Goal: Task Accomplishment & Management: Complete application form

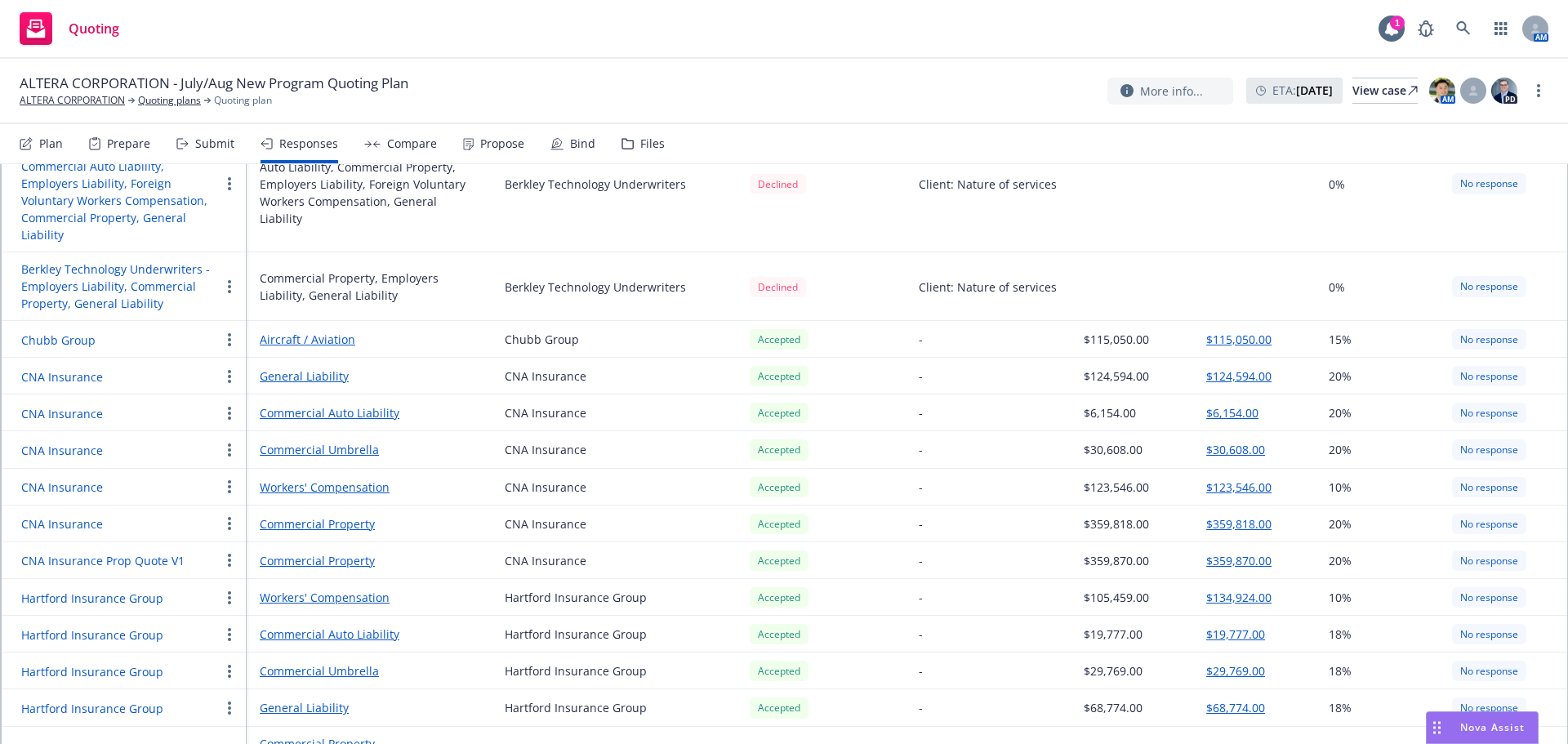
scroll to position [422, 0]
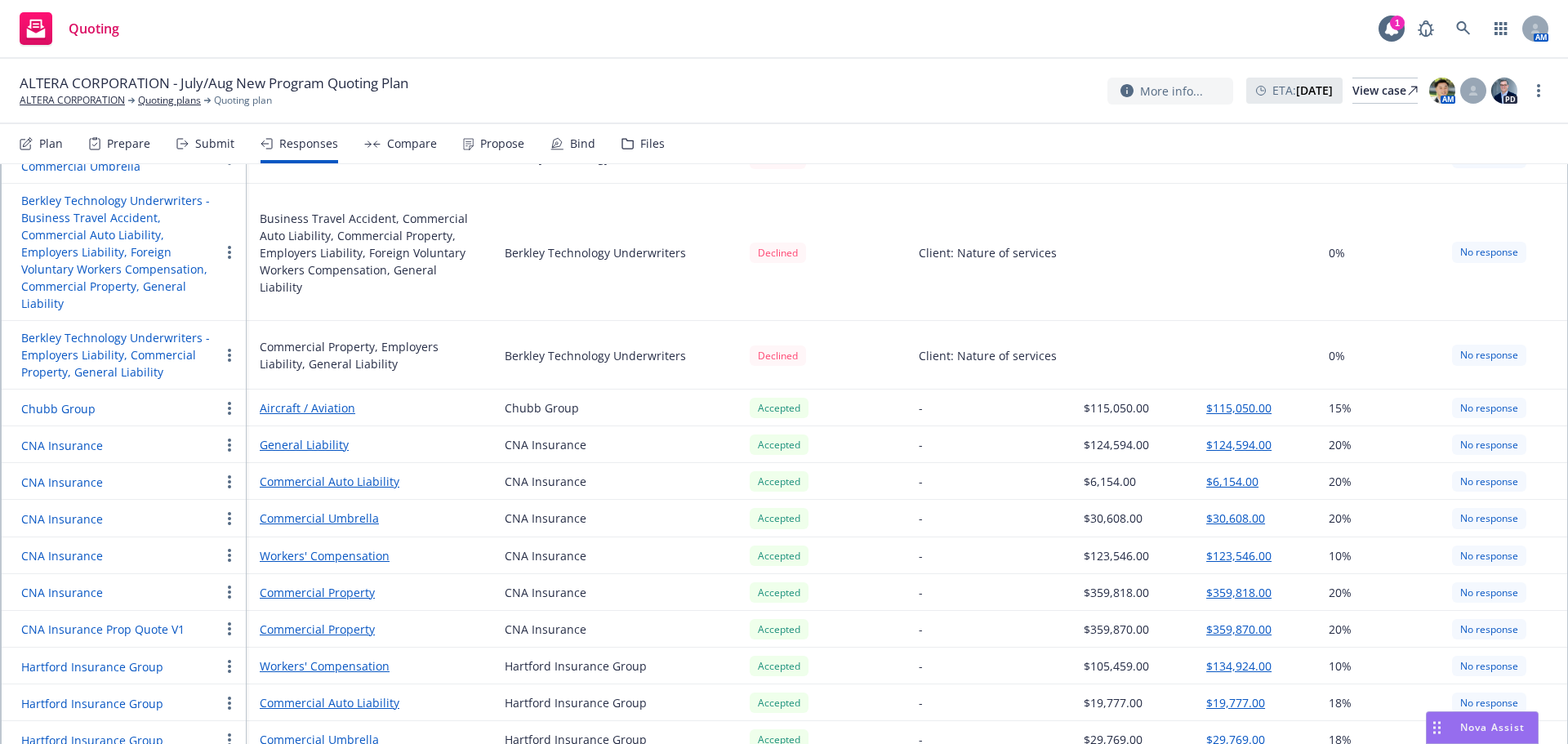
drag, startPoint x: 183, startPoint y: 145, endPoint x: 196, endPoint y: 148, distance: 13.3
click at [184, 146] on icon at bounding box center [182, 143] width 12 height 11
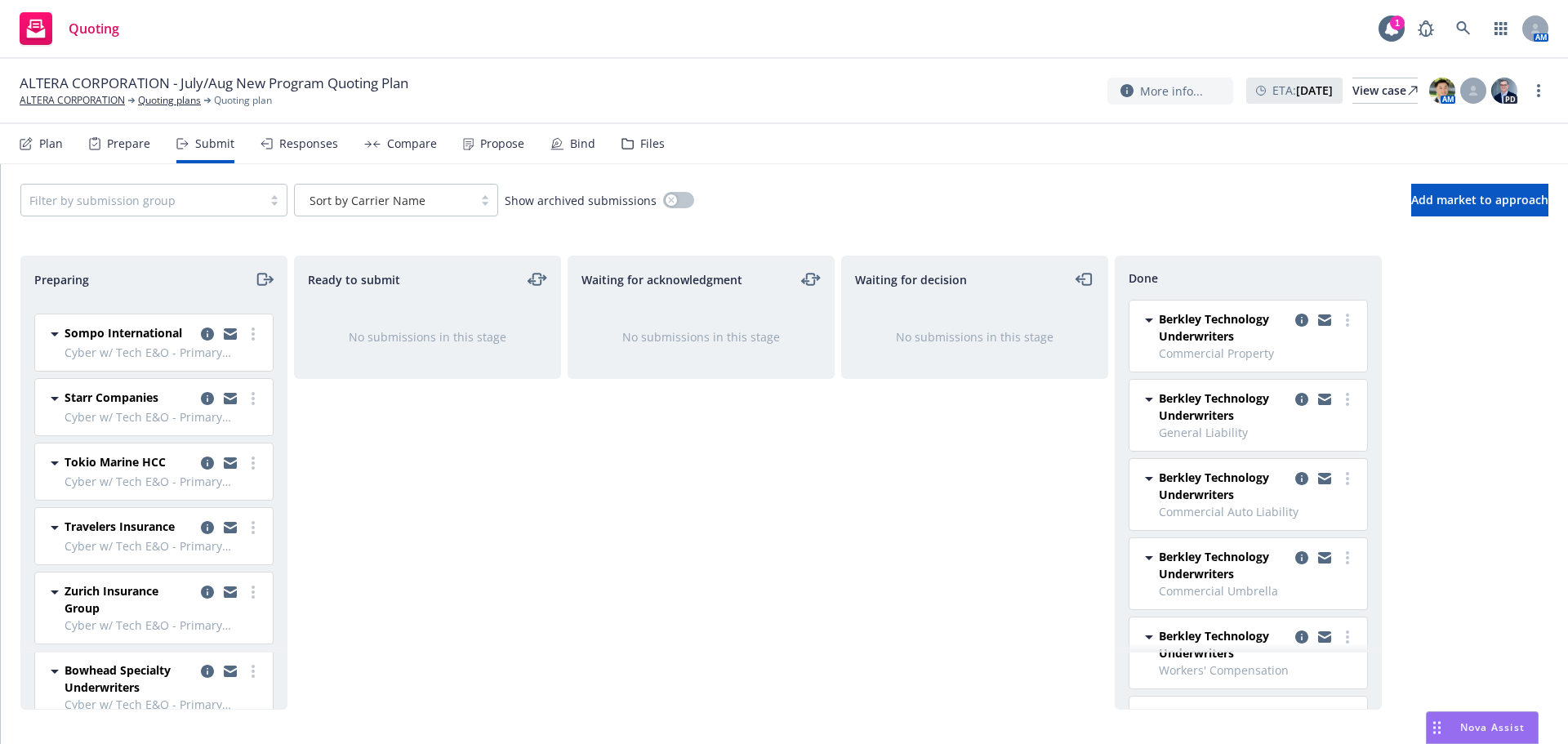
scroll to position [1883, 0]
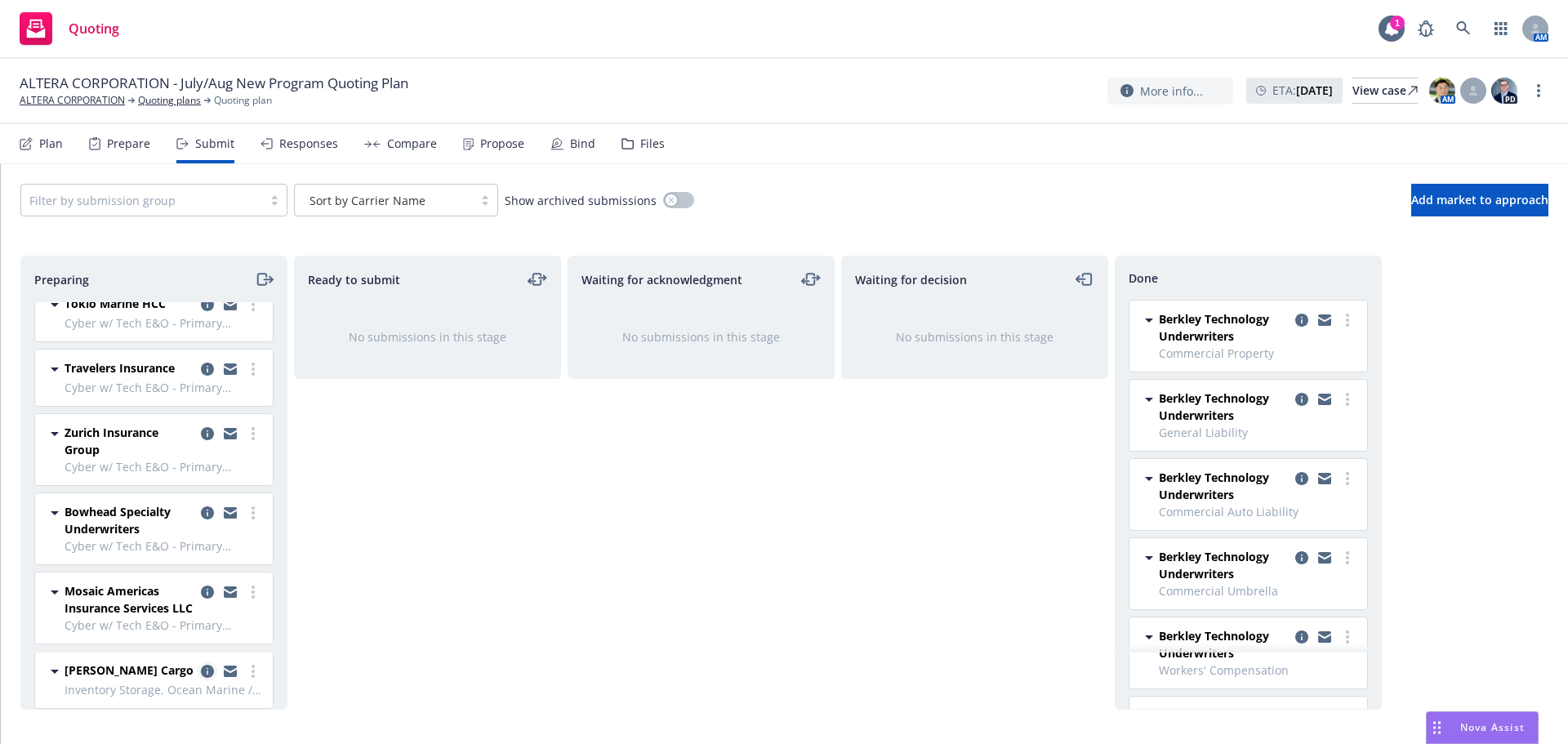
click at [201, 670] on icon "copy logging email" at bounding box center [207, 671] width 13 height 13
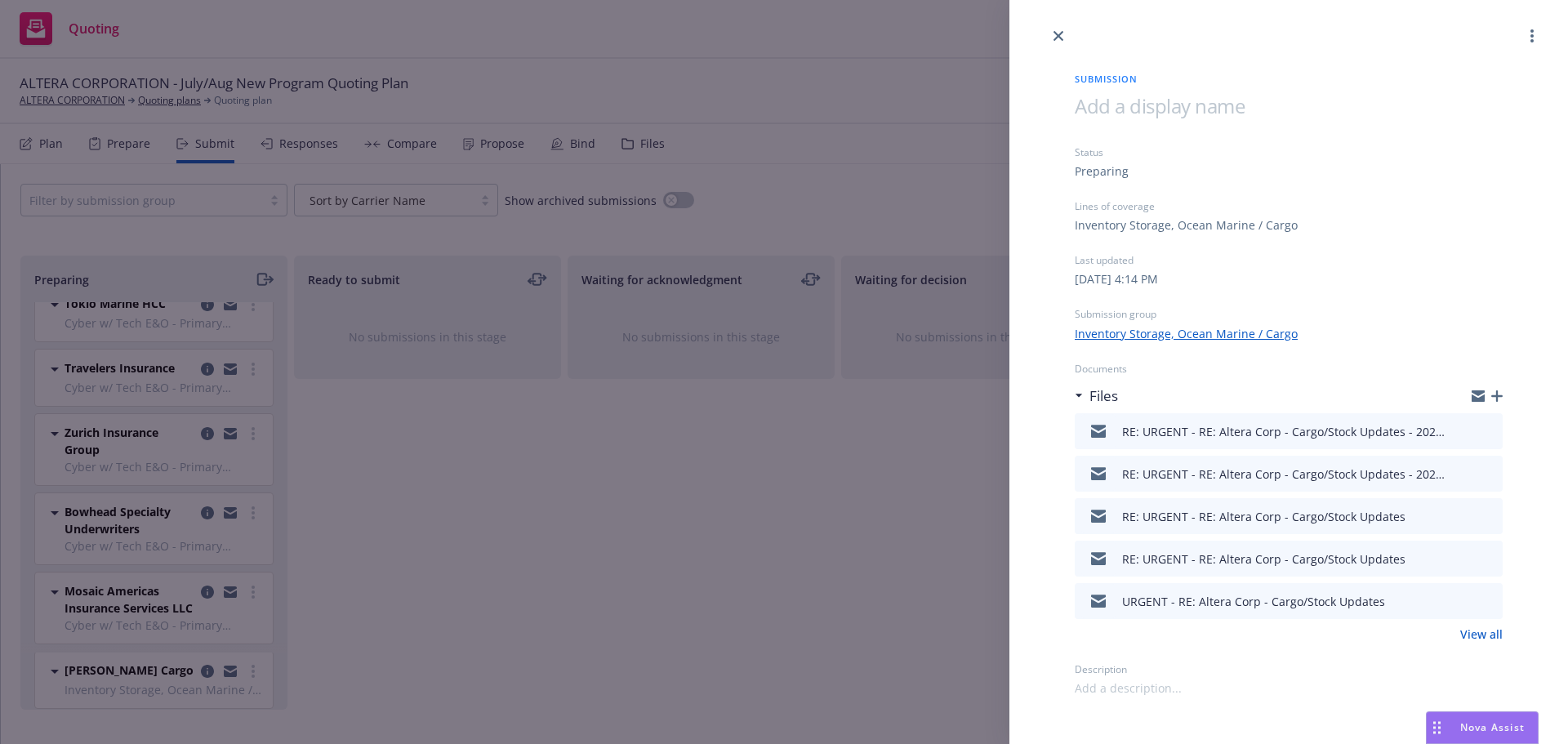
click at [1495, 392] on icon "button" at bounding box center [1496, 396] width 11 height 11
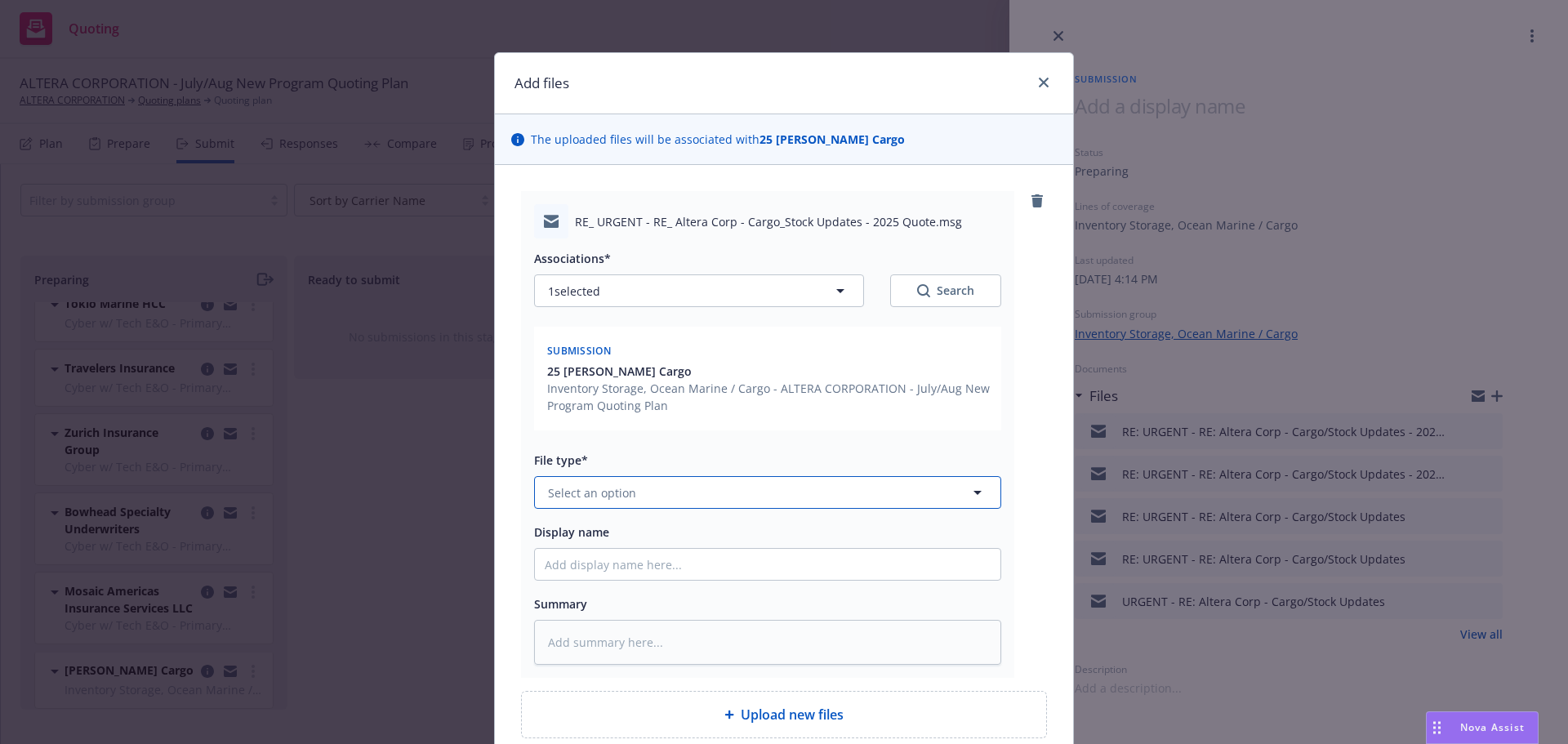
click at [639, 492] on button "Select an option" at bounding box center [767, 493] width 467 height 33
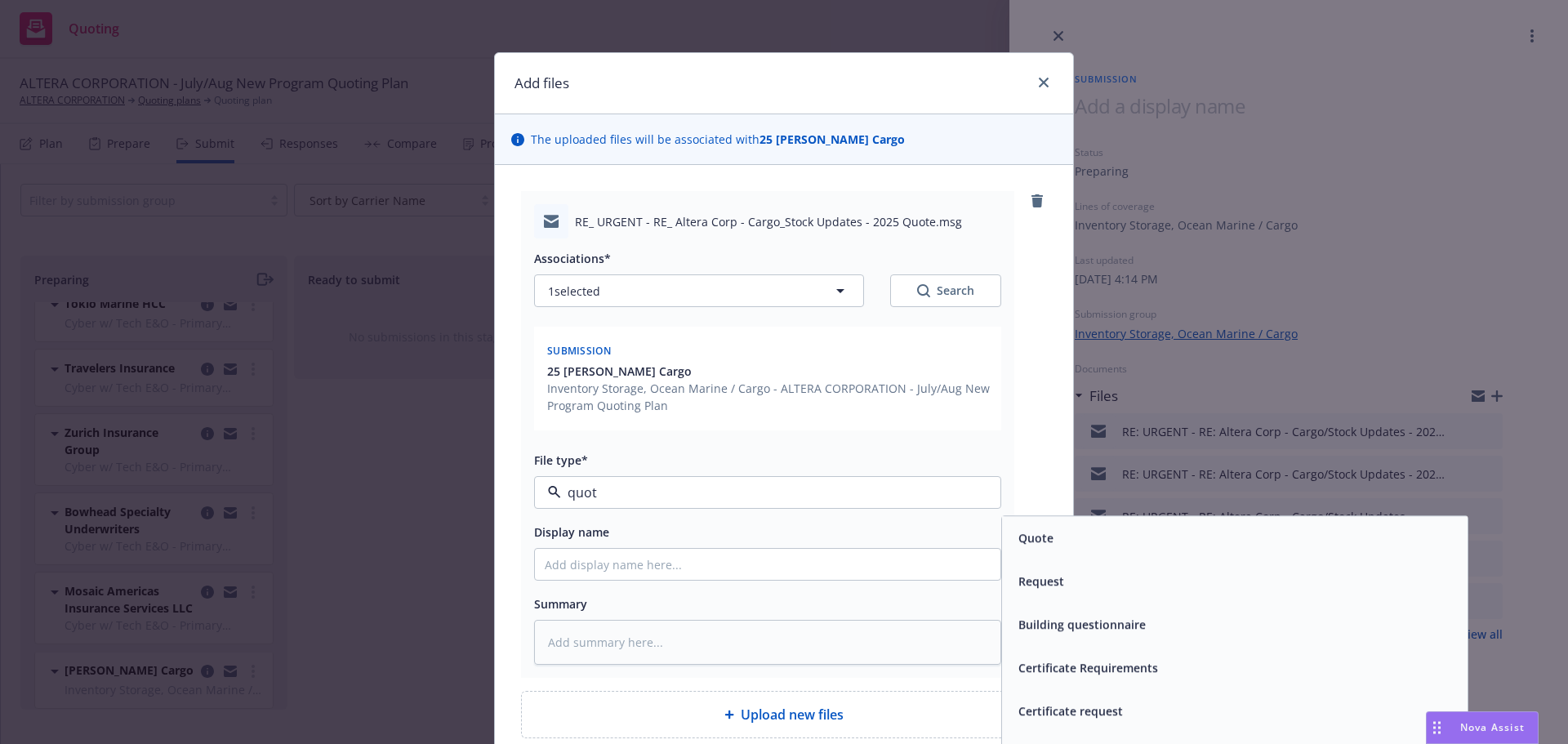
type input "quote"
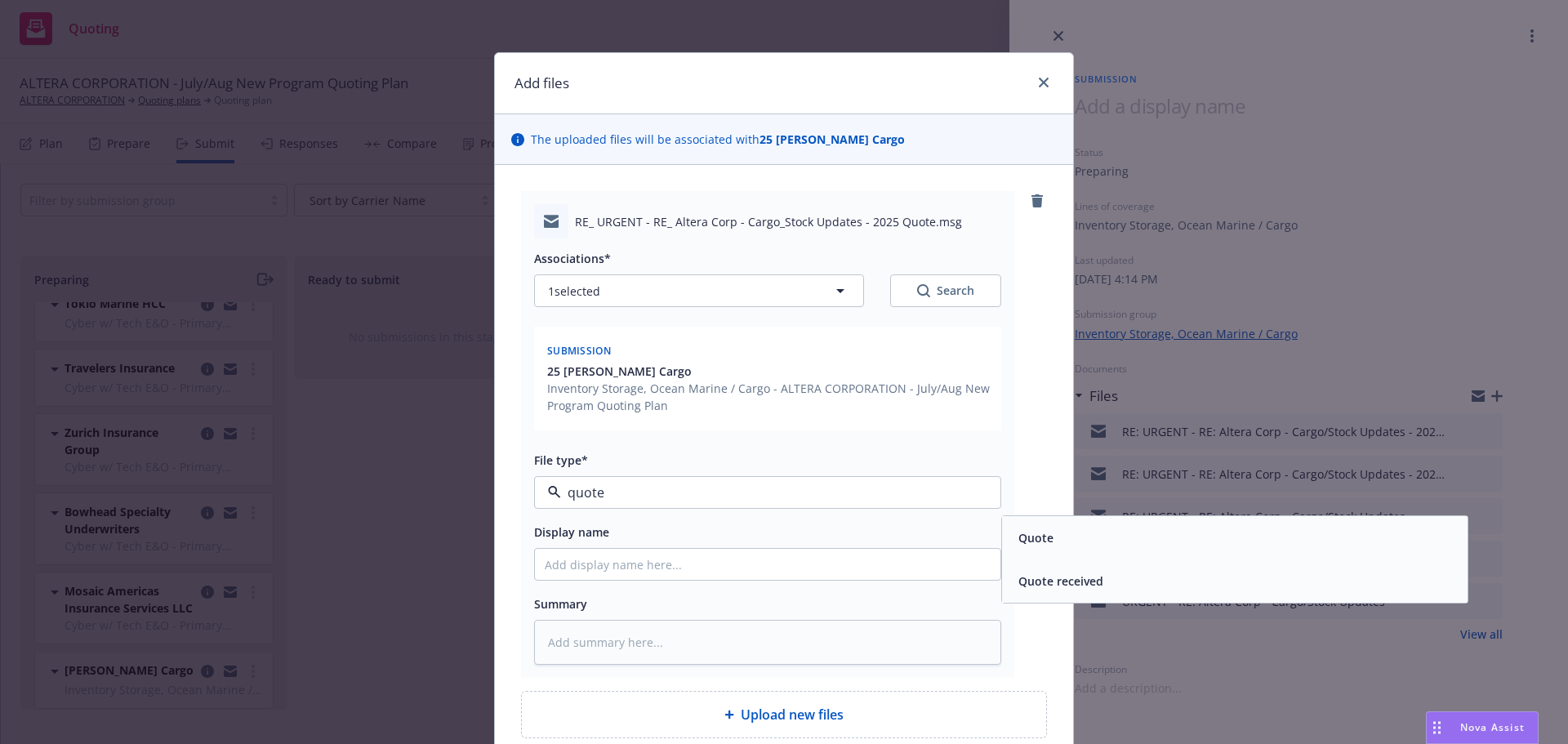
click at [1061, 569] on div "Quote received" at bounding box center [1234, 581] width 465 height 43
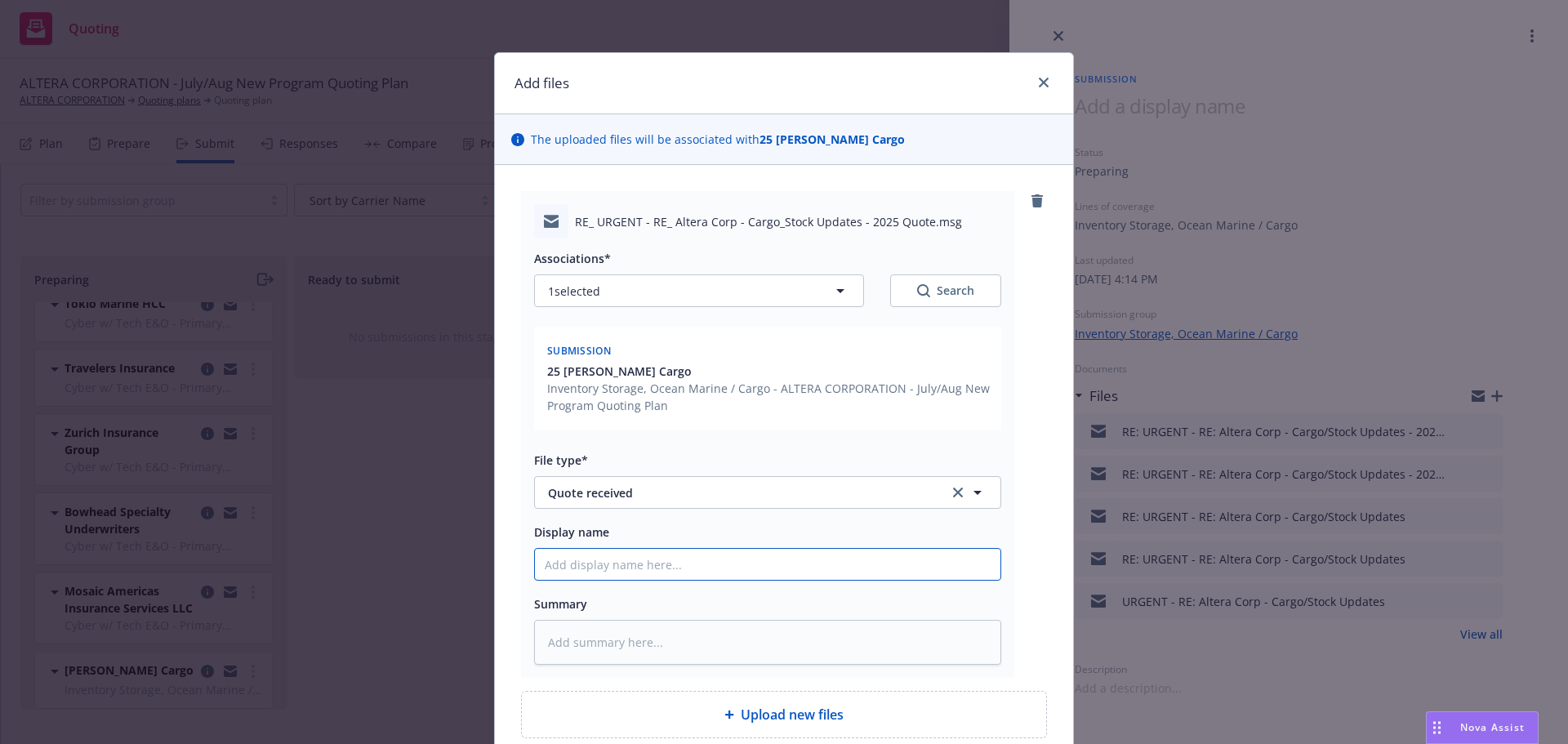
click at [692, 559] on input "Display name" at bounding box center [767, 565] width 465 height 31
type textarea "x"
type input "F"
type textarea "x"
type input "Fa"
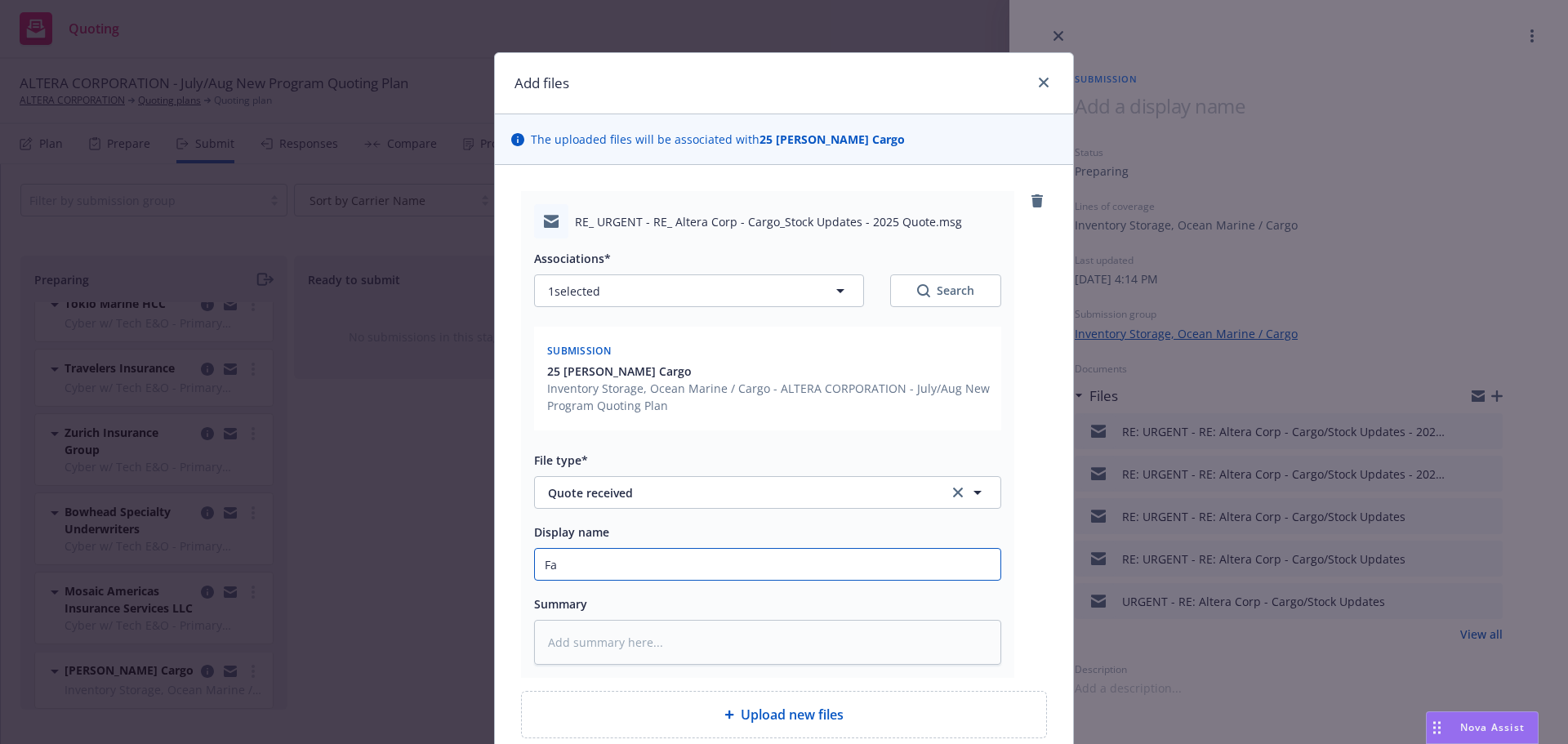
type textarea "x"
type input "Fal"
type textarea "x"
type input "Falv"
type textarea "x"
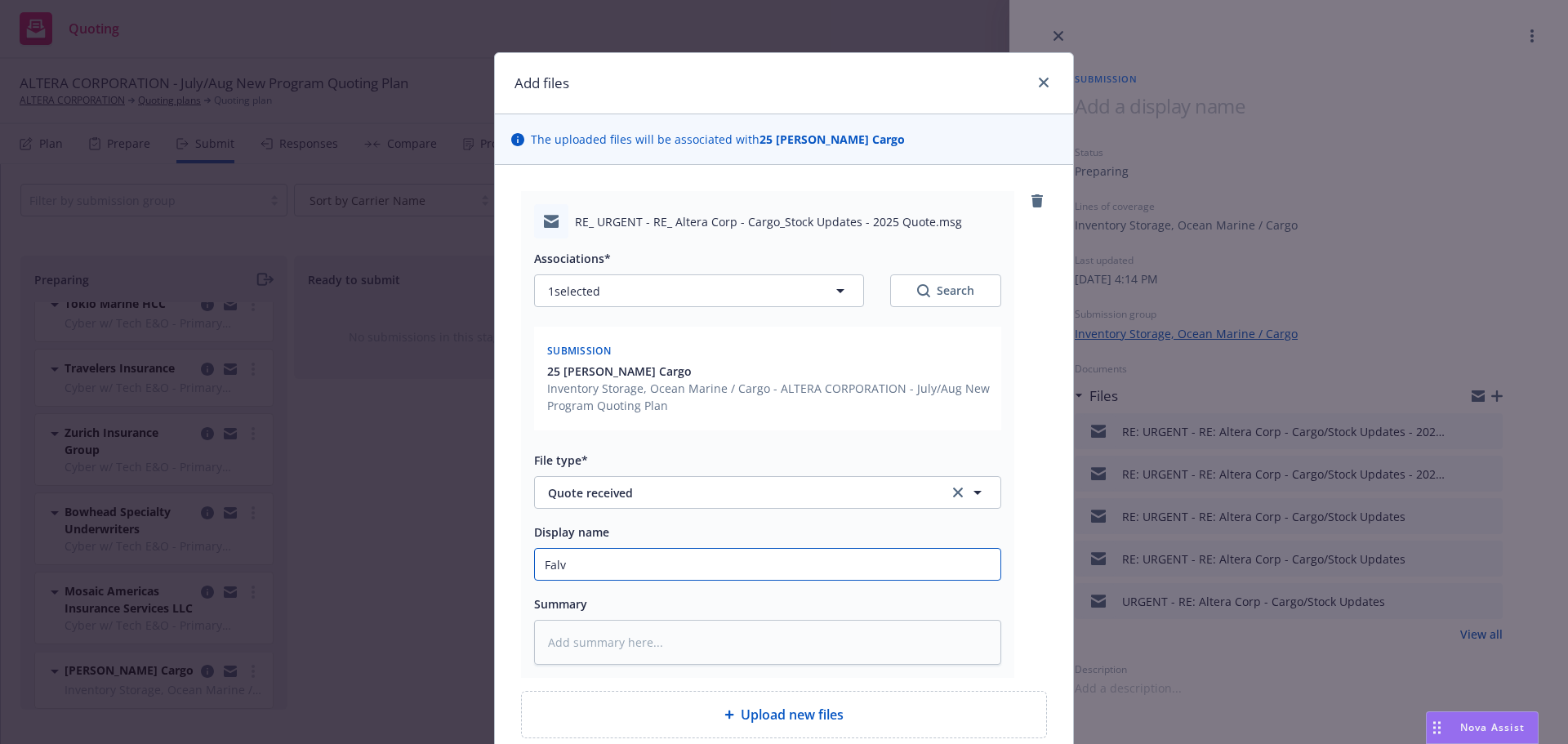
type input "Falve"
type textarea "x"
type input "[PERSON_NAME]"
type textarea "x"
type input "[PERSON_NAME] C"
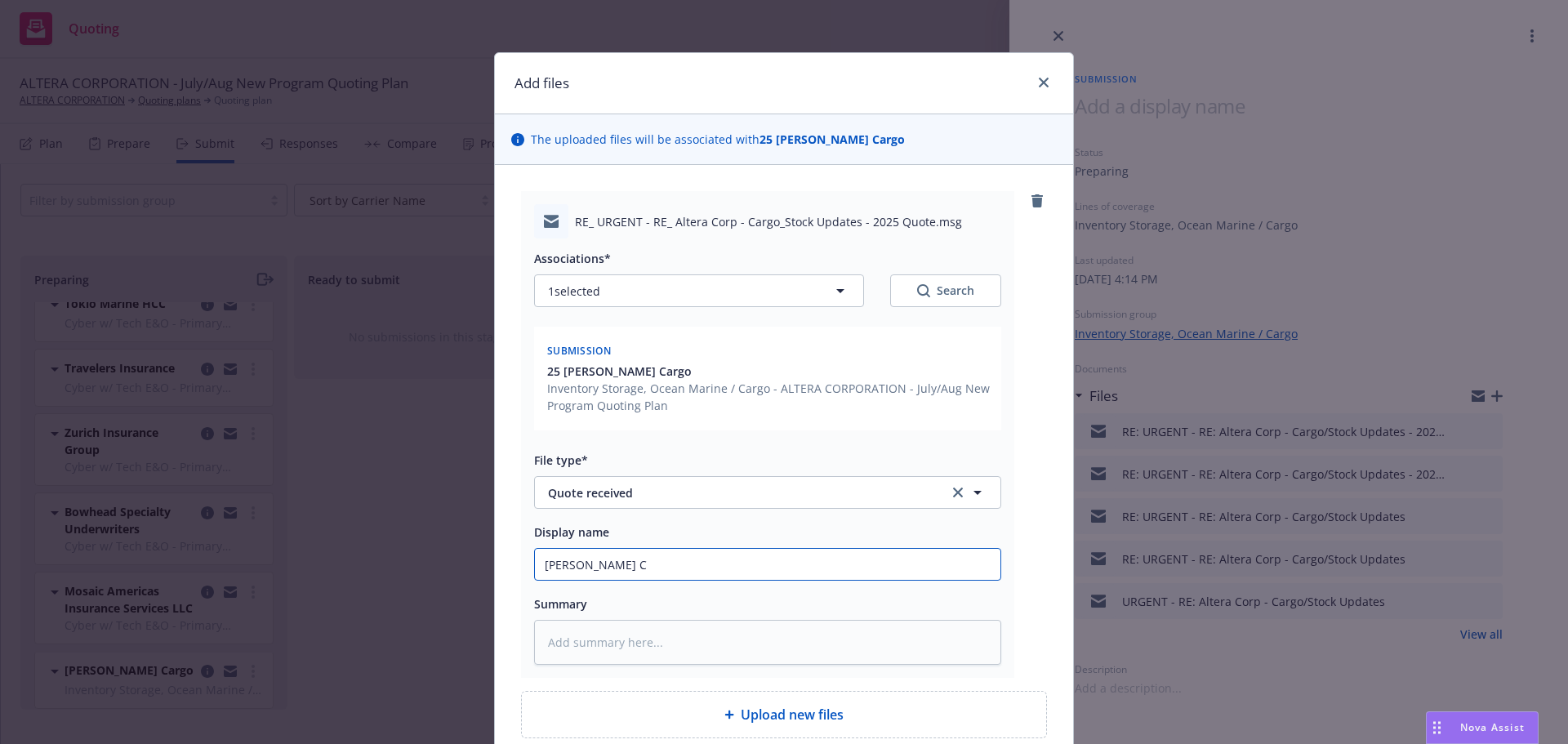
type textarea "x"
type input "[PERSON_NAME] Ca"
type textarea "x"
type input "[PERSON_NAME] Car"
type textarea "x"
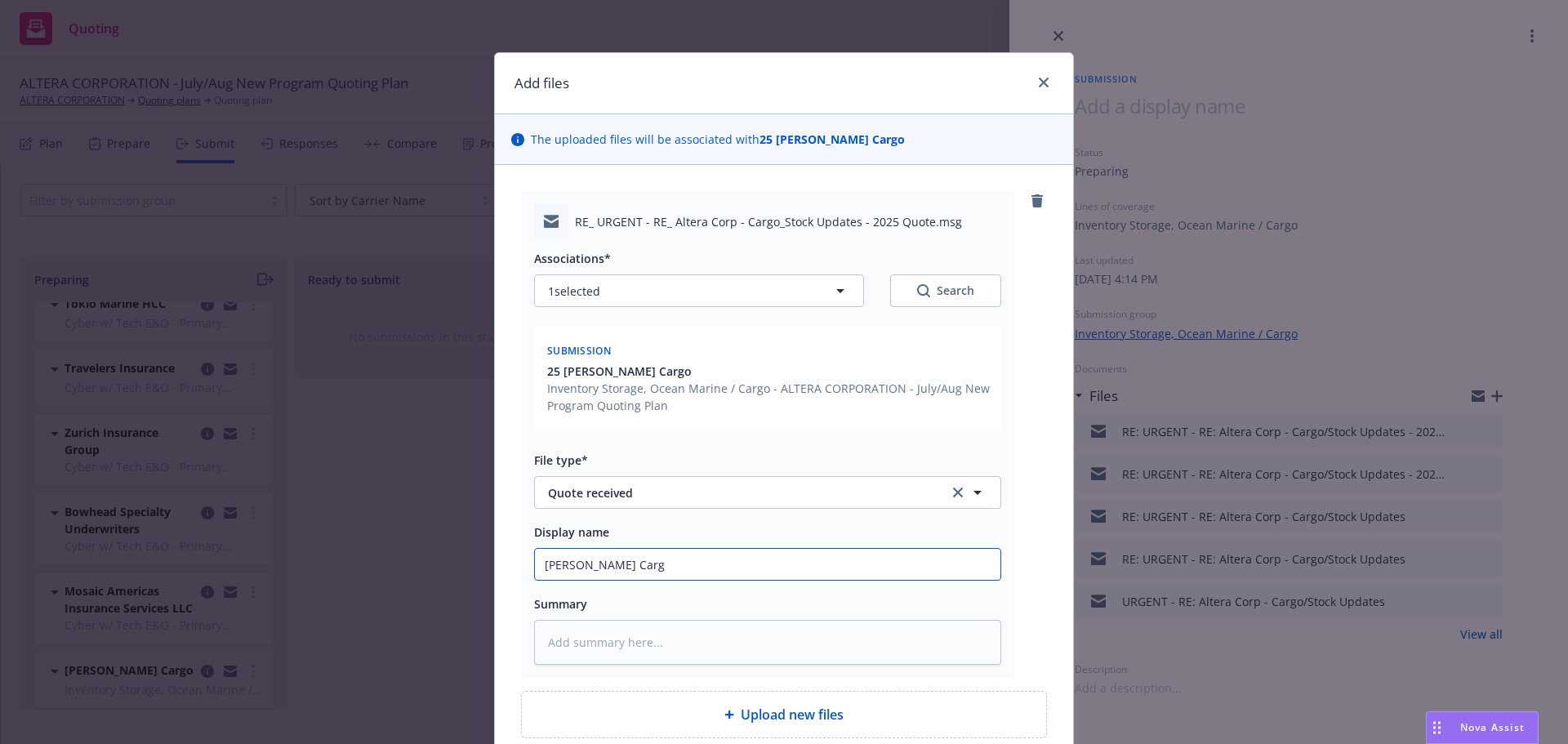
type input "[PERSON_NAME] Cargo"
type textarea "x"
type input "[PERSON_NAME] Cargo"
type textarea "x"
type input "[PERSON_NAME] Cargo S"
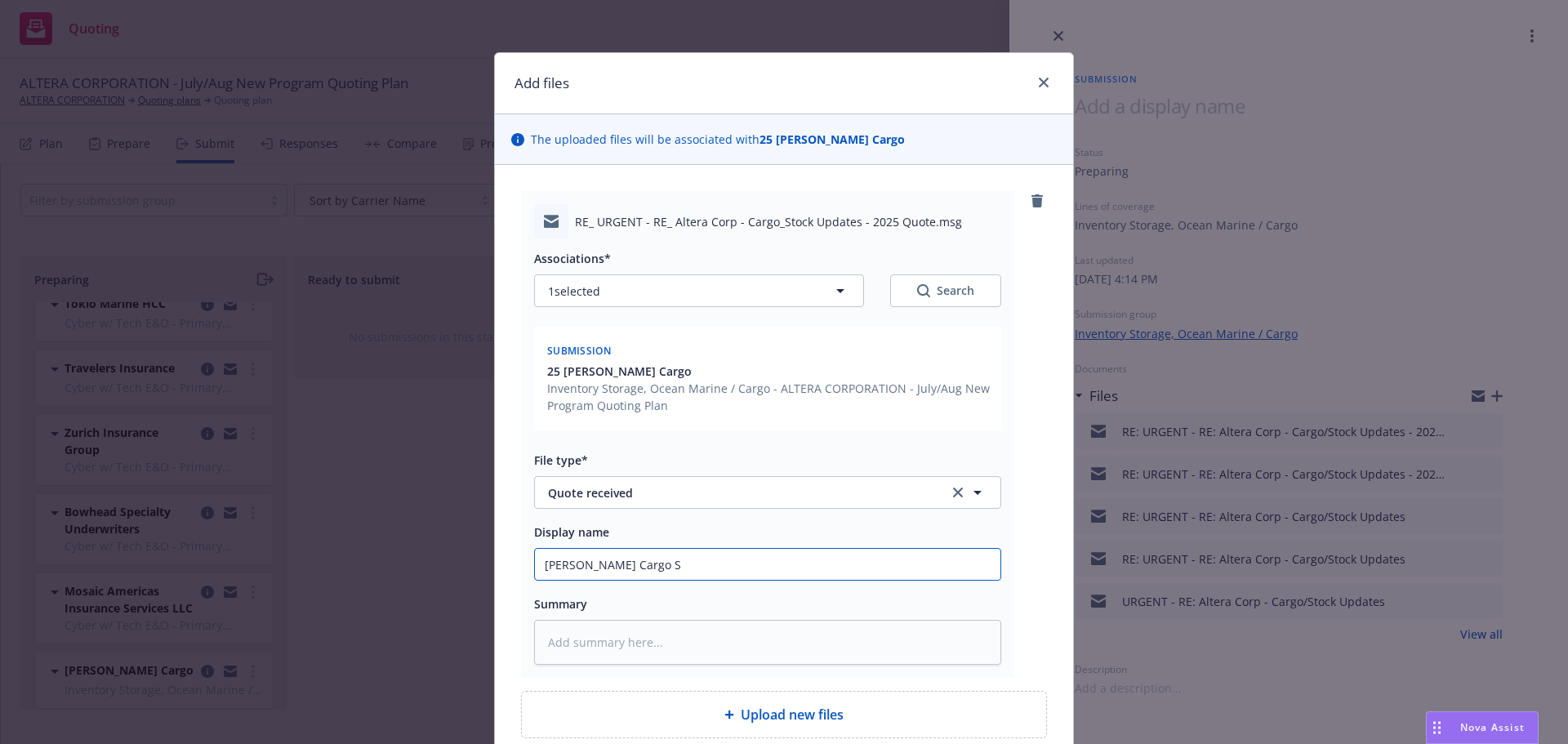
type textarea "x"
type input "[PERSON_NAME] Cargo St"
type textarea "x"
type input "[PERSON_NAME] Cargo Sto"
type textarea "x"
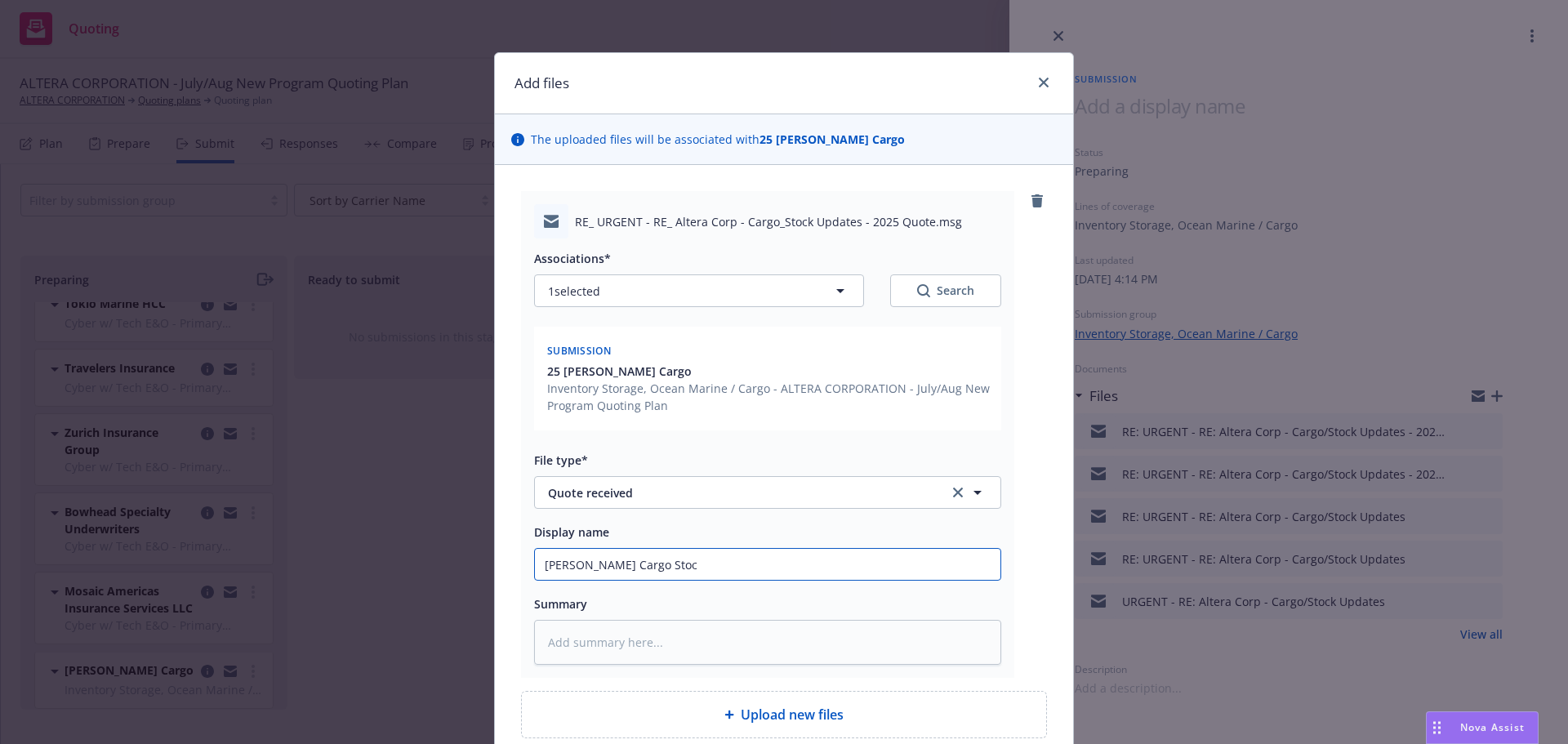
type input "[PERSON_NAME] Cargo Stock"
type textarea "x"
type input "[PERSON_NAME] Cargo Stock"
type textarea "x"
type input "[PERSON_NAME] Cargo Stock Q"
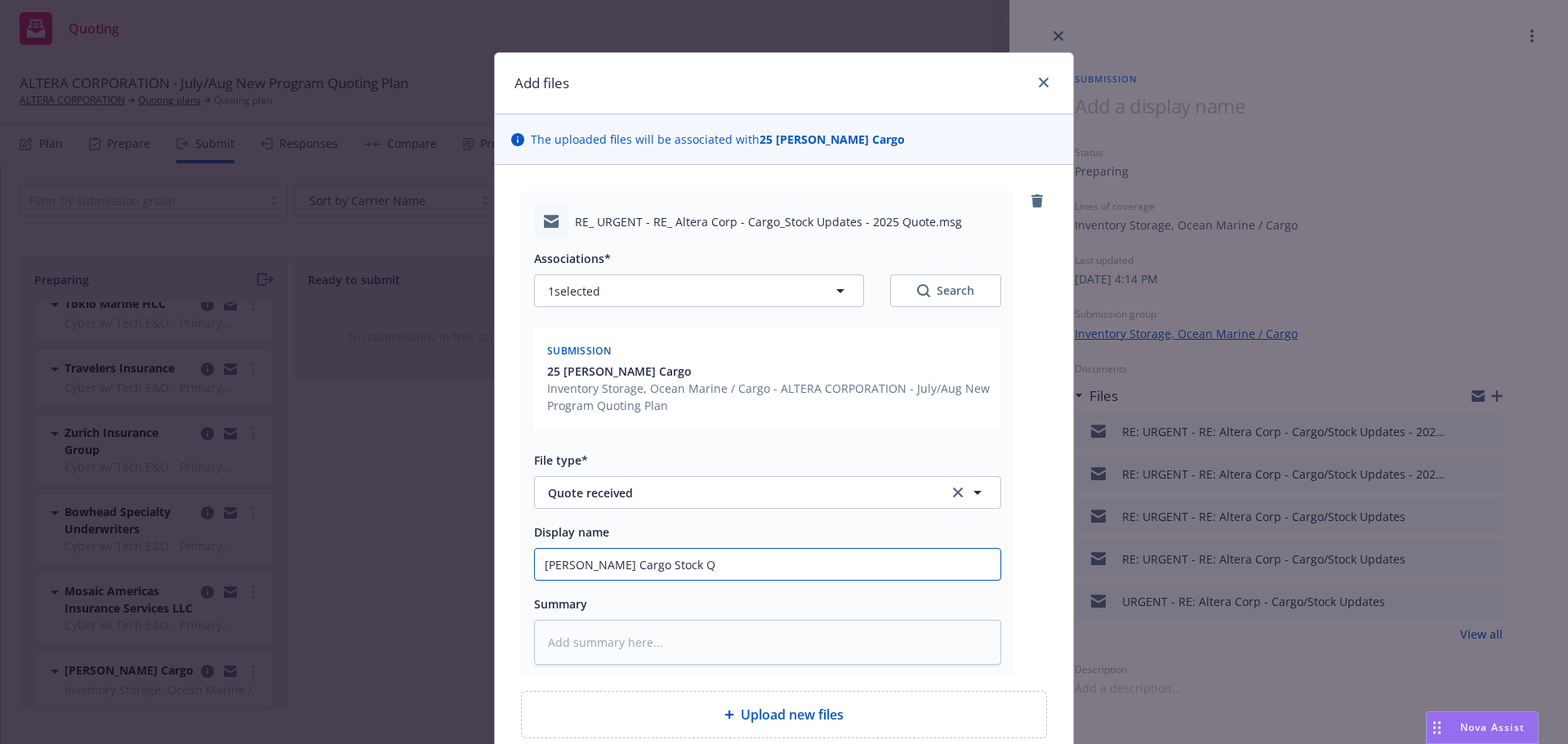
type textarea "x"
type input "[PERSON_NAME] Cargo Stock Qu"
type textarea "x"
type input "[PERSON_NAME] Cargo Stock Quo"
type textarea "x"
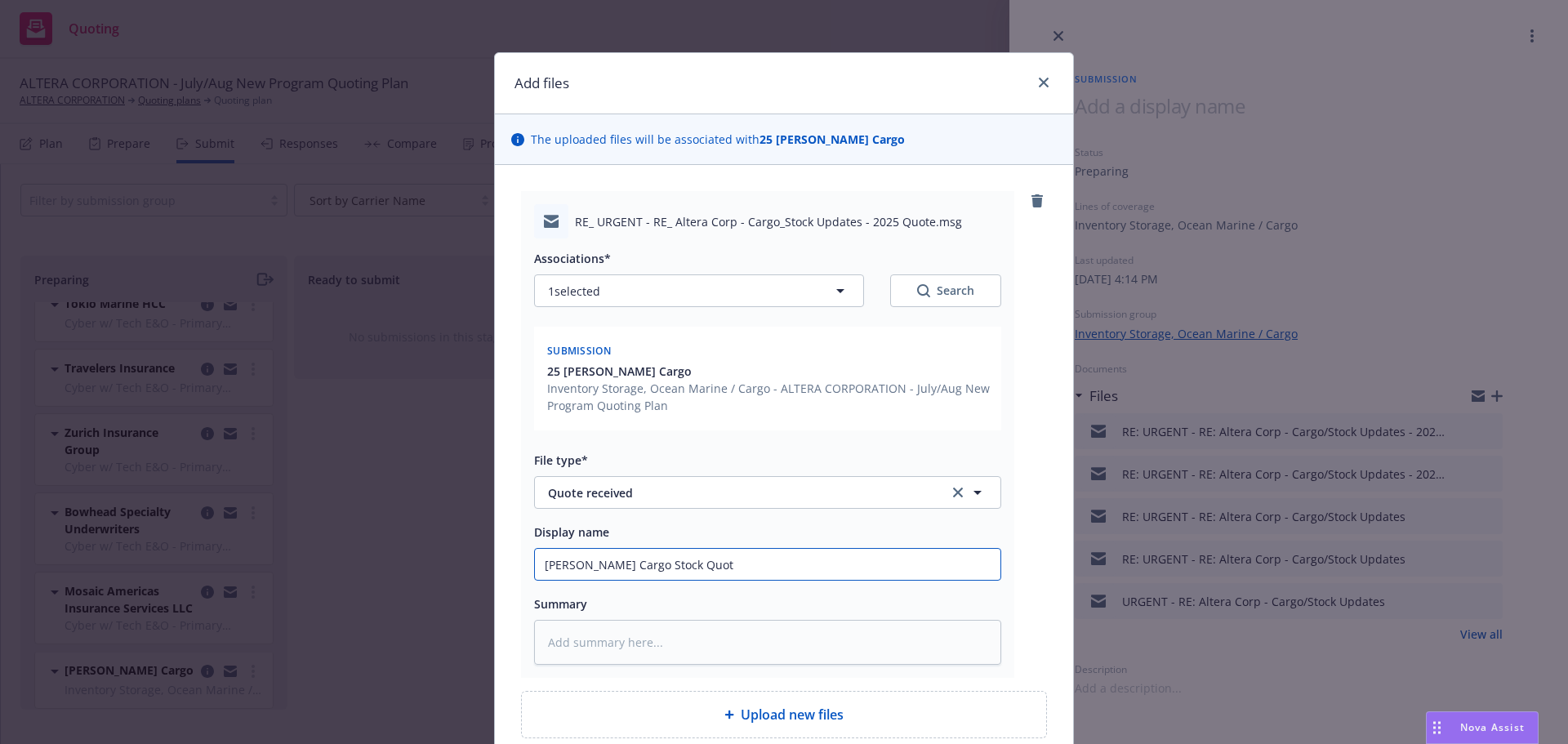
type input "[PERSON_NAME] Cargo Stock Quote"
type textarea "x"
type input "[PERSON_NAME] Cargo Stock Quote"
type textarea "x"
type input "[PERSON_NAME] Cargo Stock Quote V"
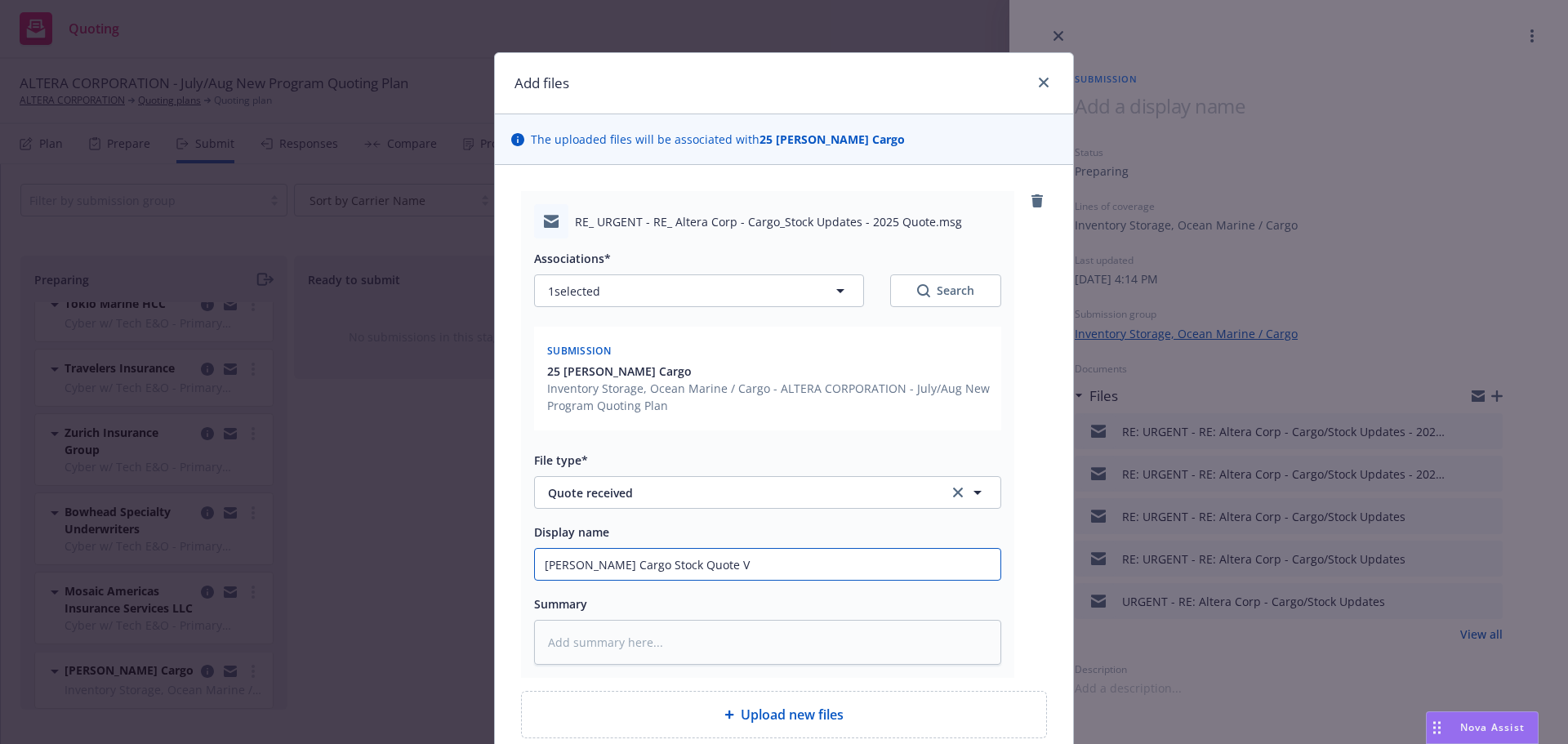
type textarea "x"
drag, startPoint x: 733, startPoint y: 579, endPoint x: 462, endPoint y: 562, distance: 271.5
click at [462, 562] on div "Add files The uploaded files will be associated with 25 [PERSON_NAME] Cargo RE_…" at bounding box center [784, 372] width 1568 height 744
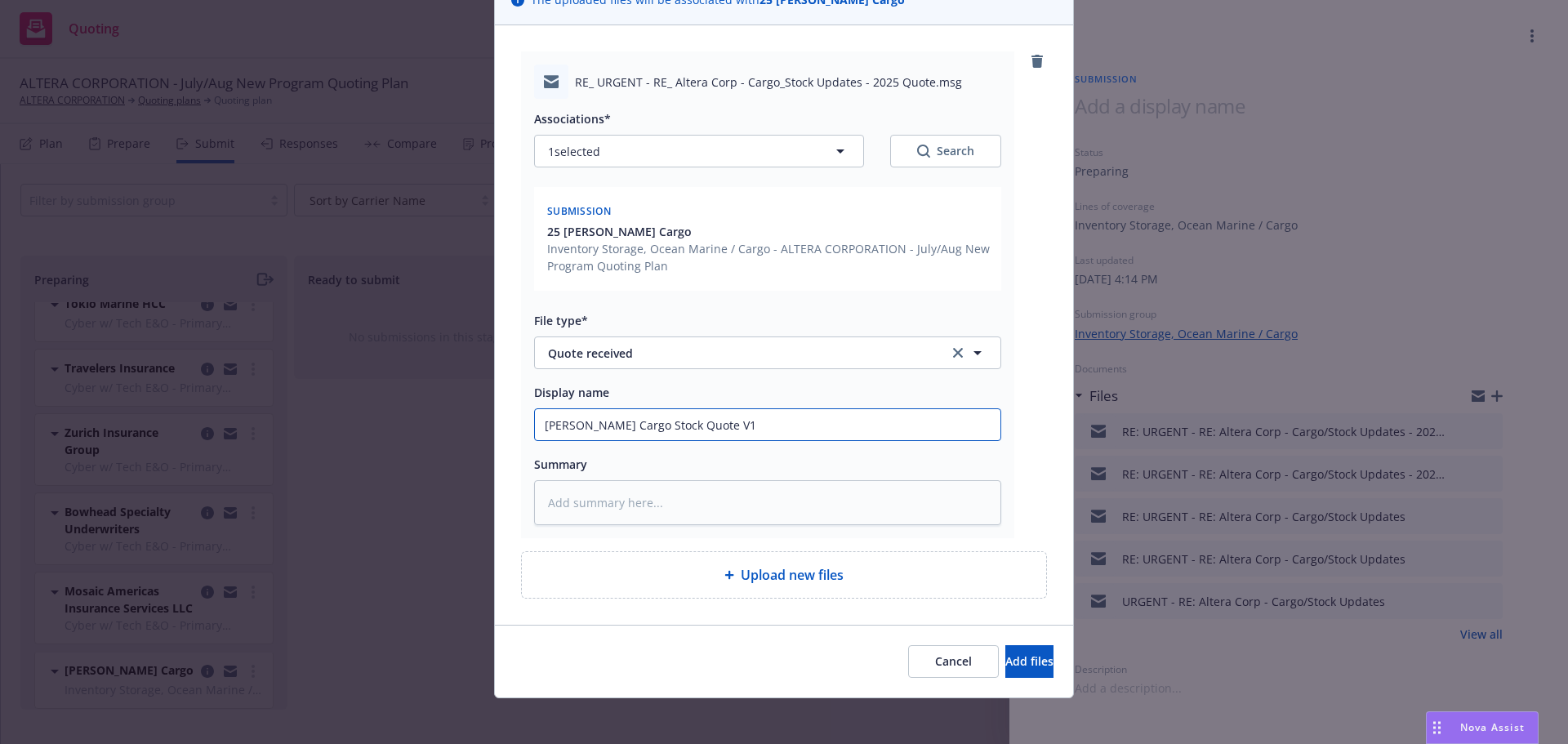
scroll to position [146, 0]
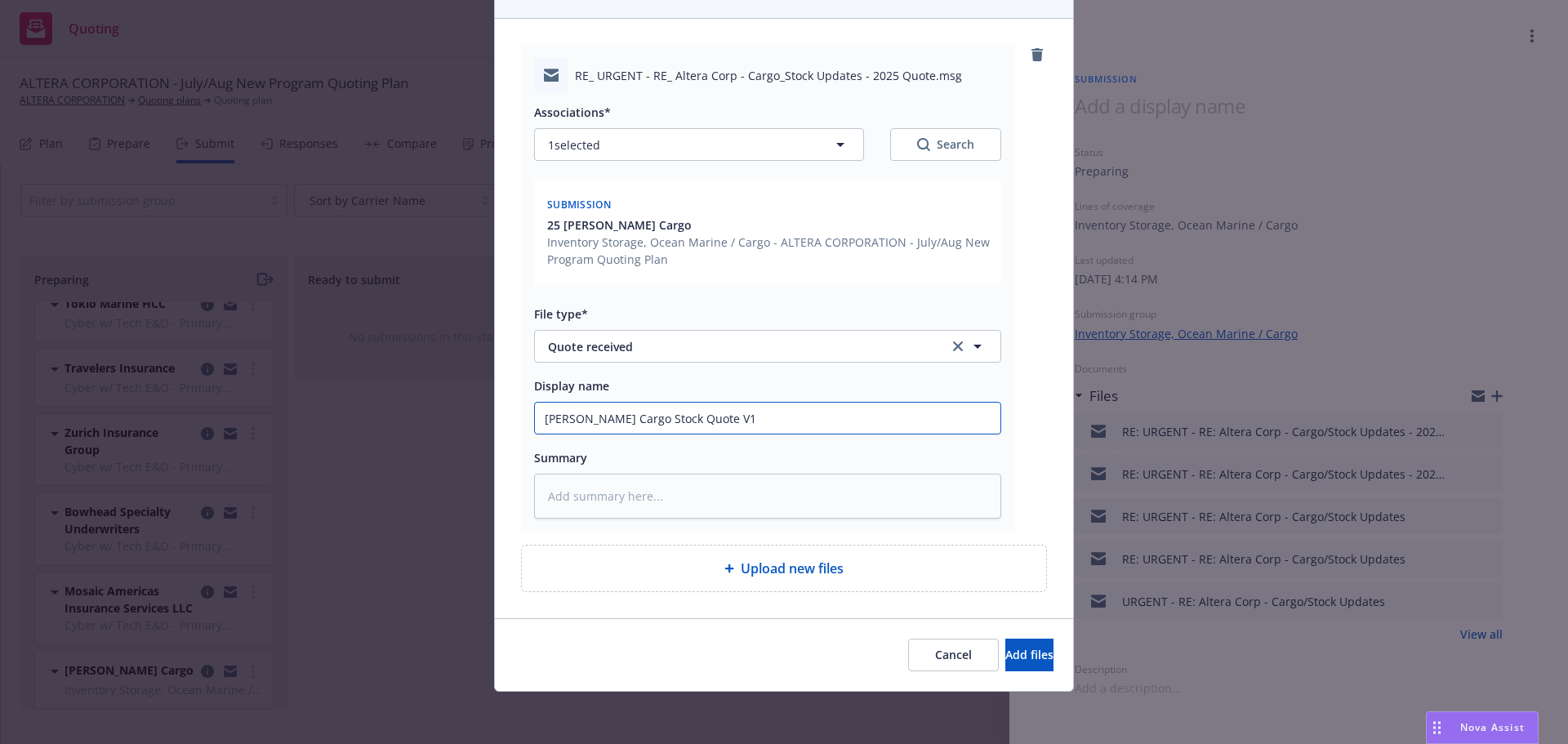
type input "[PERSON_NAME] Cargo Stock Quote V1"
type textarea "x"
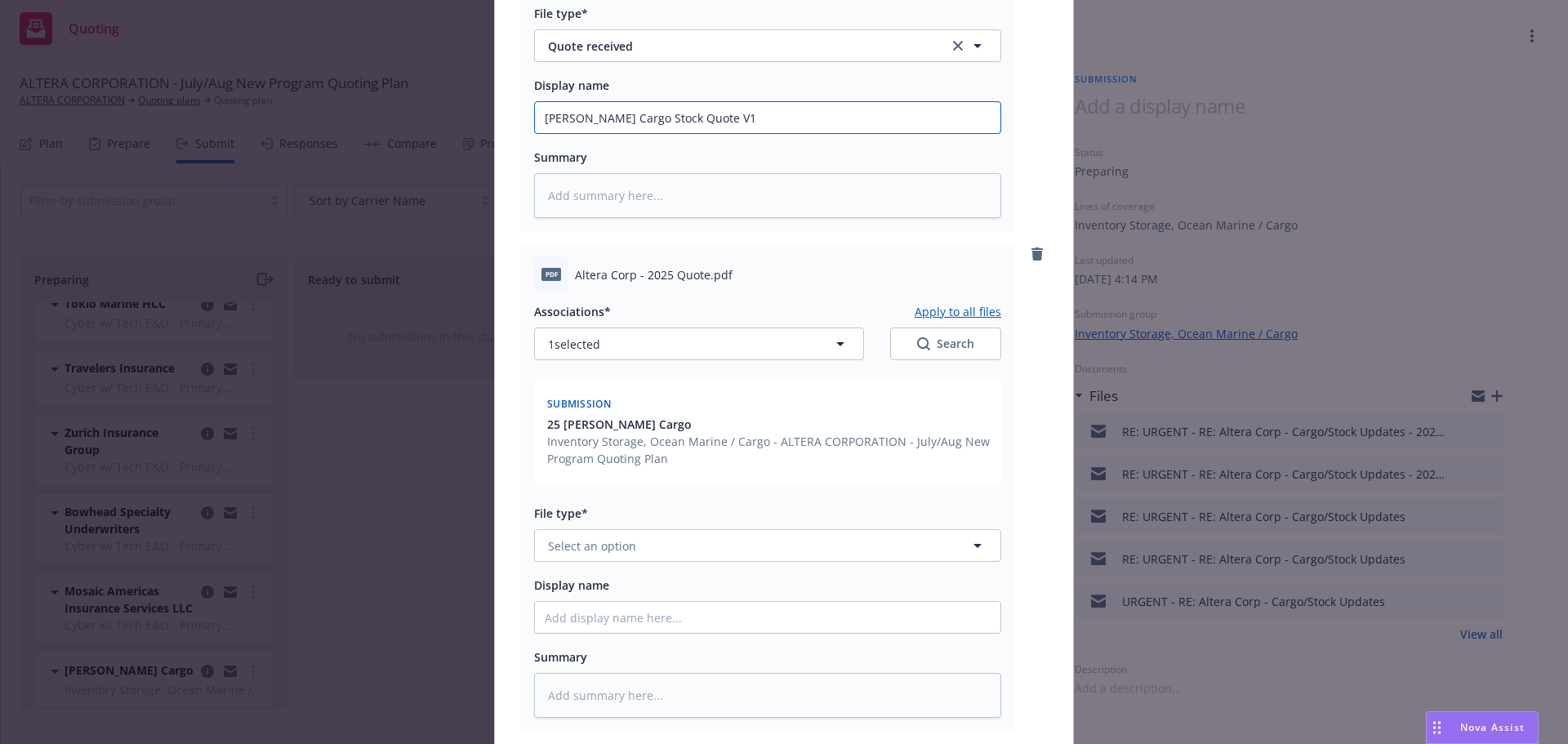
scroll to position [473, 0]
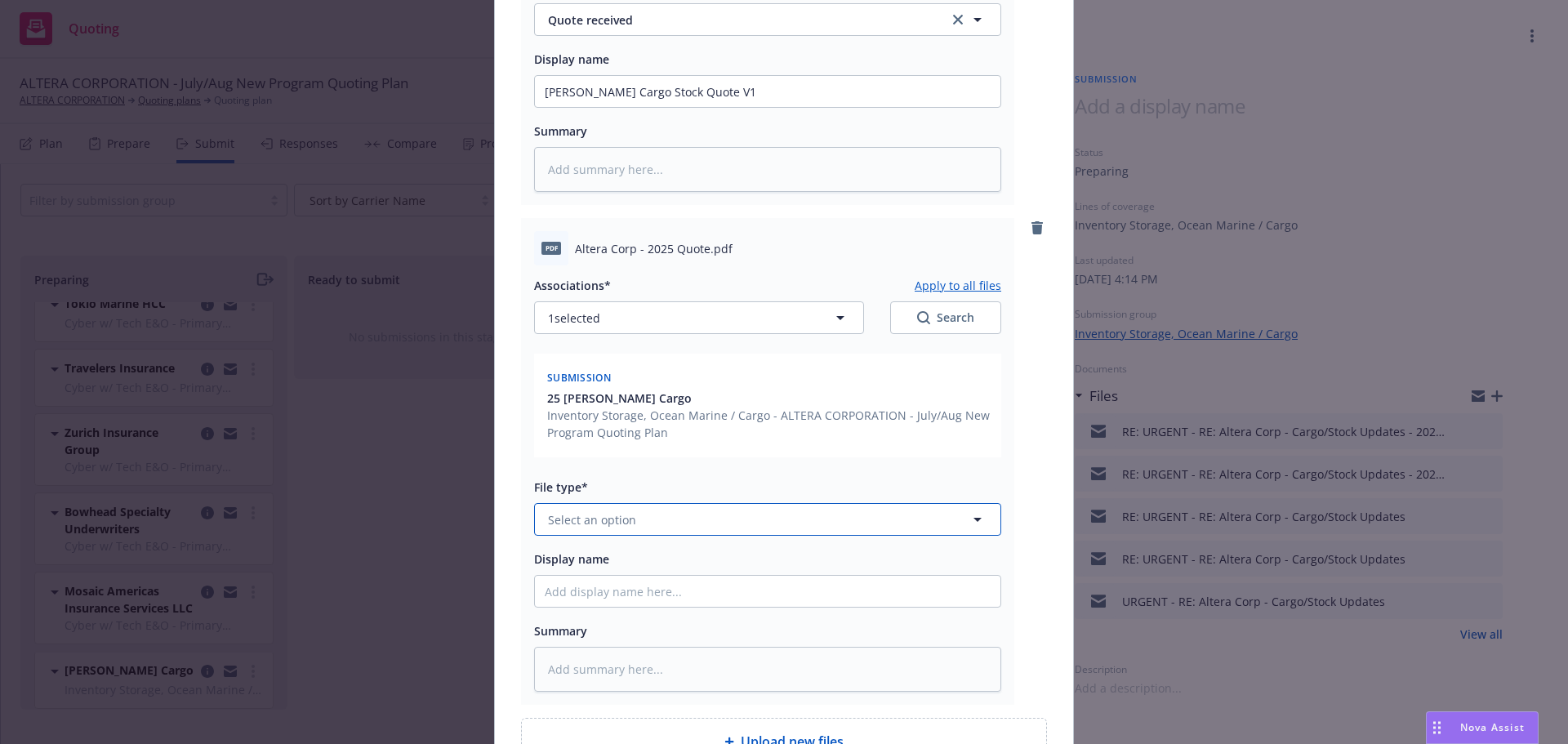
click at [578, 507] on button "Select an option" at bounding box center [767, 520] width 467 height 33
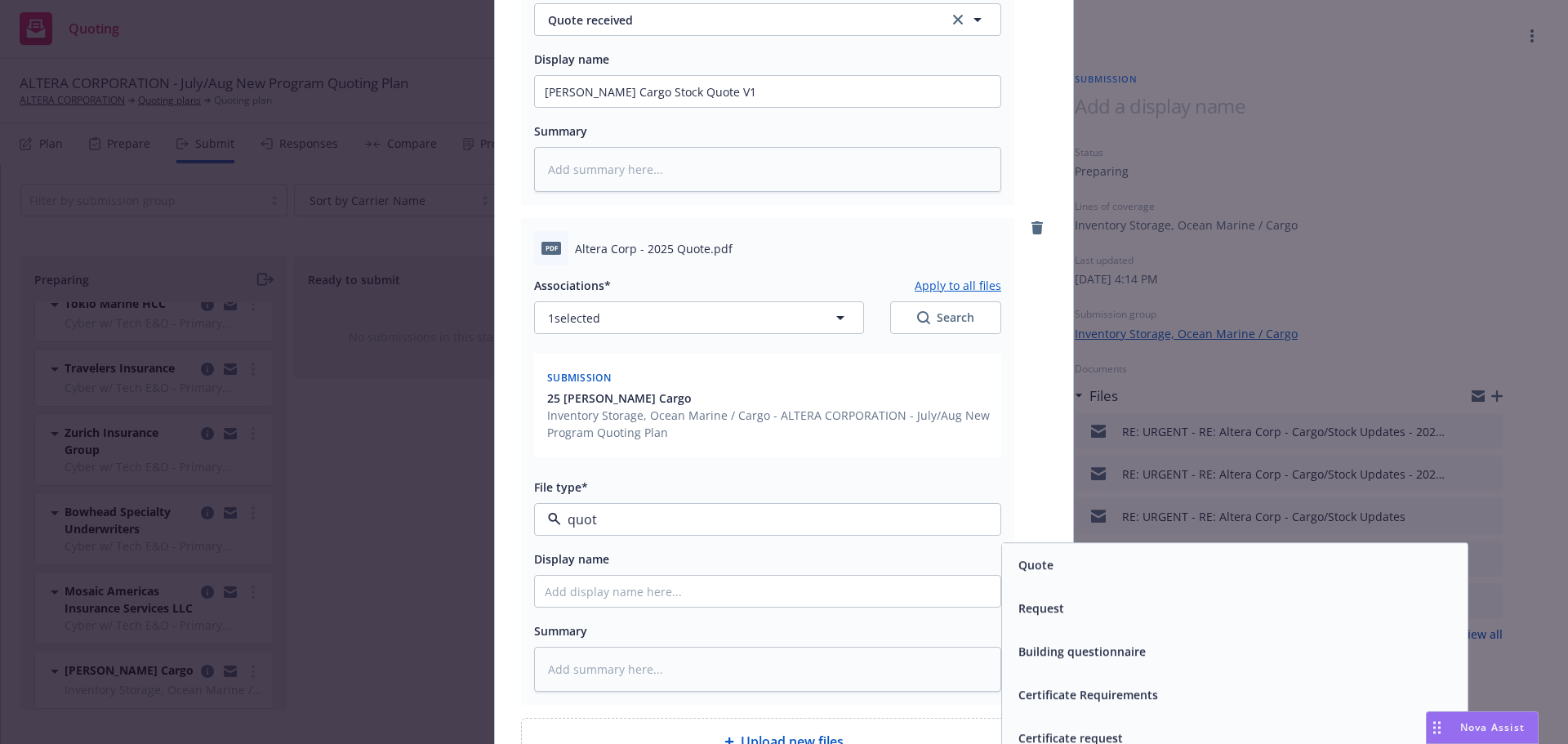
type input "quote"
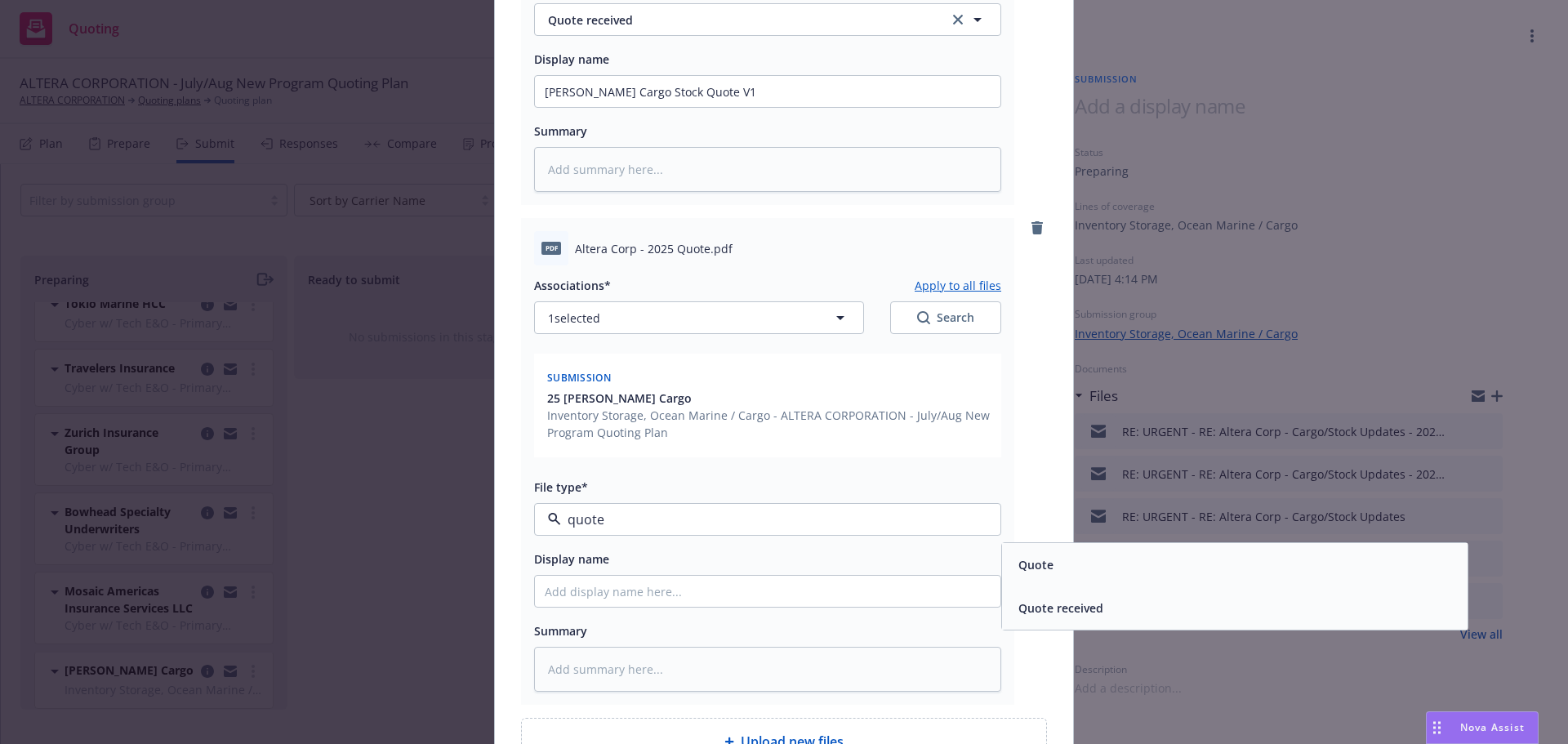
click at [1045, 566] on span "Quote" at bounding box center [1036, 565] width 35 height 17
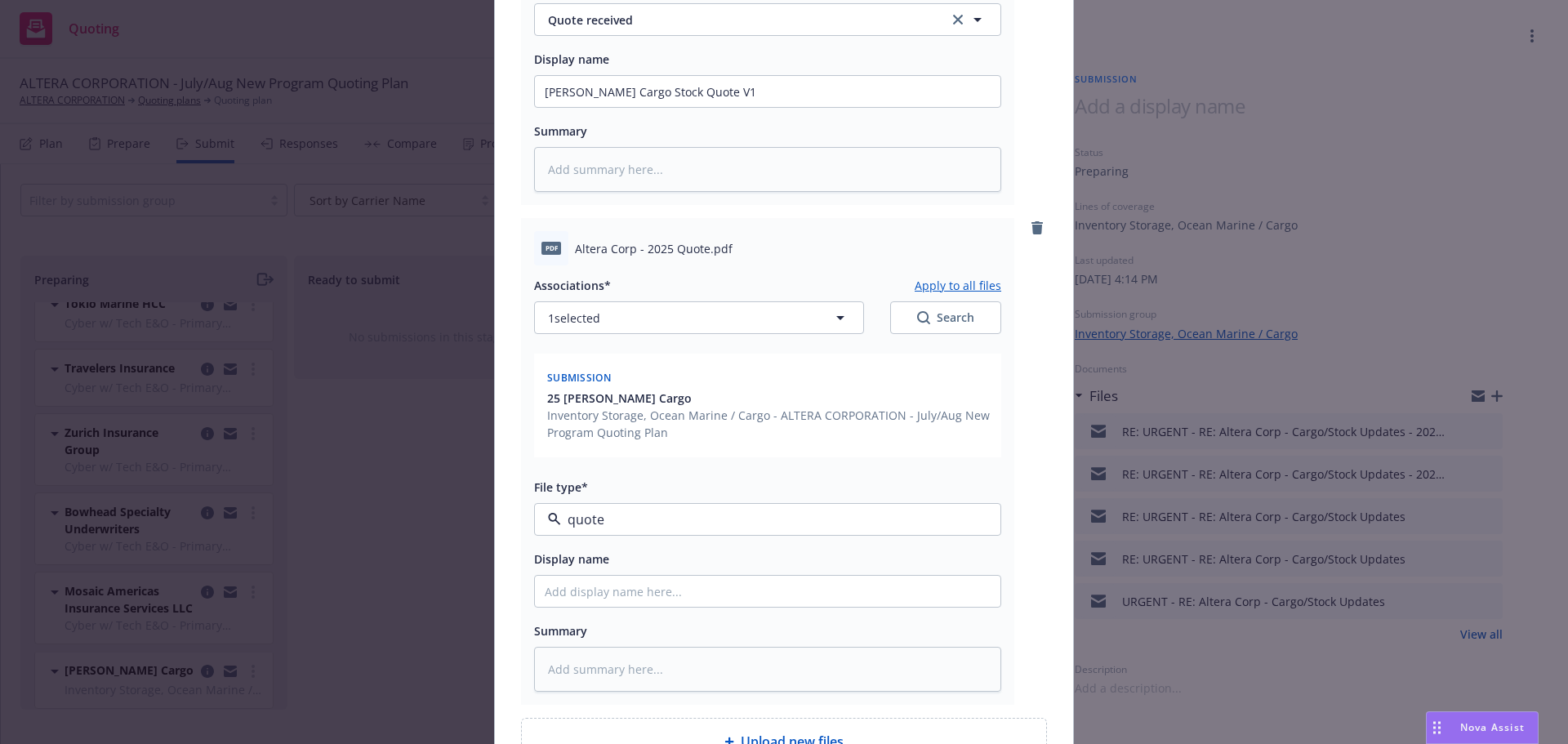
type textarea "x"
click at [626, 107] on input "Display name" at bounding box center [767, 92] width 465 height 31
paste input "[PERSON_NAME] Cargo Stock Quote V1"
type input "[PERSON_NAME] Cargo Stock Quote V1"
type textarea "x"
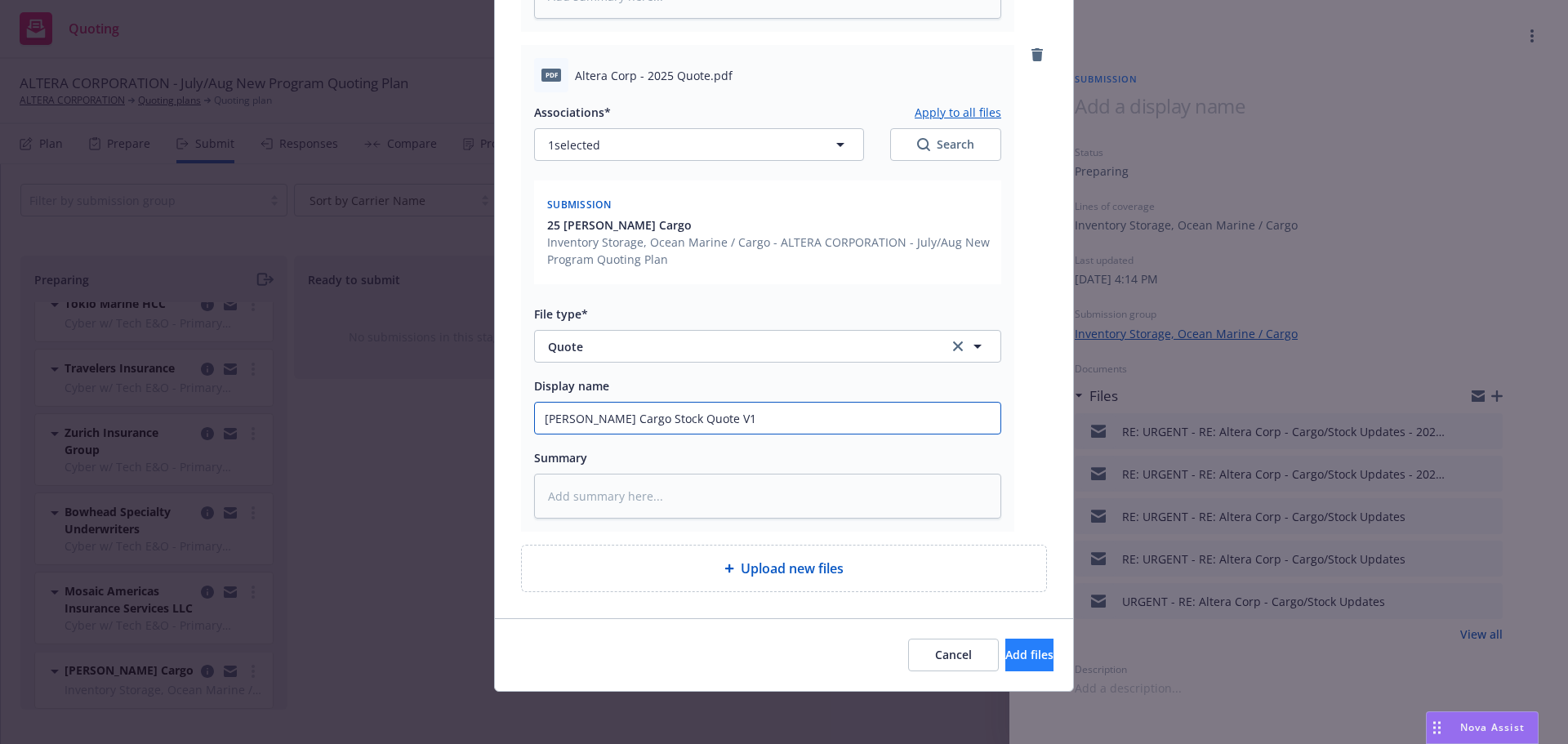
type input "[PERSON_NAME] Cargo Stock Quote V1"
click at [1005, 656] on span "Add files" at bounding box center [1029, 655] width 48 height 16
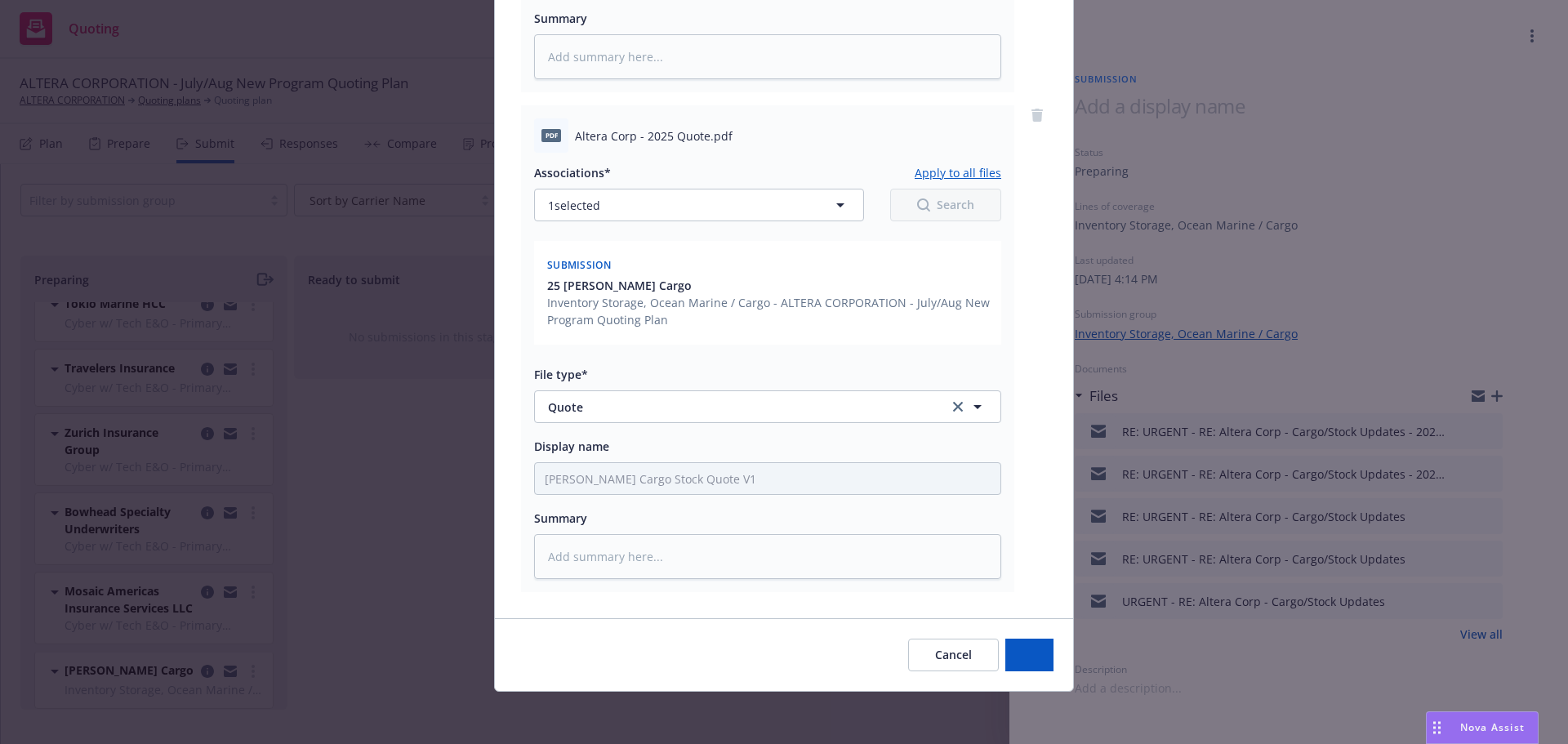
scroll to position [586, 0]
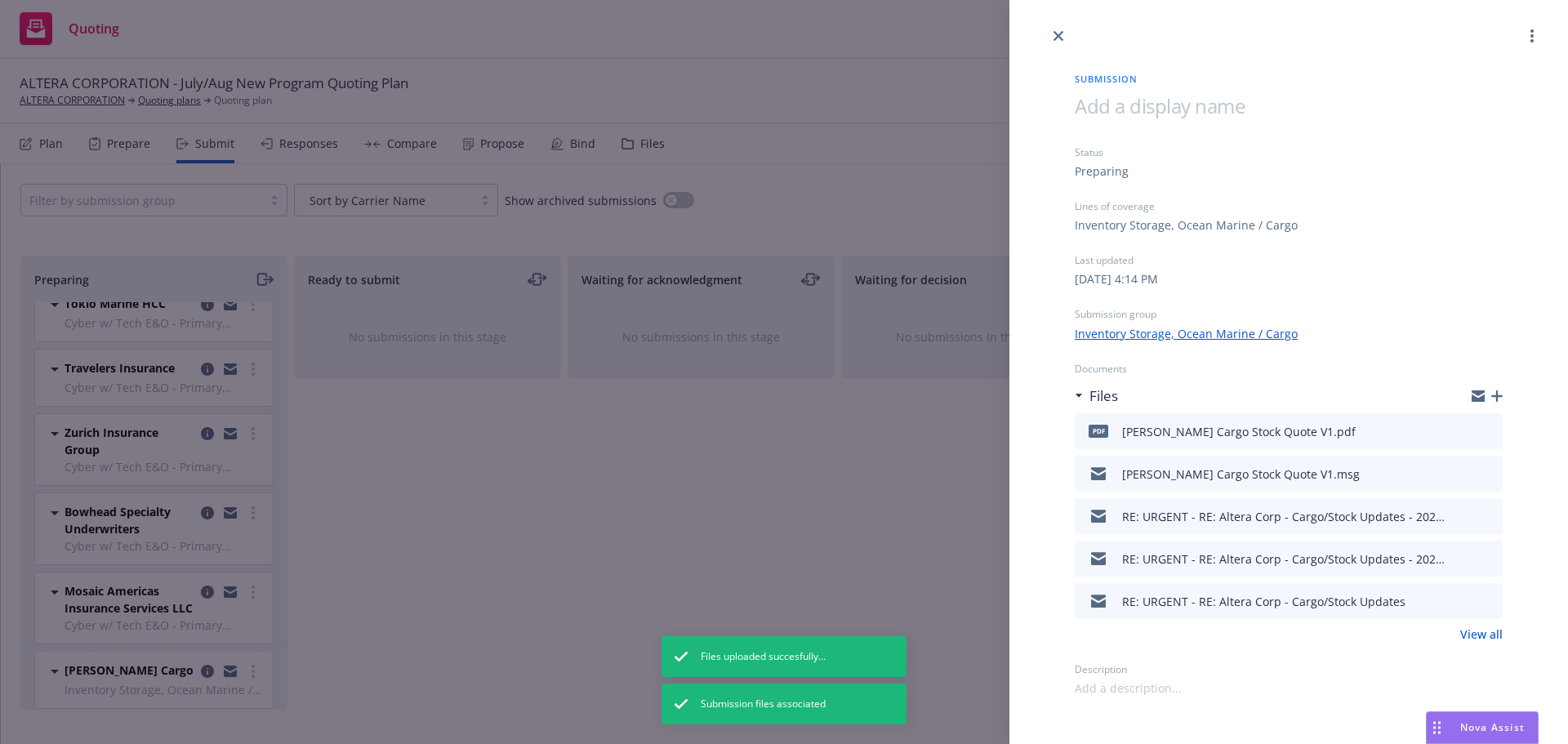
click at [1496, 394] on icon "button" at bounding box center [1496, 396] width 11 height 11
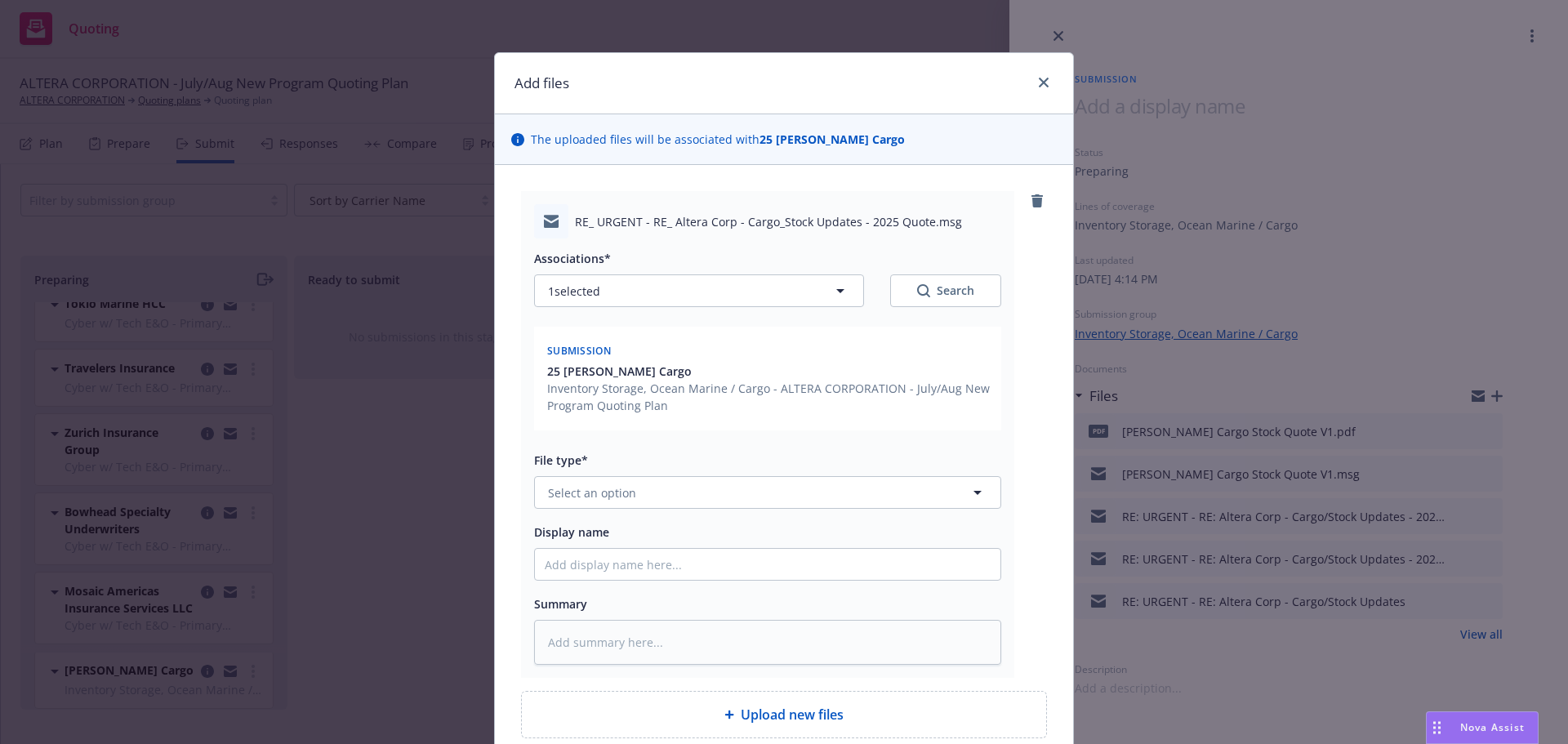
type textarea "x"
drag, startPoint x: 597, startPoint y: 492, endPoint x: 608, endPoint y: 430, distance: 63.0
click at [600, 491] on span "Select an option" at bounding box center [592, 493] width 88 height 17
type input "email"
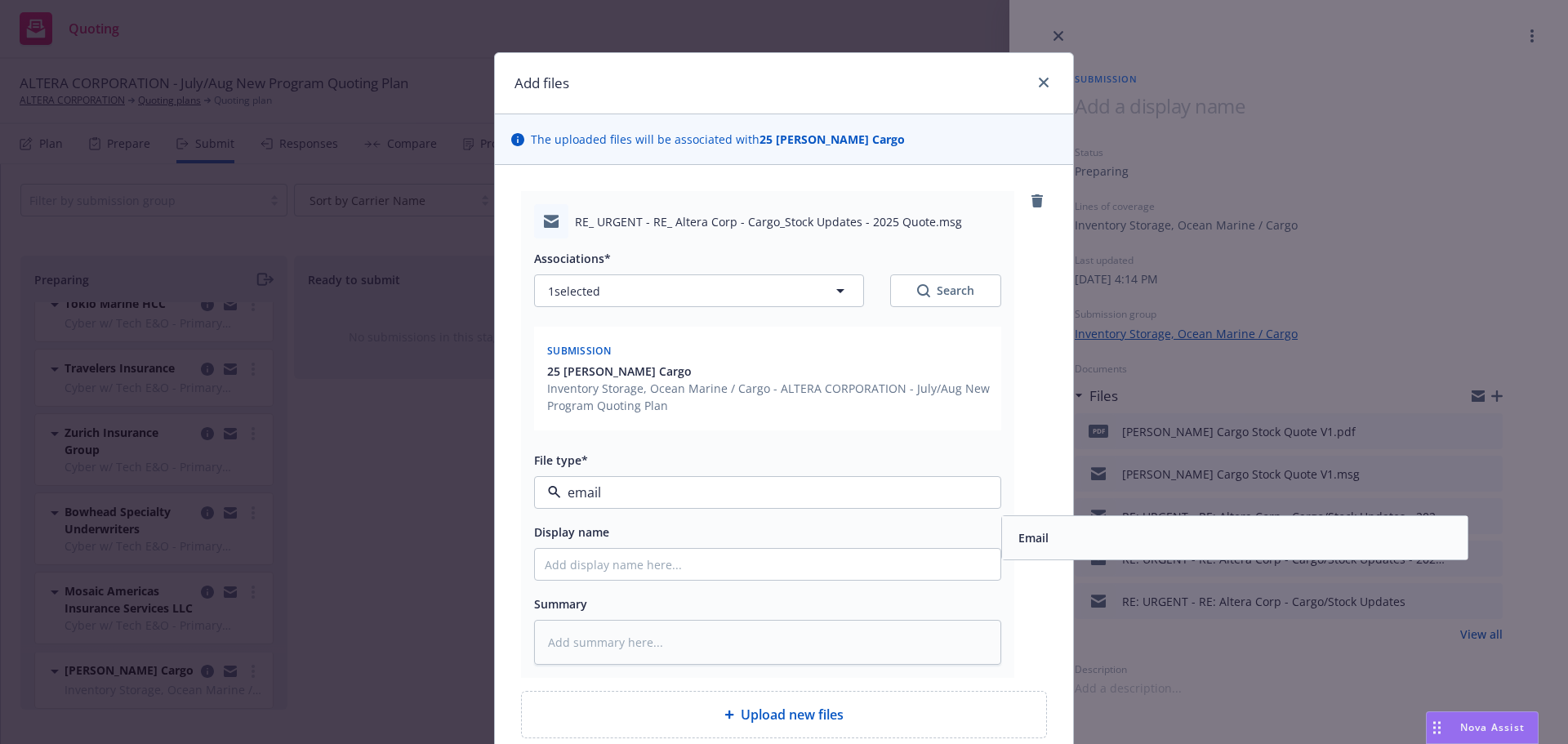
drag, startPoint x: 1058, startPoint y: 528, endPoint x: 1030, endPoint y: 536, distance: 29.1
click at [1058, 529] on div "Email" at bounding box center [1235, 538] width 446 height 24
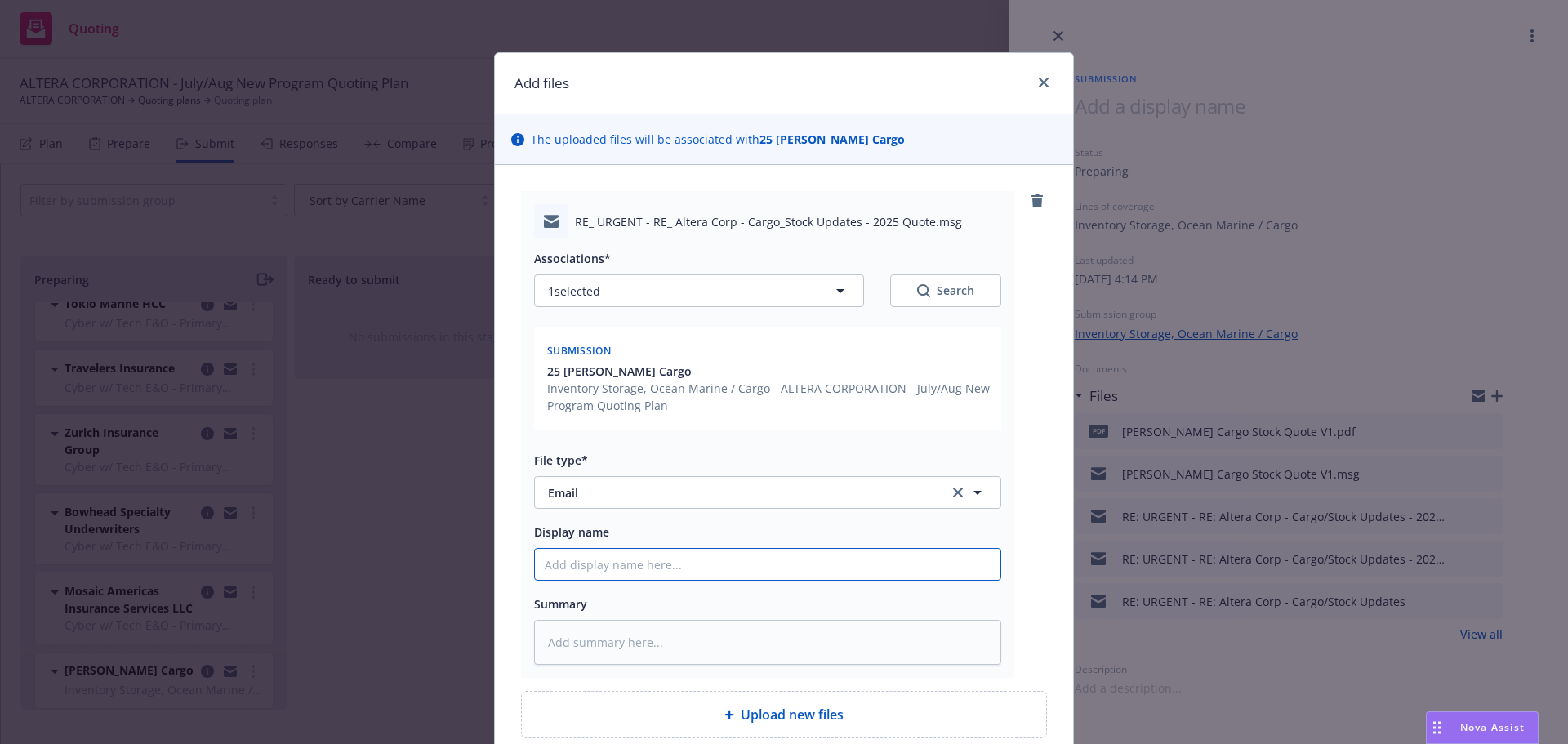
click at [752, 566] on input "Display name" at bounding box center [767, 565] width 465 height 31
type textarea "x"
type input "Q"
type textarea "x"
type input "Qu"
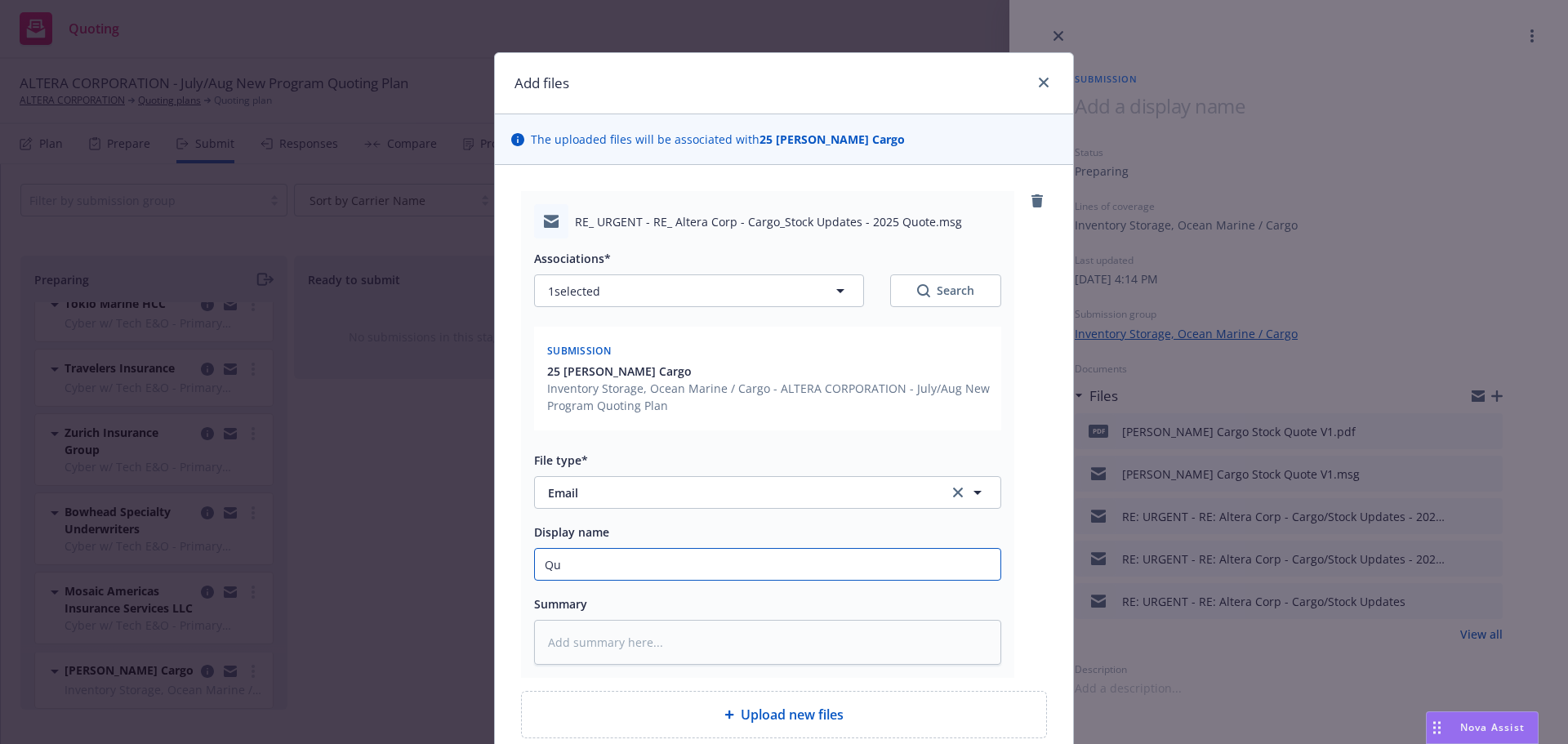
type textarea "x"
type input "Quo"
type textarea "x"
type input "Quote"
type textarea "x"
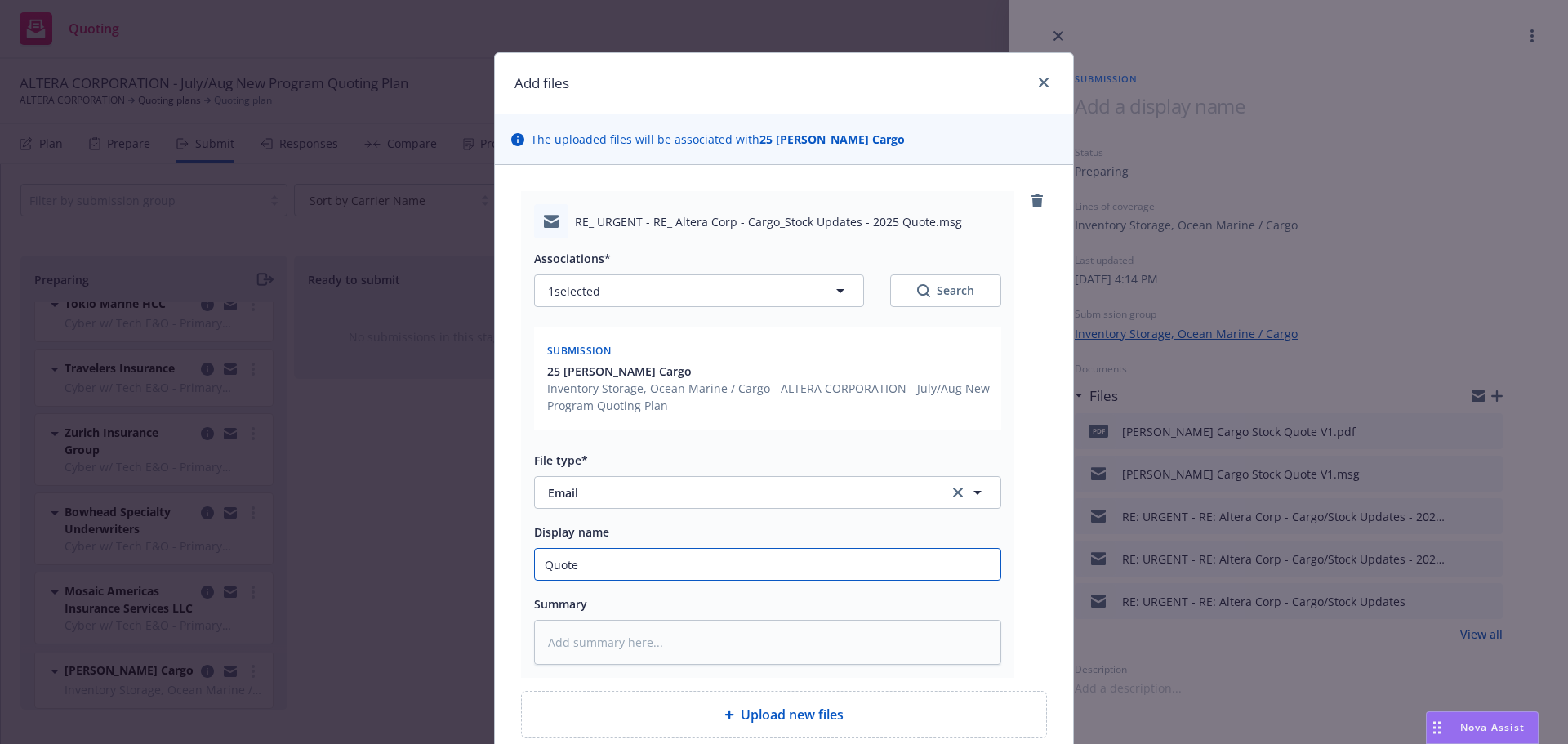
type input "Quote"
type textarea "x"
type input "Quote V"
type textarea "x"
type input "Quote V1"
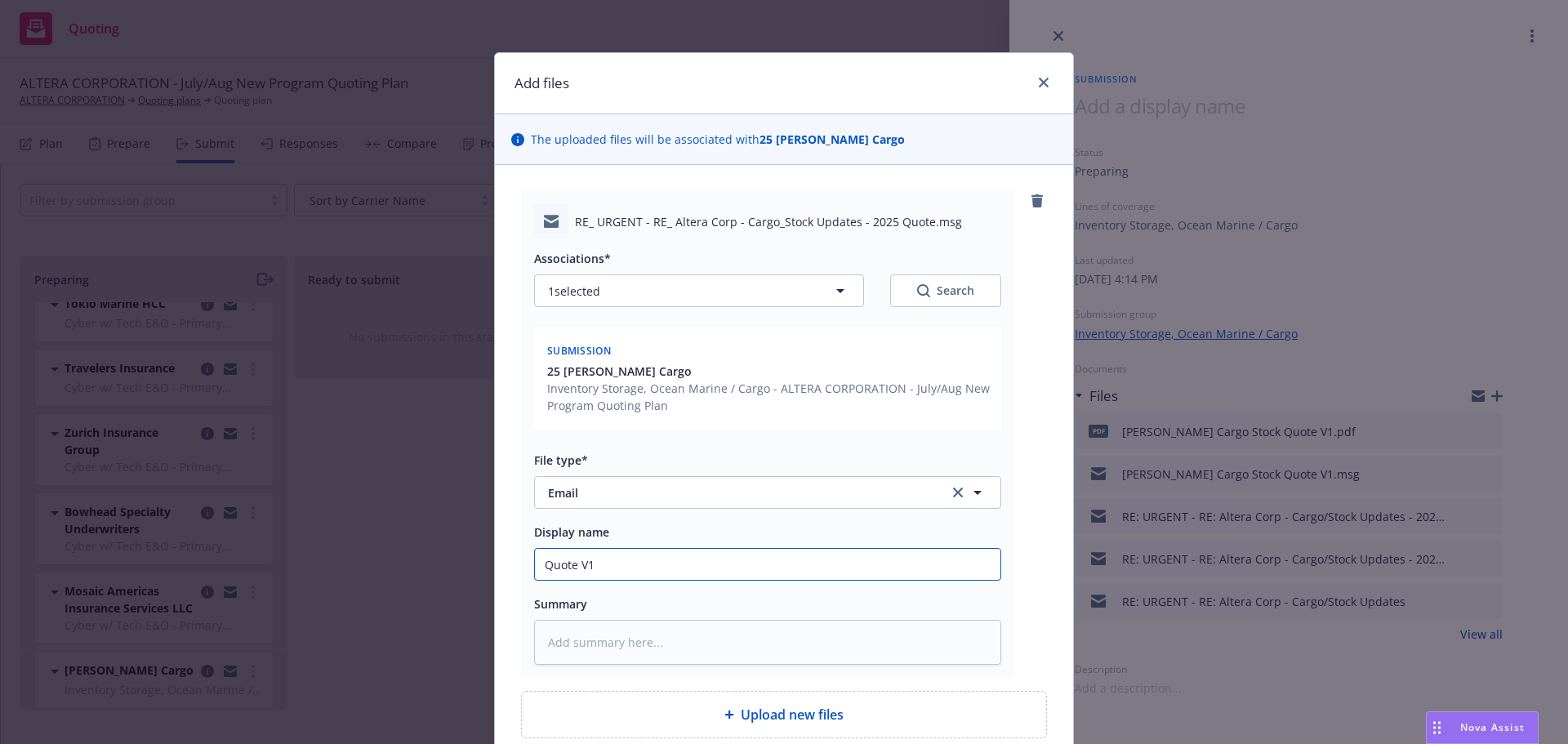
type textarea "x"
type input "Quote V1"
type textarea "x"
type input "Quote V1 i"
type textarea "x"
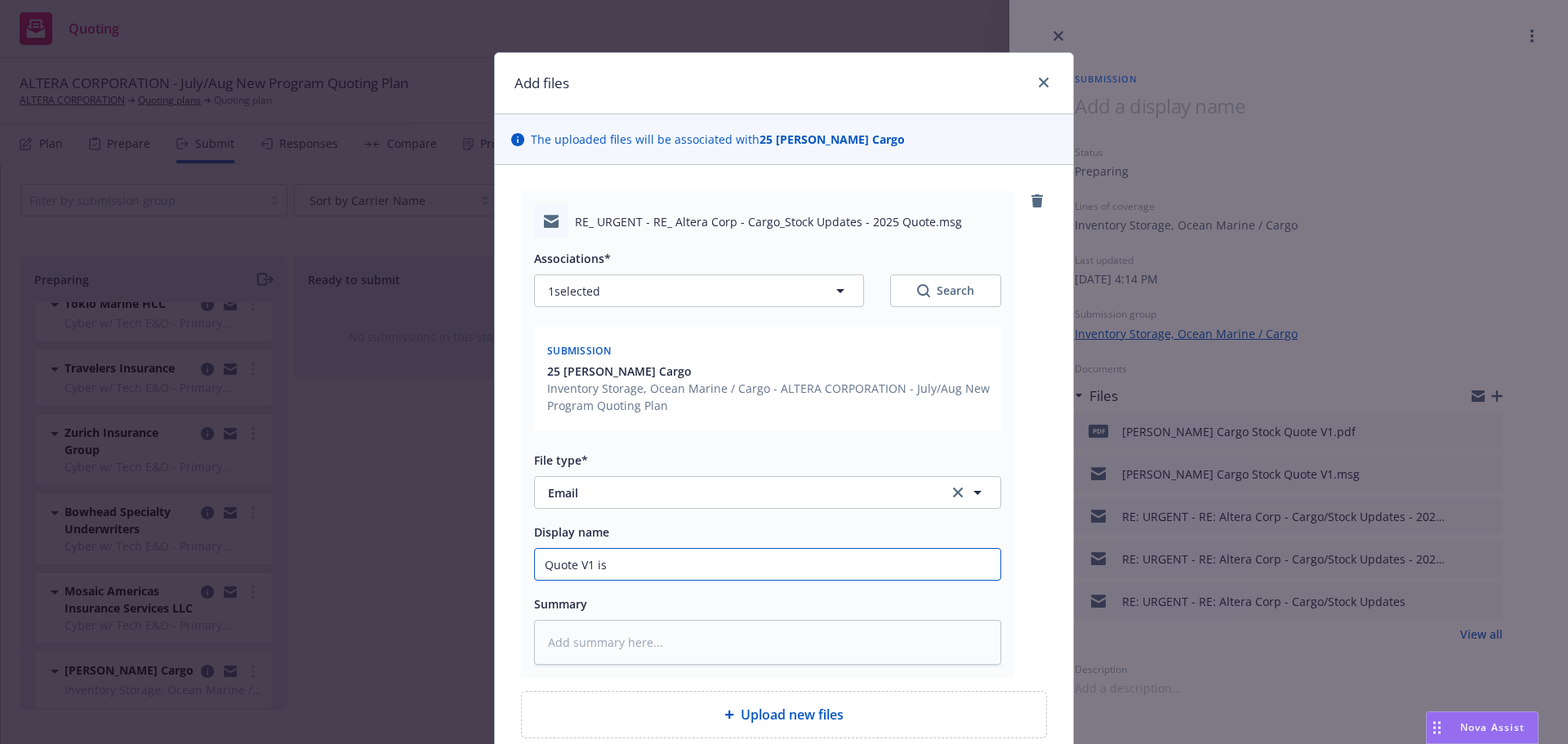
type input "Quote V1 is"
type textarea "x"
type input "Quote V1 is m"
type textarea "x"
type input "Quote V1 is mi"
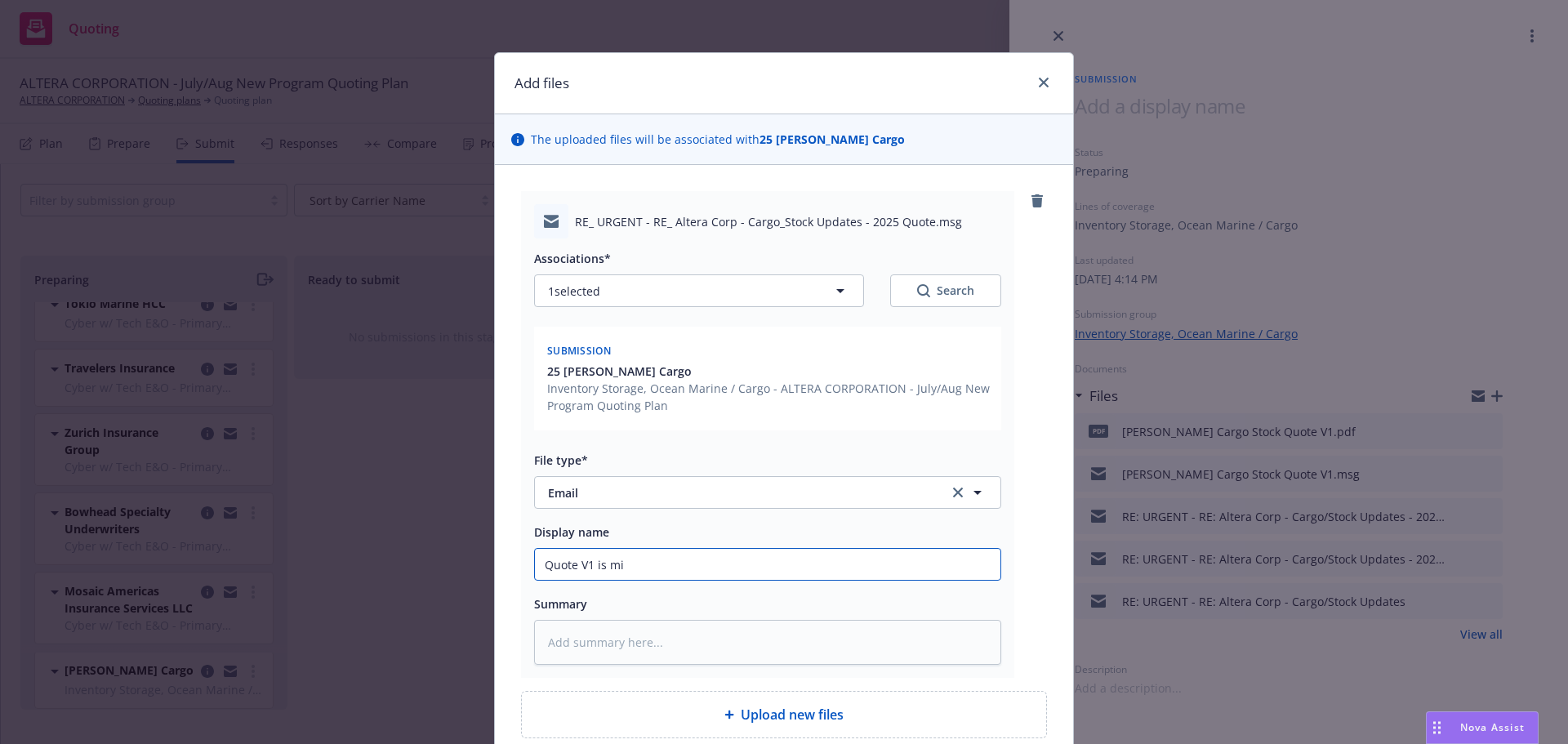
type textarea "x"
type input "Quote V1 is mis"
type textarea "x"
type input "Quote V1 is miss"
type textarea "x"
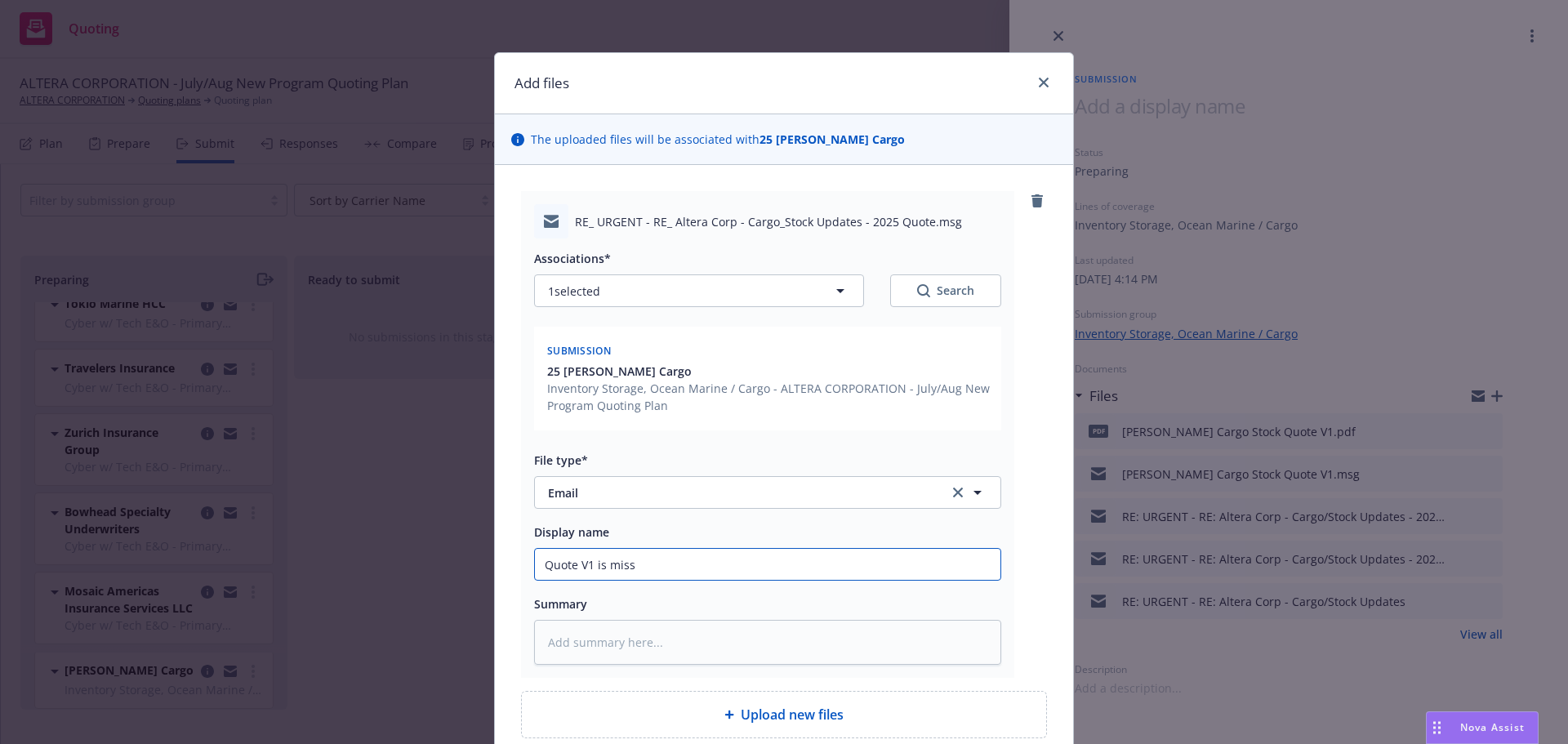
type input "Quote V1 is missi"
type textarea "x"
type input "Quote V1 is missin"
type textarea "x"
type input "Quote V1 is missing"
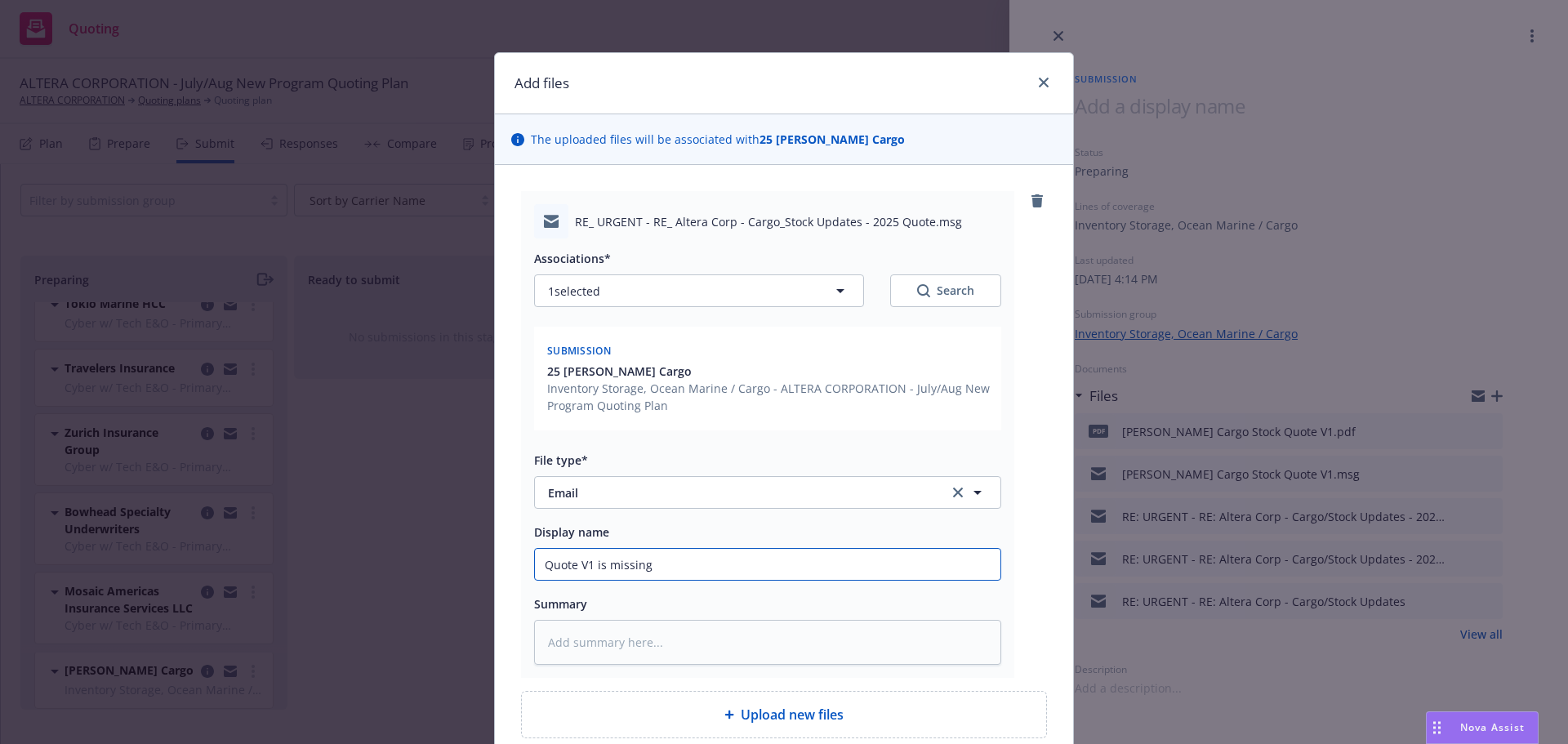
type textarea "x"
type input "Quote V1 is missing L"
type textarea "x"
type input "Quote V1 is missing Lot"
type textarea "x"
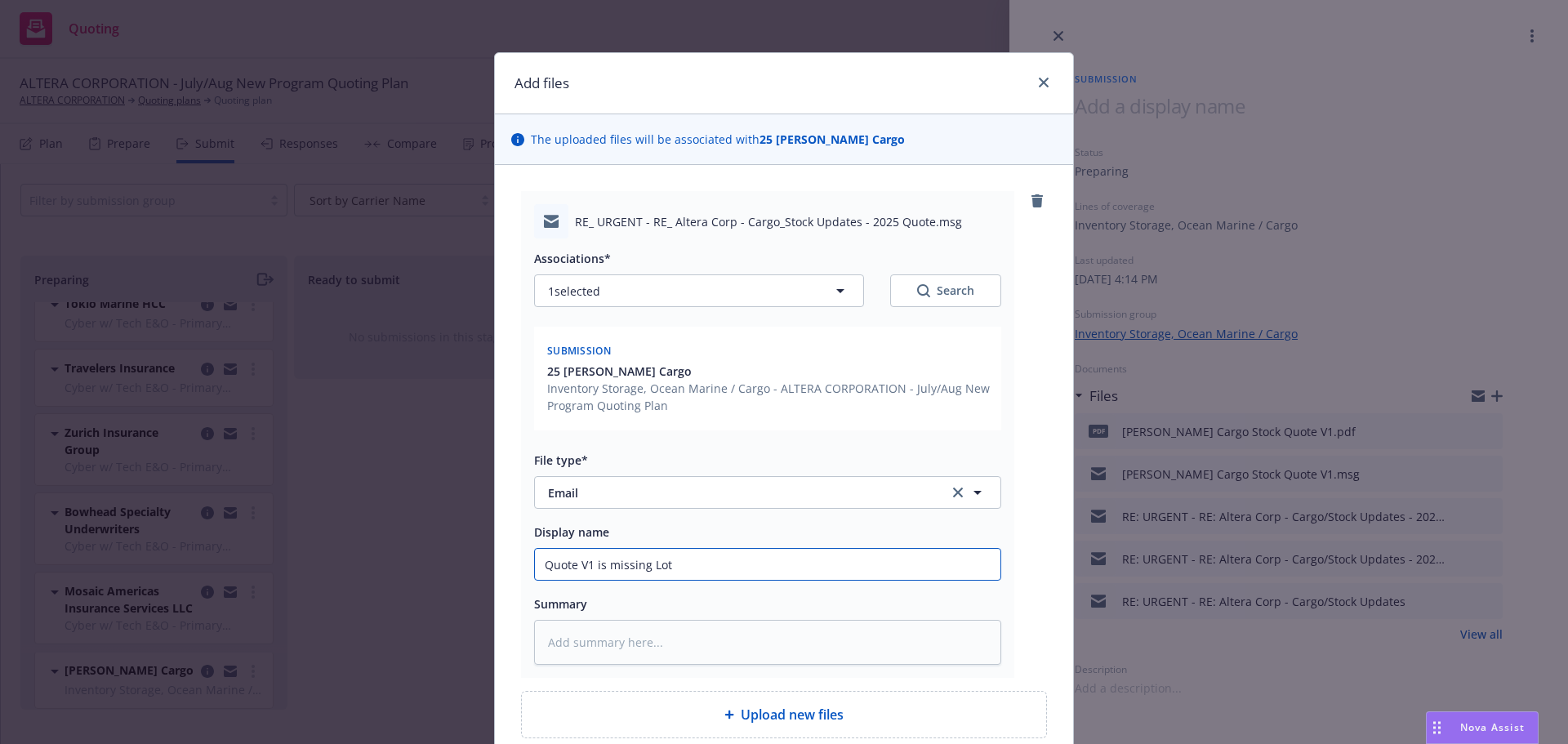
type input "Quote V1 is missing Lot"
type textarea "x"
type input "Quote V1 is missing Lot"
type textarea "x"
type input "Quote V1 is missing Lot8"
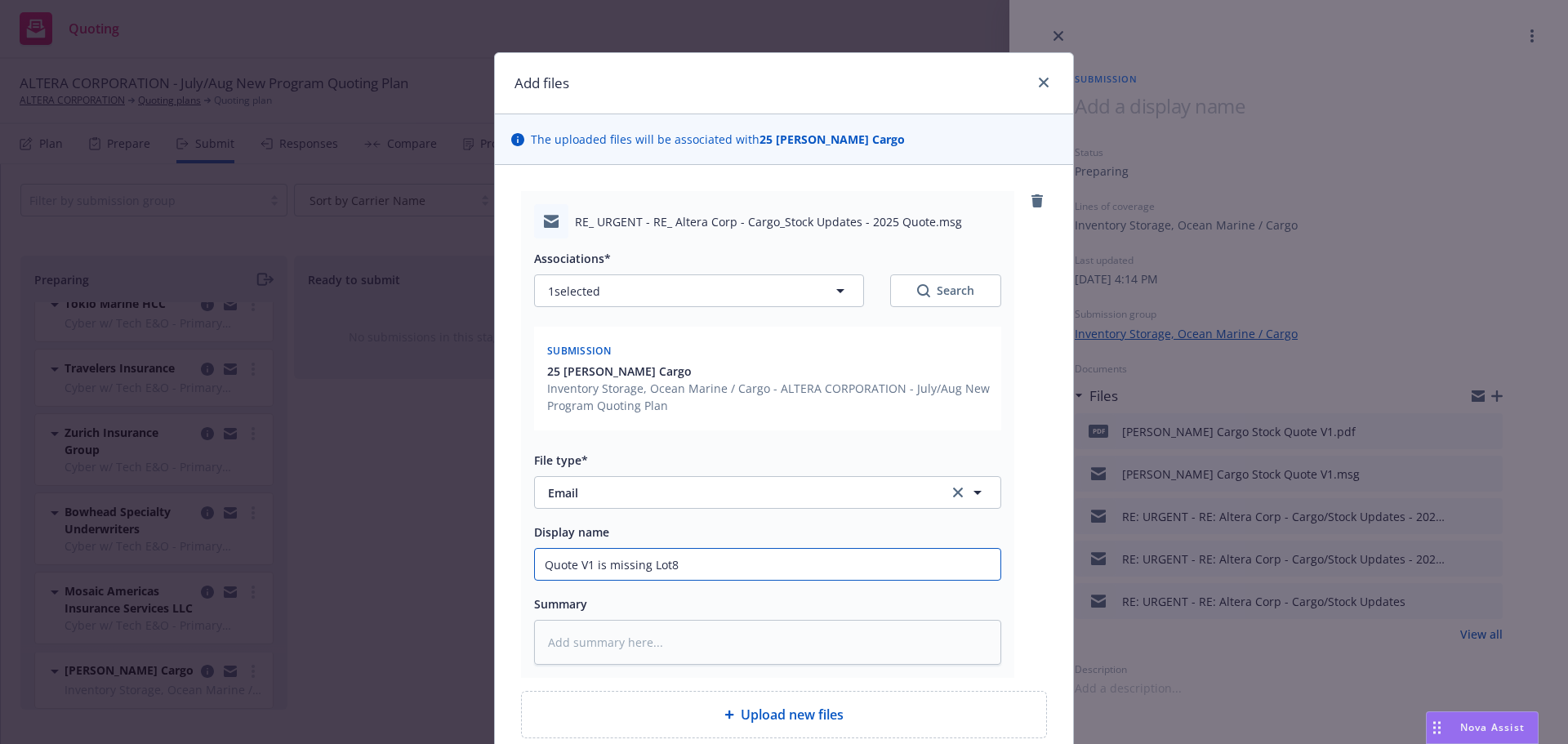
type textarea "x"
type input "Quote V1 is missing Lot8"
type textarea "x"
type input "Quote V1 is missing Lot8 L"
type textarea "x"
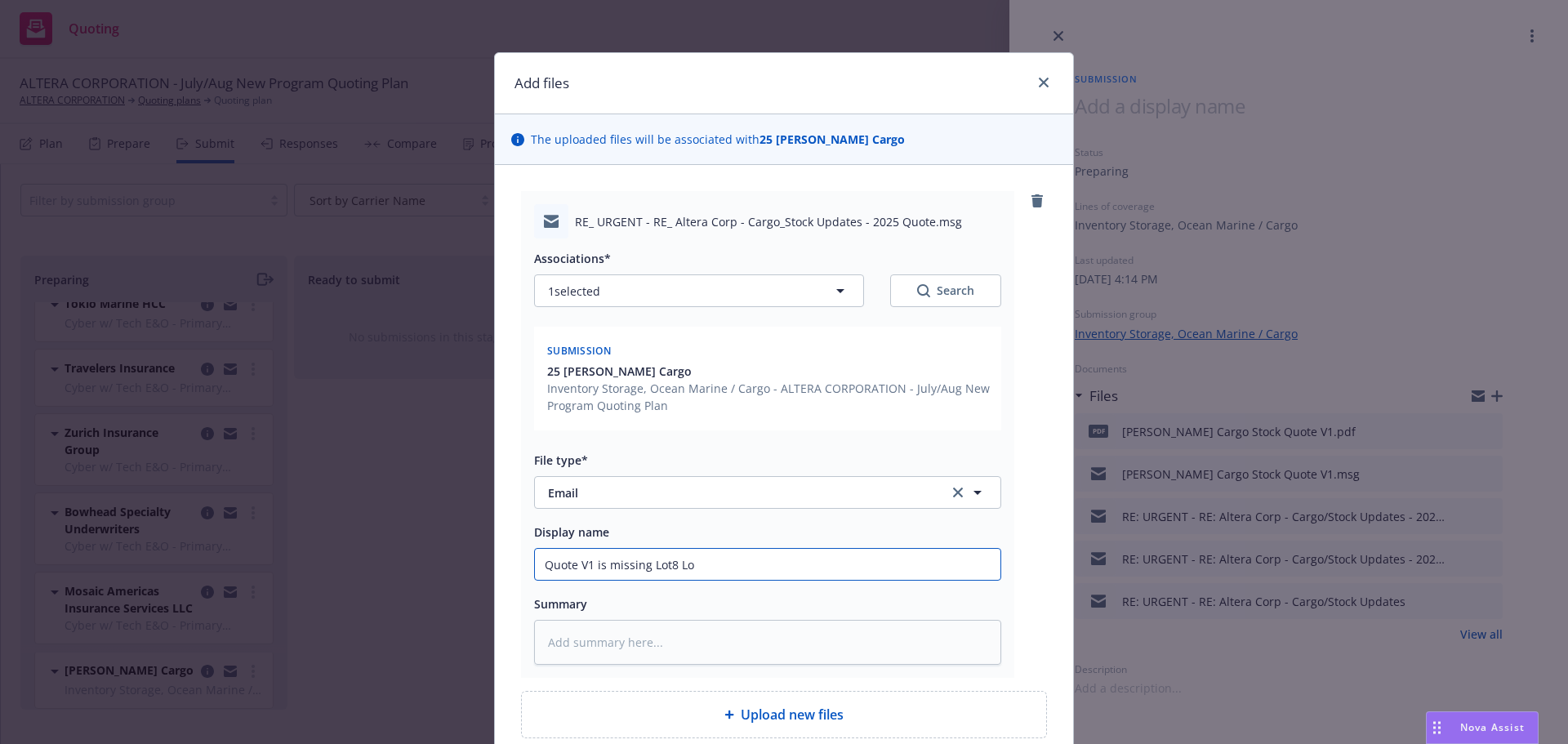
type input "Quote V1 is missing Lot8 Loc"
type textarea "x"
type input "Quote V1 is missing Lot8 Locat"
type textarea "x"
type input "Quote V1 is missing Lot8 Locati"
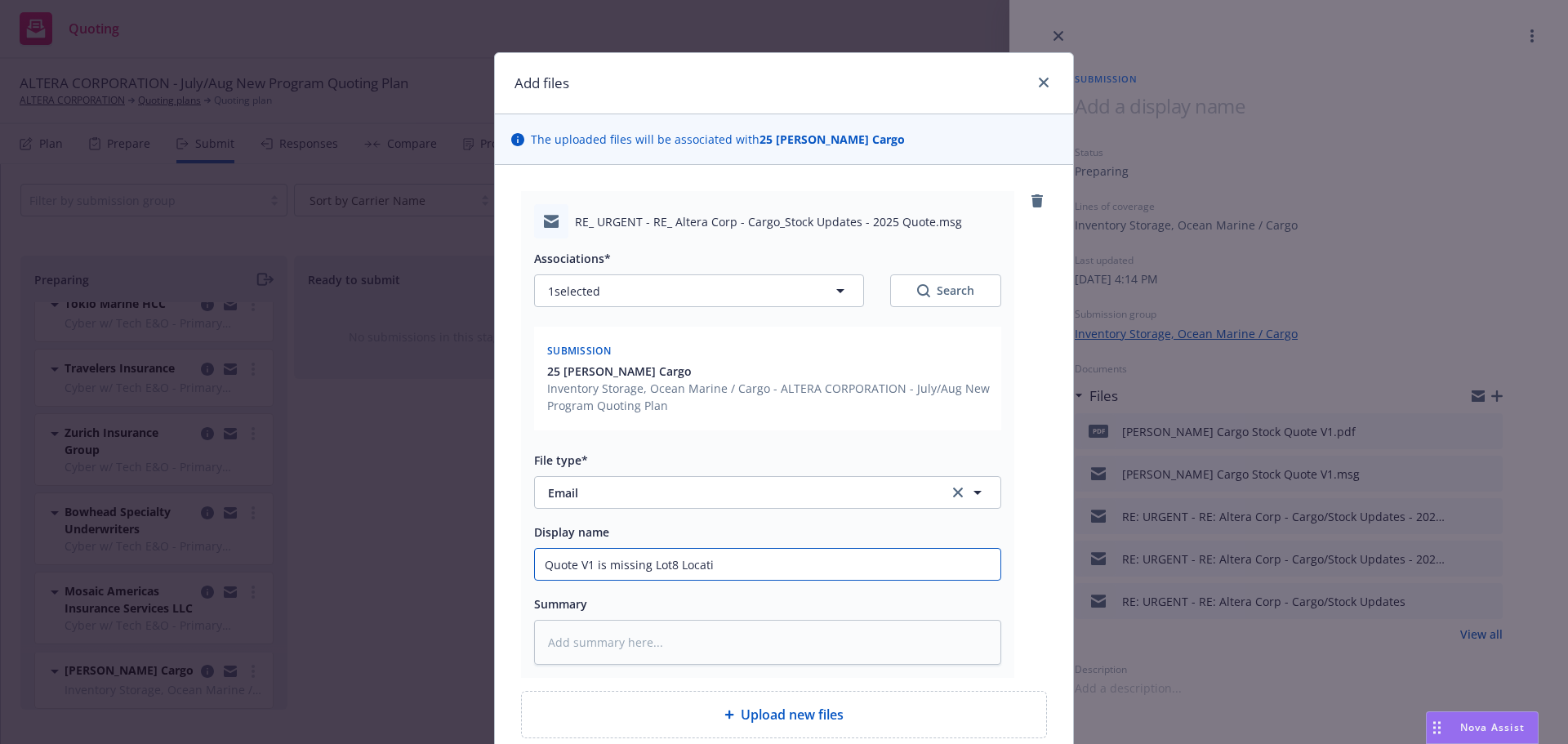
type textarea "x"
type input "Quote V1 is missing Lot8 Locatio"
type textarea "x"
type input "Quote V1 is missing Lot8 Location"
type textarea "x"
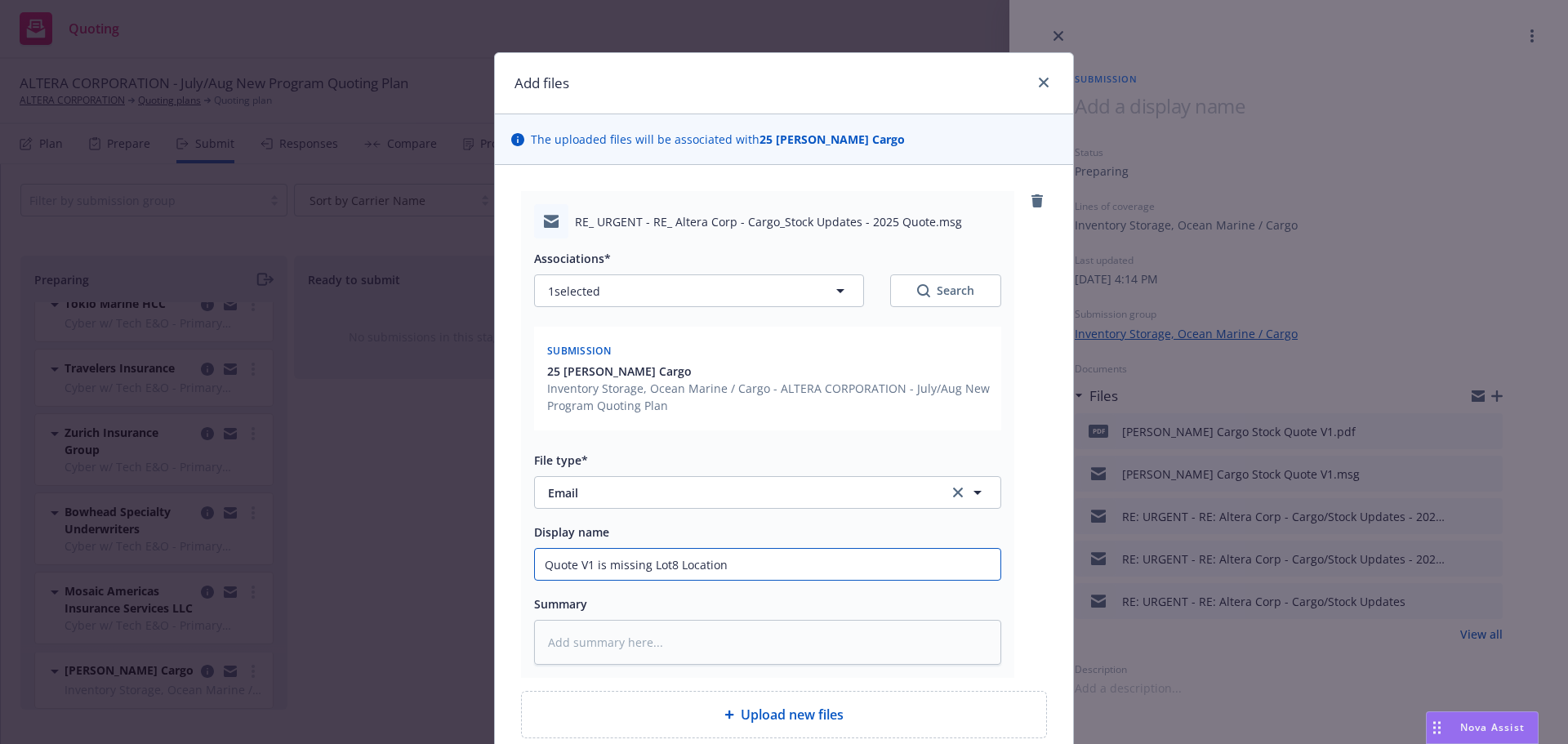
type input "Quote V1 is missing Lot8 Location"
type textarea "x"
type input "Quote V1 is missing Lot8 Location ("
type textarea "x"
type input "Quote V1 is missing Lot8 Location ($"
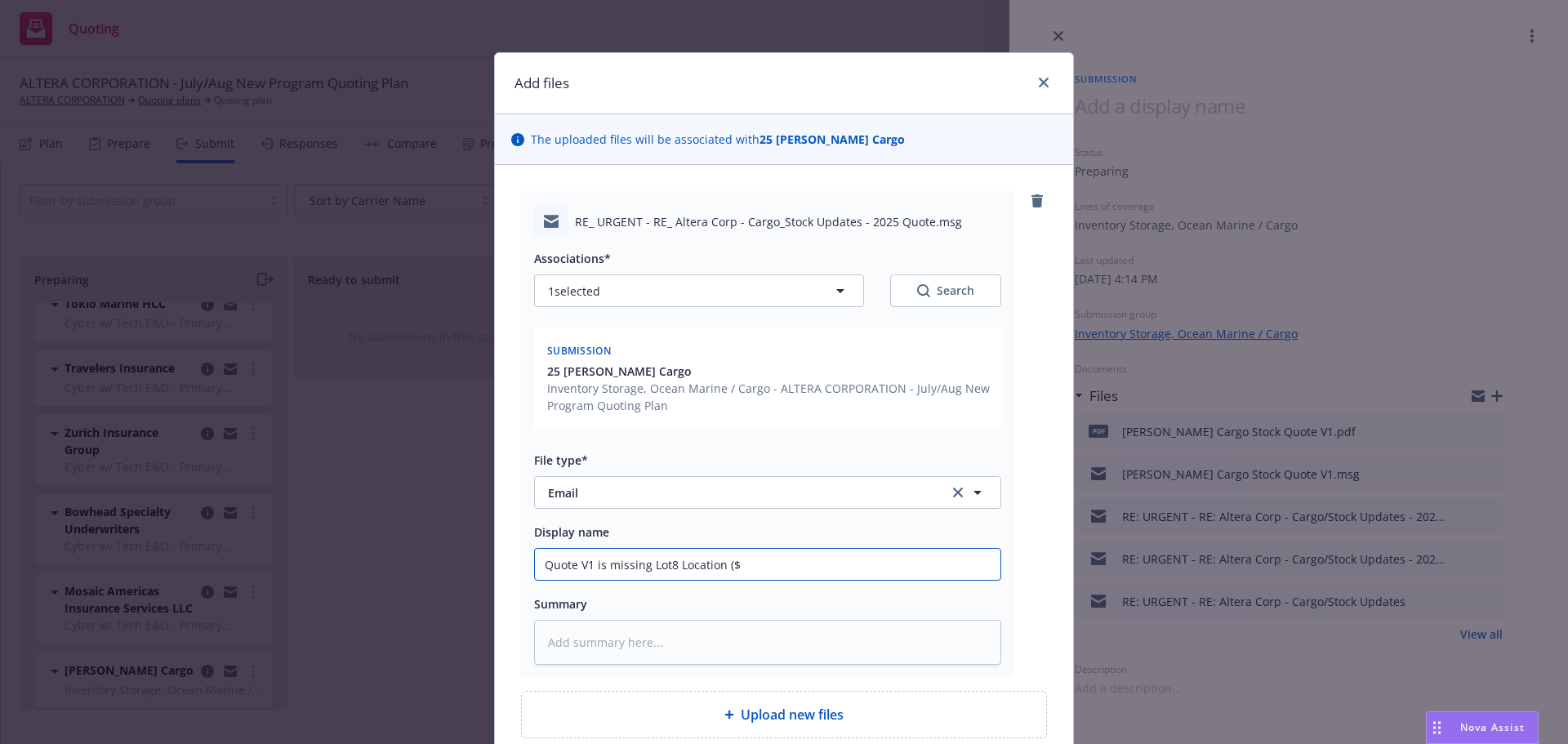
type textarea "x"
type input "Quote V1 is missing Lot8 Location ($1"
type textarea "x"
type input "Quote V1 is missing Lot8 Location ($11"
type textarea "x"
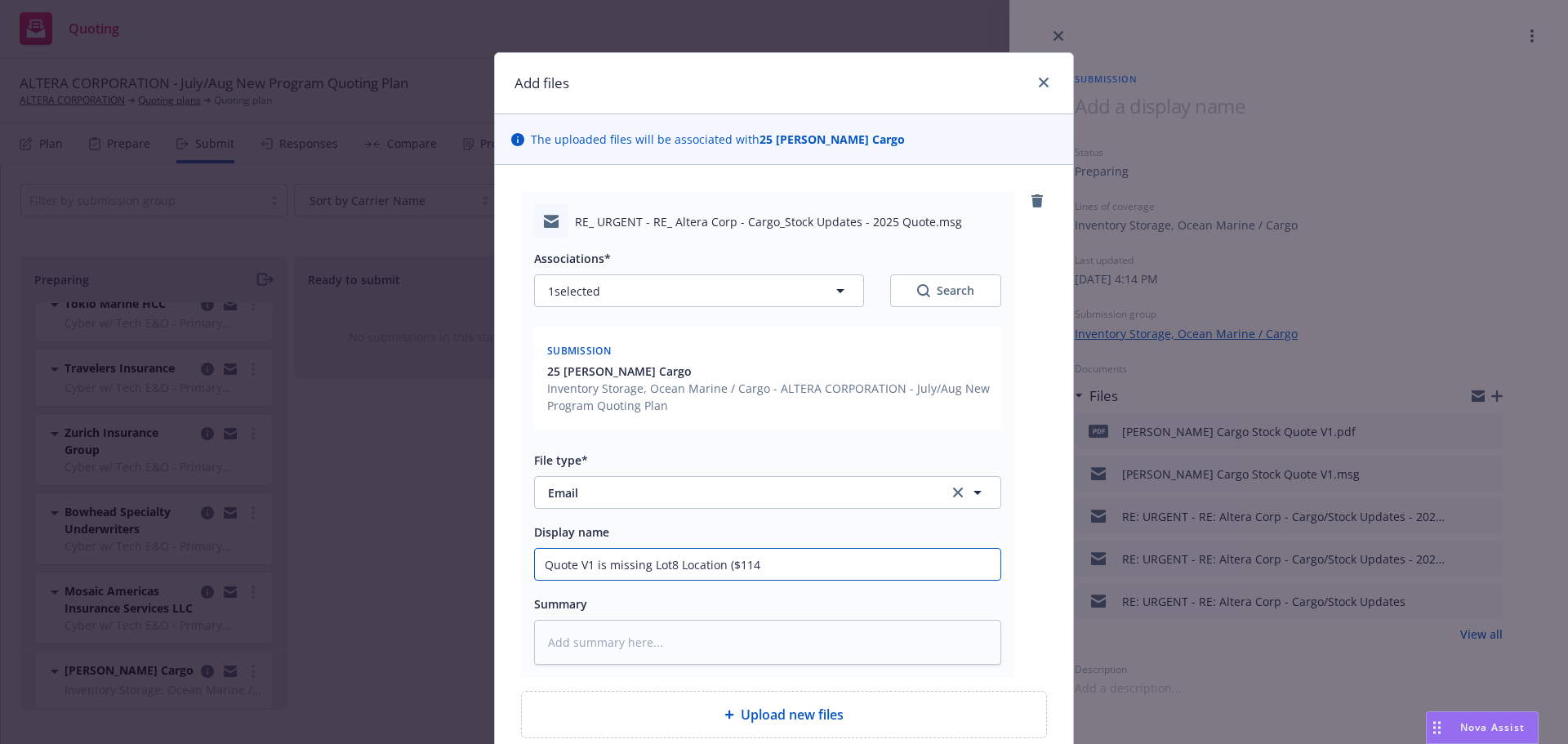
type input "Quote V1 is missing Lot8 Location ($1140"
type textarea "x"
type input "Quote V1 is missing Lot8 Location ($114"
type textarea "x"
type input "Quote V1 is missing Lot8 Location ($11"
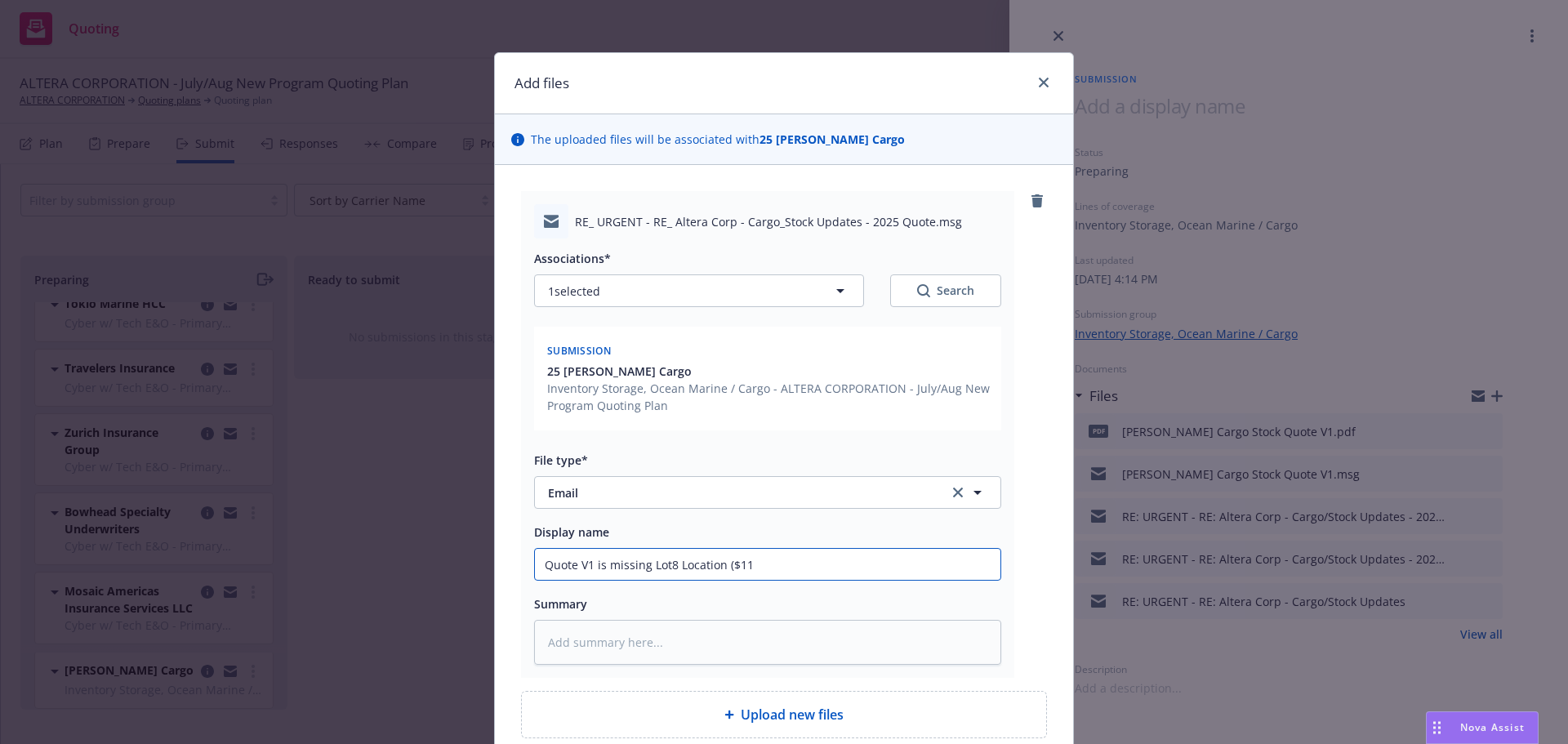
type textarea "x"
type input "Quote V1 is missing Lot8 Location ($1"
type textarea "x"
type input "Quote V1 is missing Lot8 Location ($14"
type textarea "x"
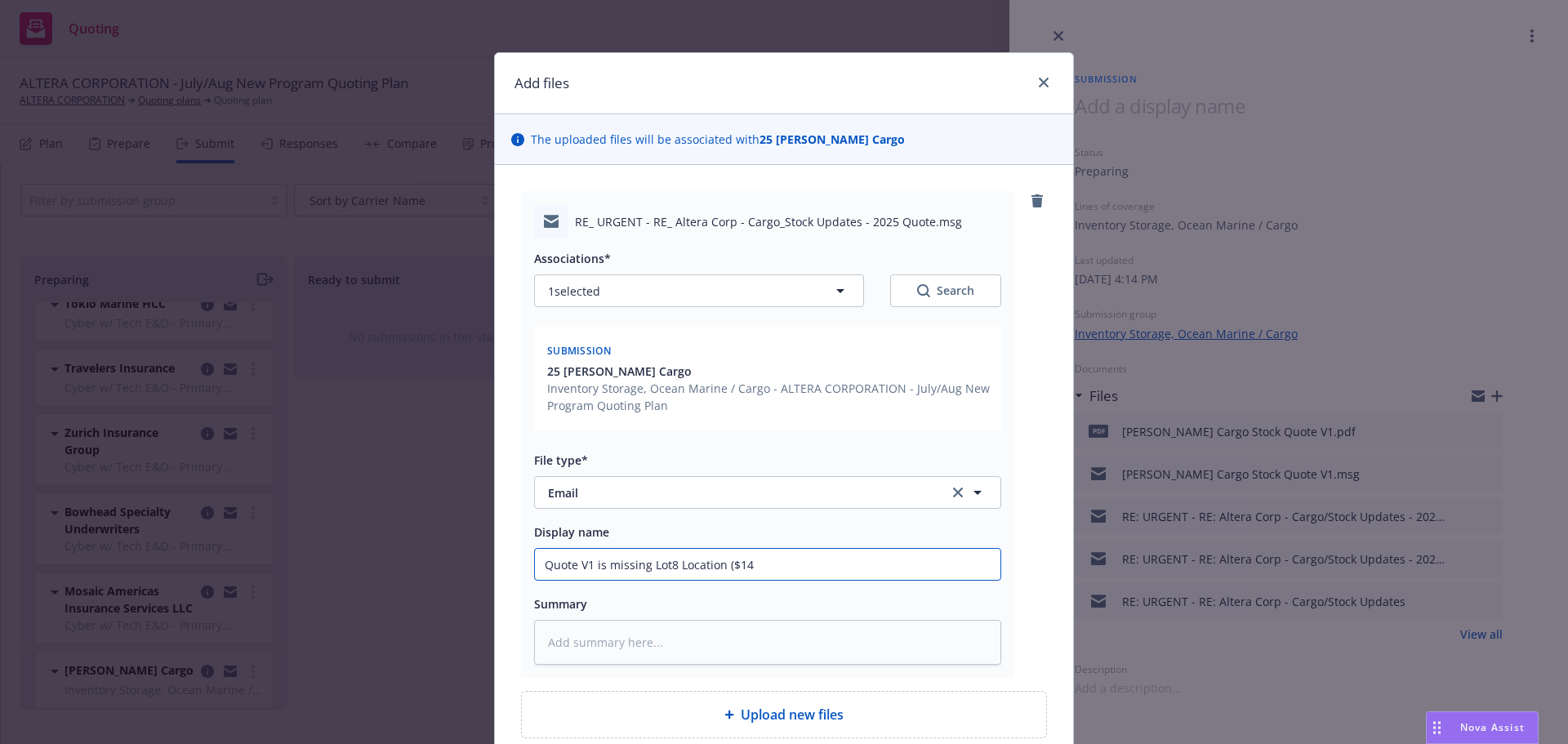
type input "Quote V1 is missing Lot8 Location ($140"
type textarea "x"
type input "Quote V1 is missing Lot8 Location ($14"
type textarea "x"
type input "Quote V1 is missing Lot8 Location ($1"
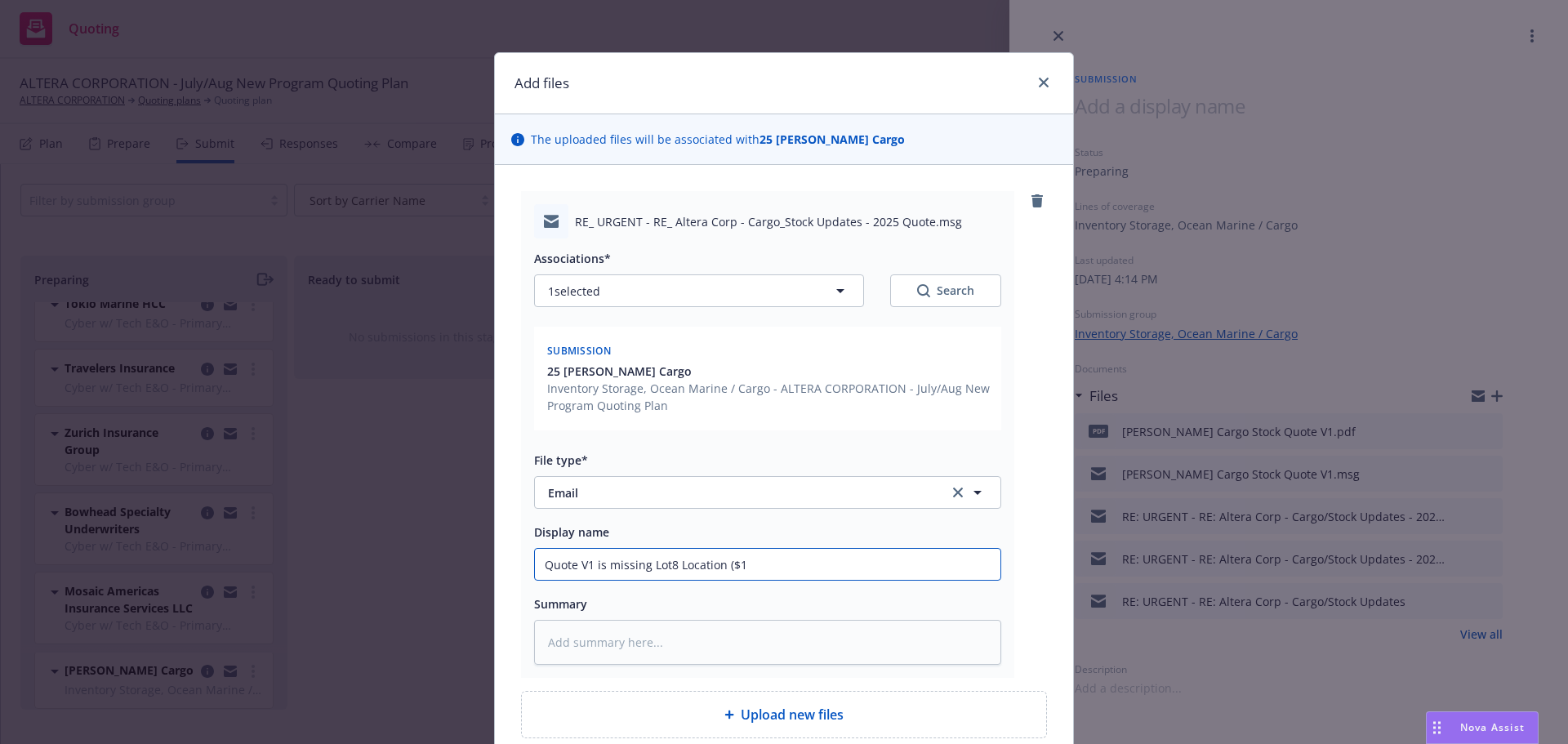
type textarea "x"
type input "Quote V1 is missing Lot8 Location ($12"
type textarea "x"
type input "Quote V1 is missing Lot8 Location ($120"
type textarea "x"
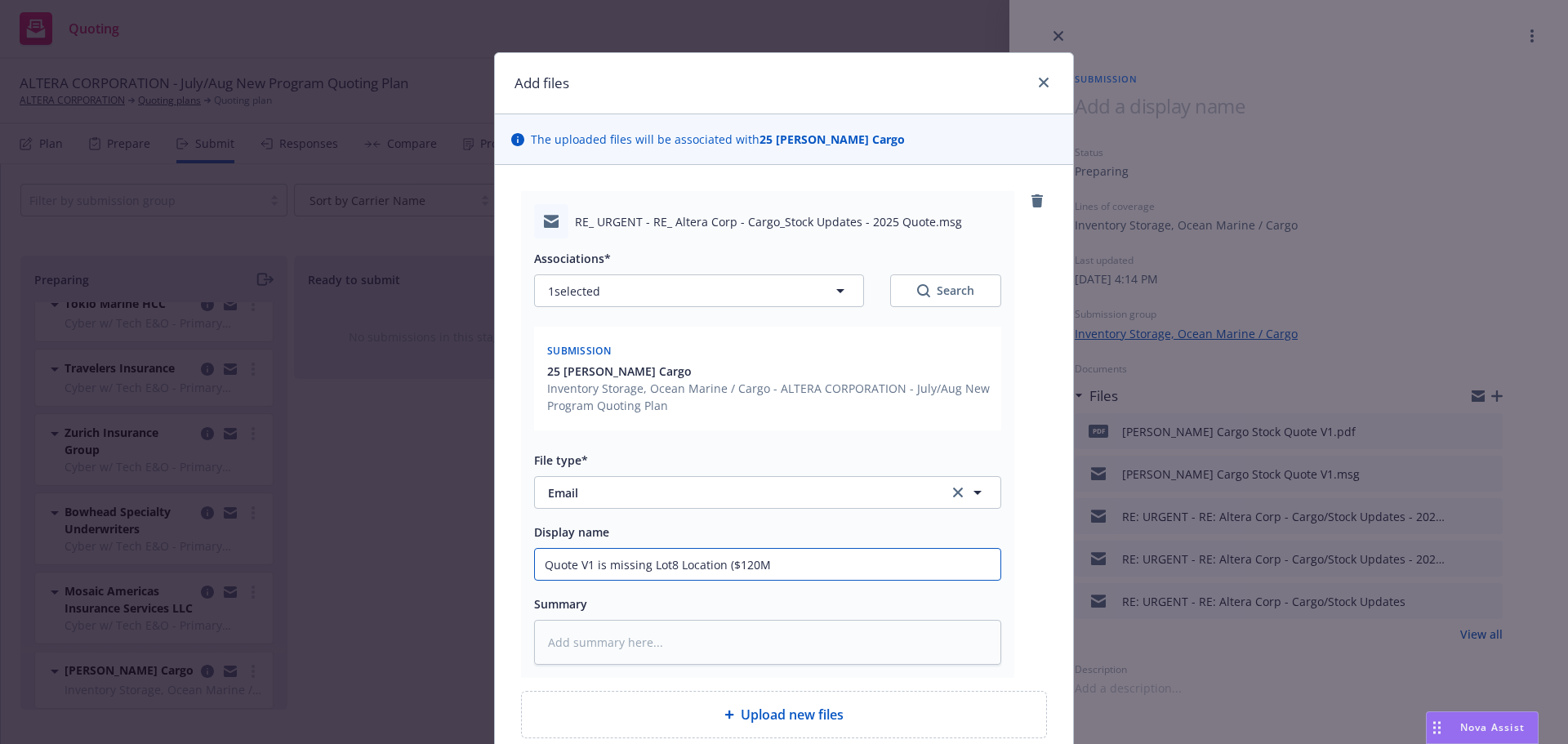
type input "Quote V1 is missing Lot8 Location ($120M"
click at [748, 560] on input "Quote V1 is missing Lot8 Location ($120M" at bounding box center [767, 565] width 465 height 31
type textarea "x"
type input "Quote V1 is missing Lot8 Location ($12M"
type textarea "x"
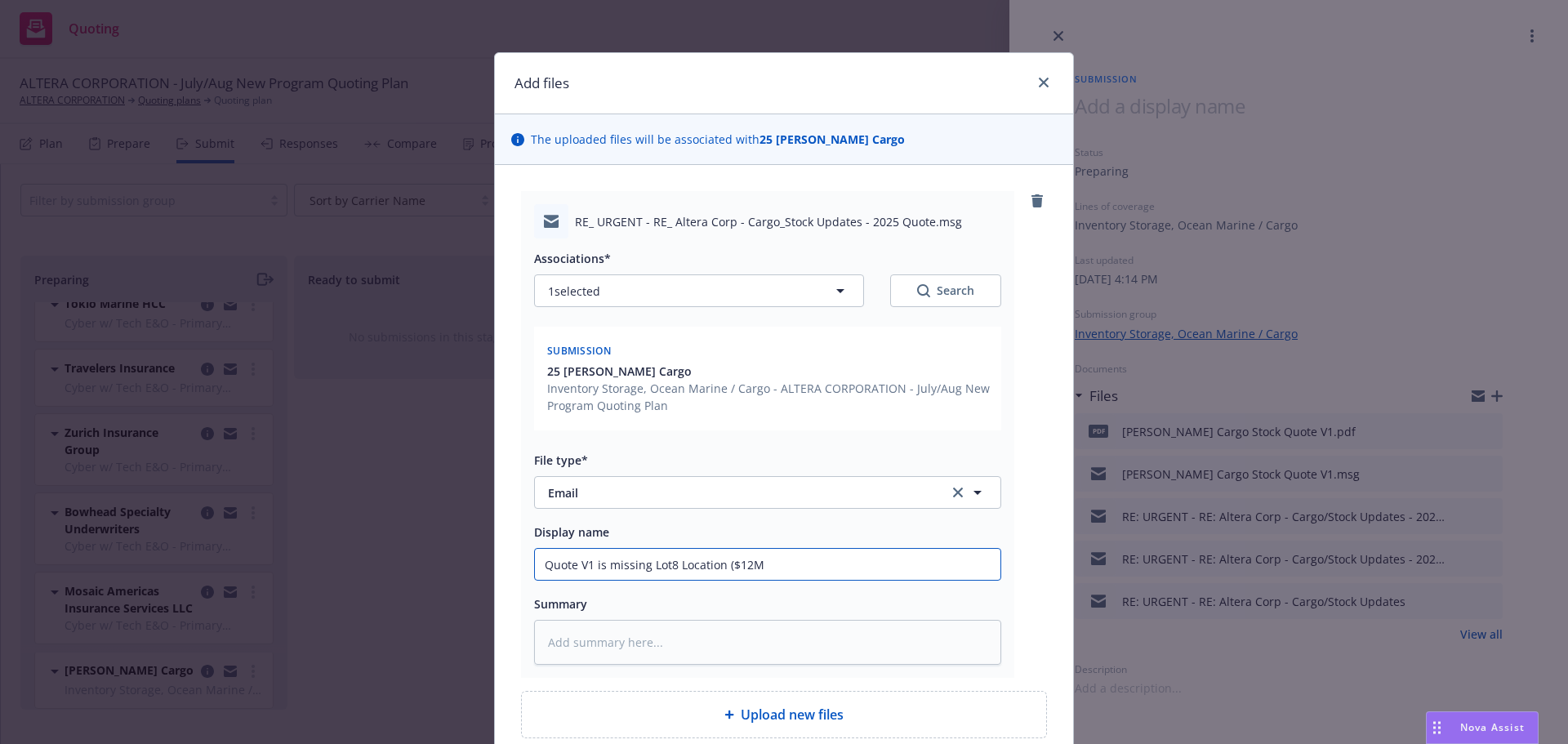
type input "Quote V1 is missing Lot8 Location ($121M"
type textarea "x"
type input "Quote V1 is missing Lot8 Location ($121M"
type textarea "x"
type input "Quote V1 is missing Lot8 Location ($121M i"
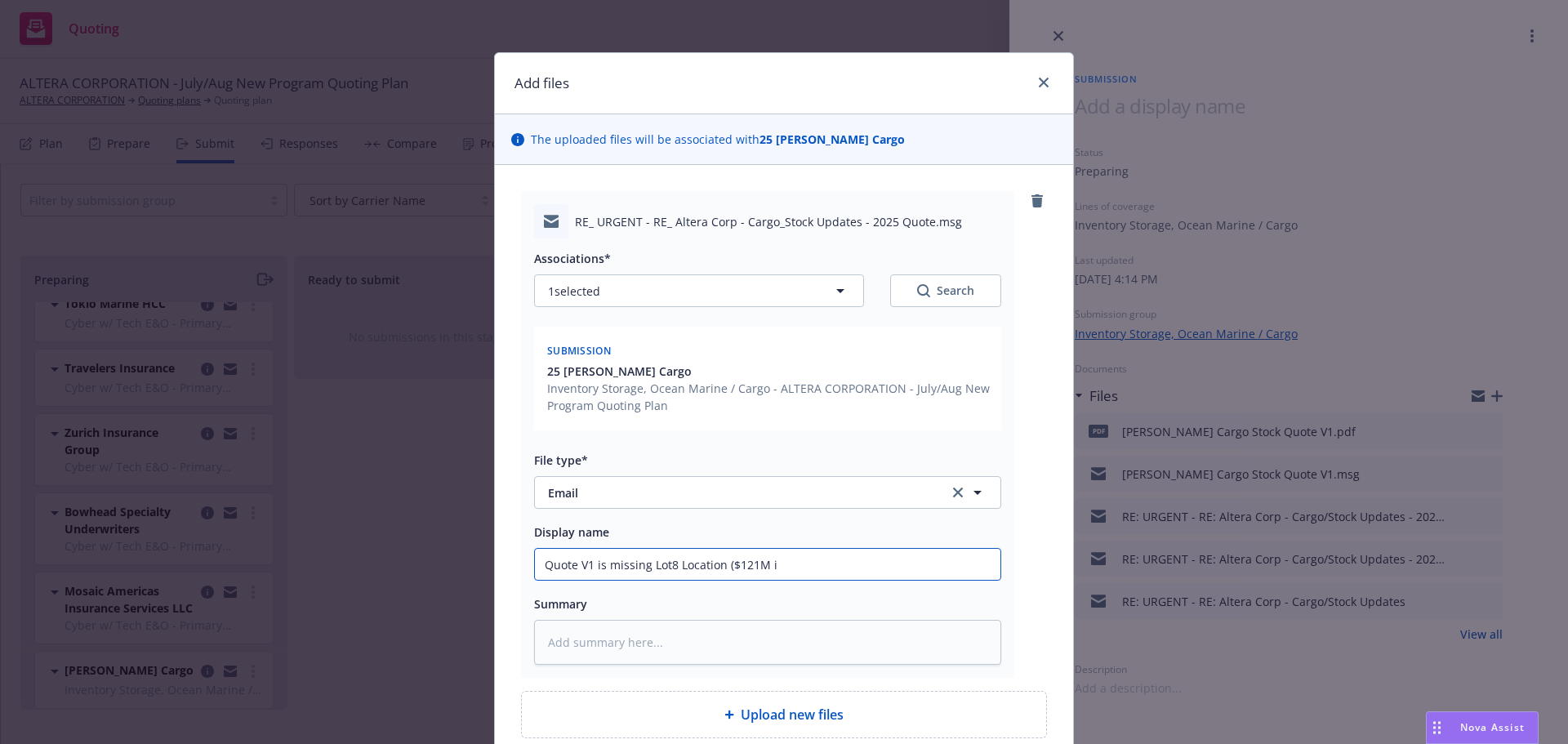
type textarea "x"
type input "Quote V1 is missing Lot8 Location ($121M in"
type textarea "x"
type input "Quote V1 is missing Lot8 Location ($121M in v"
type textarea "x"
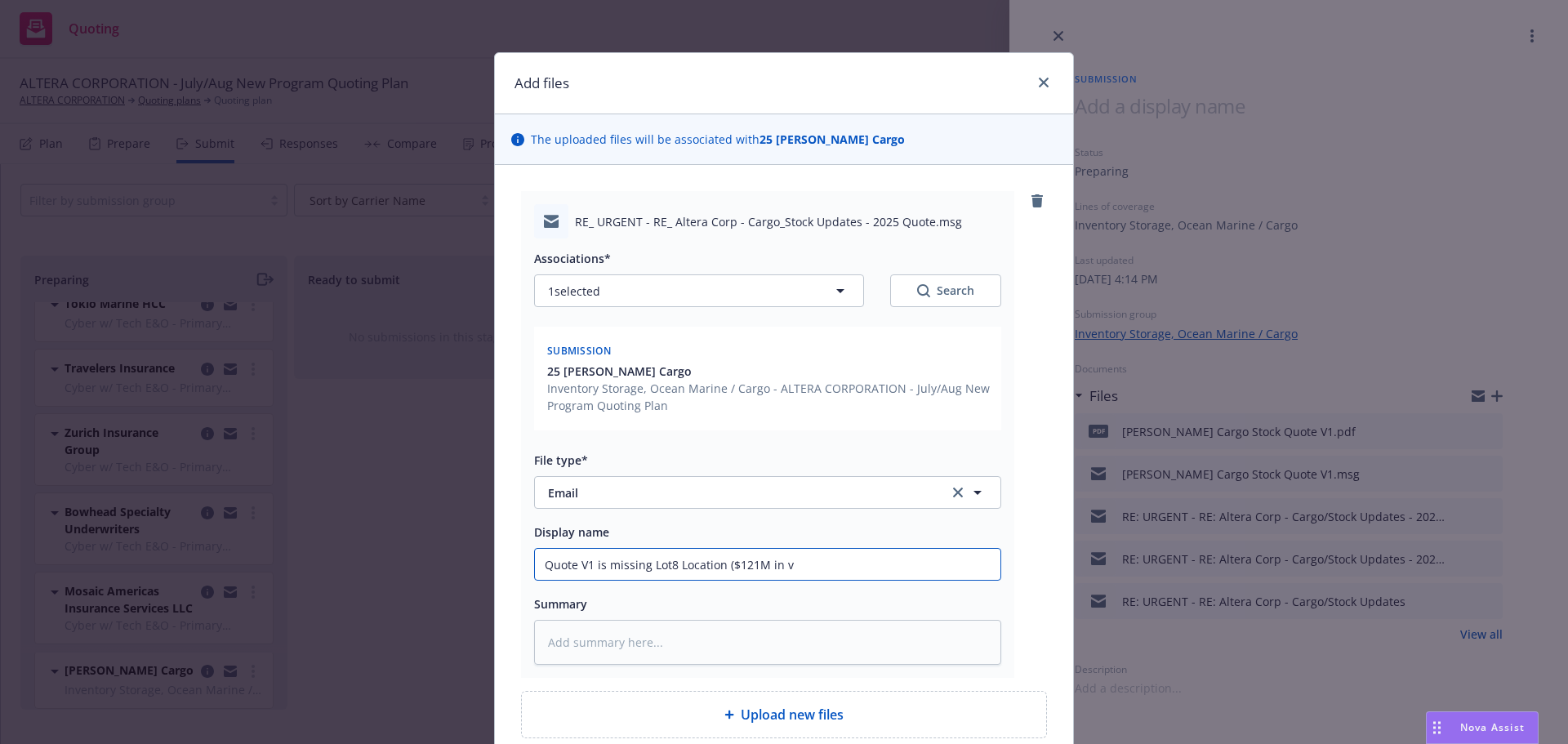
type input "Quote V1 is missing Lot8 Location ($121M in [GEOGRAPHIC_DATA]"
type textarea "x"
type input "Quote V1 is missing Lot8 Location ($121M in [GEOGRAPHIC_DATA]"
type textarea "x"
type input "Quote V1 is missing Lot8 Location ($121M in [GEOGRAPHIC_DATA]"
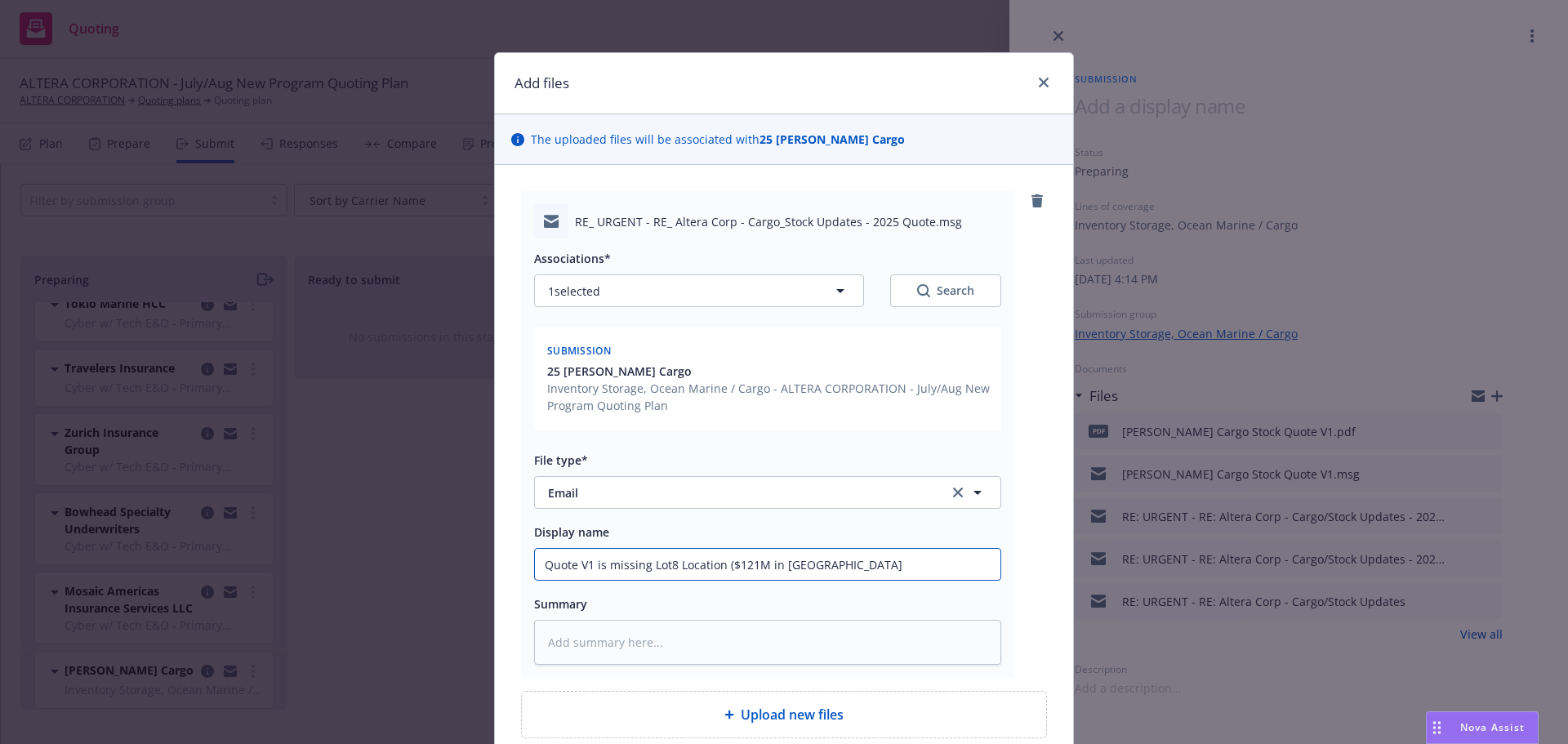
type textarea "x"
type input "Quote V1 is missing Lot8 Location ($121M in values"
type textarea "x"
type input "Quote V1 is missing Lot8 Location ($121M in values)"
type textarea "x"
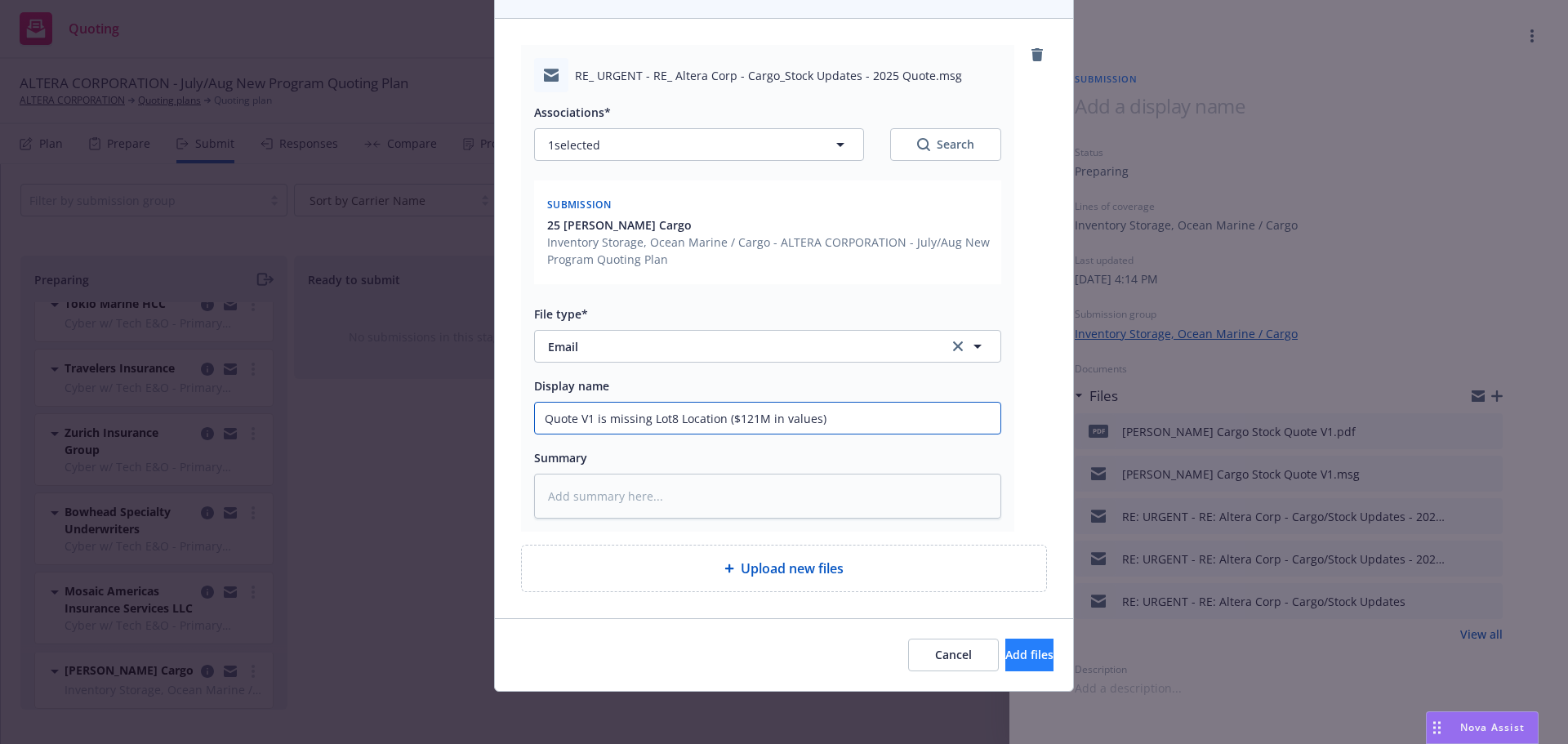
type input "Quote V1 is missing Lot8 Location ($121M in values)"
click at [1005, 648] on button "Add files" at bounding box center [1029, 656] width 48 height 33
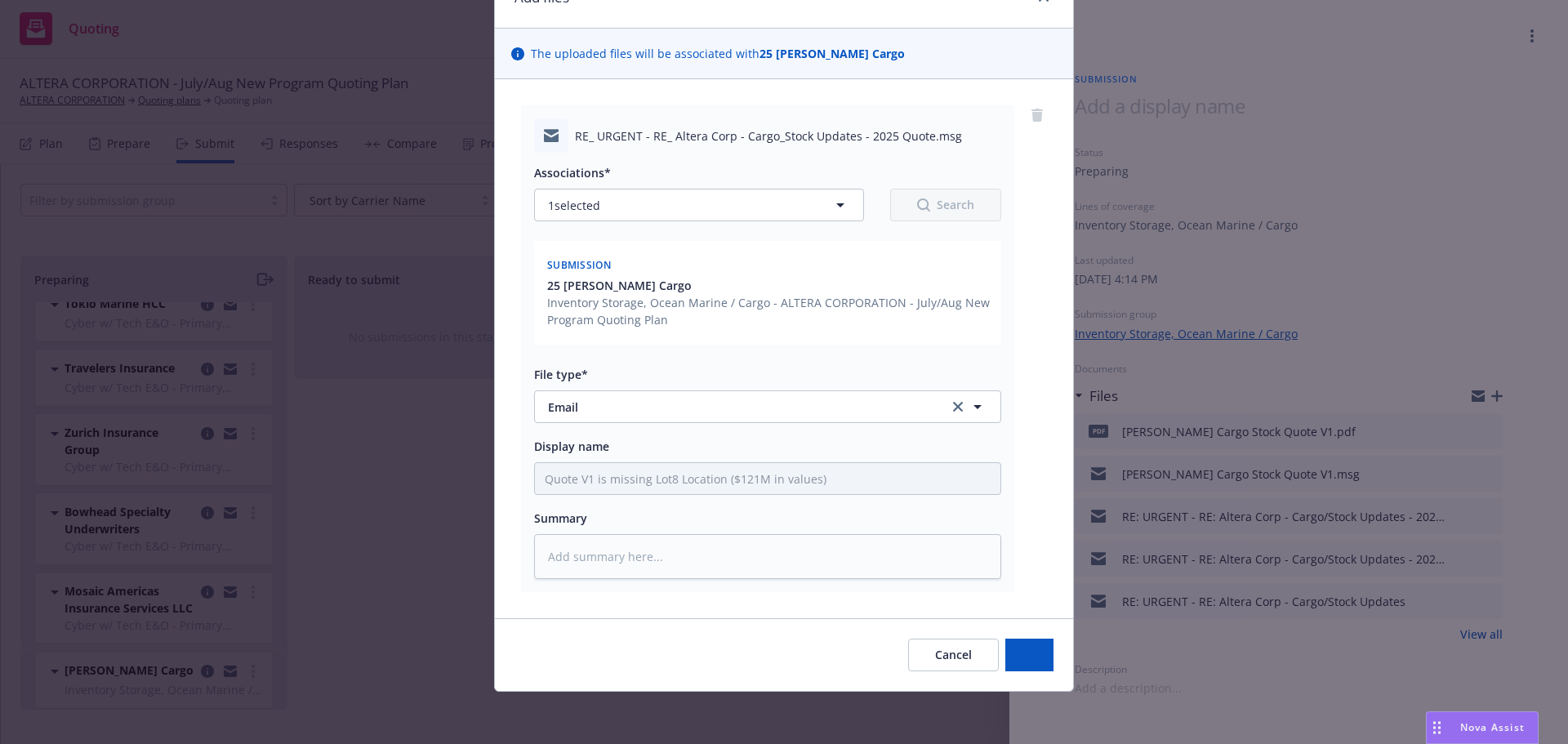
scroll to position [85, 0]
type textarea "x"
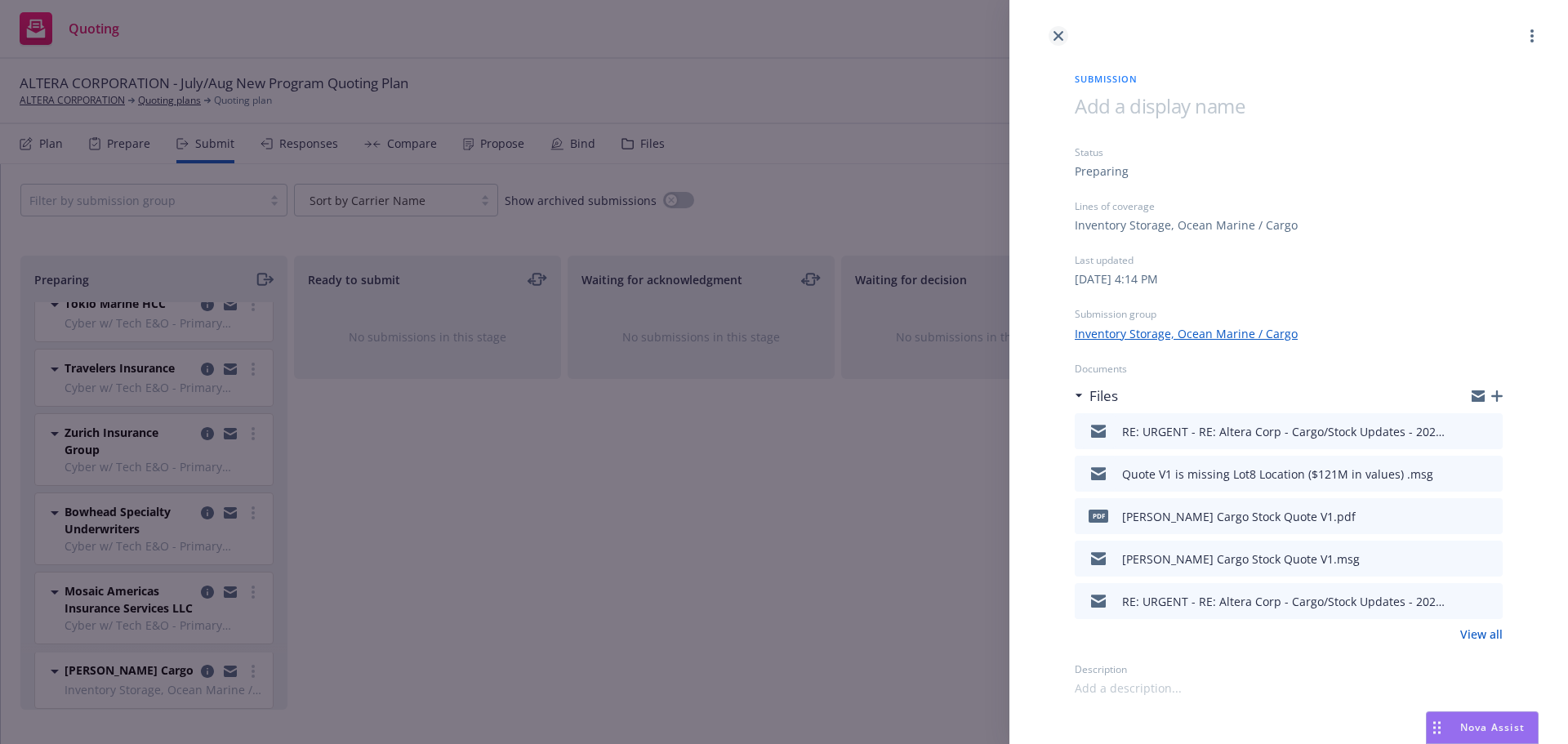
click at [1057, 33] on icon "close" at bounding box center [1058, 36] width 10 height 10
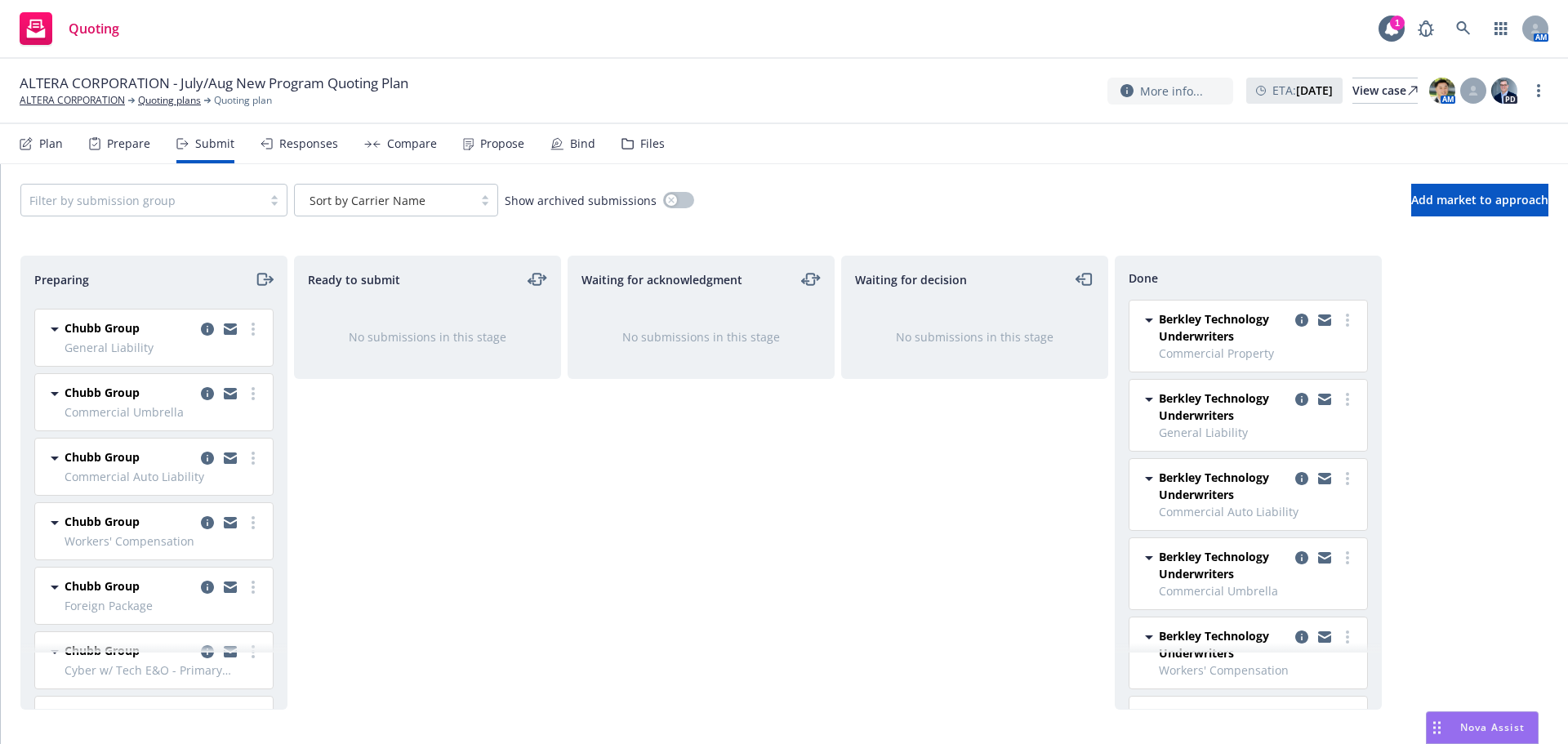
scroll to position [445, 0]
click at [244, 519] on link "more" at bounding box center [252, 528] width 19 height 19
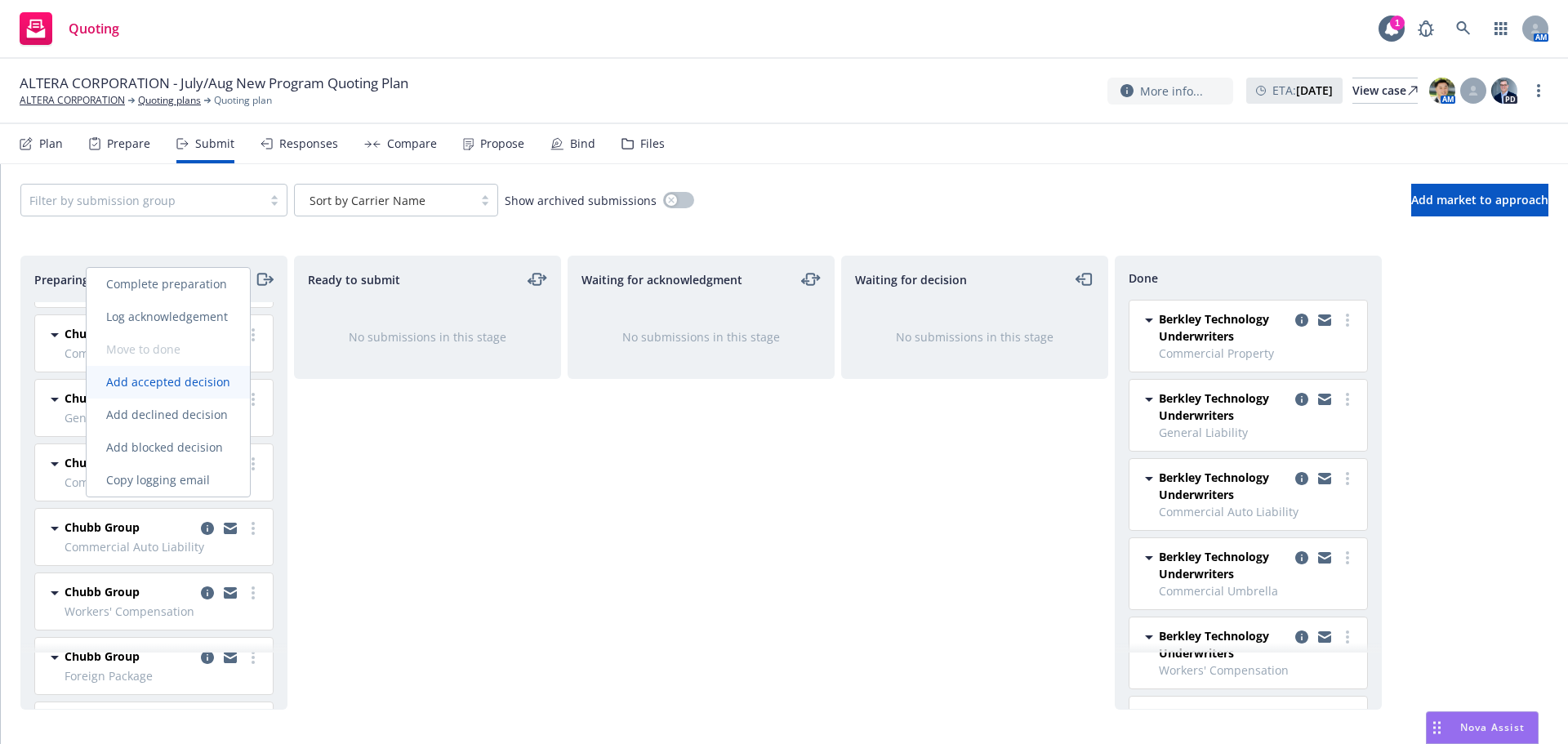
click at [191, 389] on link "Add accepted decision" at bounding box center [168, 383] width 163 height 33
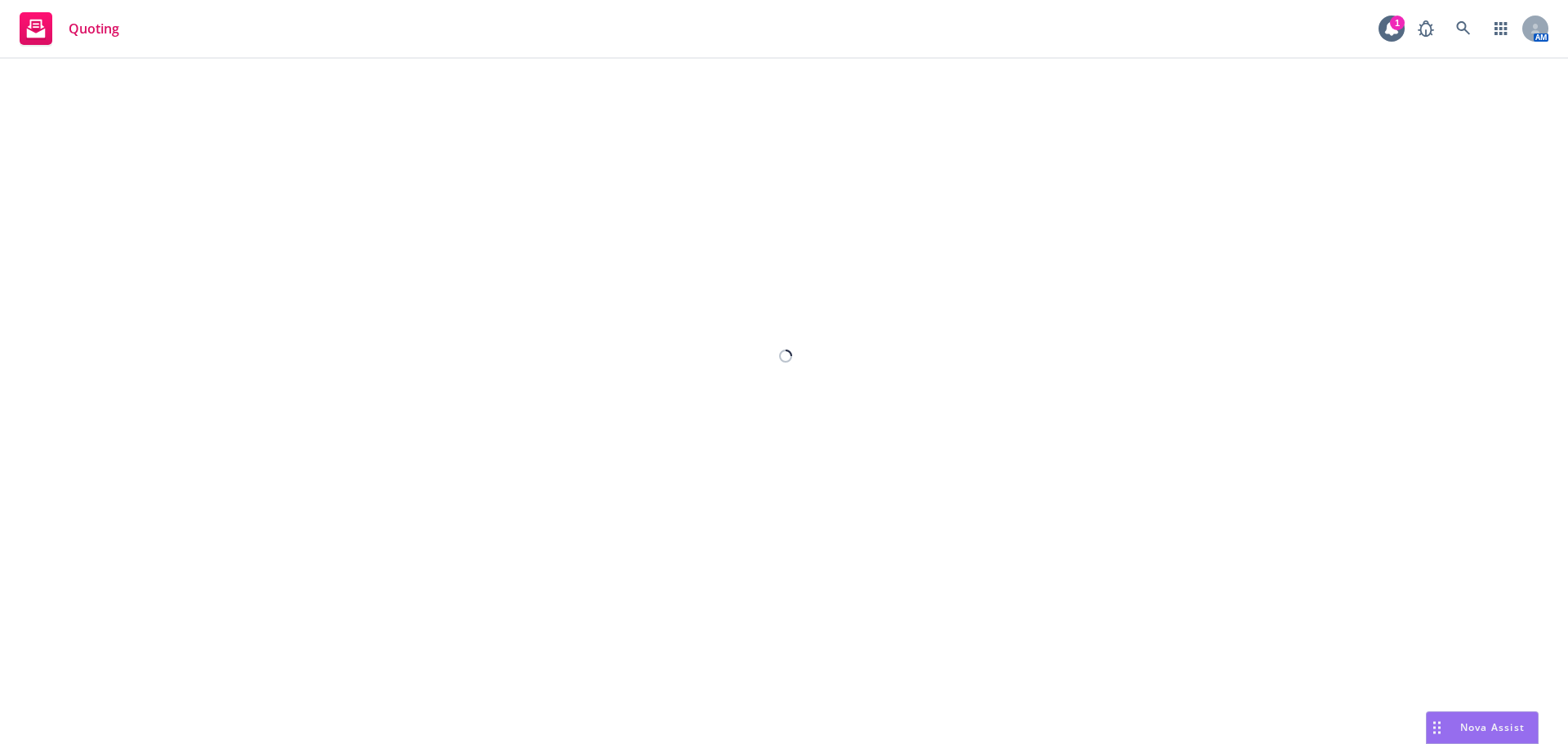
select select "12"
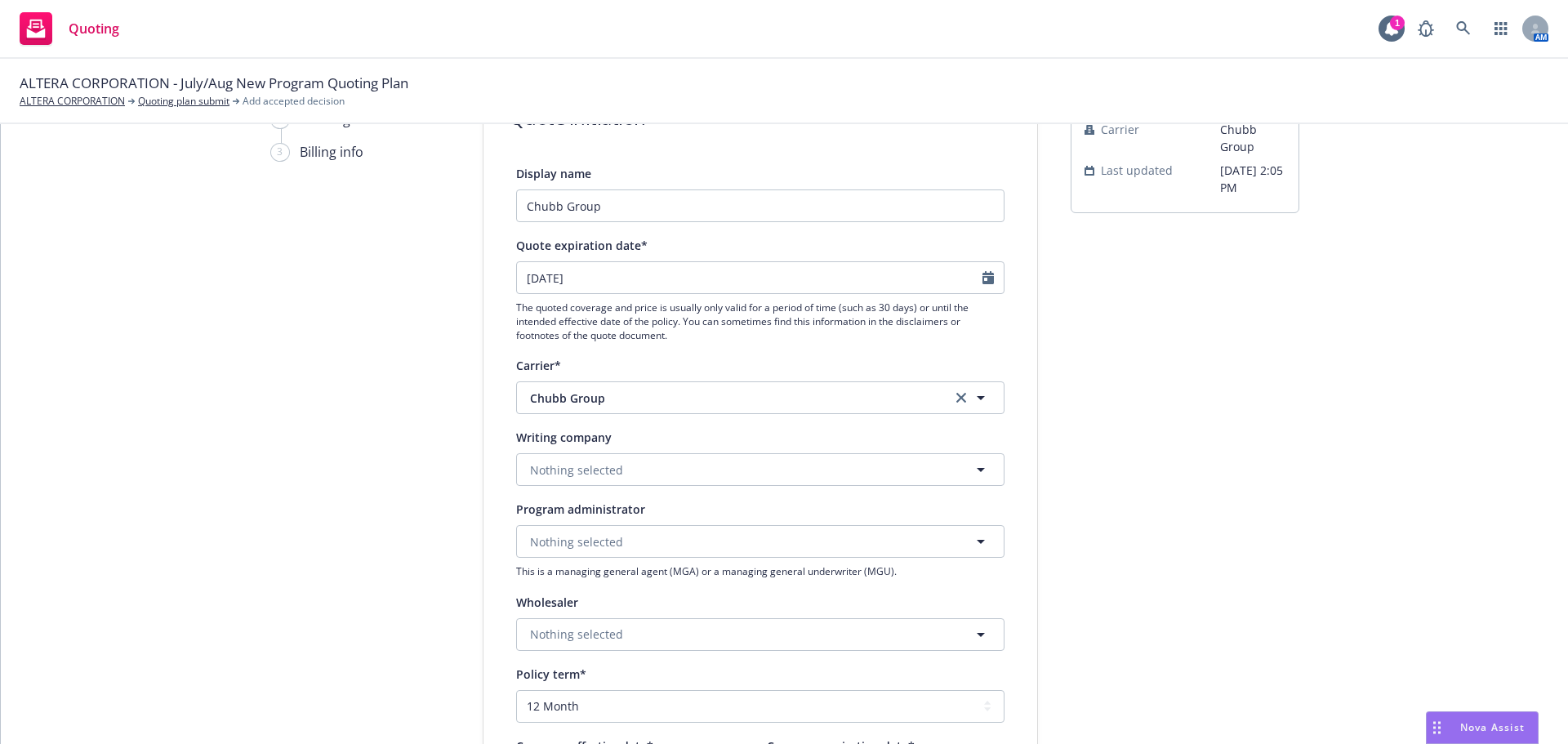
scroll to position [163, 0]
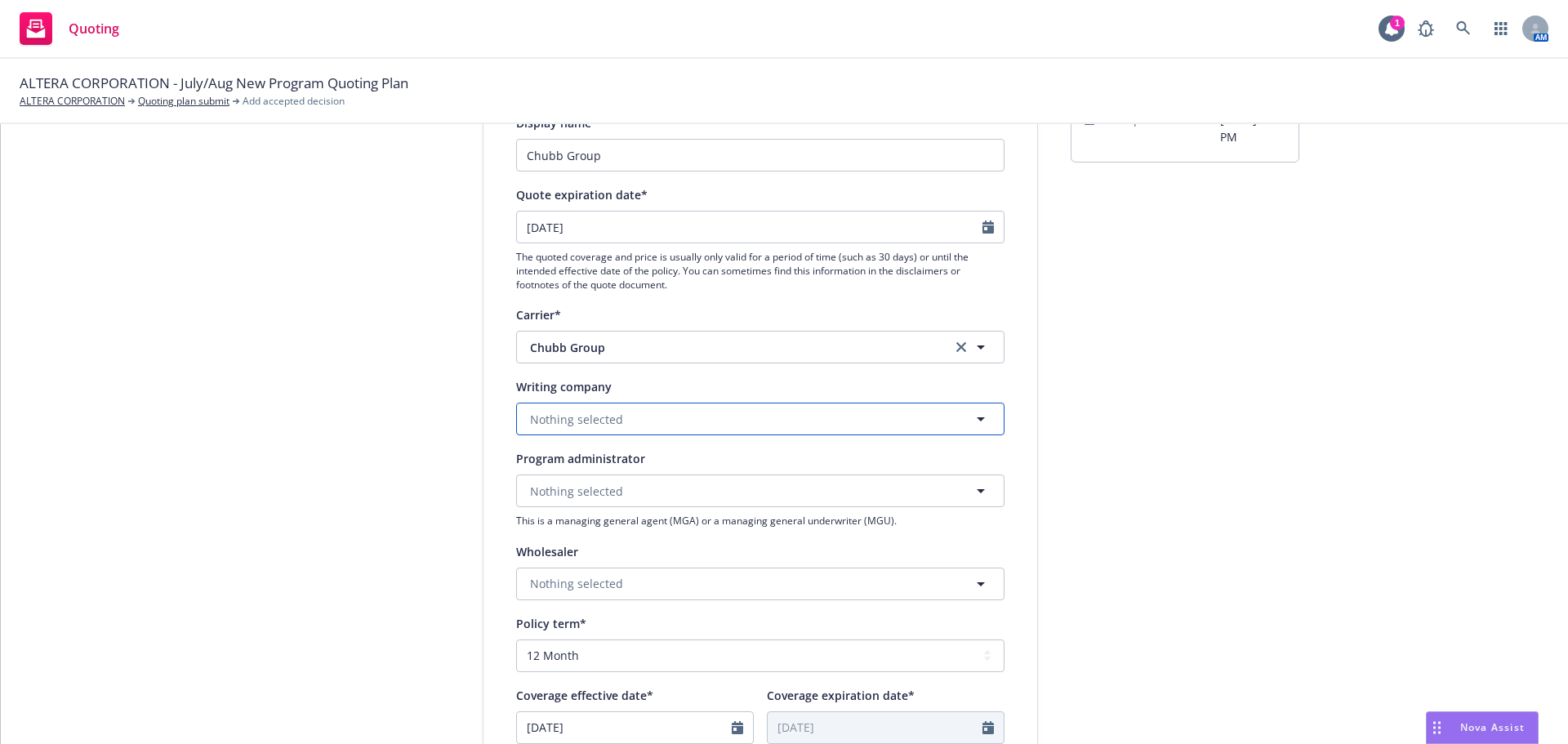
click at [591, 418] on span "Nothing selected" at bounding box center [576, 419] width 93 height 17
type input "[PERSON_NAME]"
click at [592, 465] on strong "Federal Insurance Company" at bounding box center [611, 465] width 155 height 16
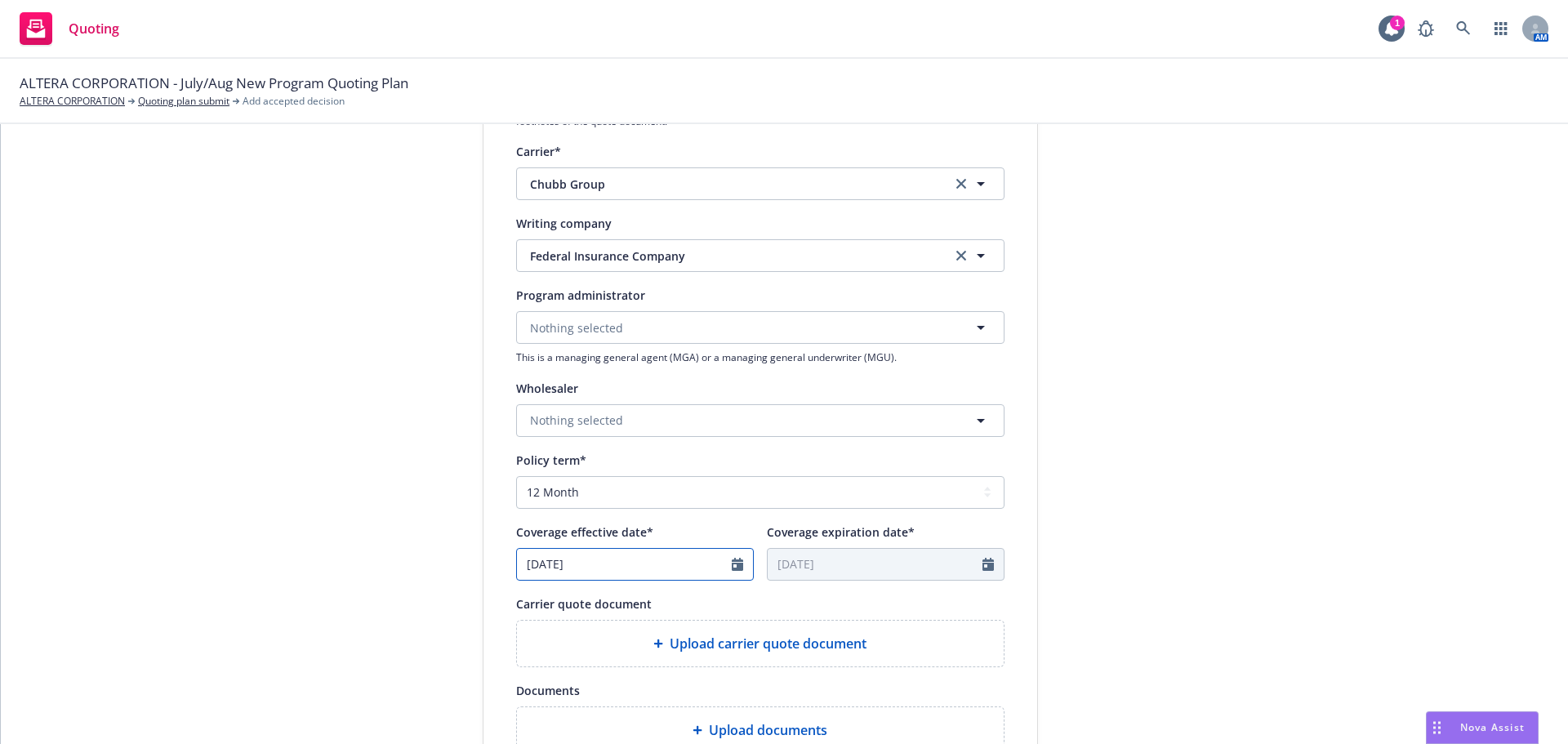
click at [734, 569] on icon "Calendar" at bounding box center [737, 565] width 11 height 13
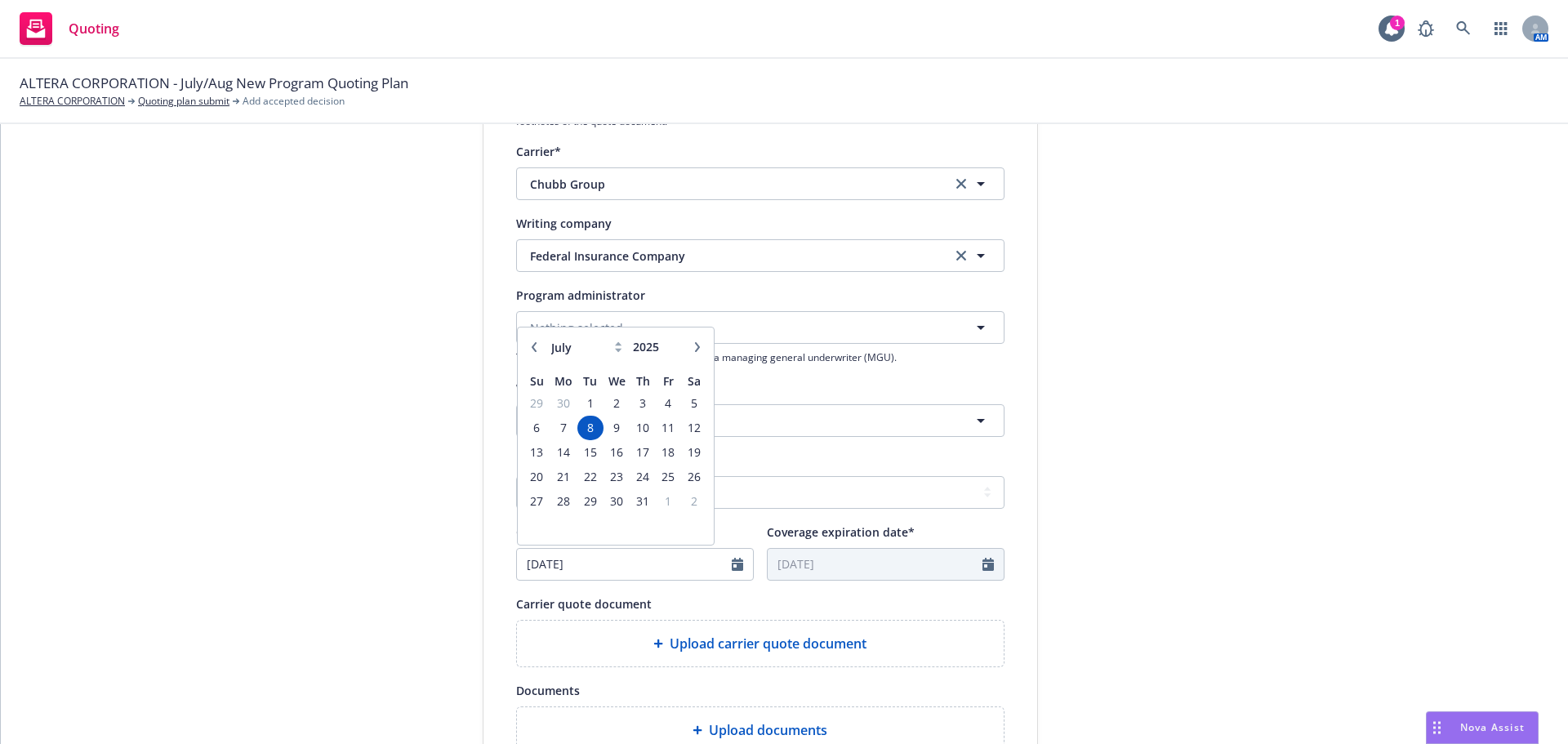
click at [692, 347] on icon "button" at bounding box center [697, 347] width 10 height 10
select select "9"
click at [666, 426] on span "12" at bounding box center [668, 428] width 22 height 20
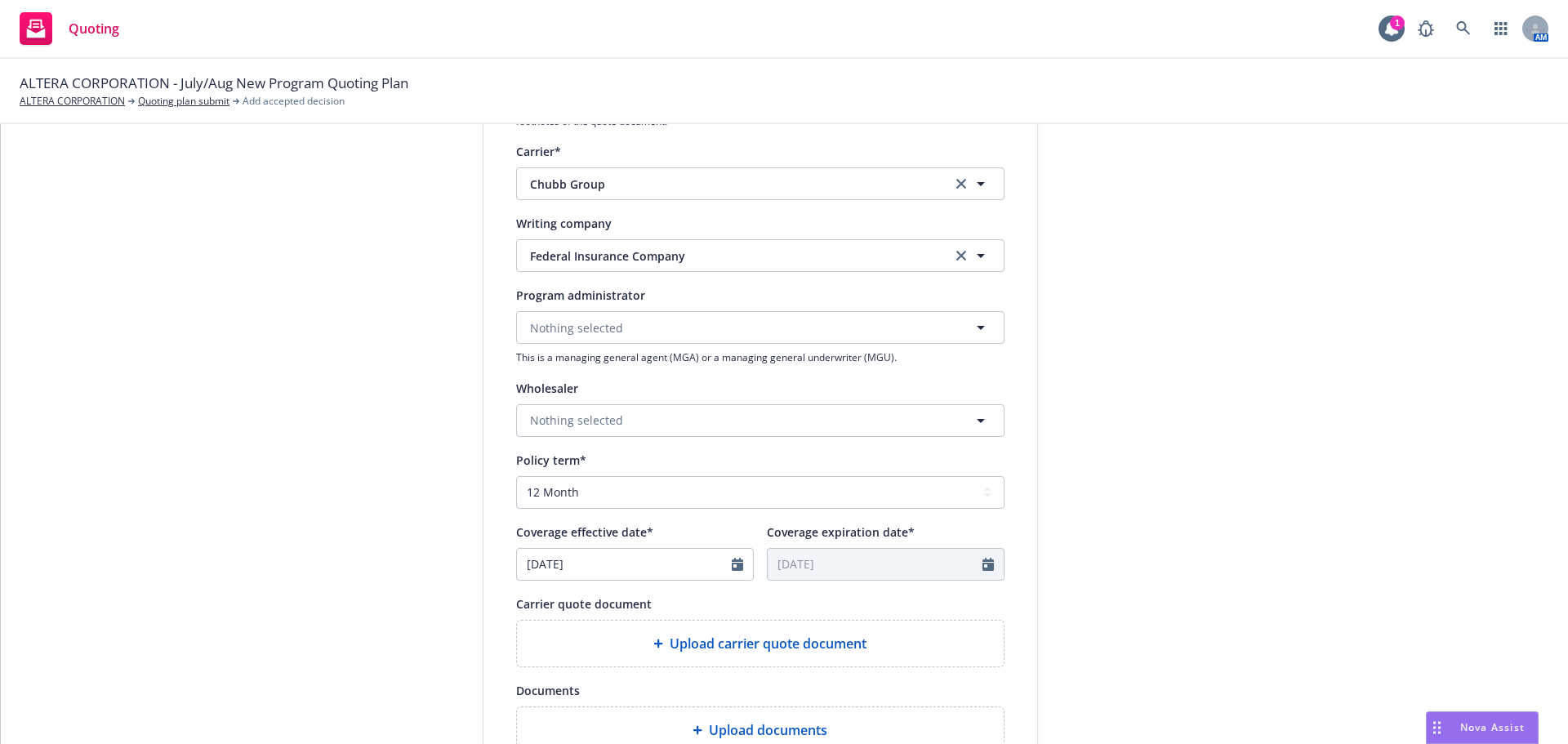
type input "[DATE]"
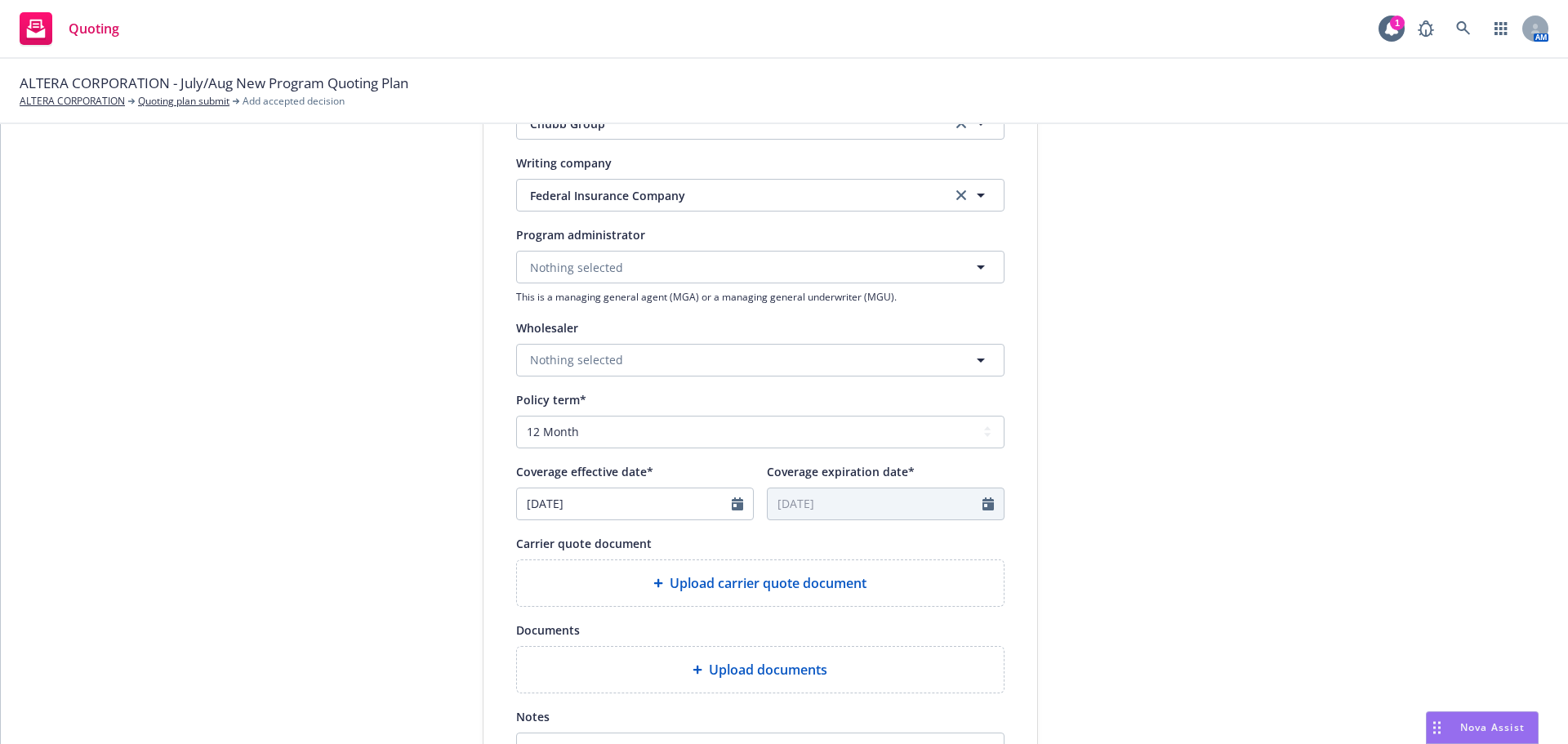
scroll to position [572, 0]
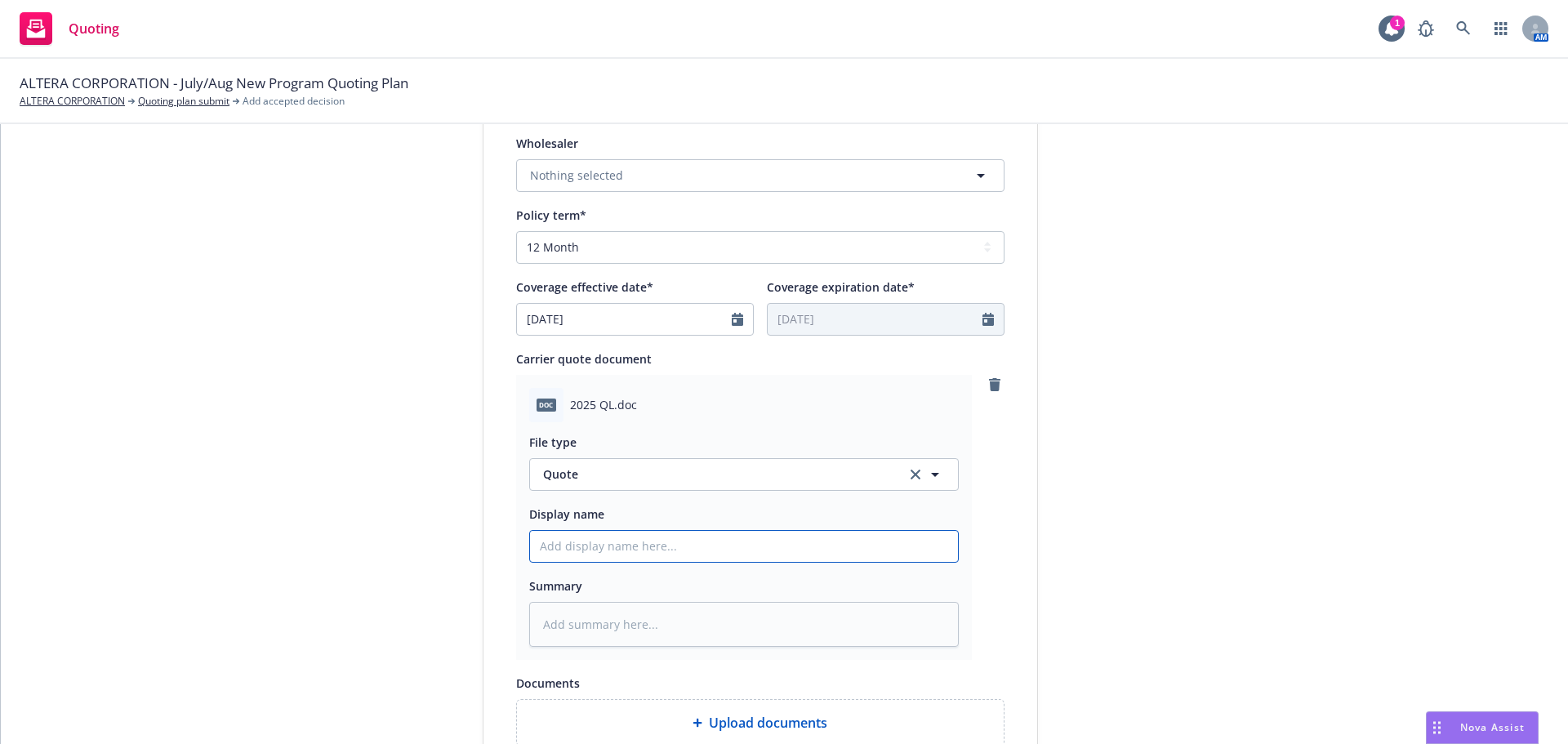
click at [628, 547] on input "Display name" at bounding box center [744, 547] width 428 height 31
type textarea "x"
type input "A"
type textarea "x"
type input "Al"
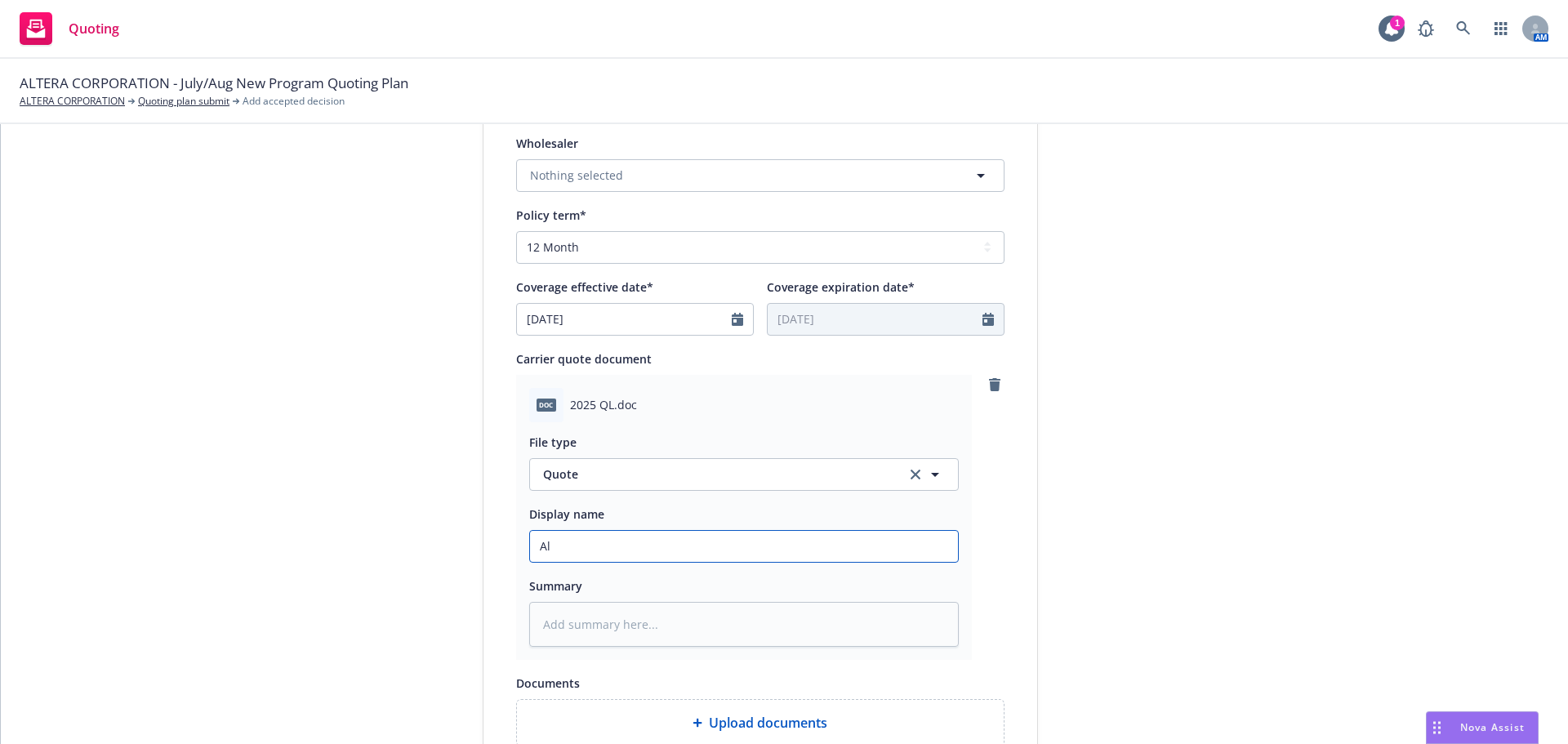
type textarea "x"
type input "A"
type textarea "x"
type input "H"
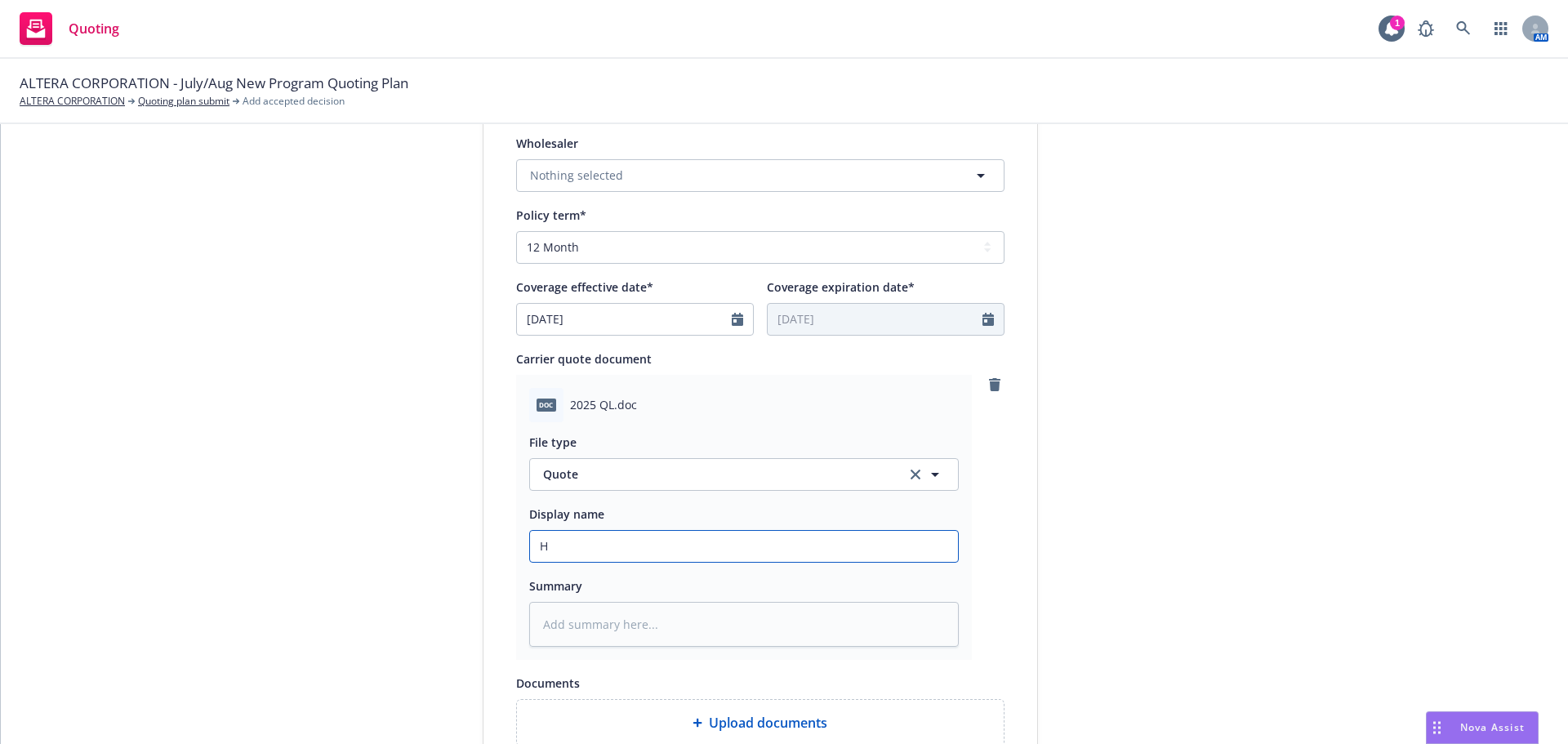
type textarea "x"
type input "C"
type textarea "x"
type input "Ch"
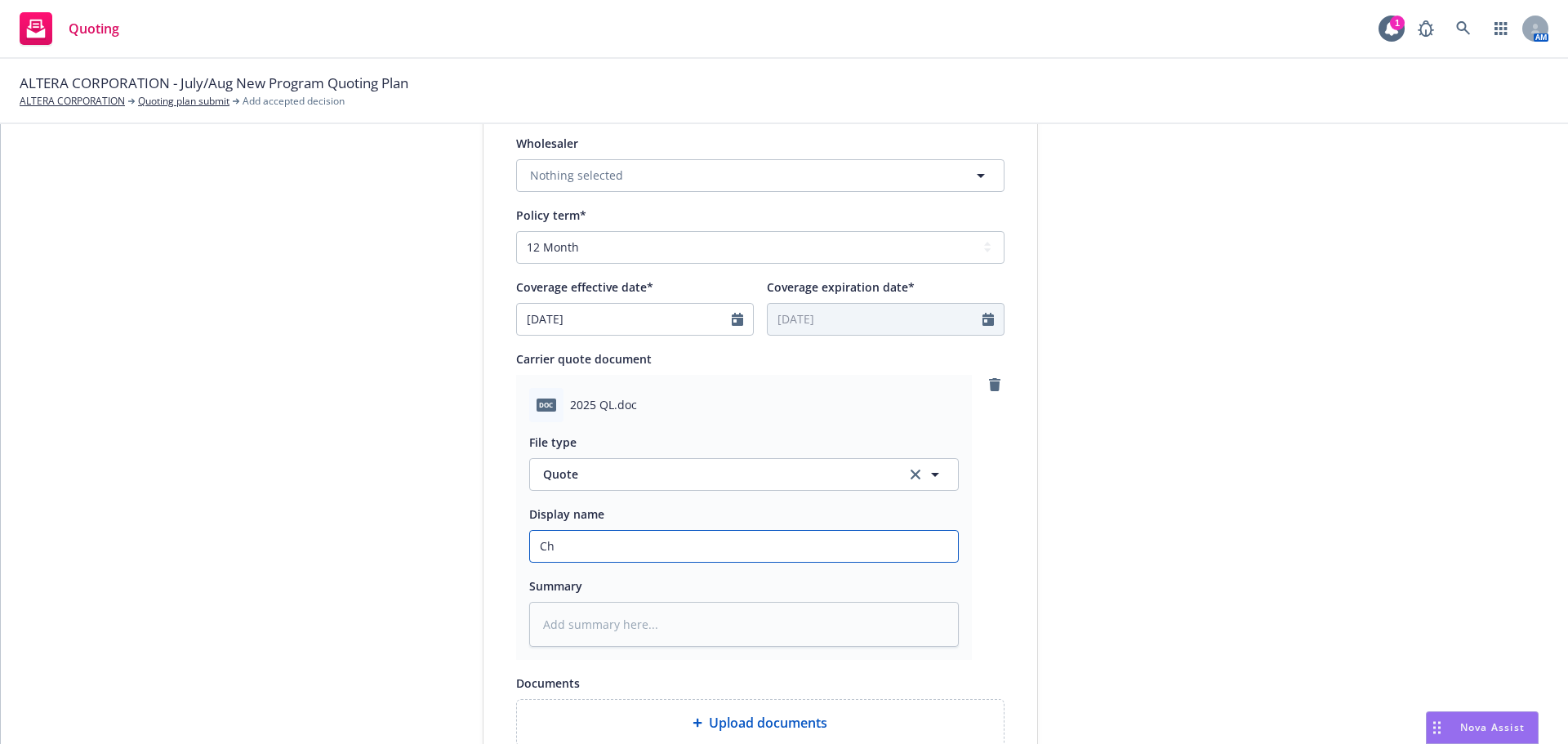
type textarea "x"
type input "[PERSON_NAME]"
type textarea "x"
type input "Chub"
type textarea "x"
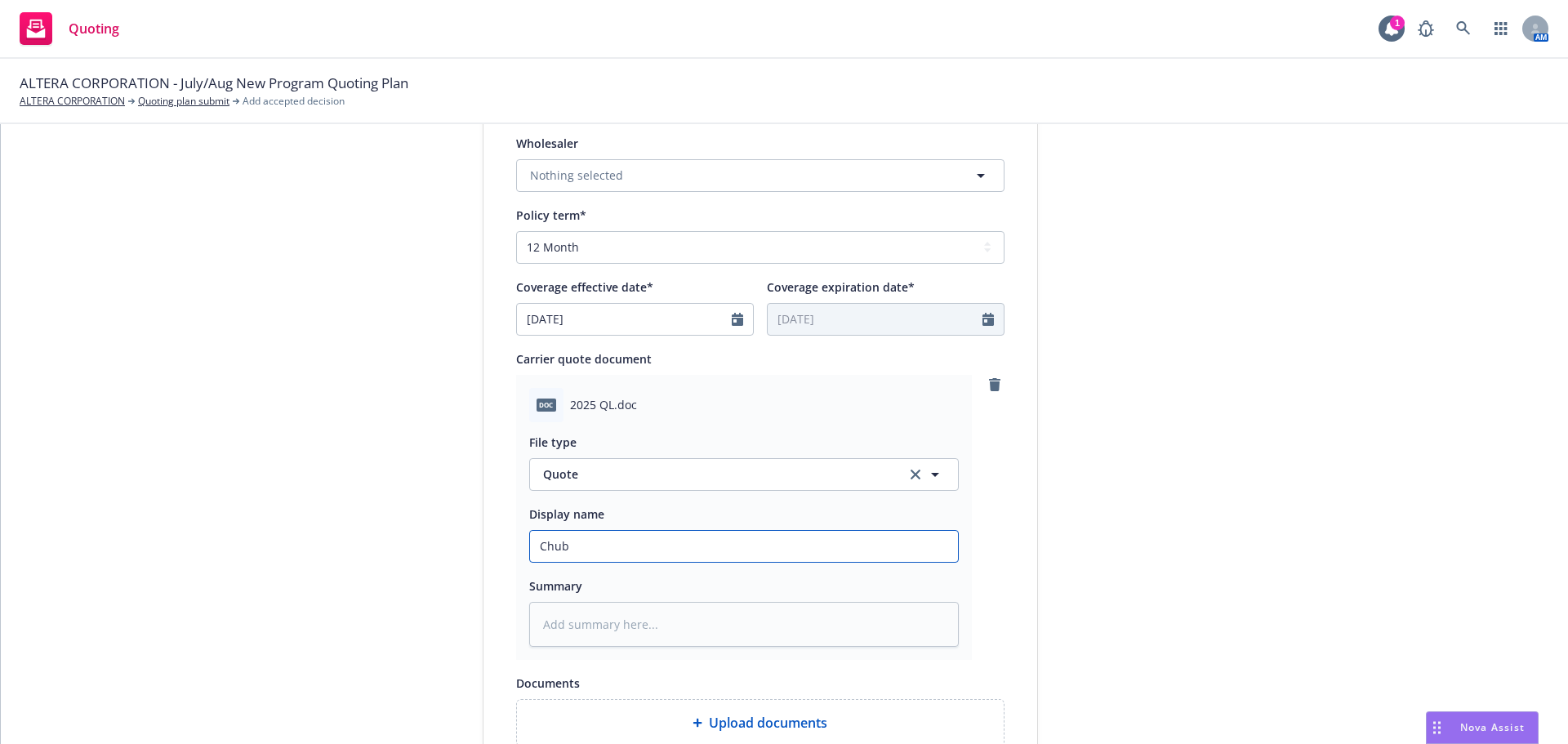
type input "Chubb"
type textarea "x"
type input "Chubb"
type textarea "x"
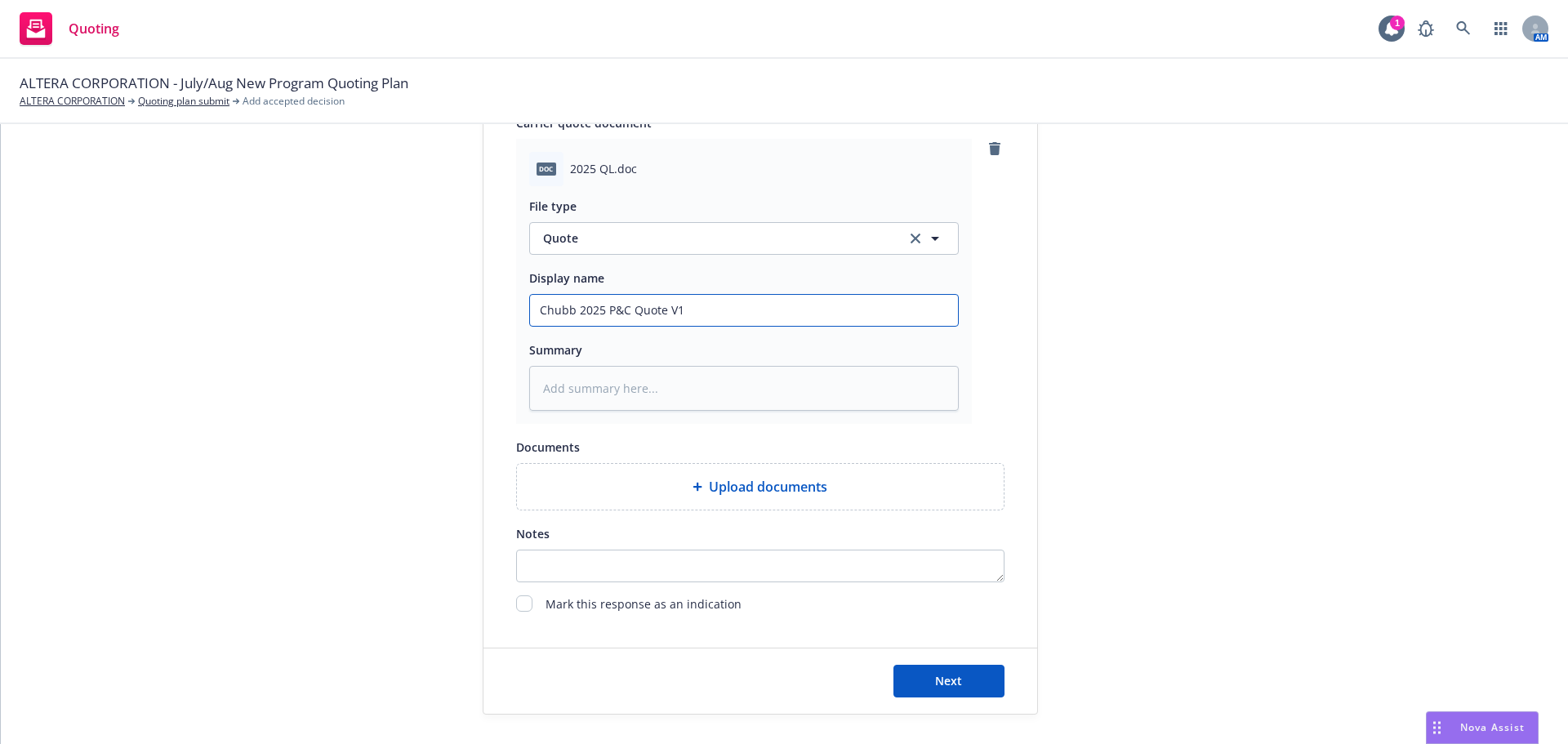
scroll to position [817, 0]
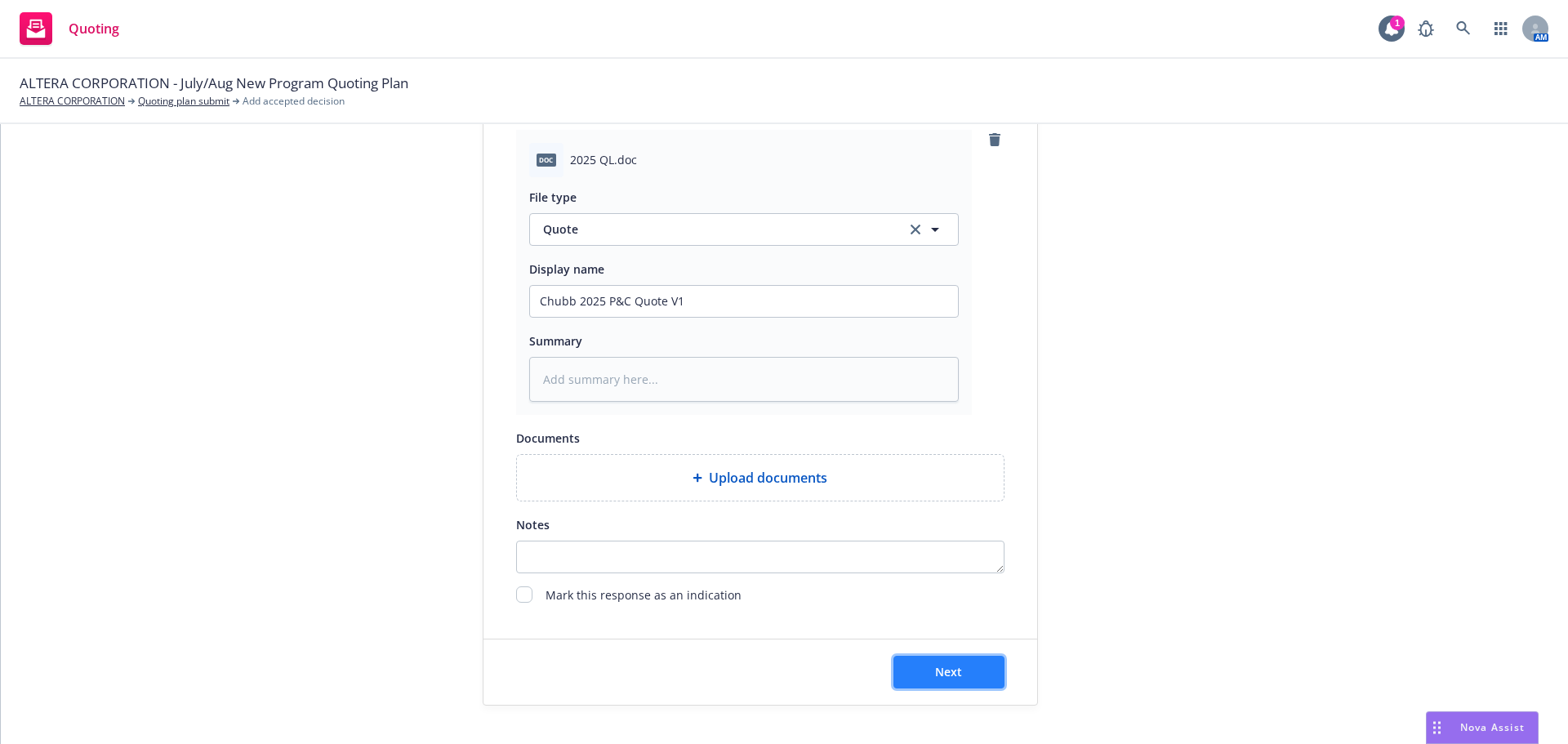
click at [935, 675] on span "Next" at bounding box center [948, 671] width 27 height 16
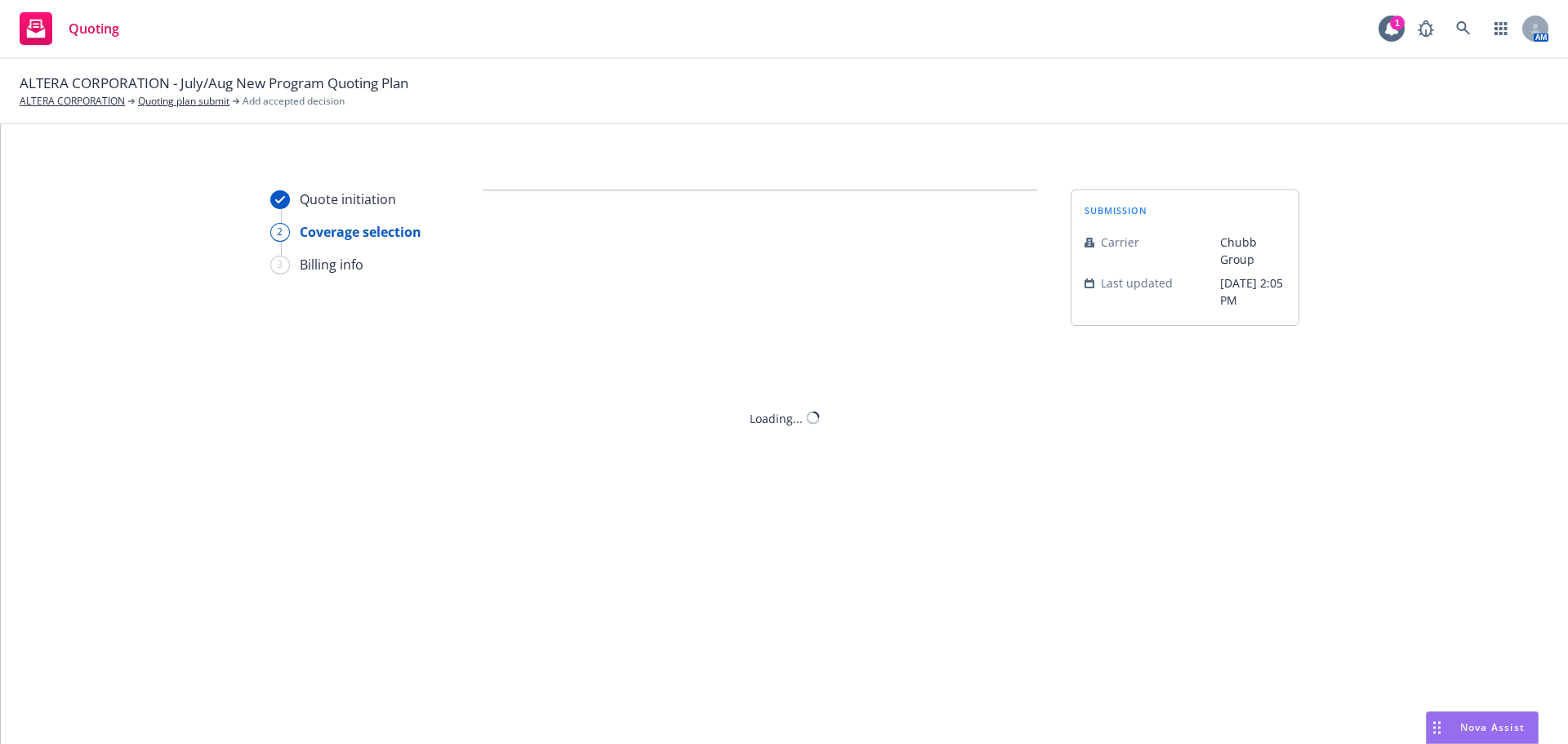
scroll to position [0, 0]
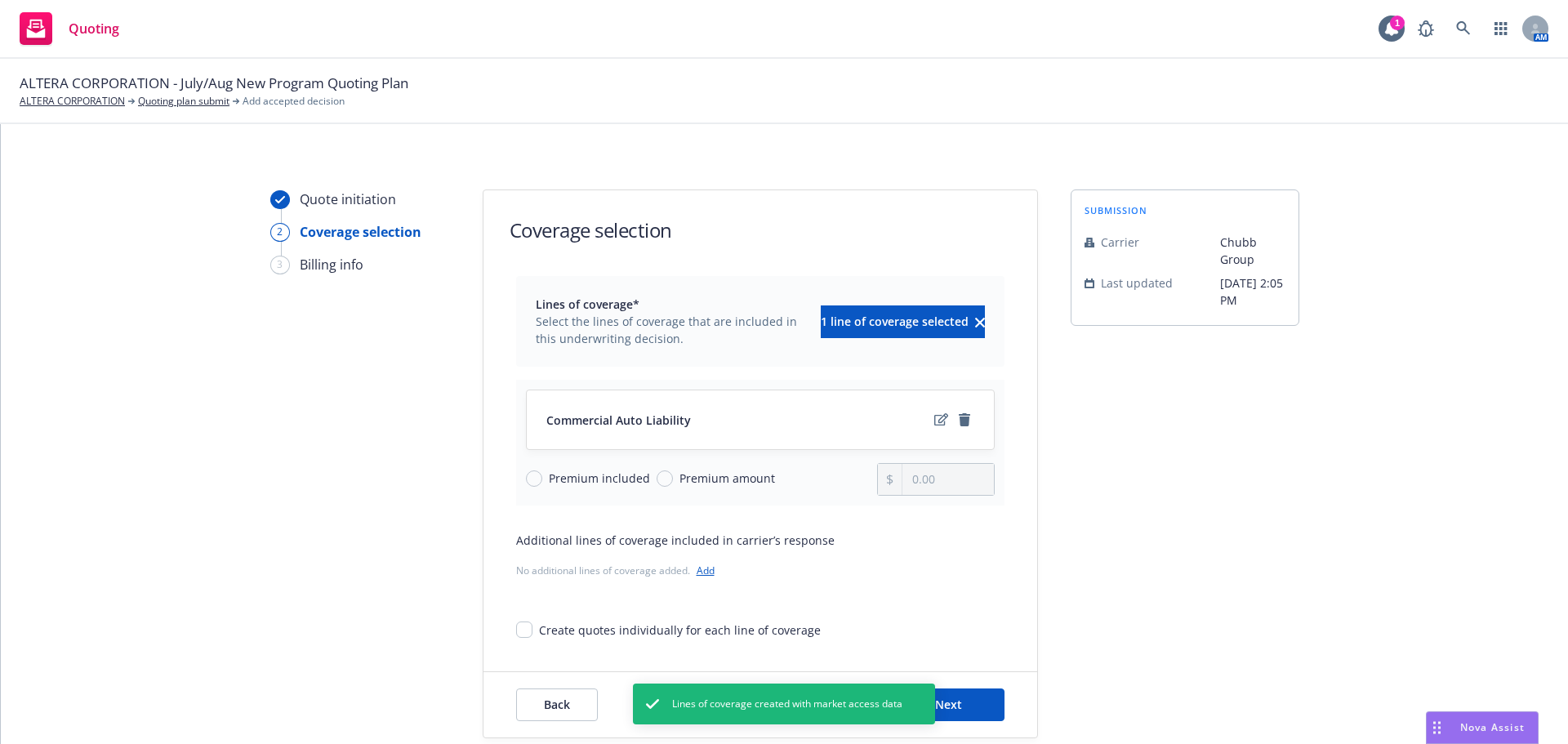
drag, startPoint x: 667, startPoint y: 481, endPoint x: 701, endPoint y: 482, distance: 34.0
click at [673, 481] on span "Premium amount" at bounding box center [723, 478] width 102 height 17
click at [667, 481] on input "Premium amount" at bounding box center [665, 479] width 17 height 17
drag, startPoint x: 957, startPoint y: 481, endPoint x: 863, endPoint y: 477, distance: 94.1
click at [867, 477] on div "Premium included Premium amount 0.00" at bounding box center [760, 479] width 469 height 33
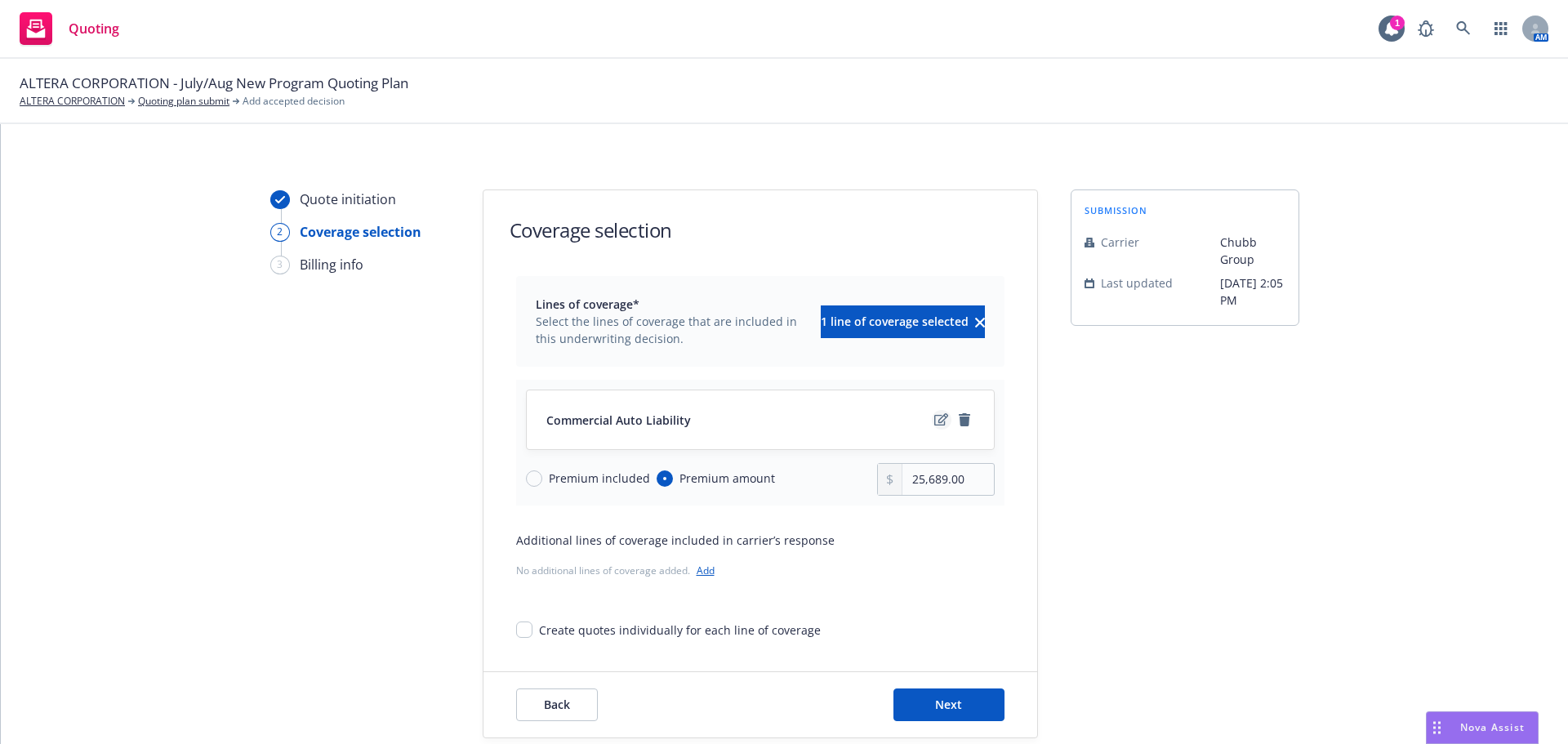
click at [935, 417] on icon "edit" at bounding box center [941, 420] width 14 height 13
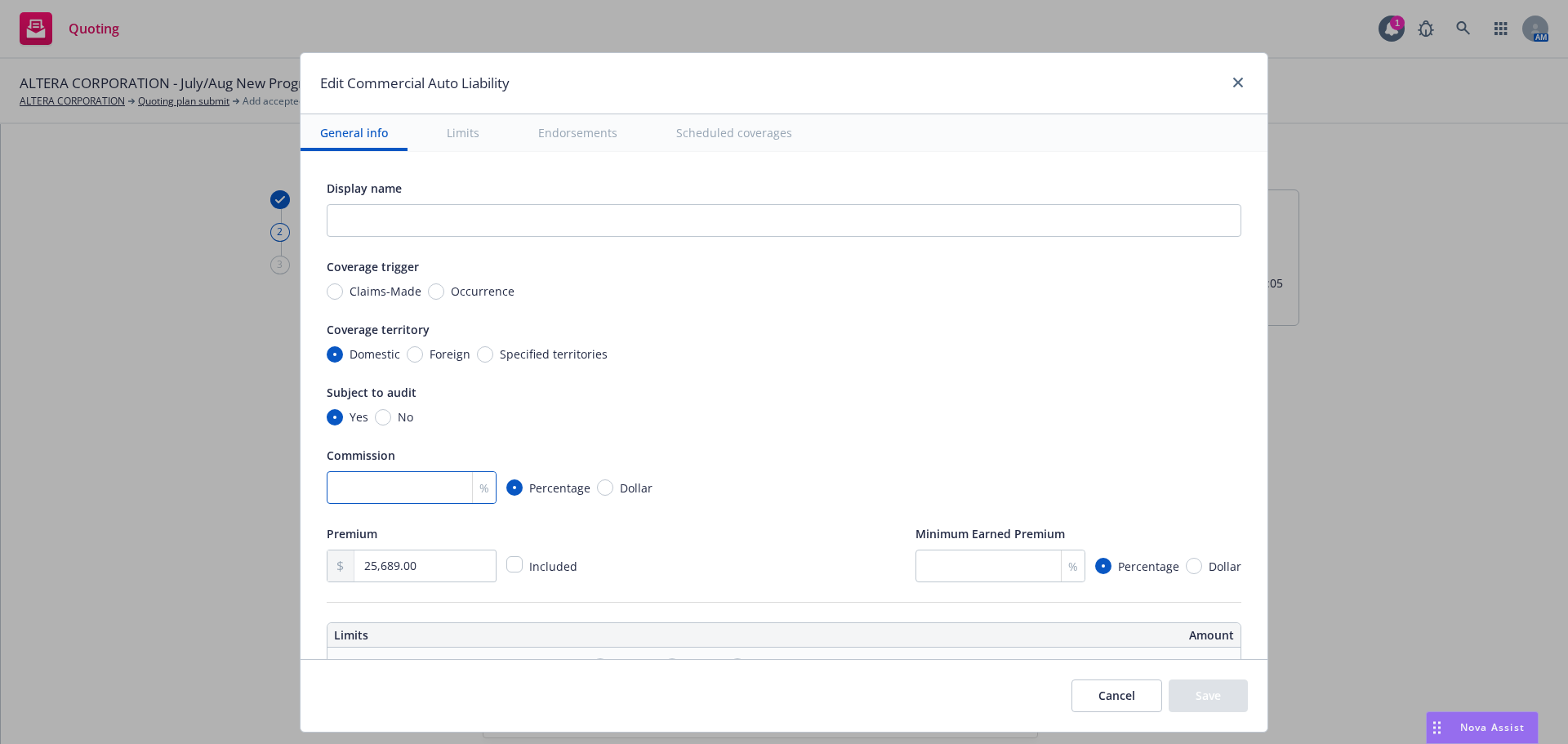
click at [400, 488] on input "number" at bounding box center [411, 488] width 170 height 33
click at [725, 387] on div "Subject to audit" at bounding box center [784, 391] width 914 height 19
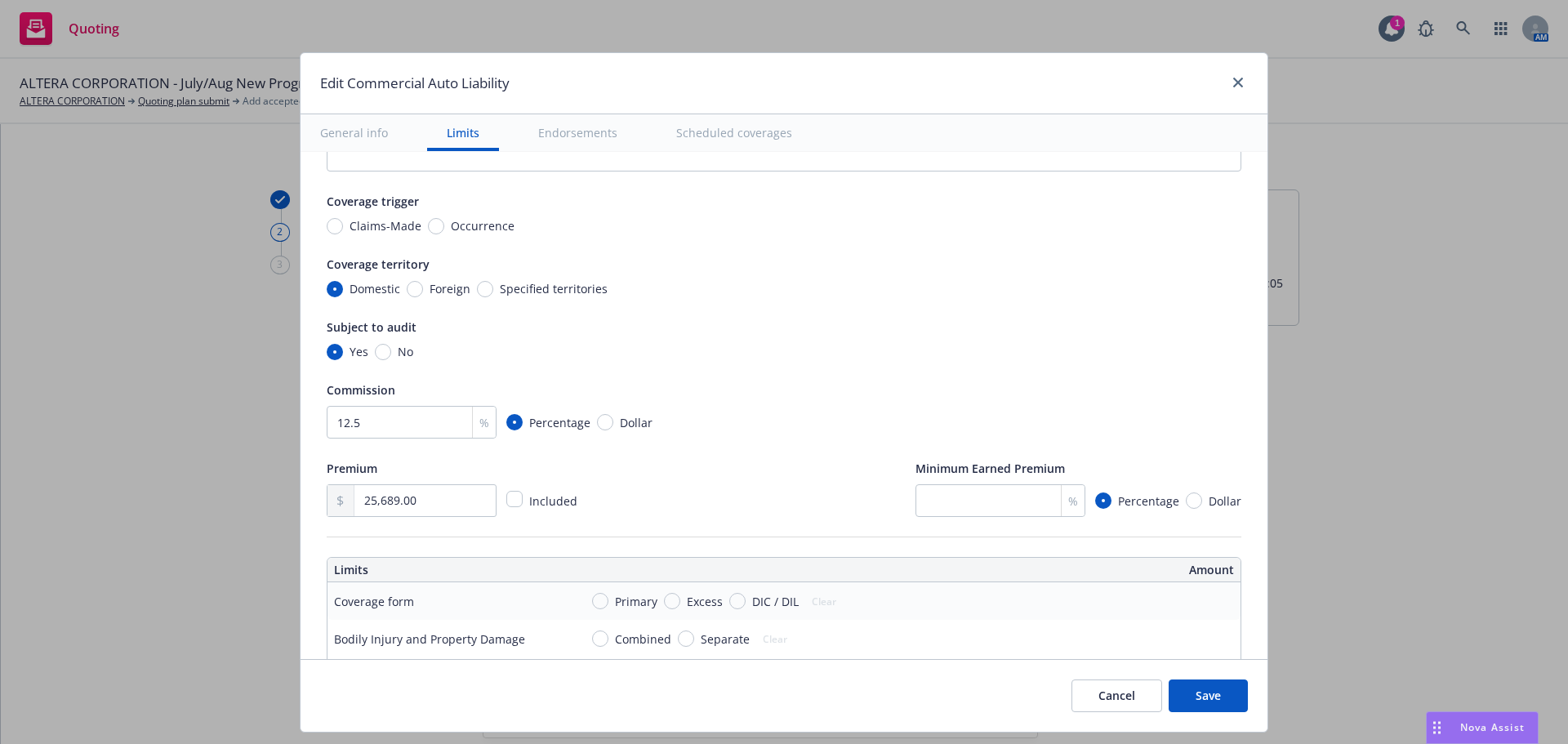
scroll to position [245, 0]
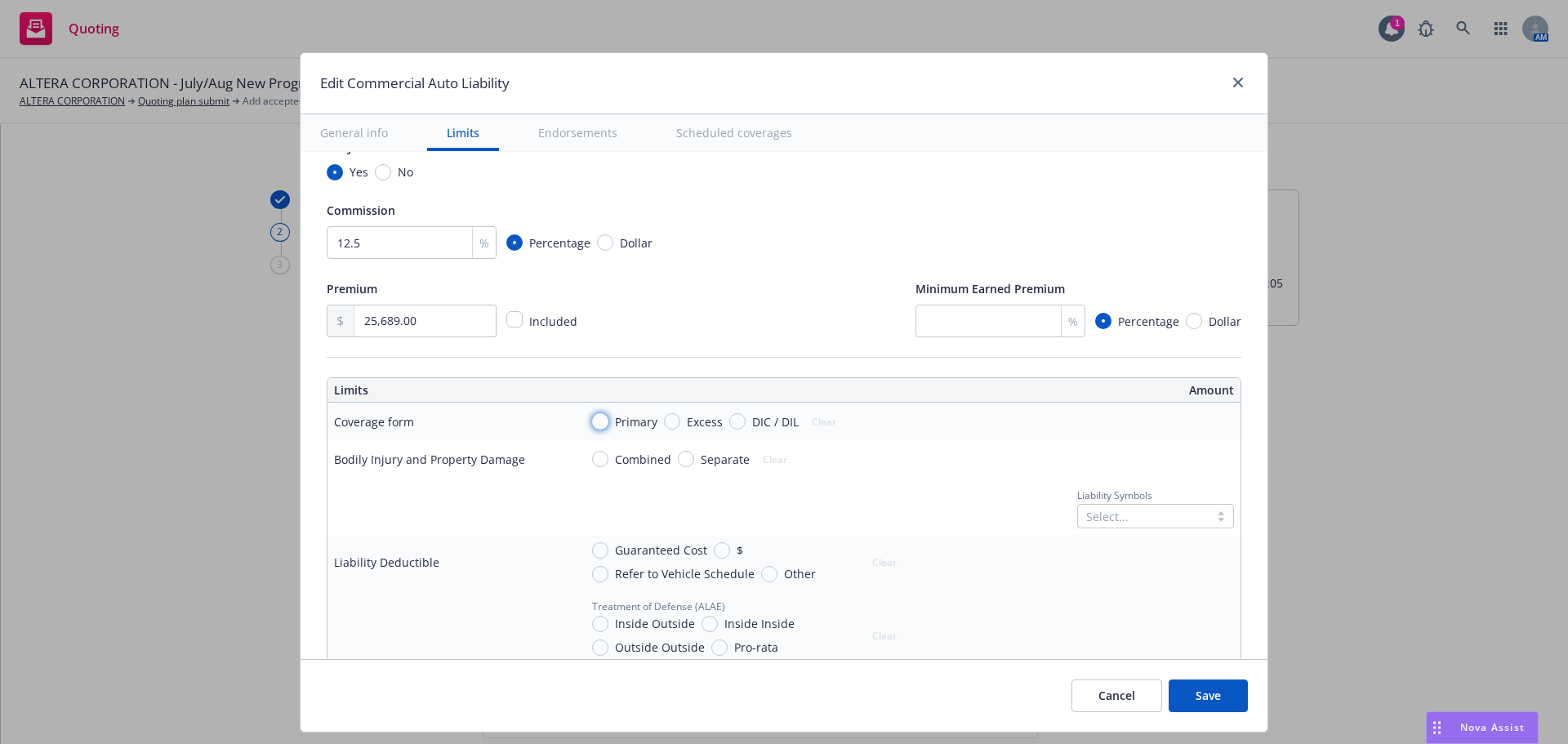
click at [599, 423] on input "Primary" at bounding box center [600, 422] width 17 height 17
click at [593, 458] on input "Combined" at bounding box center [600, 459] width 17 height 17
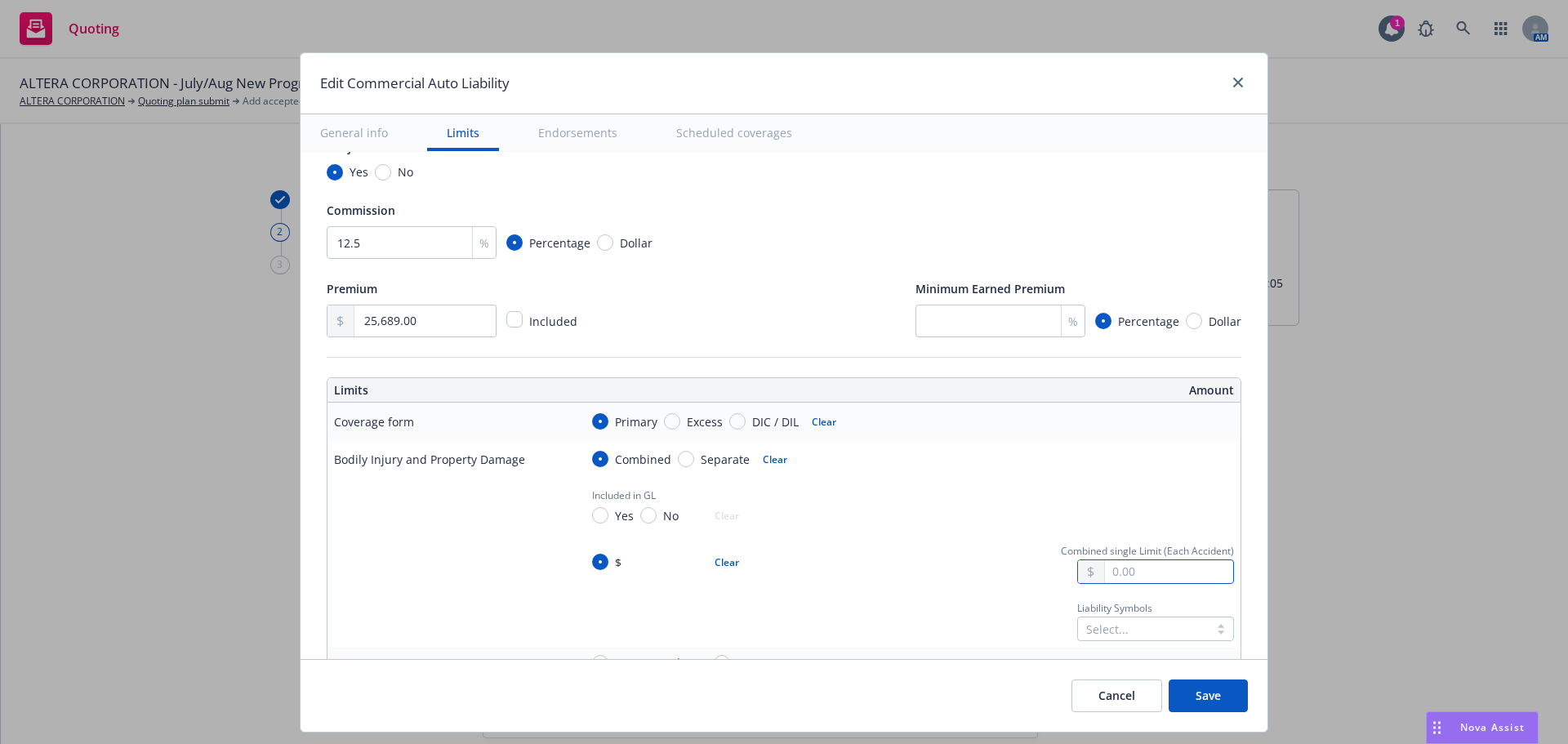
click at [1119, 566] on input "text" at bounding box center [1170, 571] width 129 height 23
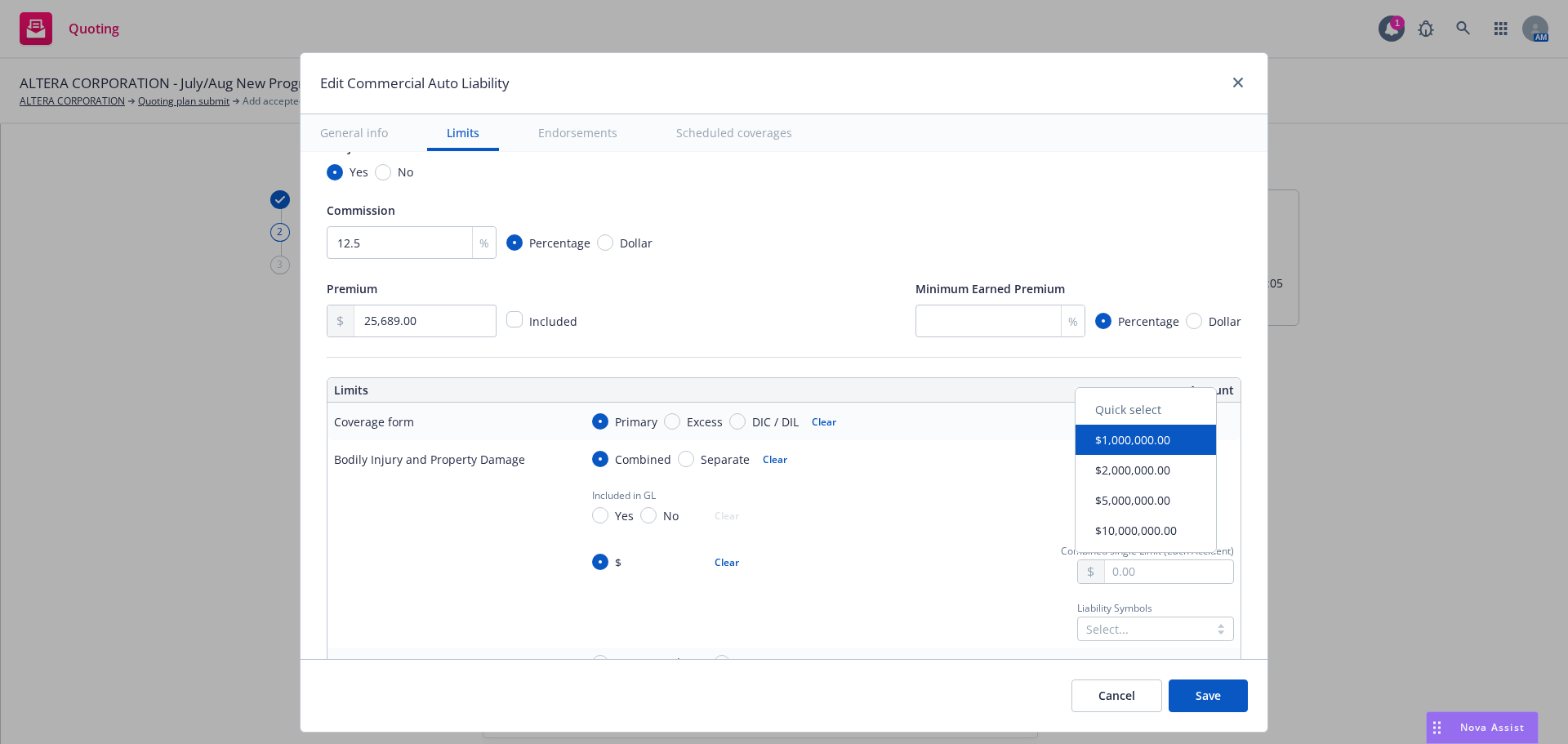
click at [1134, 442] on button "$1,000,000.00" at bounding box center [1146, 440] width 140 height 30
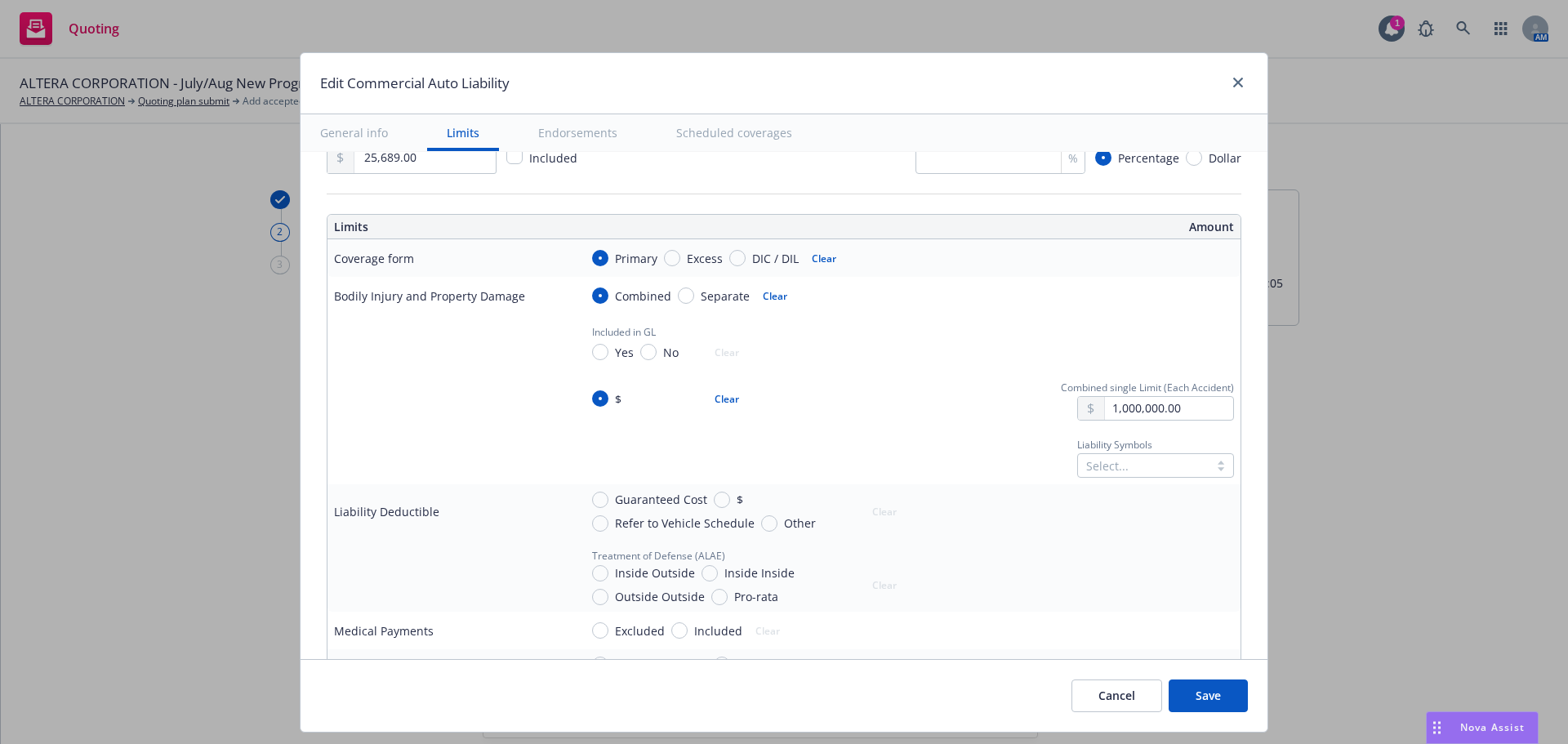
scroll to position [490, 0]
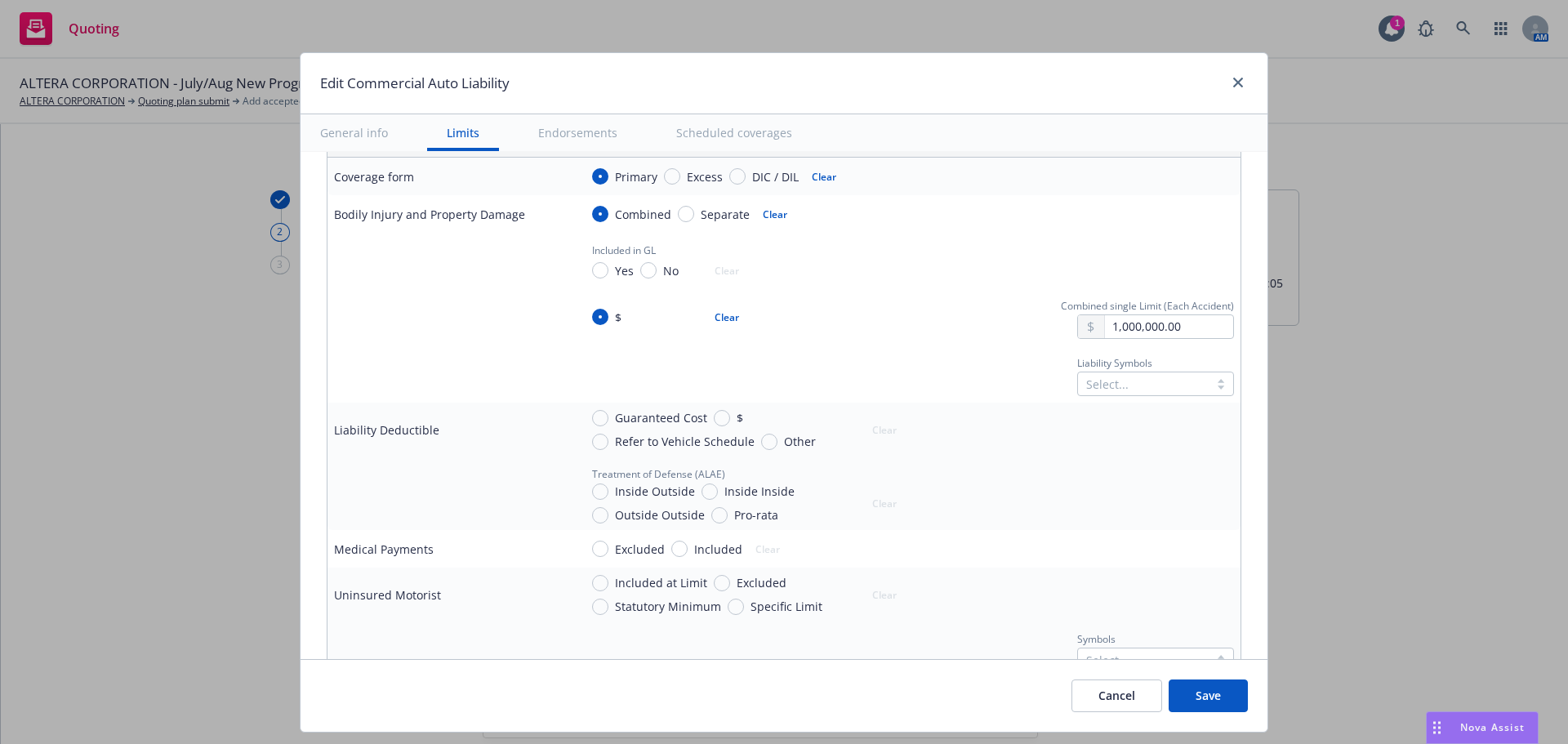
click at [1097, 387] on div at bounding box center [1143, 383] width 115 height 19
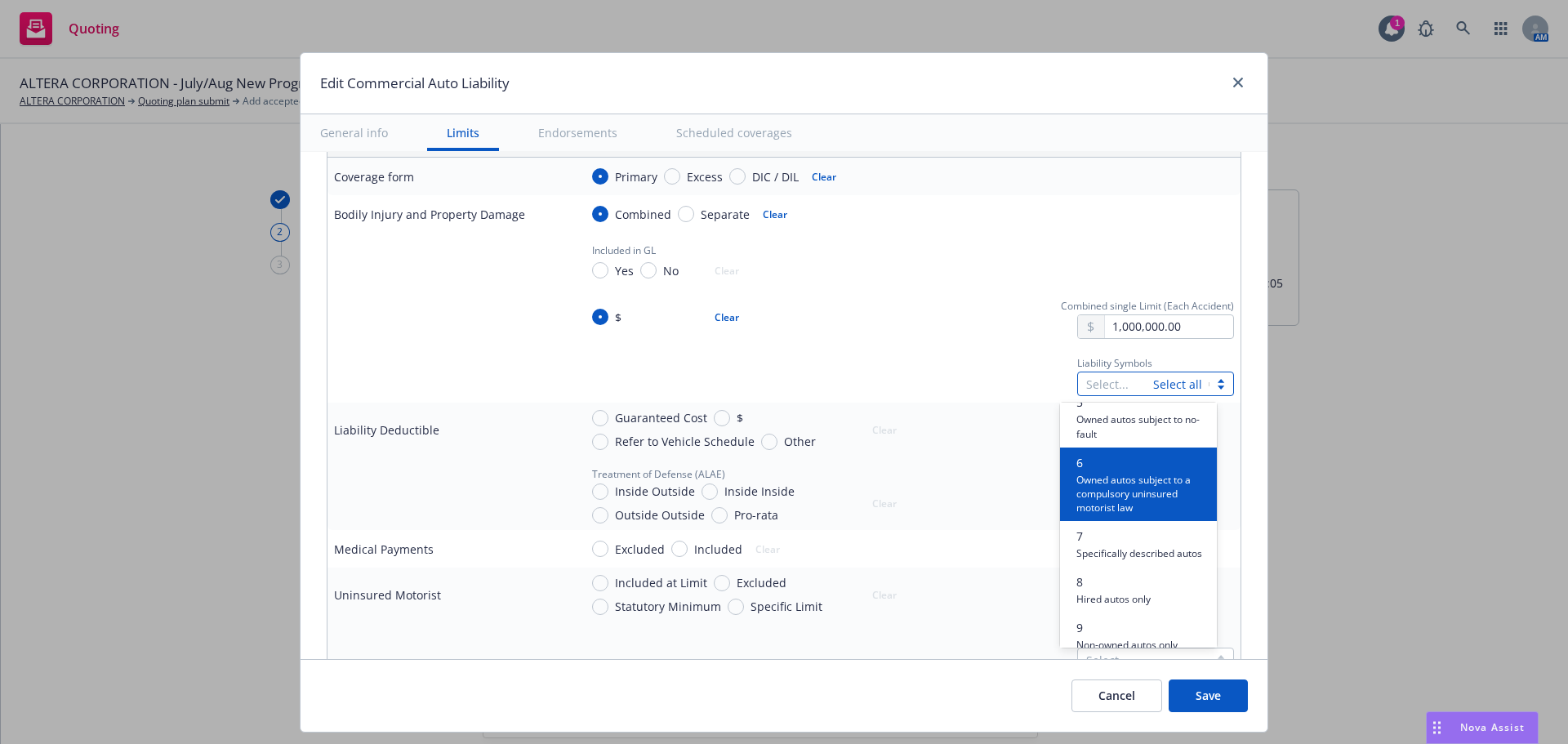
scroll to position [245, 0]
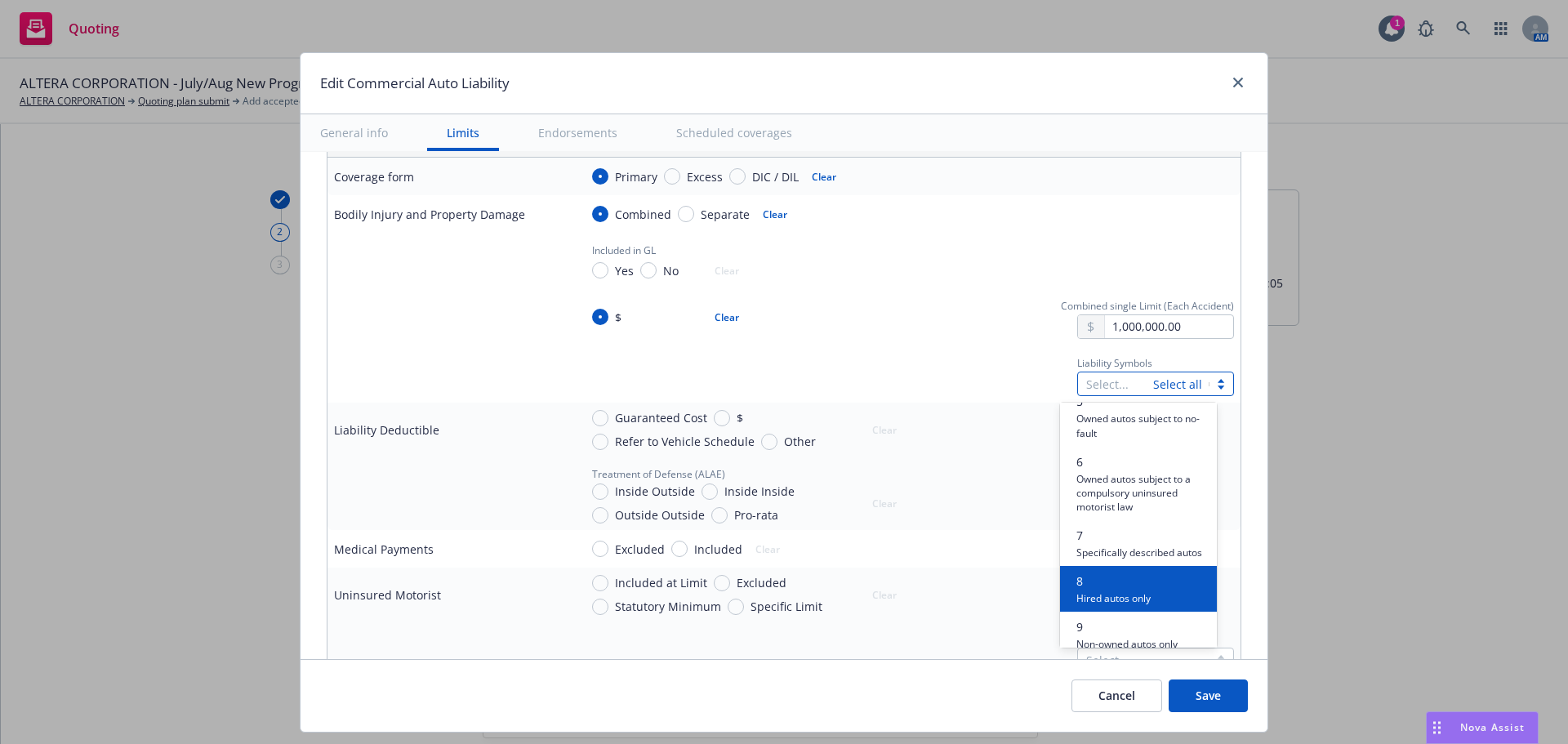
click at [1109, 590] on span "8" at bounding box center [1113, 581] width 74 height 17
click at [1110, 590] on span "9" at bounding box center [1126, 581] width 101 height 17
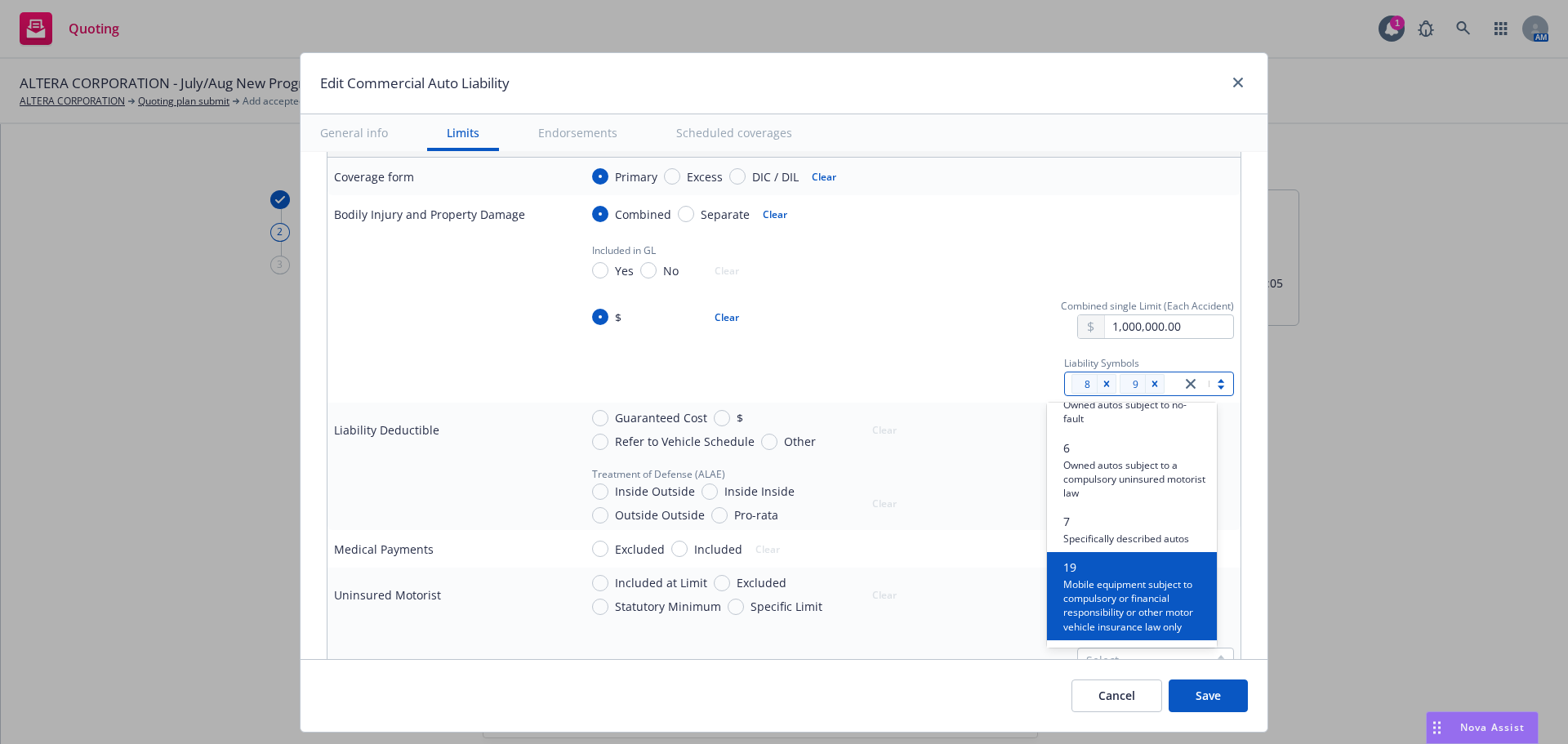
click at [914, 371] on div "Liability Symbols option 9, selected. option 19 focused, 8 of 9. 9 results avai…" at bounding box center [906, 374] width 655 height 44
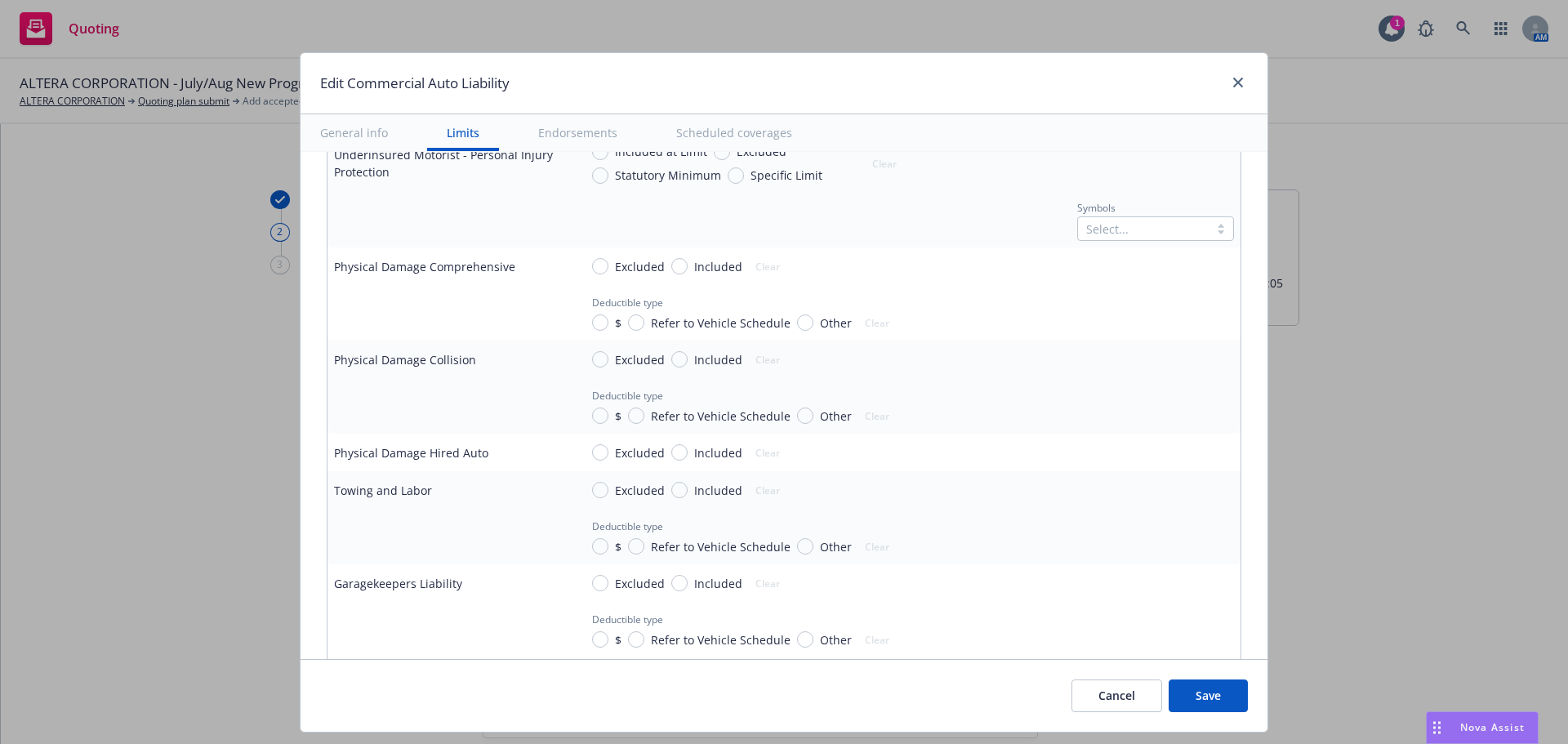
scroll to position [1062, 0]
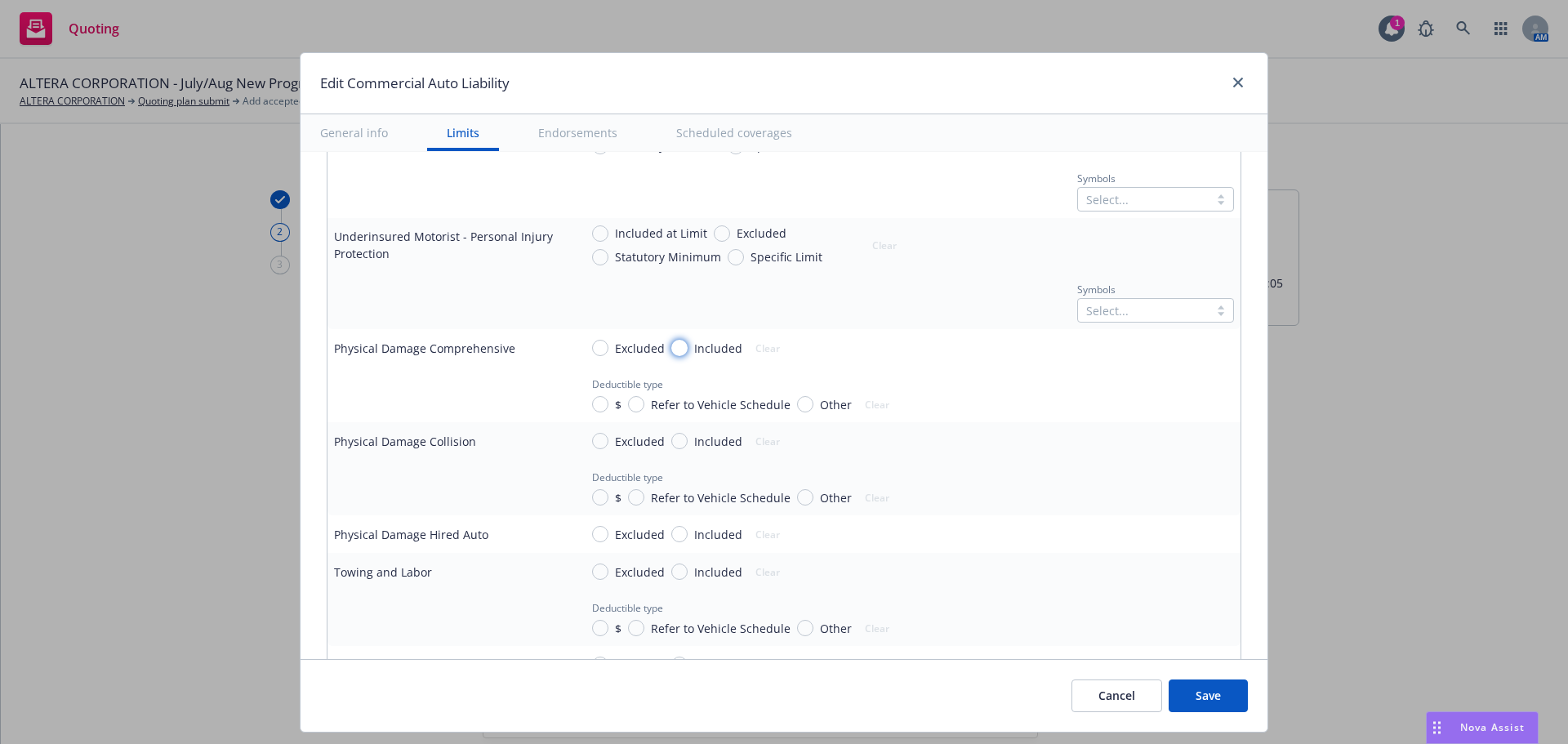
click at [673, 349] on input "Included" at bounding box center [679, 348] width 17 height 17
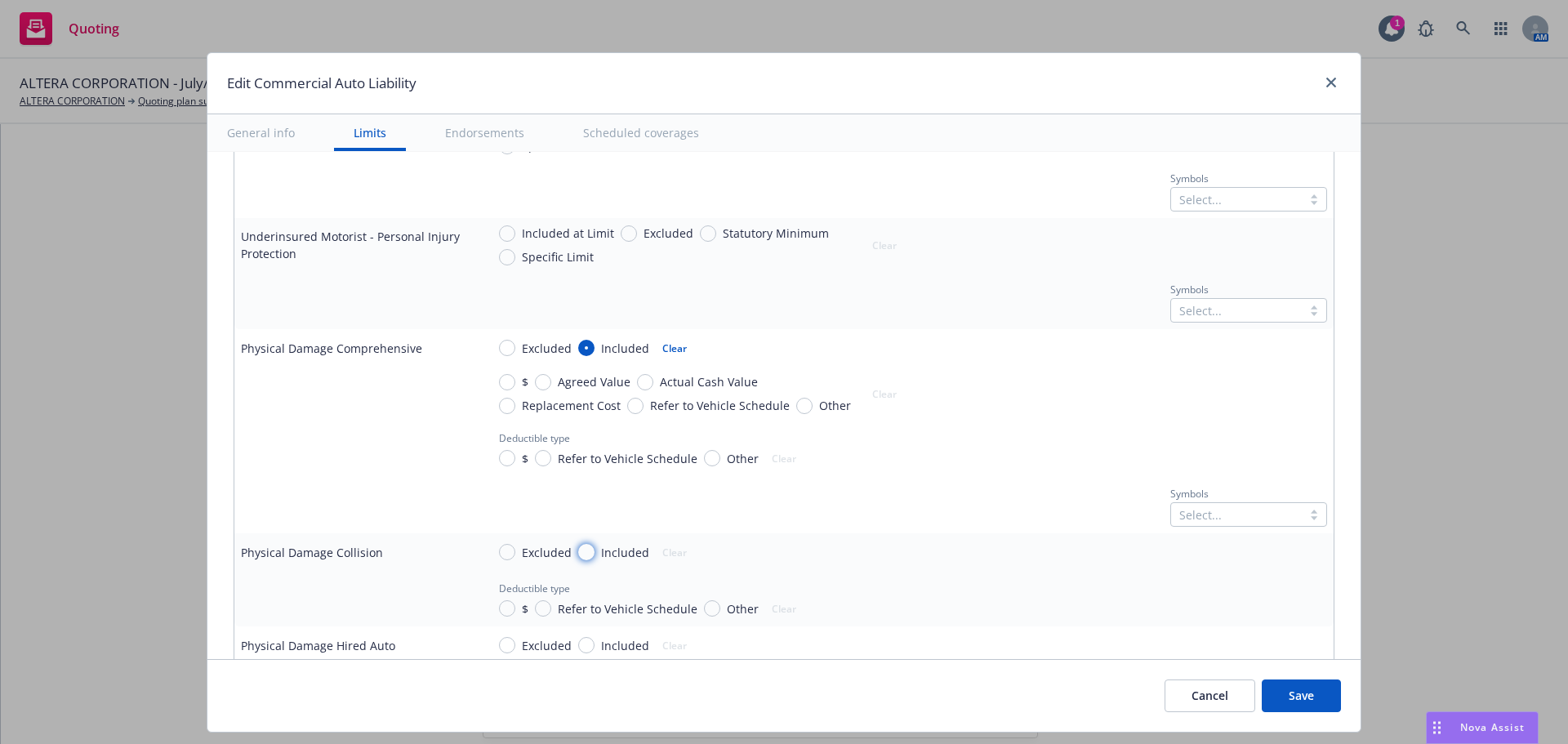
click at [581, 554] on input "Included" at bounding box center [587, 552] width 17 height 17
click at [654, 384] on span "Actual Cash Value" at bounding box center [706, 382] width 105 height 17
click at [646, 384] on input "Actual Cash Value" at bounding box center [645, 382] width 17 height 17
click at [638, 587] on input "Actual Cash Value" at bounding box center [645, 587] width 17 height 17
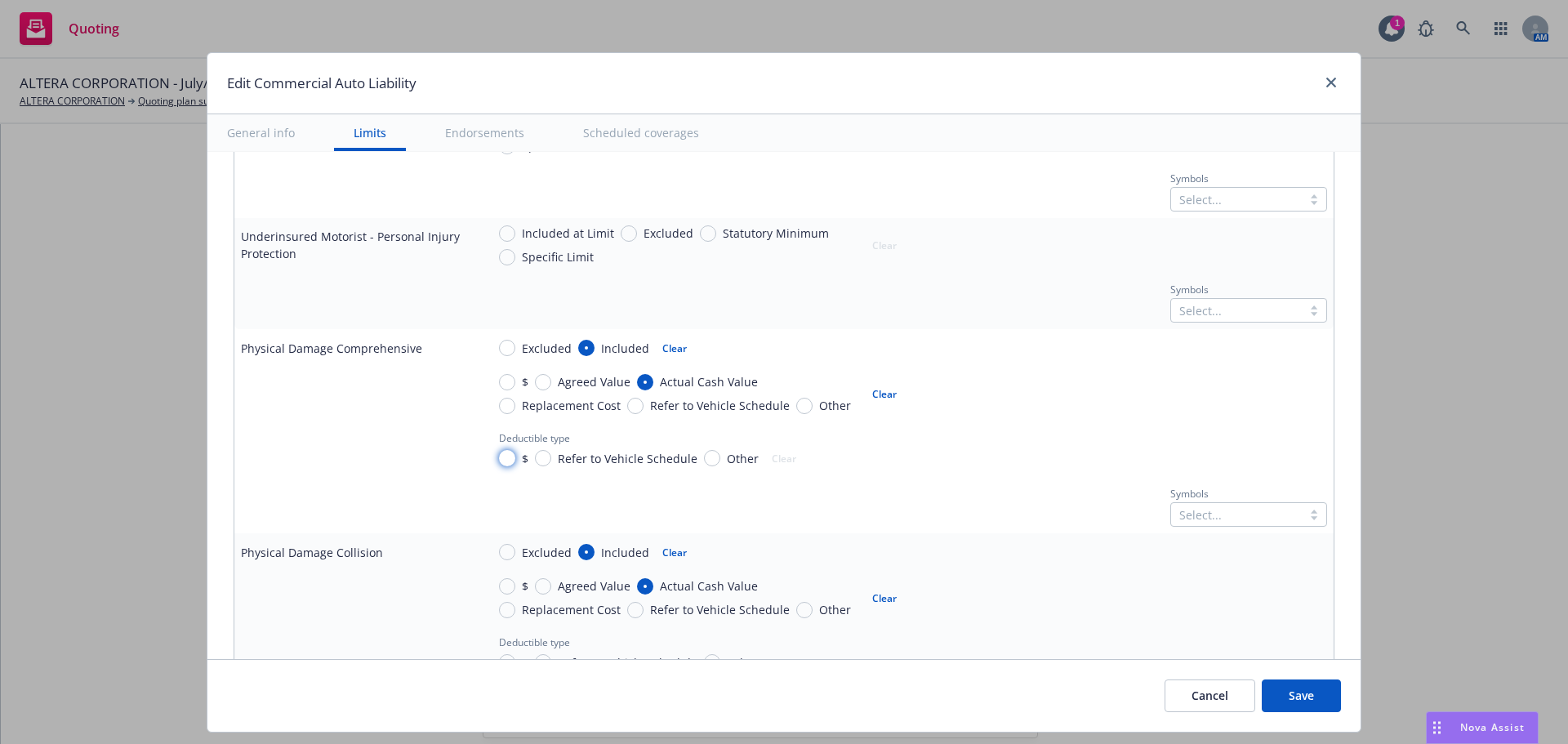
click at [500, 462] on input "$" at bounding box center [508, 458] width 17 height 17
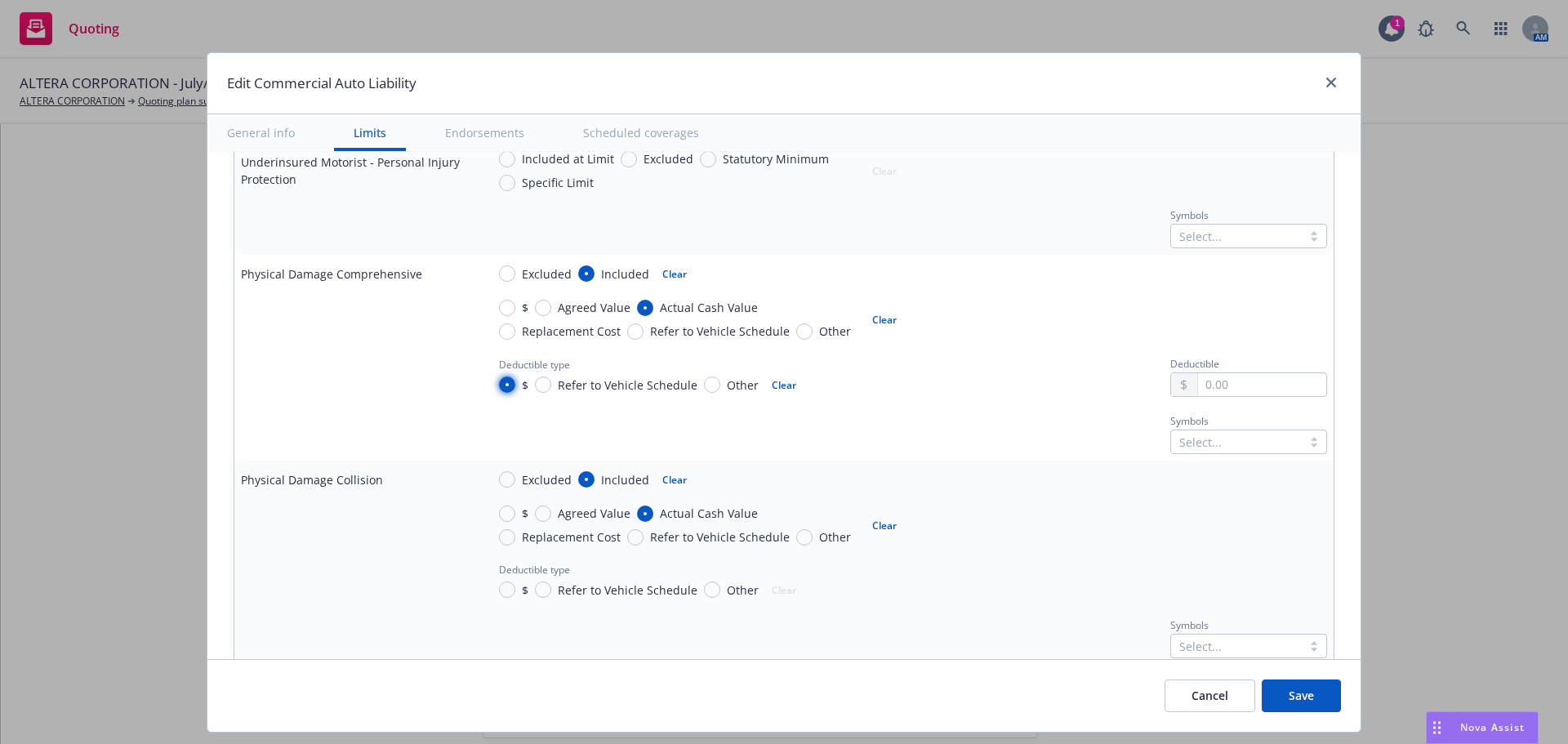
scroll to position [1225, 0]
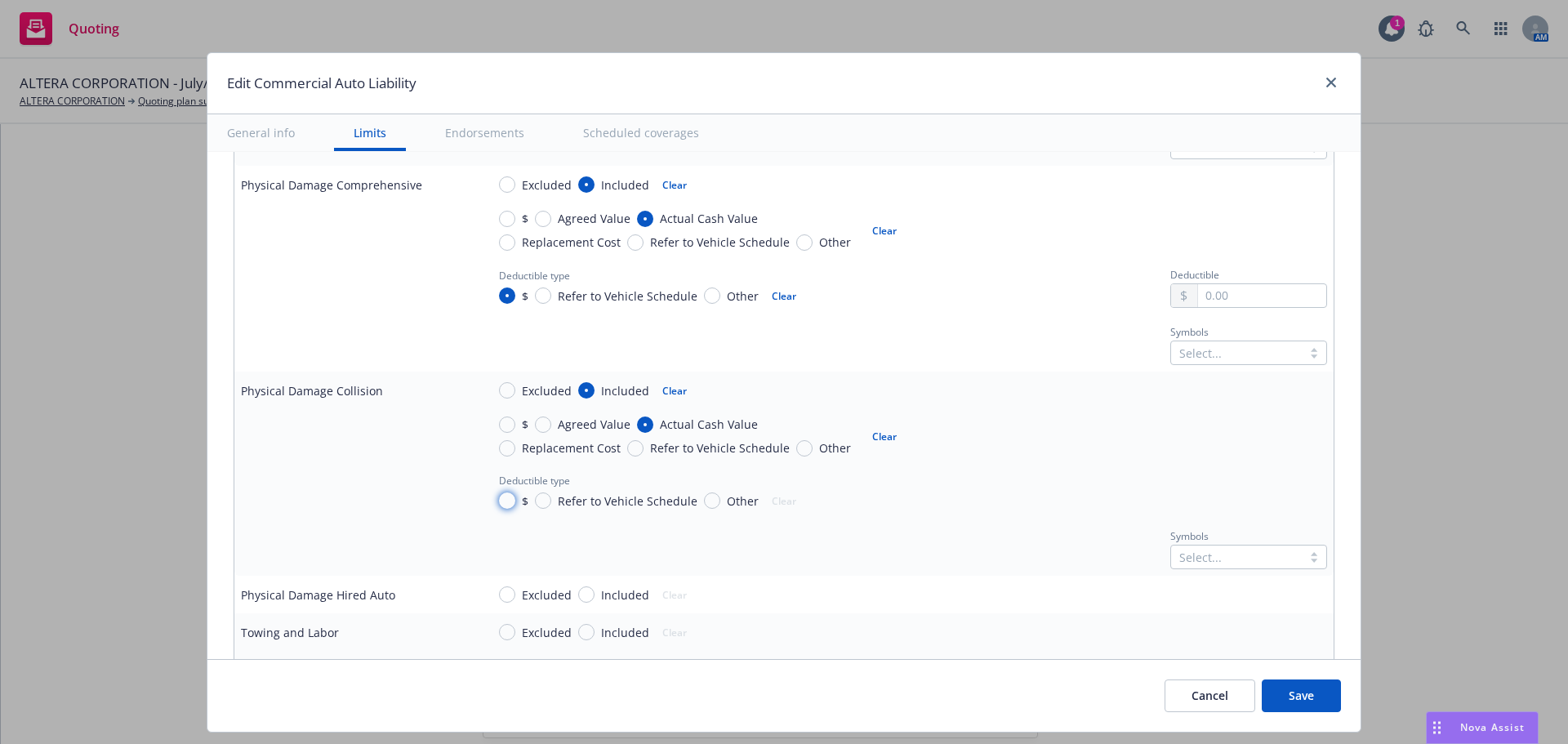
click at [499, 499] on input "$" at bounding box center [508, 501] width 17 height 17
click at [1238, 299] on input "text" at bounding box center [1262, 296] width 129 height 23
click at [1238, 509] on input "text" at bounding box center [1262, 502] width 129 height 23
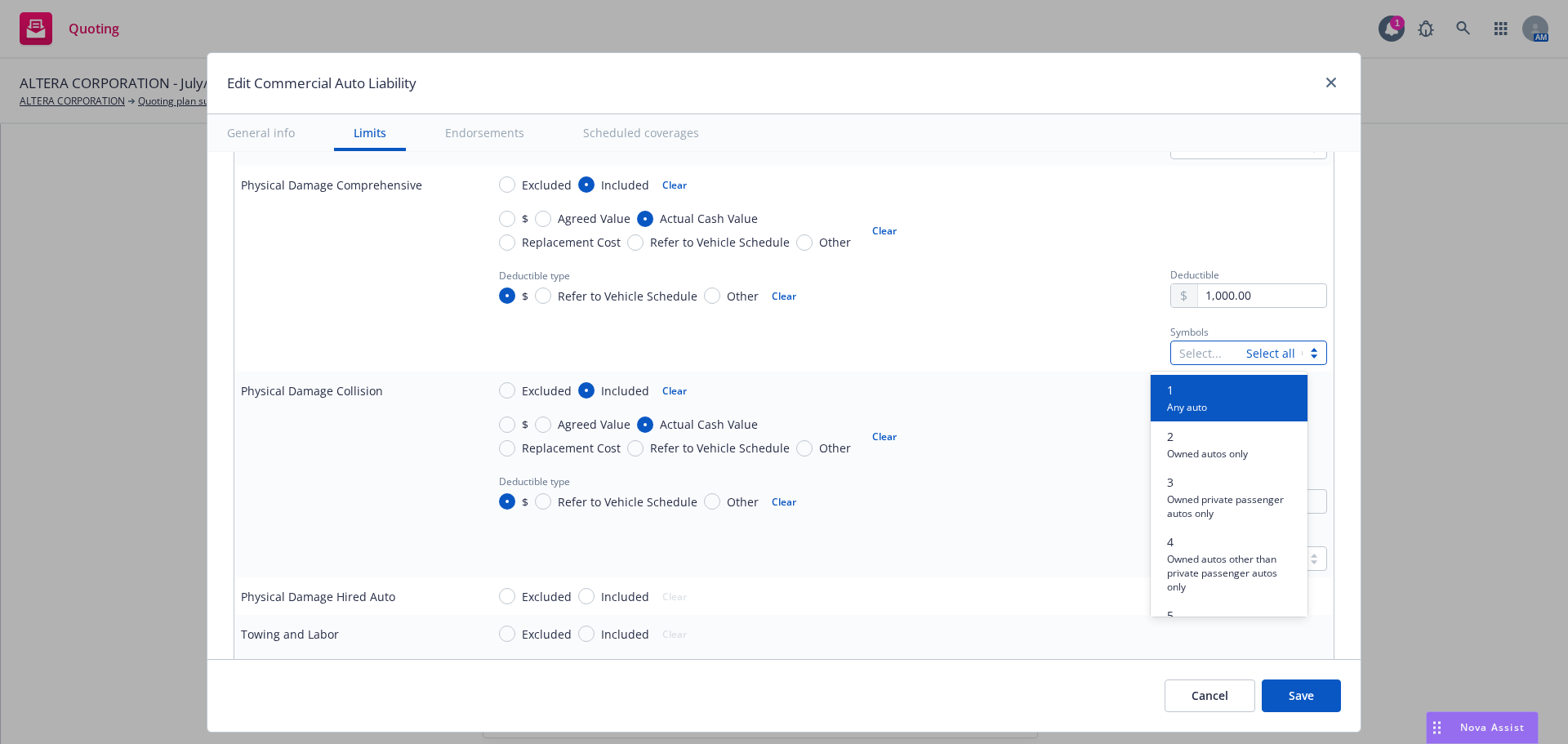
click at [1216, 348] on div at bounding box center [1209, 353] width 59 height 19
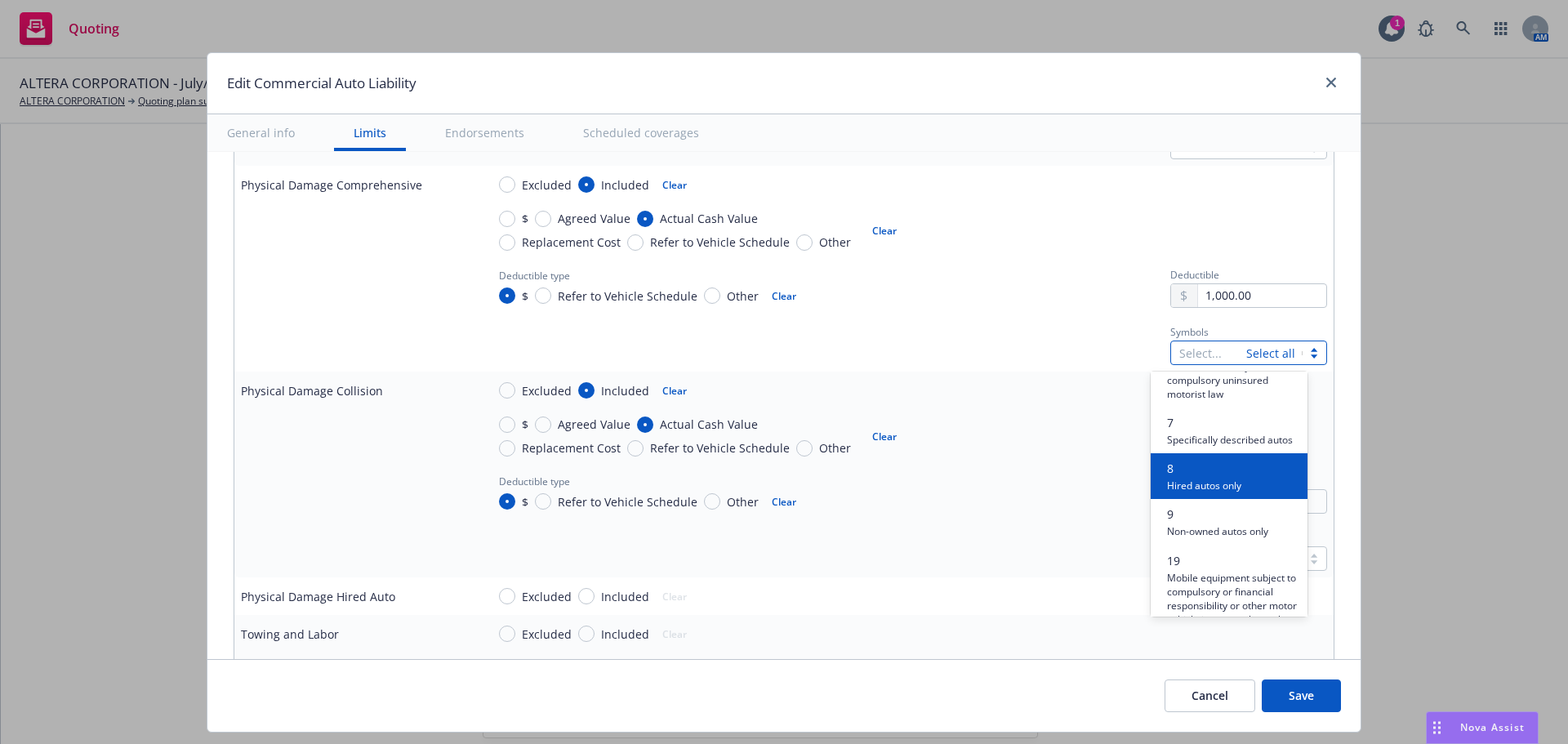
click at [1216, 492] on span "Hired autos only" at bounding box center [1204, 484] width 74 height 16
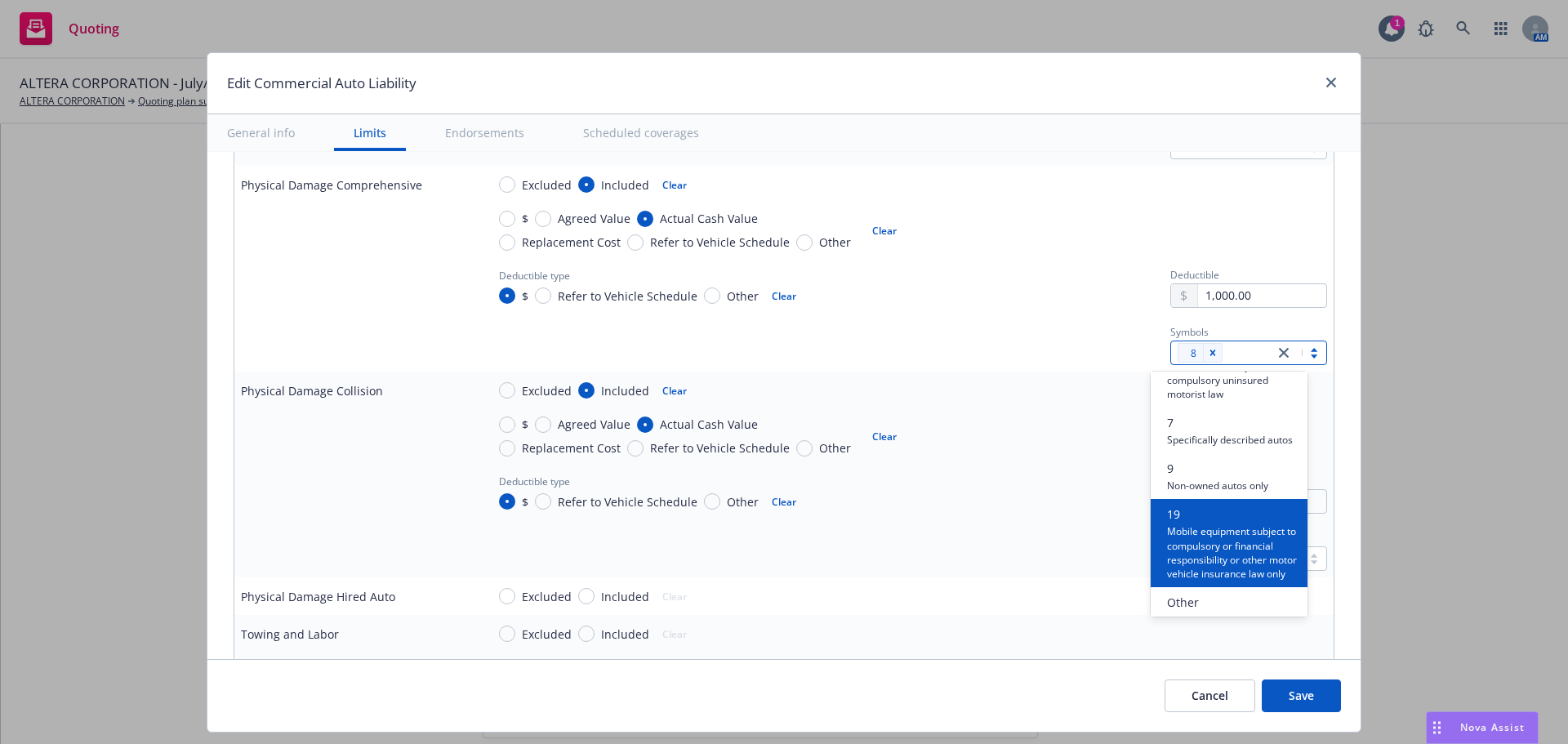
click at [995, 543] on div "Symbols Select..." at bounding box center [906, 549] width 841 height 44
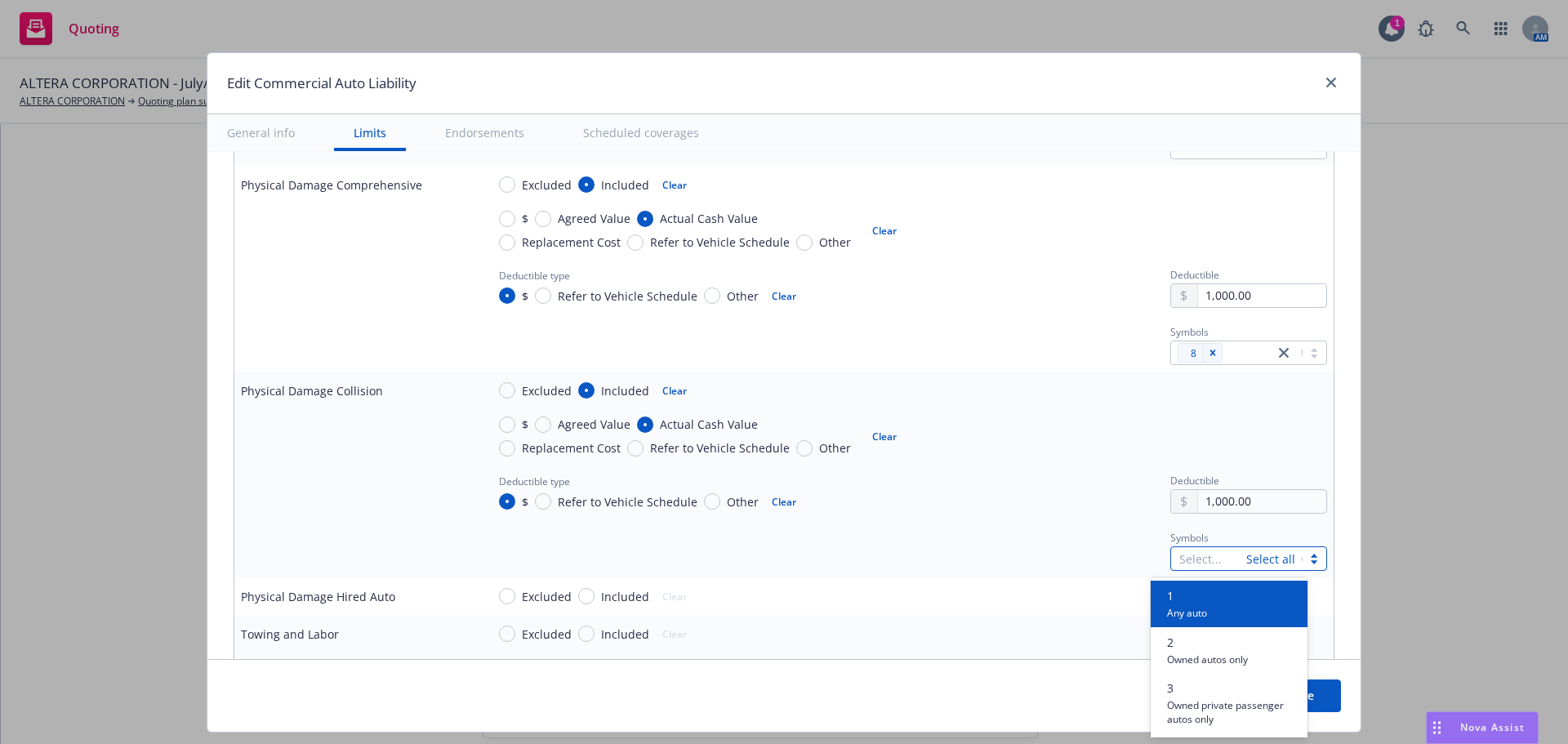
click at [1189, 562] on div at bounding box center [1209, 558] width 59 height 19
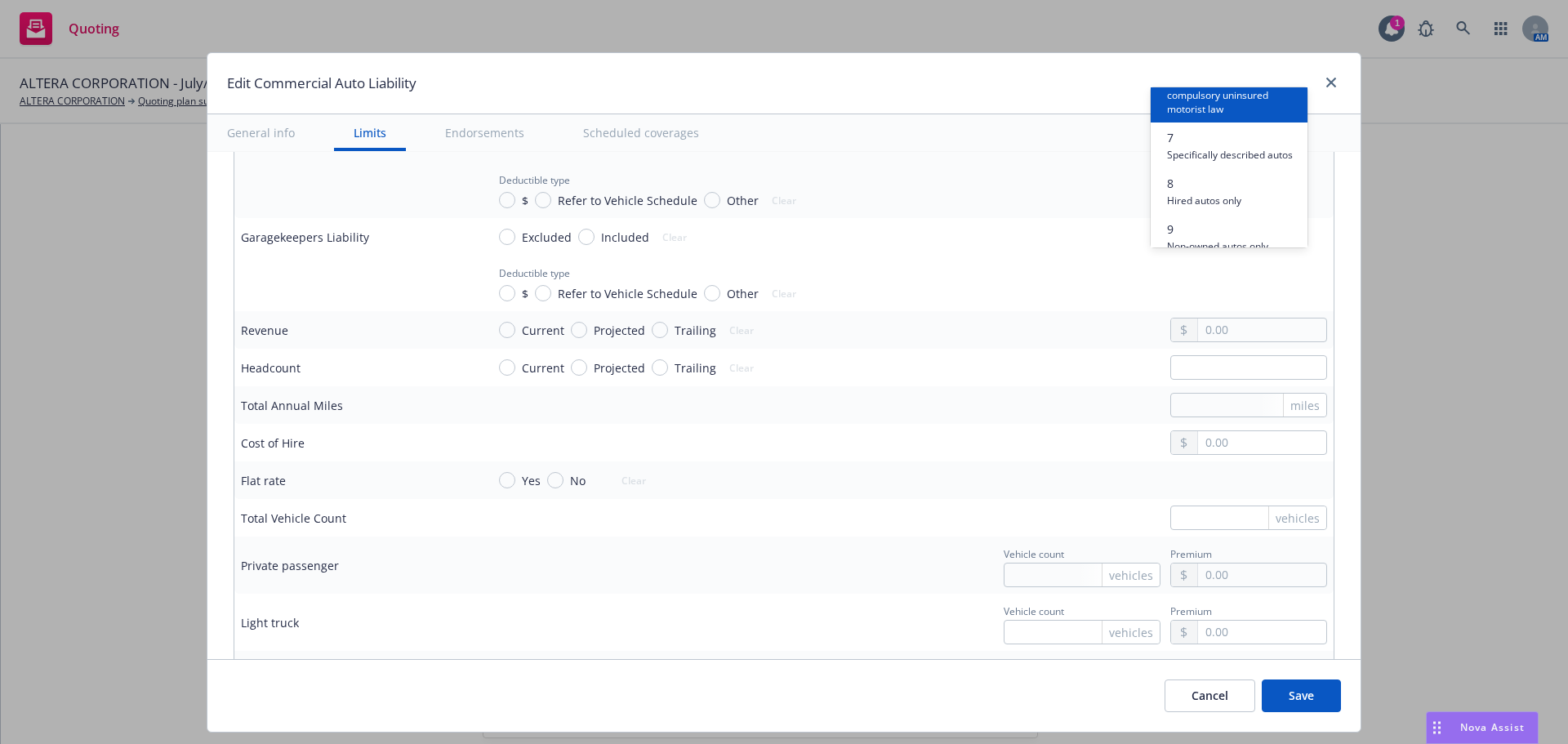
scroll to position [409, 0]
click at [1214, 127] on span "Hired autos only" at bounding box center [1204, 118] width 74 height 16
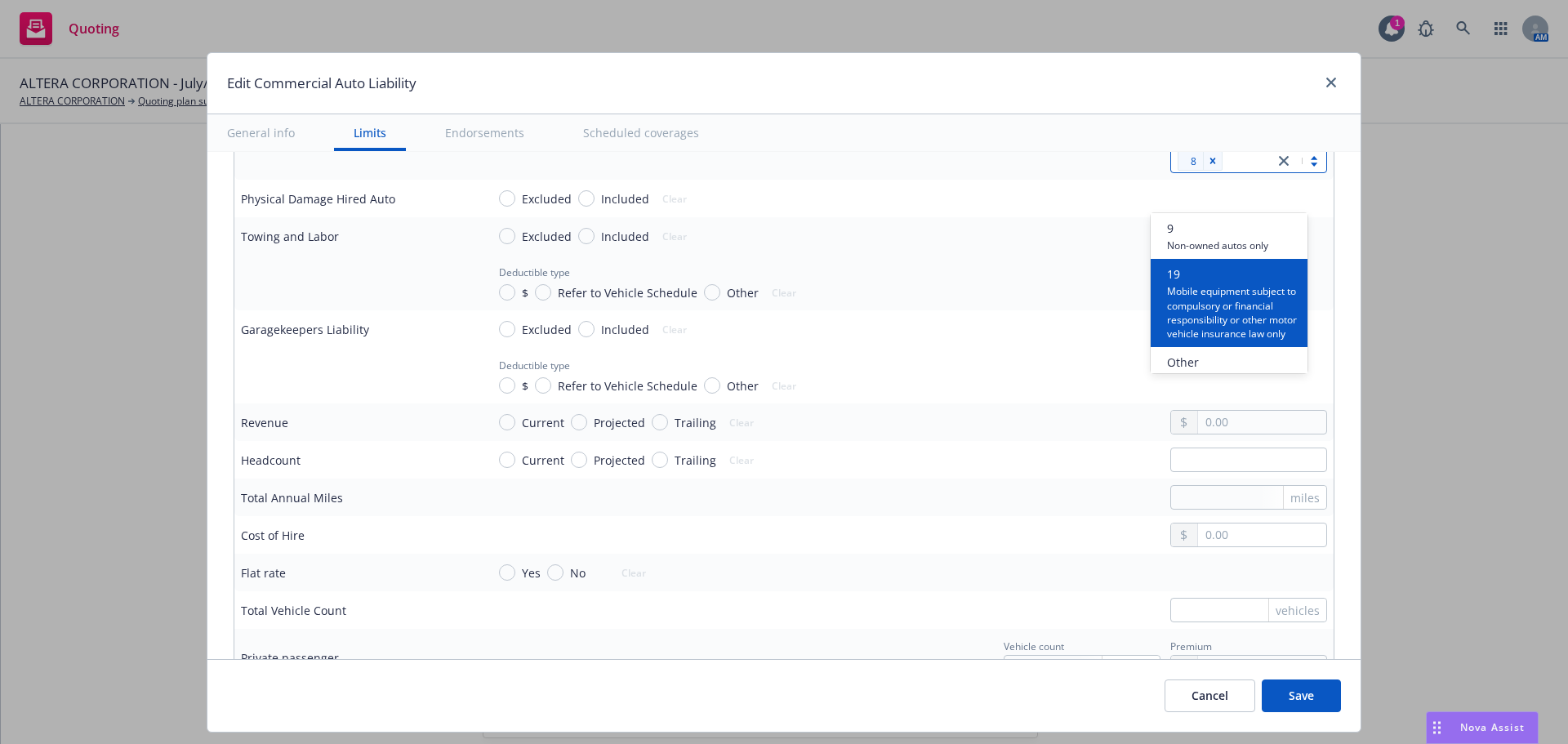
scroll to position [1389, 0]
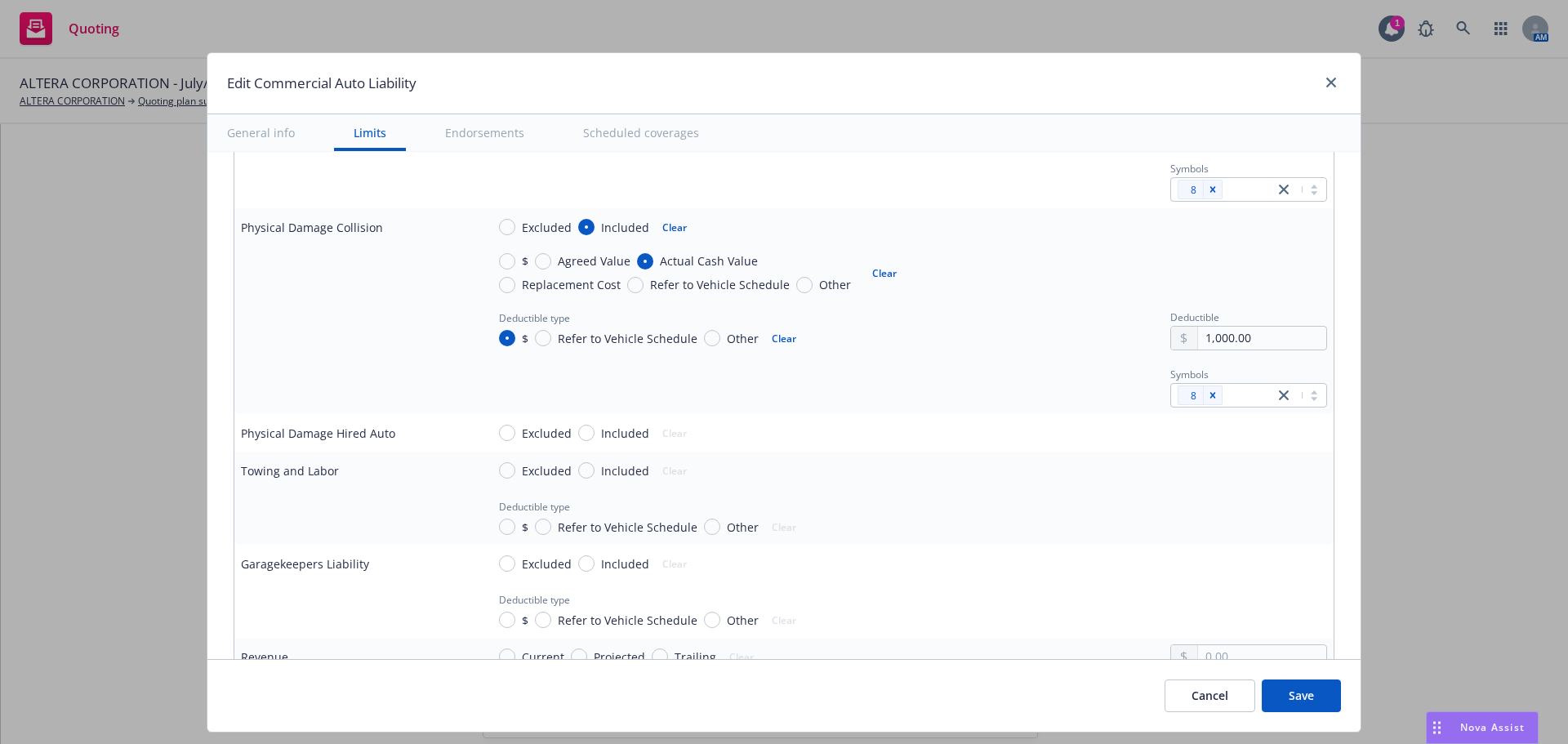
click at [980, 375] on div "Symbols 8" at bounding box center [906, 386] width 841 height 44
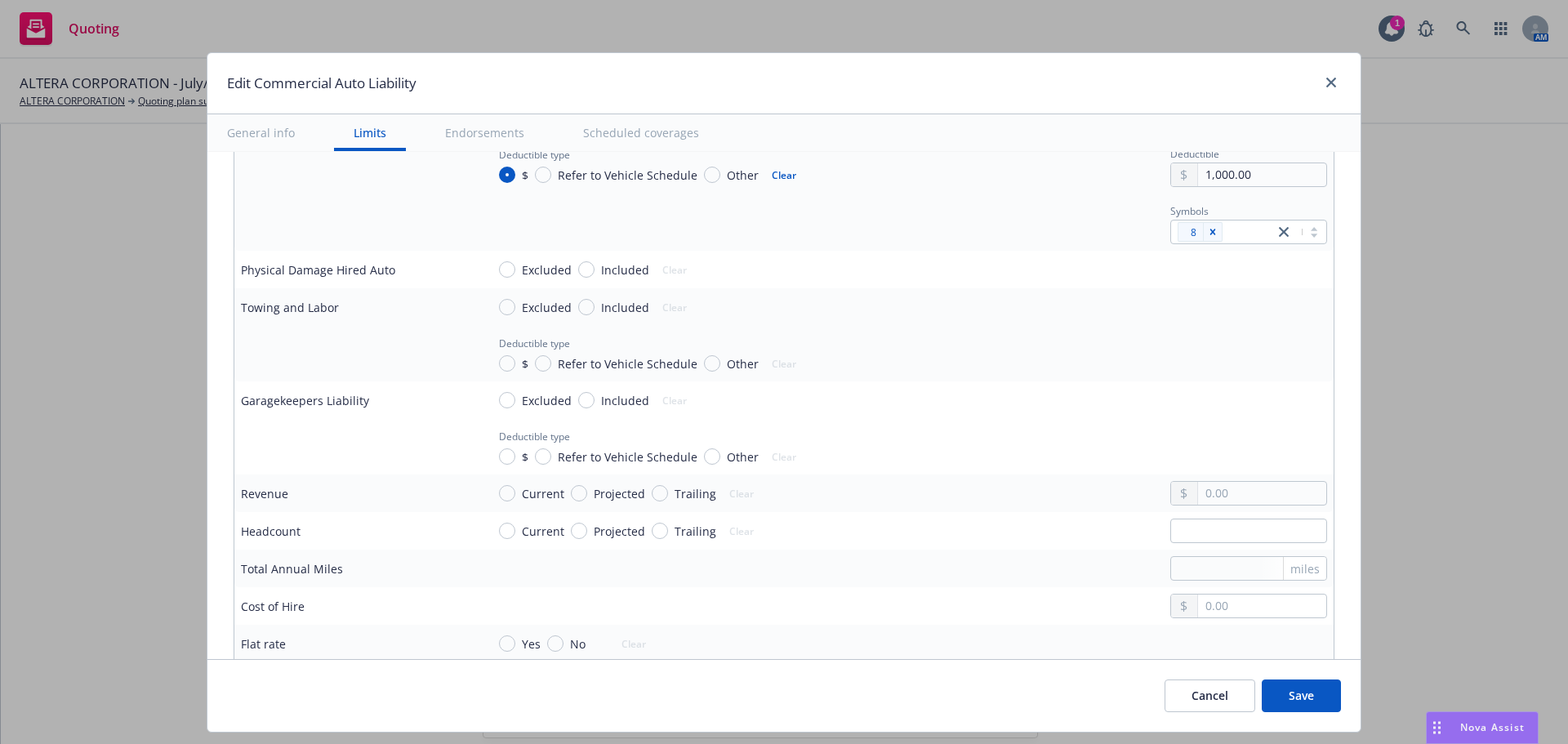
scroll to position [1634, 0]
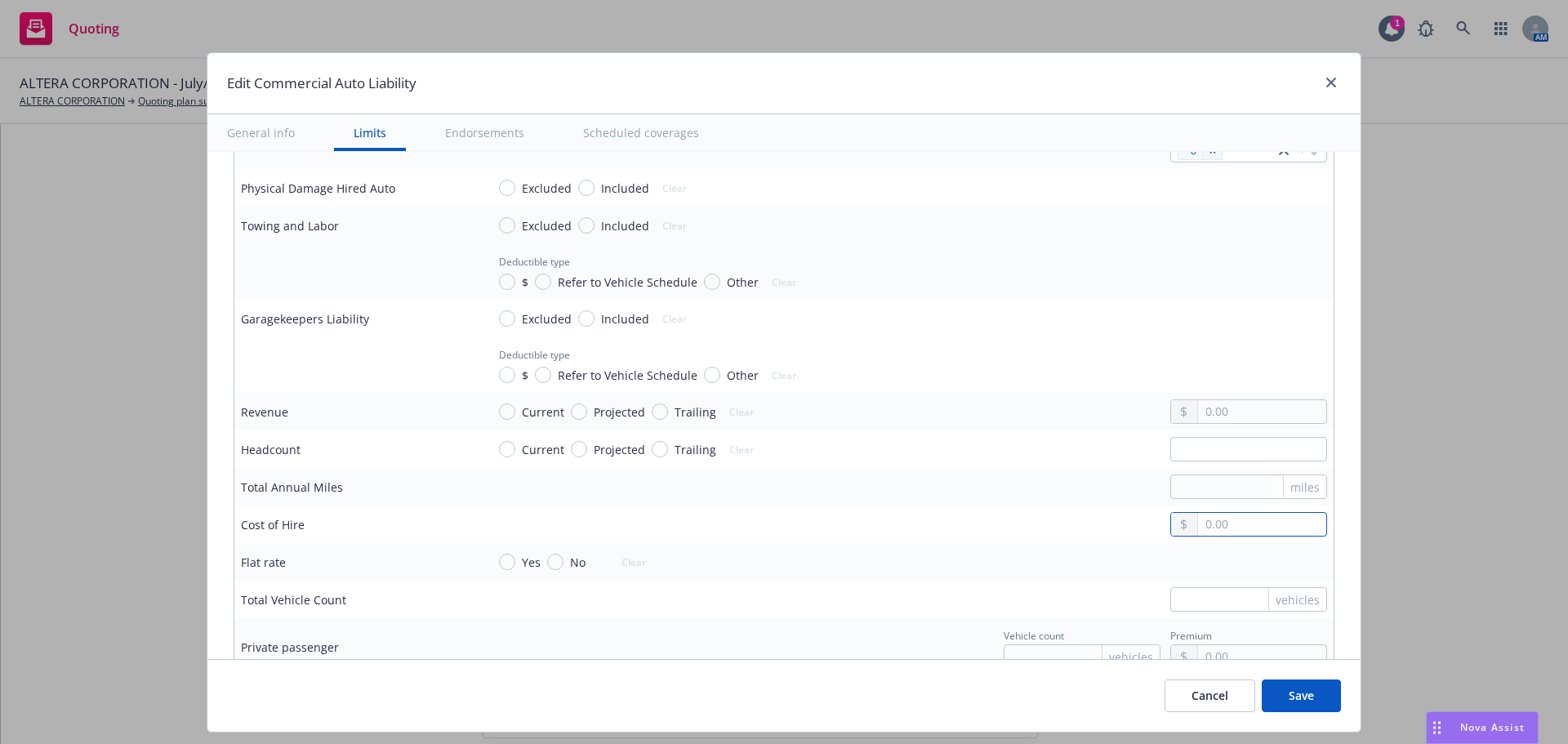
click at [1235, 524] on input "text" at bounding box center [1262, 524] width 129 height 23
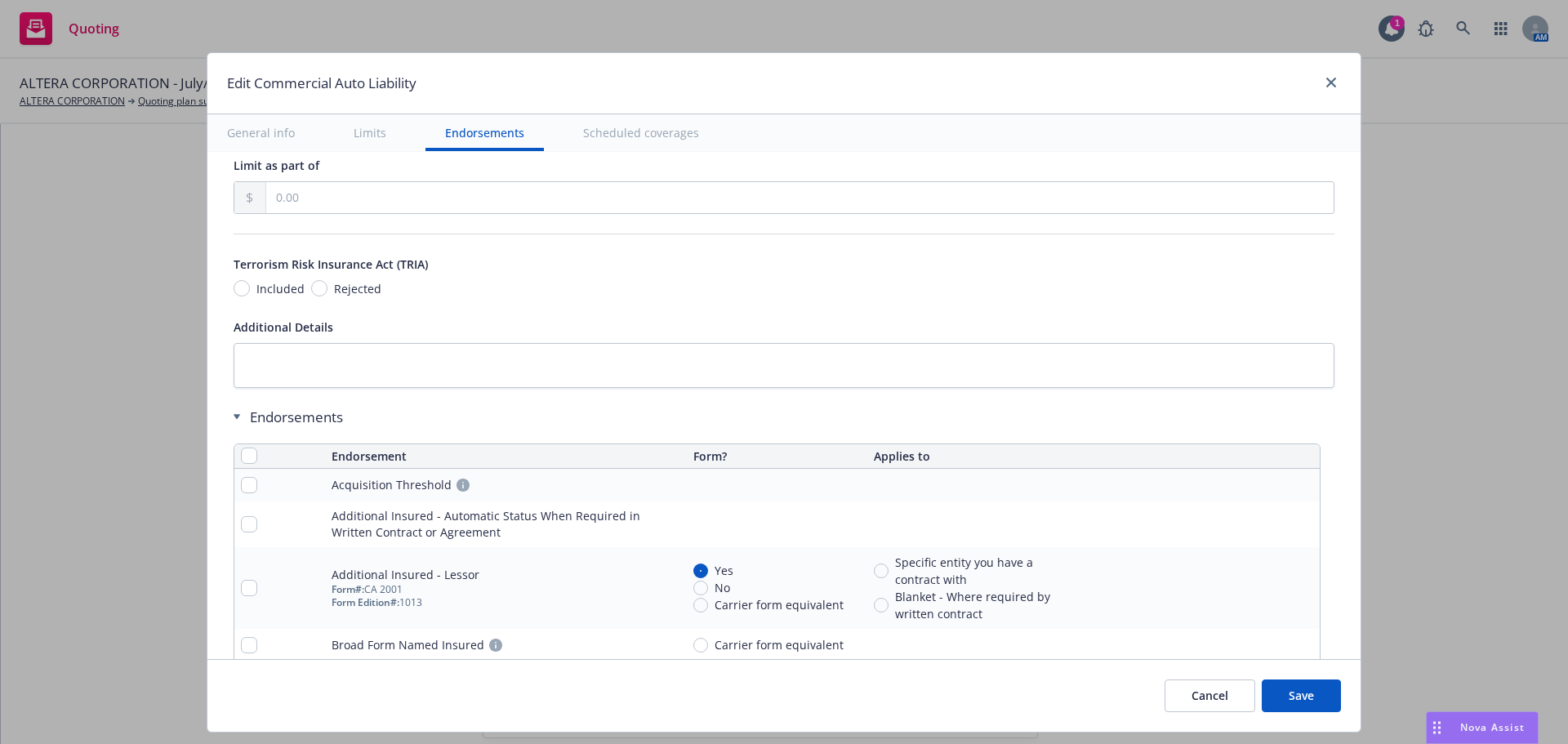
scroll to position [2697, 0]
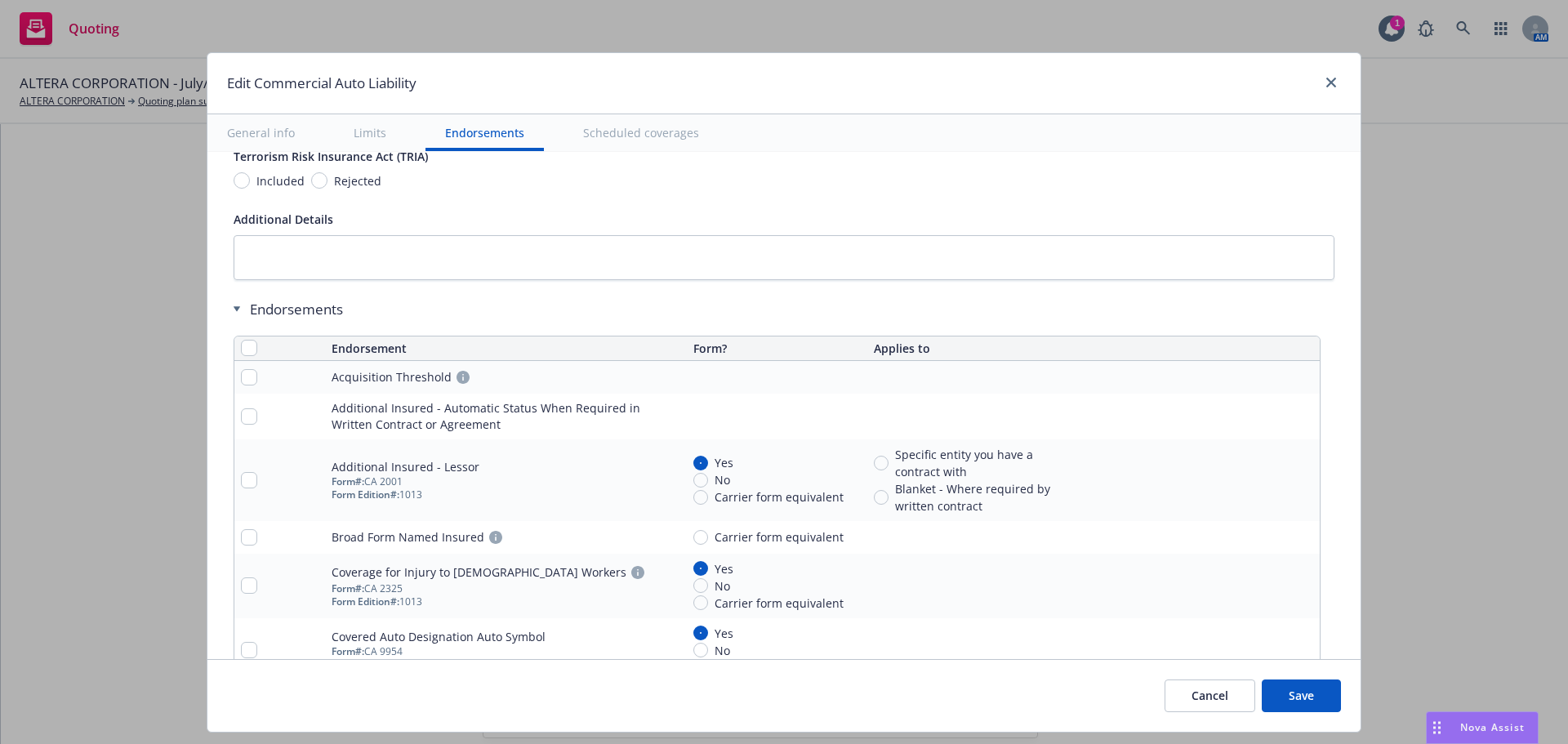
drag, startPoint x: 1277, startPoint y: 689, endPoint x: 1232, endPoint y: 688, distance: 45.0
click at [1277, 688] on button "Save" at bounding box center [1301, 696] width 79 height 33
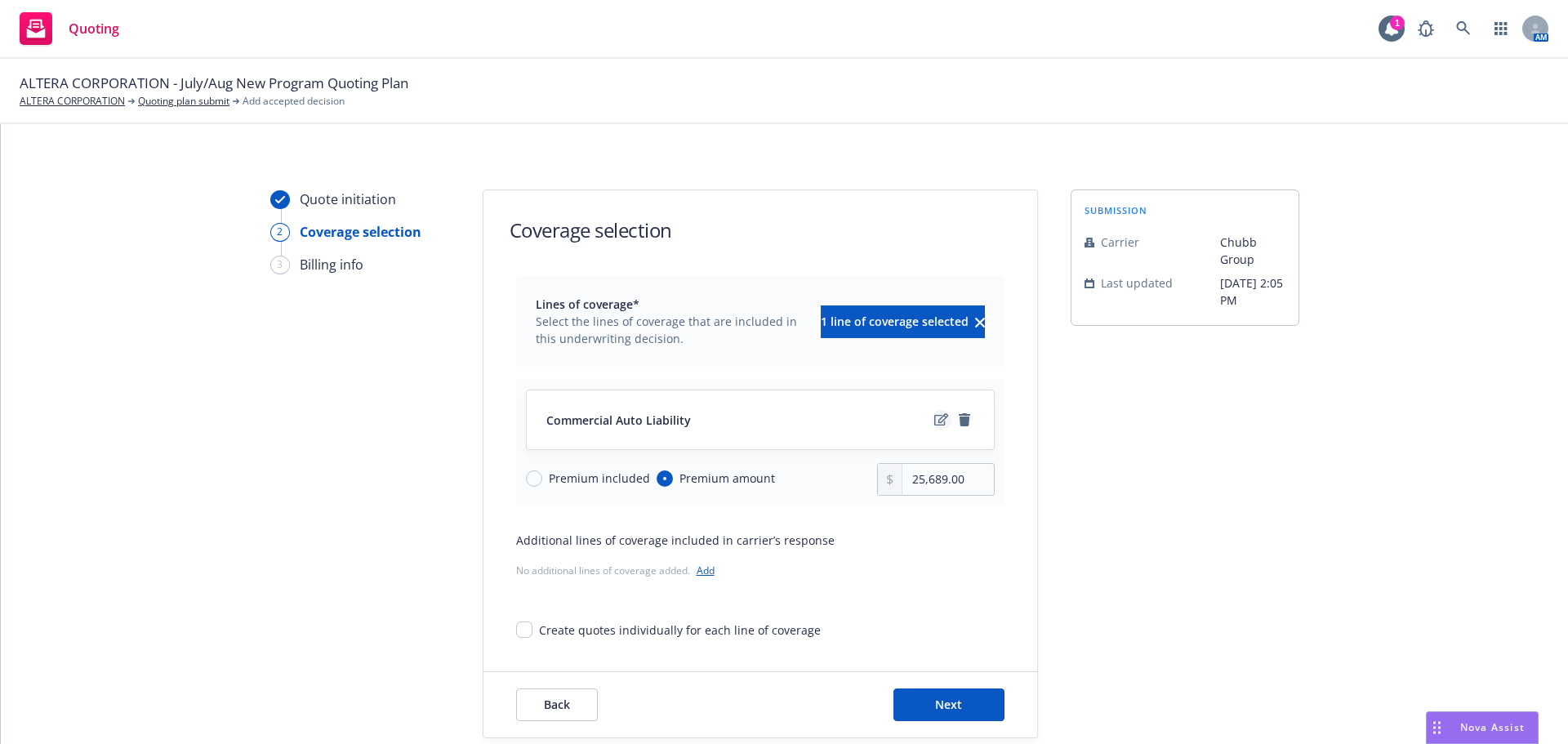
click at [935, 417] on icon "edit" at bounding box center [941, 419] width 14 height 12
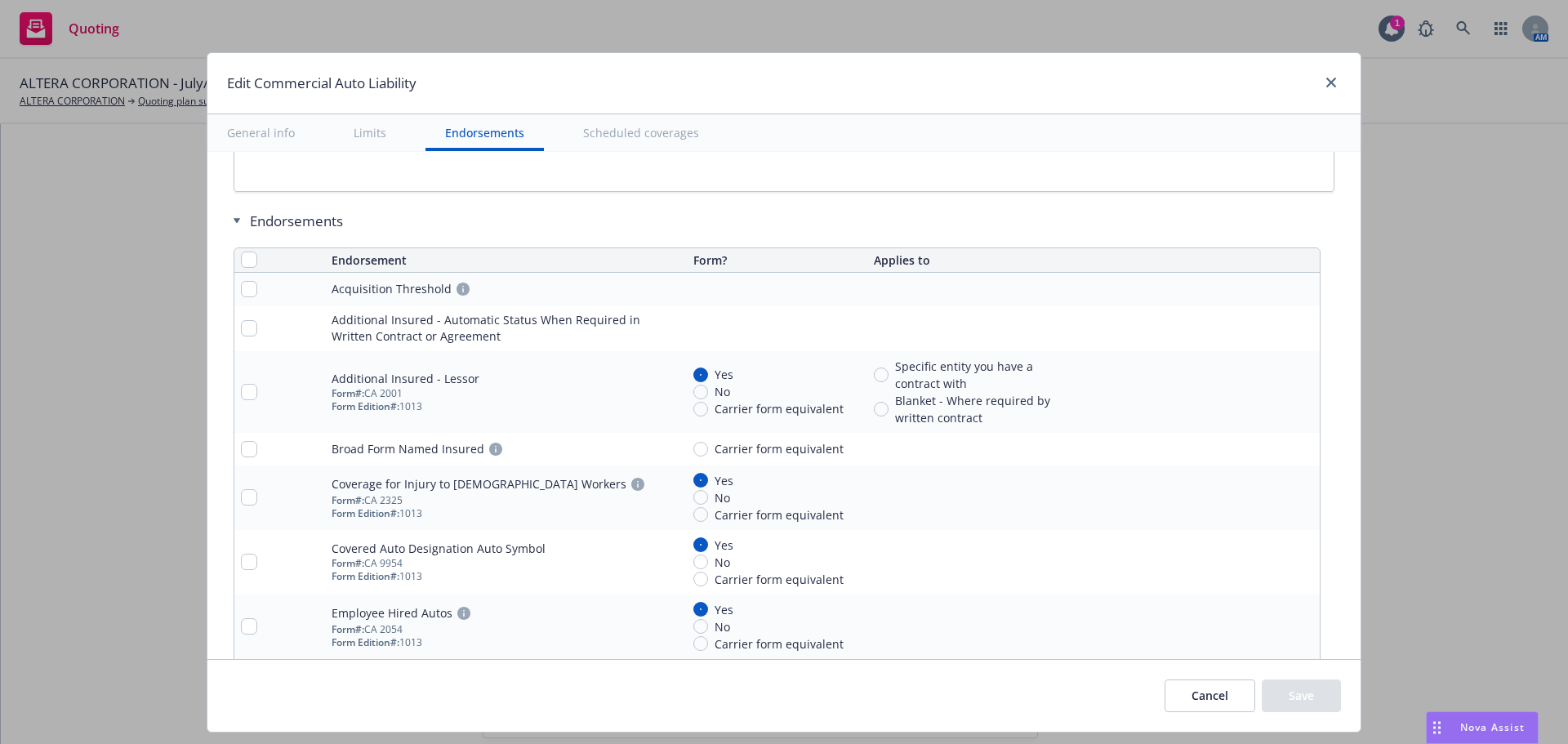
scroll to position [2778, 0]
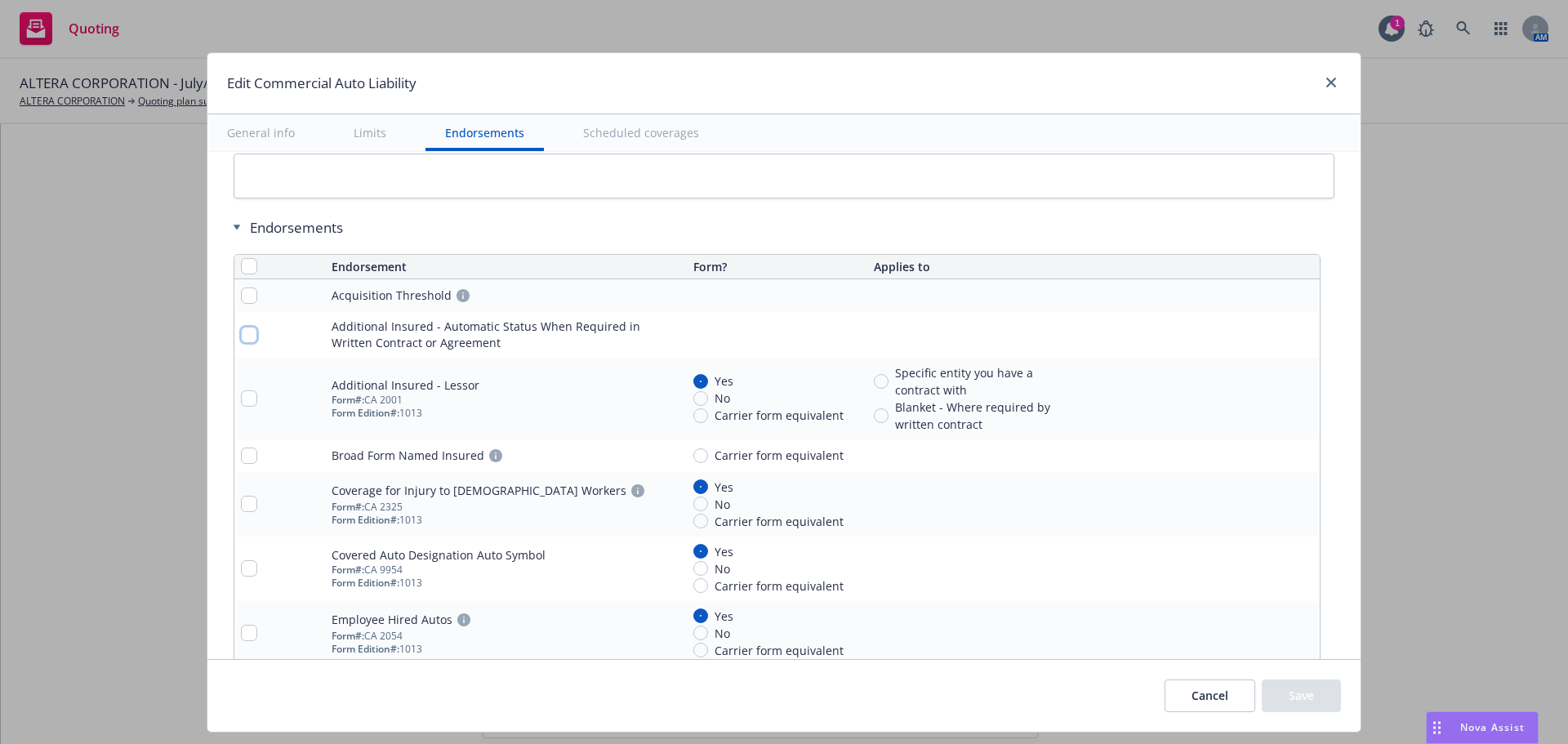
click at [243, 336] on input "checkbox" at bounding box center [249, 335] width 17 height 17
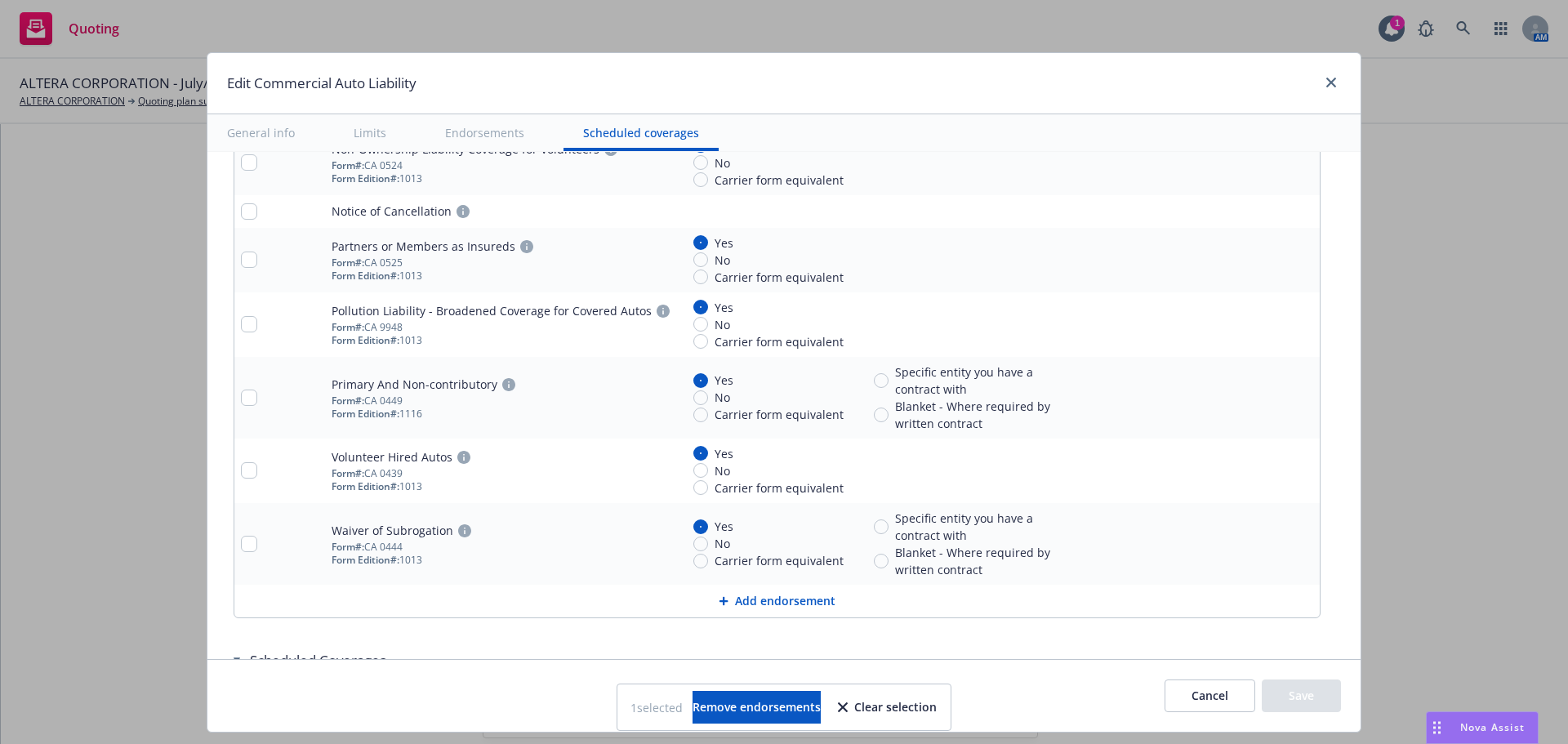
scroll to position [3513, 0]
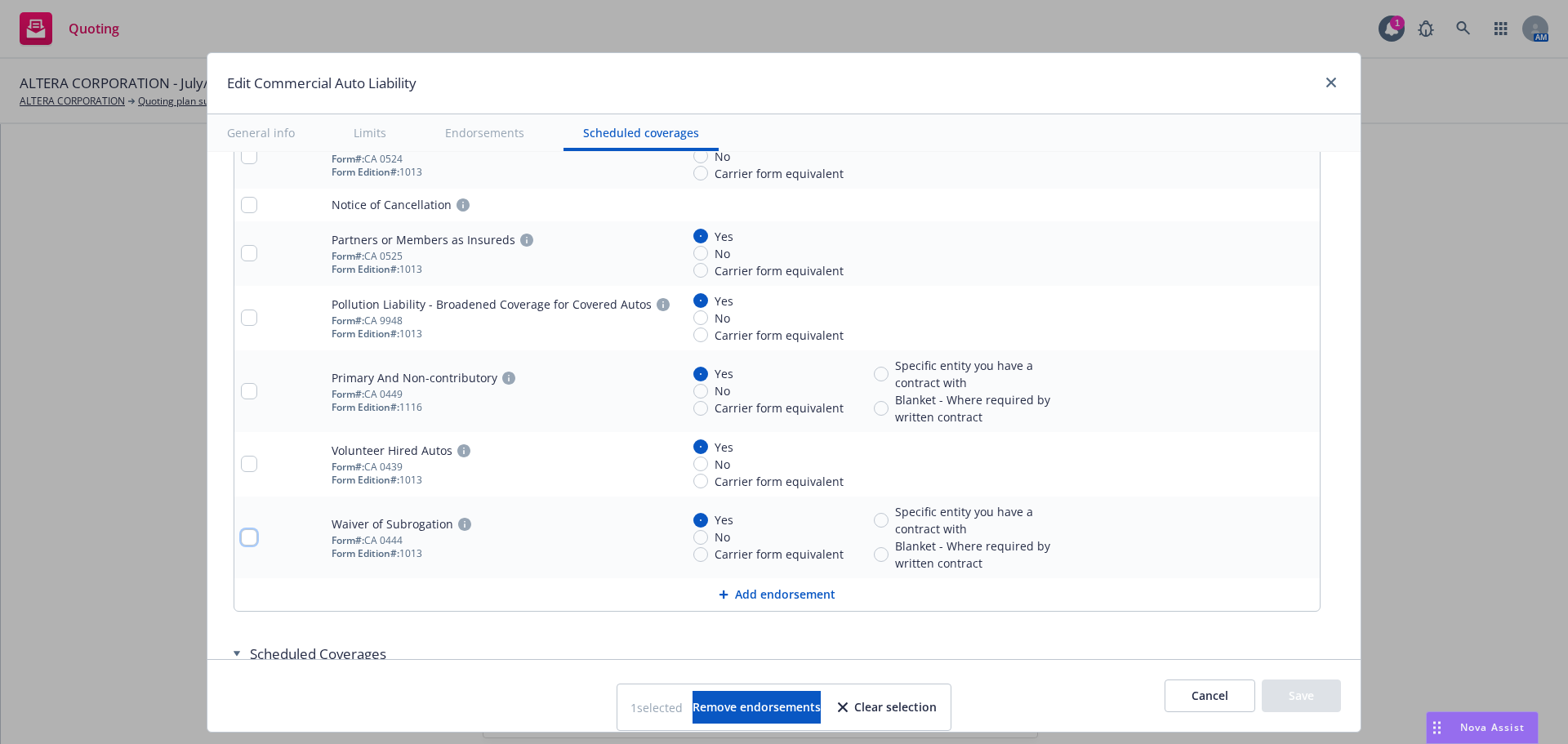
click at [244, 536] on input "checkbox" at bounding box center [249, 537] width 17 height 17
click at [875, 557] on input "Blanket - Where required by written contract" at bounding box center [881, 555] width 15 height 15
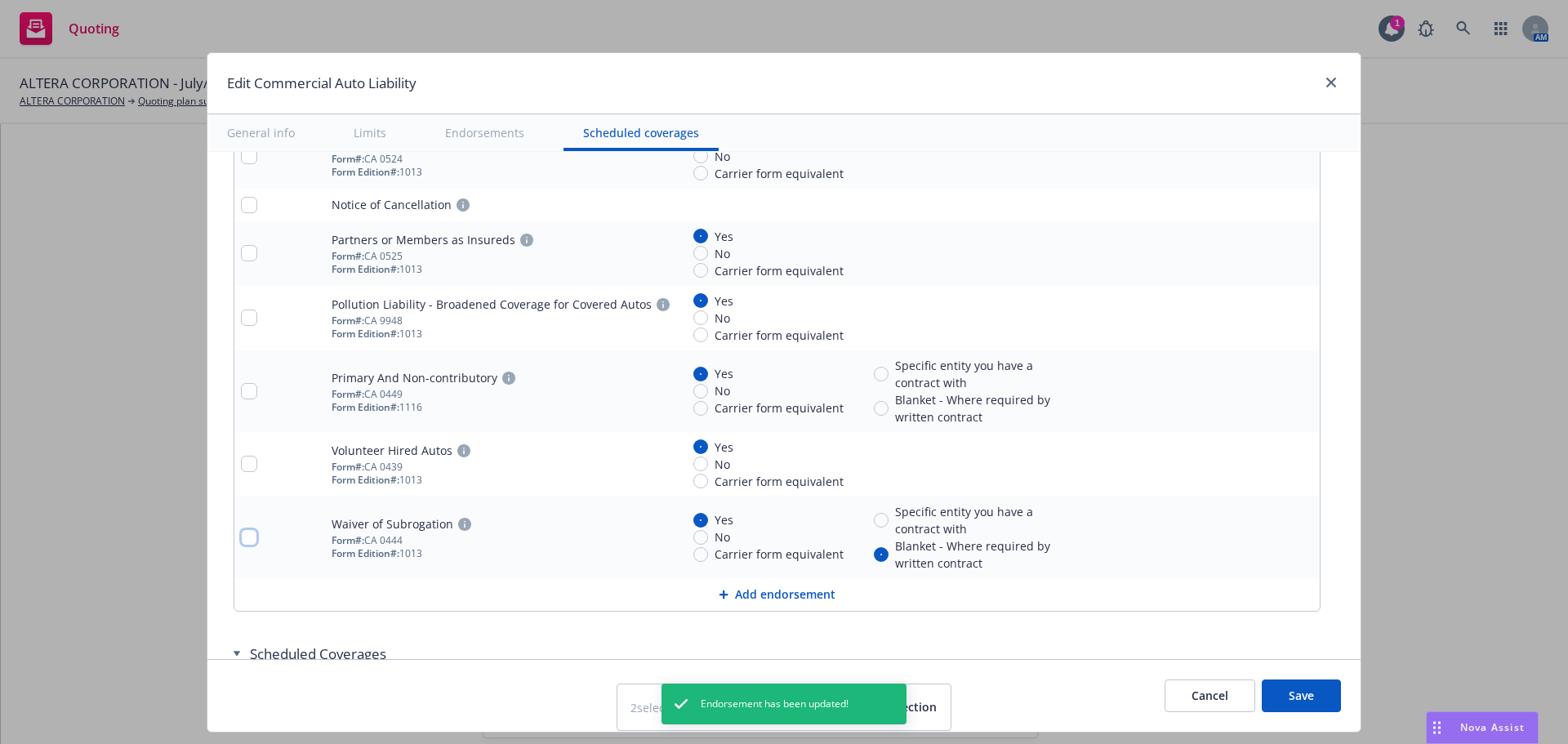
click at [243, 540] on input "checkbox" at bounding box center [249, 537] width 17 height 17
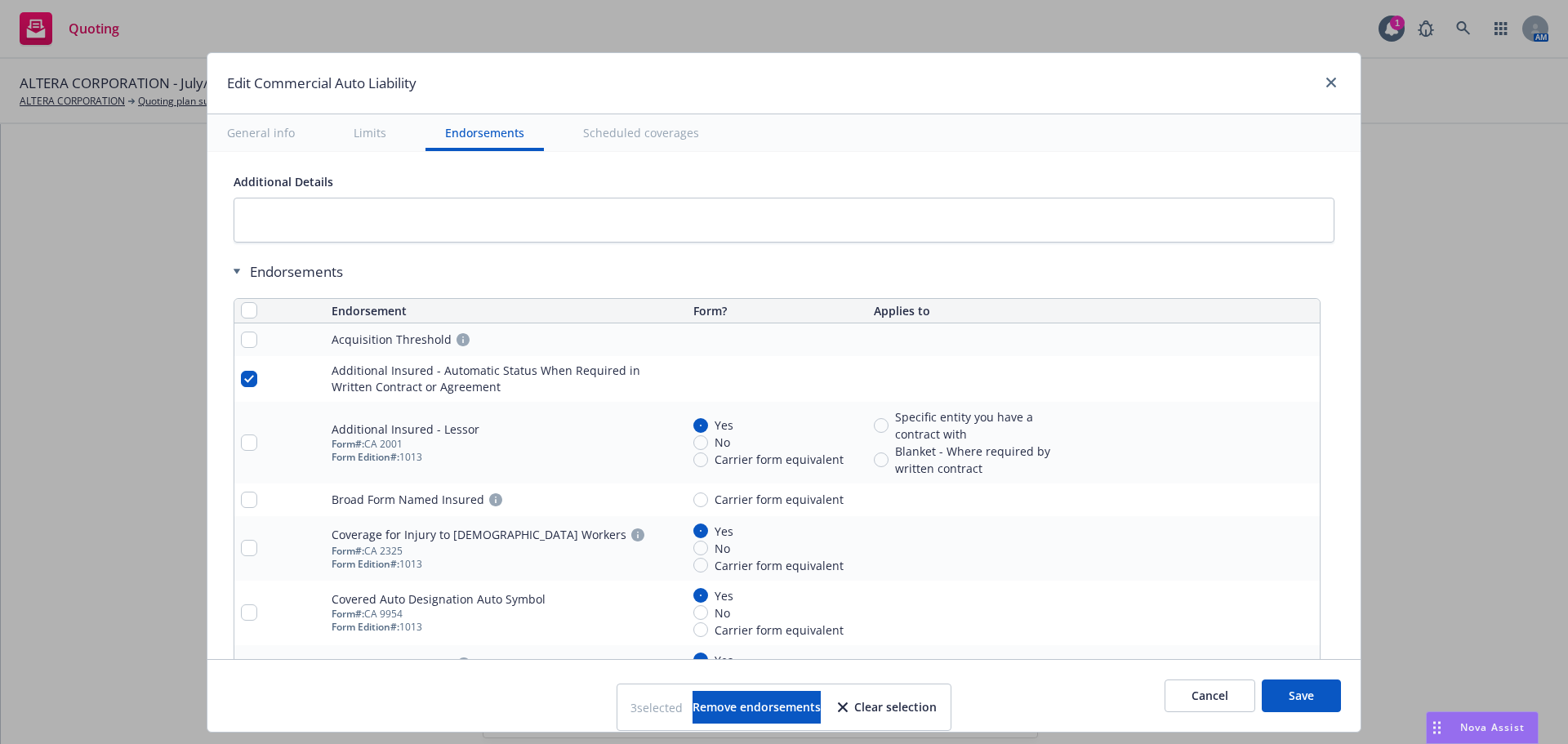
scroll to position [2697, 0]
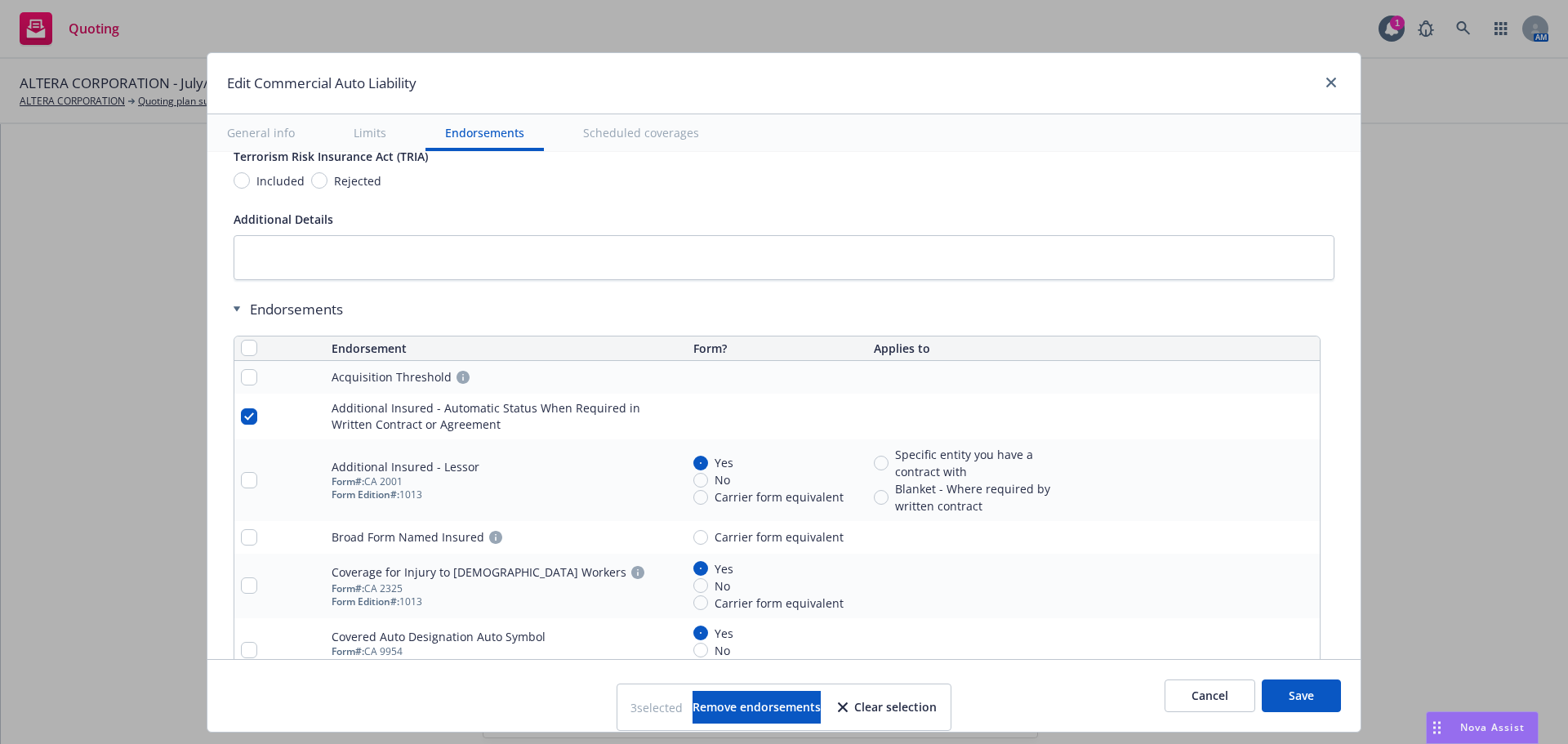
click at [1295, 692] on button "Save" at bounding box center [1301, 696] width 79 height 33
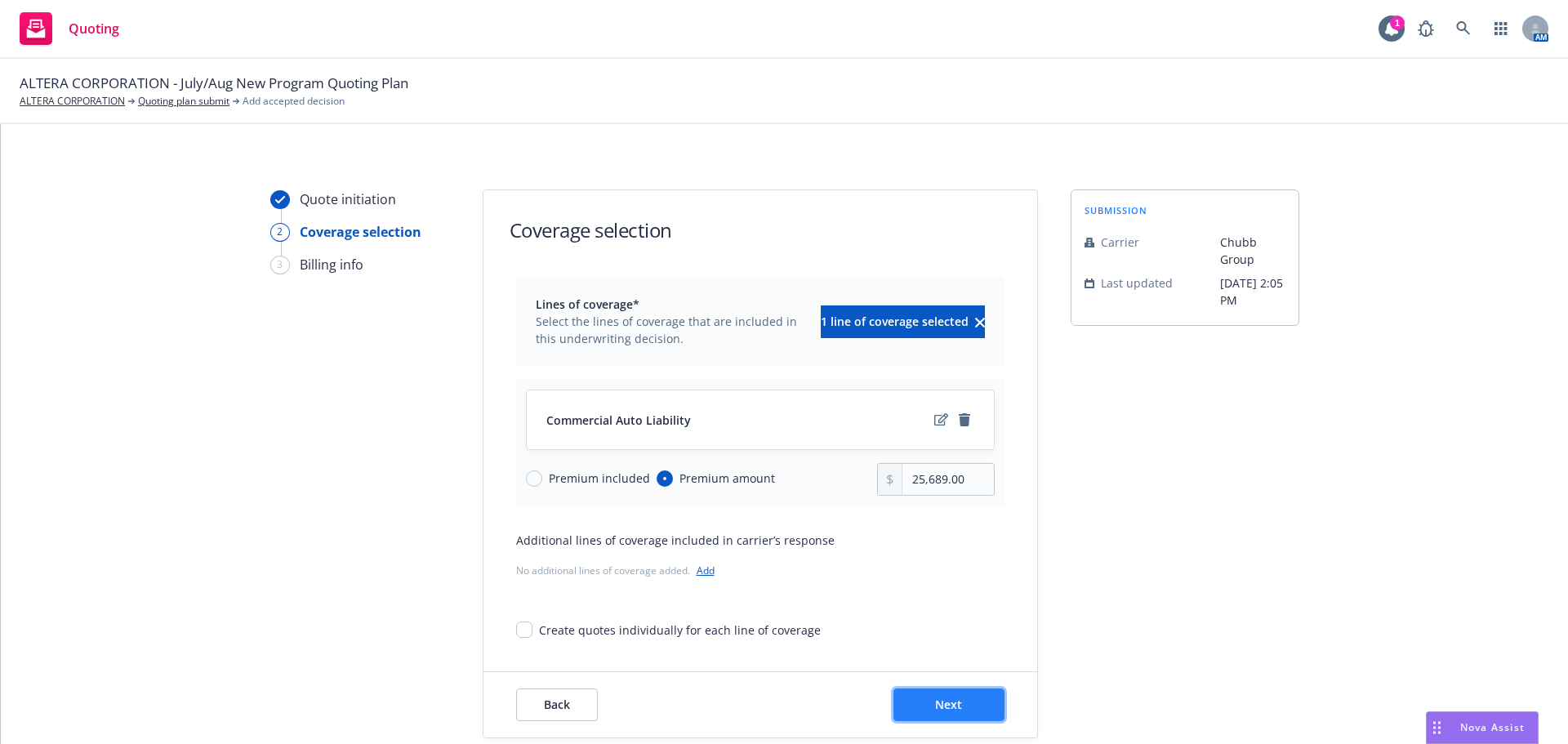
click at [943, 697] on span "Next" at bounding box center [948, 705] width 27 height 16
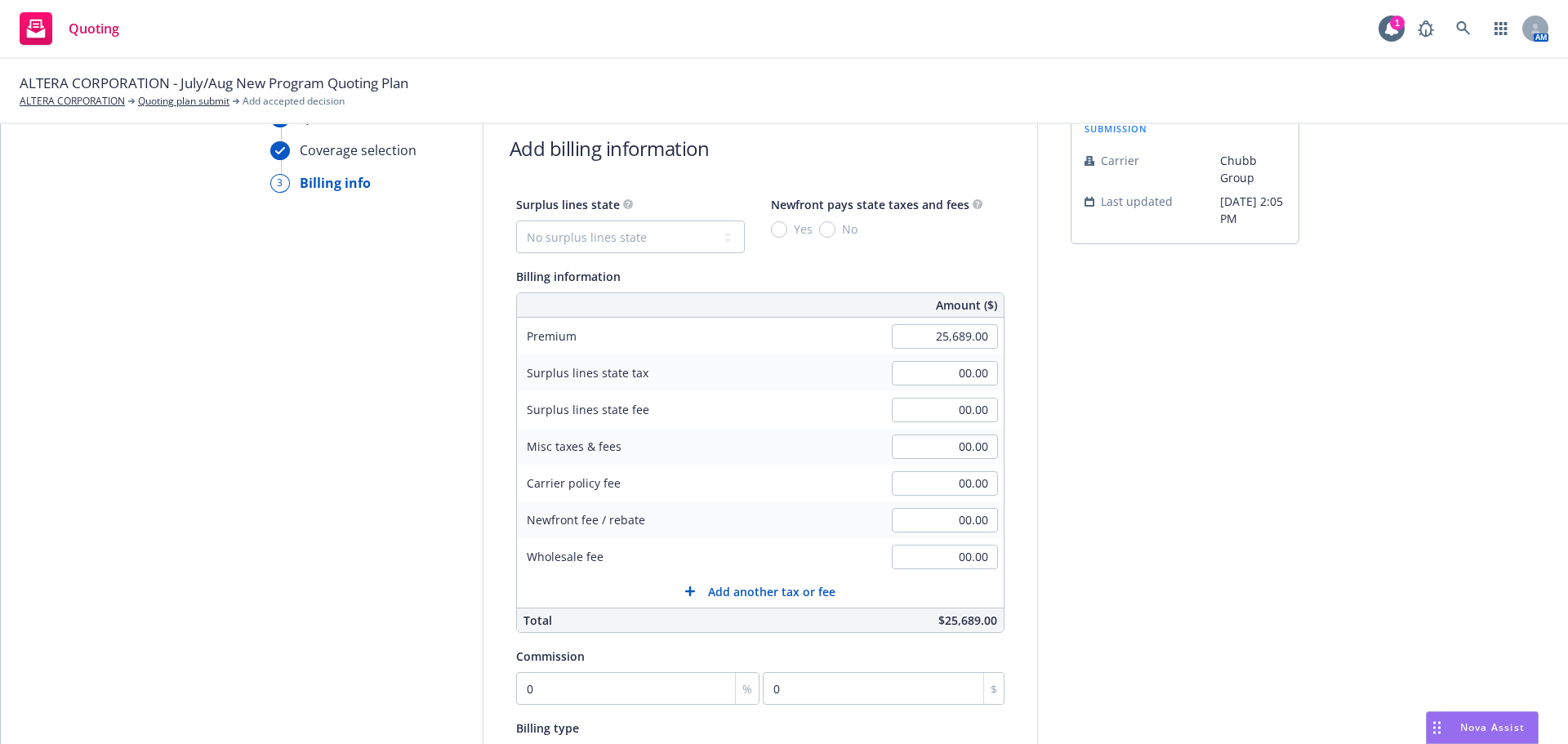
scroll to position [163, 0]
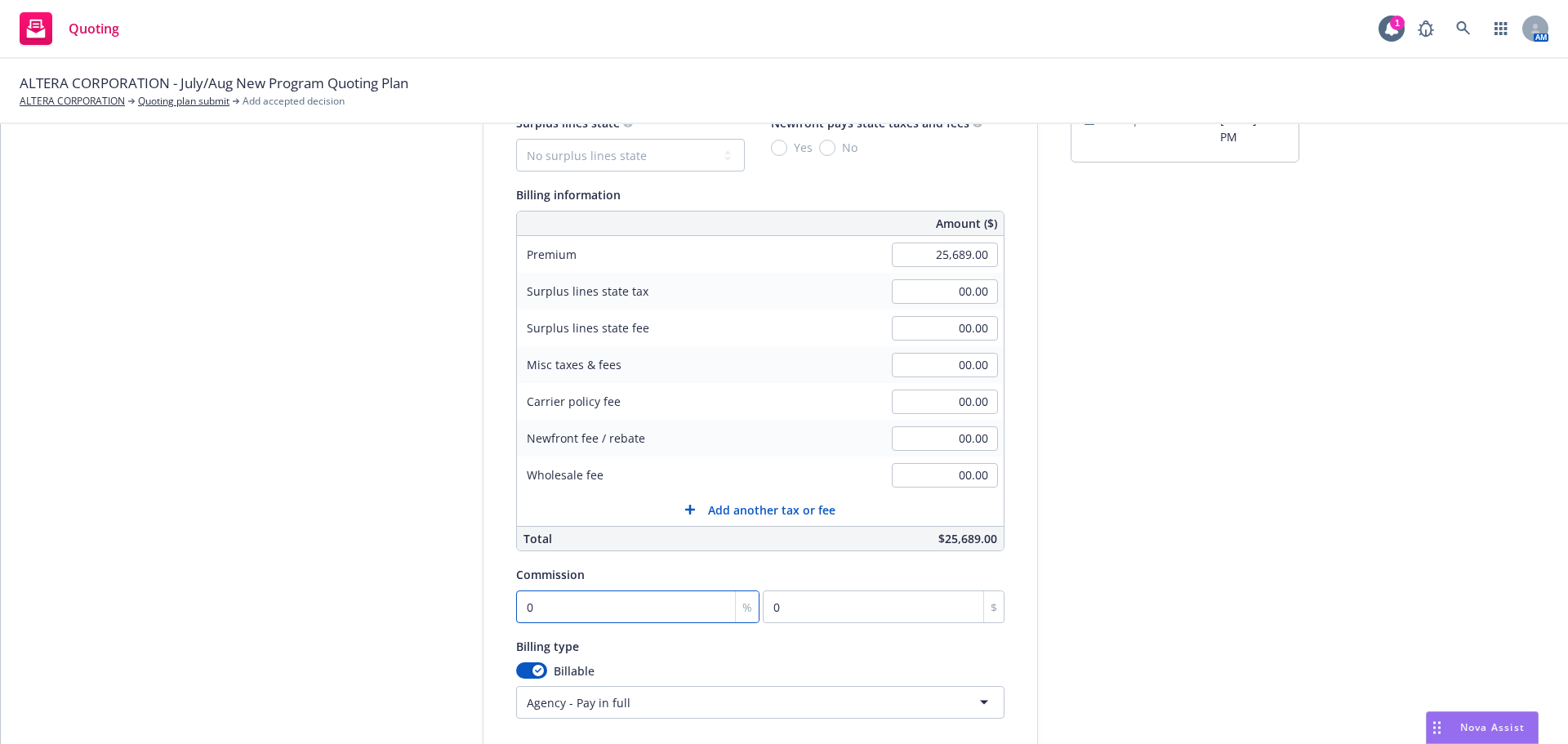
click at [567, 604] on input "0" at bounding box center [638, 607] width 244 height 33
click at [535, 670] on icon "button" at bounding box center [538, 671] width 6 height 5
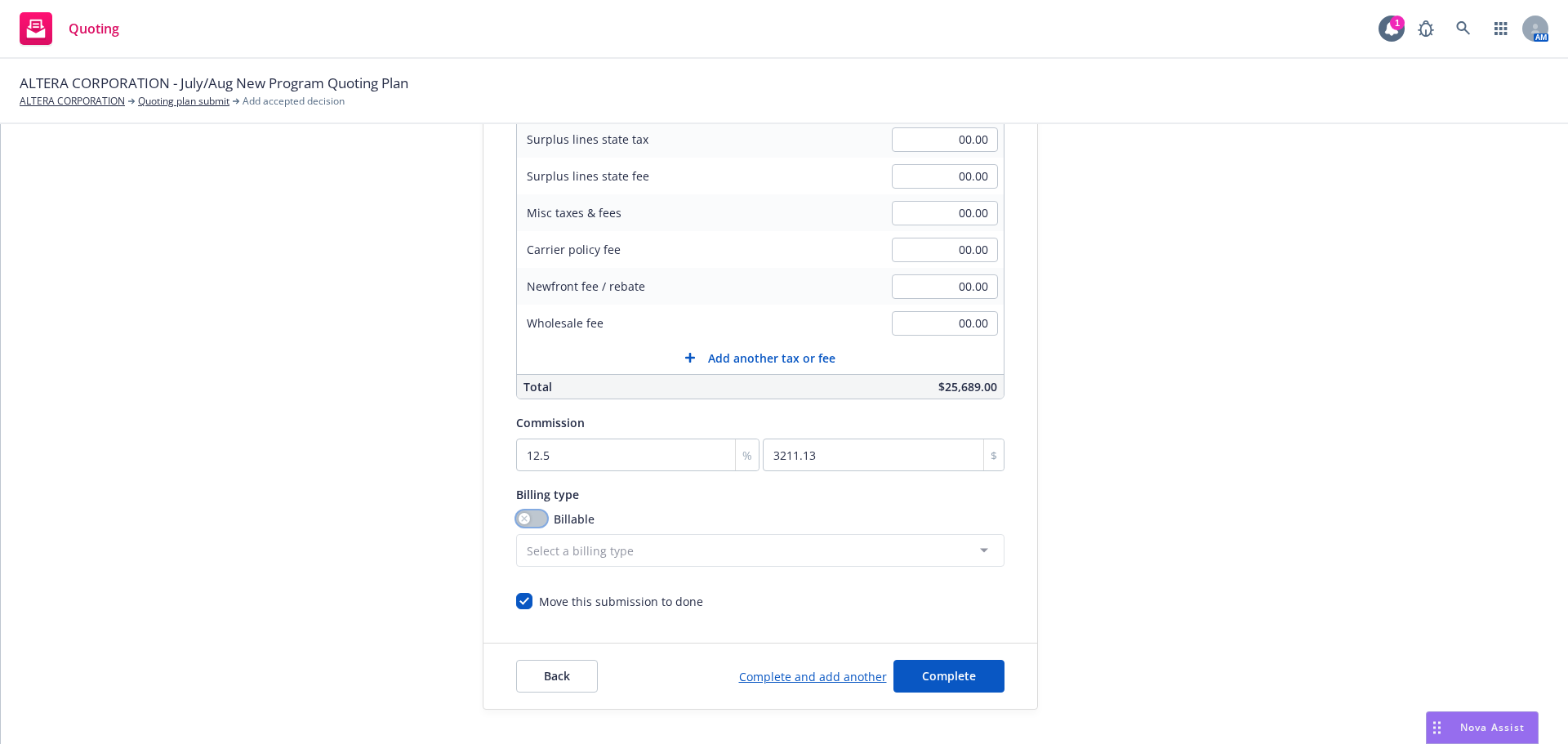
scroll to position [346, 0]
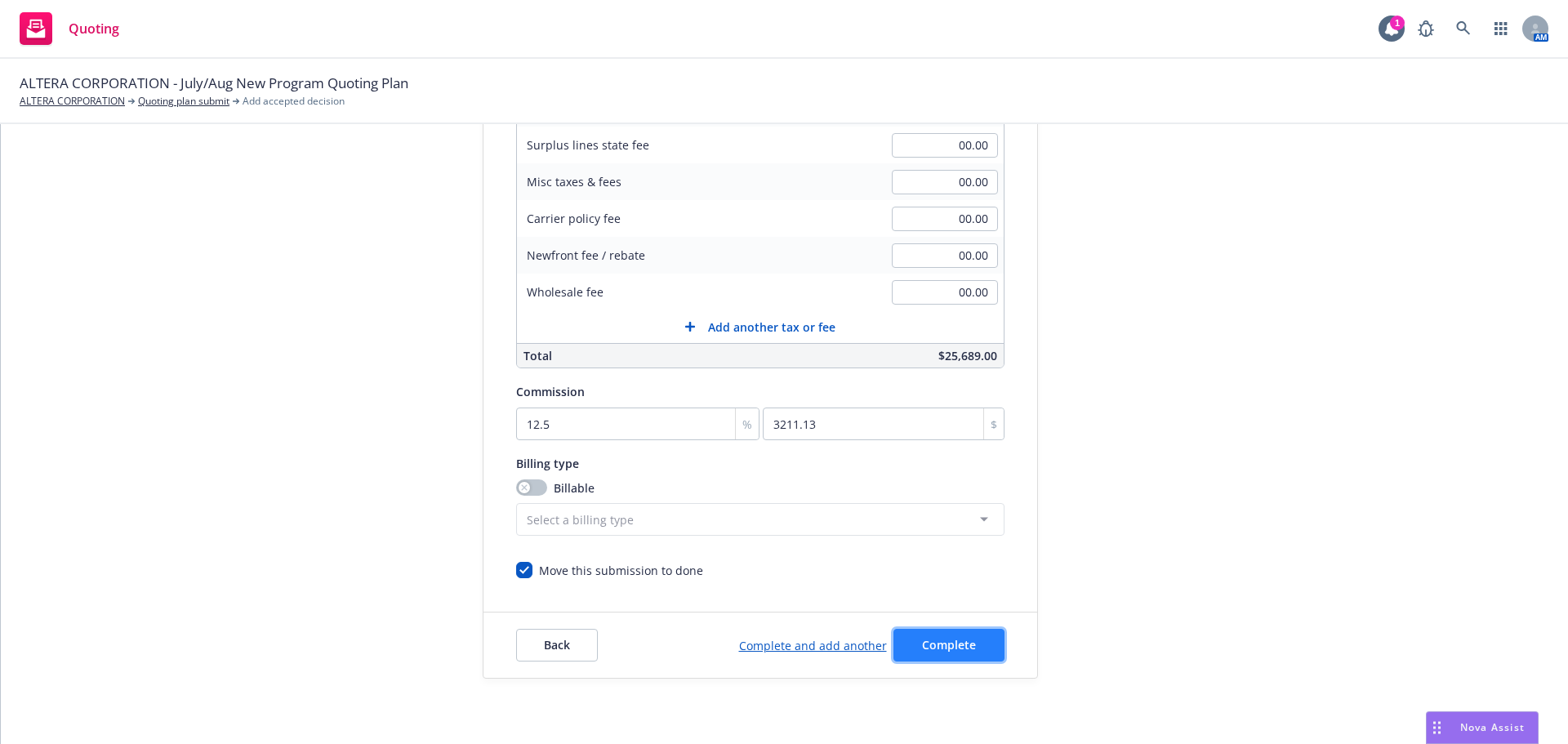
click at [922, 649] on span "Complete" at bounding box center [948, 645] width 54 height 16
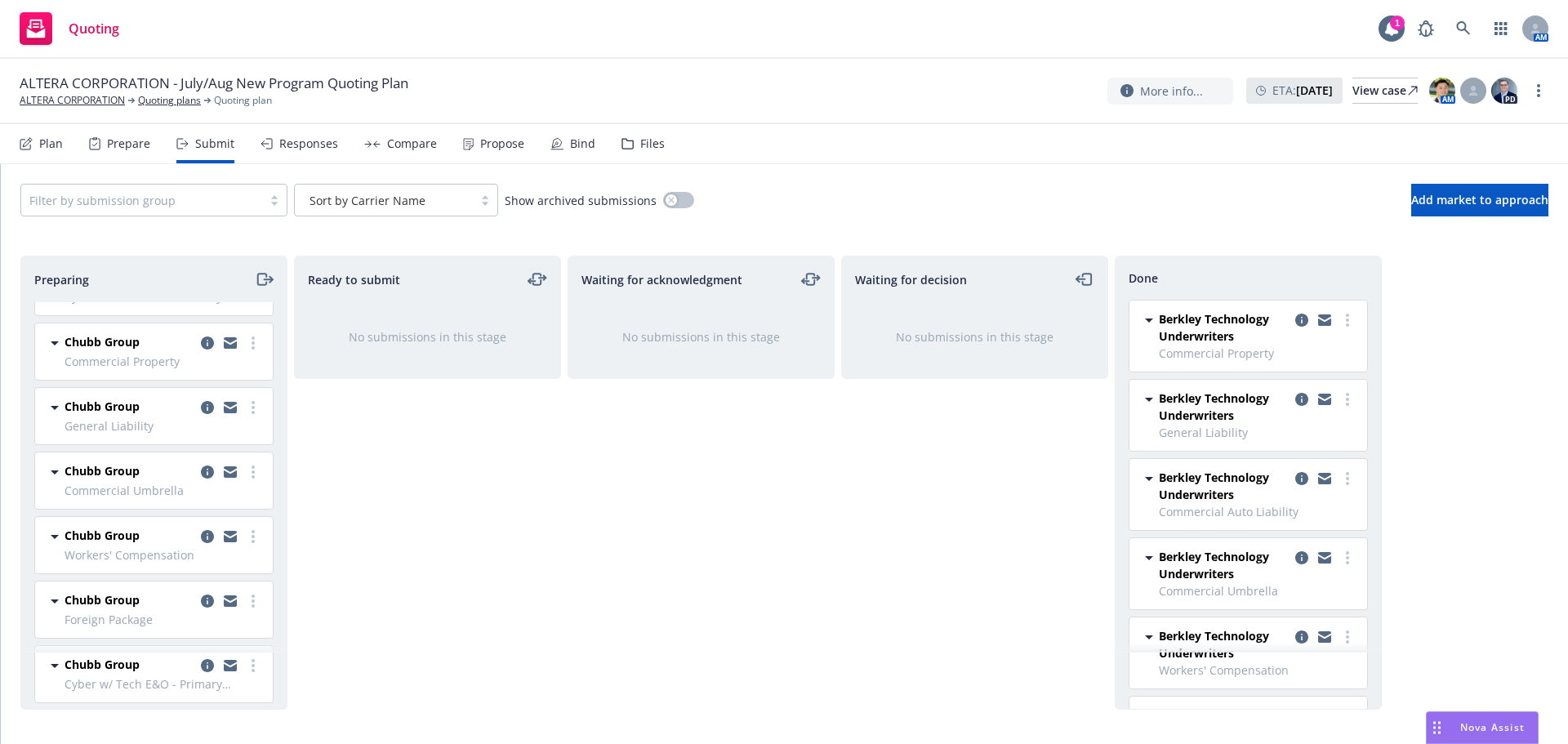
scroll to position [409, 0]
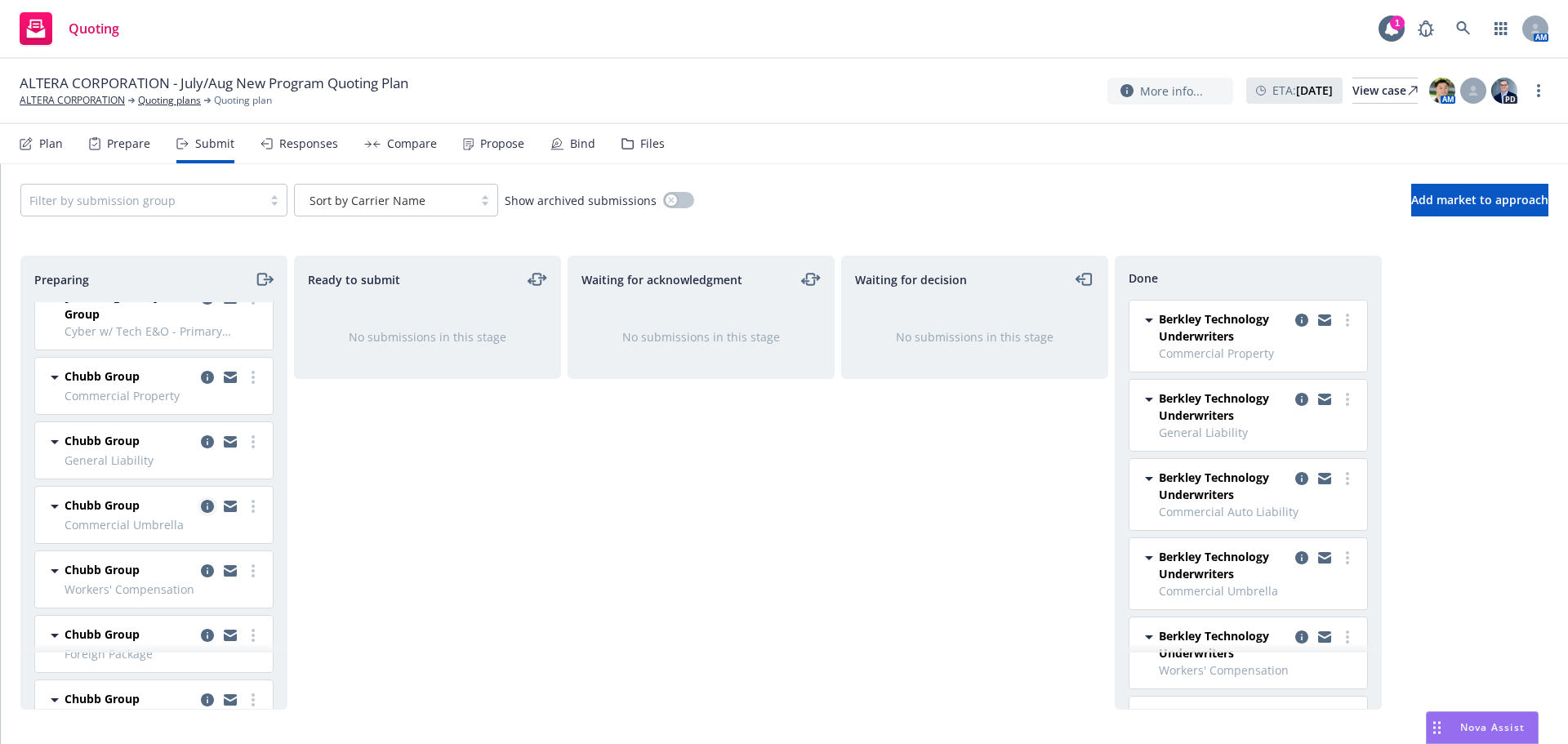
click at [201, 500] on icon "copy logging email" at bounding box center [207, 506] width 13 height 13
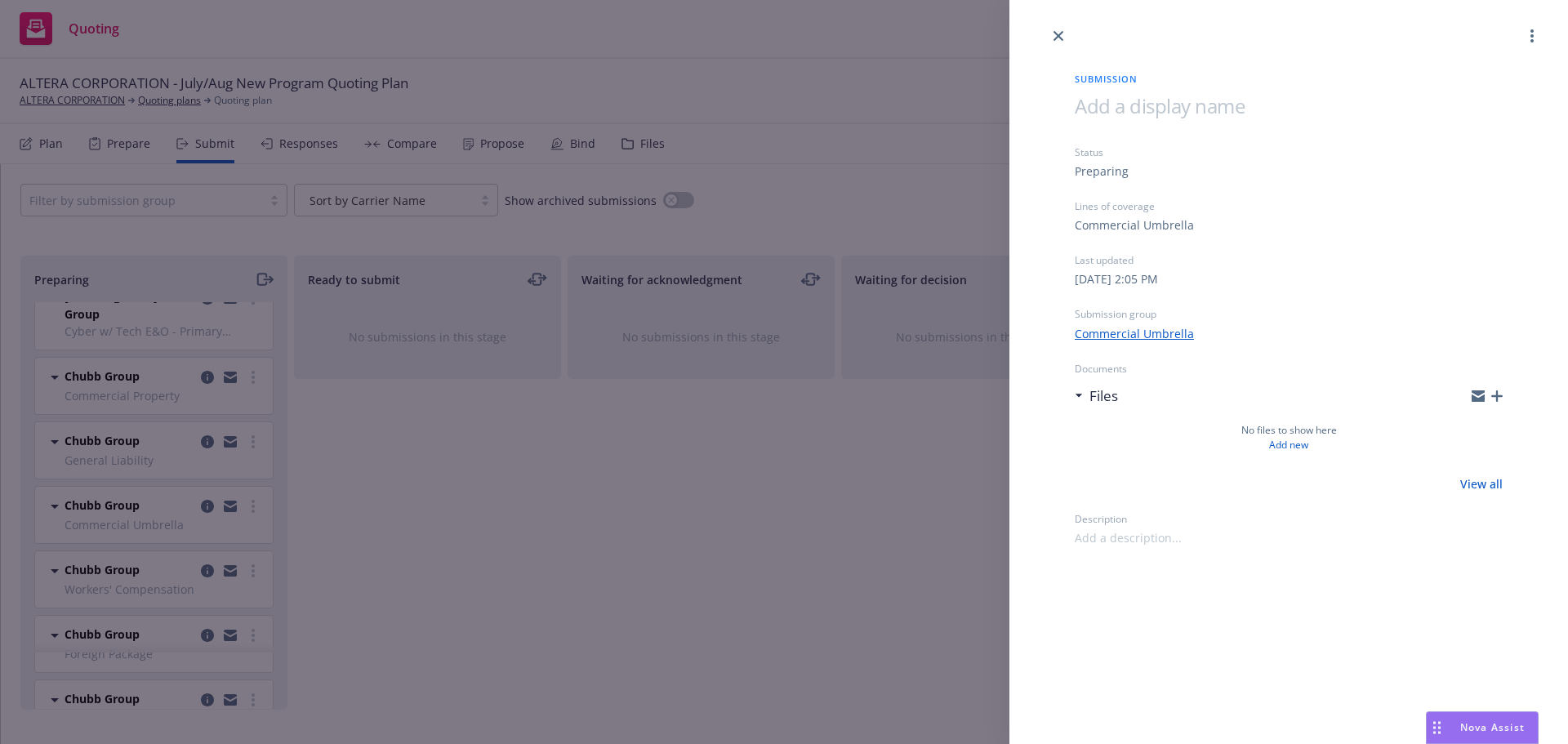
click at [741, 447] on div "Submission Status Preparing Lines of coverage Commercial Umbrella Last updated …" at bounding box center [784, 372] width 1568 height 744
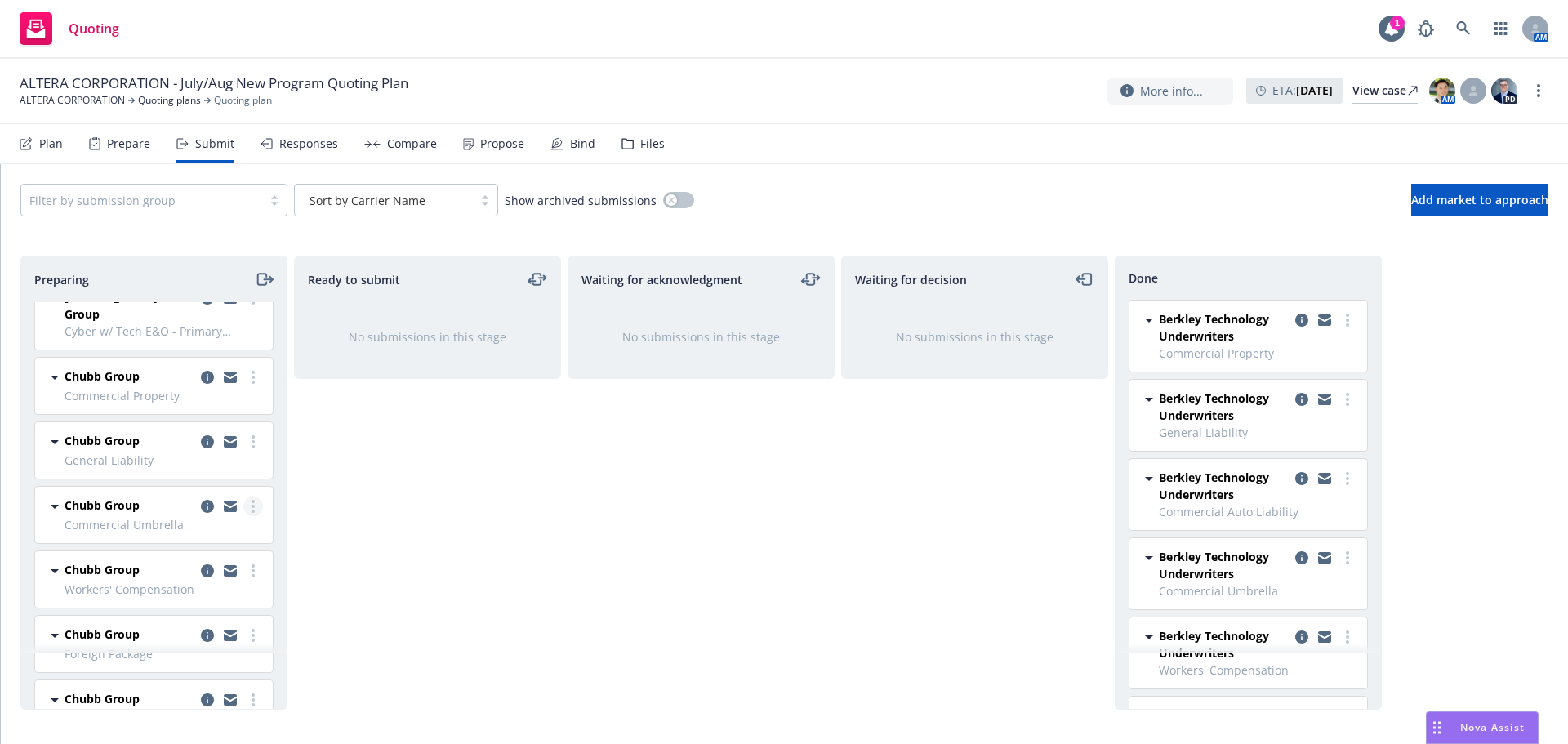
click at [245, 497] on link "more" at bounding box center [252, 506] width 19 height 19
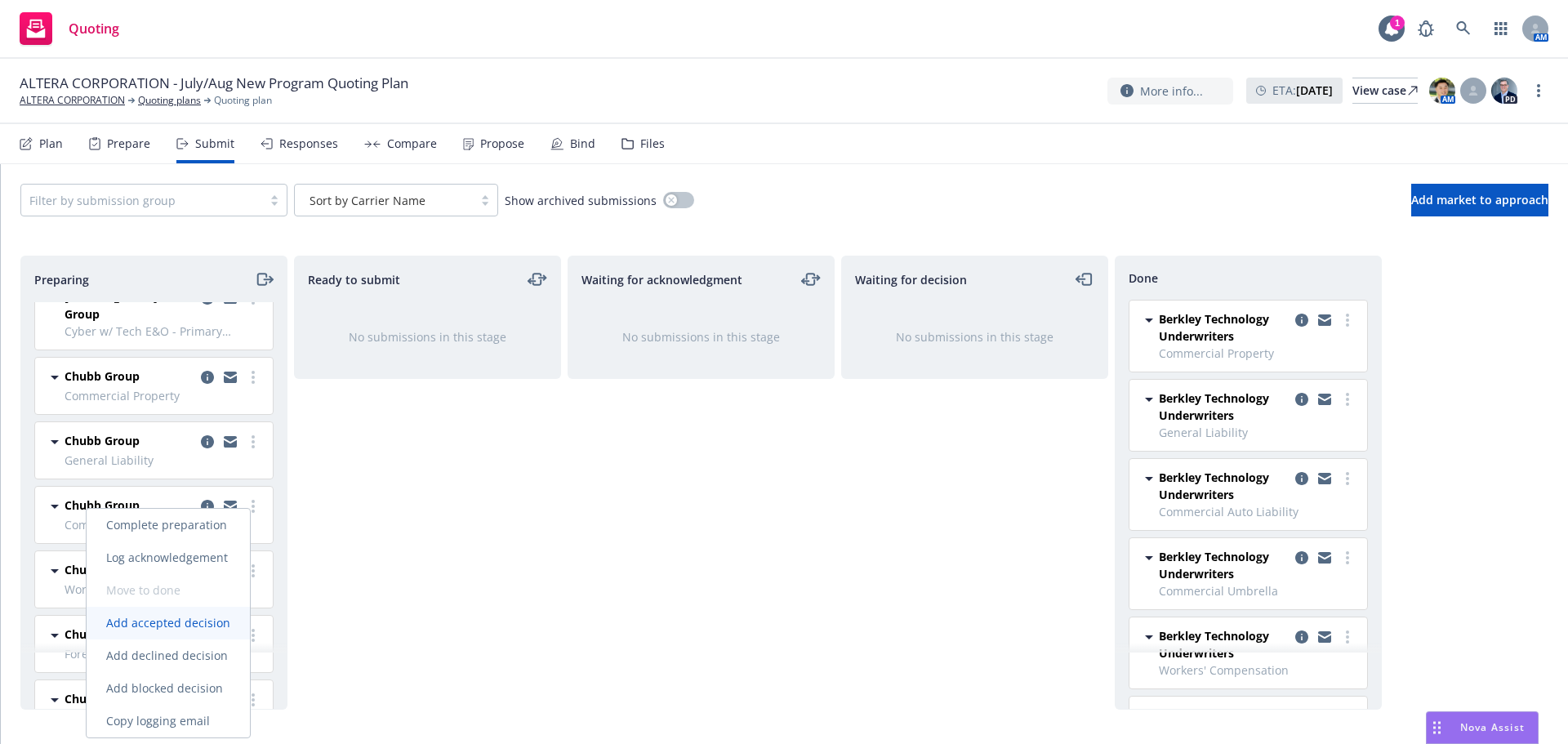
click at [200, 619] on span "Add accepted decision" at bounding box center [168, 623] width 163 height 16
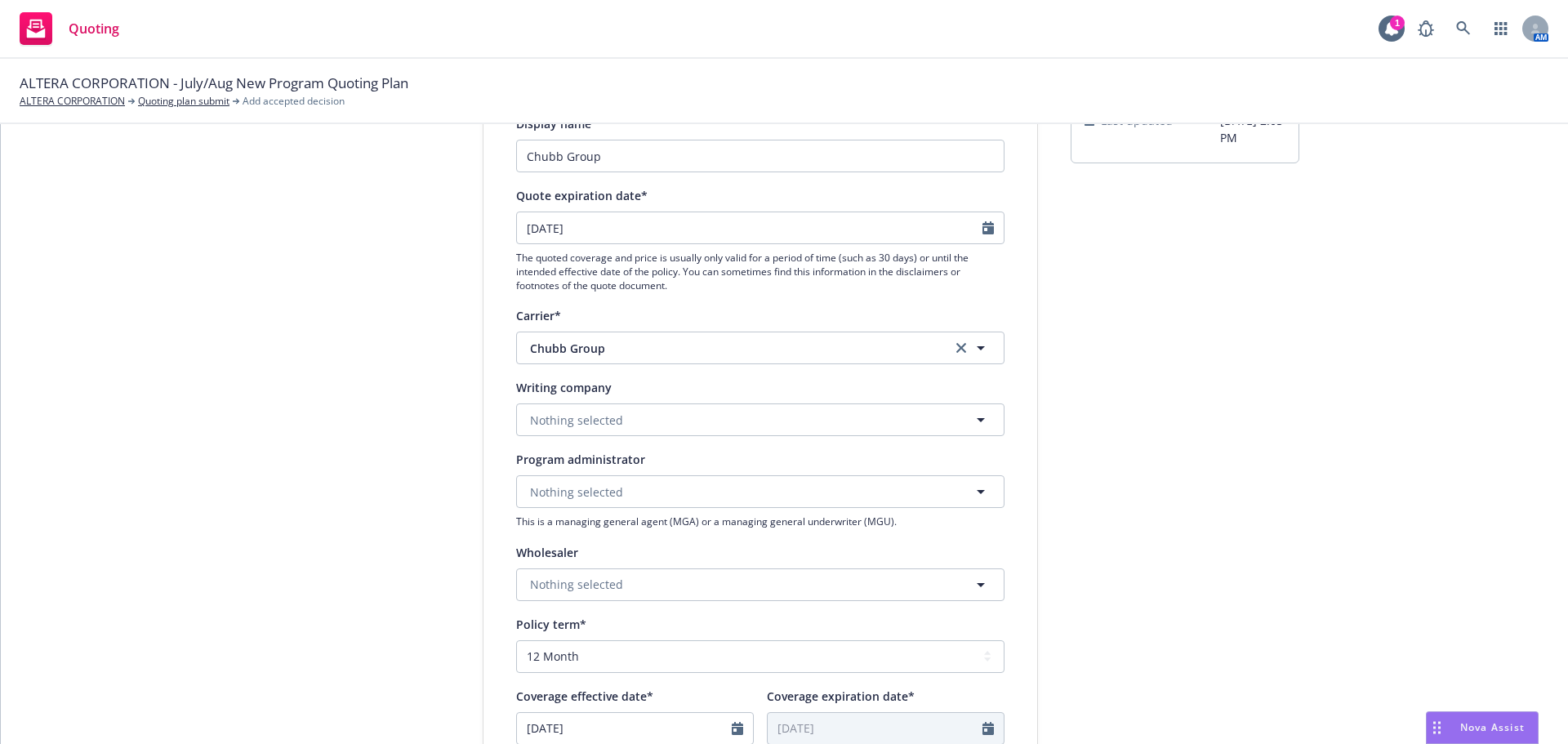
scroll to position [163, 0]
click at [582, 421] on span "Nothing selected" at bounding box center [576, 419] width 93 height 17
click at [583, 468] on strong "Federal Insurance Company" at bounding box center [611, 465] width 155 height 16
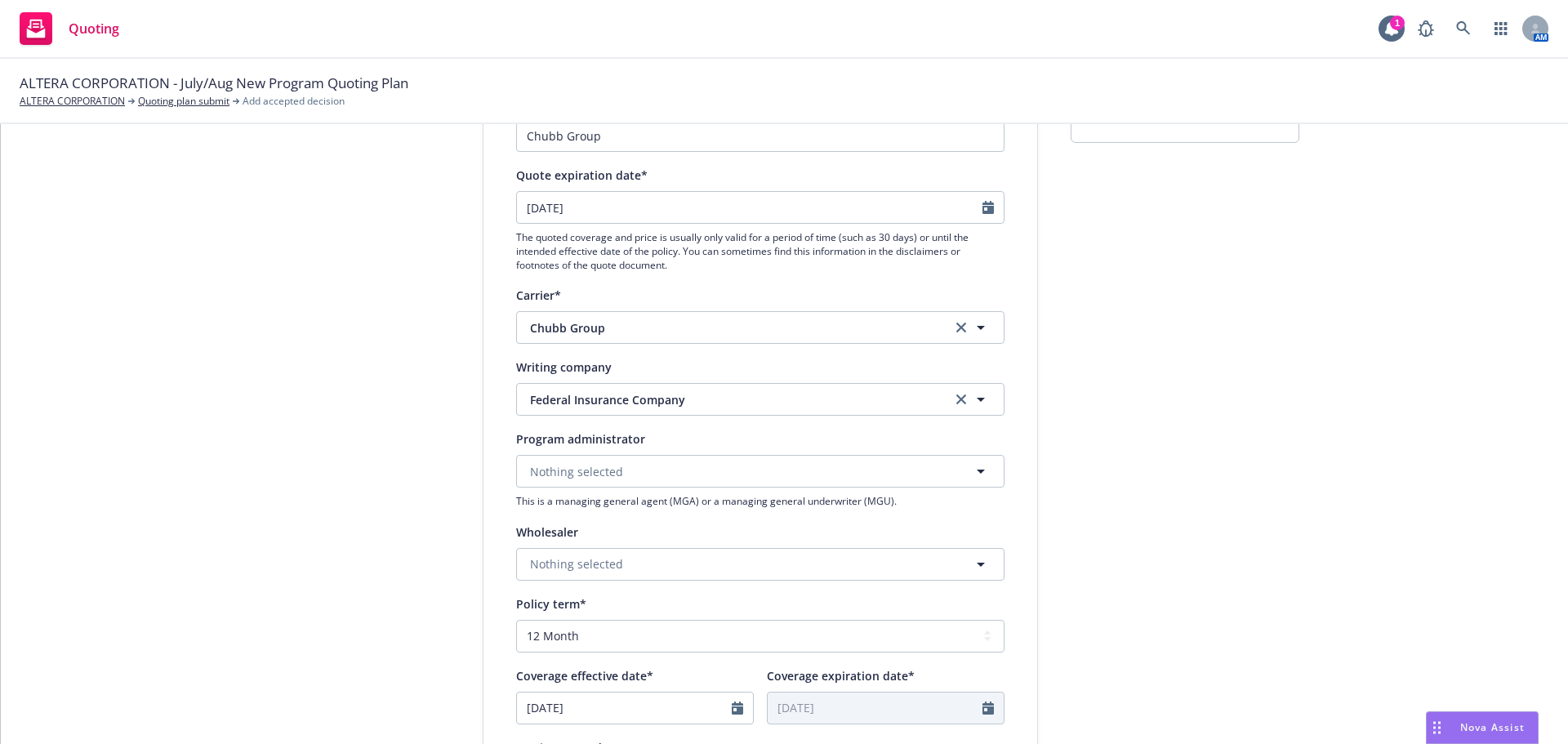
scroll to position [245, 0]
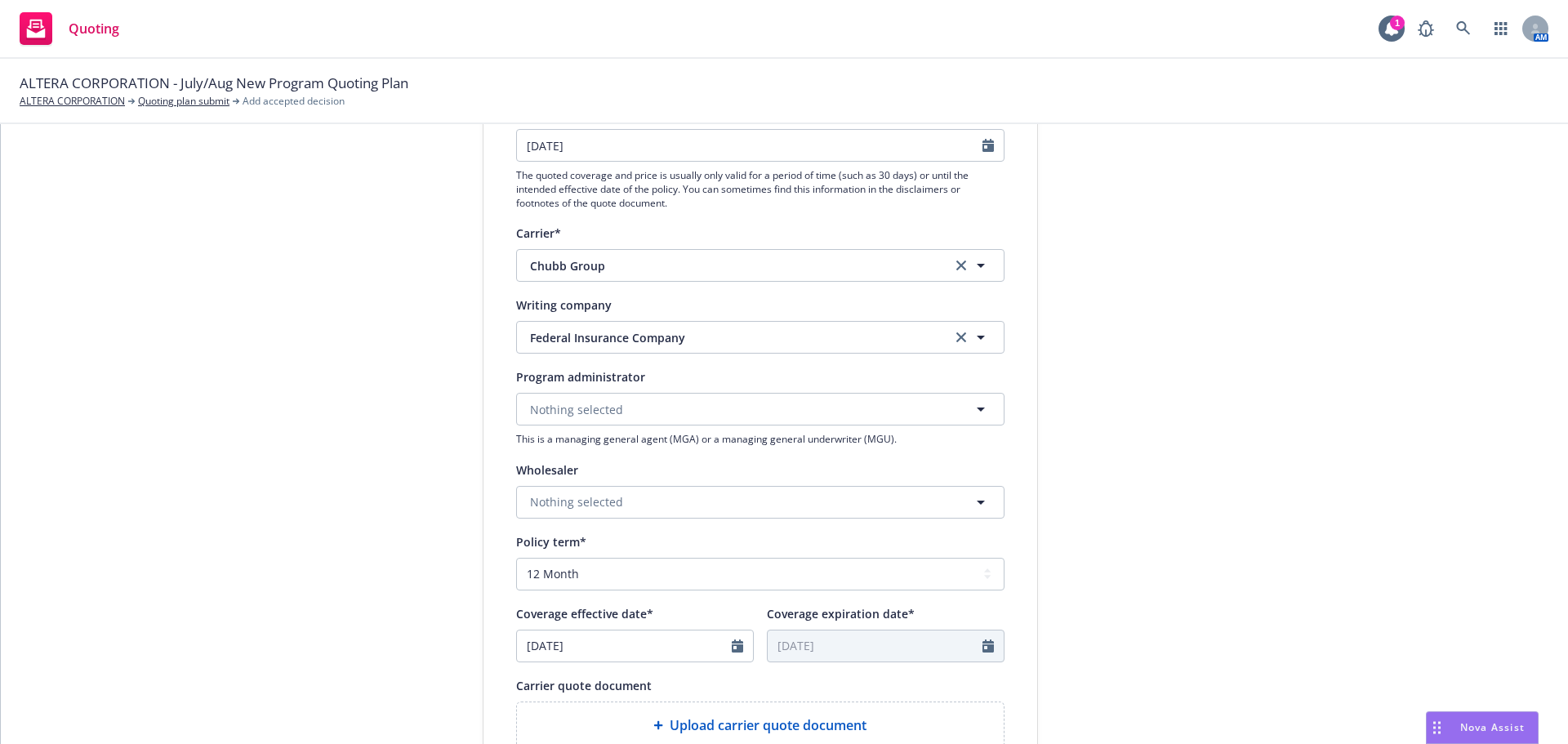
click at [735, 655] on div at bounding box center [742, 647] width 21 height 31
click at [732, 648] on icon "Calendar" at bounding box center [737, 647] width 11 height 13
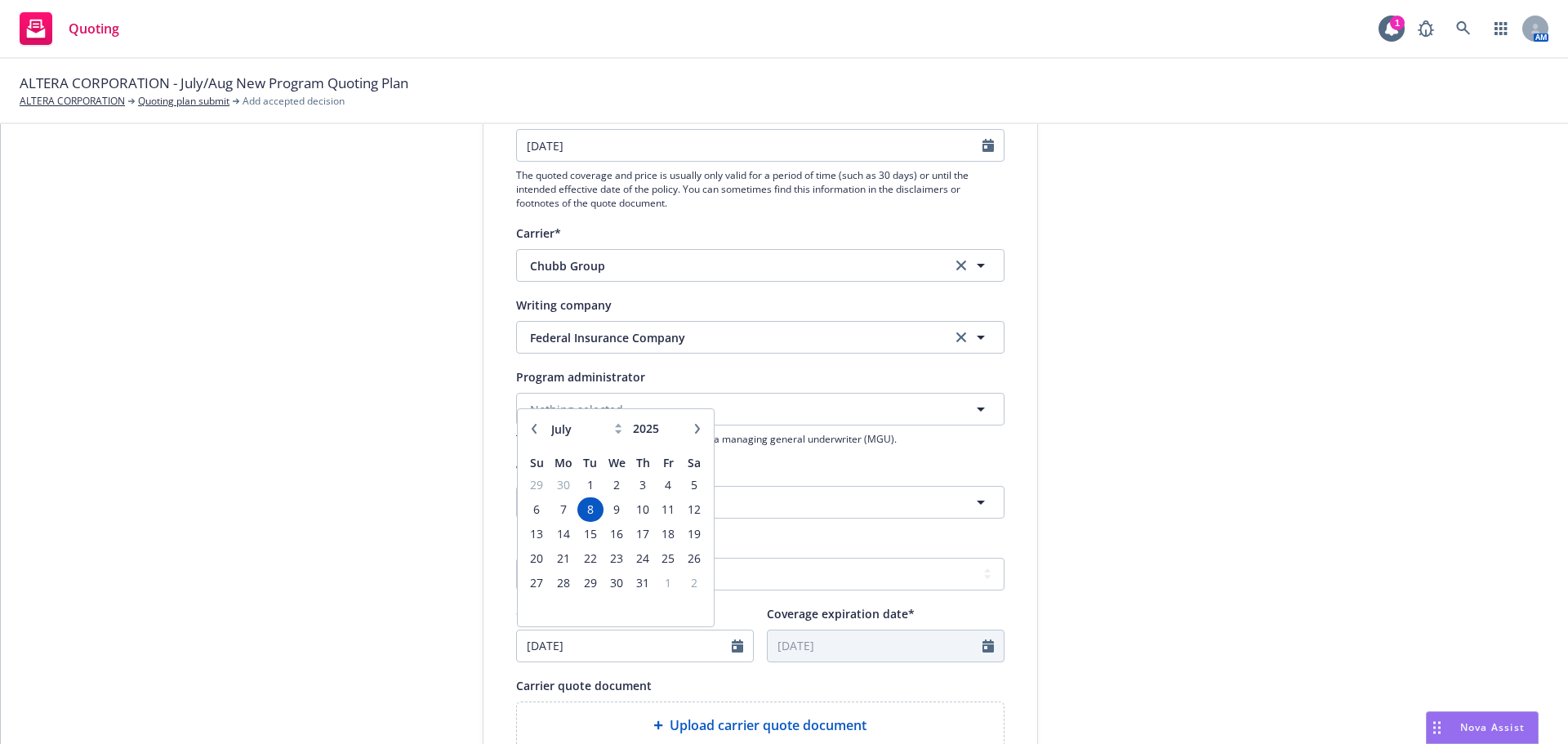
click at [692, 428] on icon "button" at bounding box center [697, 429] width 10 height 10
click at [657, 511] on span "12" at bounding box center [668, 510] width 22 height 20
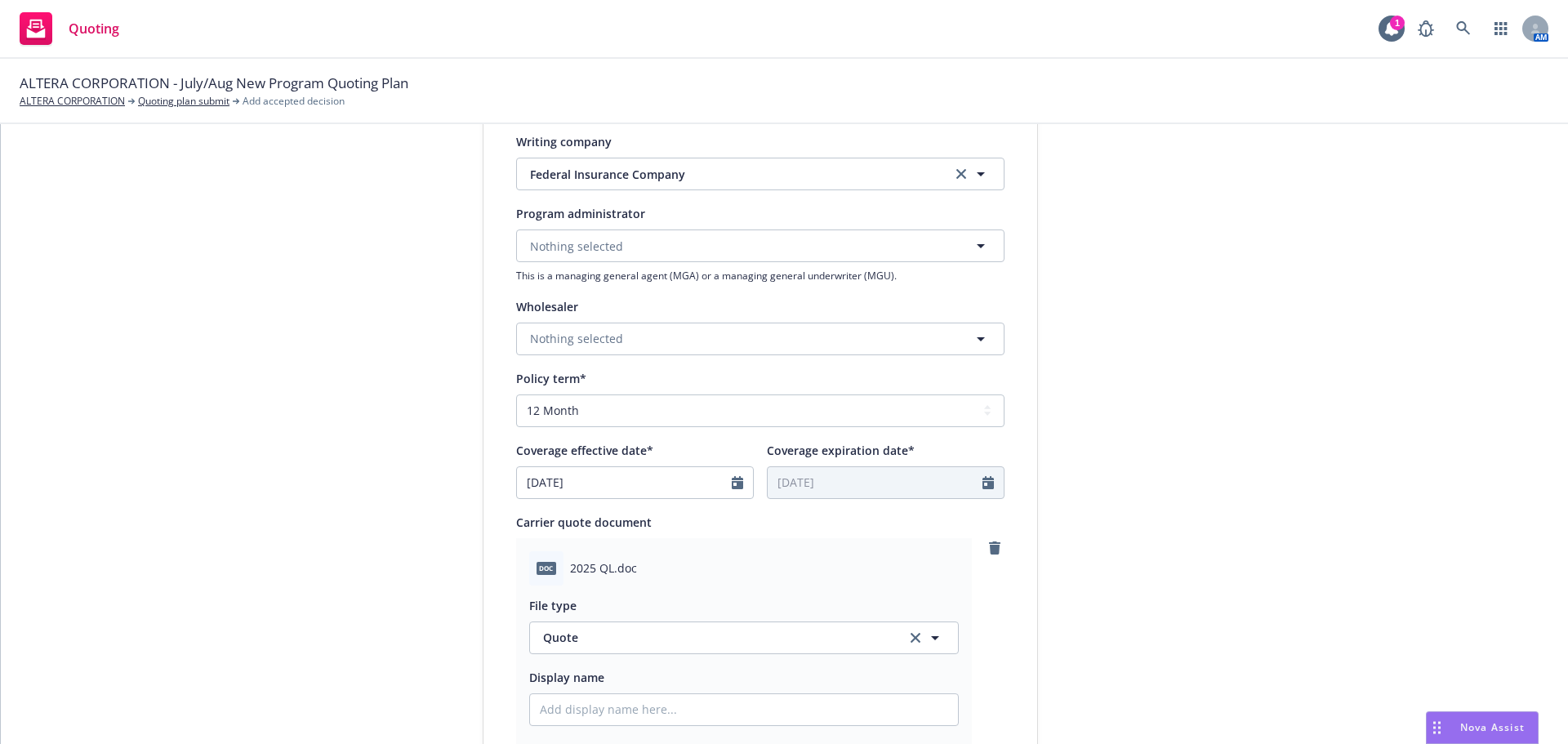
scroll to position [490, 0]
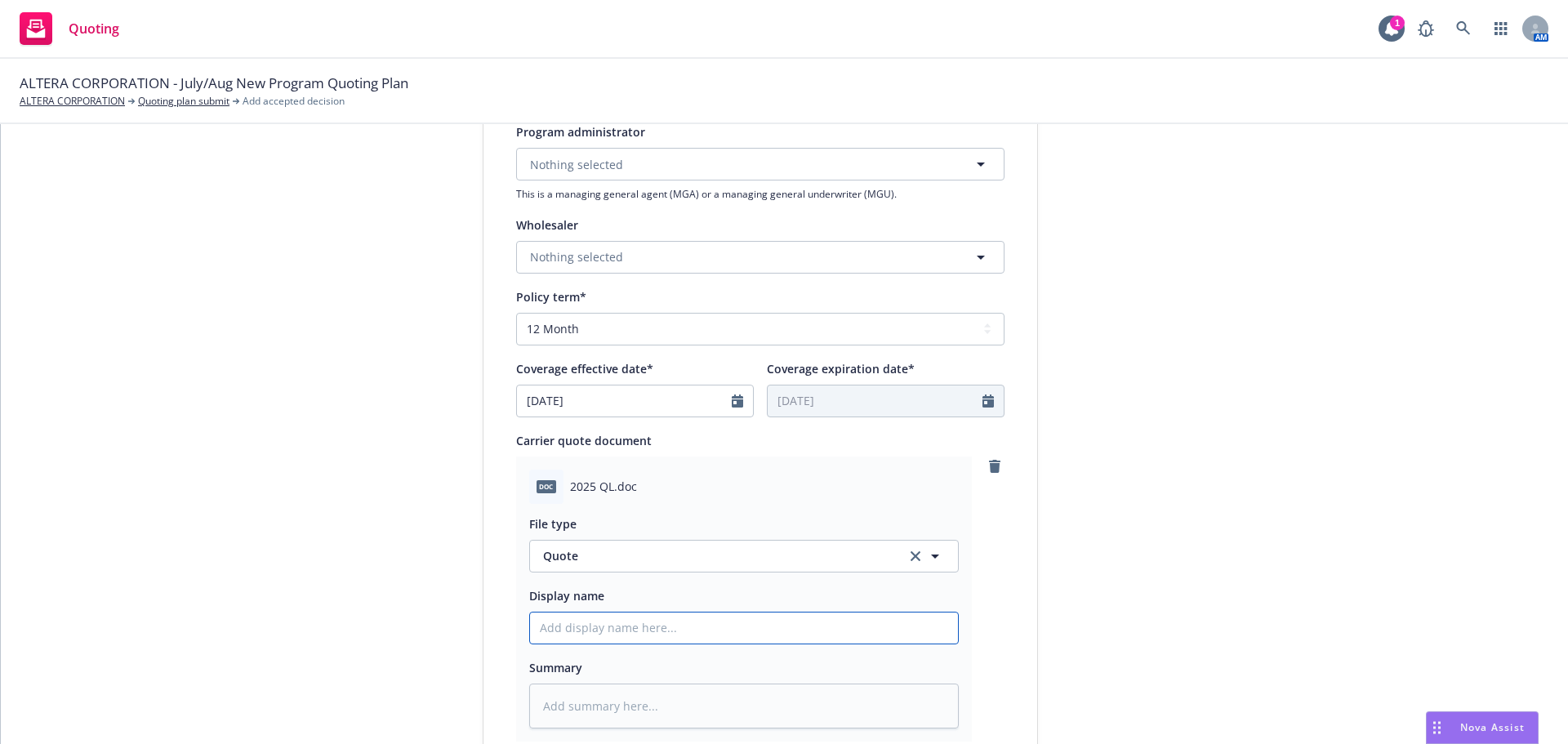
click at [610, 632] on input "Display name" at bounding box center [744, 628] width 428 height 31
paste input "Chubb 2025 P&C Quote V1"
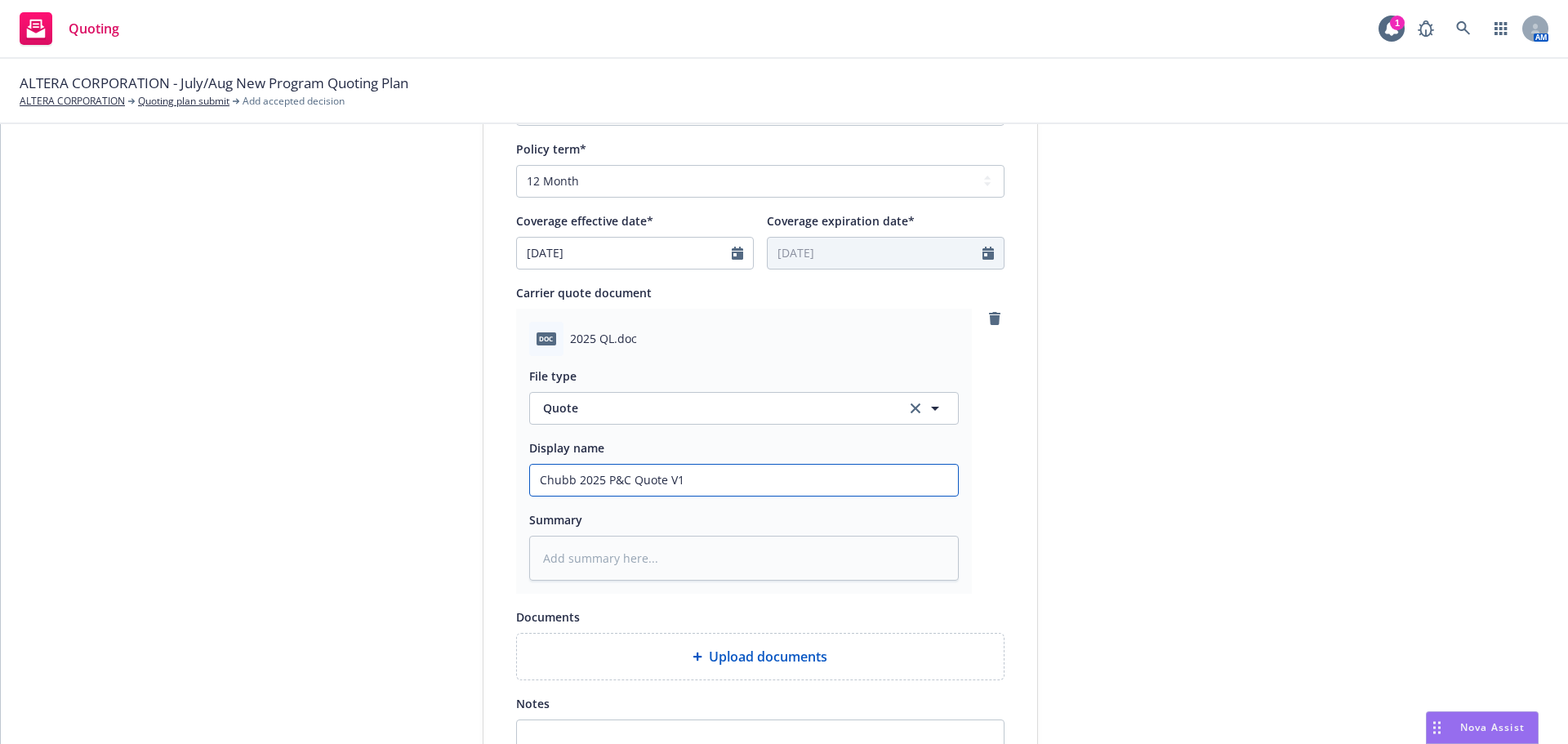
scroll to position [817, 0]
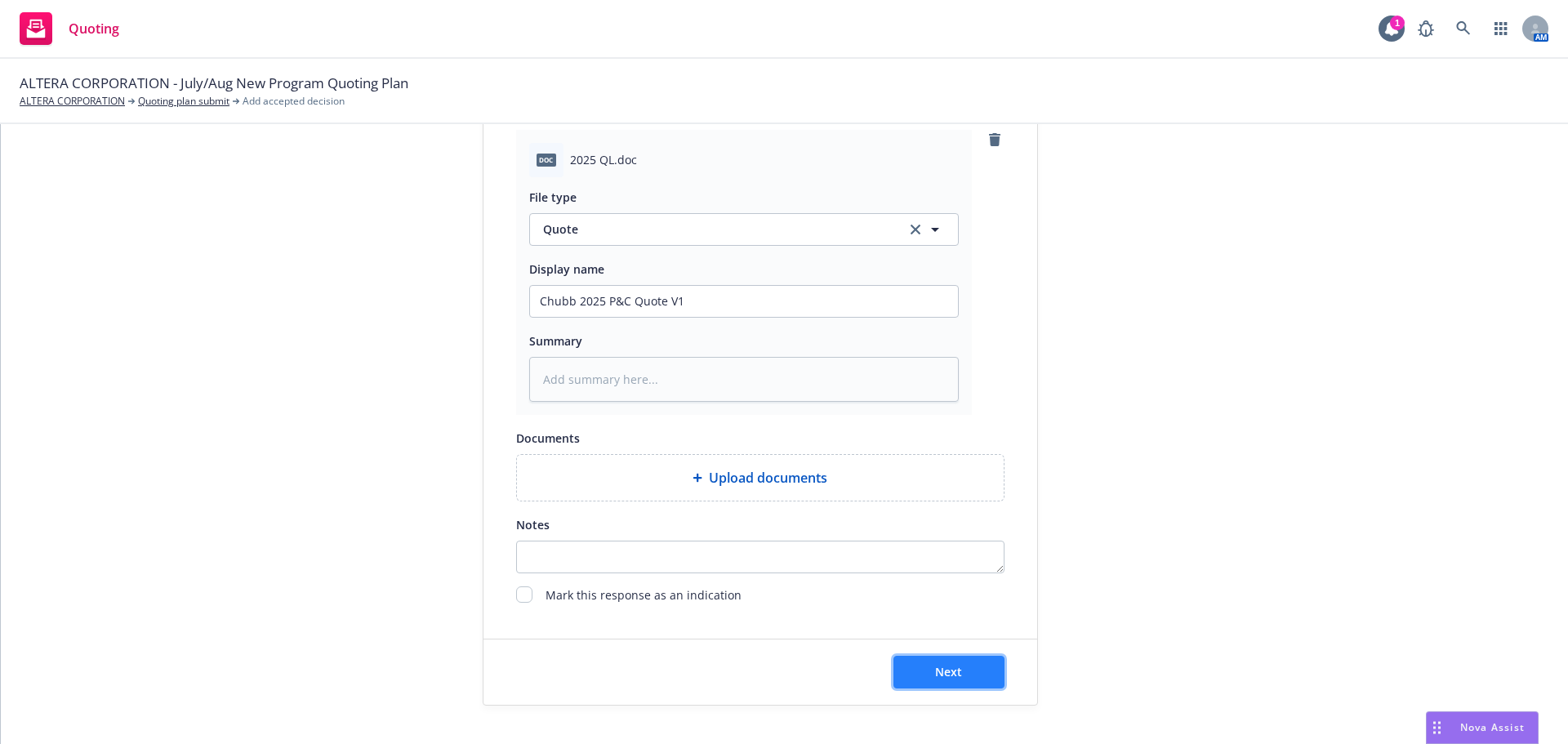
click at [958, 671] on button "Next" at bounding box center [948, 672] width 111 height 33
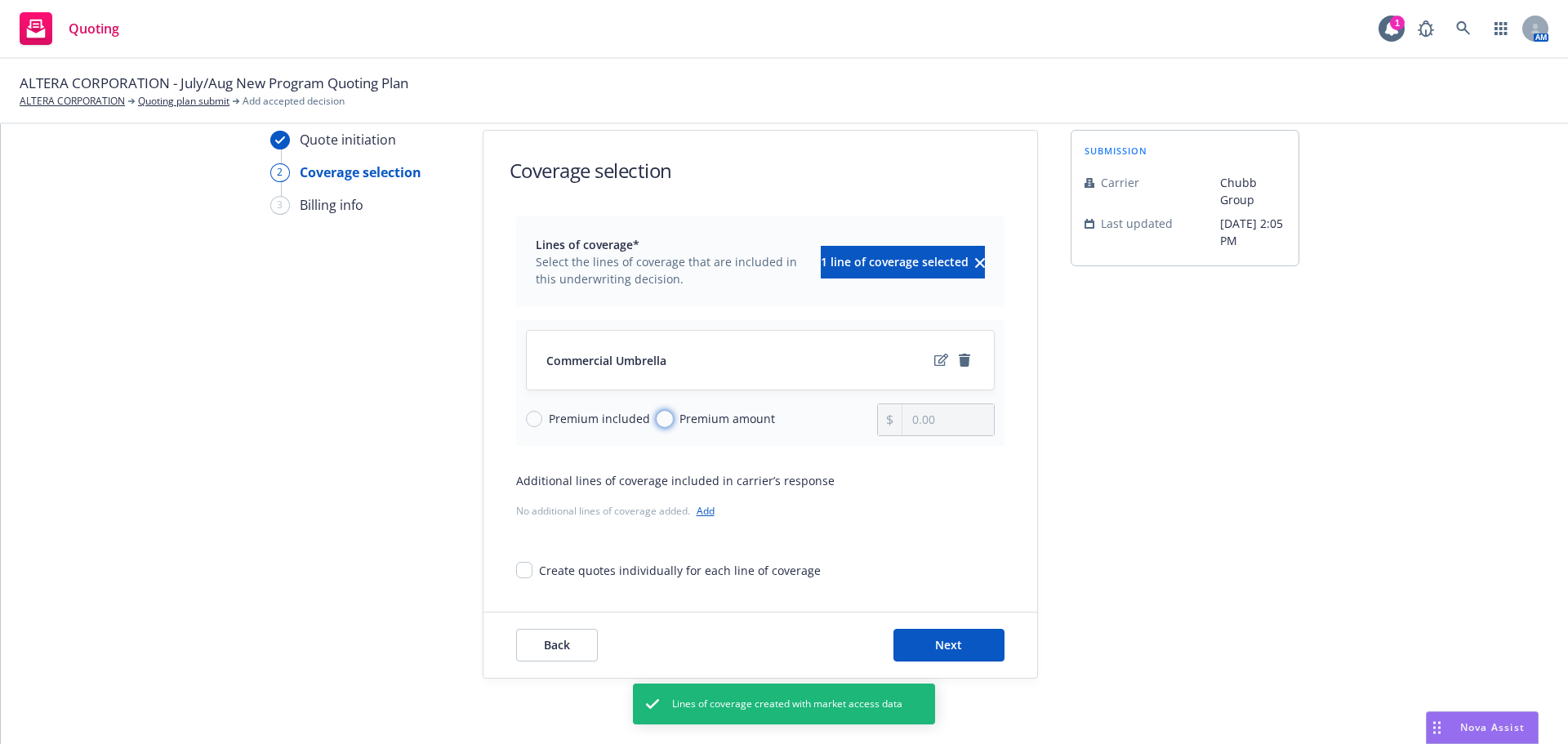
drag, startPoint x: 655, startPoint y: 419, endPoint x: 680, endPoint y: 451, distance: 40.6
click at [656, 420] on input "Premium amount" at bounding box center [665, 419] width 17 height 17
drag, startPoint x: 943, startPoint y: 418, endPoint x: 870, endPoint y: 420, distance: 73.0
click at [877, 420] on div "0.00" at bounding box center [935, 420] width 118 height 33
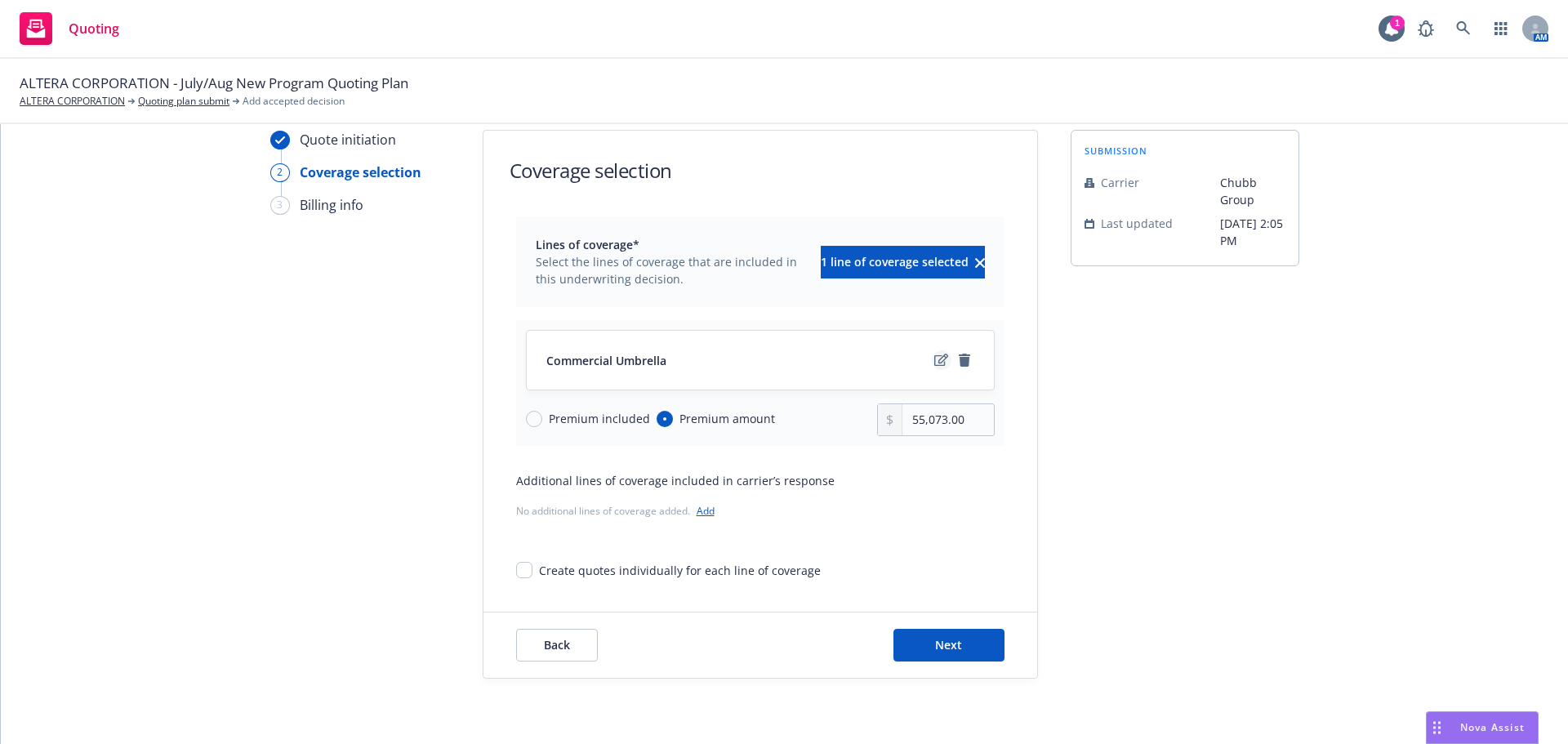
click at [935, 359] on icon "edit" at bounding box center [941, 360] width 14 height 13
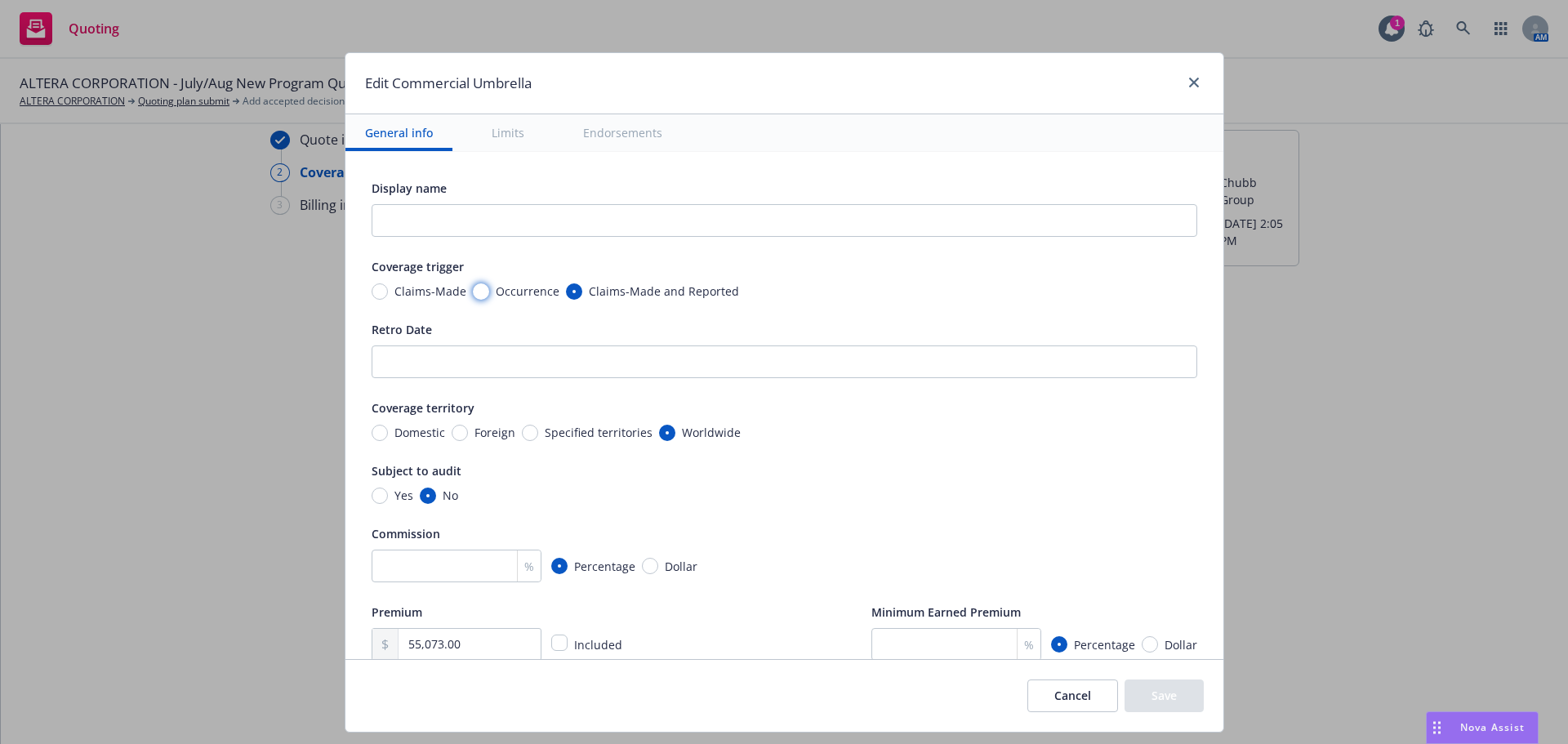
click at [473, 293] on input "Occurrence" at bounding box center [481, 292] width 17 height 17
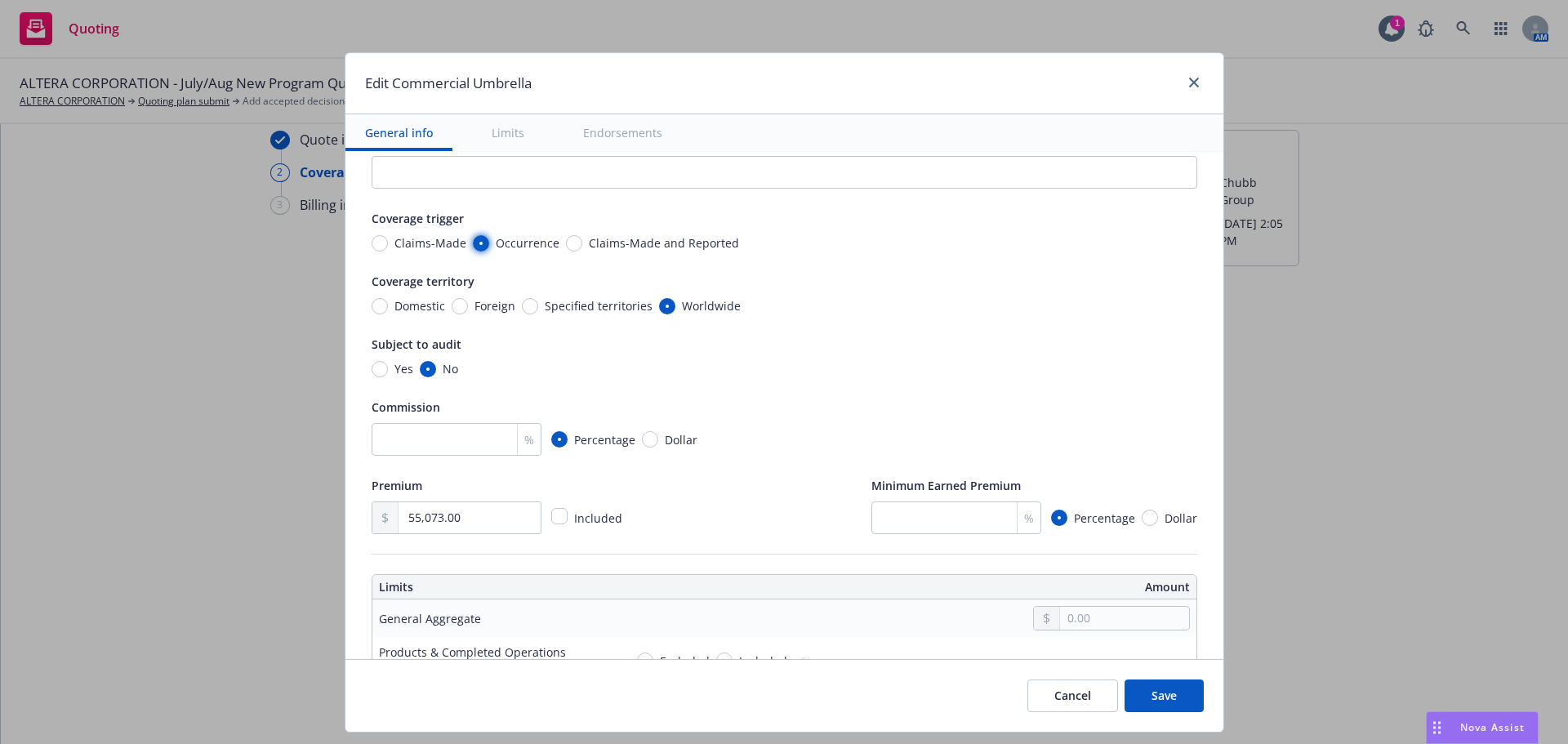
scroll to position [82, 0]
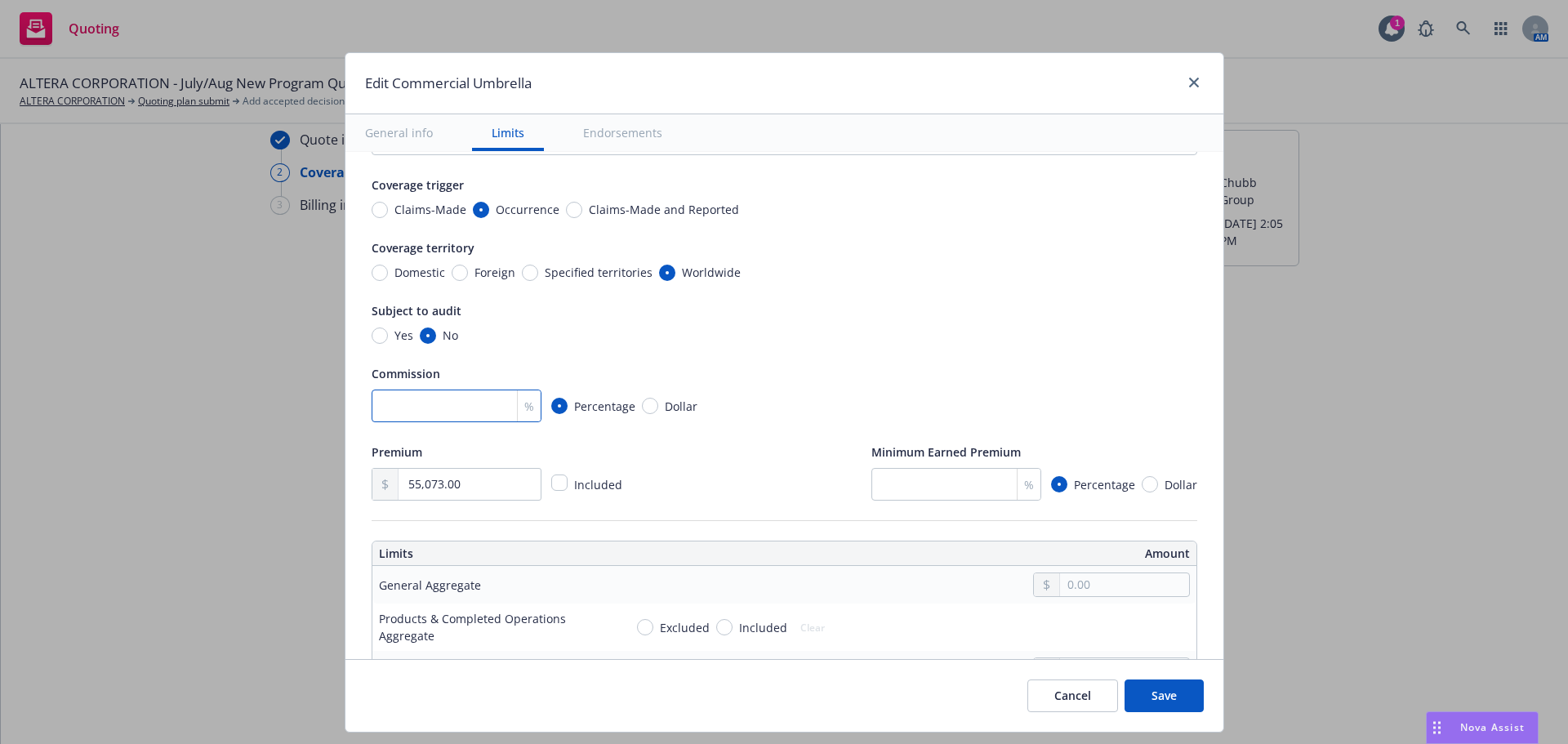
click at [461, 411] on input "number" at bounding box center [456, 406] width 170 height 33
click at [662, 440] on div "Display name Coverage trigger Claims-Made Occurrence Claims-Made and Reported C…" at bounding box center [784, 299] width 825 height 404
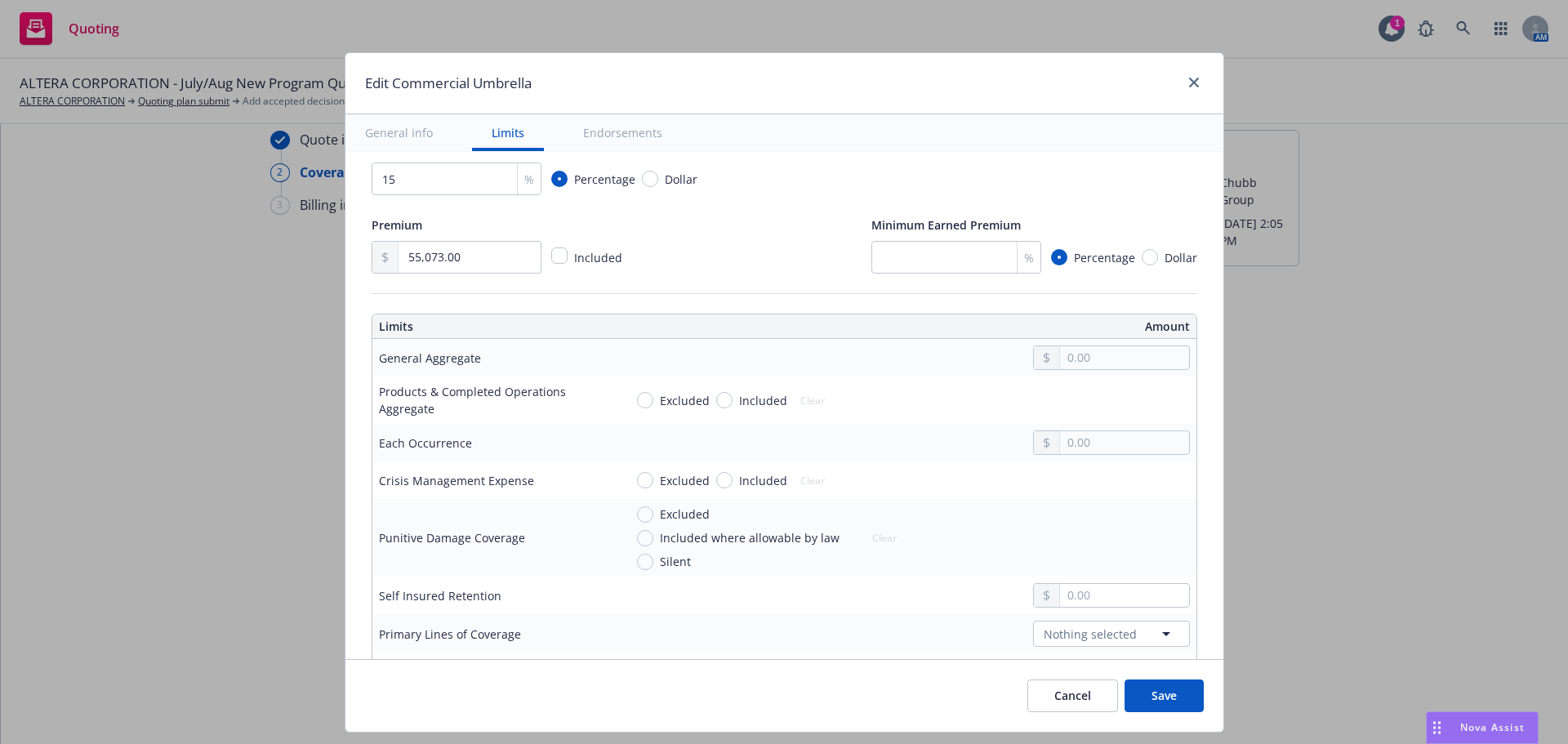
scroll to position [327, 0]
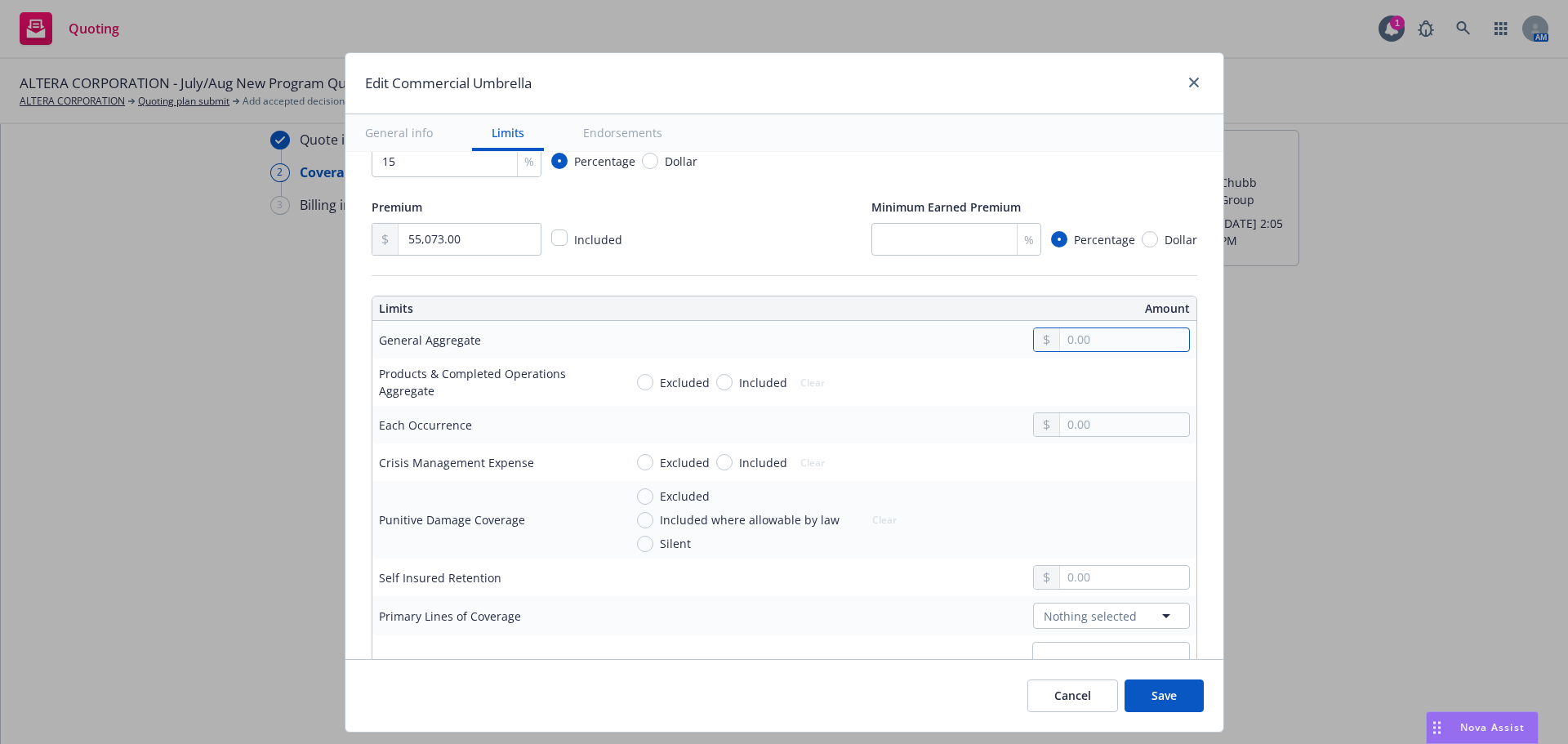
click at [1105, 342] on input "text" at bounding box center [1125, 340] width 129 height 23
click at [930, 324] on td "15,000,000.00" at bounding box center [906, 340] width 579 height 38
click at [1082, 419] on input "text" at bounding box center [1125, 424] width 129 height 23
click at [790, 368] on td "Excluded Included Clear" at bounding box center [906, 383] width 579 height 48
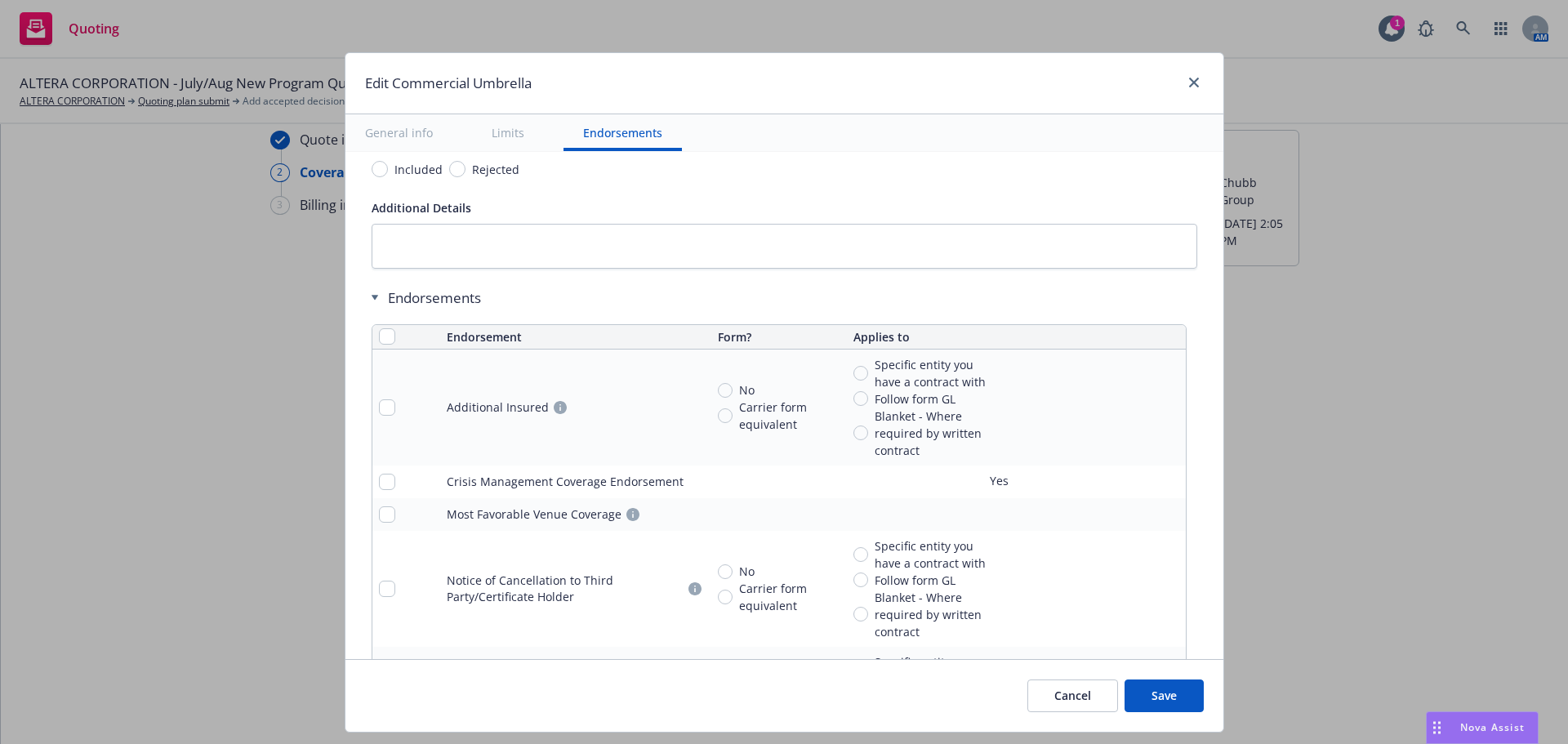
scroll to position [1225, 0]
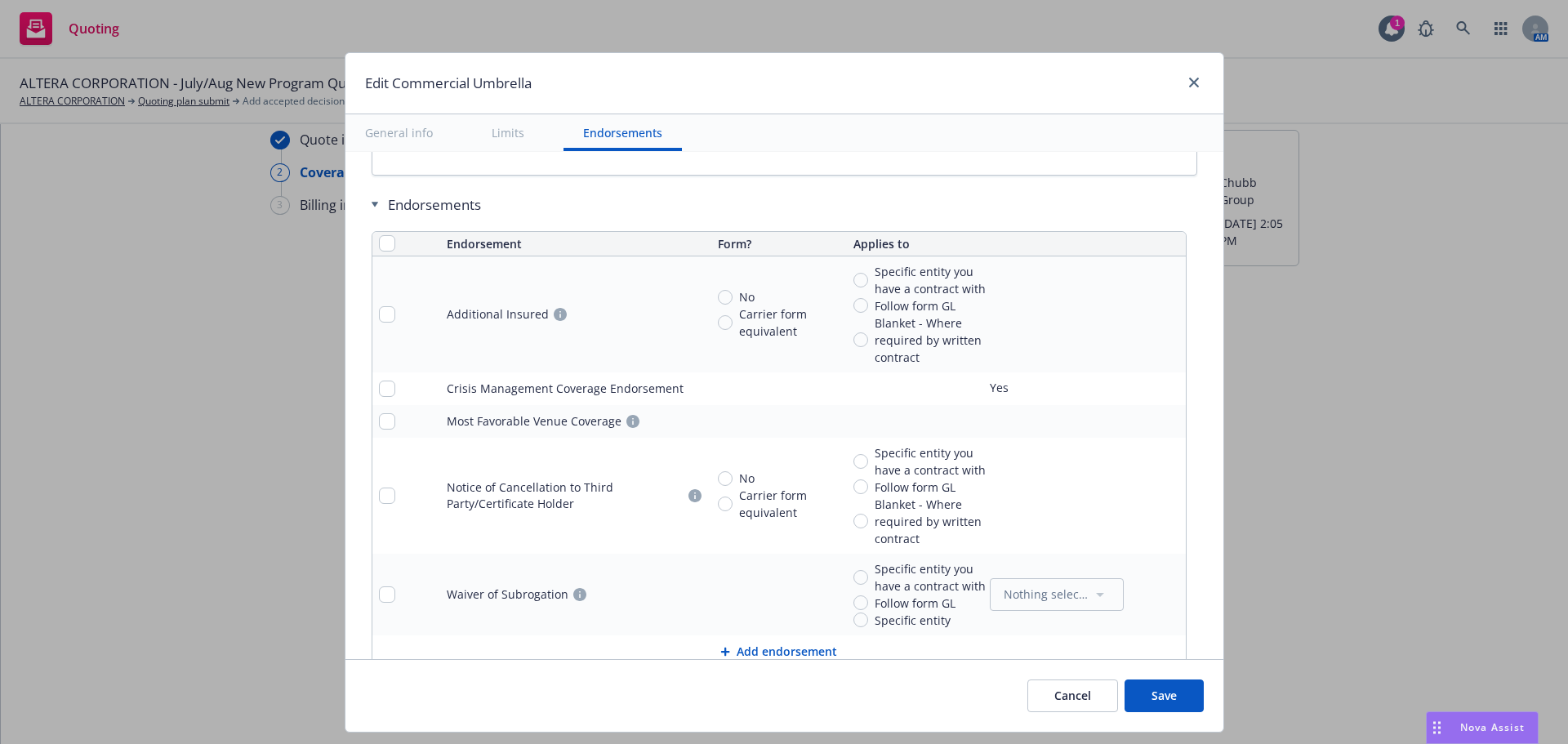
click at [1161, 688] on button "Save" at bounding box center [1164, 696] width 79 height 33
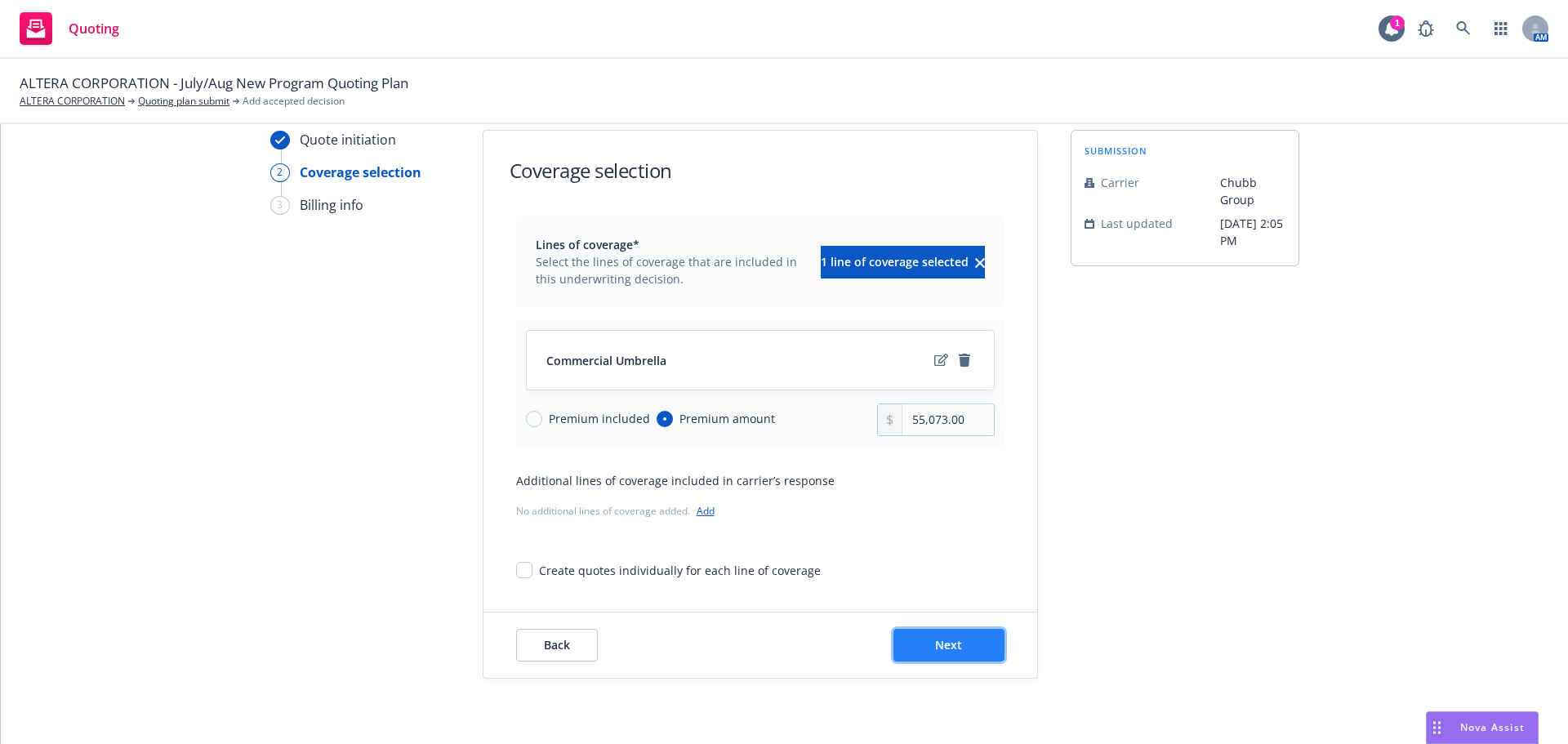
click at [966, 646] on button "Next" at bounding box center [948, 646] width 111 height 33
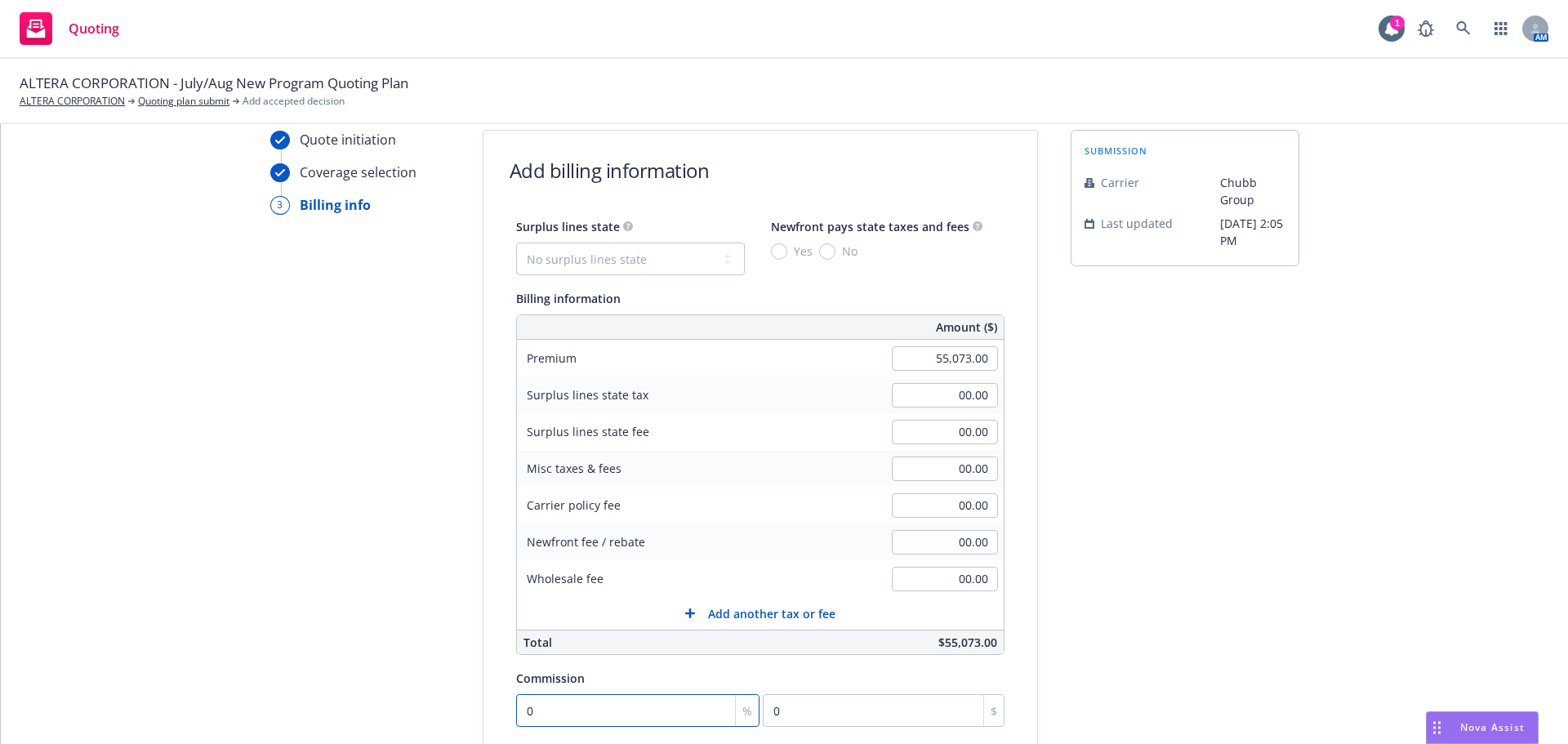
click at [624, 702] on input "0" at bounding box center [638, 711] width 244 height 33
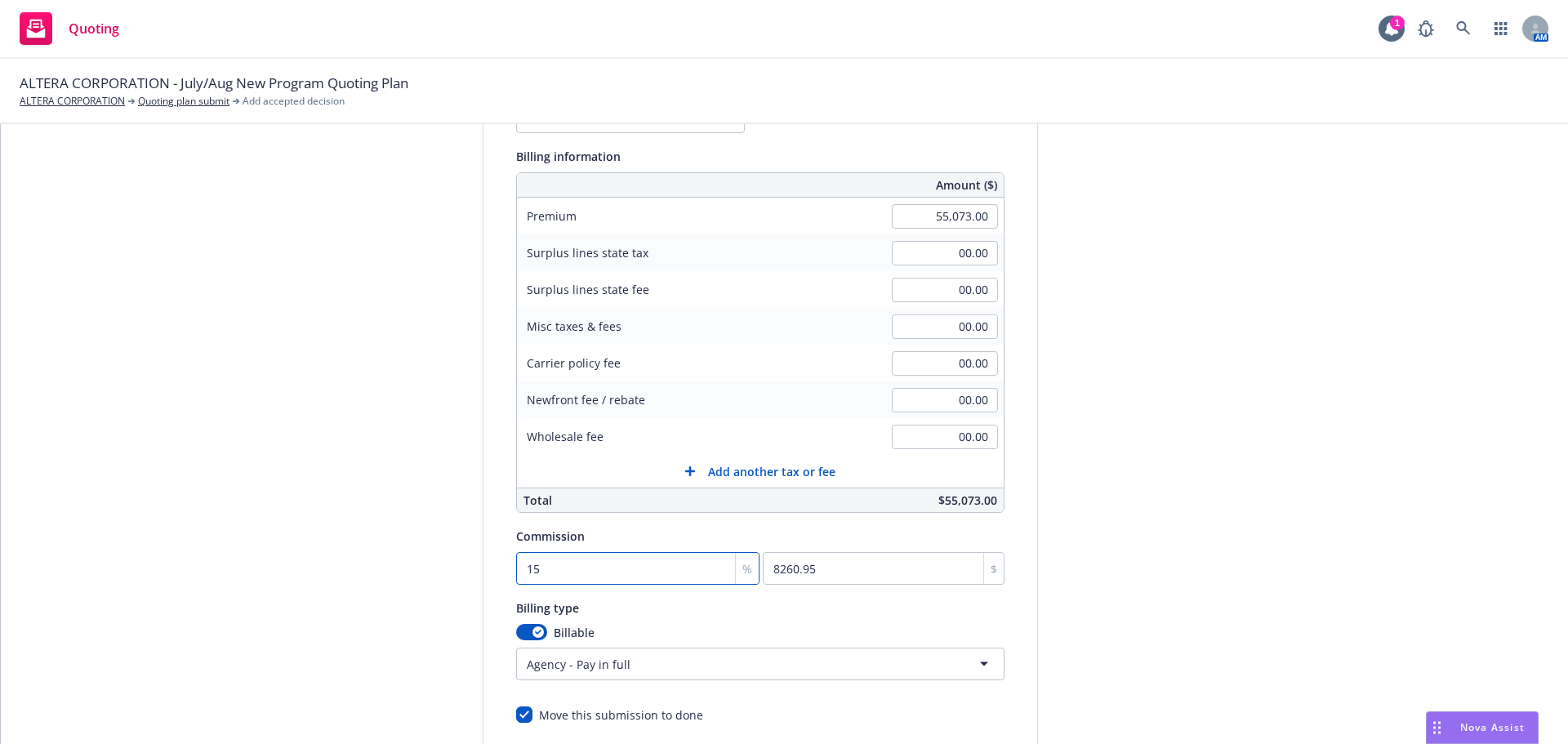
scroll to position [223, 0]
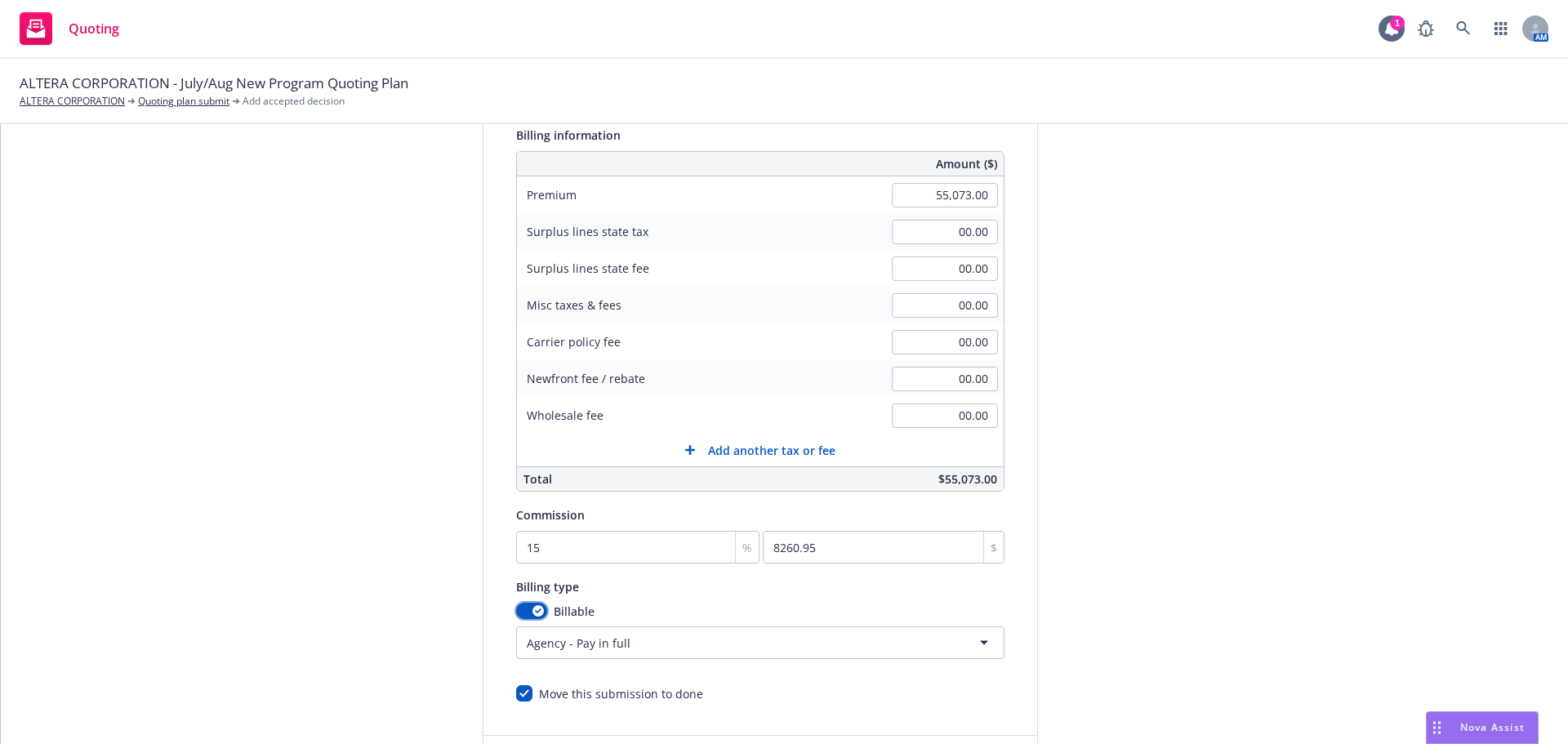
click at [532, 612] on div "button" at bounding box center [538, 611] width 11 height 11
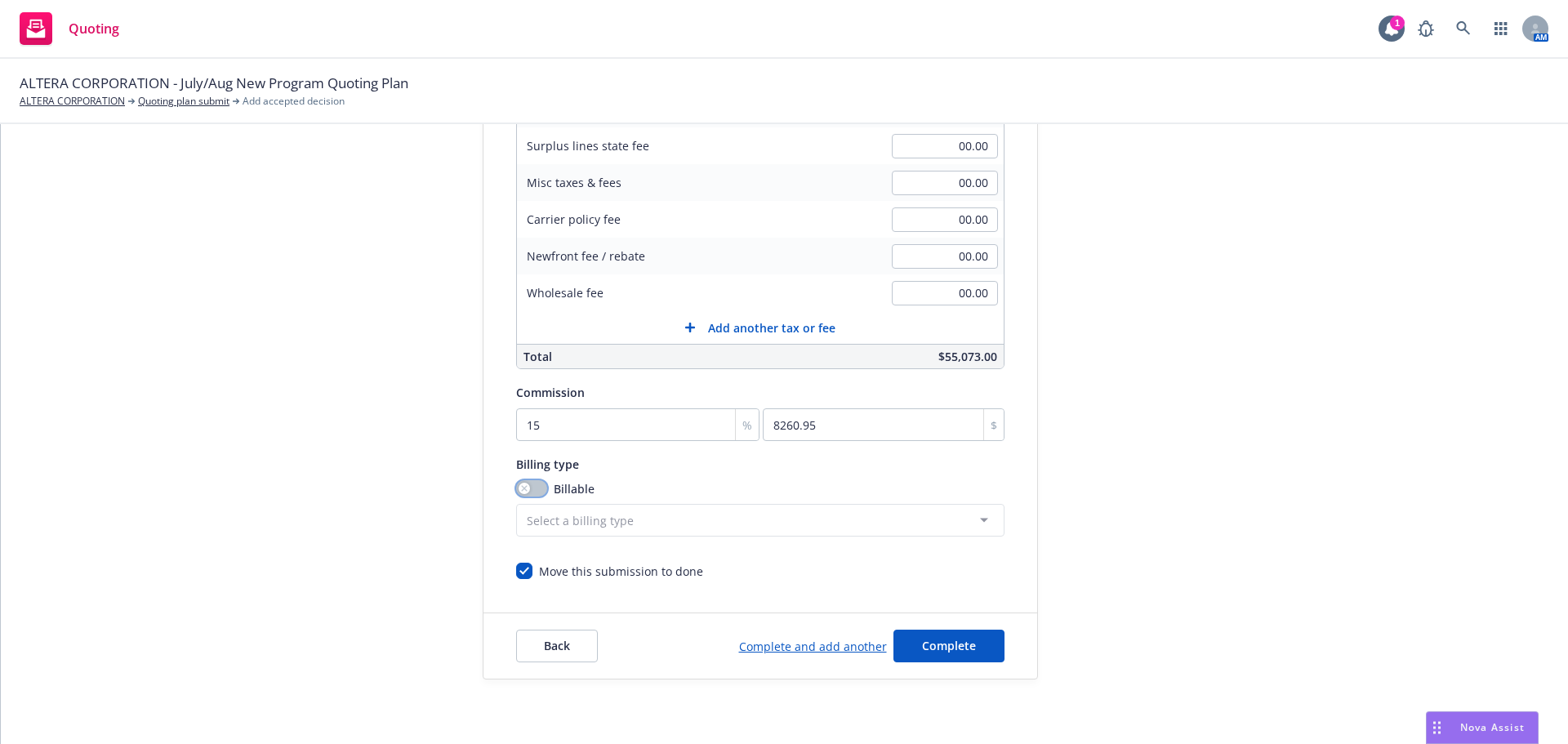
scroll to position [346, 0]
drag, startPoint x: 930, startPoint y: 642, endPoint x: 815, endPoint y: 653, distance: 115.5
click at [930, 642] on span "Complete" at bounding box center [948, 645] width 54 height 16
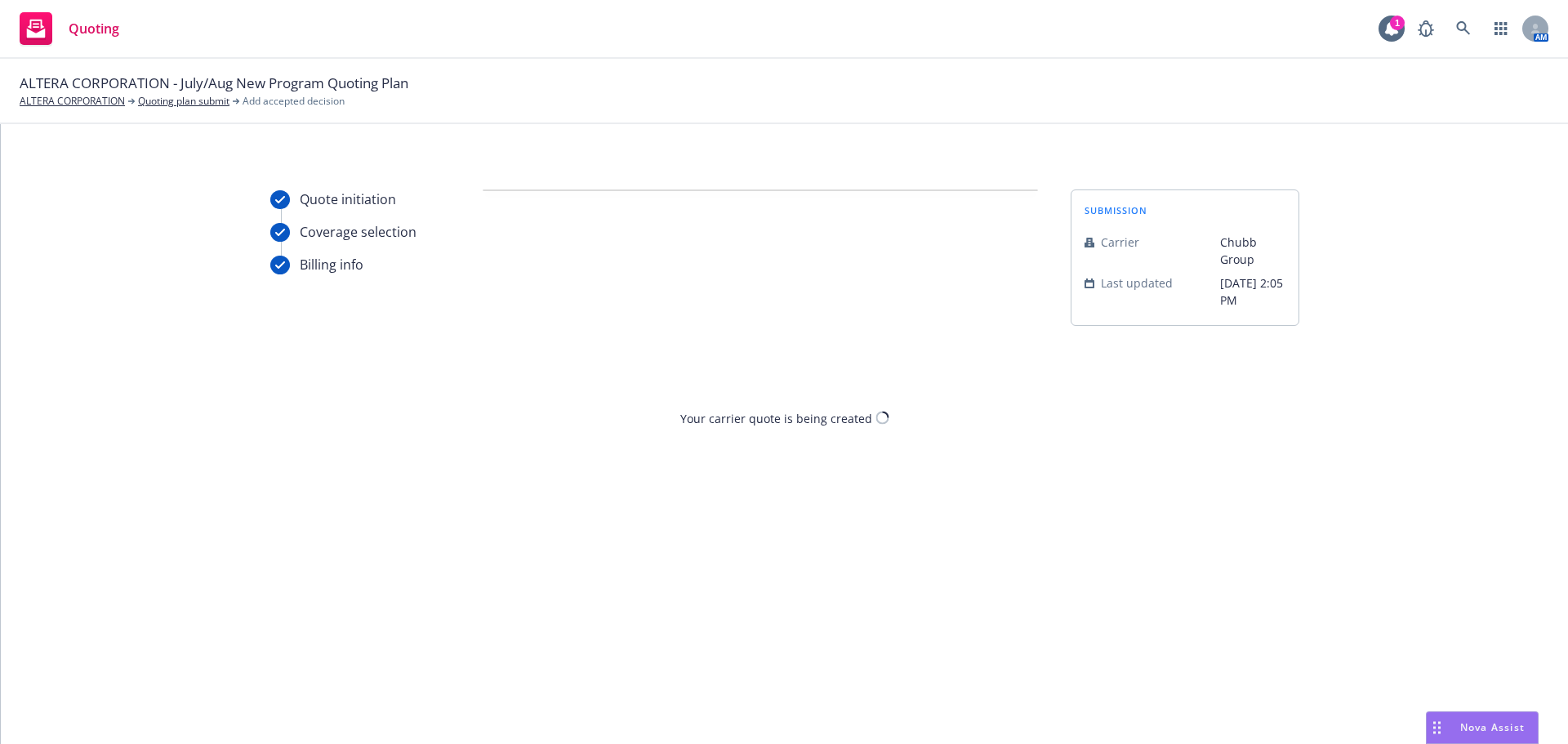
scroll to position [0, 0]
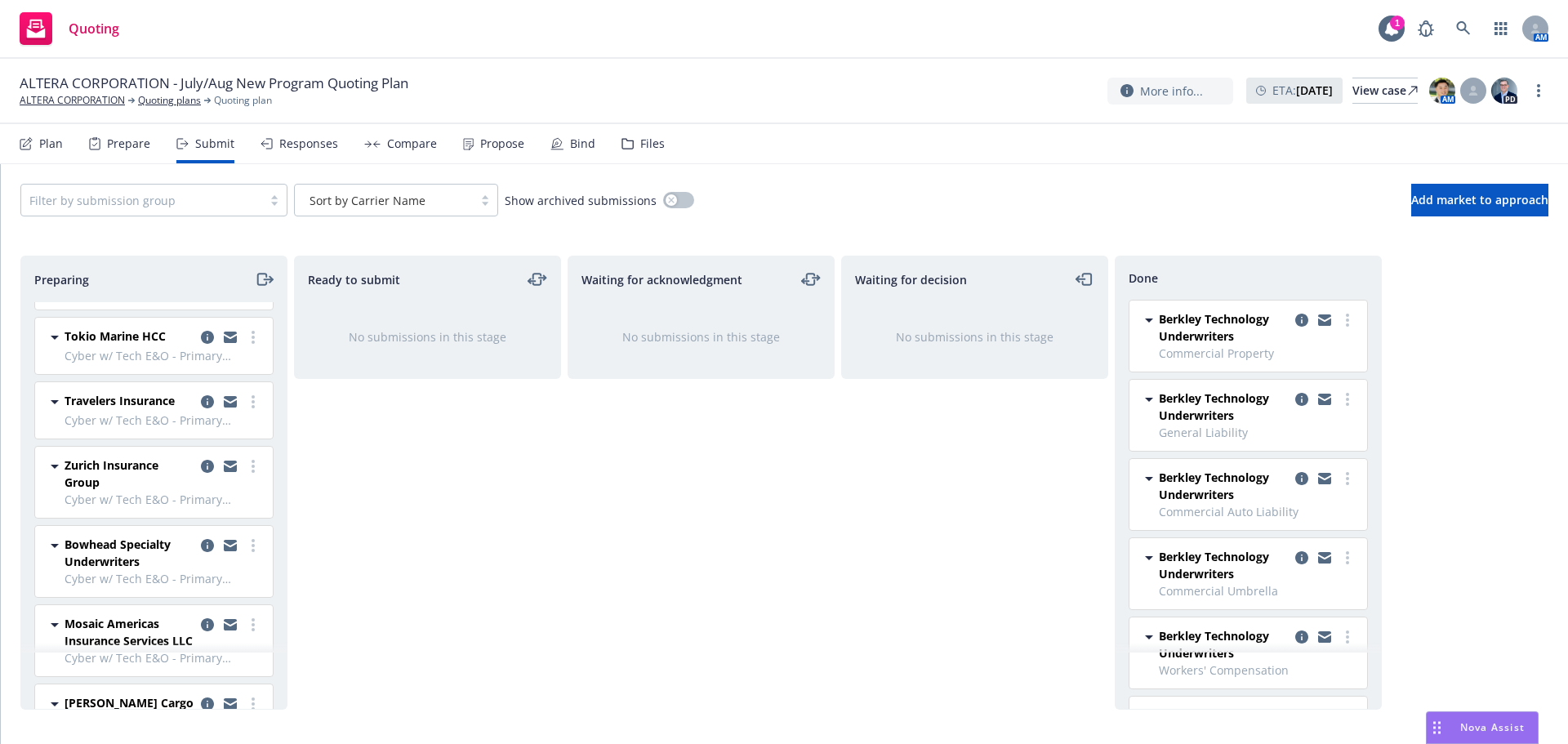
scroll to position [2958, 0]
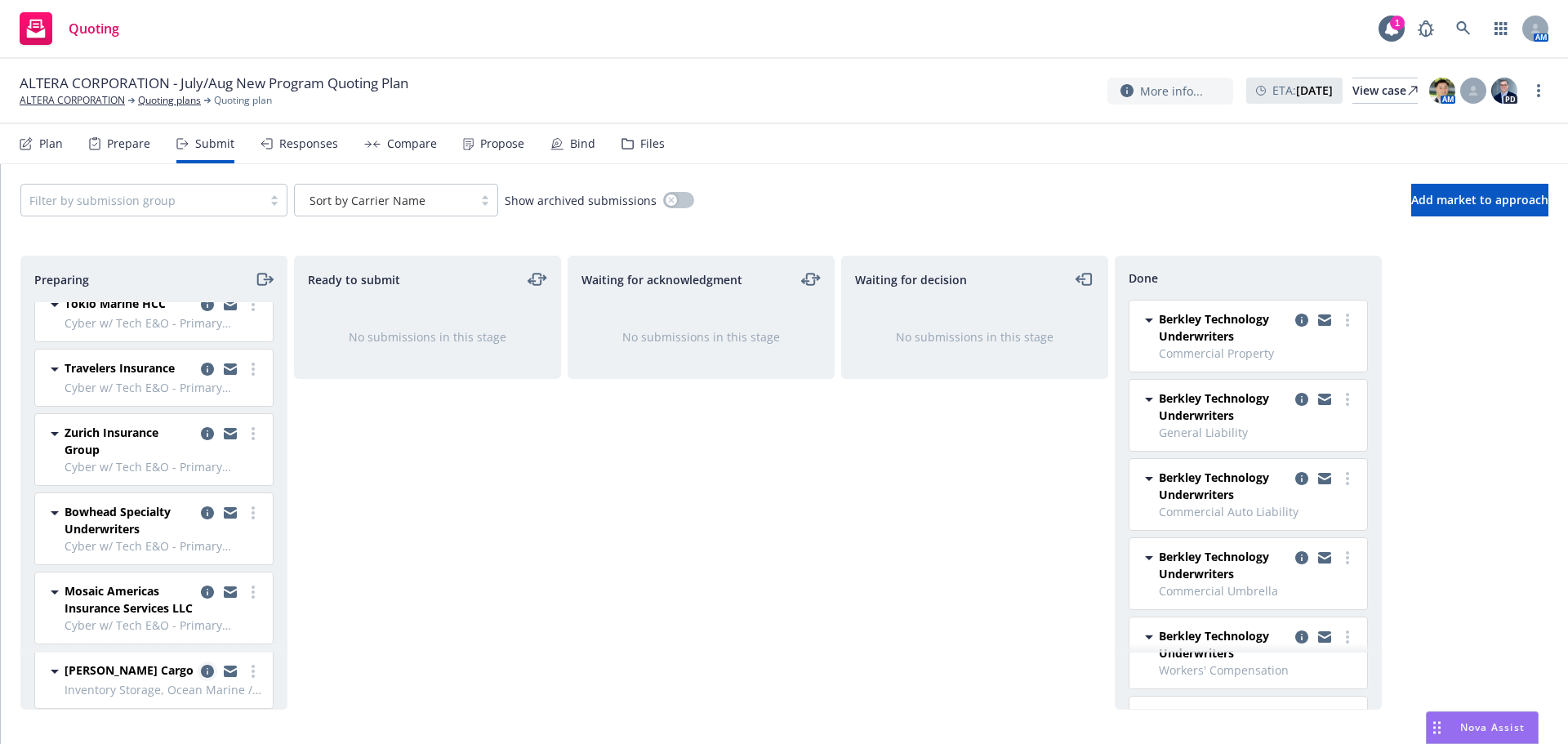
click at [201, 671] on icon "copy logging email" at bounding box center [207, 671] width 13 height 13
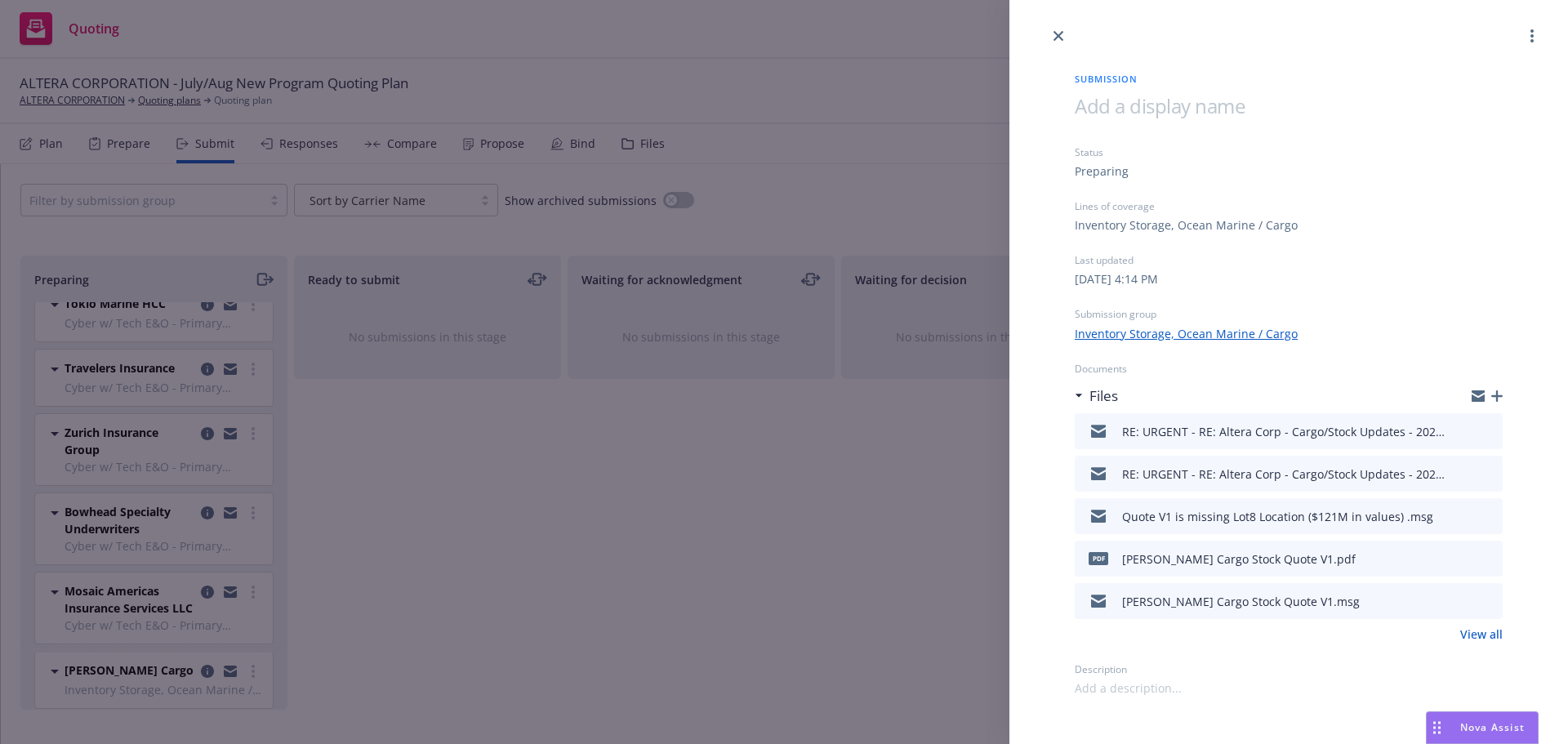
click at [1502, 396] on icon "button" at bounding box center [1496, 396] width 11 height 11
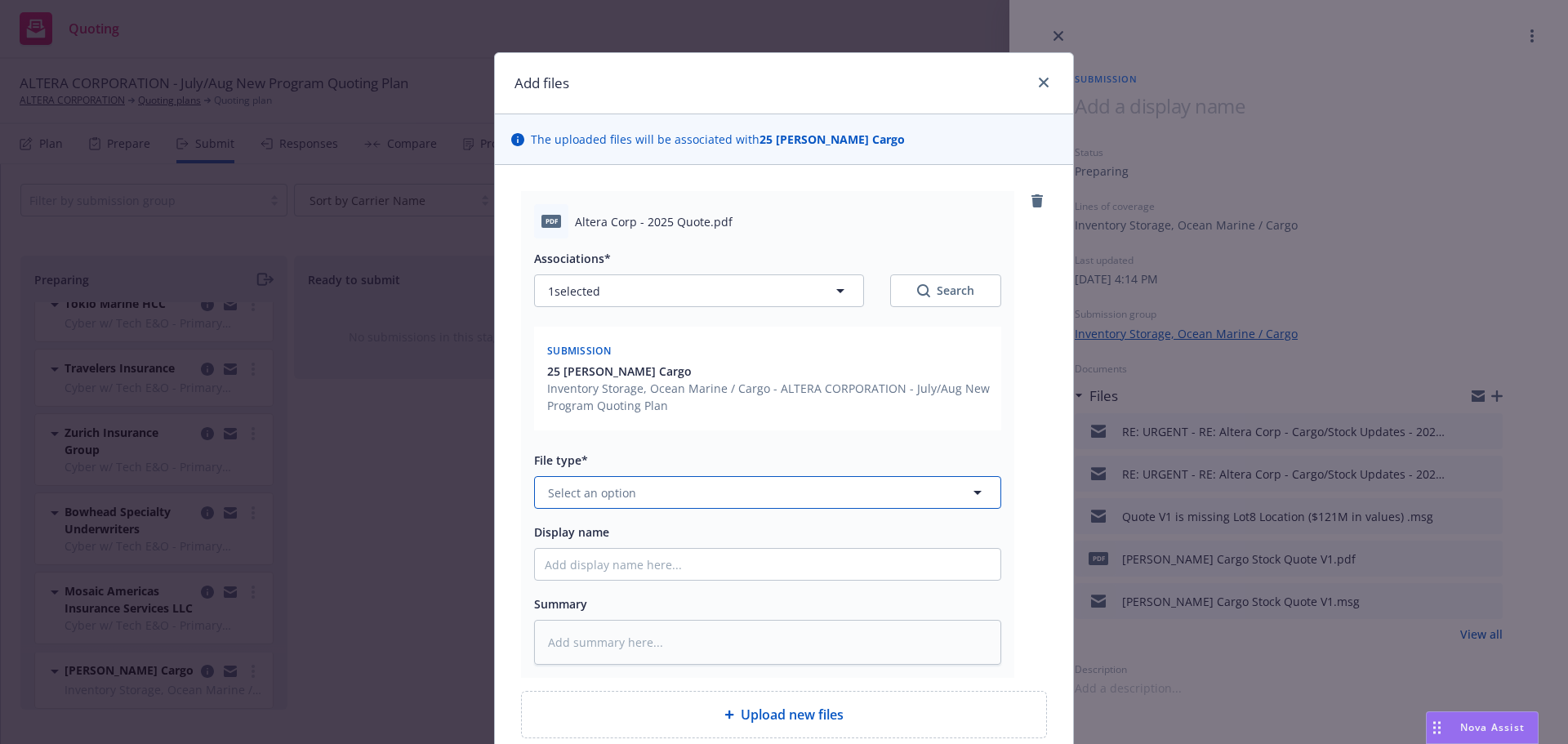
click at [622, 492] on span "Select an option" at bounding box center [592, 493] width 88 height 17
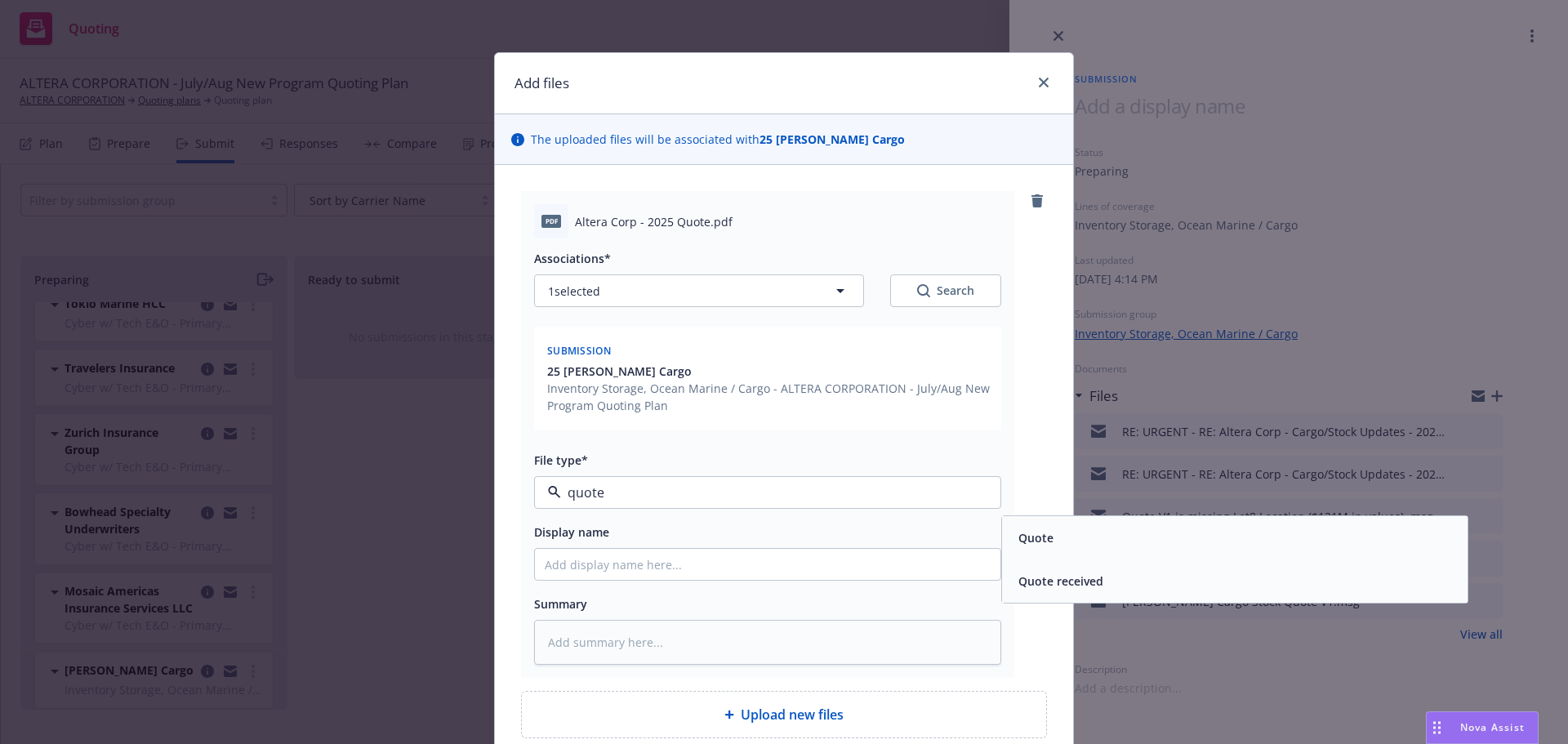
click at [1070, 537] on div "Quote" at bounding box center [1235, 538] width 446 height 24
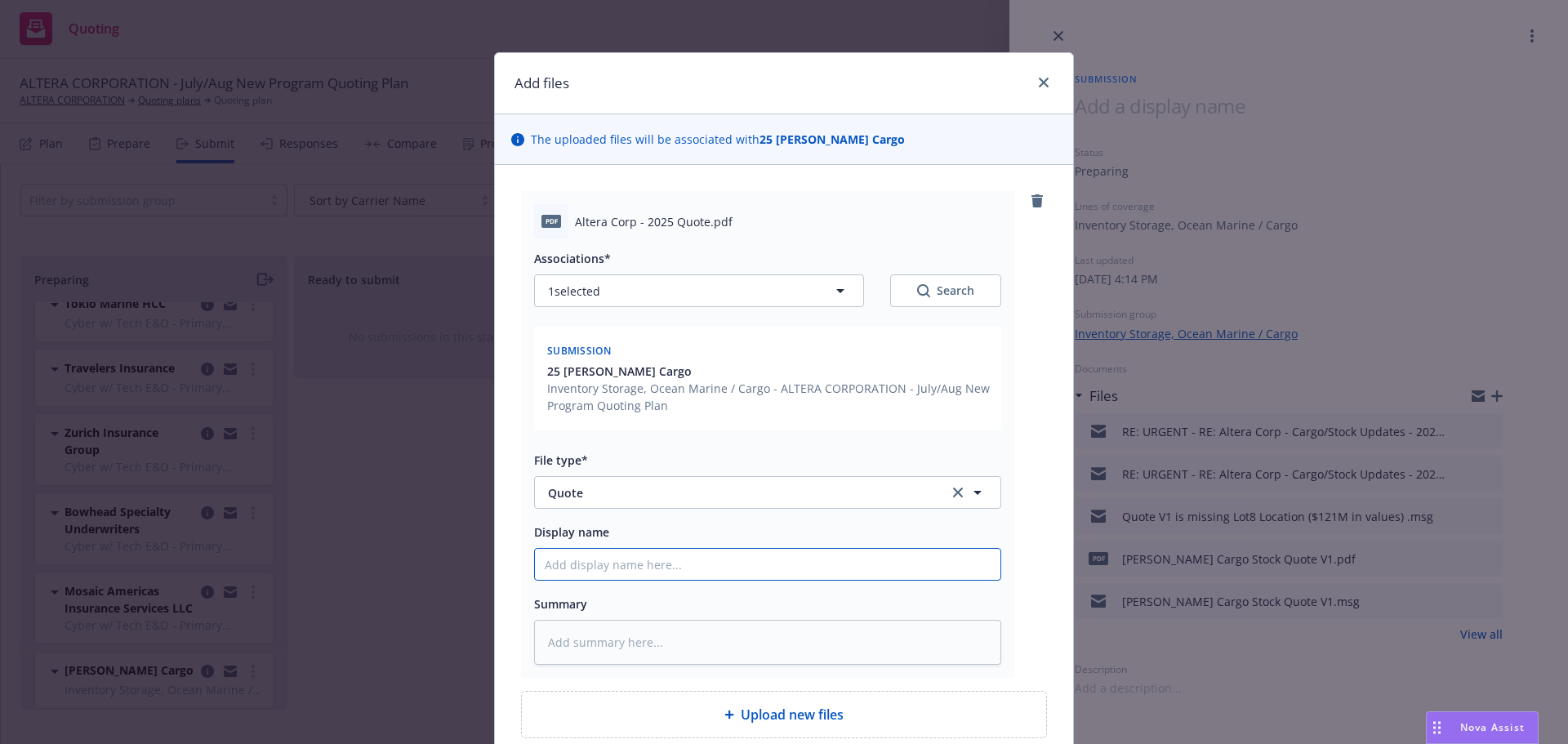
click at [691, 573] on input "Display name" at bounding box center [767, 565] width 465 height 31
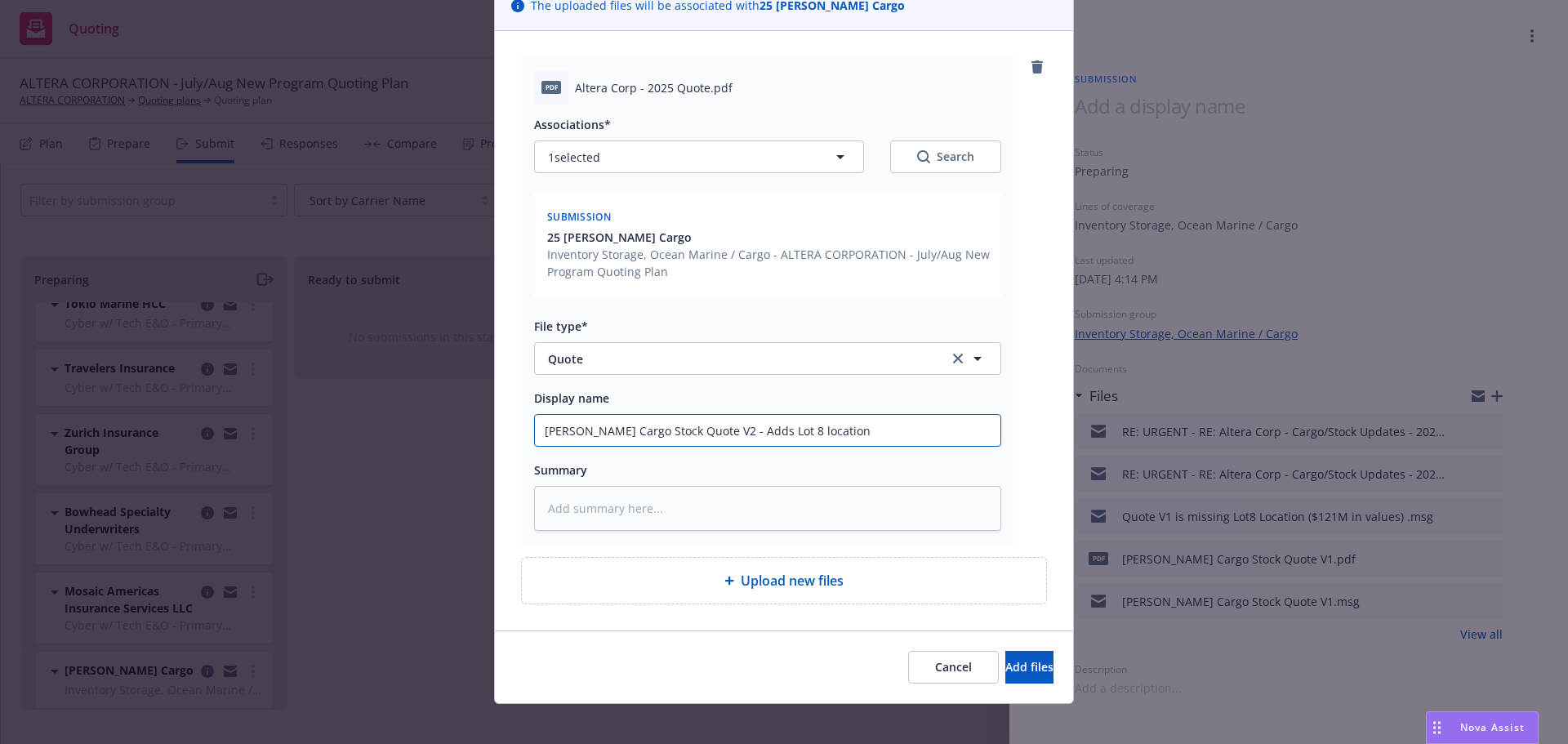
scroll to position [146, 0]
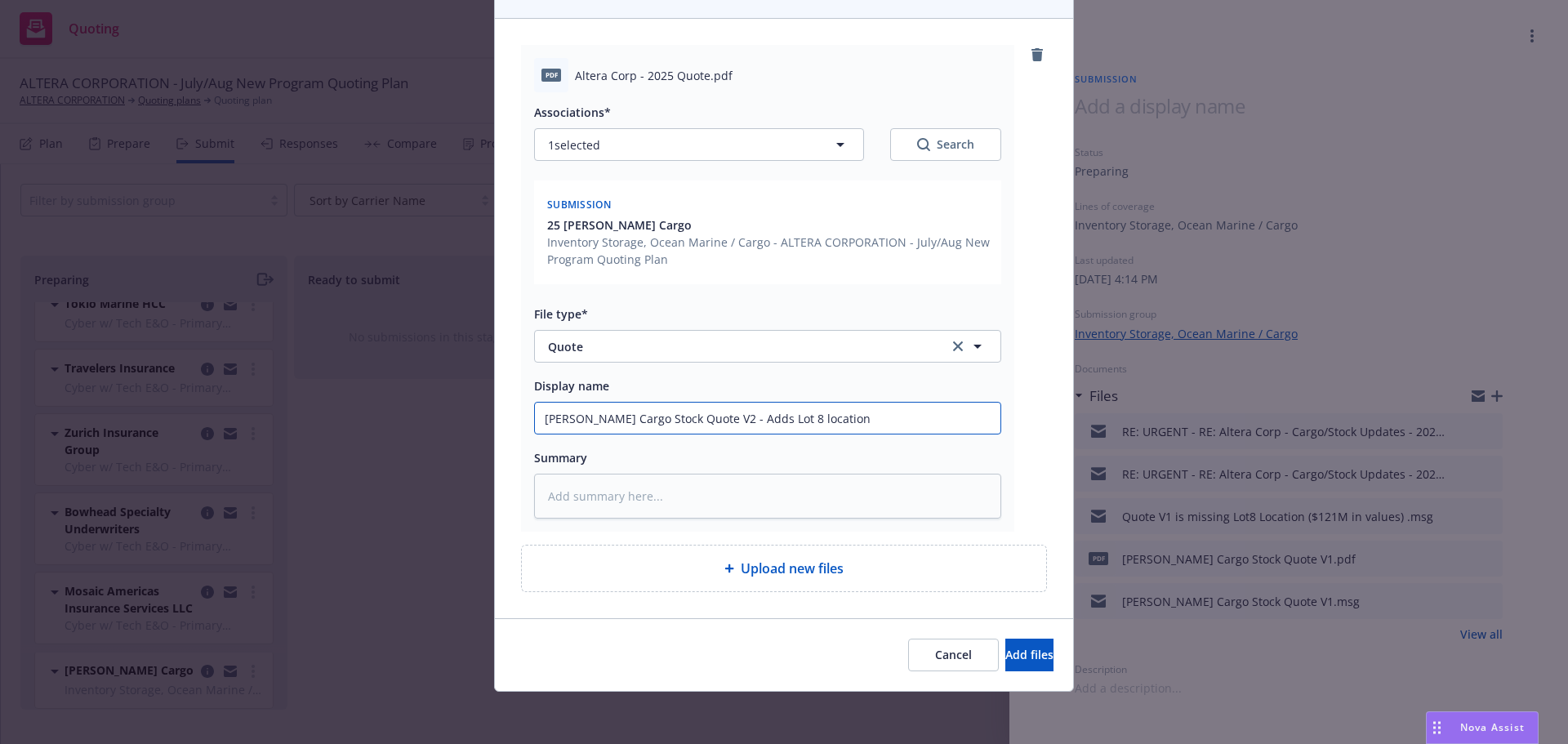
click at [749, 423] on input "[PERSON_NAME] Cargo Stock Quote V2 - Adds Lot 8 location" at bounding box center [767, 419] width 465 height 31
drag, startPoint x: 1008, startPoint y: 648, endPoint x: 983, endPoint y: 635, distance: 28.2
click at [1008, 646] on button "Add files" at bounding box center [1029, 656] width 48 height 33
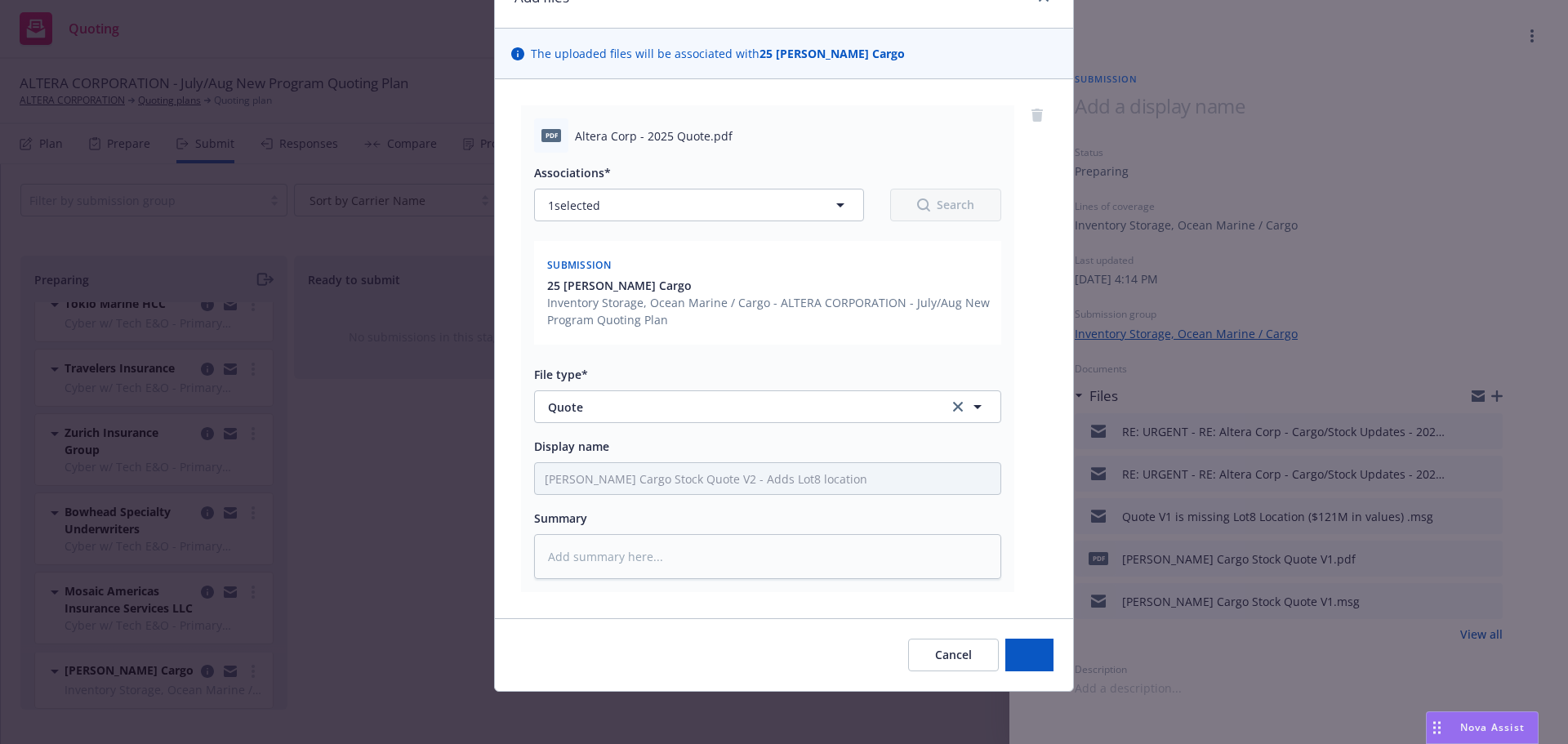
scroll to position [85, 0]
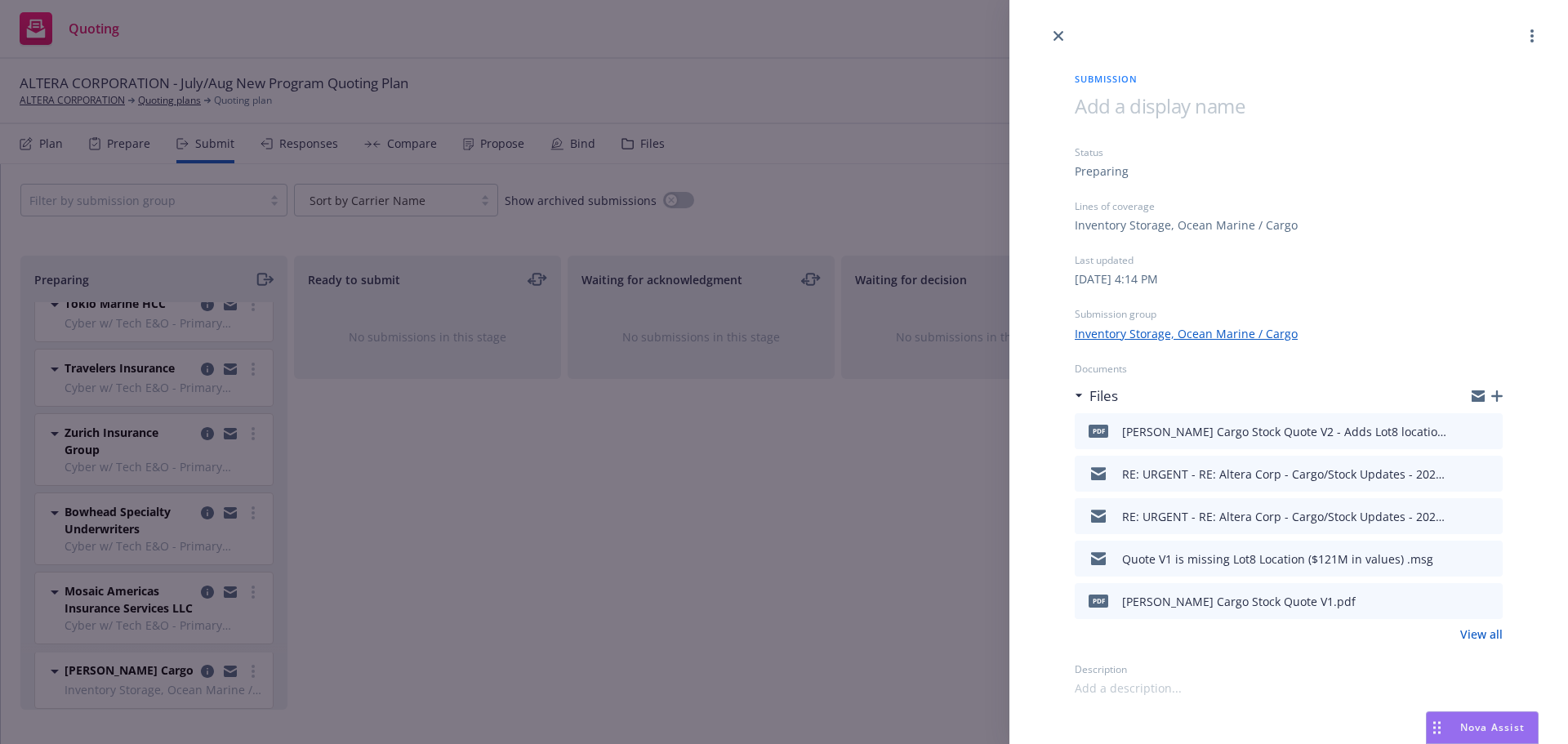
click at [688, 648] on div "Submission Status Preparing Lines of coverage Inventory Storage, Ocean Marine /…" at bounding box center [784, 372] width 1568 height 744
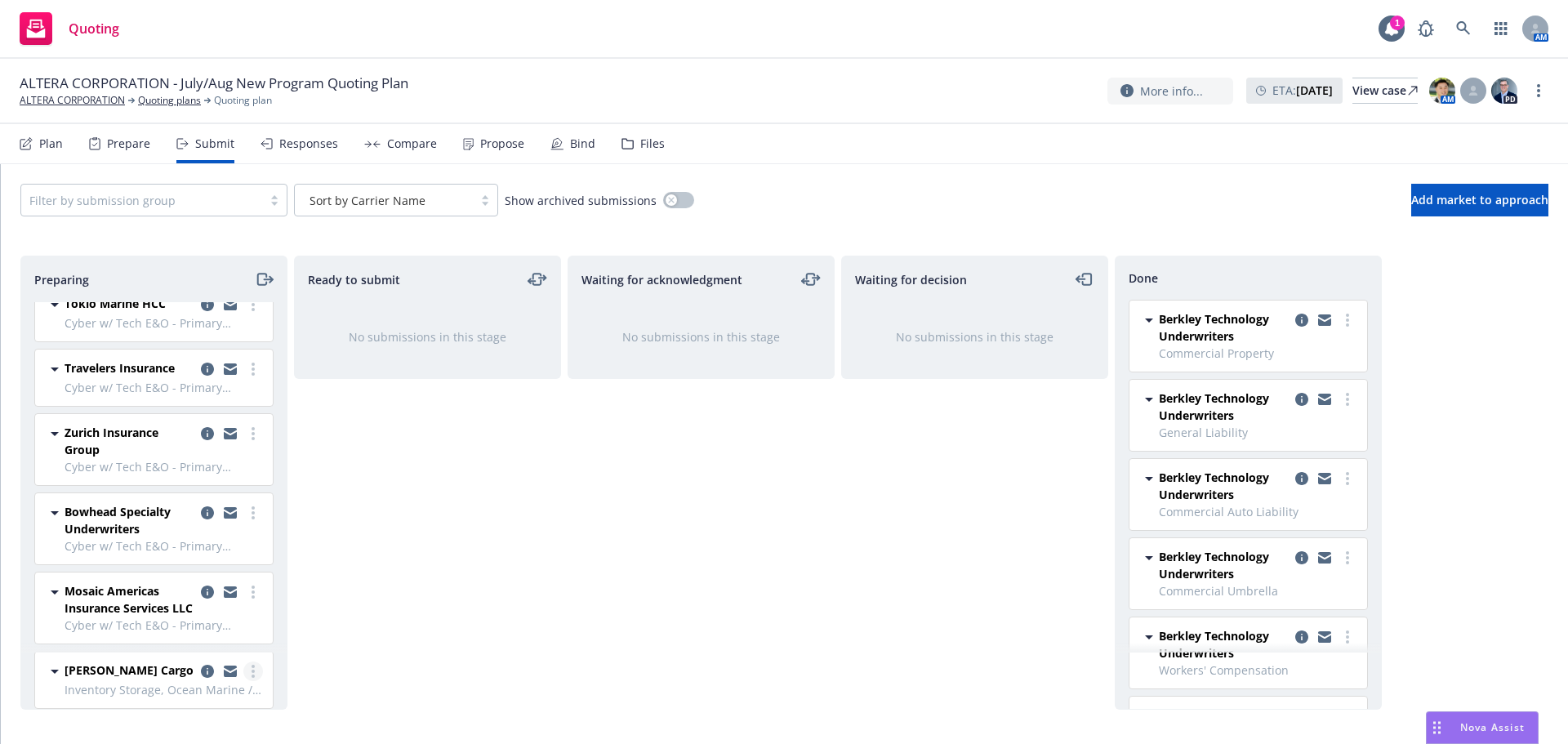
click at [243, 671] on link "more" at bounding box center [252, 671] width 19 height 19
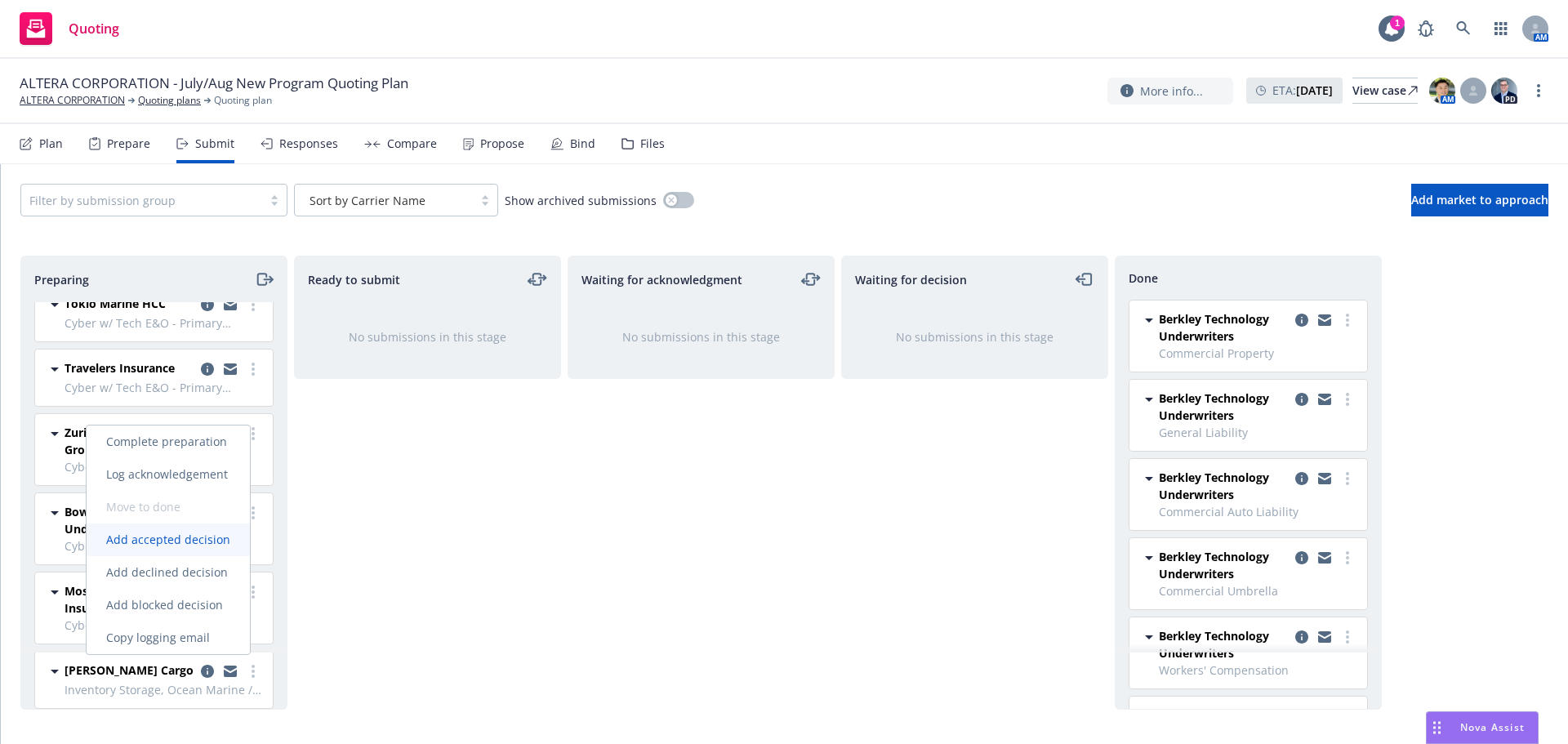
click at [212, 547] on link "Add accepted decision" at bounding box center [168, 540] width 163 height 33
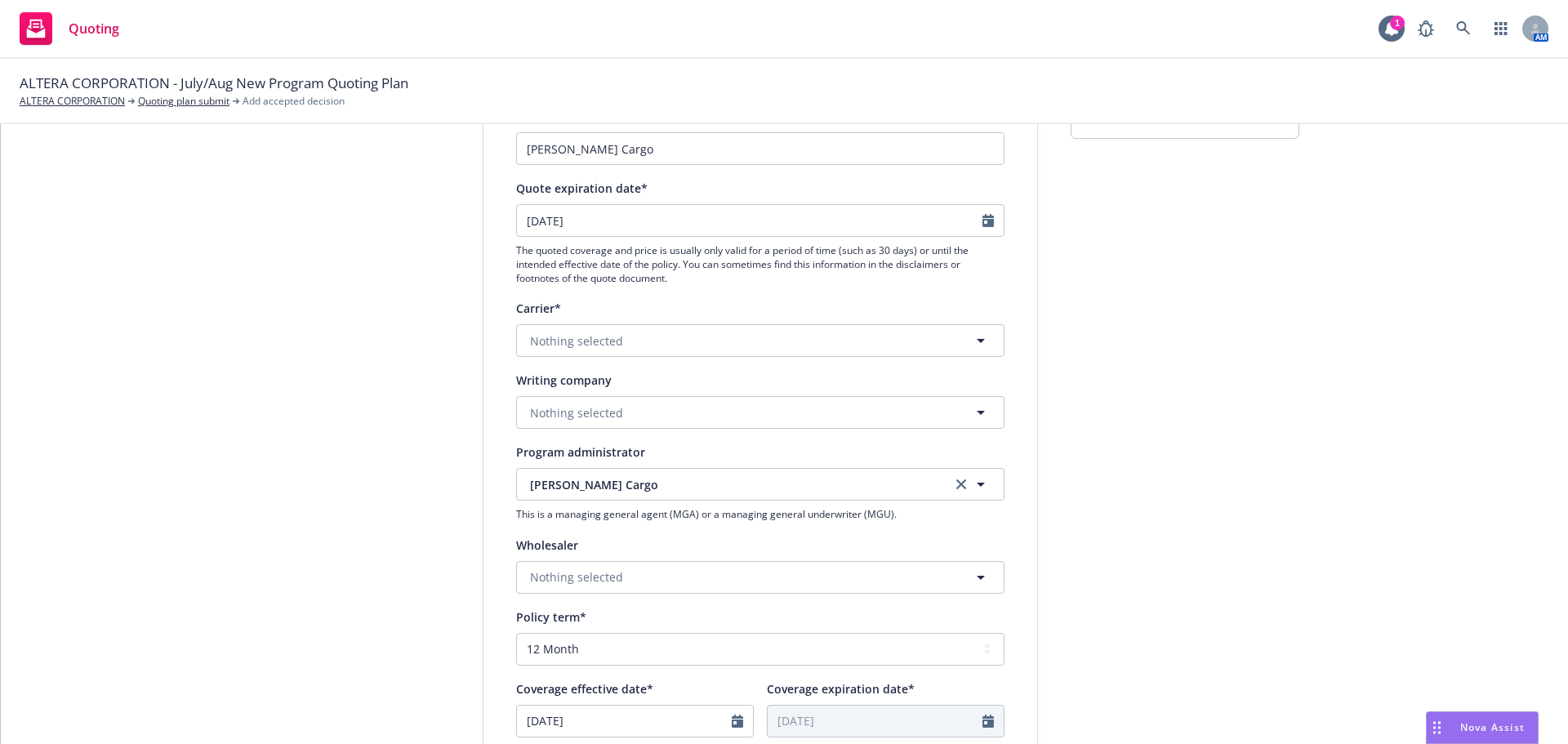
scroll to position [245, 0]
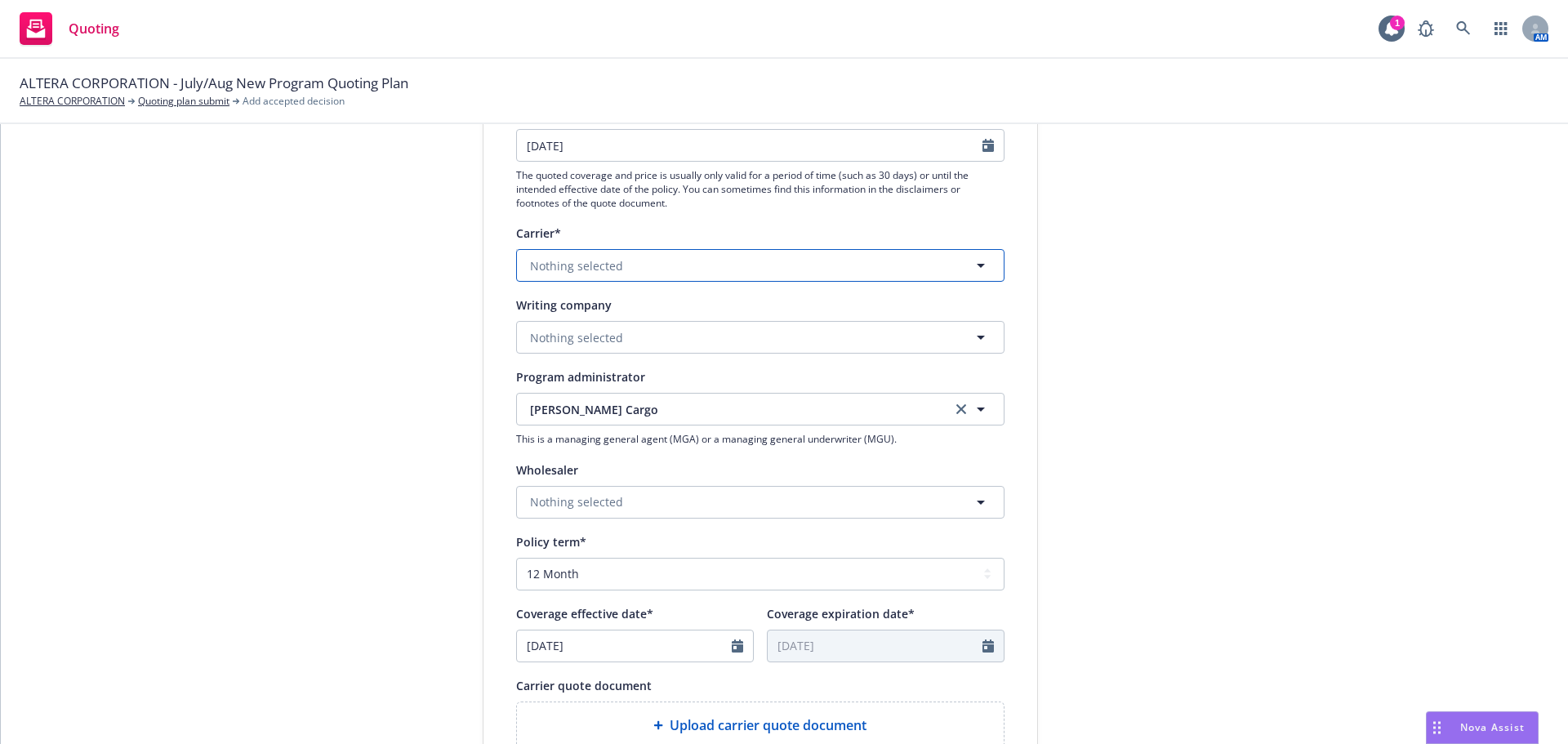
click at [576, 259] on span "Nothing selected" at bounding box center [576, 265] width 93 height 17
click at [605, 272] on span "Nothing selected" at bounding box center [576, 265] width 93 height 17
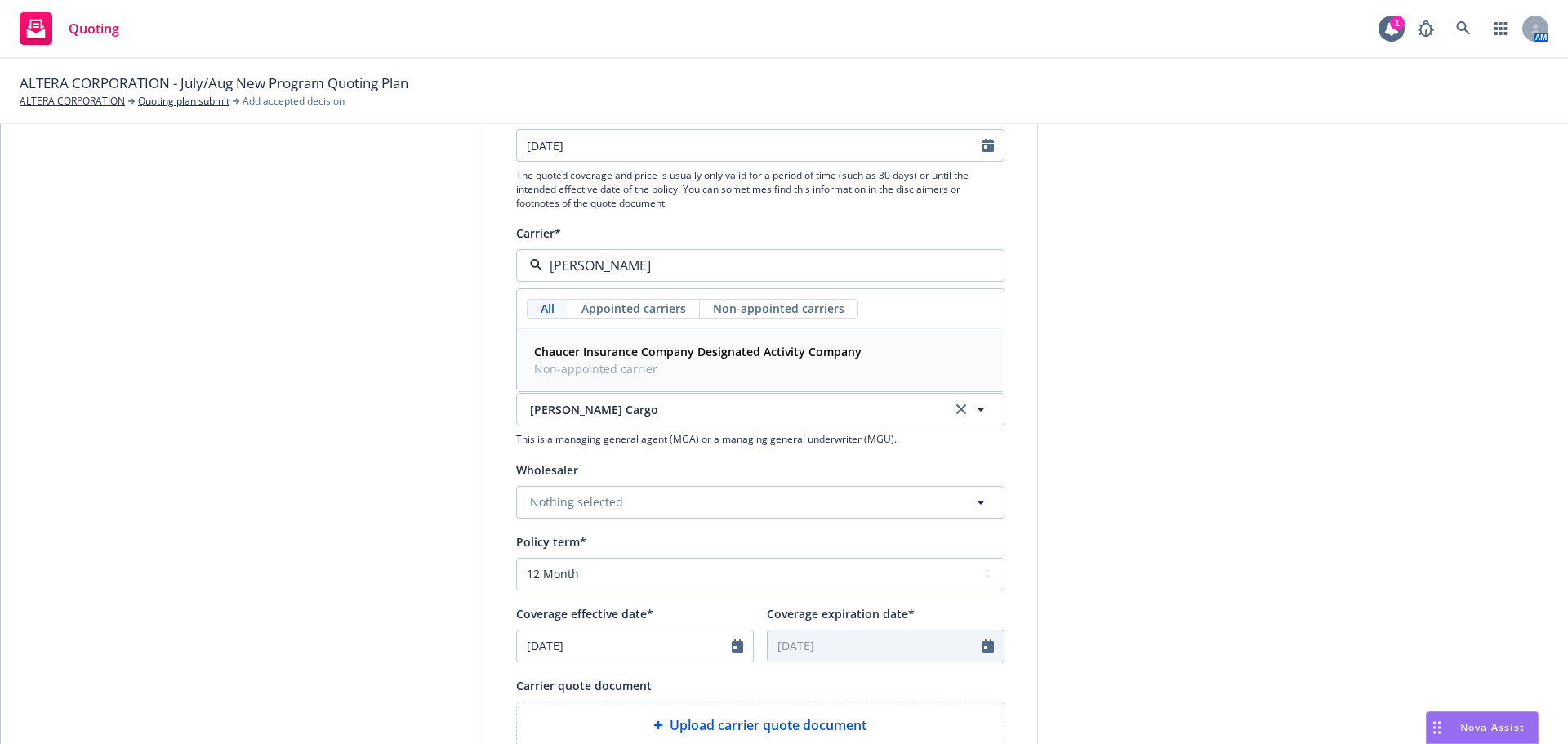
click at [623, 359] on strong "Chaucer Insurance Company Designated Activity Company" at bounding box center [698, 351] width 328 height 16
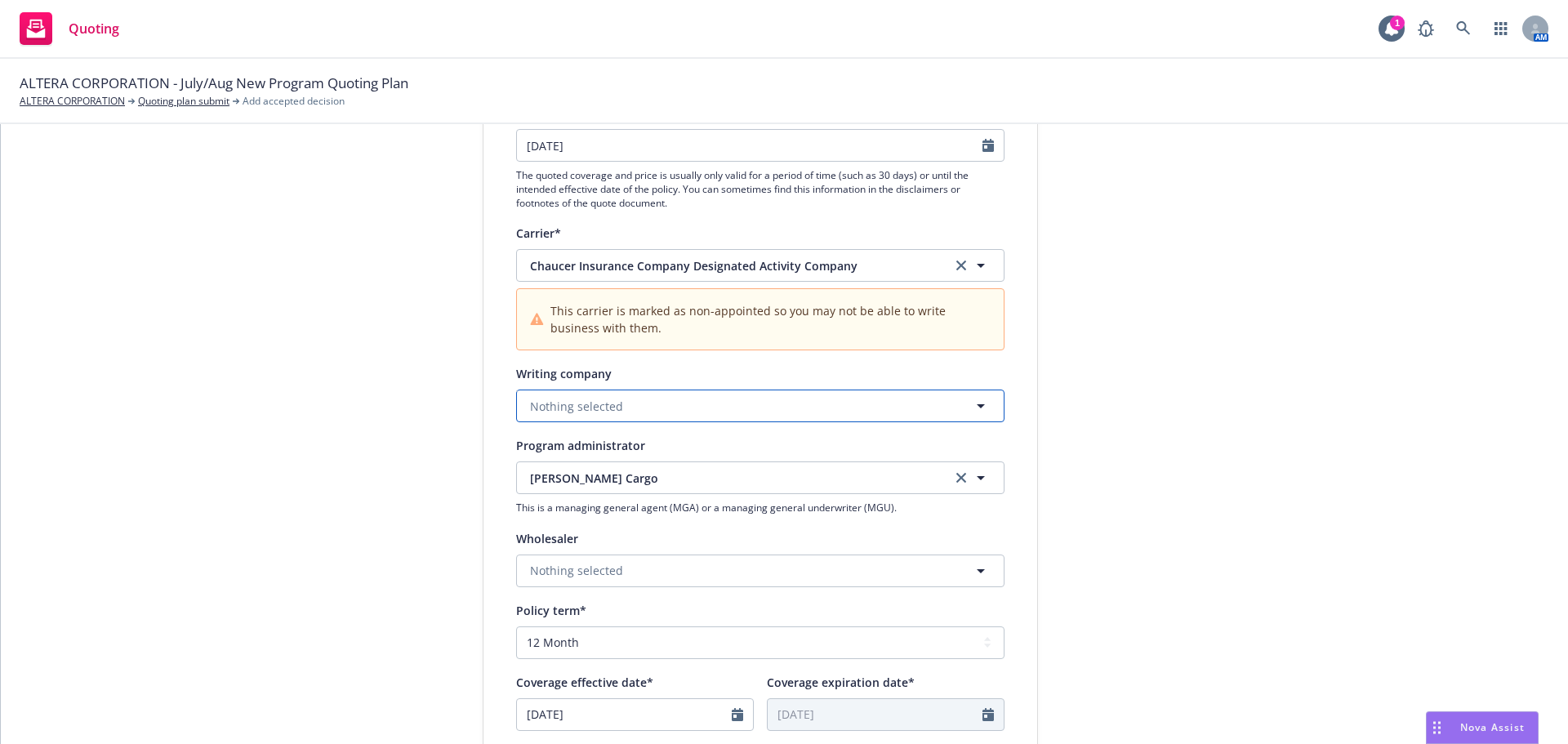
click at [592, 408] on span "Nothing selected" at bounding box center [576, 406] width 93 height 17
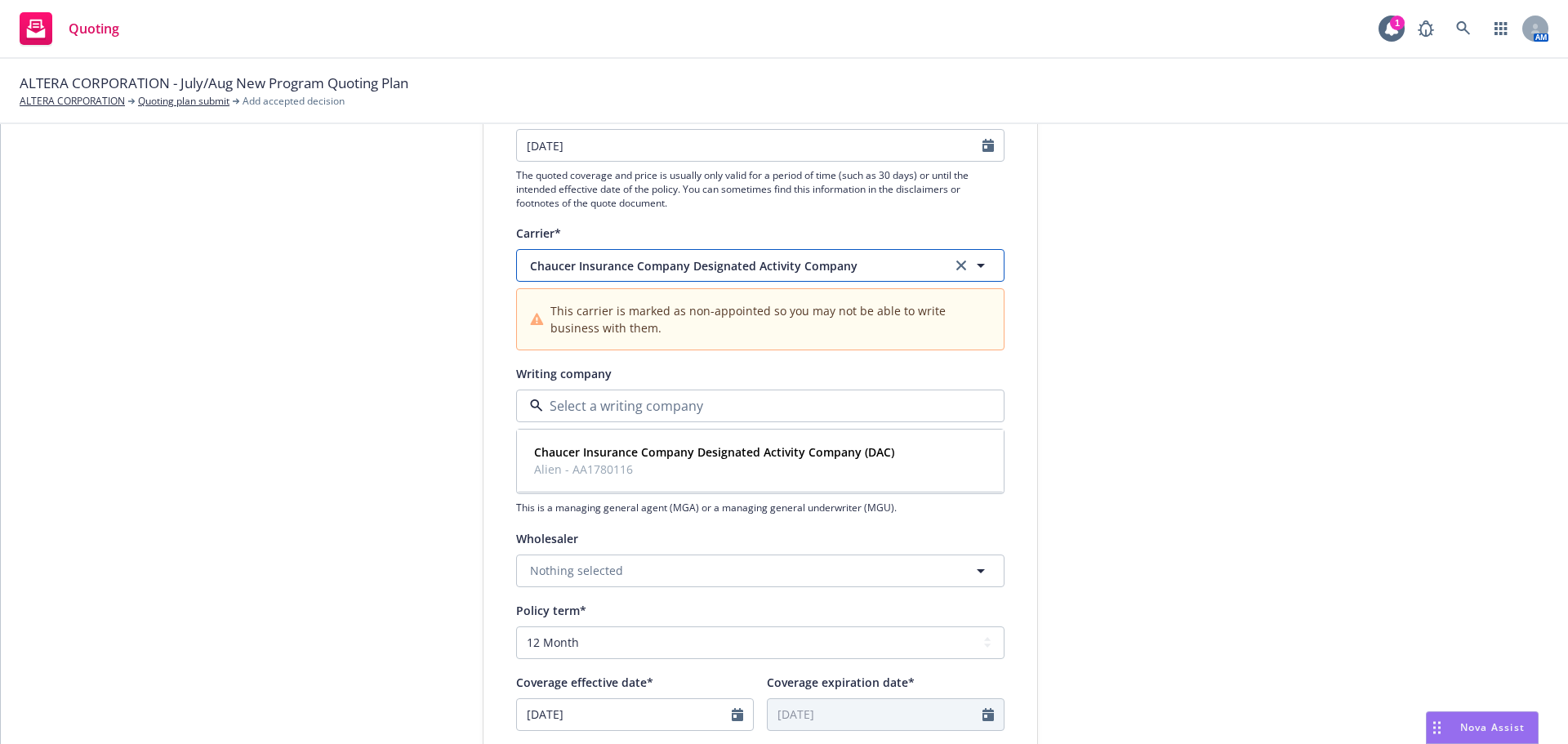
click at [672, 266] on span "Chaucer Insurance Company Designated Activity Company" at bounding box center [728, 265] width 397 height 17
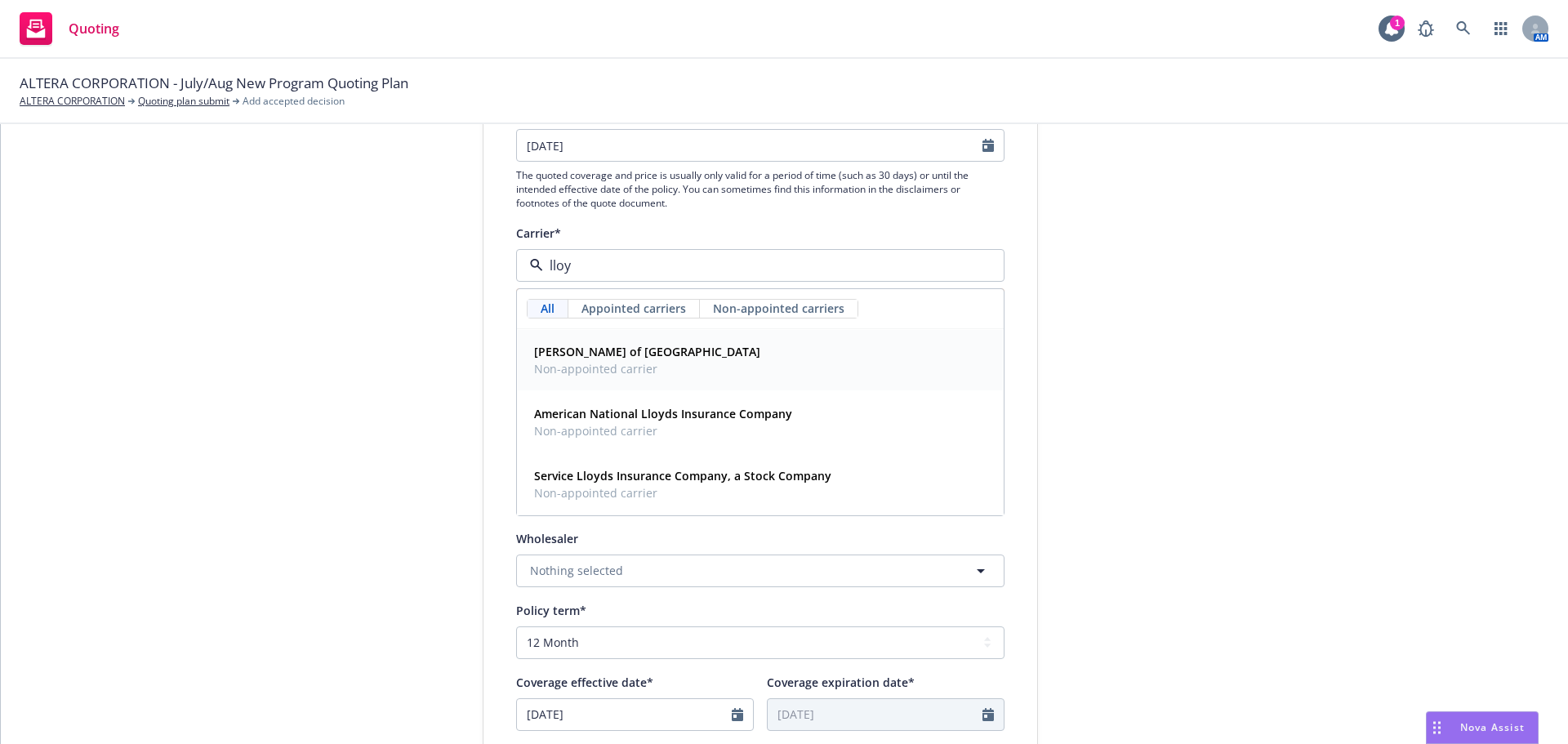
click at [629, 358] on span "[PERSON_NAME] of [GEOGRAPHIC_DATA]" at bounding box center [647, 352] width 226 height 17
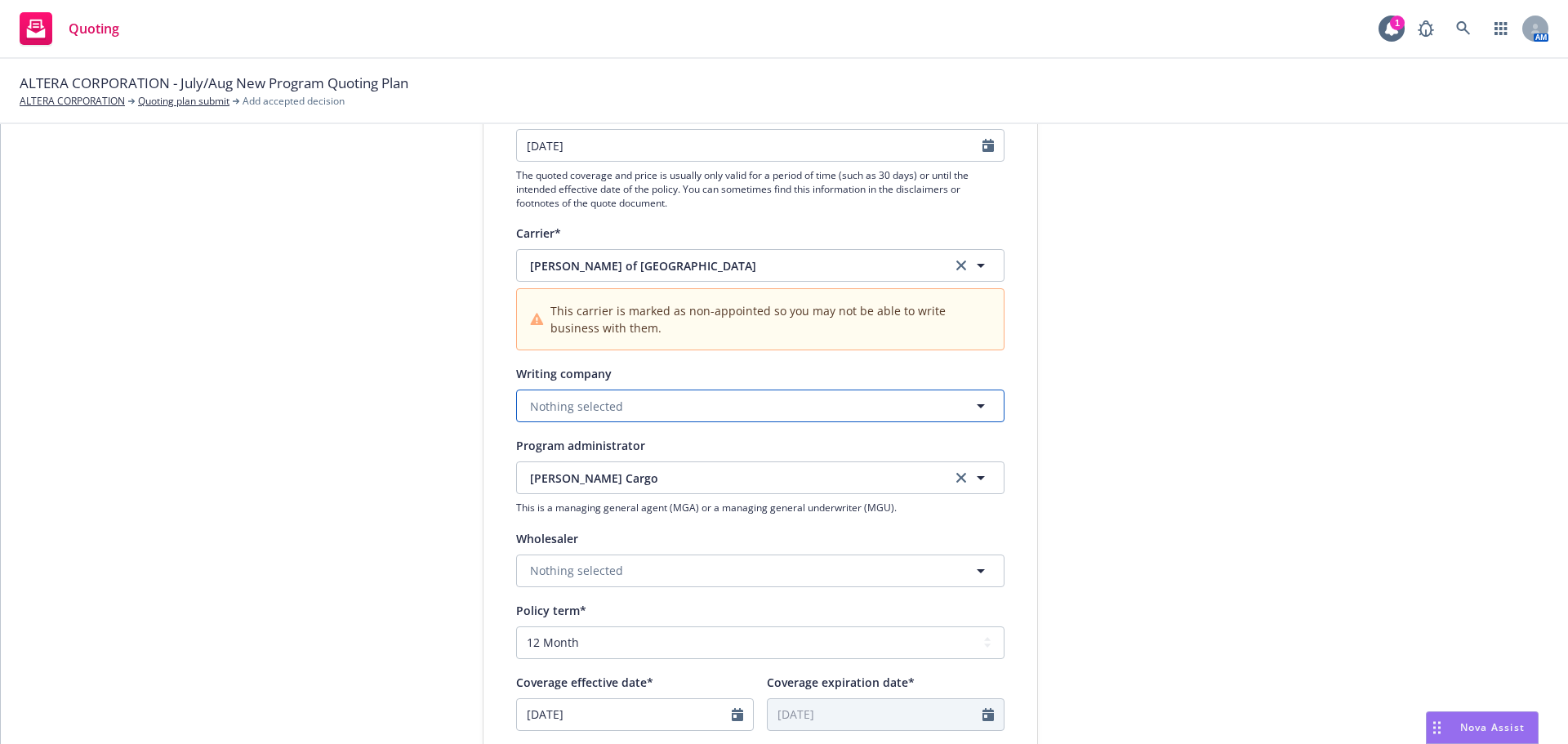
click at [572, 408] on span "Nothing selected" at bounding box center [576, 406] width 93 height 17
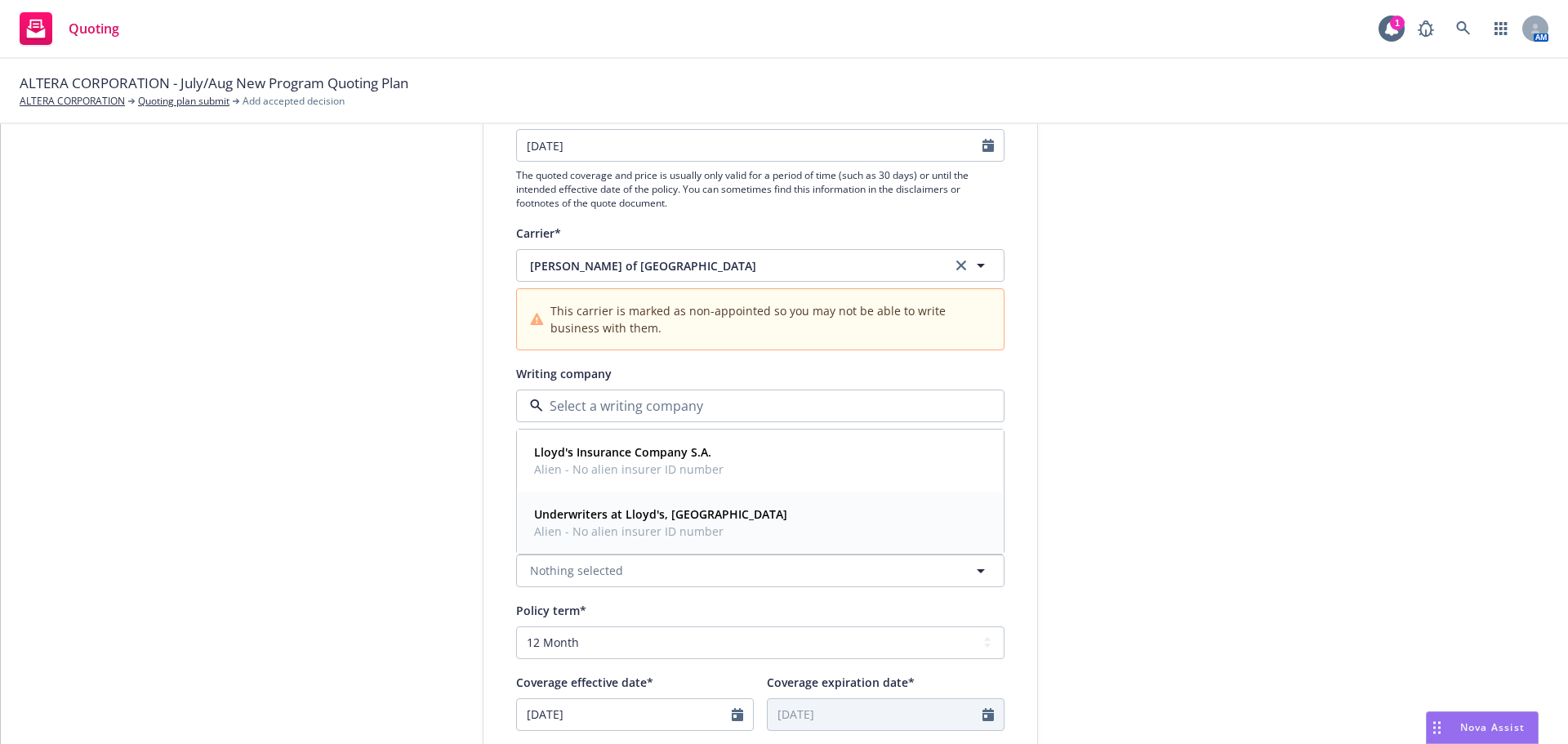
click at [601, 521] on strong "Underwriters at Lloyd's, [GEOGRAPHIC_DATA]" at bounding box center [661, 514] width 253 height 16
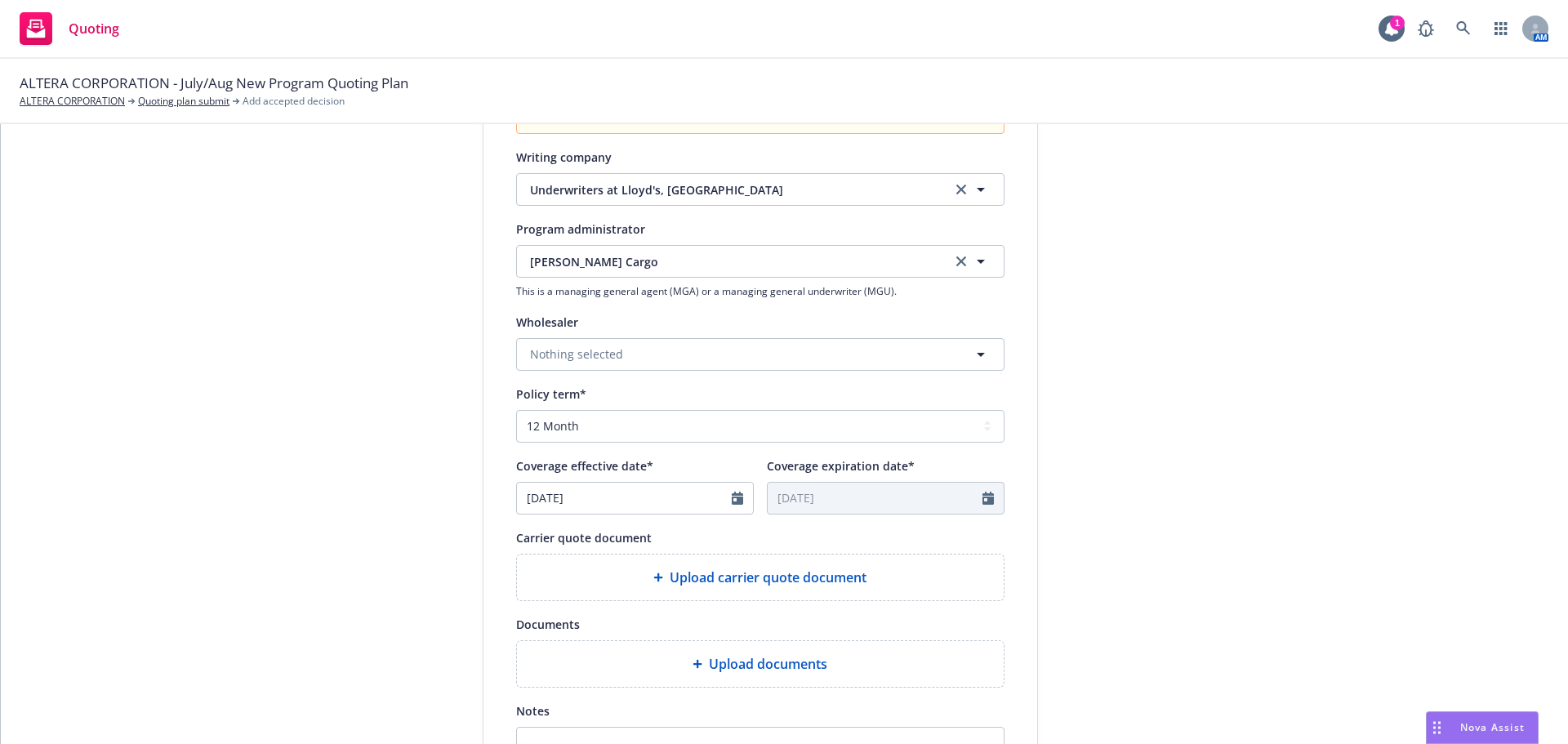
scroll to position [490, 0]
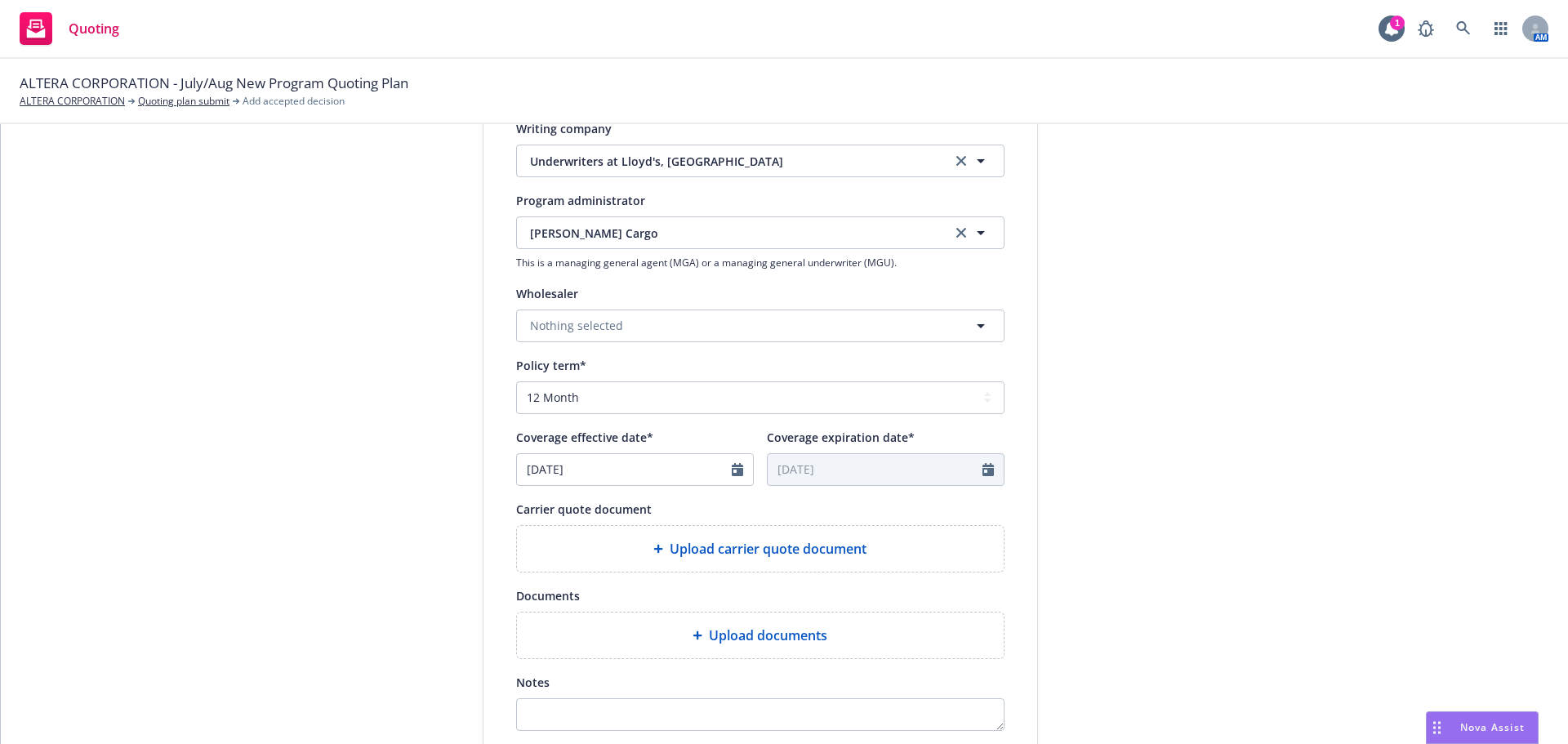
click at [740, 469] on div at bounding box center [742, 470] width 21 height 31
click at [733, 474] on icon "Calendar" at bounding box center [737, 469] width 11 height 13
click at [692, 509] on icon "button" at bounding box center [697, 509] width 10 height 10
click at [666, 595] on span "12" at bounding box center [668, 590] width 22 height 20
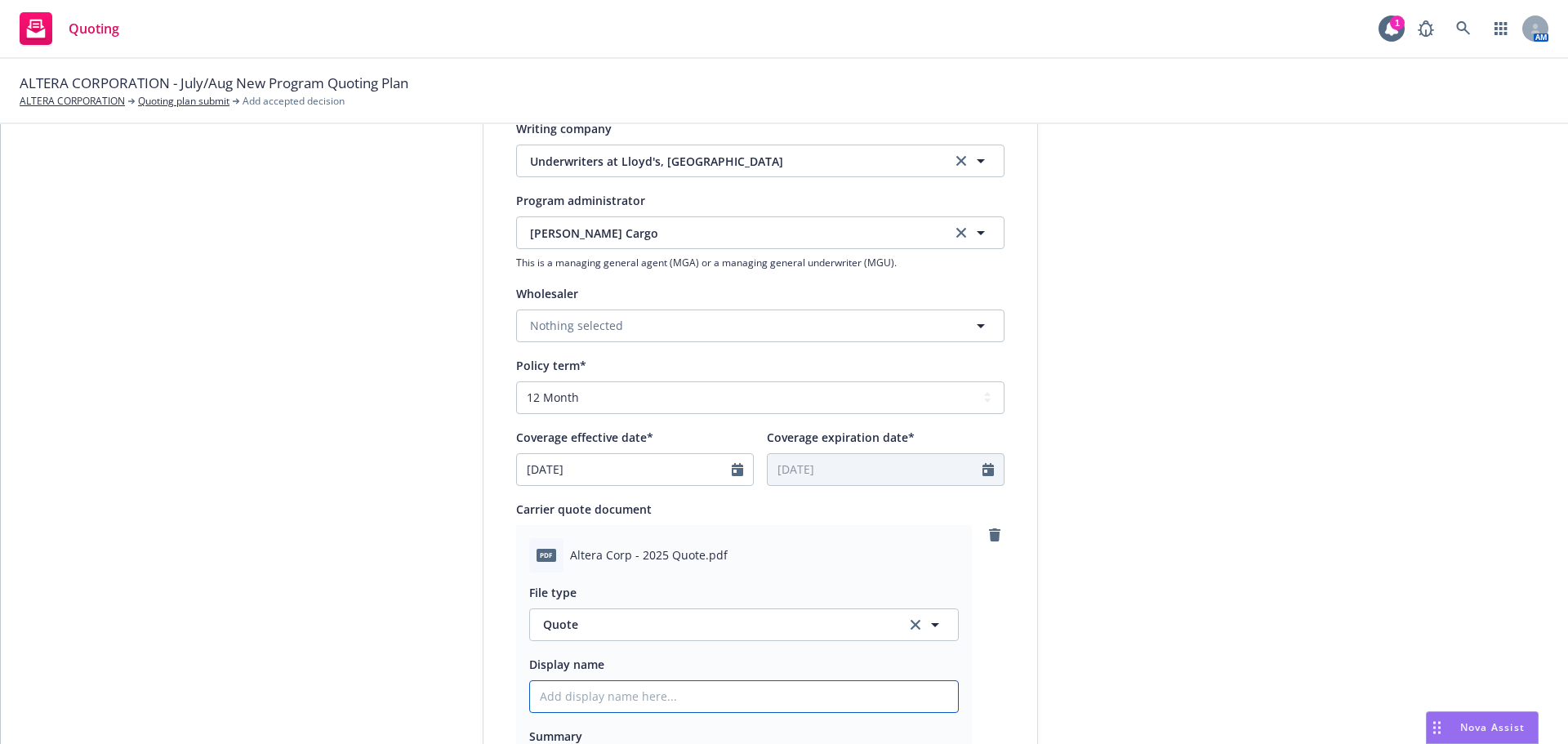
click at [566, 698] on input "Display name" at bounding box center [744, 697] width 428 height 31
paste input "@webex [URL][DOMAIN_NAME][DOMAIN_NAME][PERSON_NAME]"
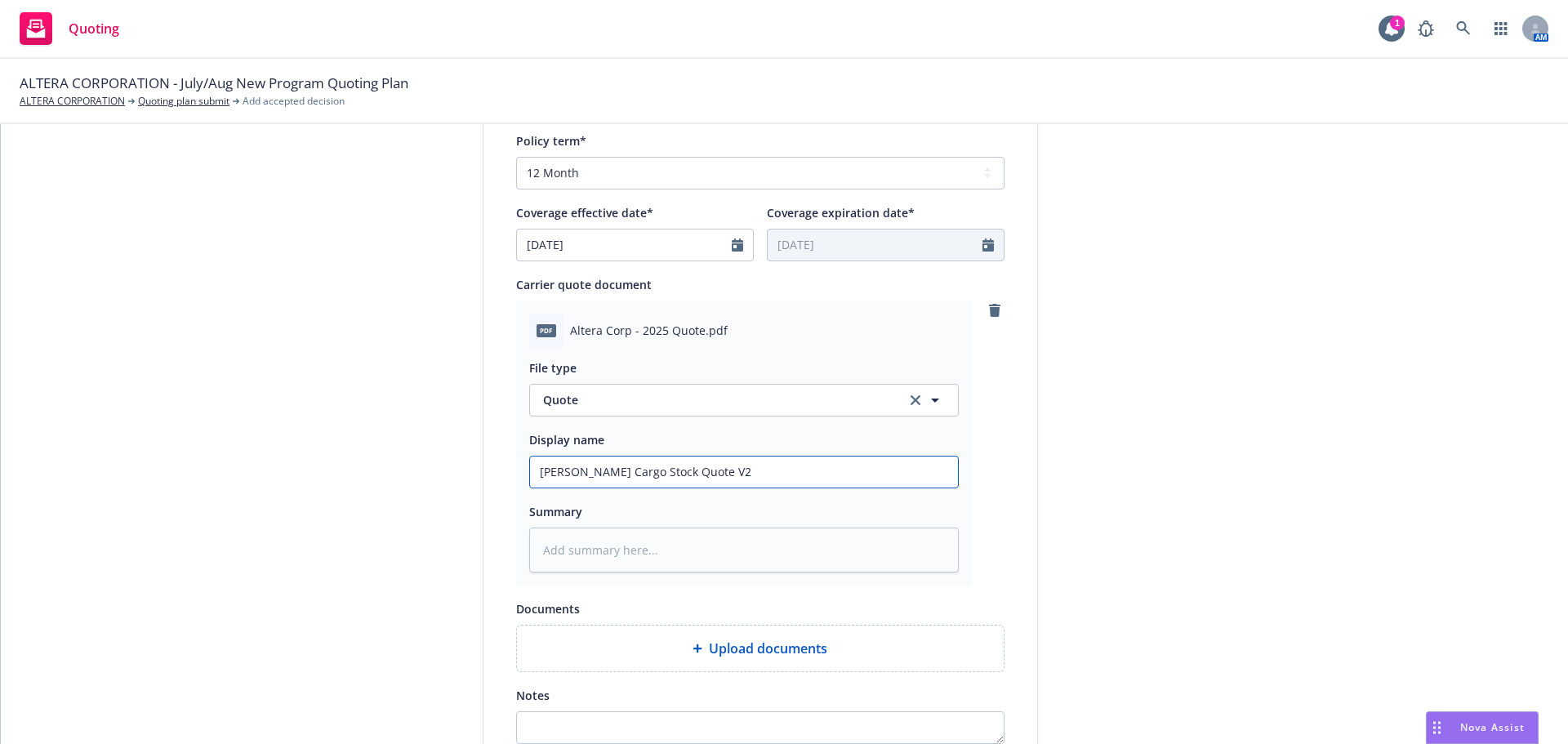
scroll to position [736, 0]
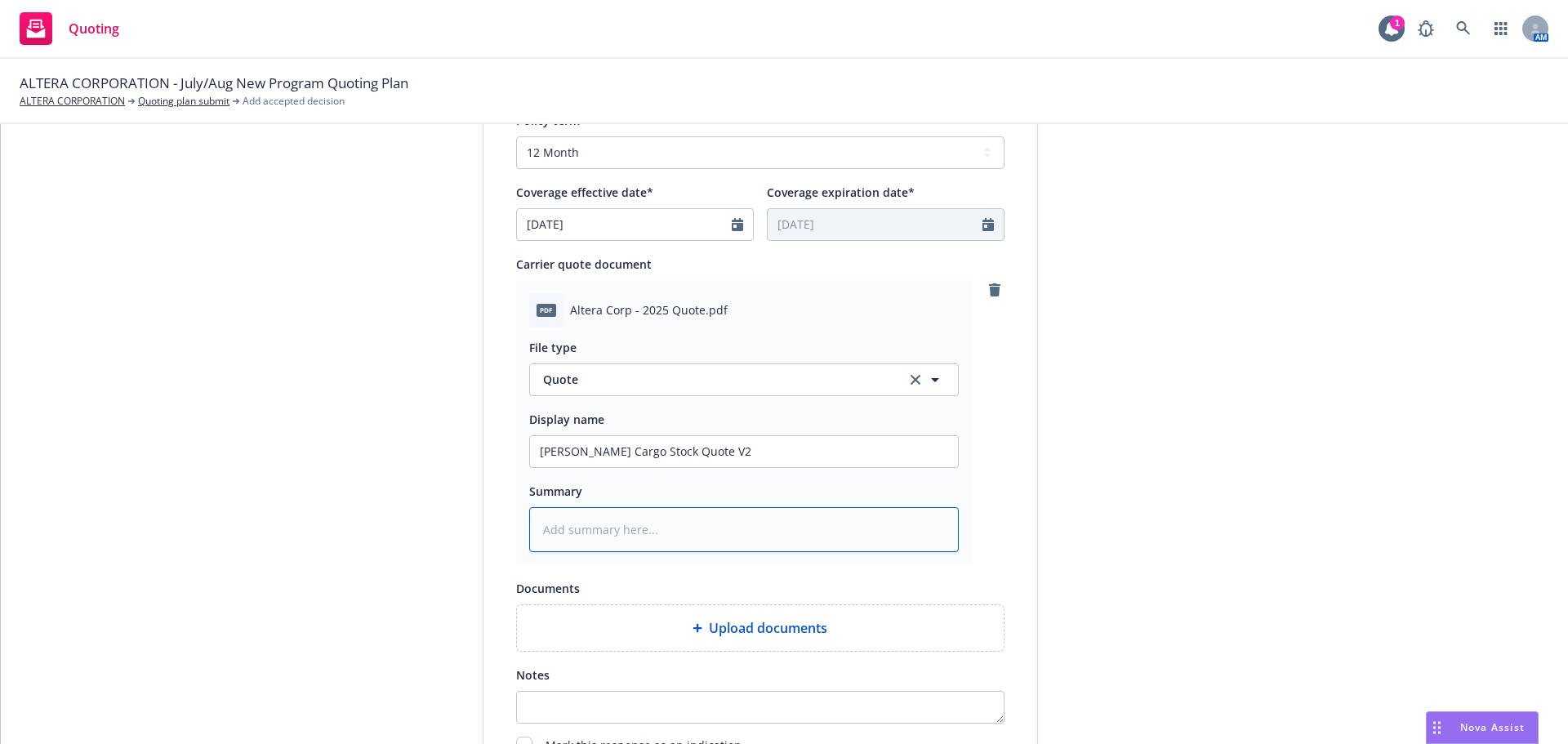
click at [625, 532] on textarea at bounding box center [744, 529] width 430 height 45
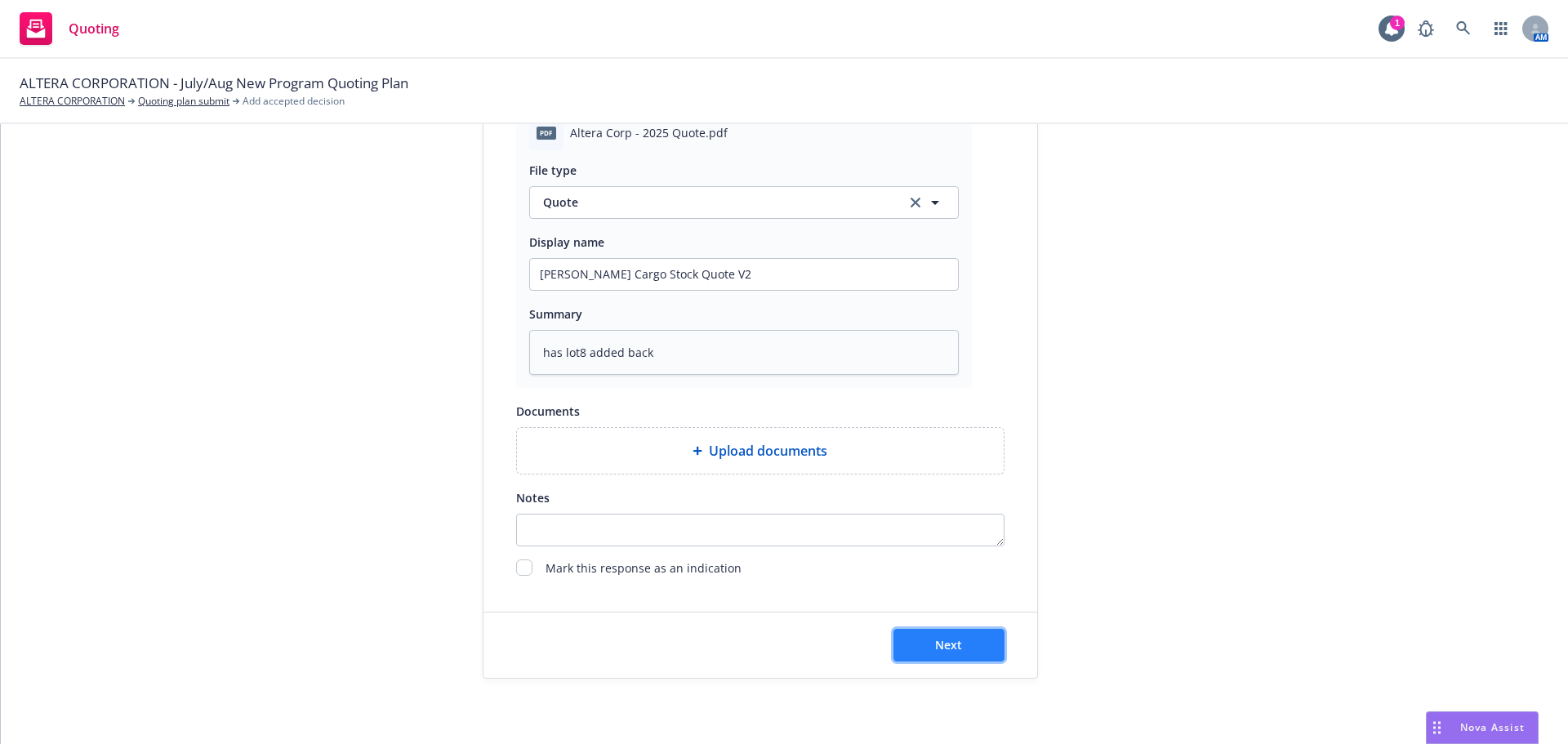
click at [926, 648] on button "Next" at bounding box center [948, 646] width 111 height 33
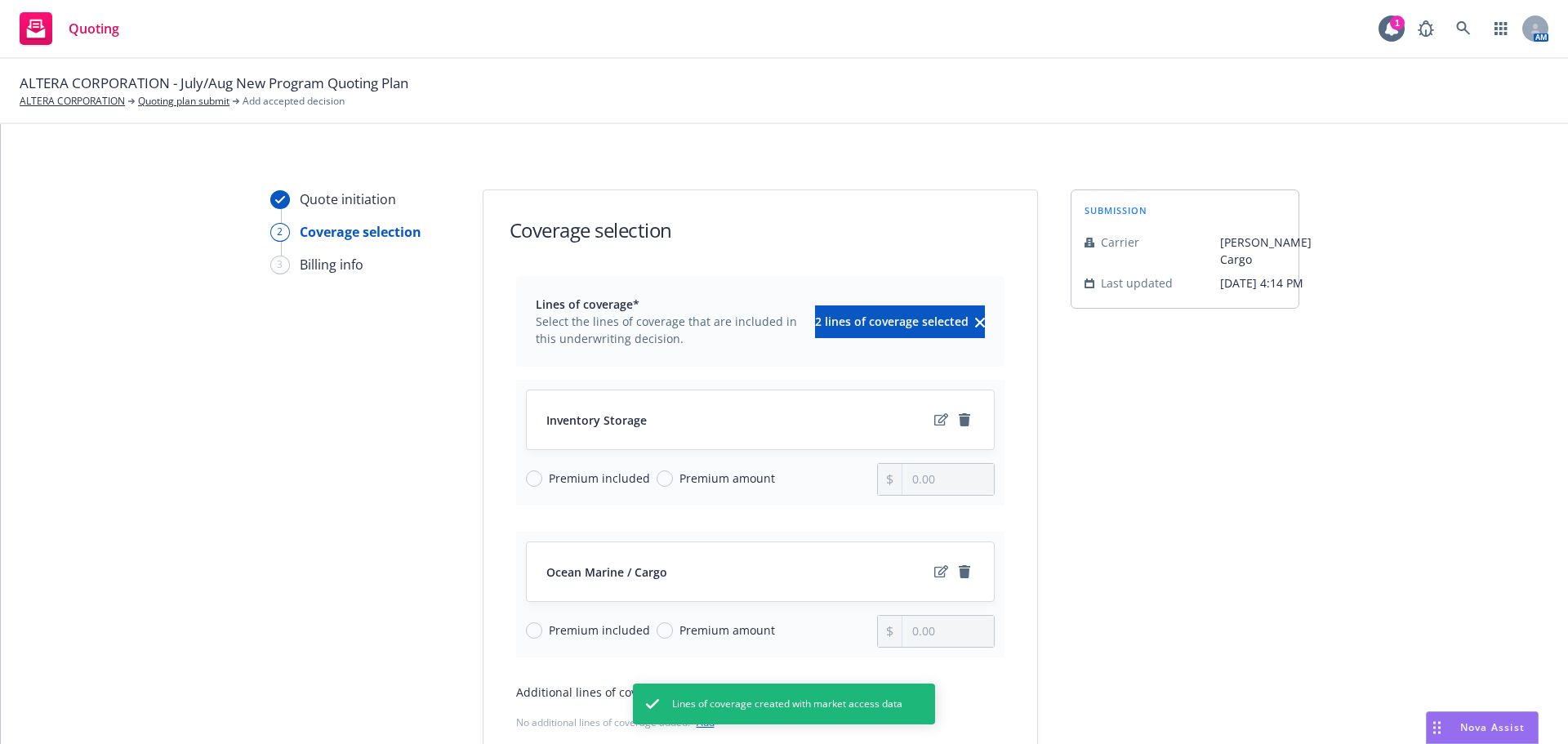
scroll to position [82, 0]
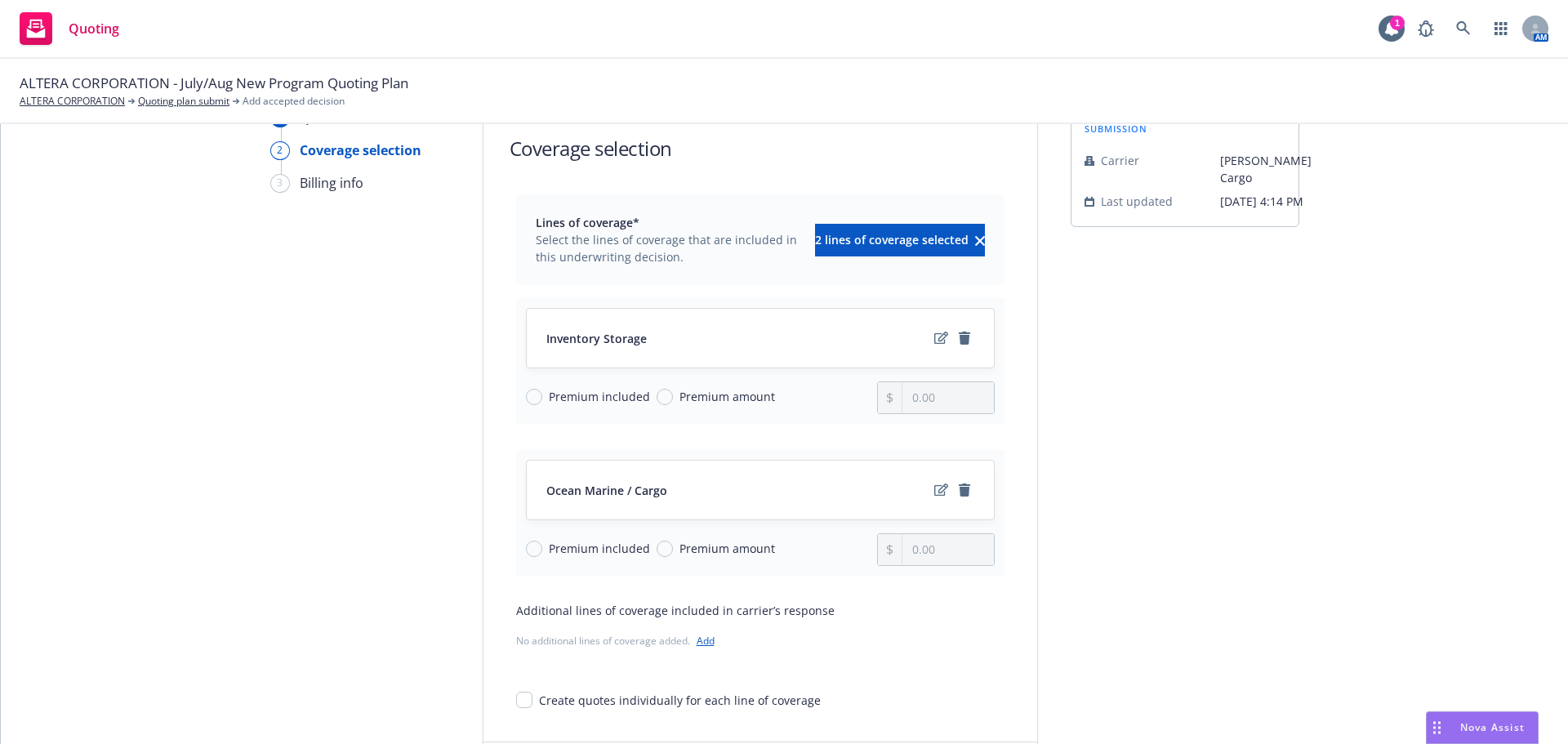
click at [679, 399] on span "Premium amount" at bounding box center [727, 397] width 95 height 17
click at [670, 399] on input "Premium amount" at bounding box center [665, 397] width 17 height 17
click at [924, 401] on input "0.00" at bounding box center [947, 398] width 91 height 31
click at [686, 551] on span "Premium amount" at bounding box center [727, 548] width 95 height 17
click at [673, 551] on input "Premium amount" at bounding box center [665, 549] width 17 height 17
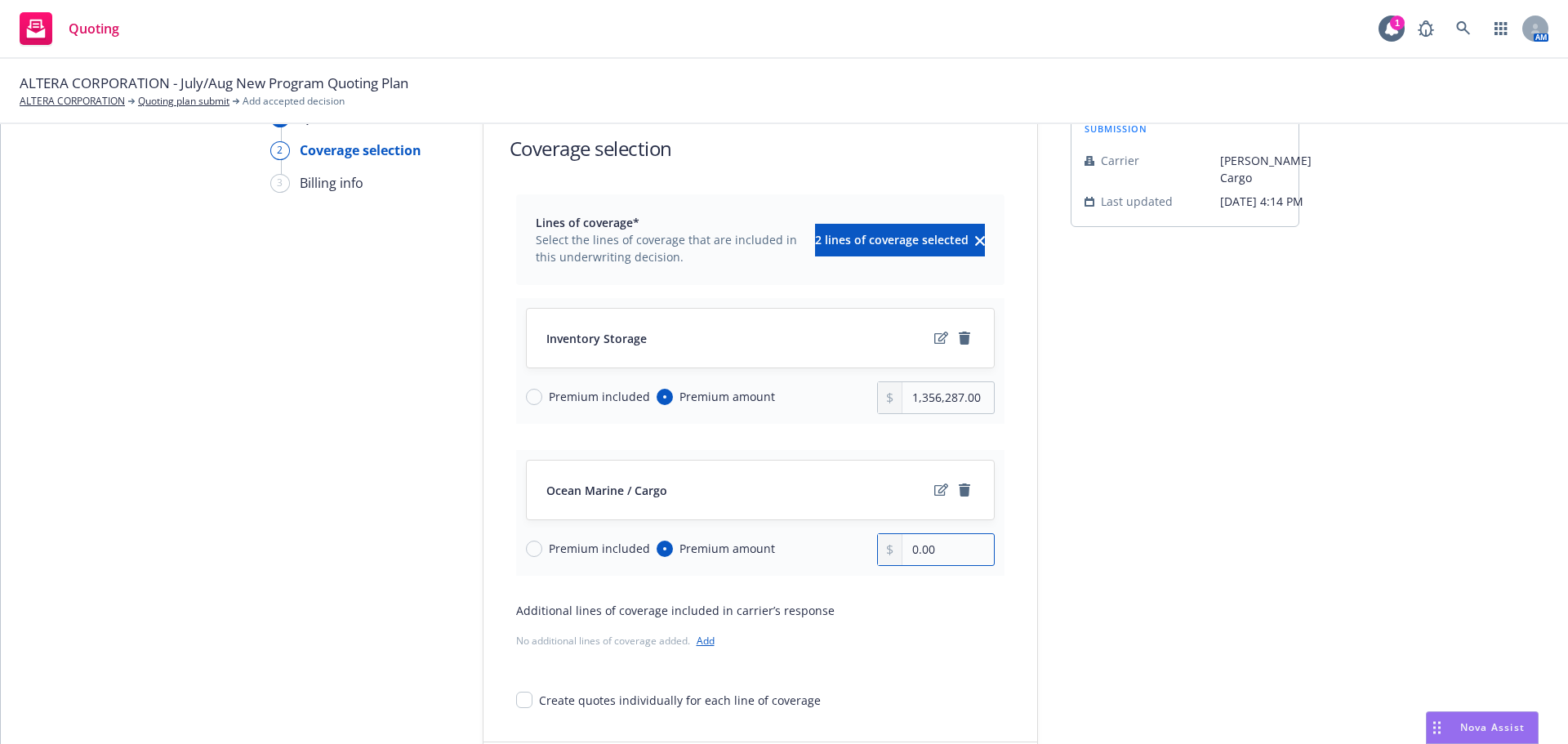
drag, startPoint x: 972, startPoint y: 564, endPoint x: 890, endPoint y: 553, distance: 82.7
click at [892, 553] on div "0.00" at bounding box center [935, 550] width 118 height 33
click at [935, 492] on icon "edit" at bounding box center [941, 490] width 14 height 13
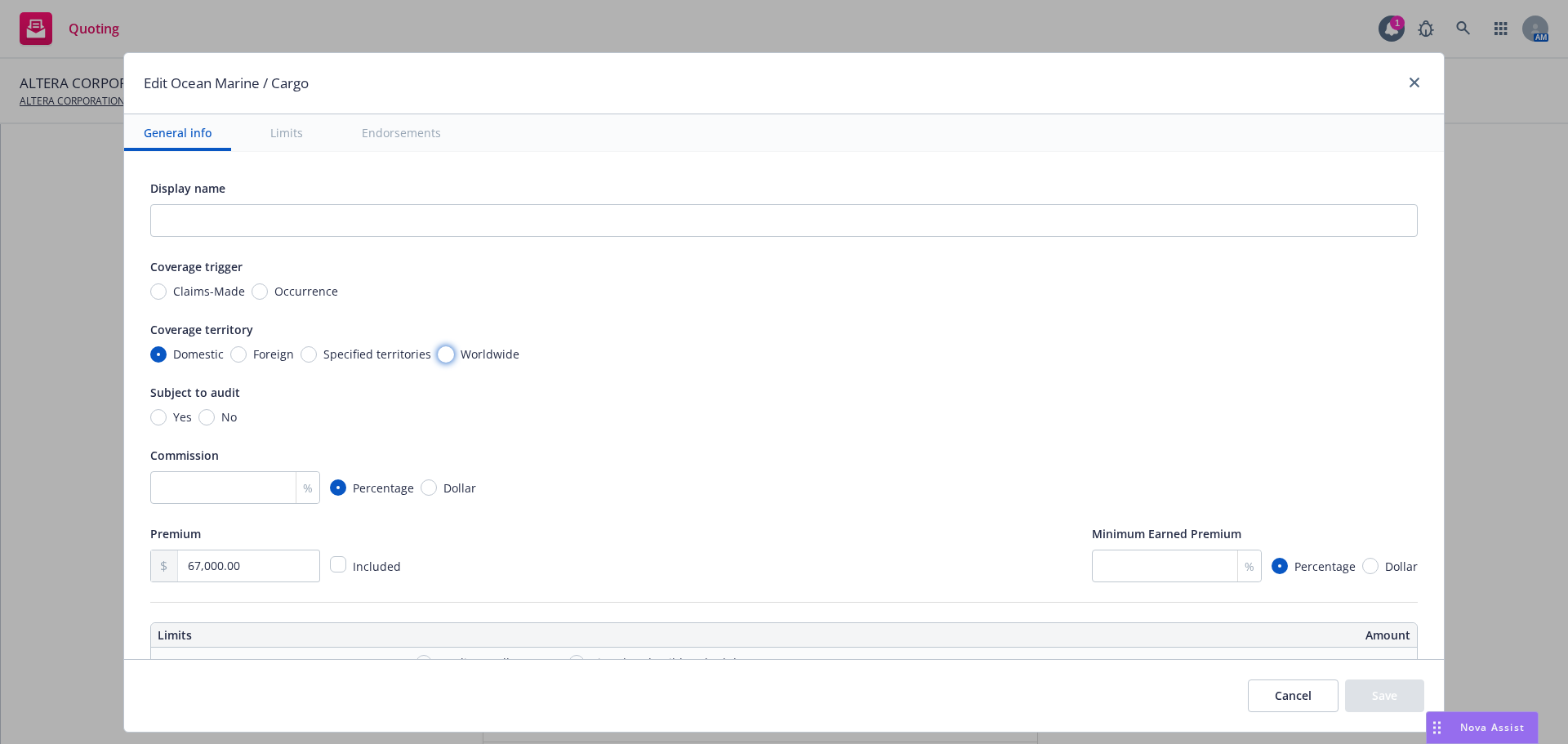
click at [443, 355] on input "Worldwide" at bounding box center [446, 355] width 17 height 17
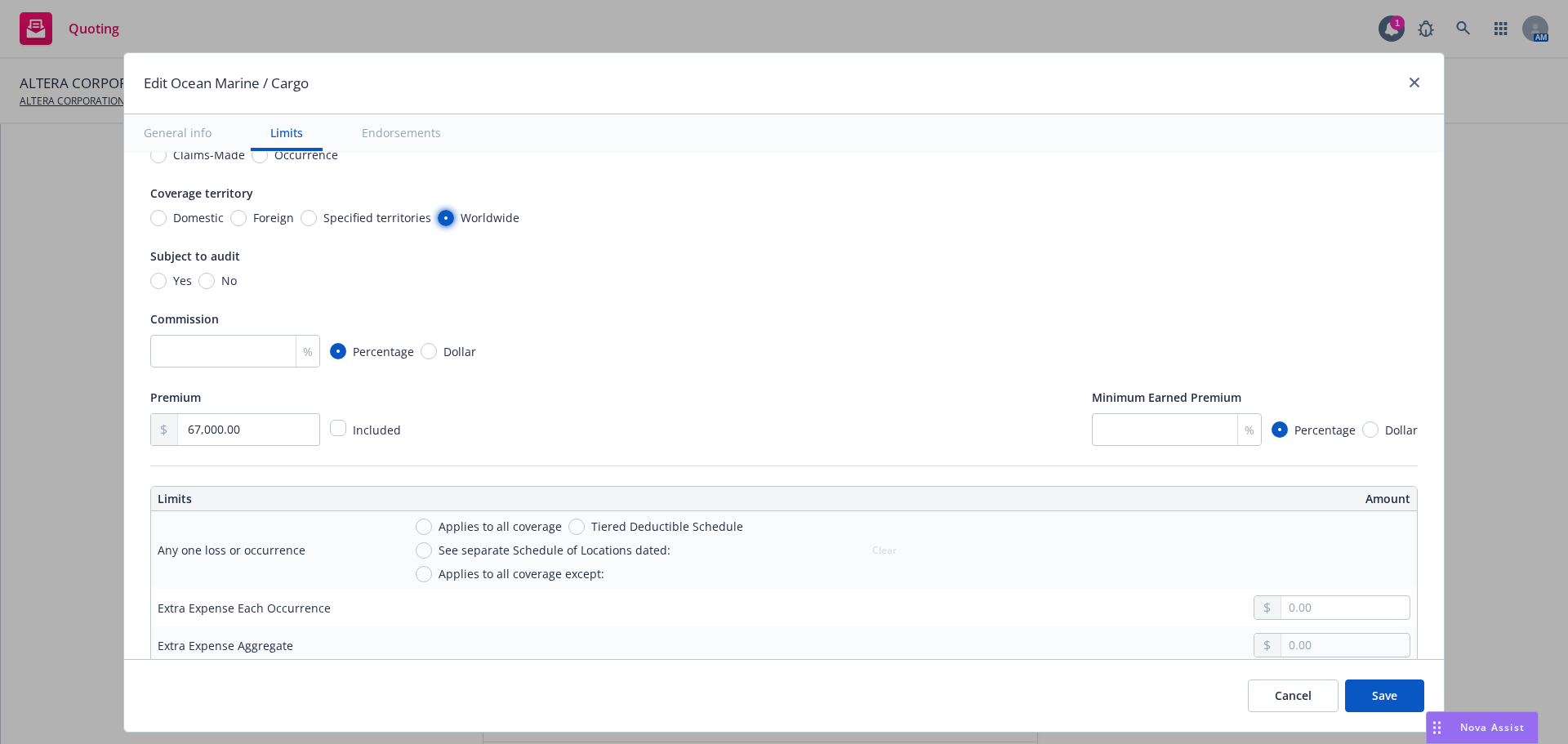
scroll to position [163, 0]
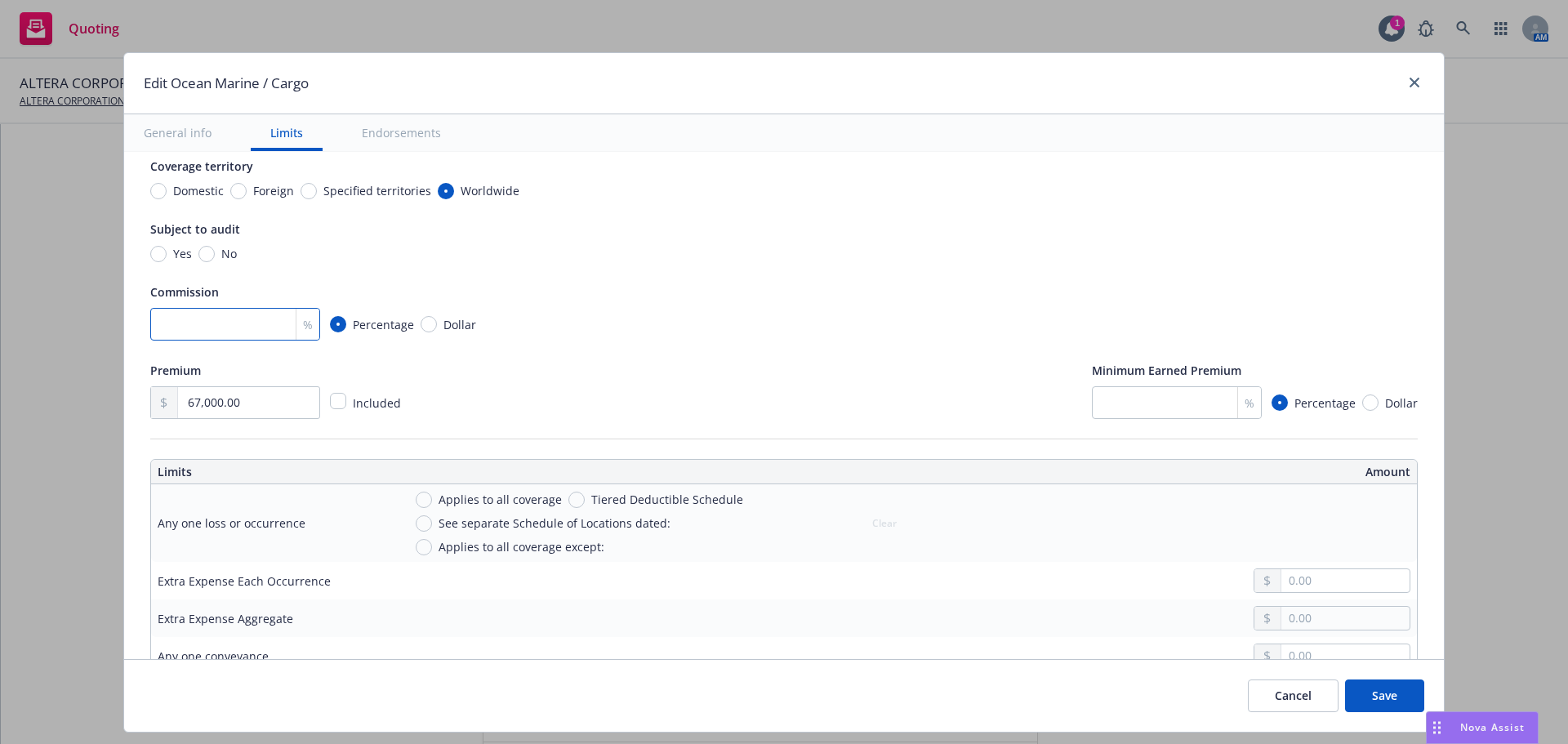
click at [218, 329] on input "number" at bounding box center [235, 324] width 170 height 33
click at [552, 299] on div "Commission" at bounding box center [784, 291] width 1268 height 19
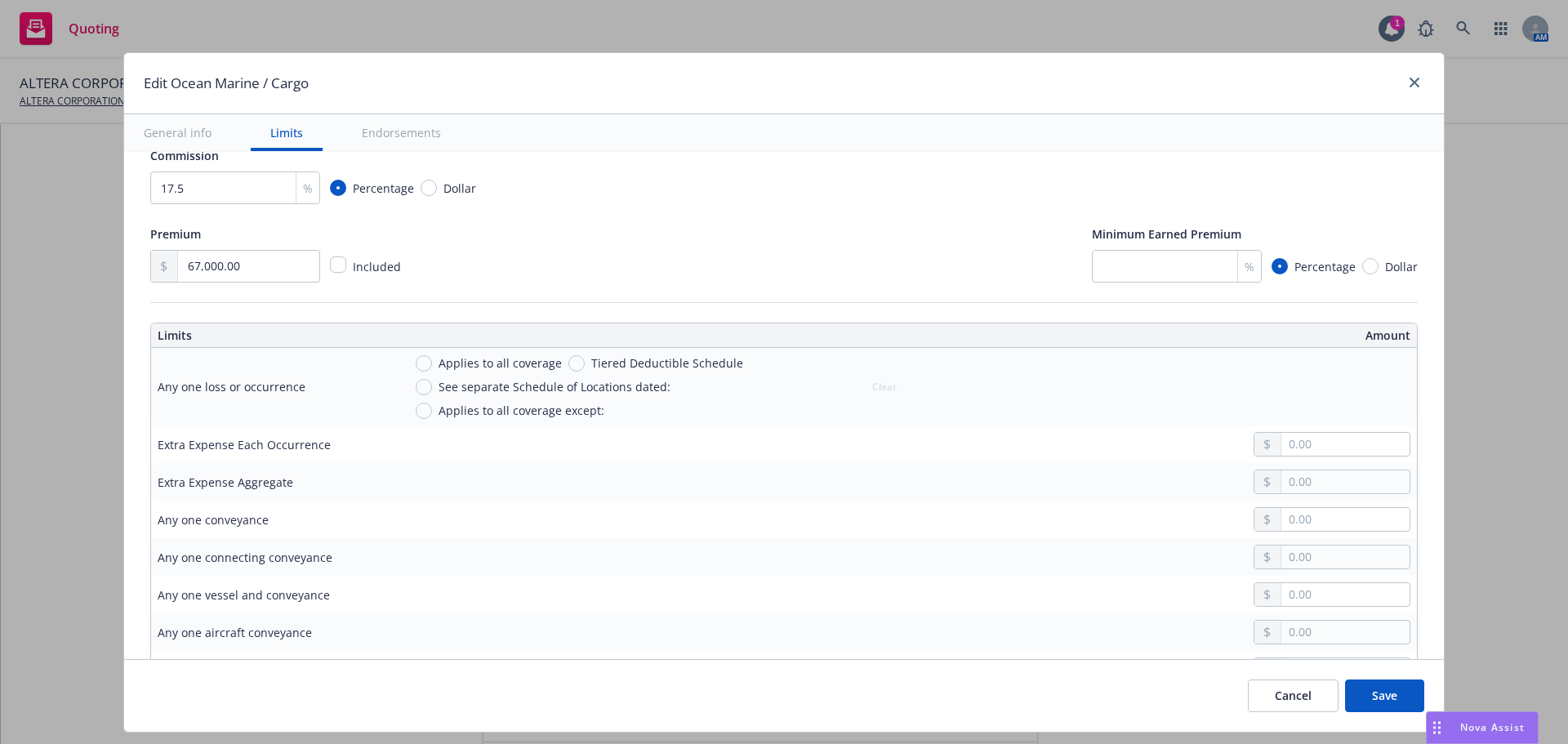
scroll to position [327, 0]
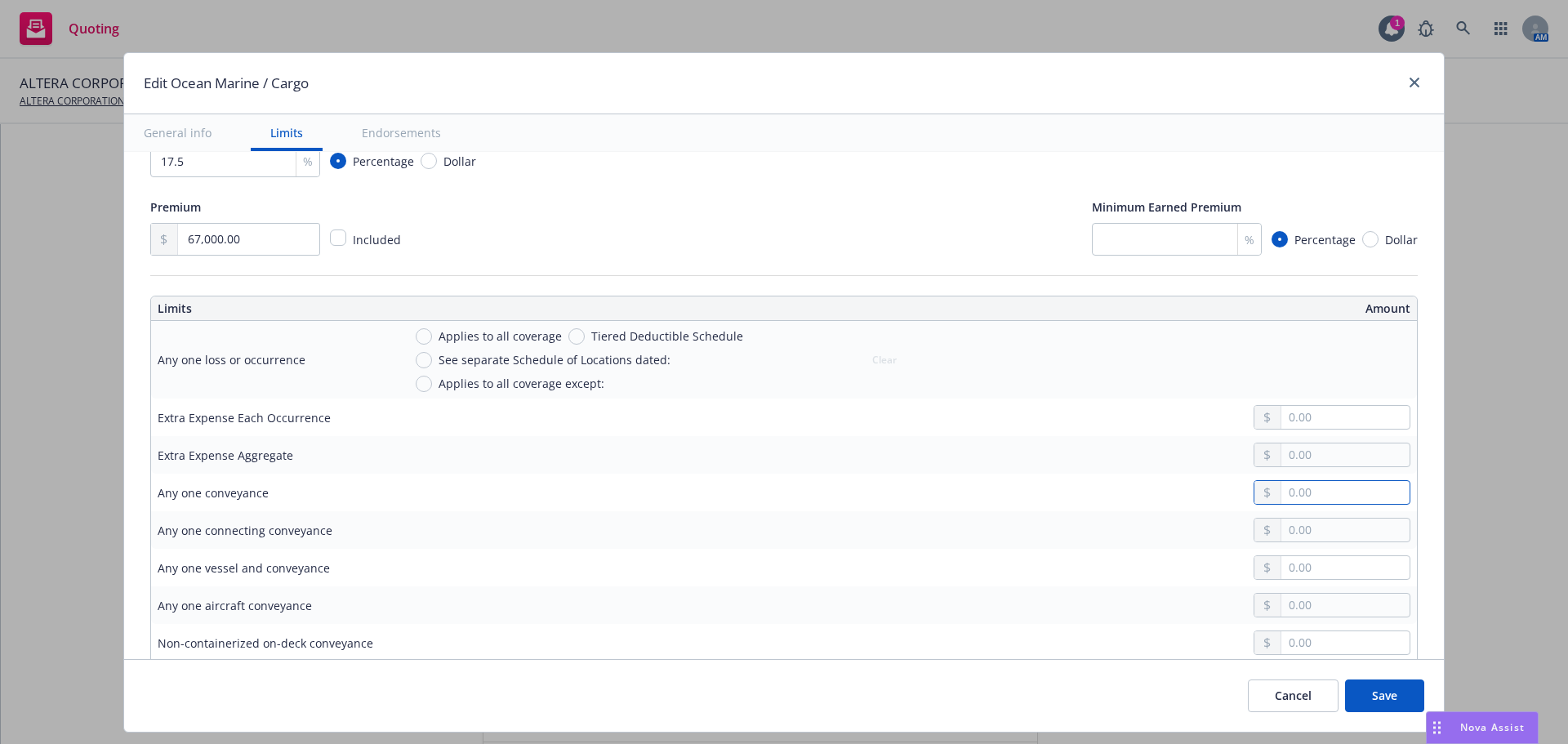
click at [1285, 493] on input "text" at bounding box center [1346, 492] width 129 height 23
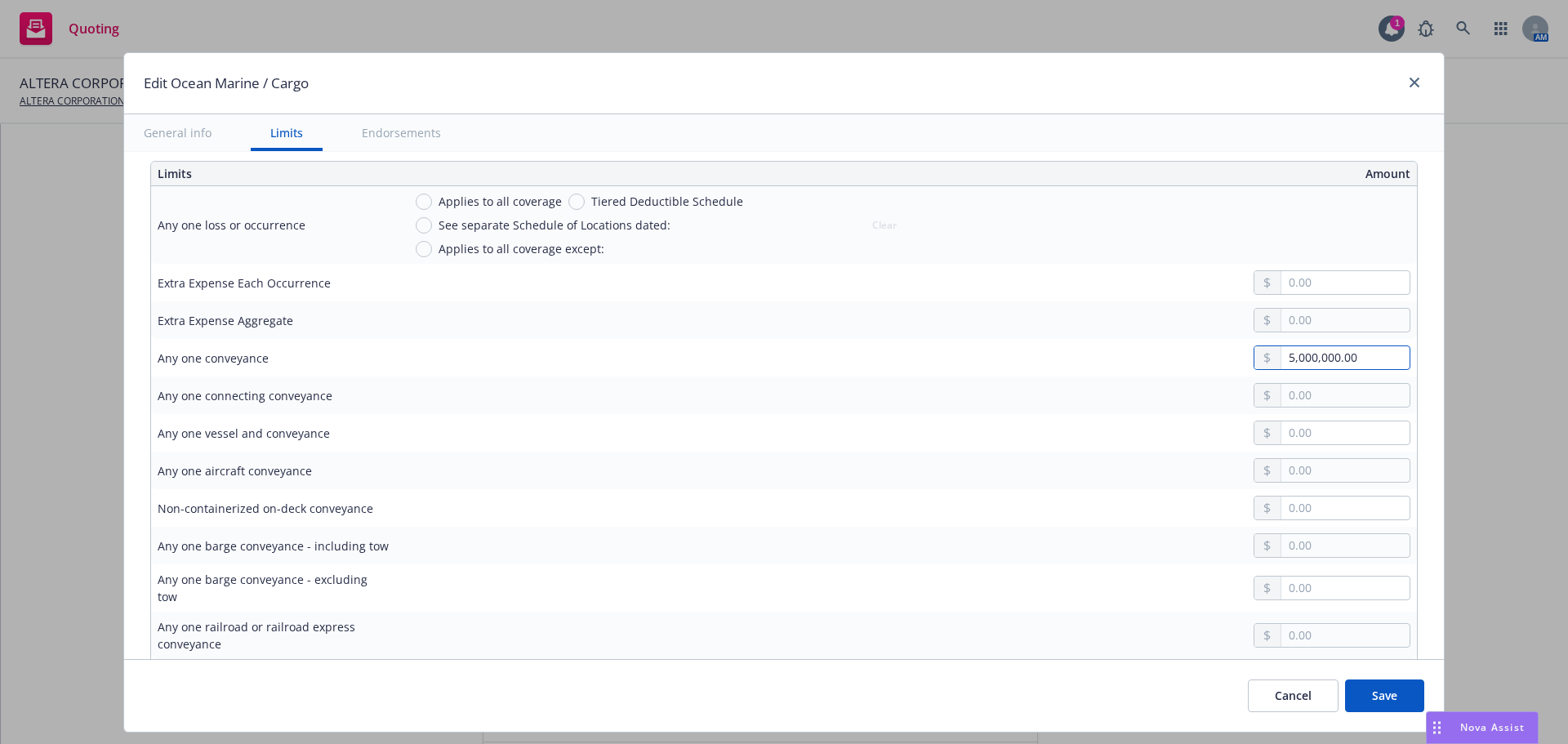
scroll to position [490, 0]
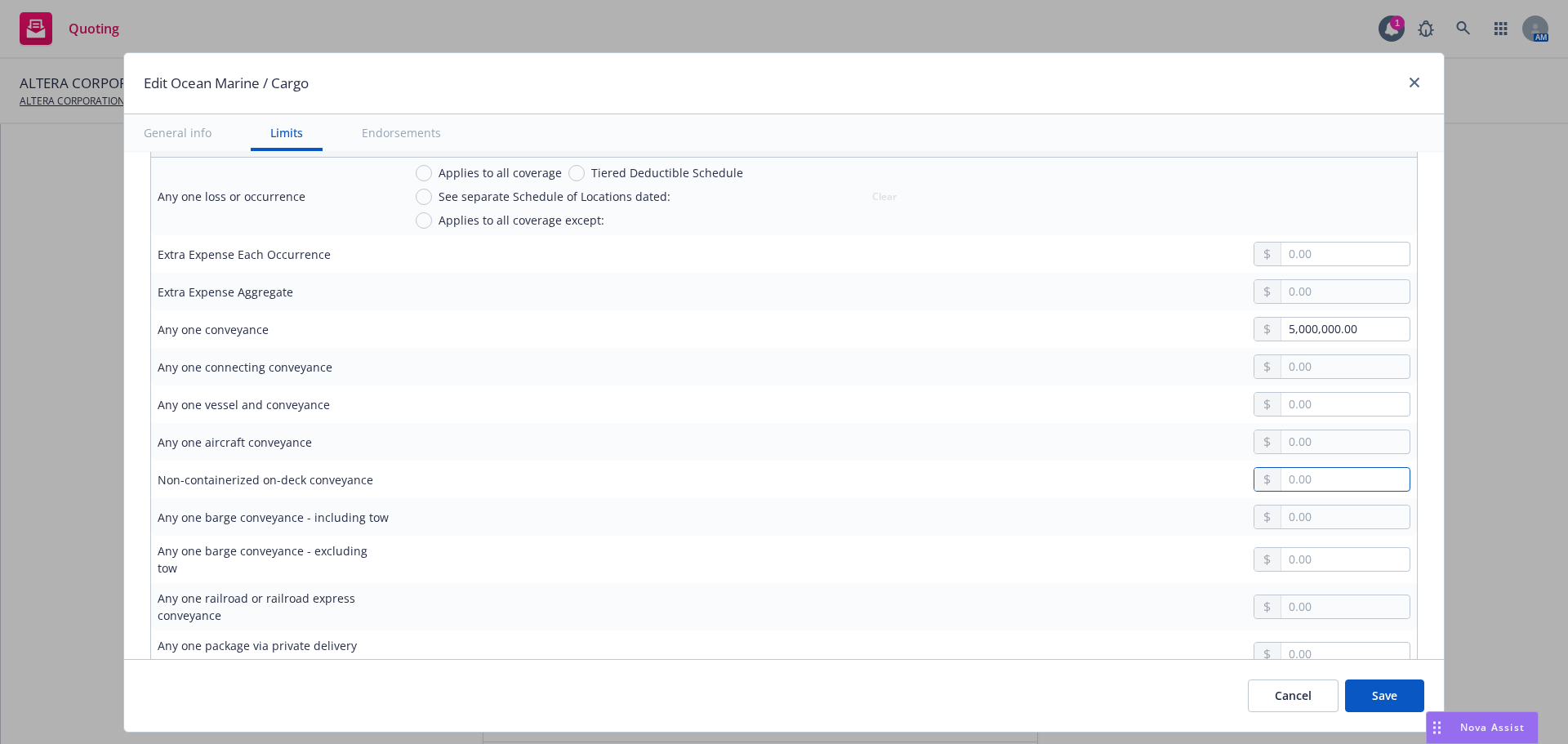
click at [1290, 475] on input "text" at bounding box center [1346, 479] width 129 height 23
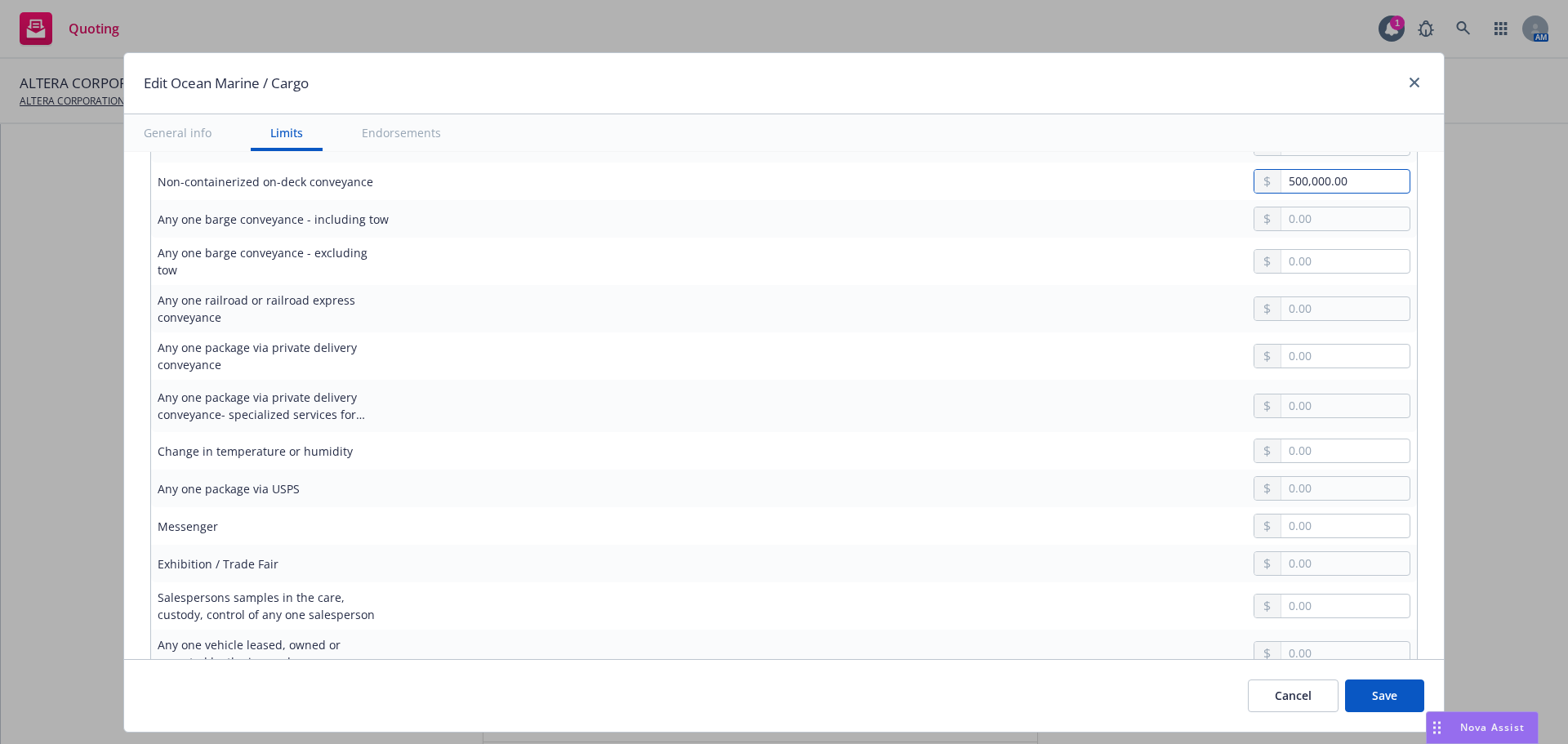
scroll to position [817, 0]
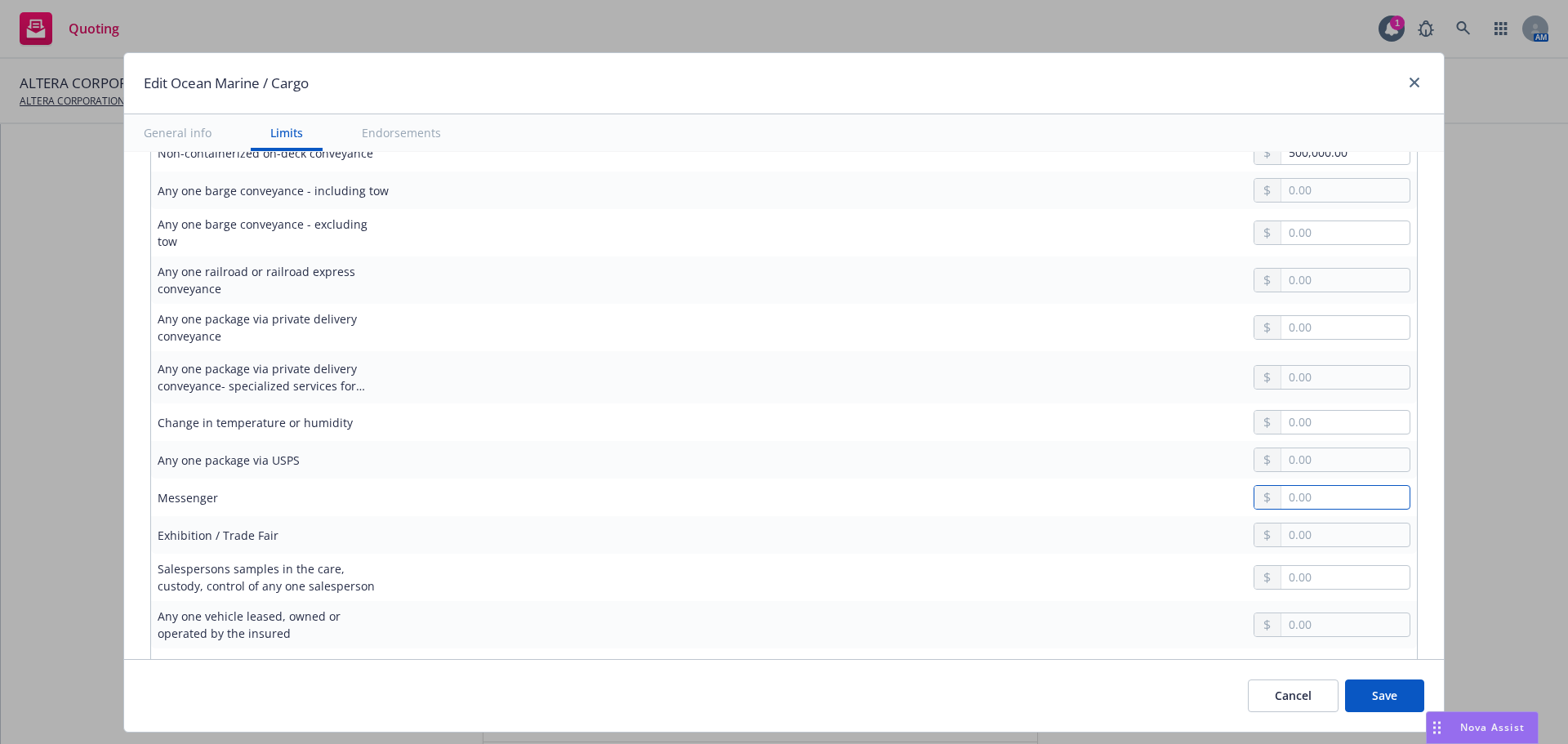
click at [1307, 492] on input "text" at bounding box center [1346, 497] width 129 height 23
click at [1282, 566] on input "text" at bounding box center [1346, 577] width 129 height 23
click at [1305, 524] on input "text" at bounding box center [1346, 535] width 129 height 23
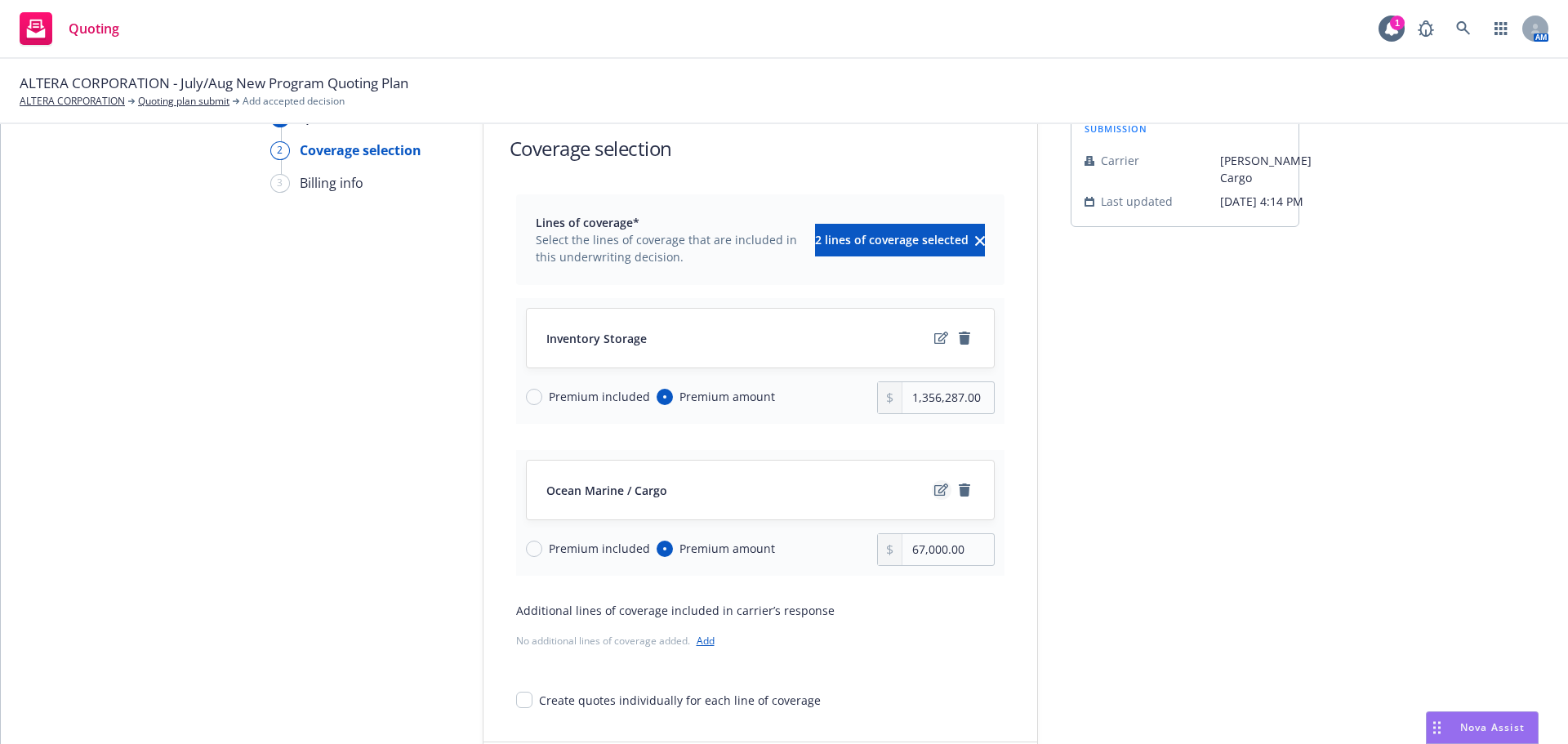
click at [936, 491] on icon "edit" at bounding box center [941, 490] width 14 height 12
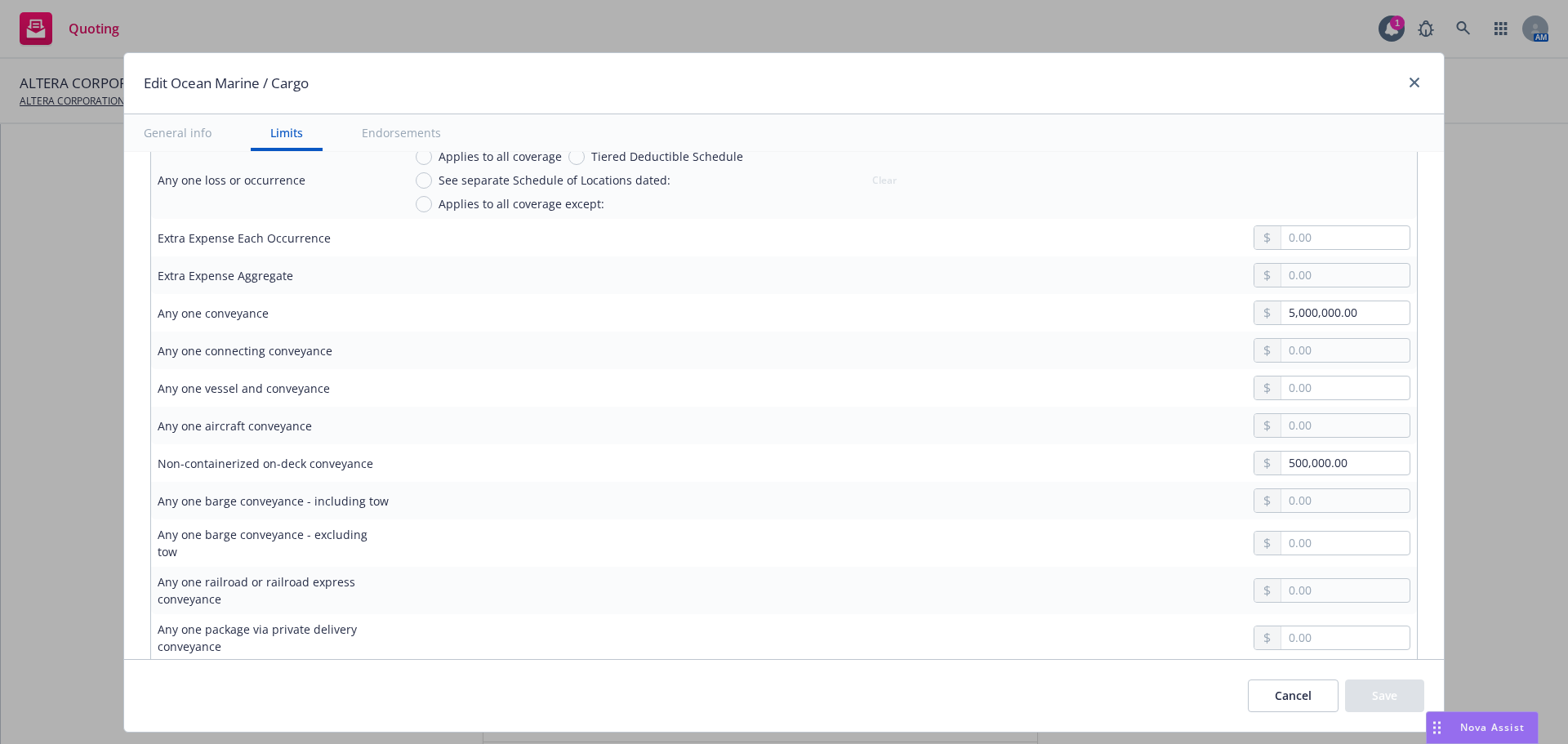
scroll to position [490, 0]
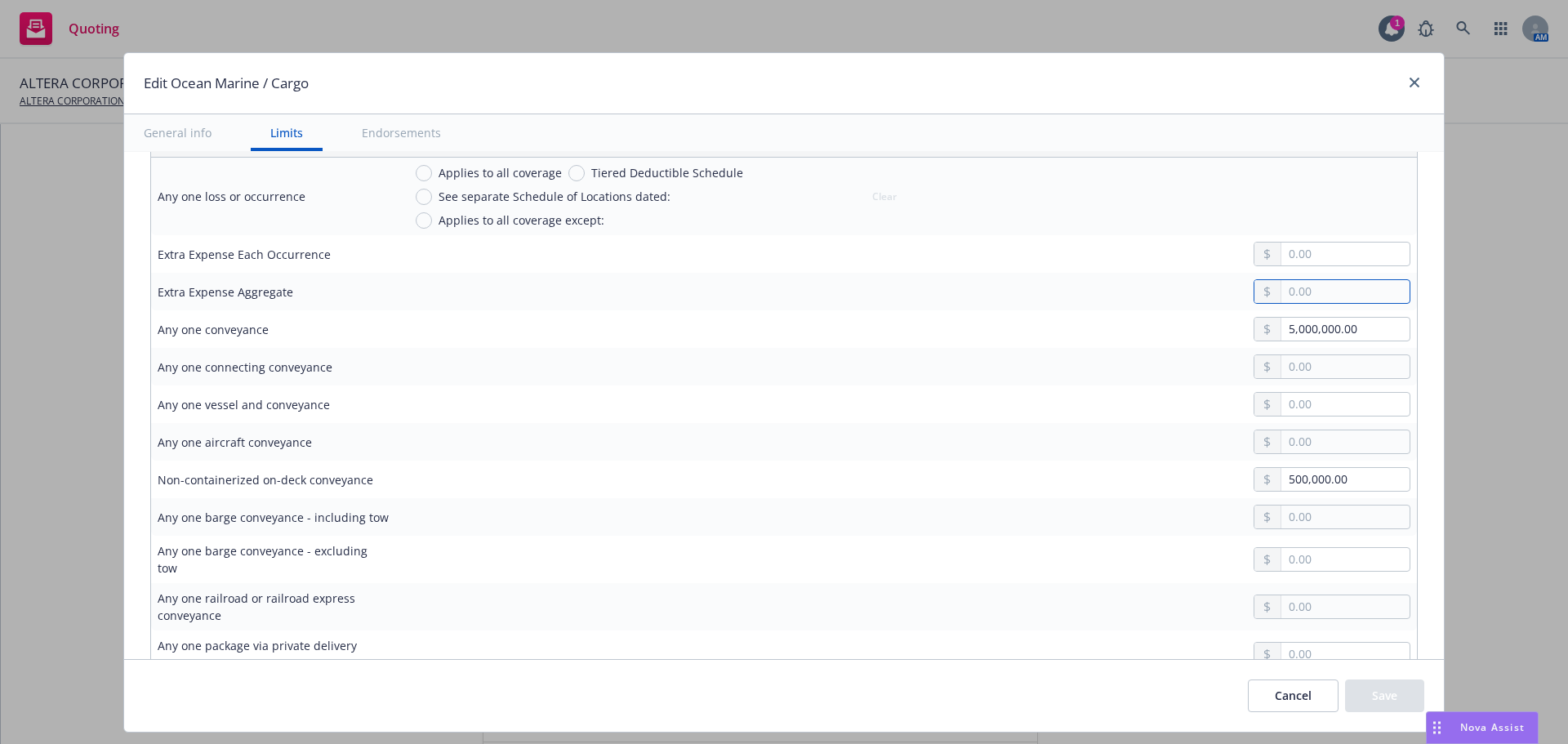
click at [1353, 292] on input "text" at bounding box center [1346, 291] width 129 height 23
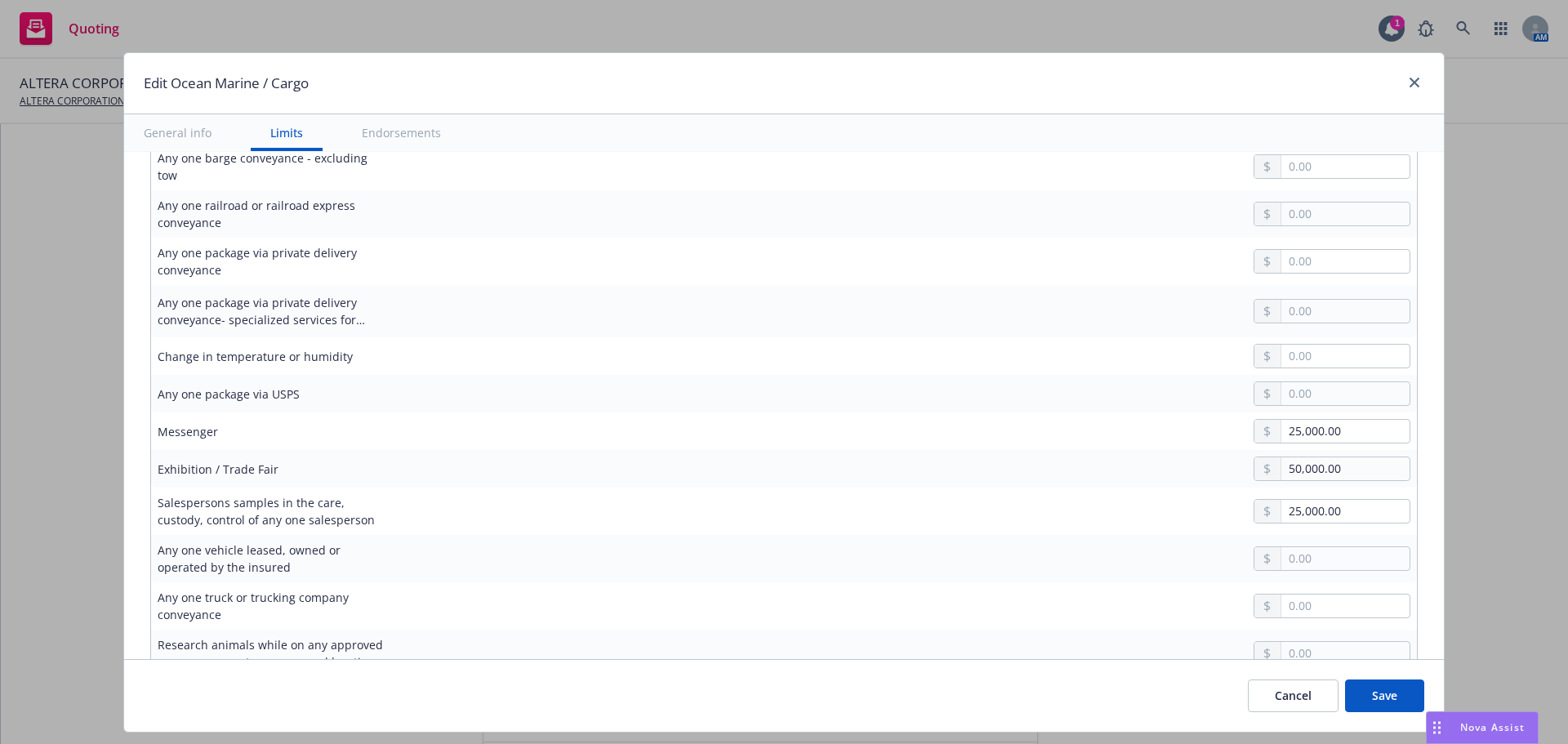
scroll to position [899, 0]
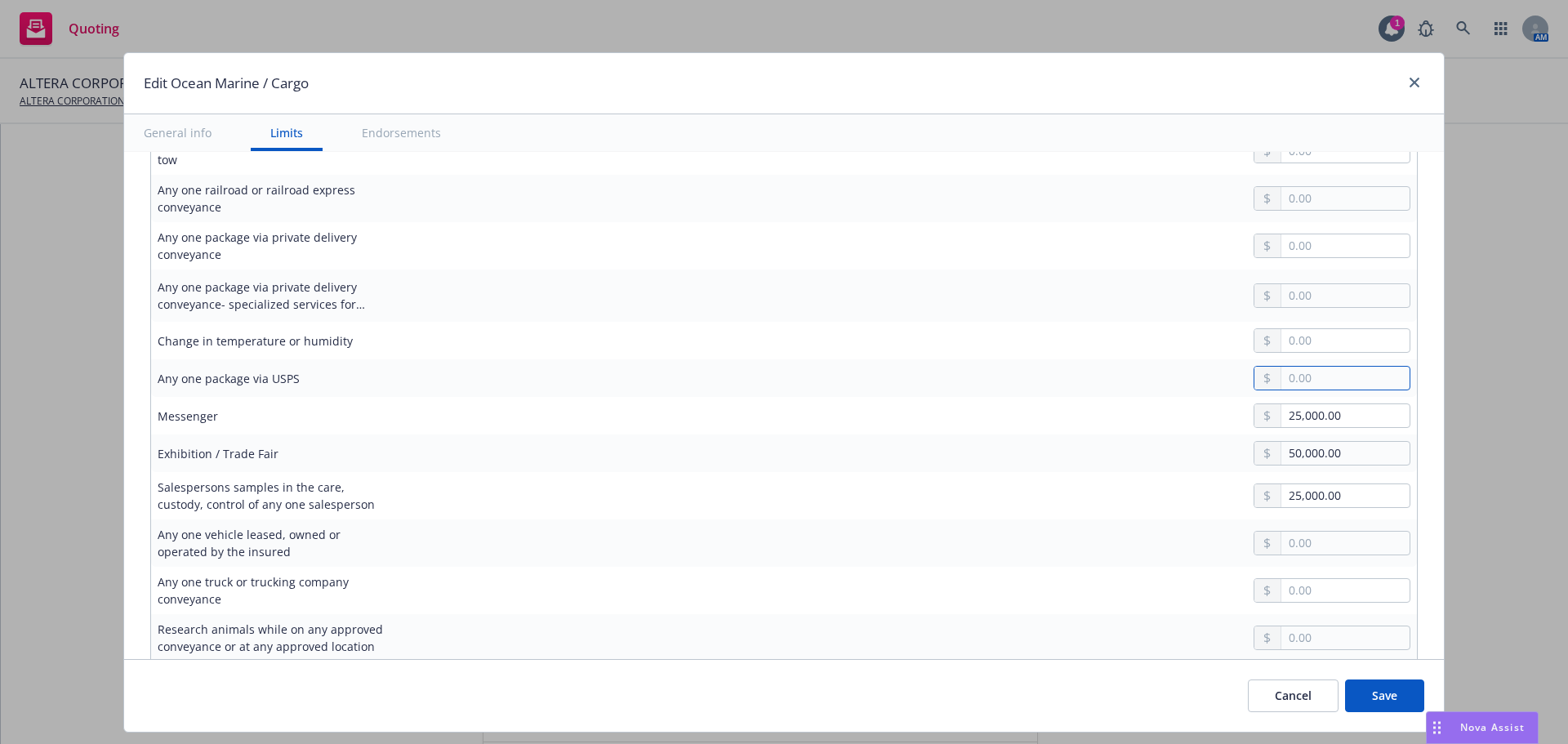
click at [1290, 372] on input "text" at bounding box center [1346, 378] width 129 height 23
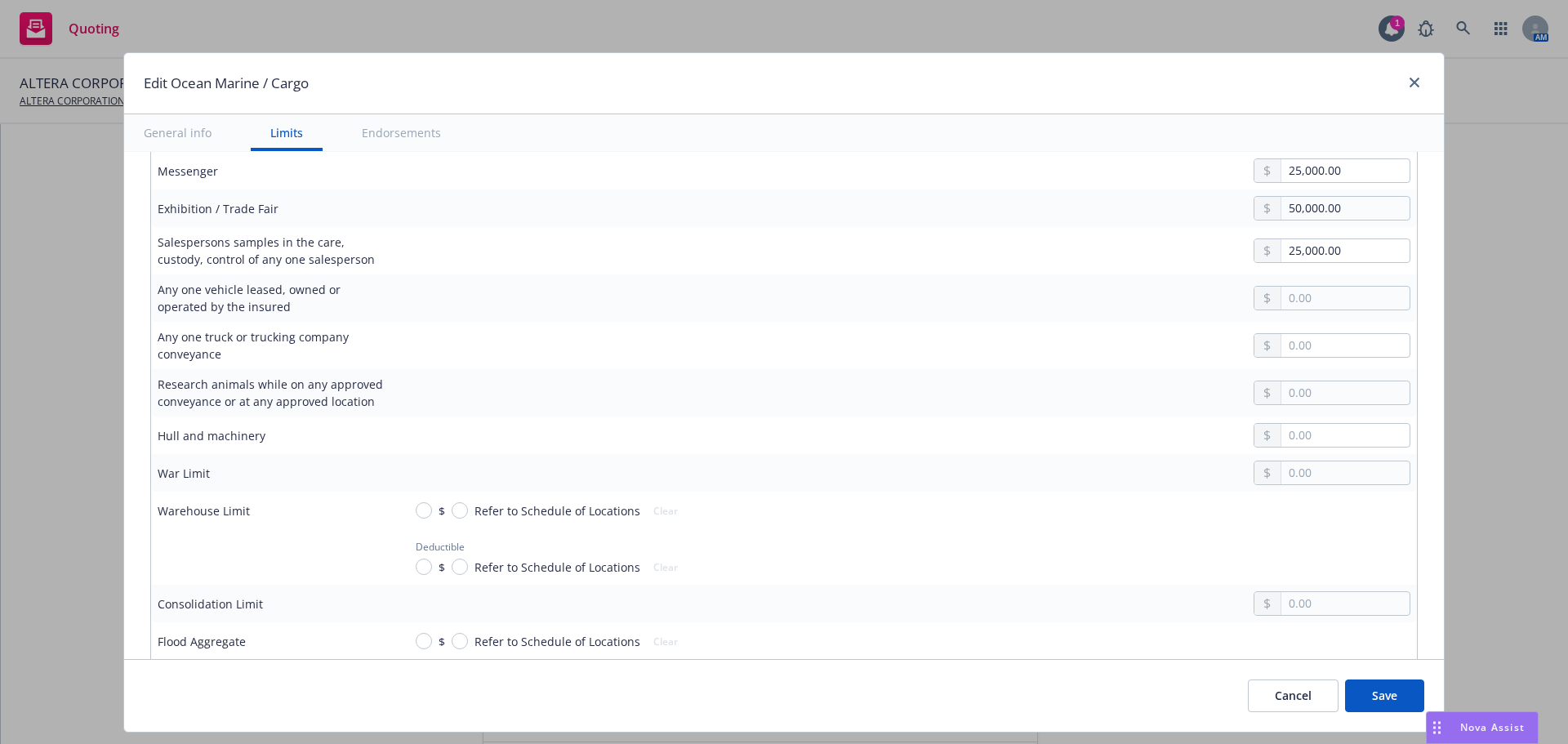
scroll to position [1225, 0]
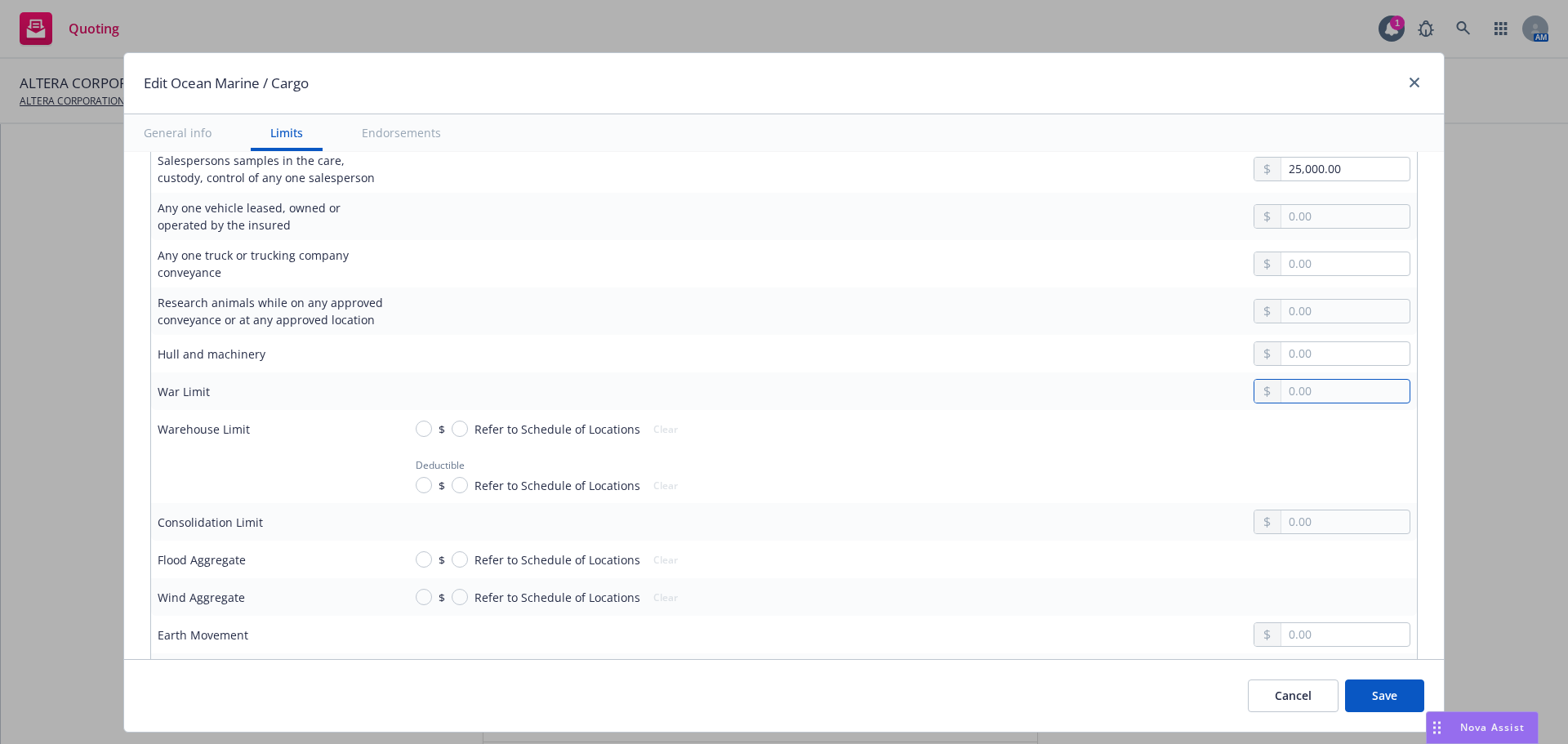
click at [1293, 380] on input "text" at bounding box center [1346, 391] width 129 height 23
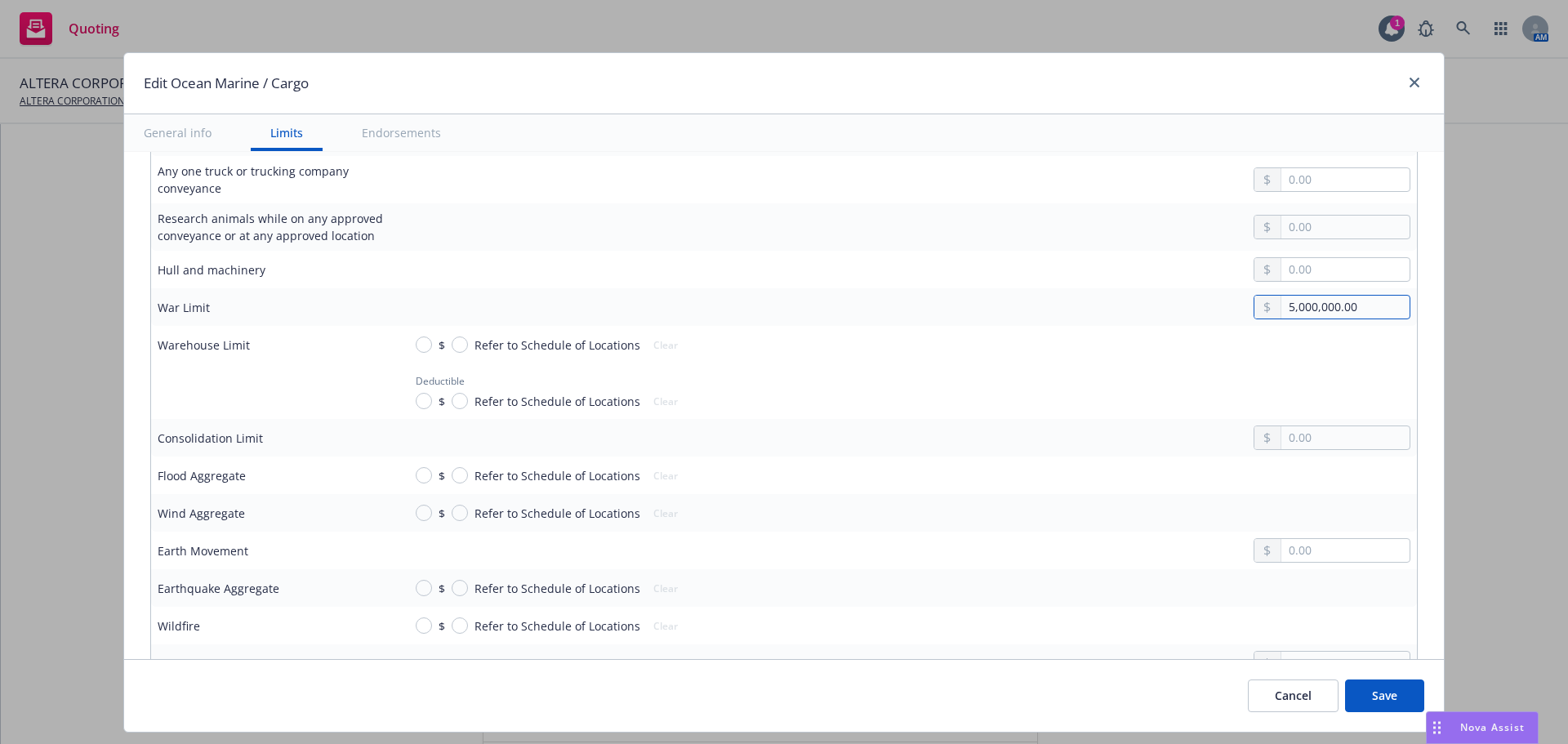
scroll to position [1307, 0]
drag, startPoint x: 1367, startPoint y: 695, endPoint x: 1320, endPoint y: 683, distance: 48.5
click at [1368, 694] on button "Save" at bounding box center [1384, 696] width 79 height 33
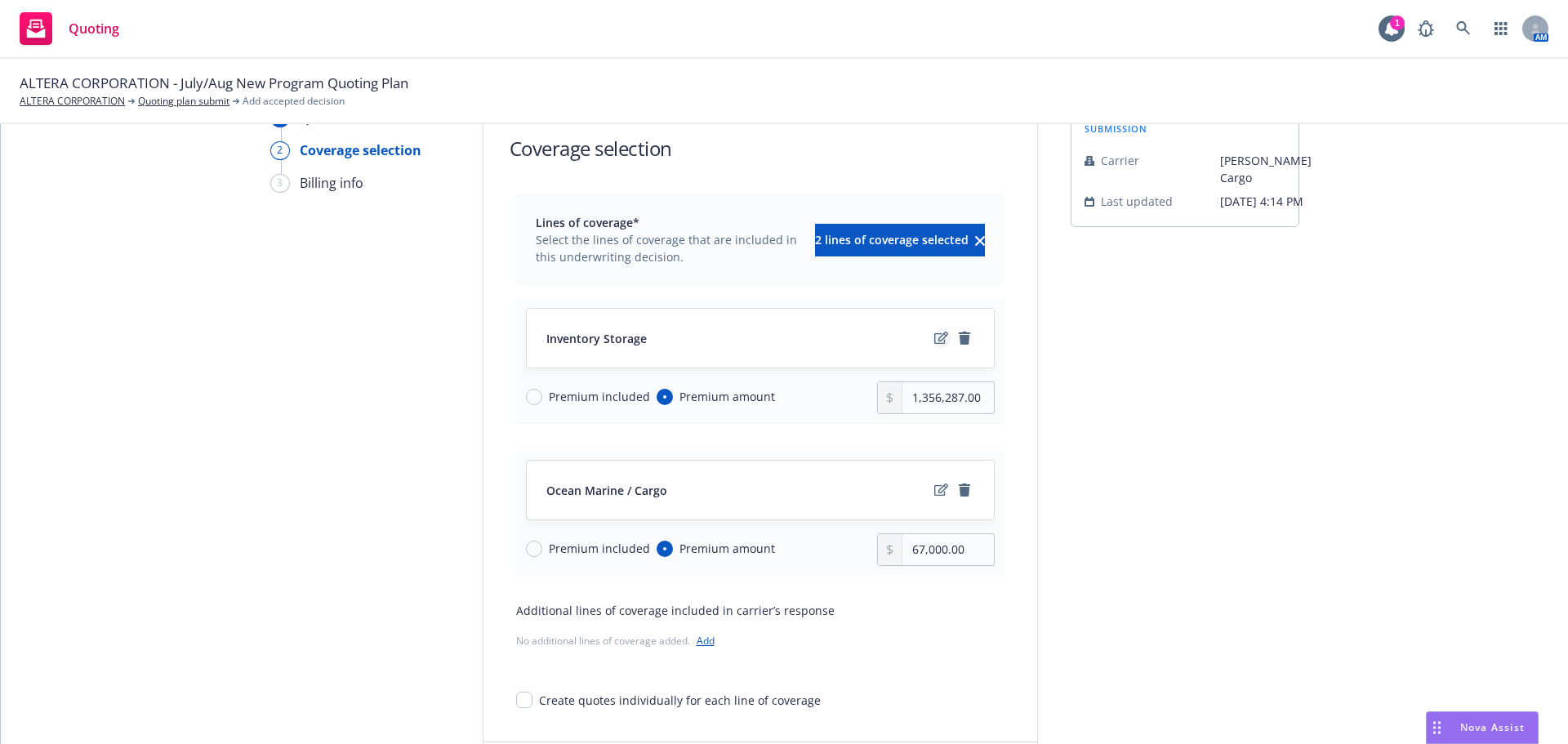
click at [937, 343] on icon "edit" at bounding box center [941, 338] width 14 height 13
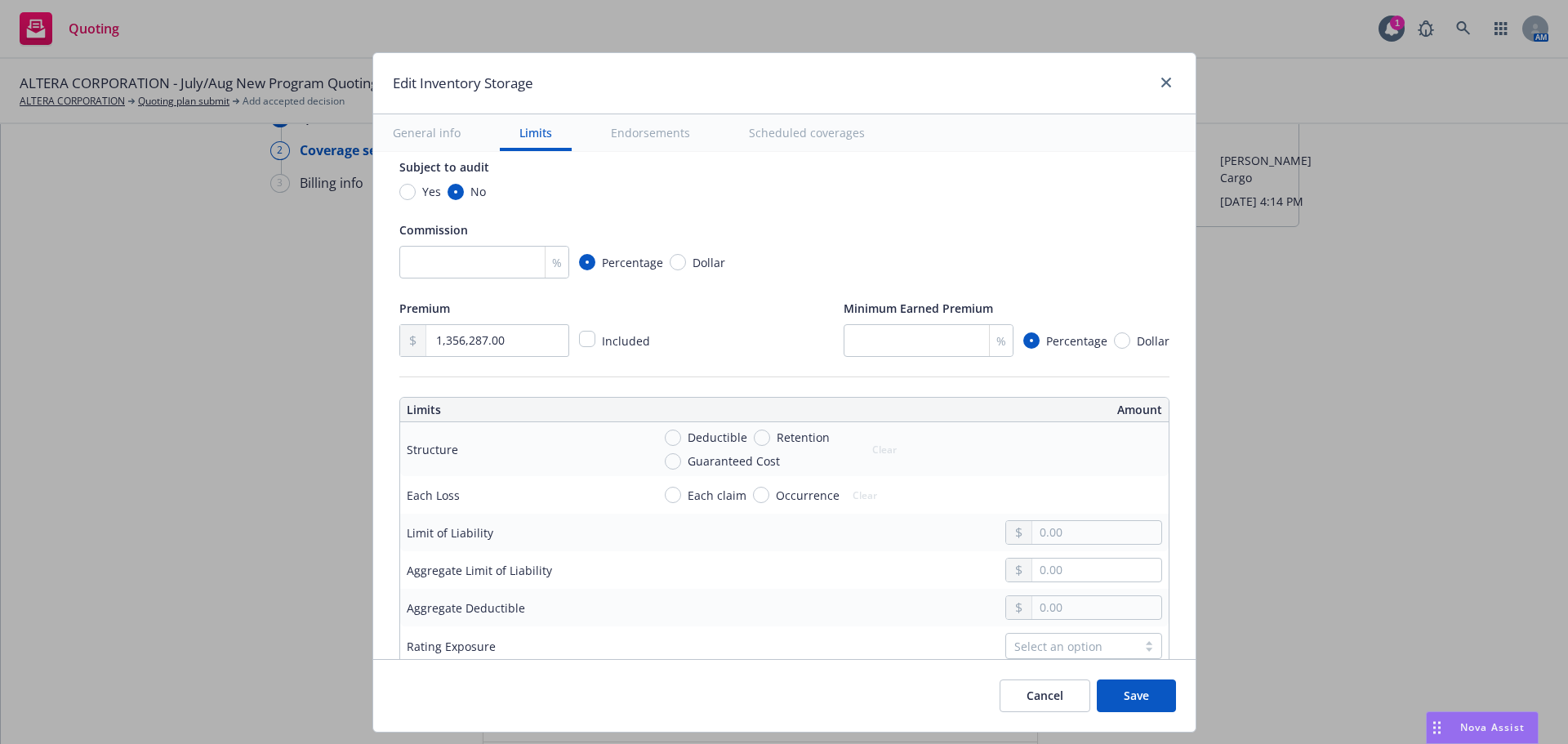
scroll to position [141, 0]
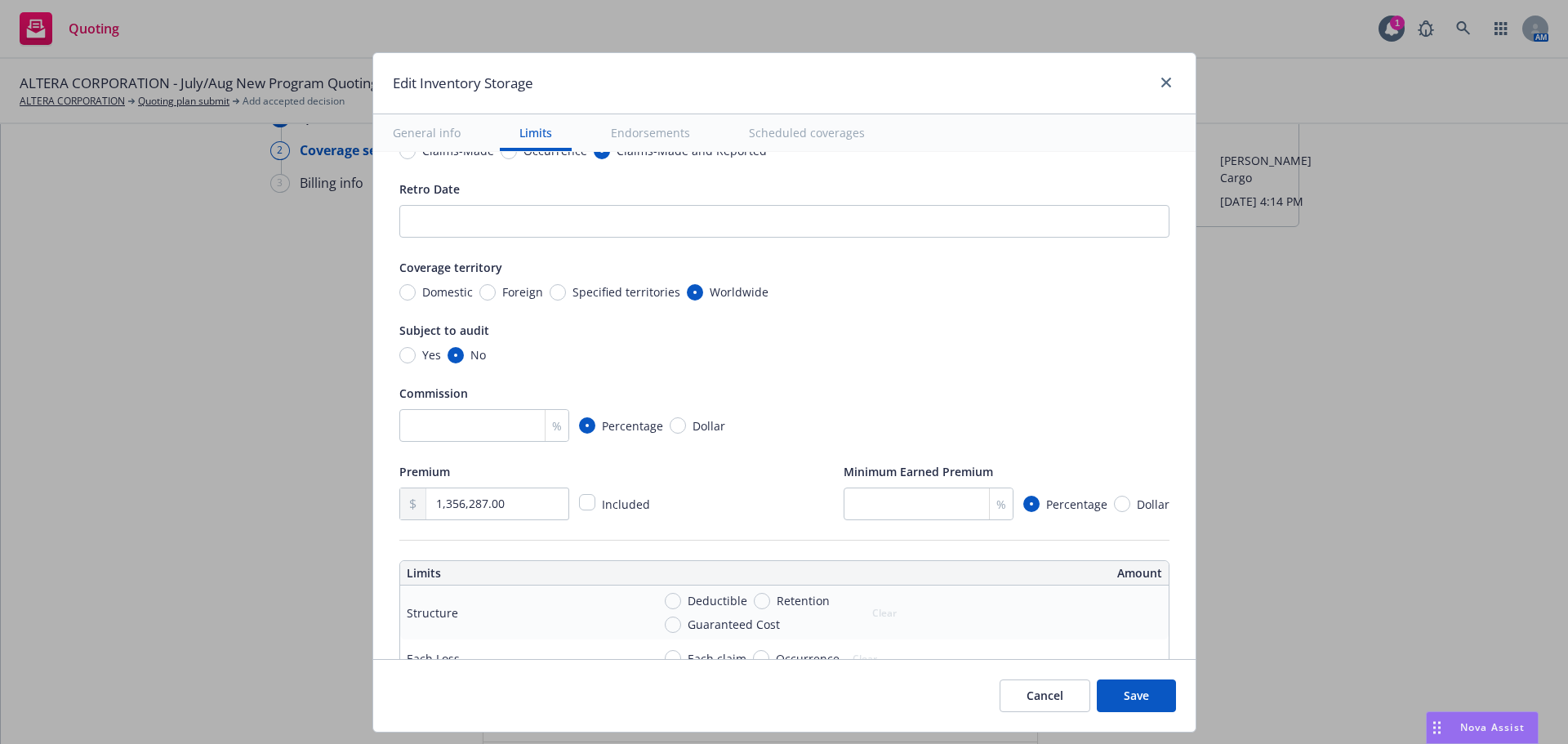
click at [1054, 699] on button "Cancel" at bounding box center [1045, 696] width 91 height 33
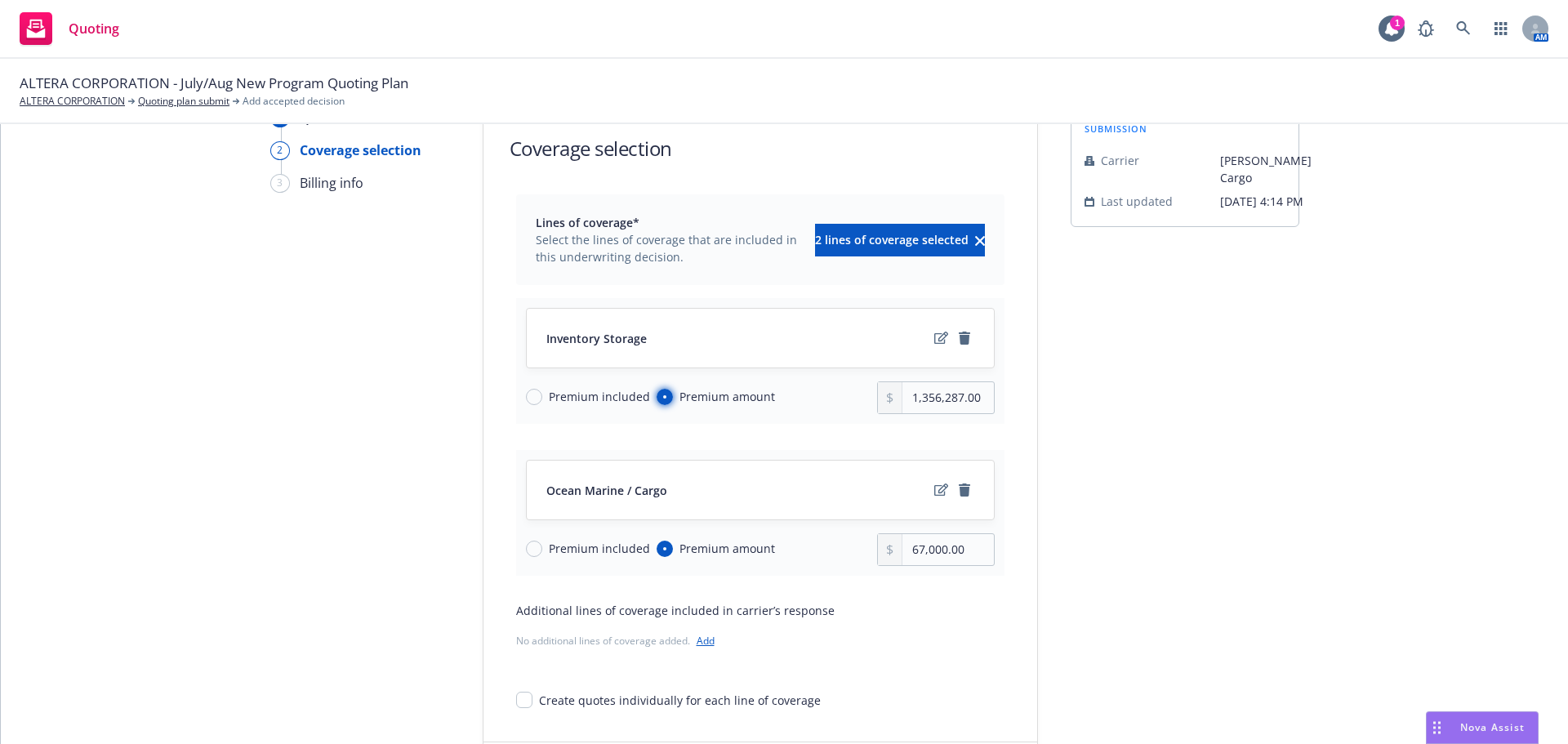
click at [656, 398] on input "Premium amount" at bounding box center [665, 397] width 17 height 17
click at [529, 396] on input "Premium included" at bounding box center [534, 397] width 17 height 17
click at [958, 337] on icon "remove" at bounding box center [964, 338] width 11 height 13
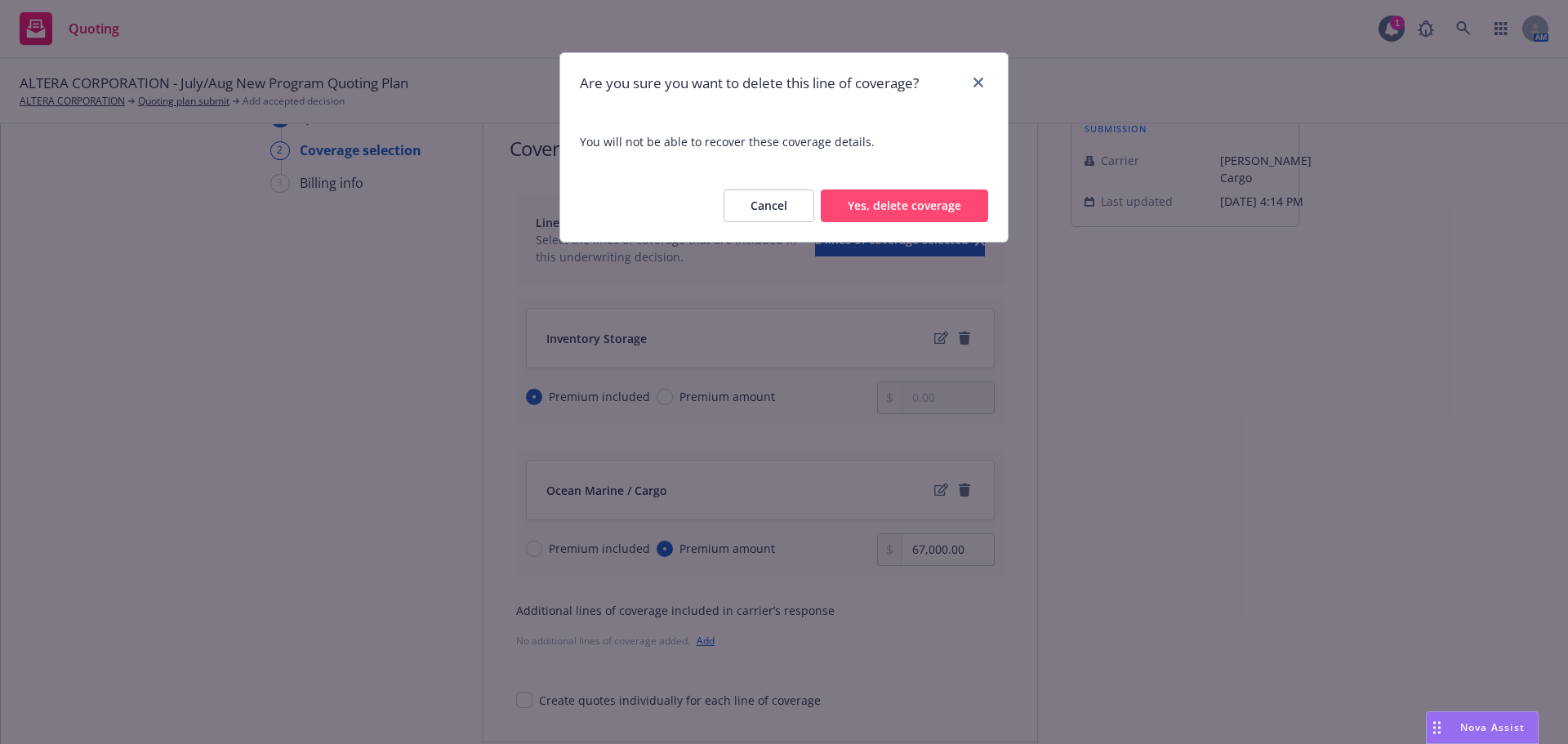
click at [919, 218] on button "Yes, delete coverage" at bounding box center [904, 206] width 167 height 33
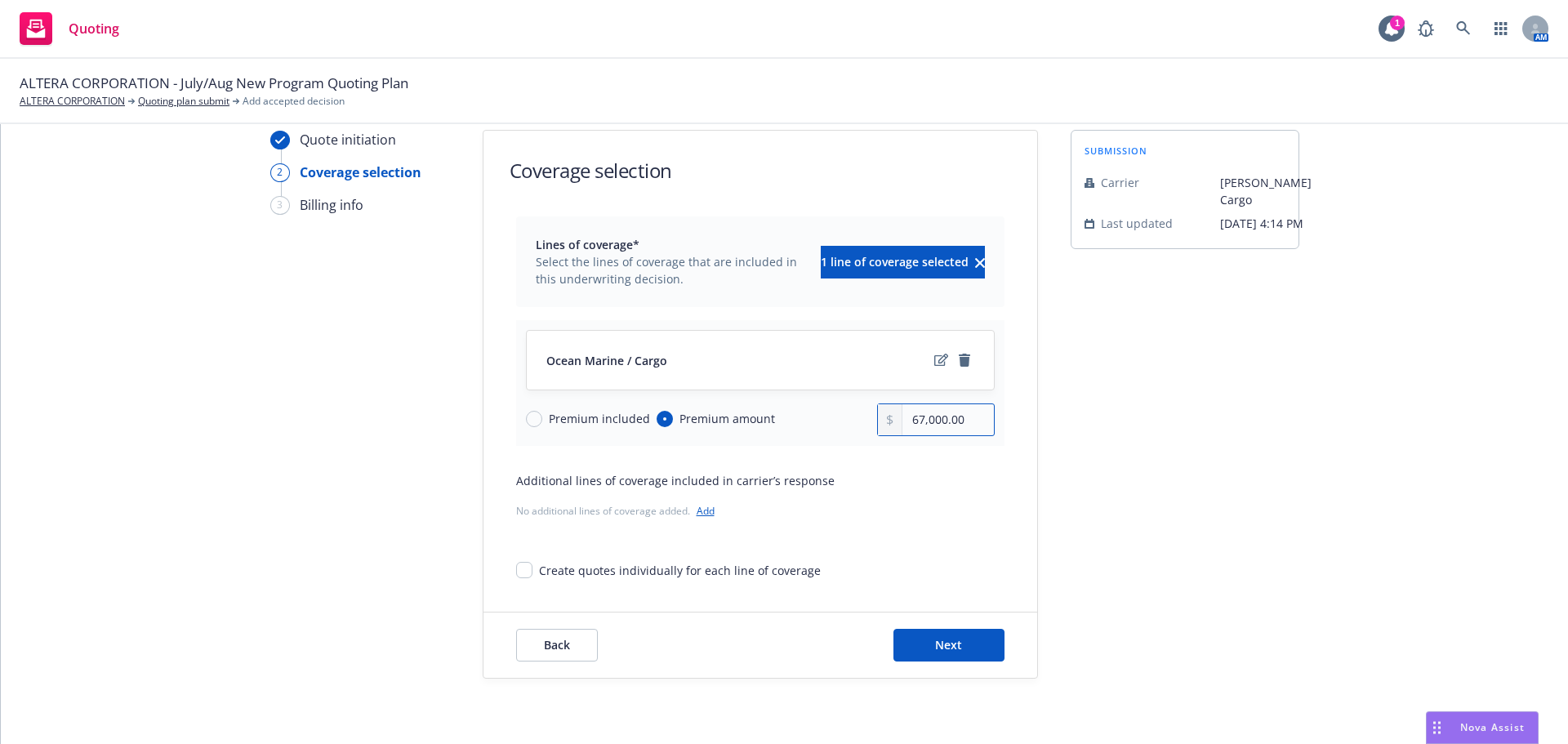
drag, startPoint x: 958, startPoint y: 419, endPoint x: 830, endPoint y: 411, distance: 128.2
click at [830, 411] on div "Premium included Premium amount 67,000.00" at bounding box center [760, 420] width 469 height 33
click at [935, 358] on icon "edit" at bounding box center [941, 360] width 14 height 13
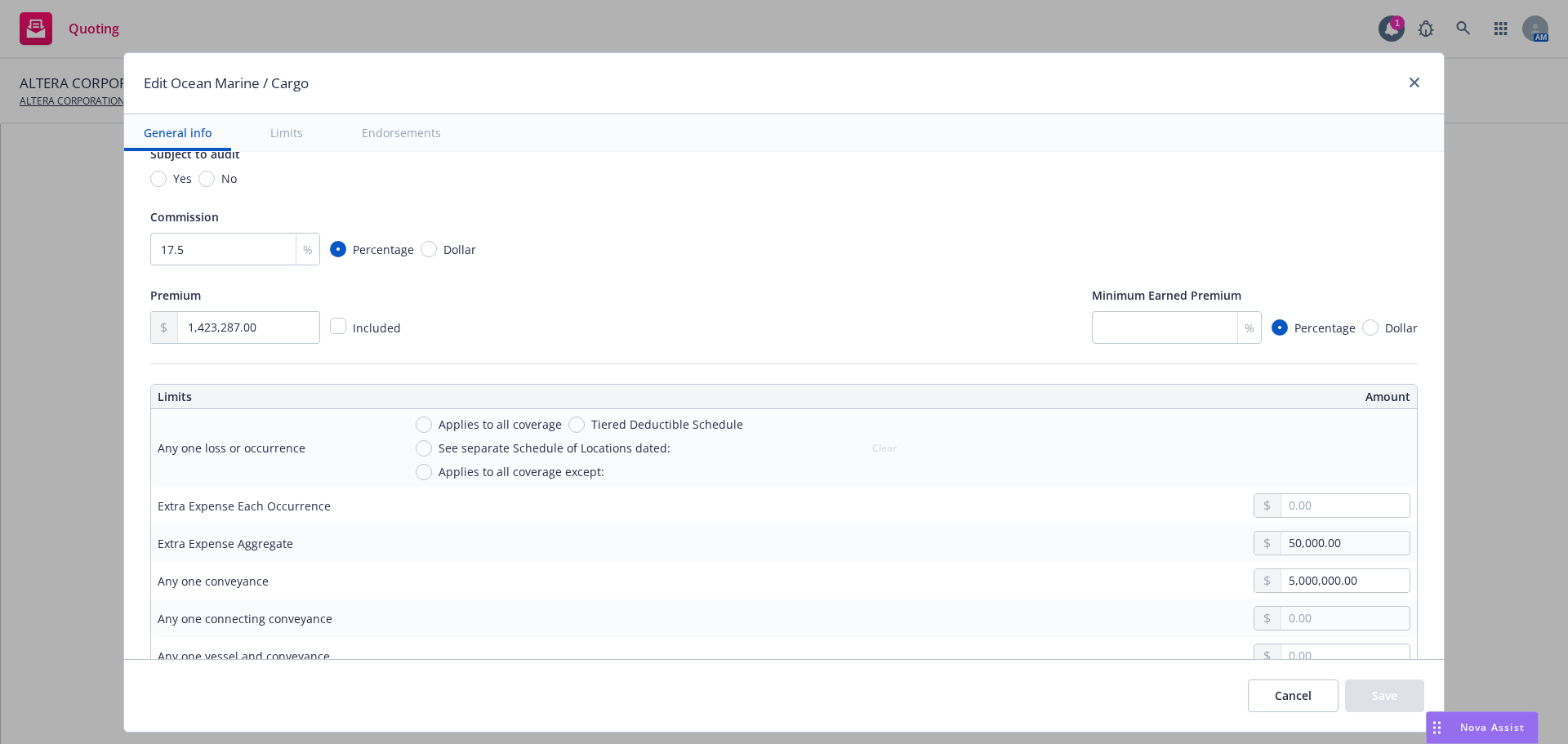
scroll to position [245, 0]
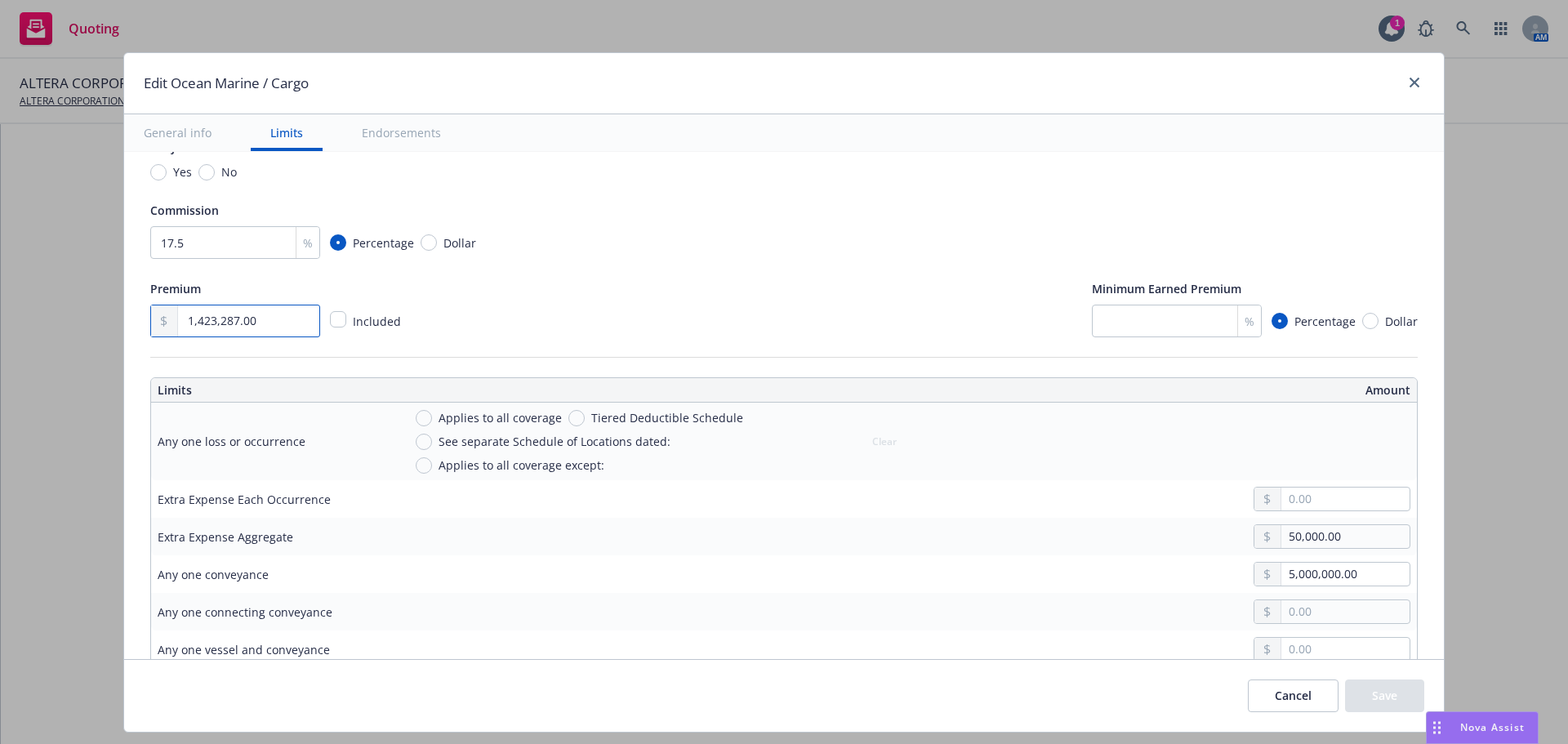
click at [281, 328] on input "1,423,287.00" at bounding box center [249, 321] width 141 height 31
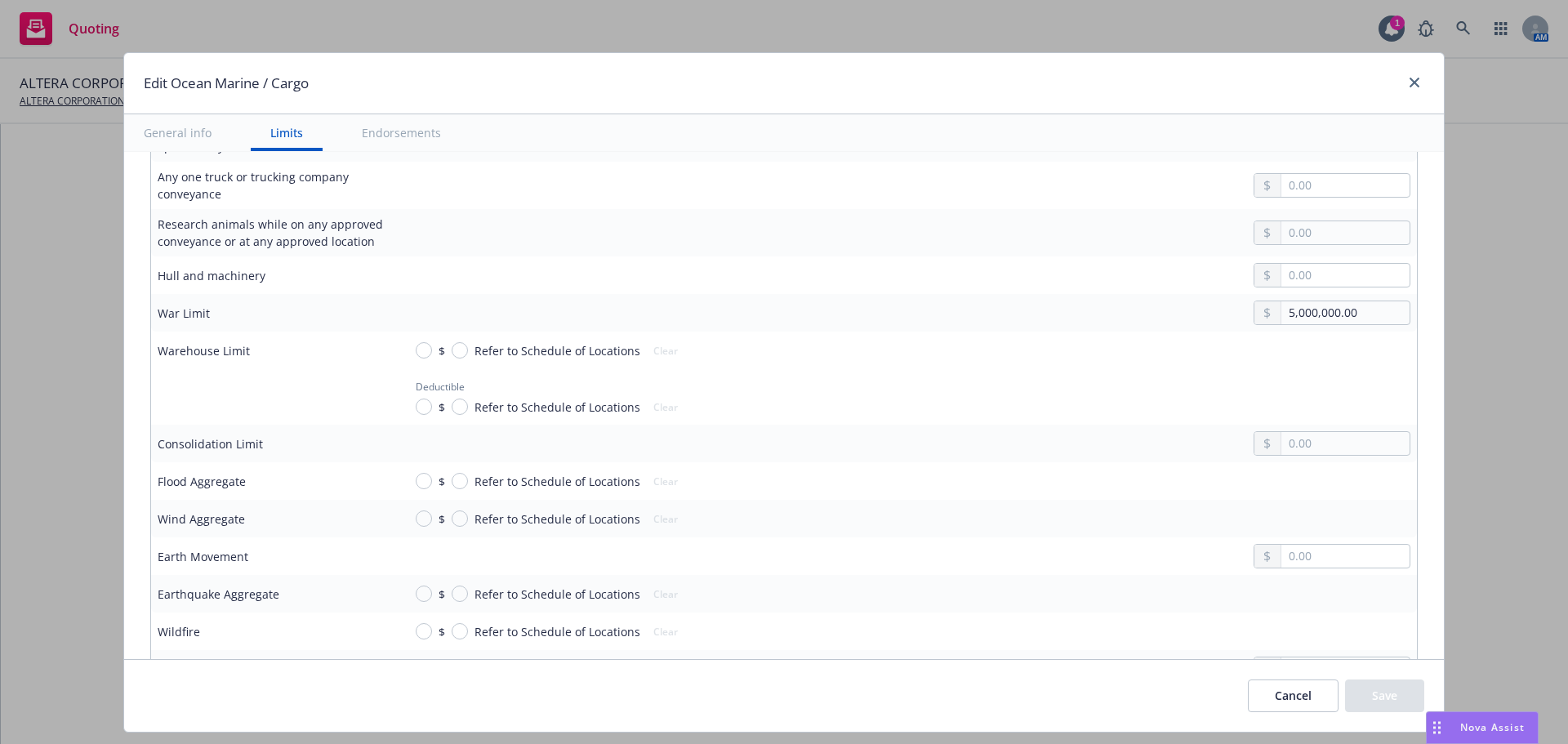
scroll to position [1307, 0]
click at [463, 339] on input "Refer to Schedule of Locations" at bounding box center [460, 347] width 17 height 17
click at [459, 396] on input "Refer to Schedule of Locations" at bounding box center [460, 404] width 17 height 17
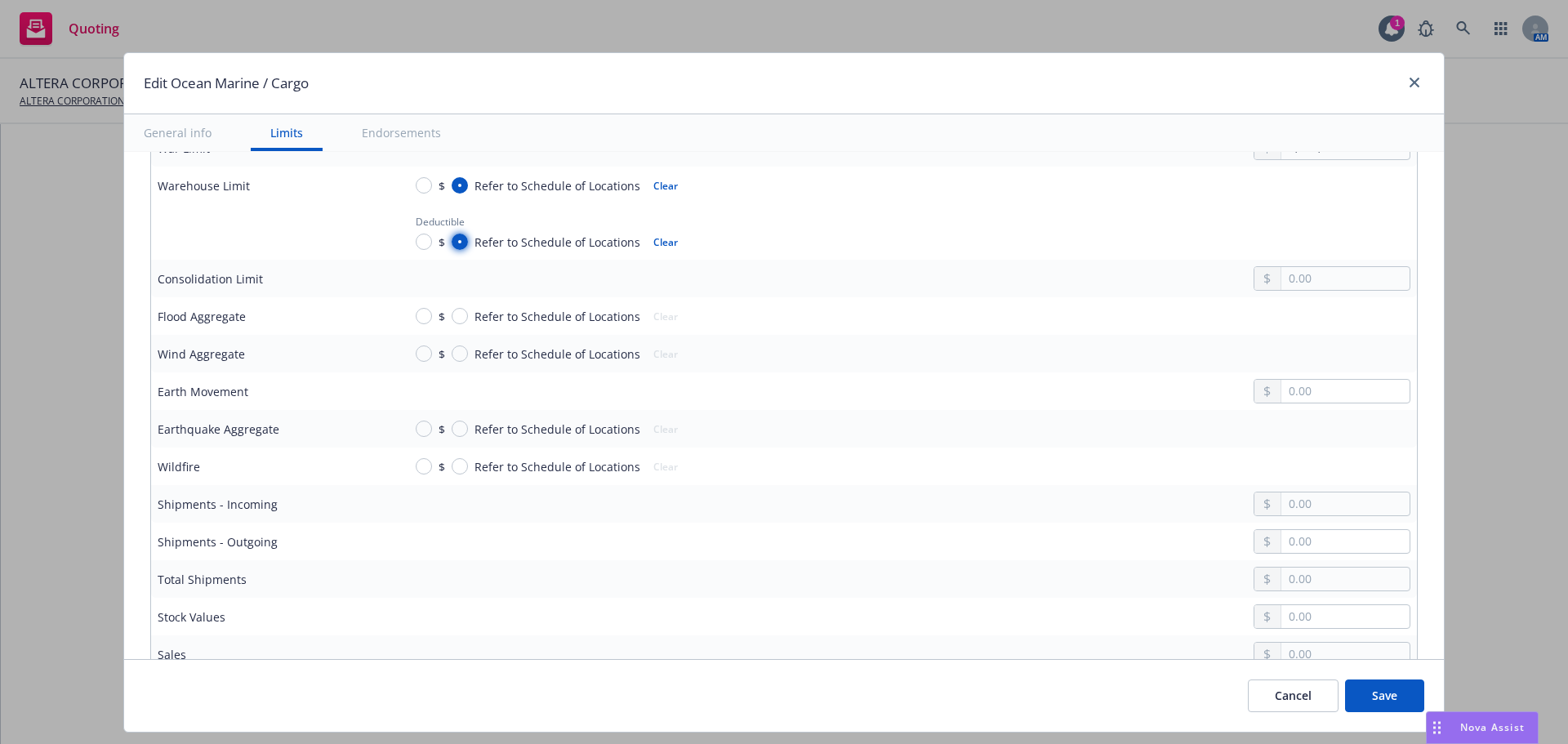
scroll to position [1471, 0]
click at [463, 307] on input "Refer to Schedule of Locations" at bounding box center [460, 315] width 17 height 17
click at [462, 344] on input "Refer to Schedule of Locations" at bounding box center [460, 352] width 17 height 17
click at [461, 419] on input "Refer to Schedule of Locations" at bounding box center [460, 427] width 17 height 17
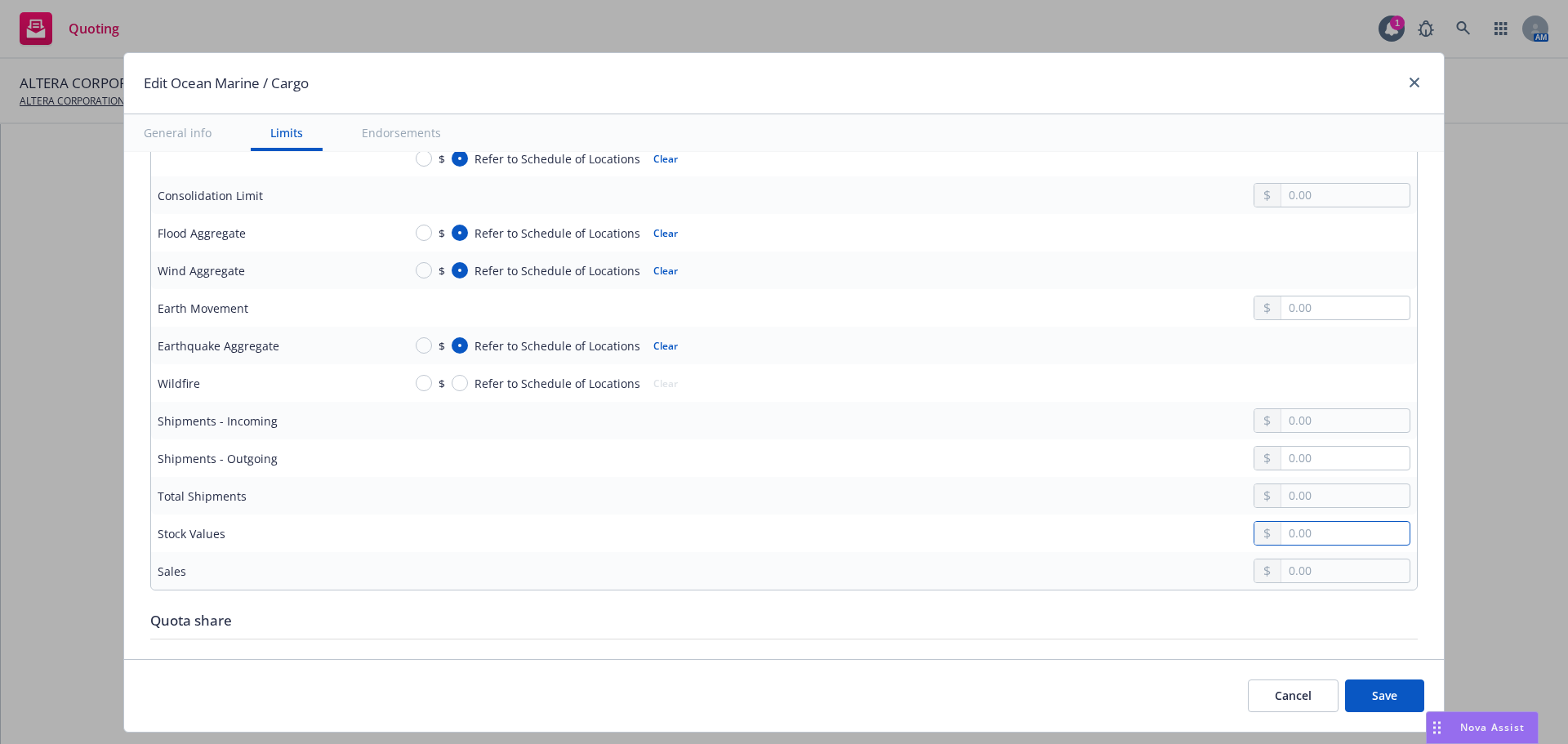
click at [1283, 526] on input "text" at bounding box center [1346, 533] width 129 height 23
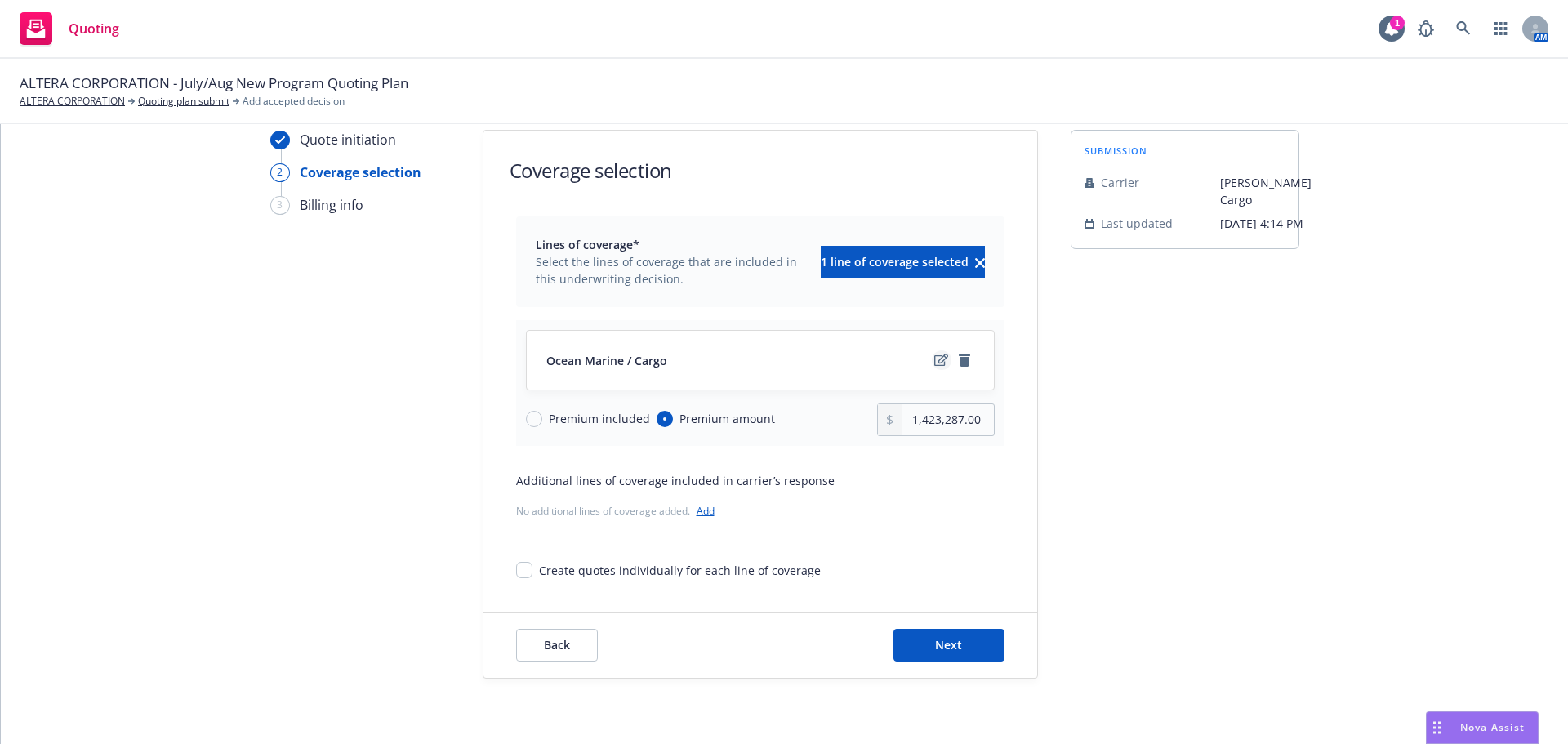
click at [935, 365] on icon "edit" at bounding box center [941, 360] width 14 height 13
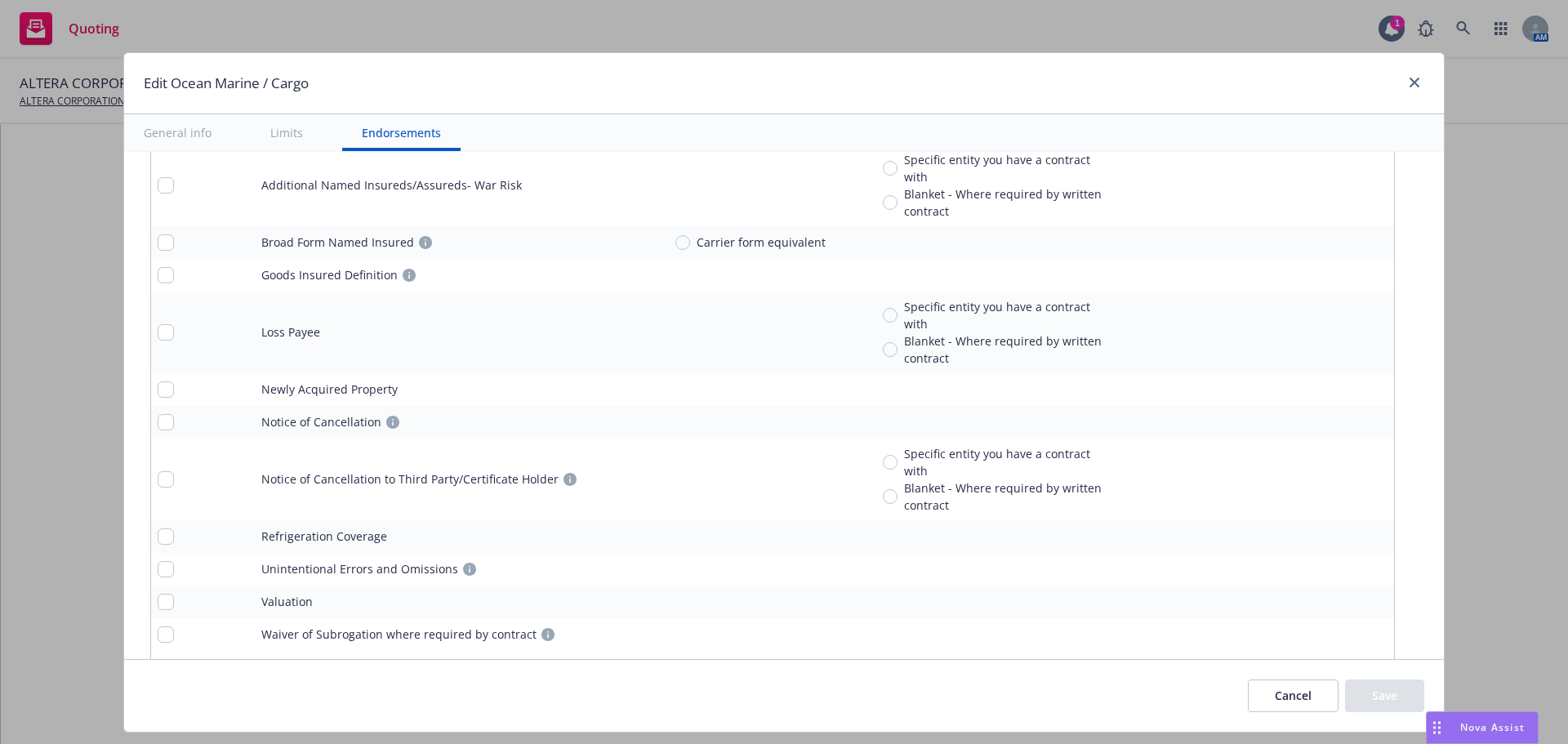
scroll to position [2680, 0]
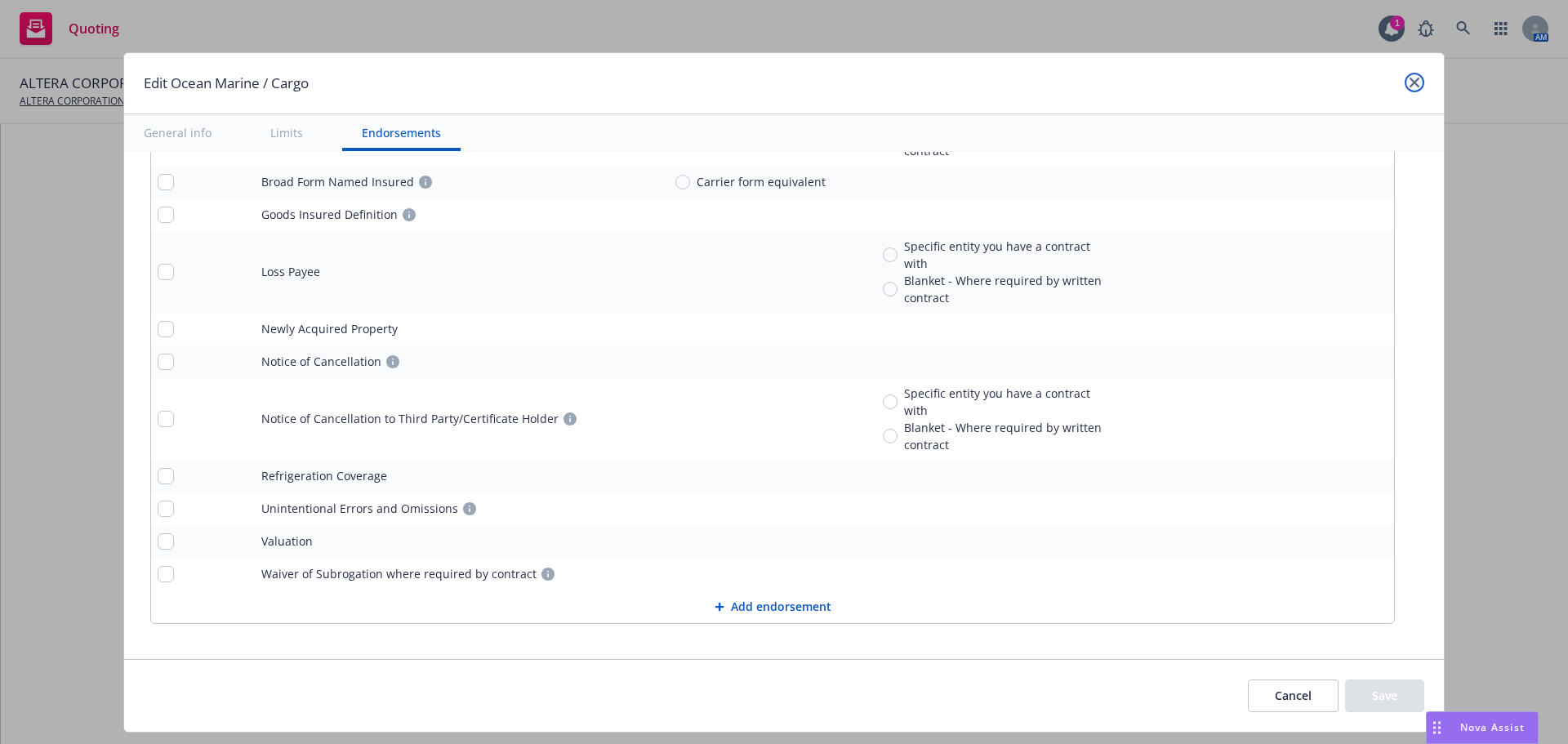
click at [1409, 82] on icon "close" at bounding box center [1414, 83] width 10 height 10
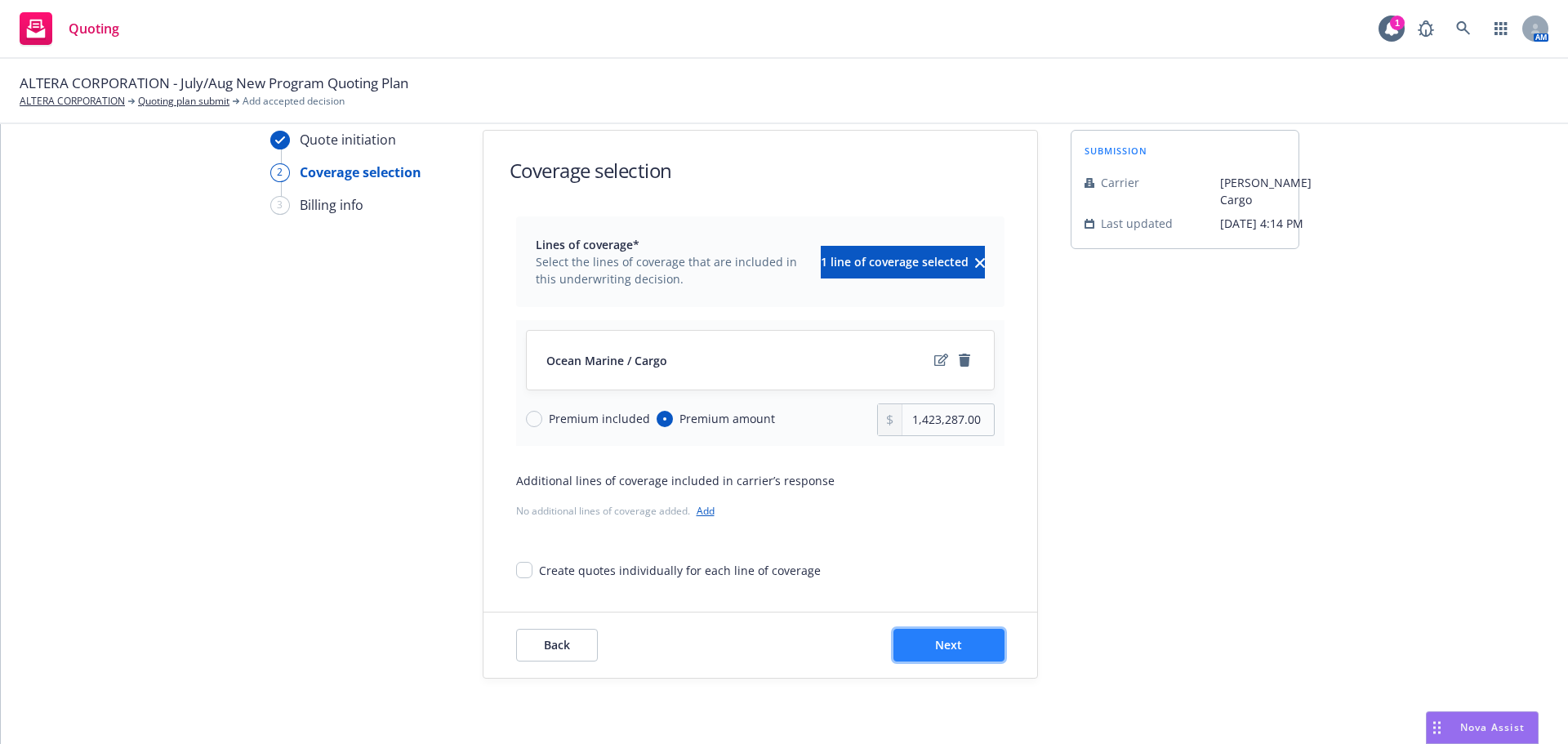
click at [943, 640] on span "Next" at bounding box center [948, 645] width 27 height 16
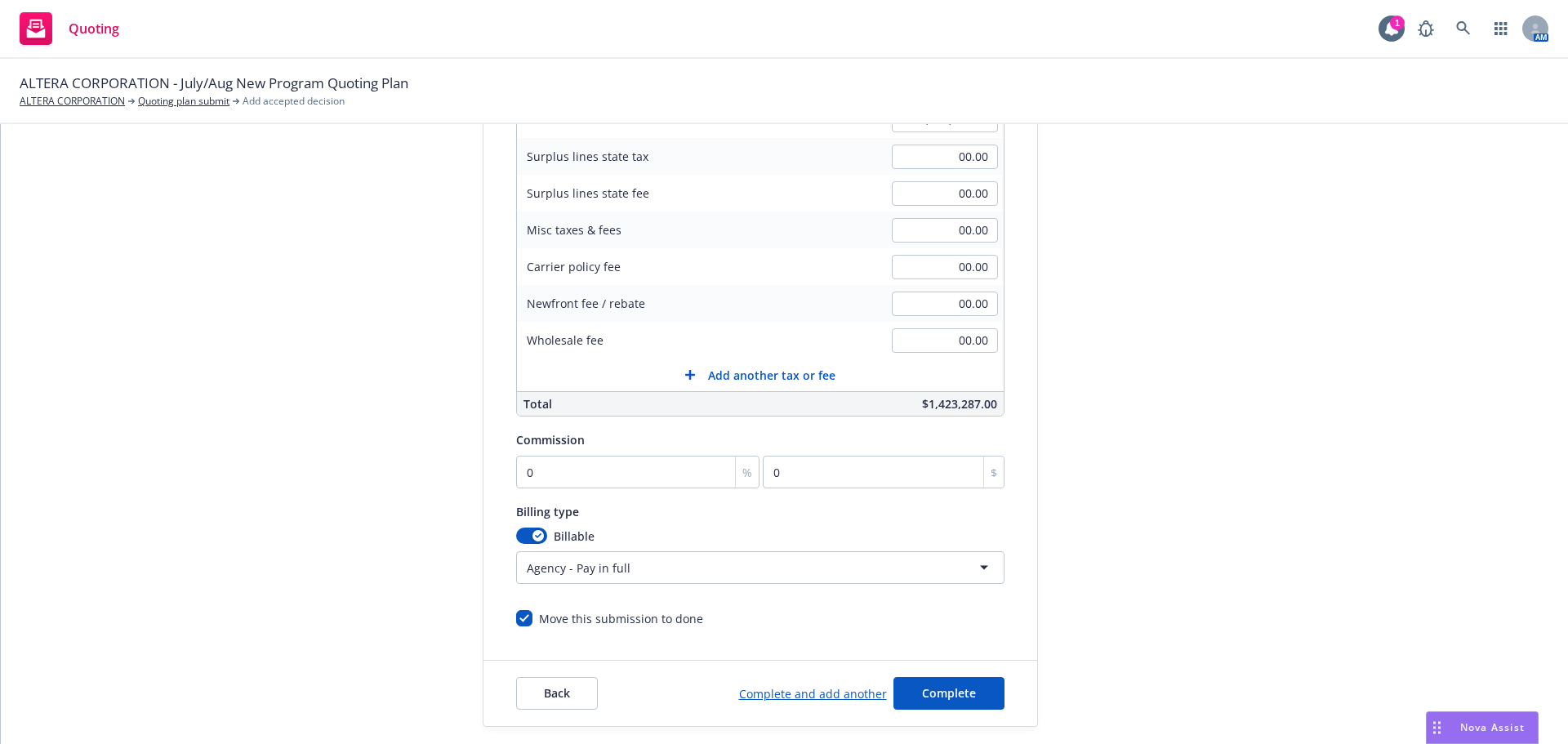
scroll to position [305, 0]
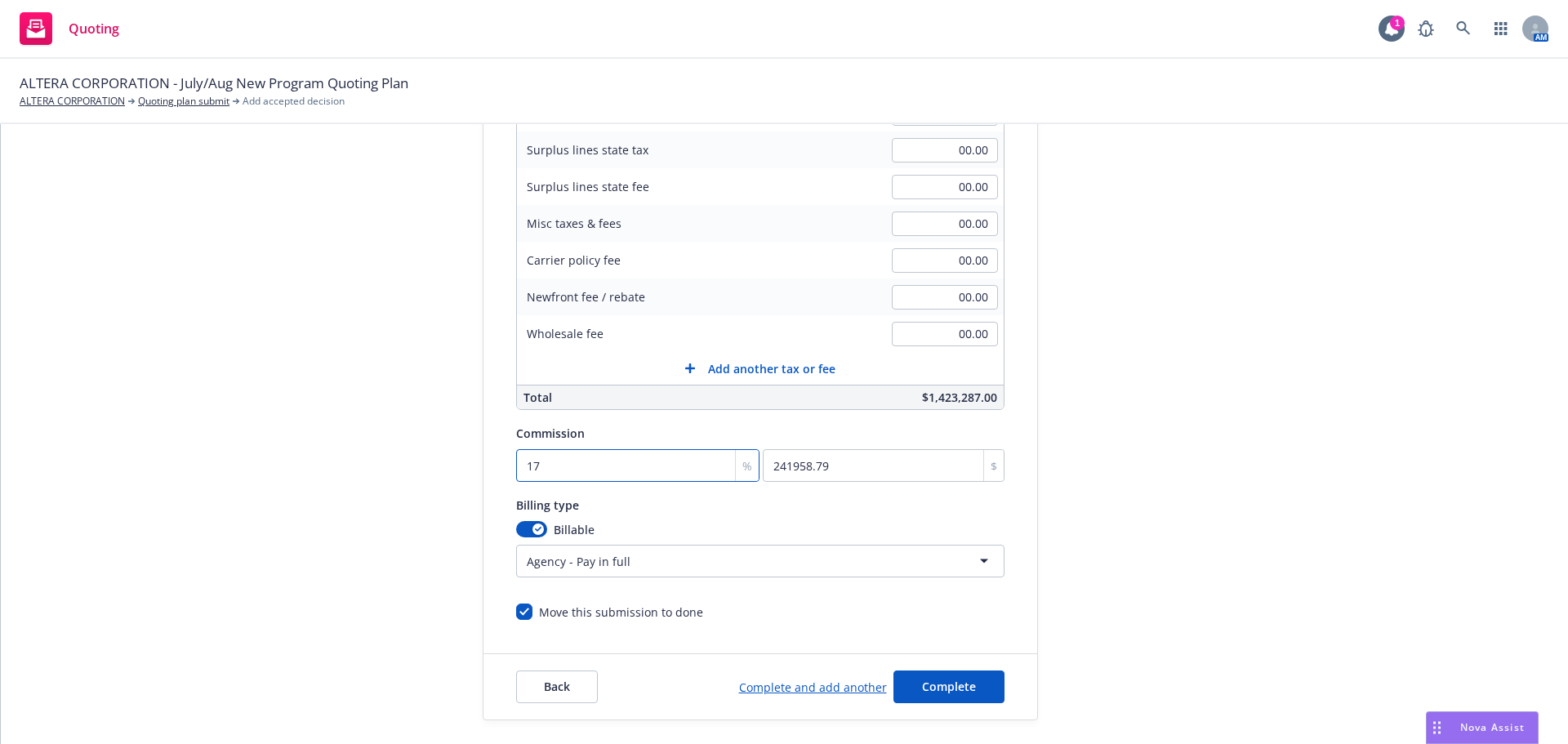
click button "Complete" at bounding box center [948, 687] width 111 height 33
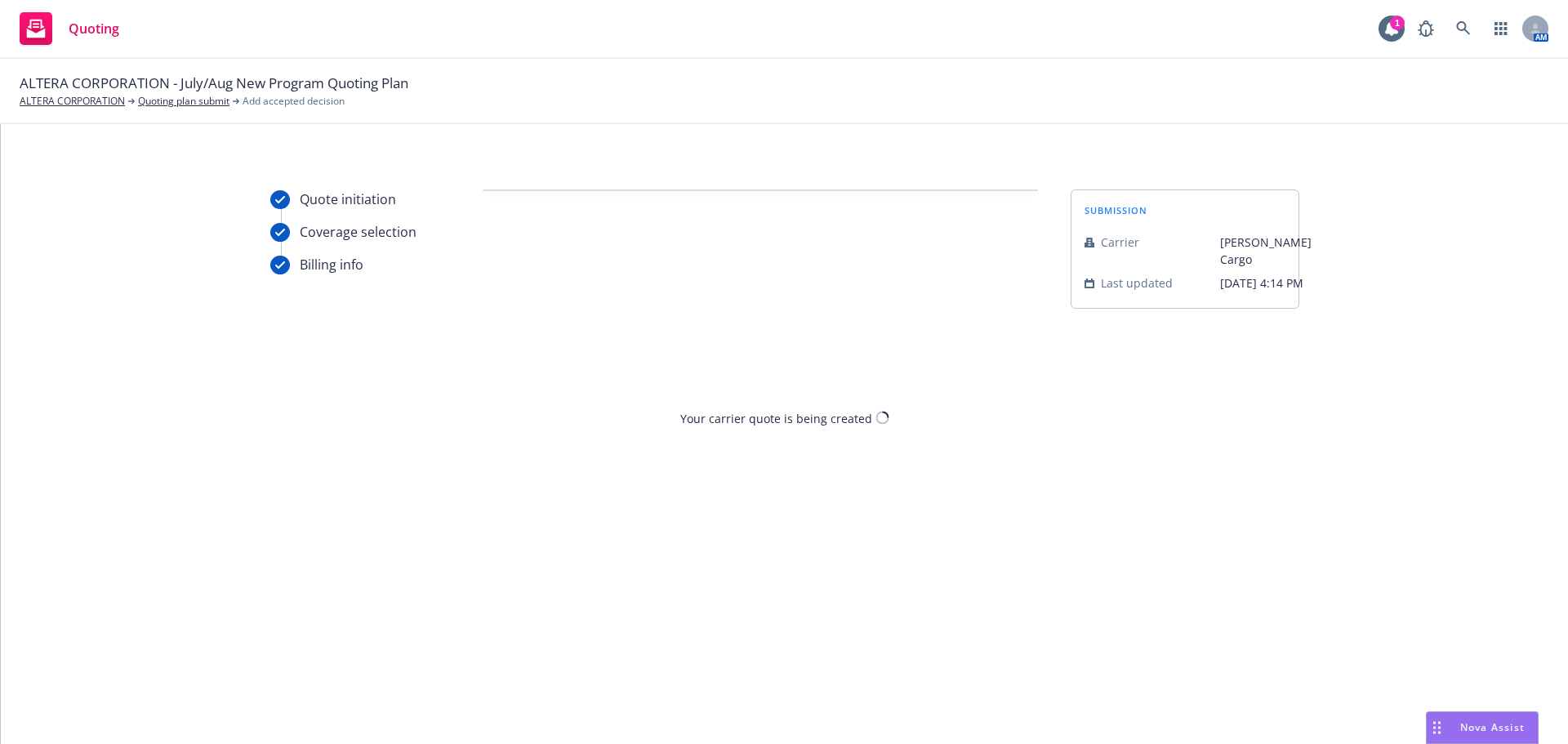
scroll to position [0, 0]
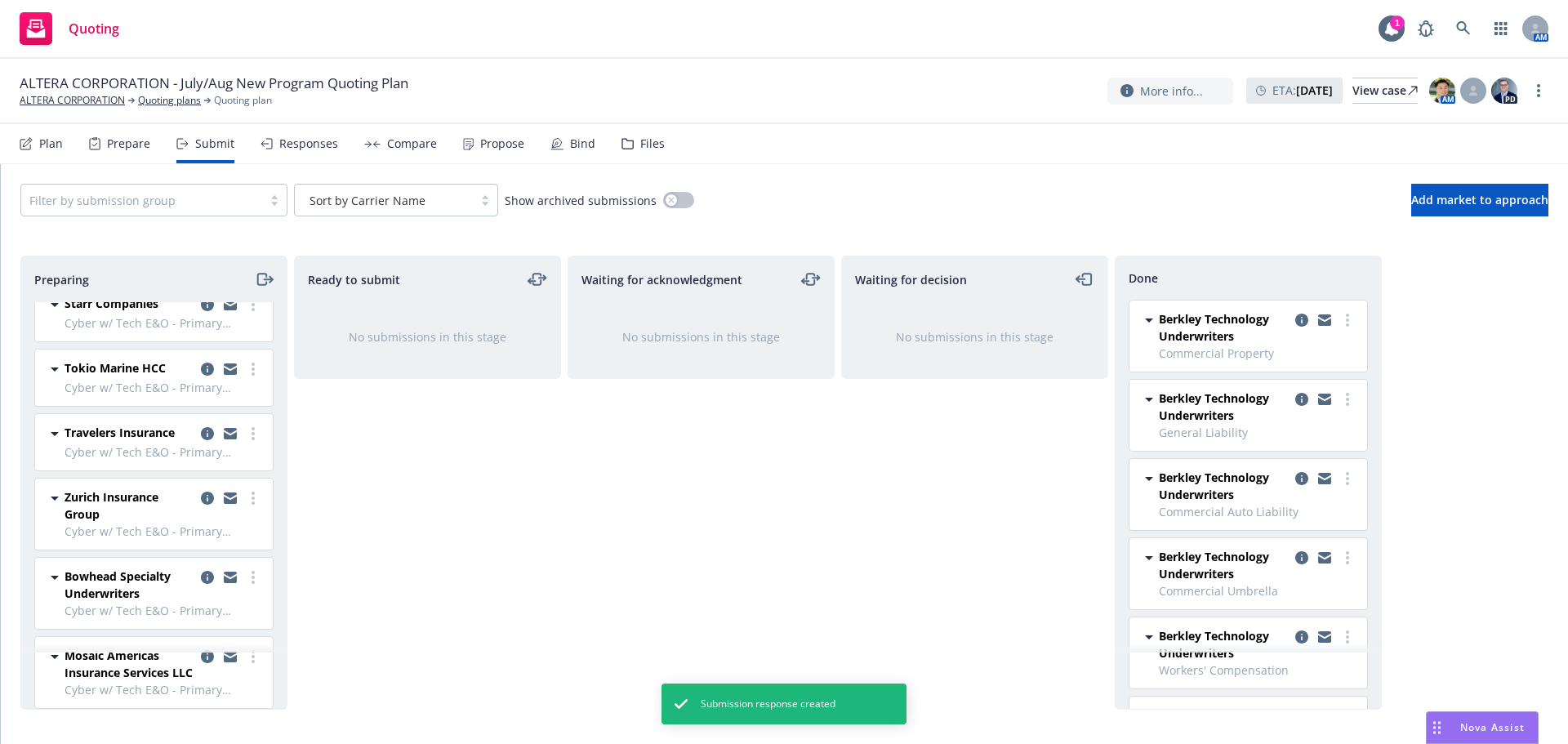
scroll to position [1708, 0]
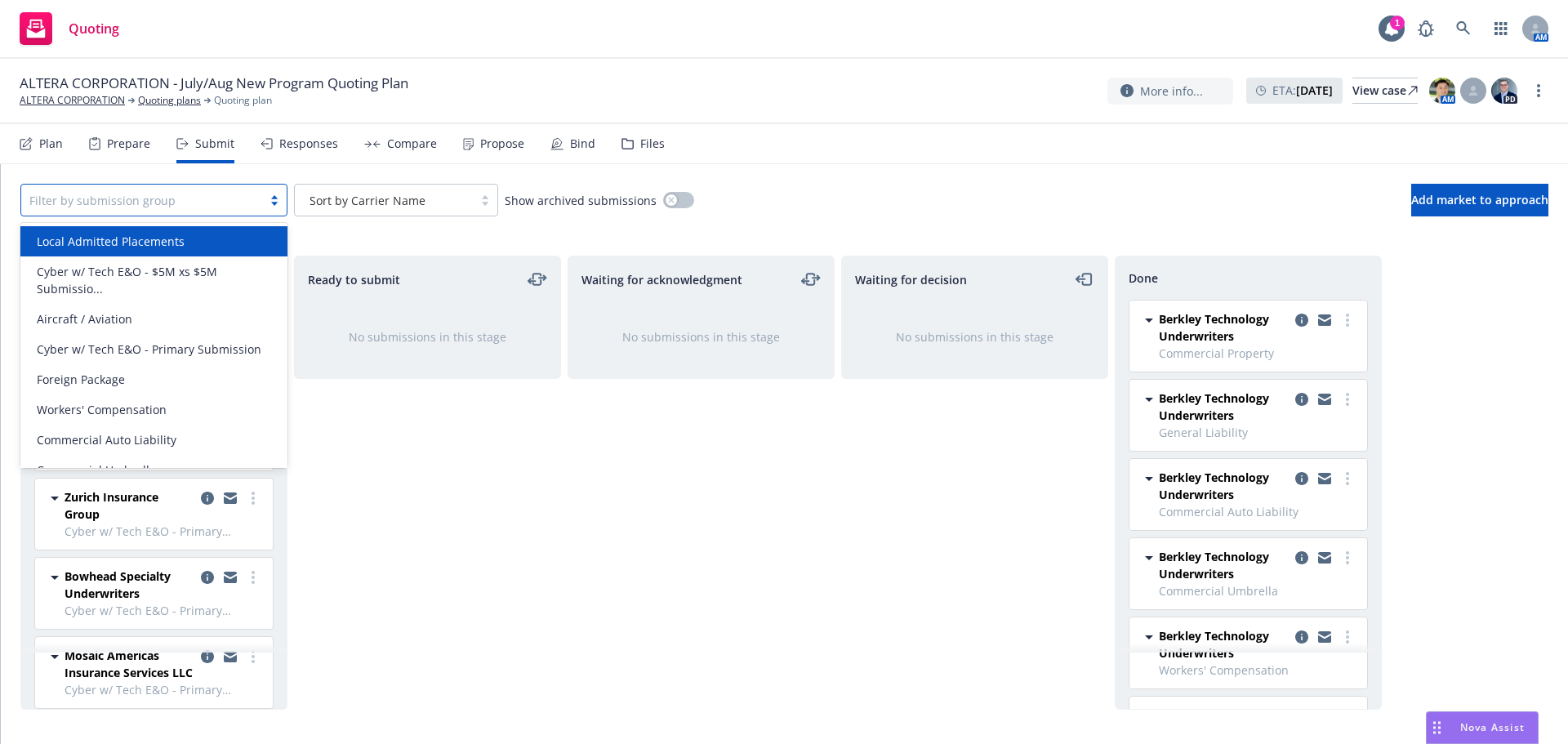
click at [265, 205] on div at bounding box center [274, 200] width 25 height 13
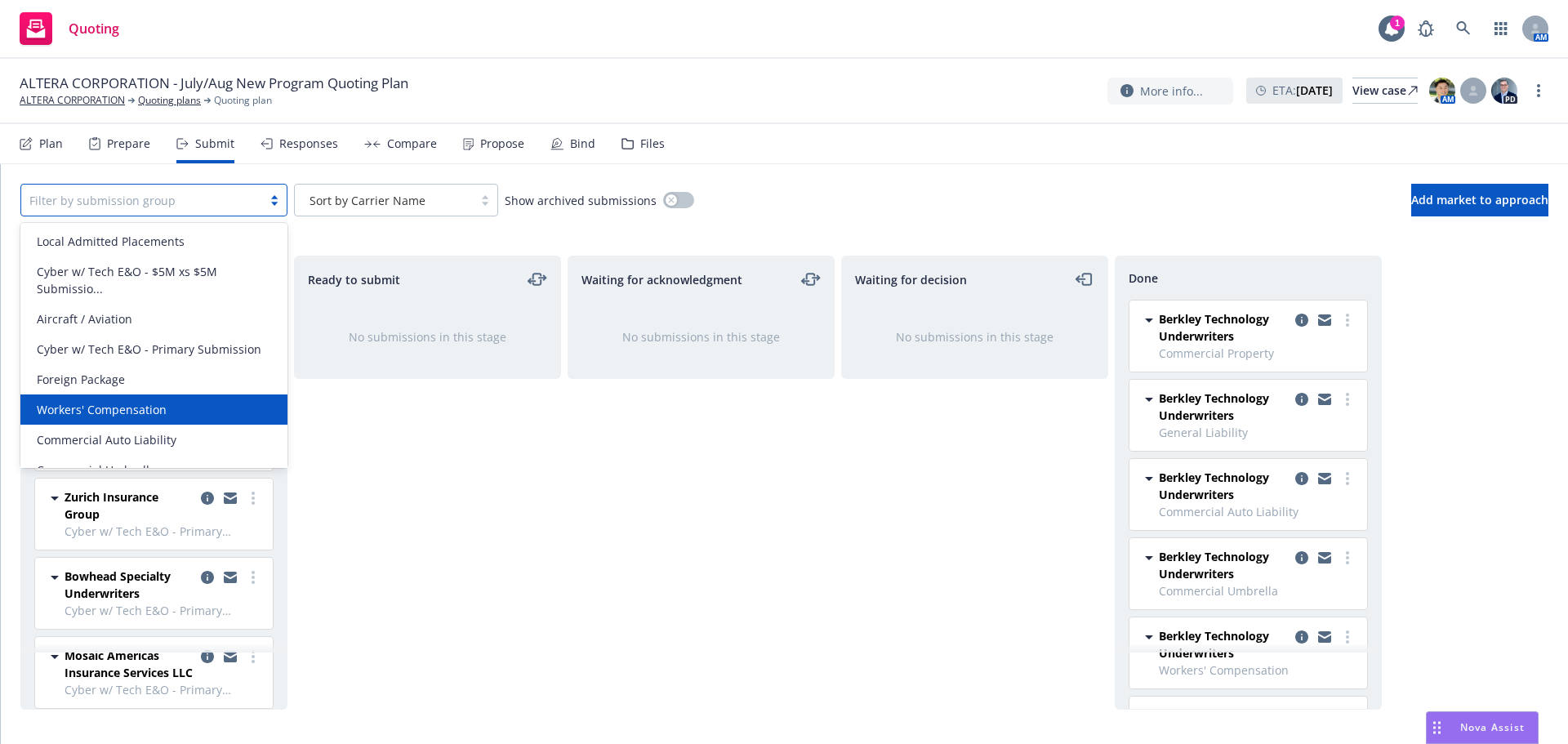
scroll to position [111, 0]
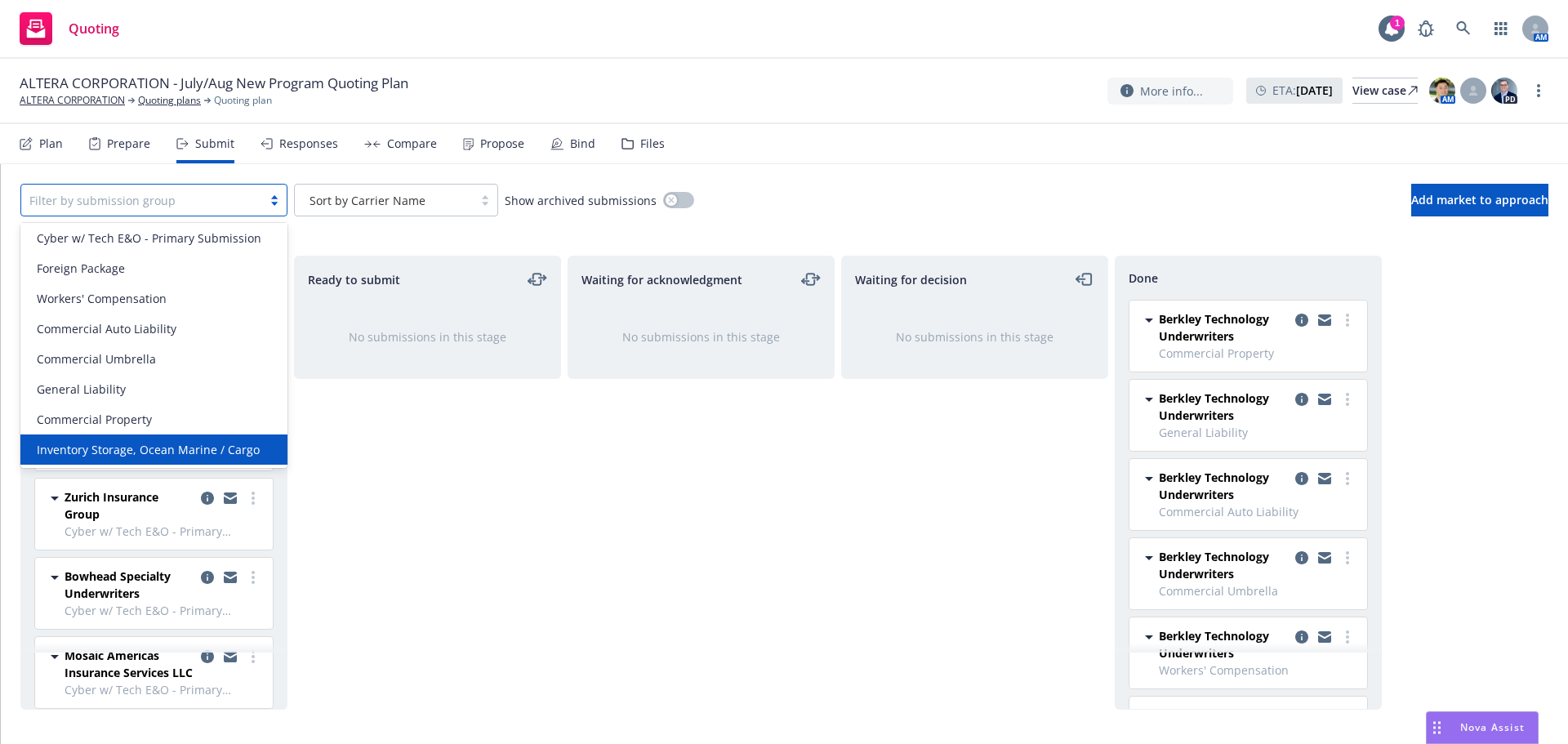
click at [172, 451] on span "Inventory Storage, Ocean Marine / Cargo" at bounding box center [148, 449] width 223 height 17
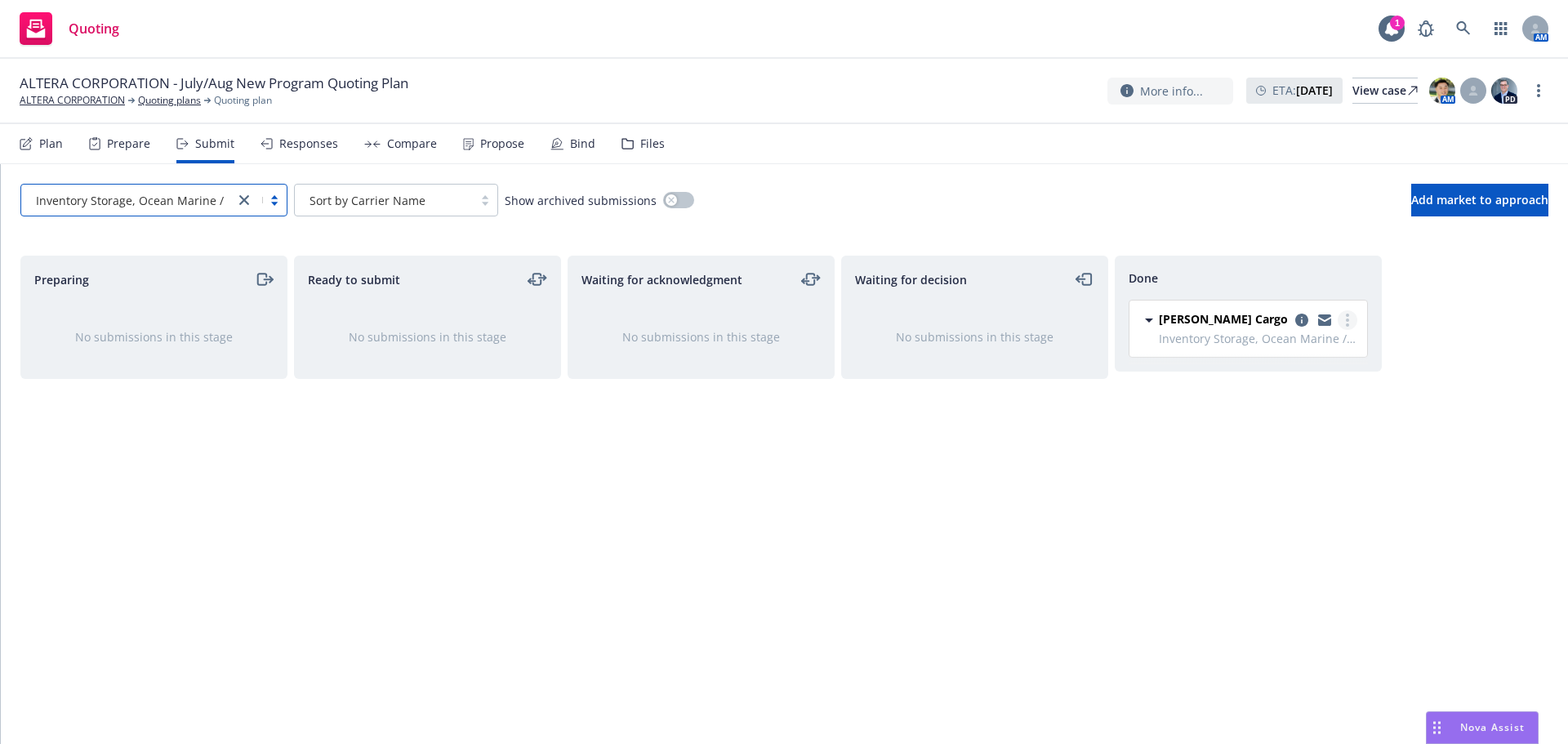
click at [1342, 318] on link "more" at bounding box center [1347, 320] width 19 height 19
click at [868, 197] on div "Inventory Storage, Ocean Marine / Cargo Sort by Carrier Name Show archived subm…" at bounding box center [784, 200] width 1528 height 33
click at [287, 141] on div "Responses" at bounding box center [308, 143] width 59 height 13
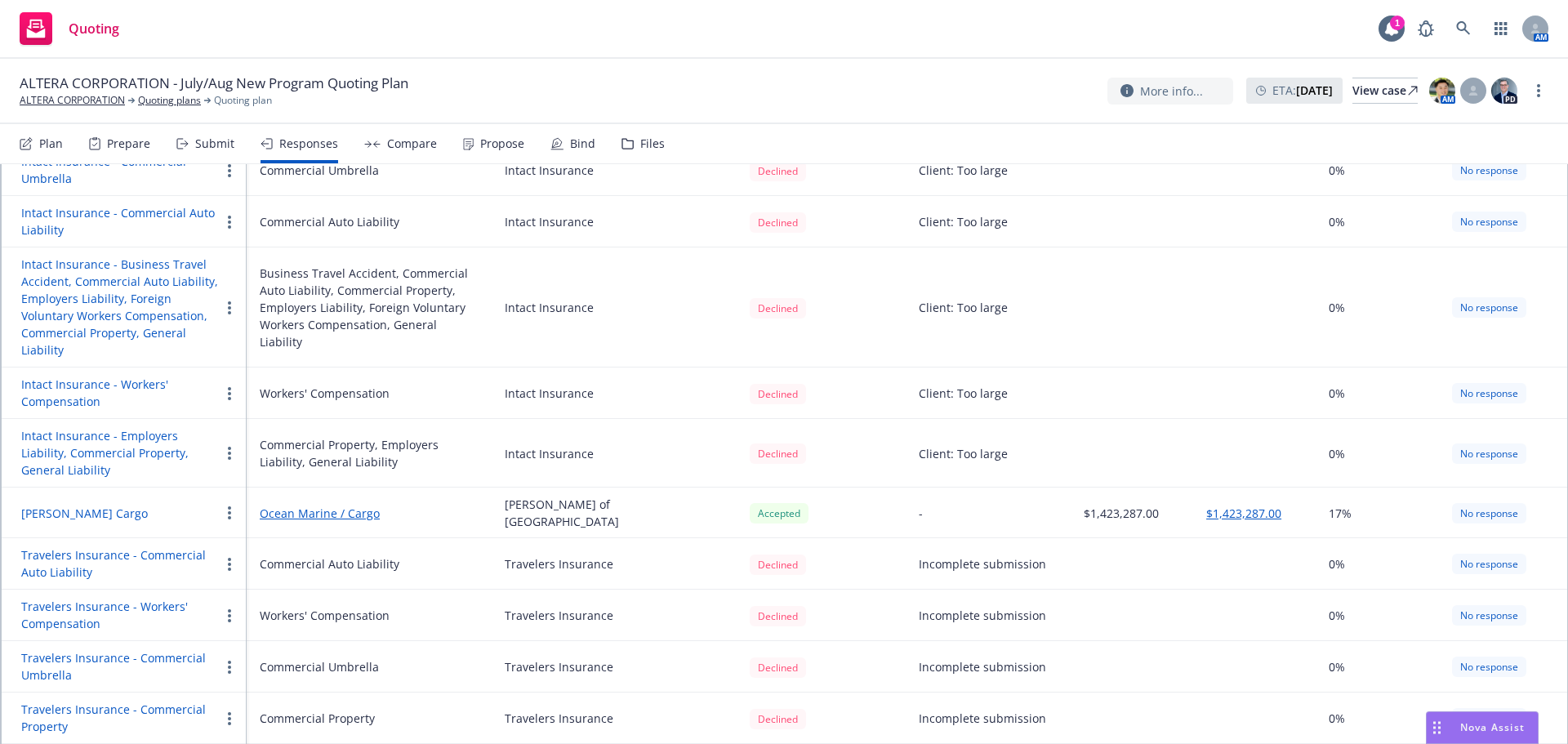
scroll to position [1471, 0]
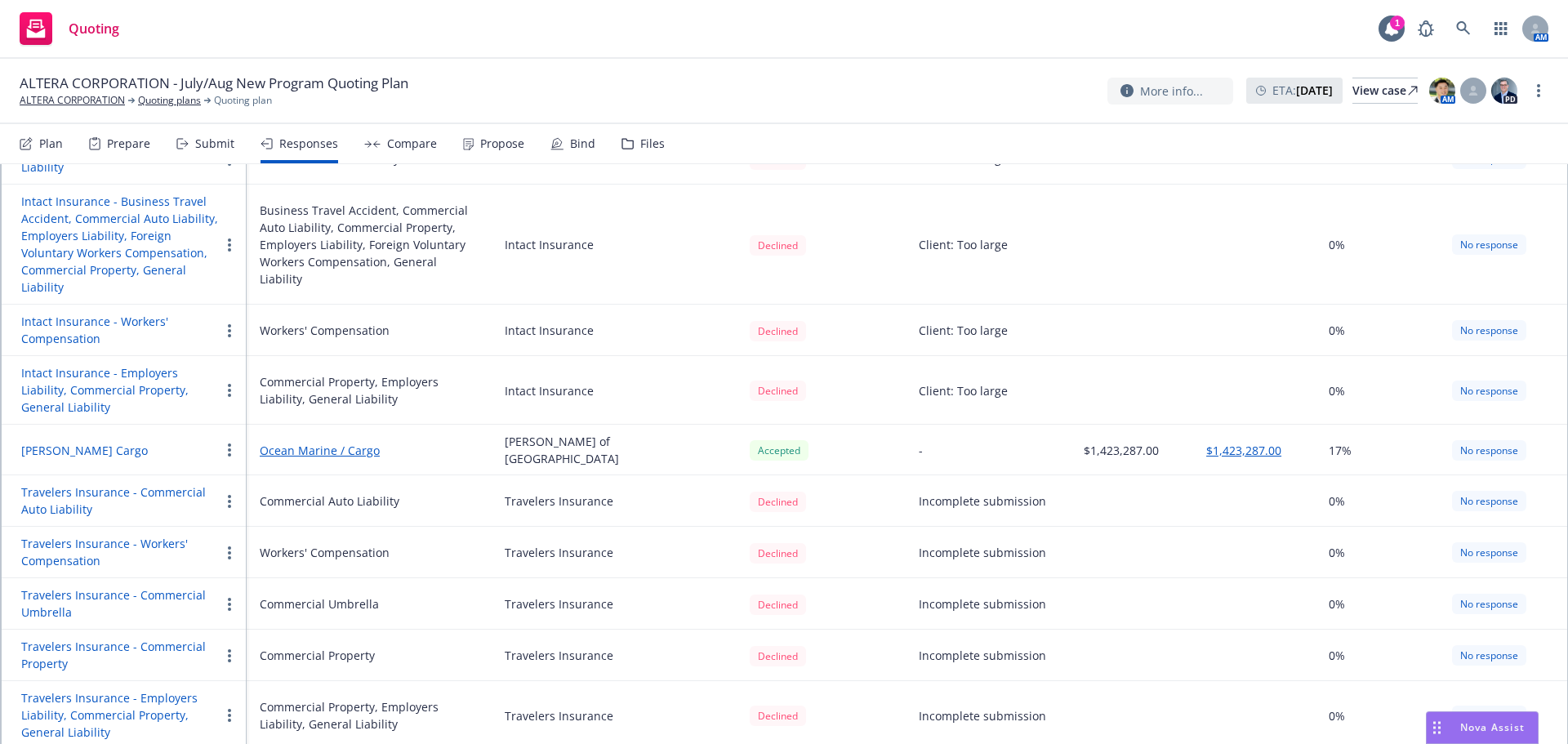
click at [66, 442] on button "[PERSON_NAME] Cargo" at bounding box center [84, 450] width 127 height 17
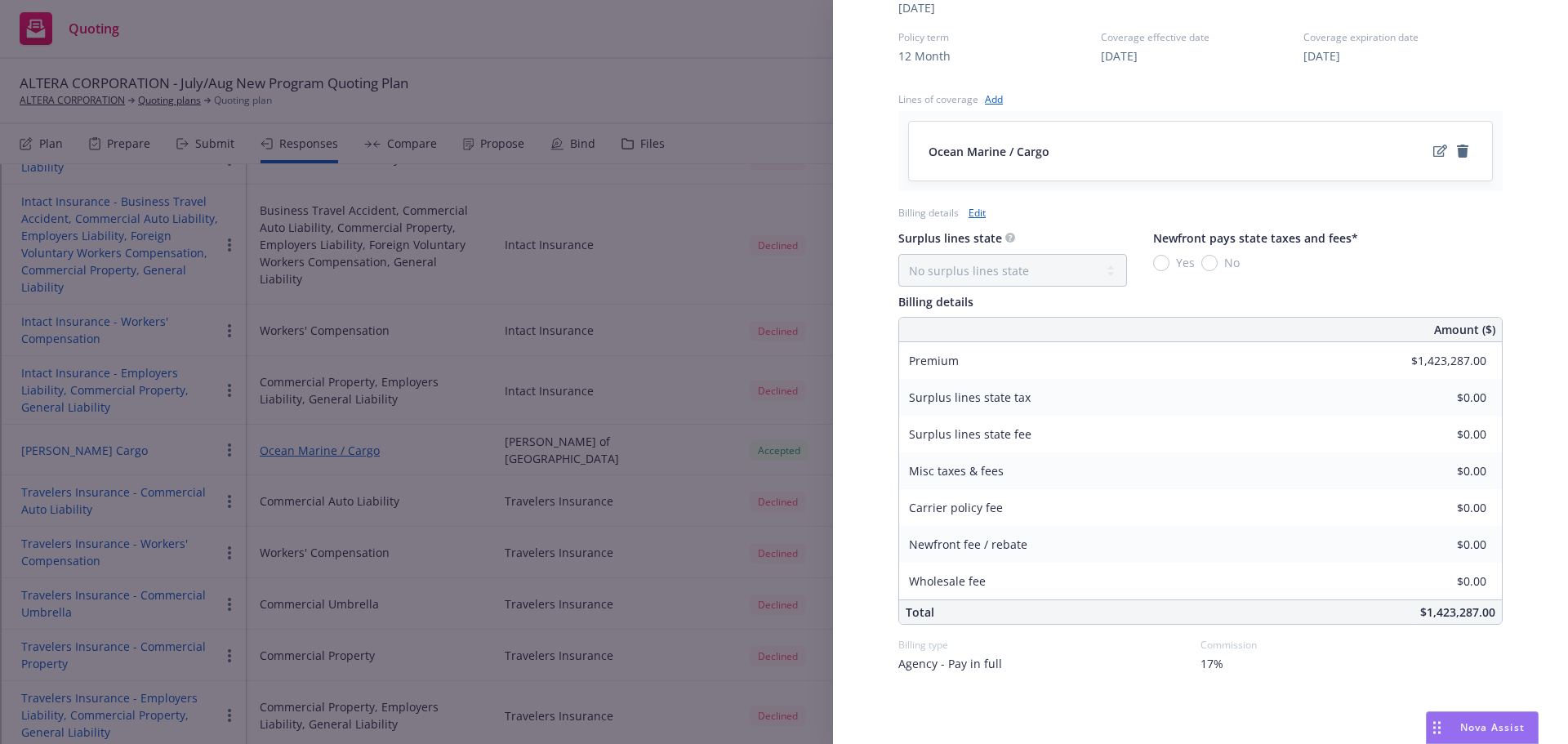
scroll to position [766, 0]
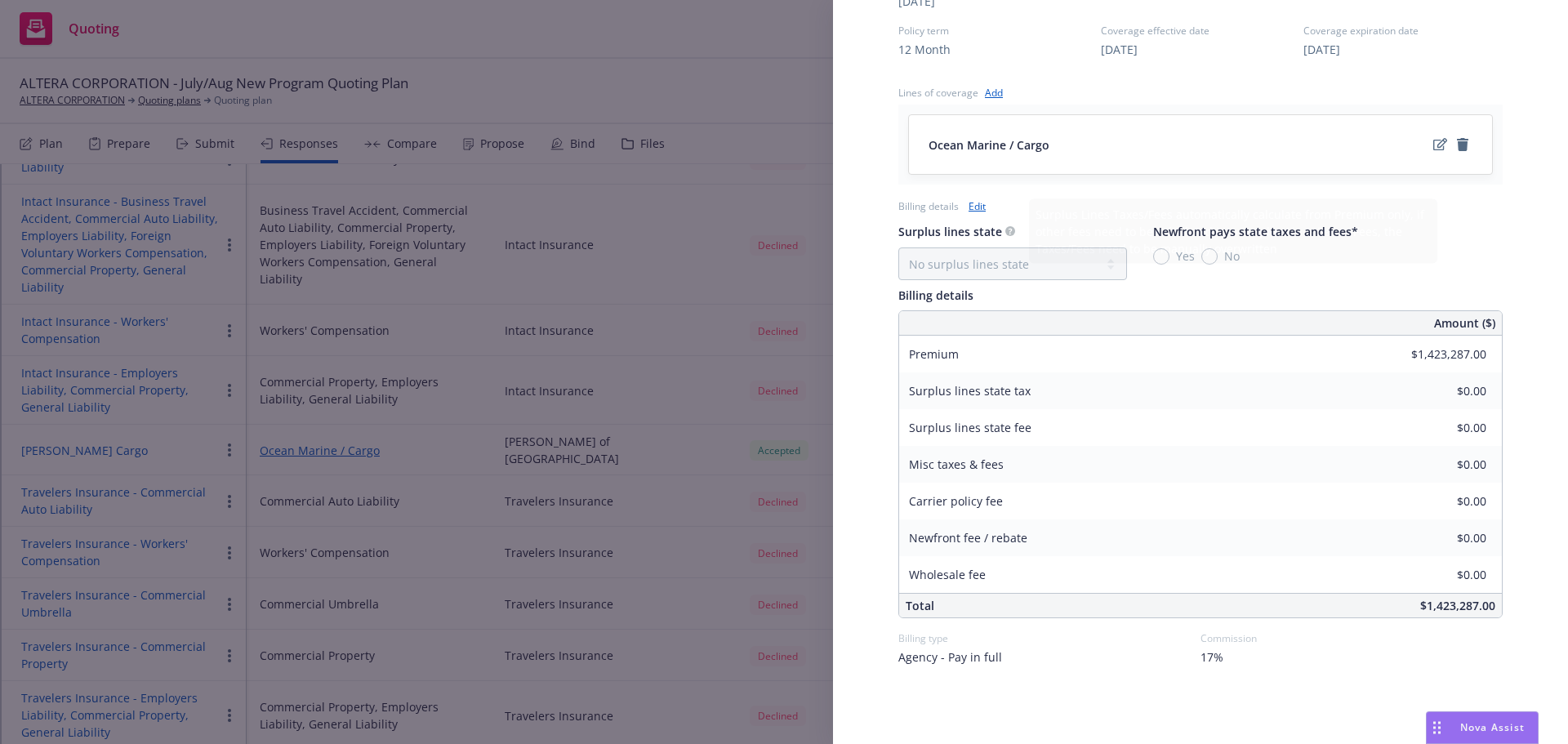
click at [977, 205] on link "Edit" at bounding box center [977, 206] width 17 height 17
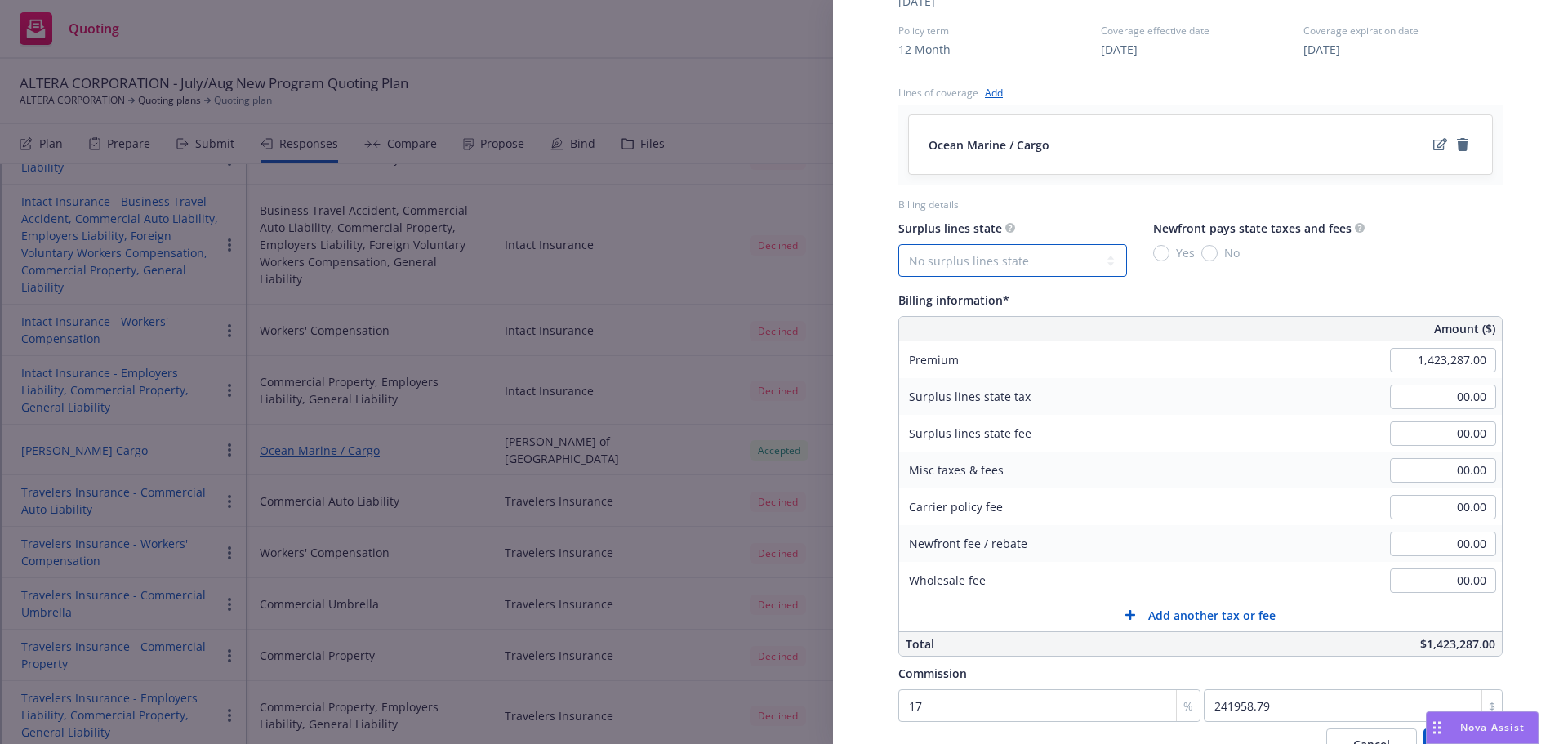
click at [1060, 257] on select "No surplus lines state [US_STATE] [US_STATE] [US_STATE] [US_STATE] [US_STATE] […" at bounding box center [1013, 261] width 229 height 33
click at [899, 244] on select "No surplus lines state [US_STATE] [US_STATE] [US_STATE] [US_STATE] [US_STATE] […" at bounding box center [1013, 261] width 229 height 33
click at [1162, 254] on input "Yes" at bounding box center [1161, 254] width 17 height 17
click at [1306, 510] on input "checkbox" at bounding box center [1315, 508] width 17 height 17
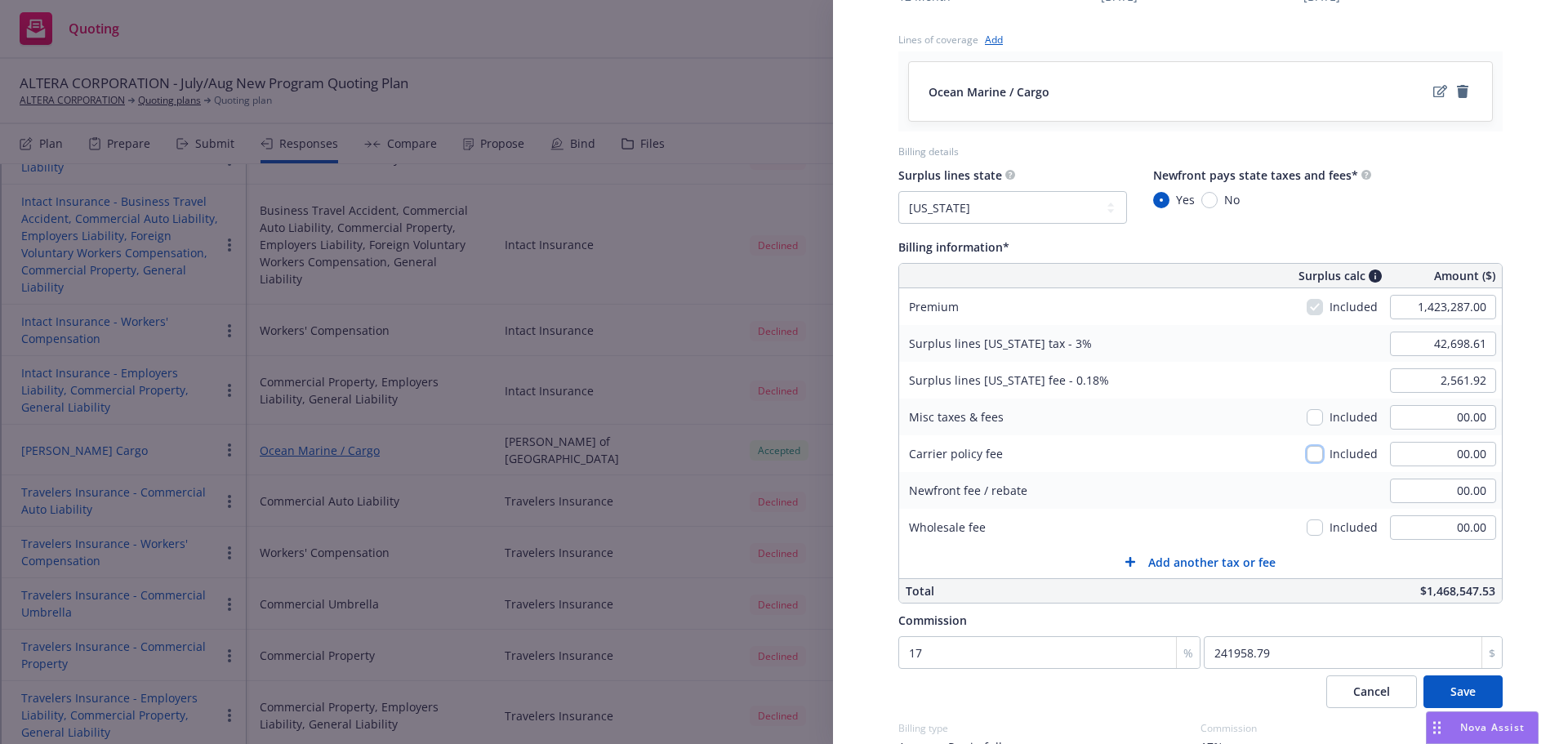
scroll to position [847, 0]
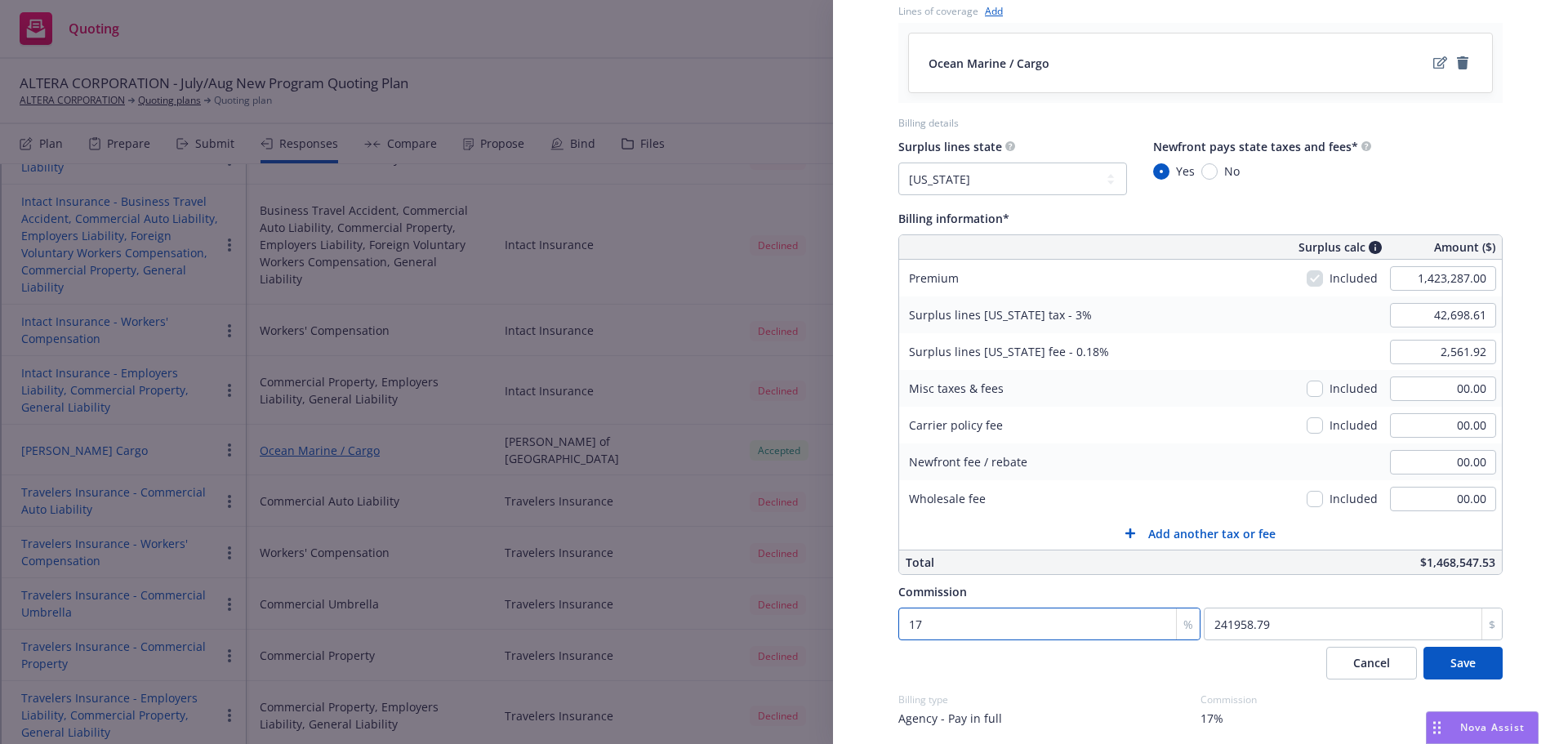
click at [1066, 624] on input "17" at bounding box center [1049, 625] width 302 height 33
click at [912, 626] on input "017.5" at bounding box center [1049, 625] width 302 height 33
click at [915, 623] on input "017.5" at bounding box center [1049, 625] width 302 height 33
click at [1002, 659] on div "Cancel Save" at bounding box center [1201, 664] width 604 height 33
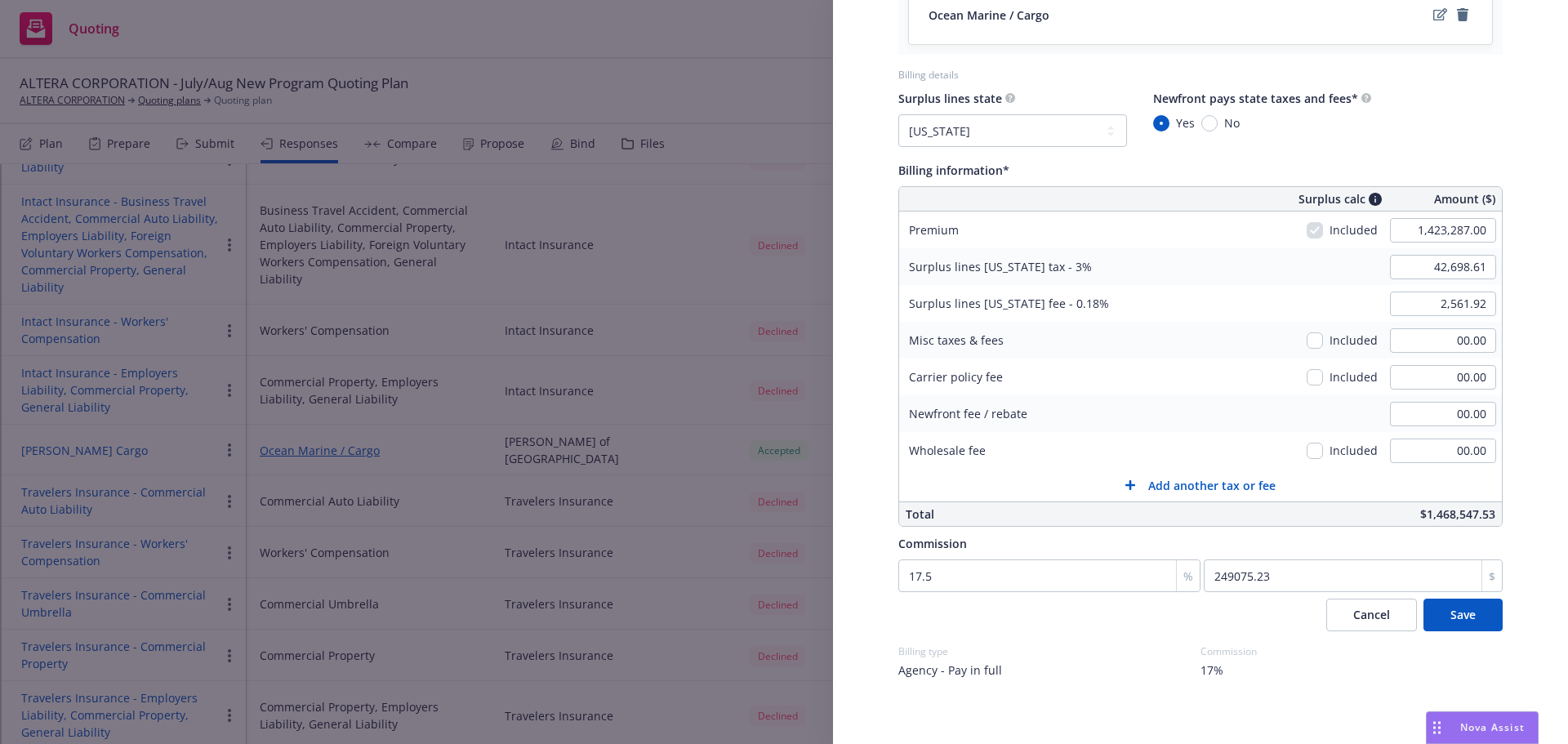
scroll to position [908, 0]
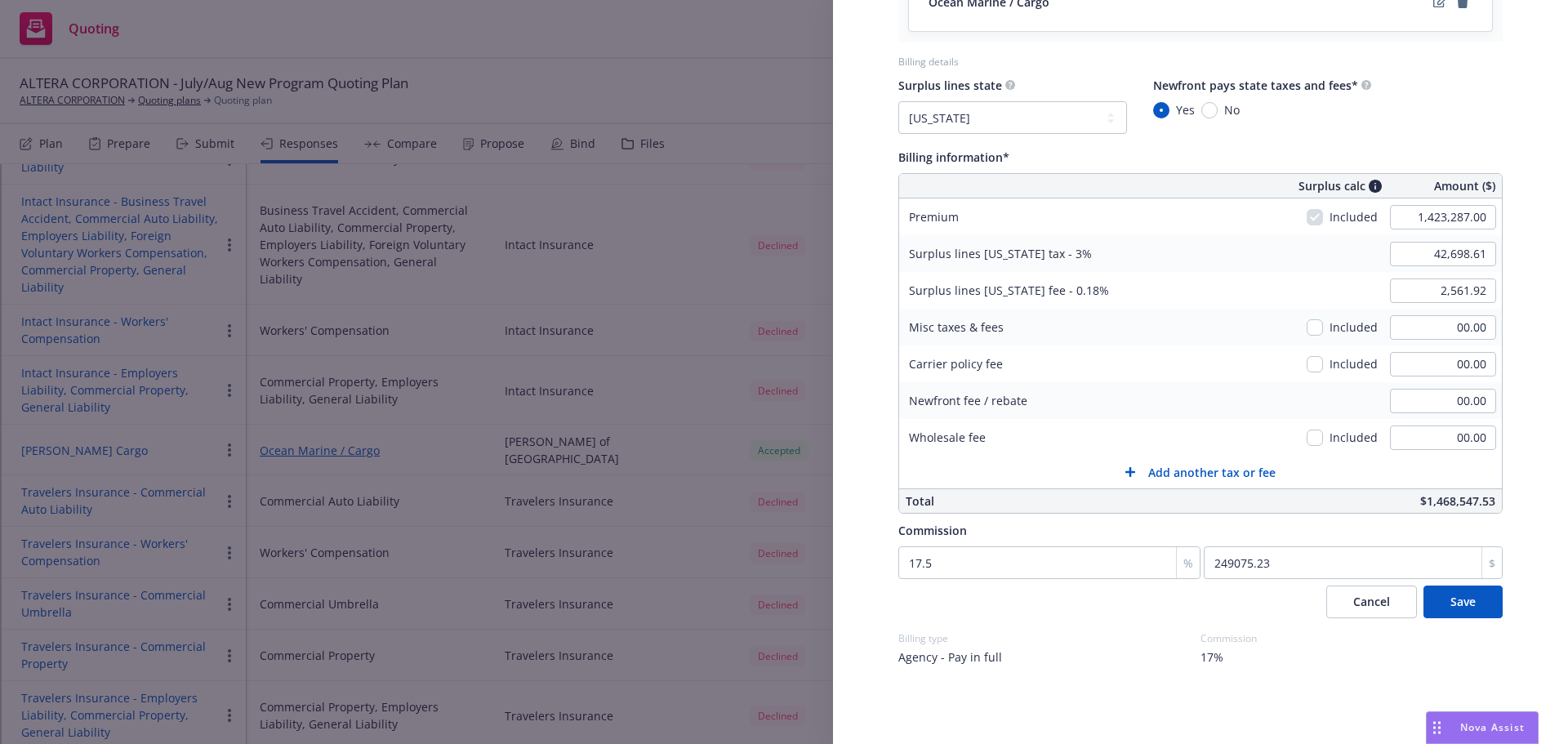
click at [1187, 655] on div "Agency - Pay in full" at bounding box center [1049, 657] width 302 height 17
click at [1464, 603] on button "Save" at bounding box center [1462, 603] width 79 height 33
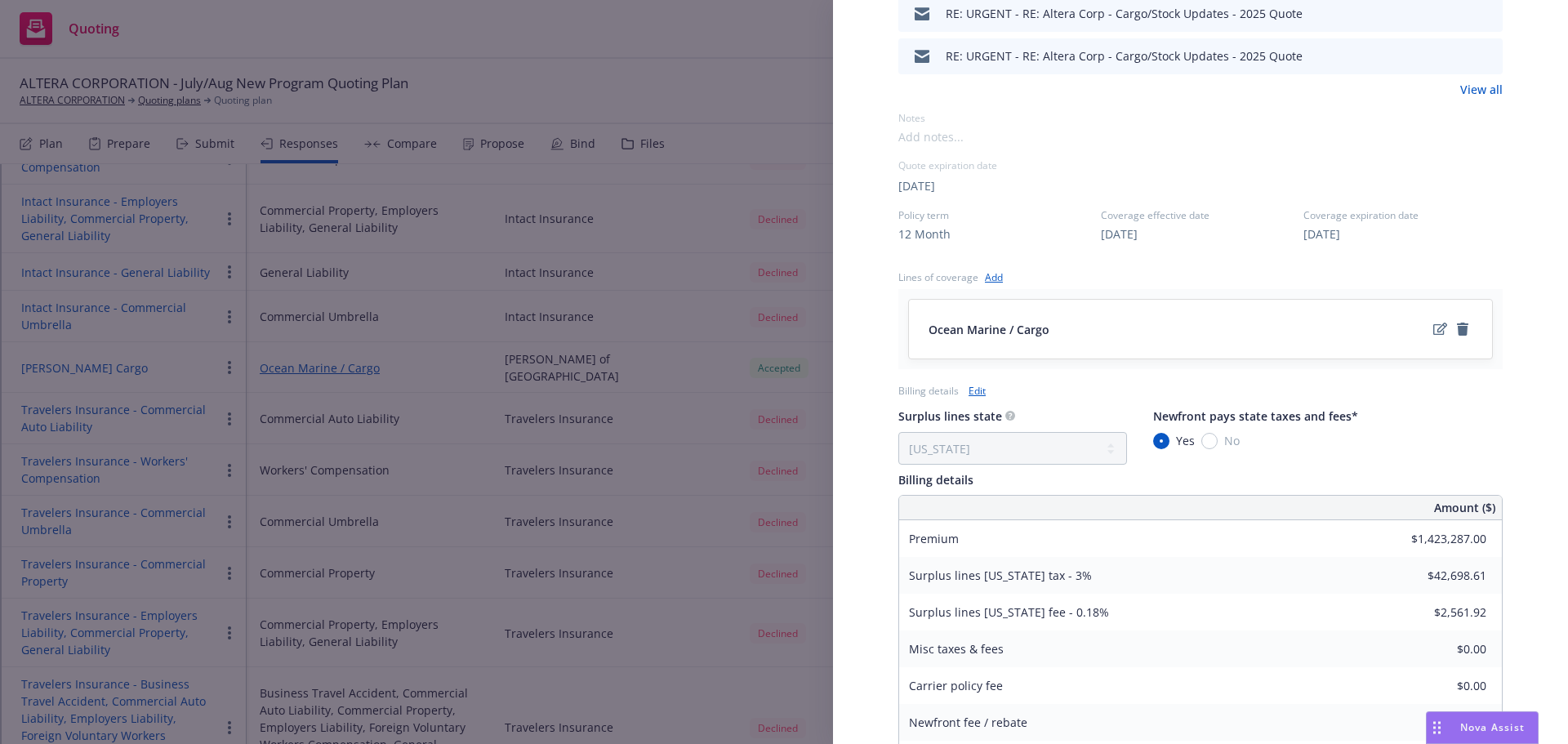
scroll to position [684, 0]
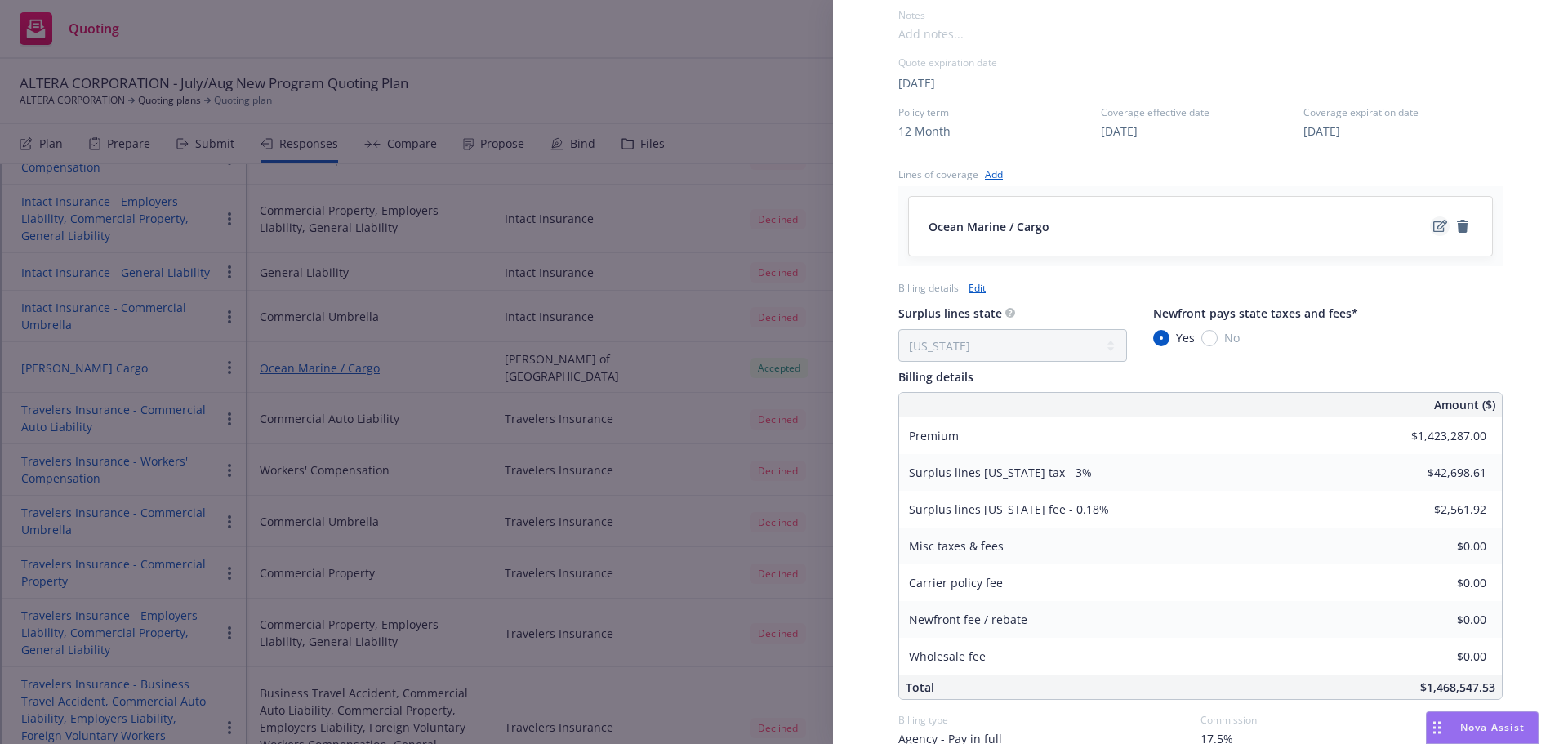
click at [1433, 226] on icon "edit" at bounding box center [1439, 226] width 14 height 13
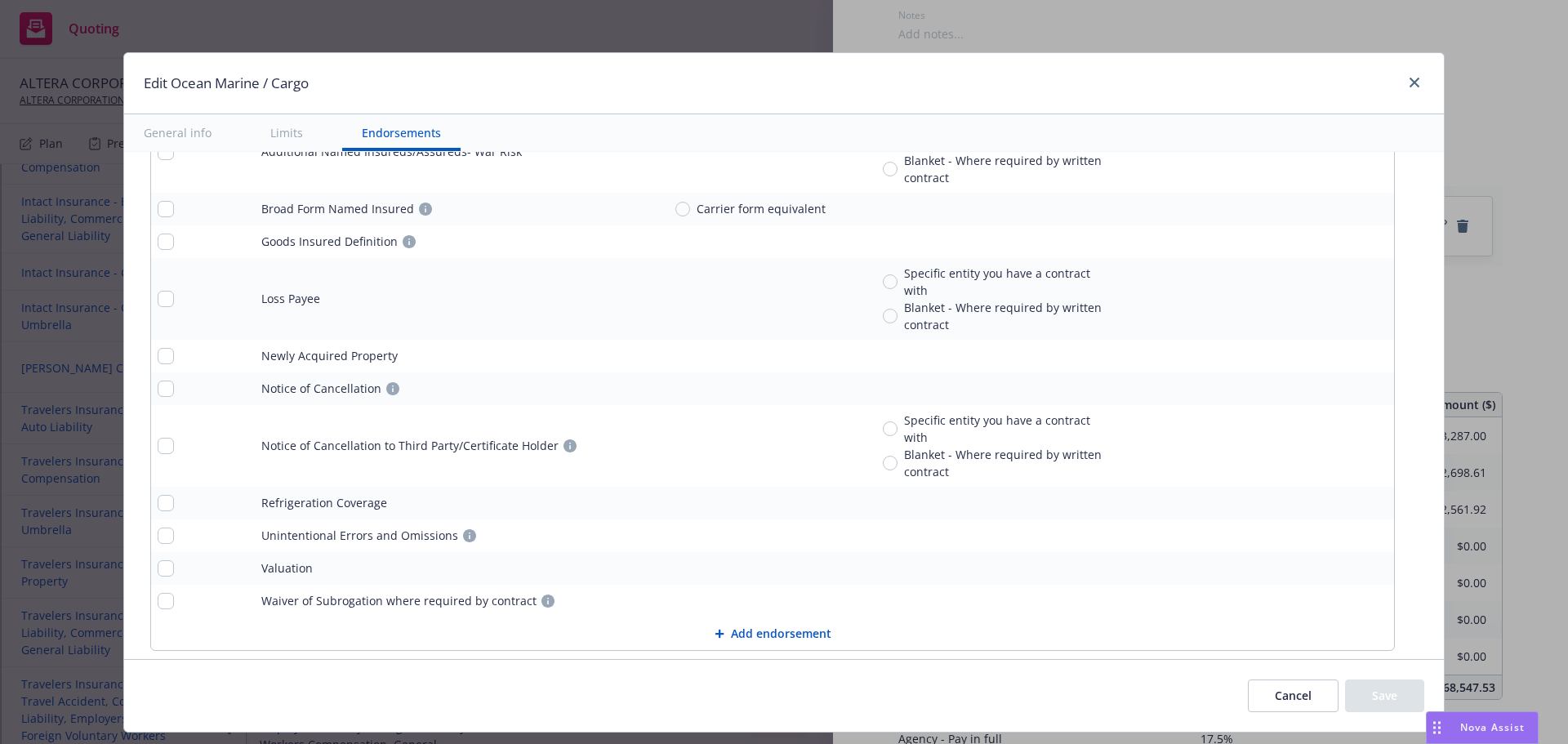
scroll to position [2680, 0]
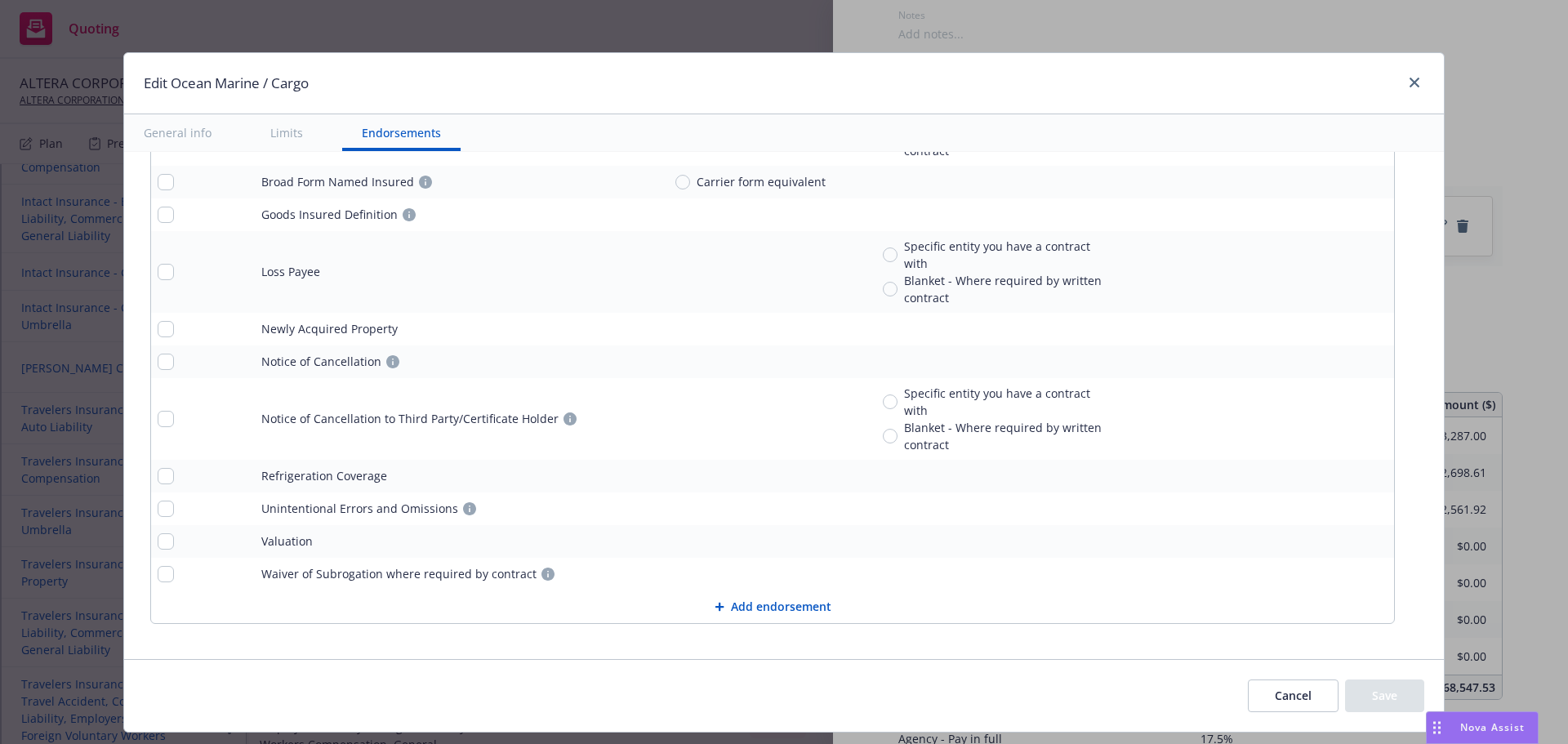
click at [1259, 692] on button "Cancel" at bounding box center [1293, 696] width 91 height 33
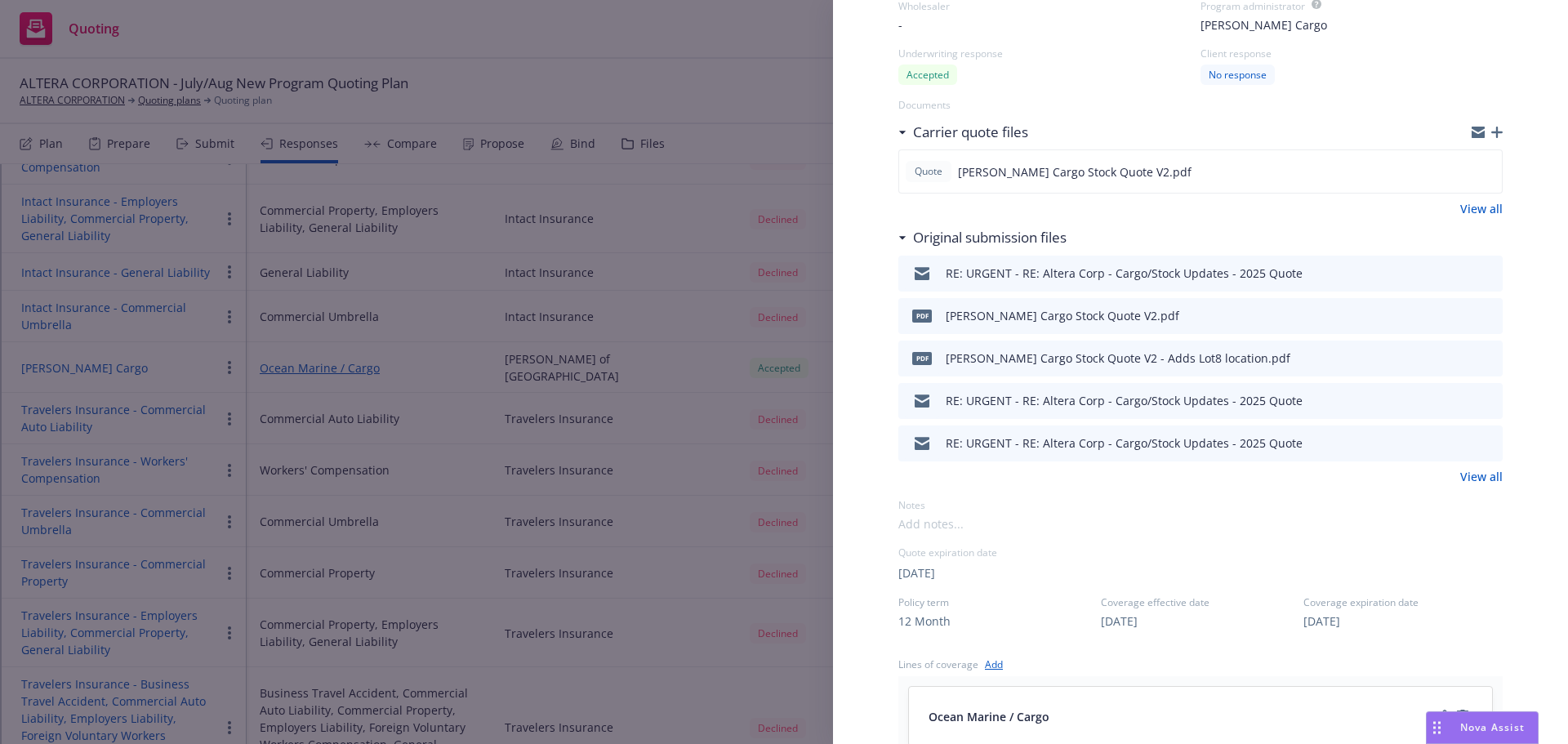
scroll to position [0, 0]
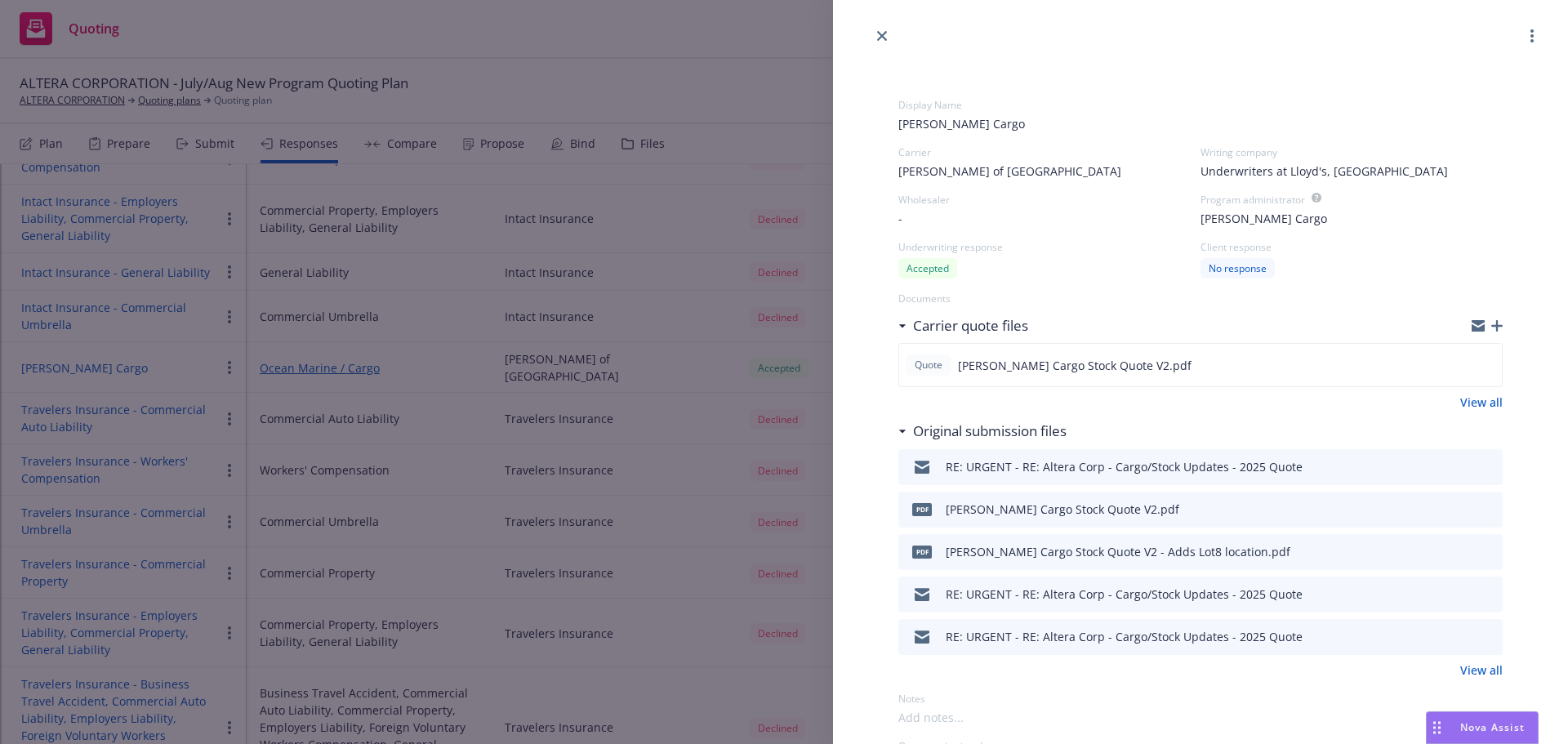
drag, startPoint x: 883, startPoint y: 35, endPoint x: 870, endPoint y: 48, distance: 18.4
click at [883, 34] on icon "close" at bounding box center [881, 36] width 10 height 10
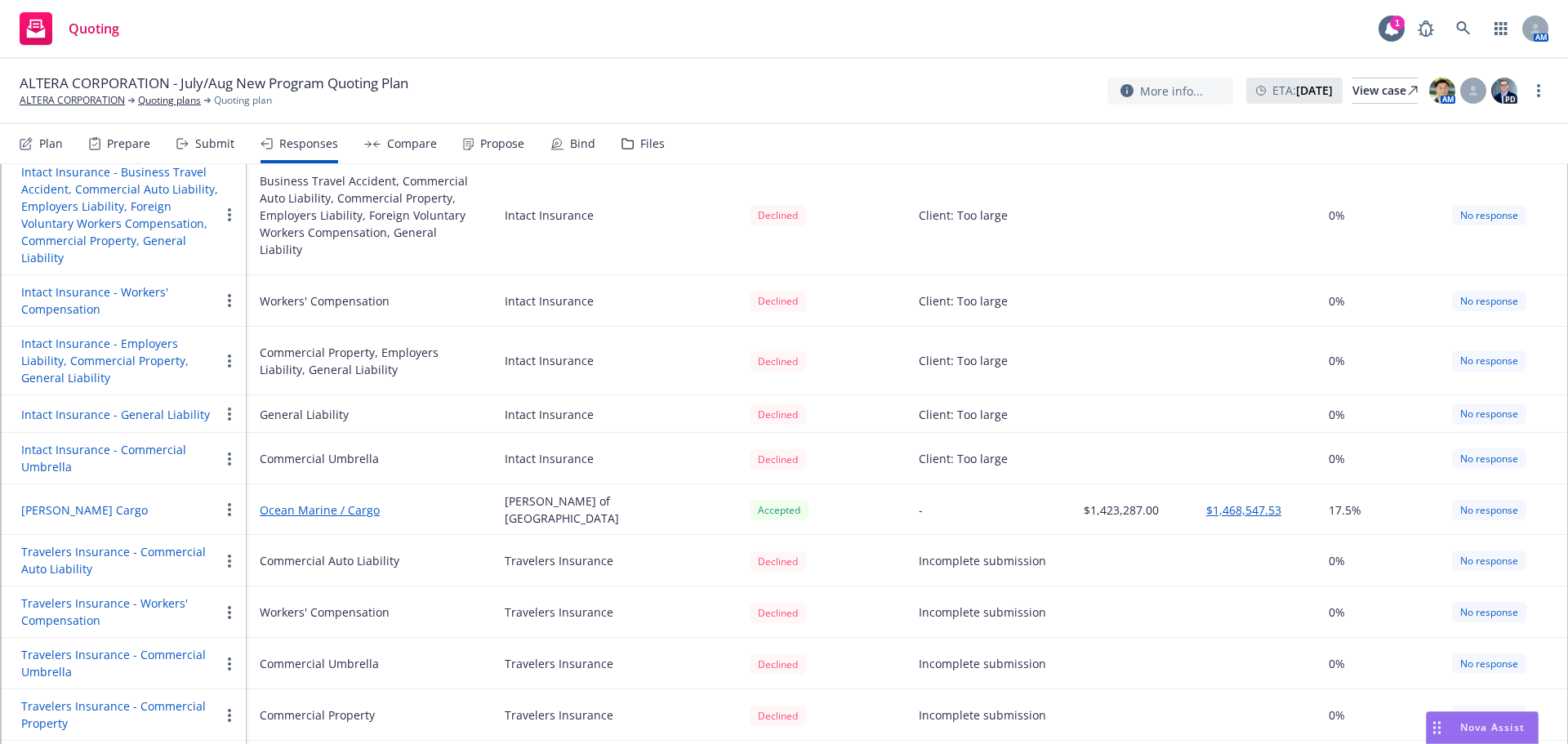
scroll to position [1471, 0]
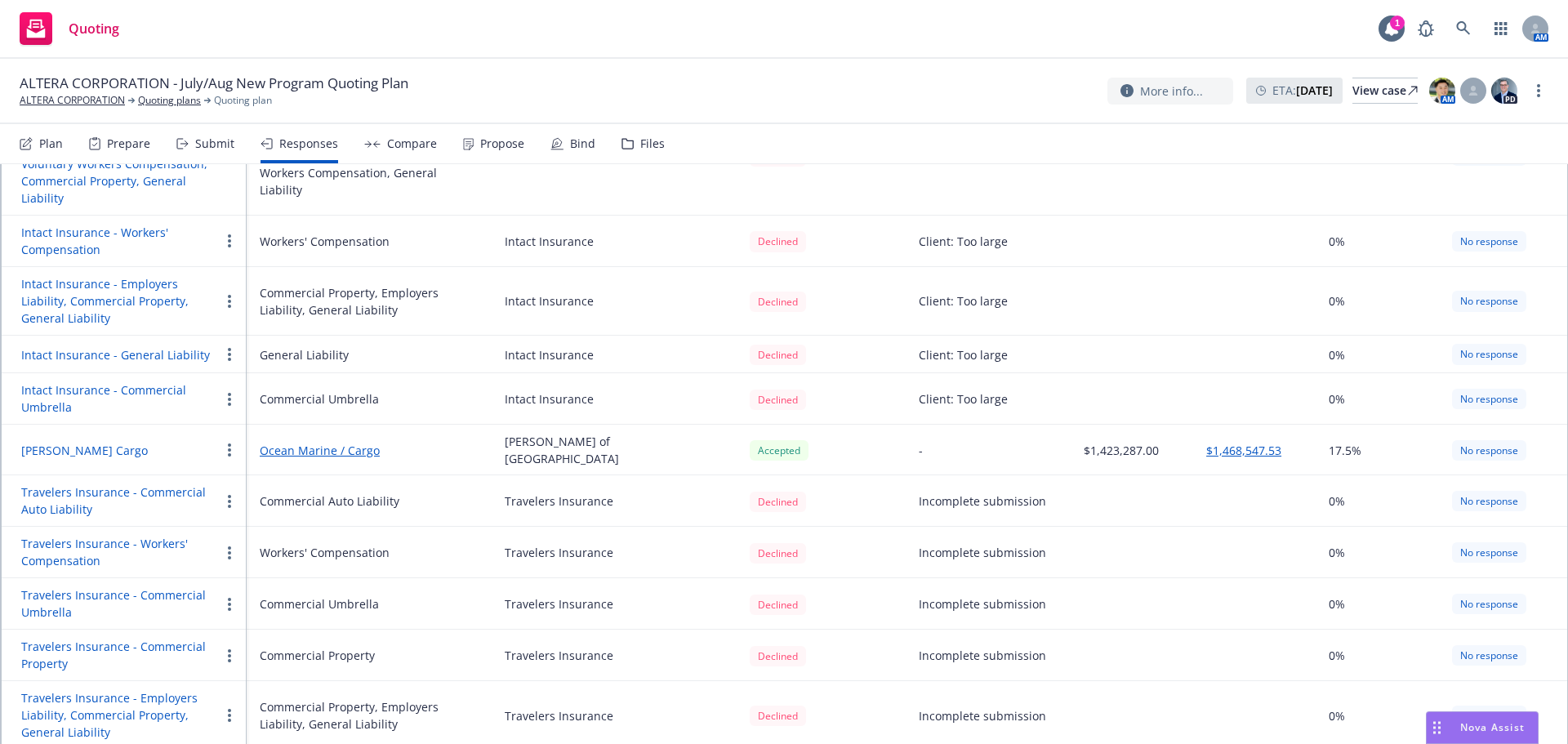
click at [1492, 440] on div "No response" at bounding box center [1489, 450] width 74 height 20
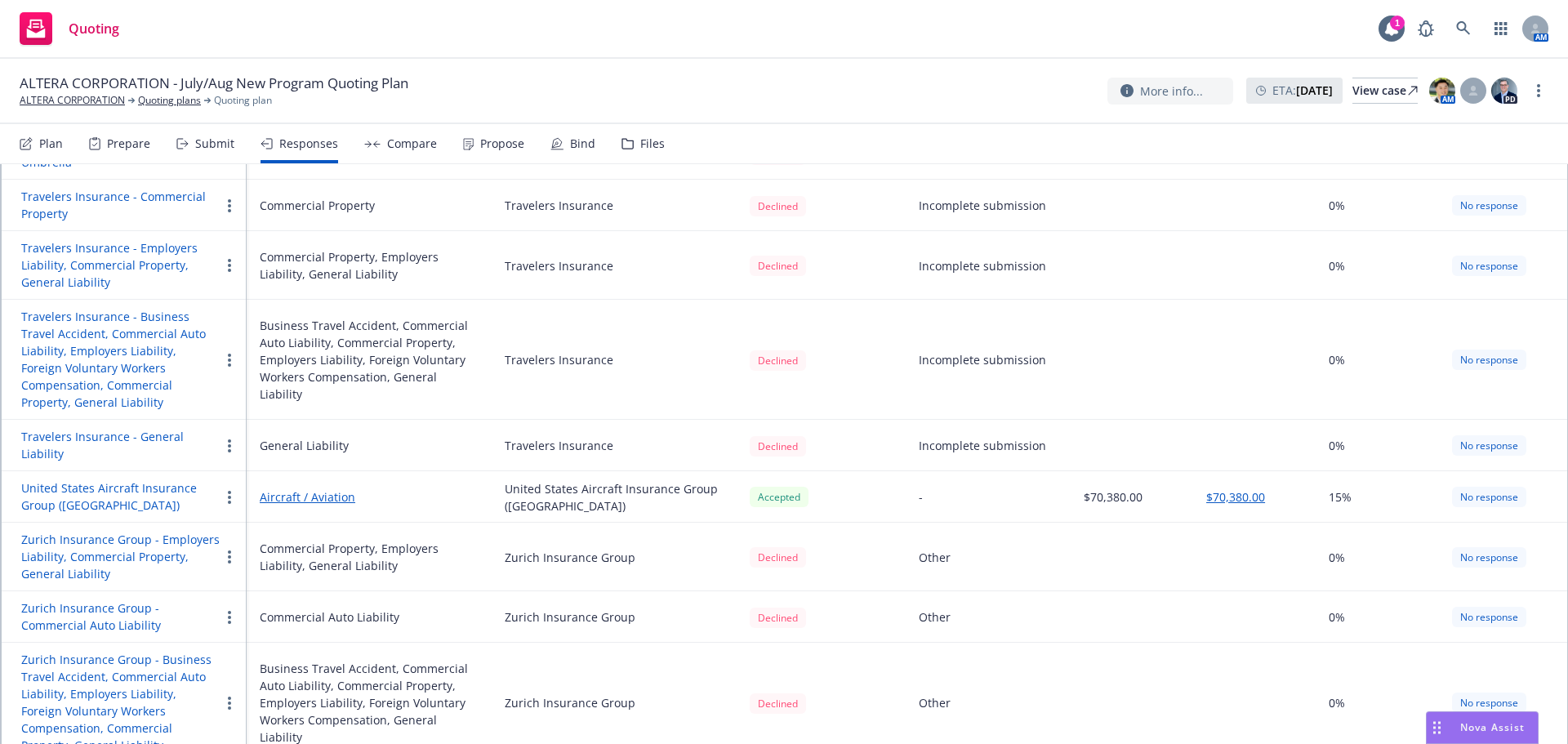
scroll to position [2115, 0]
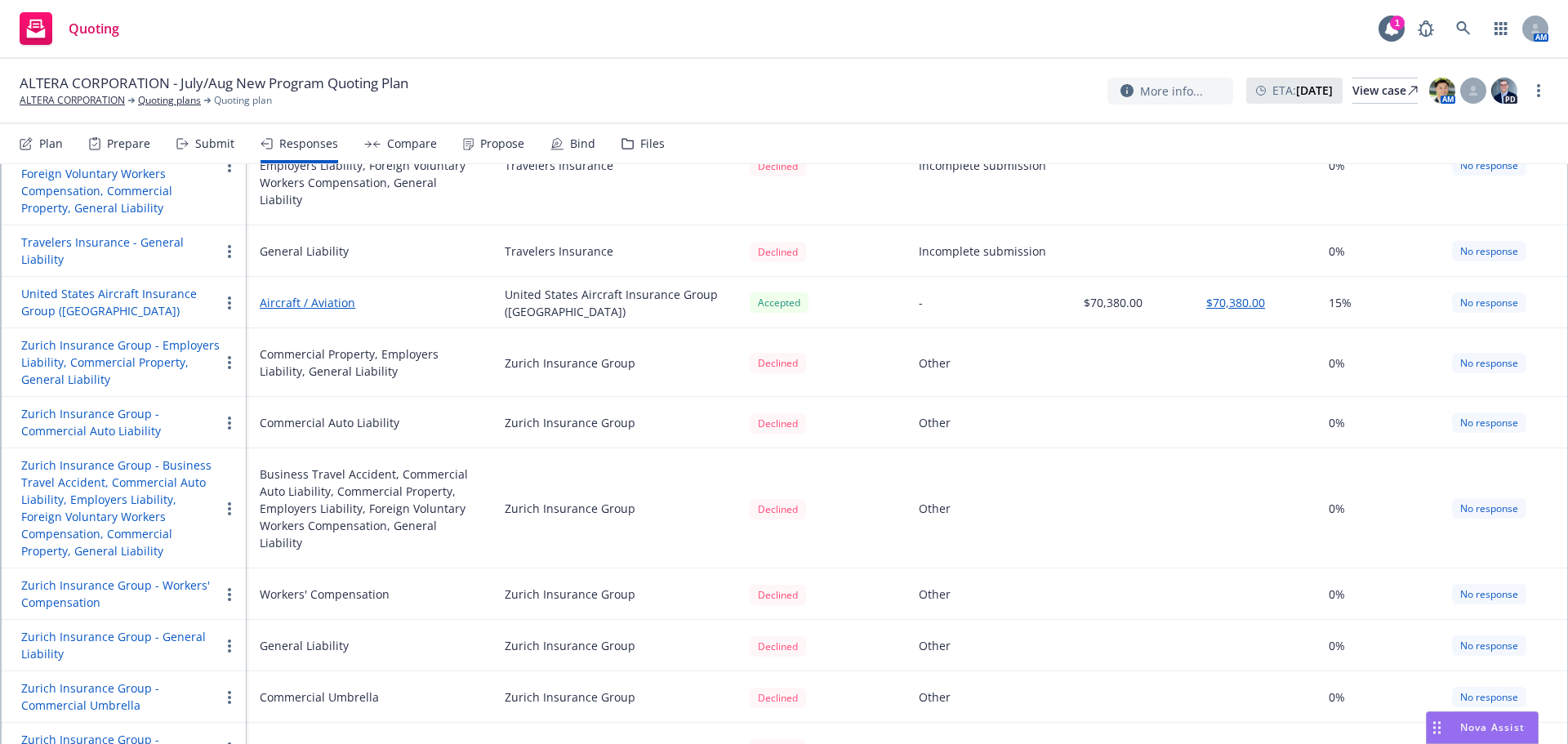
click at [417, 154] on div "Compare" at bounding box center [400, 143] width 73 height 39
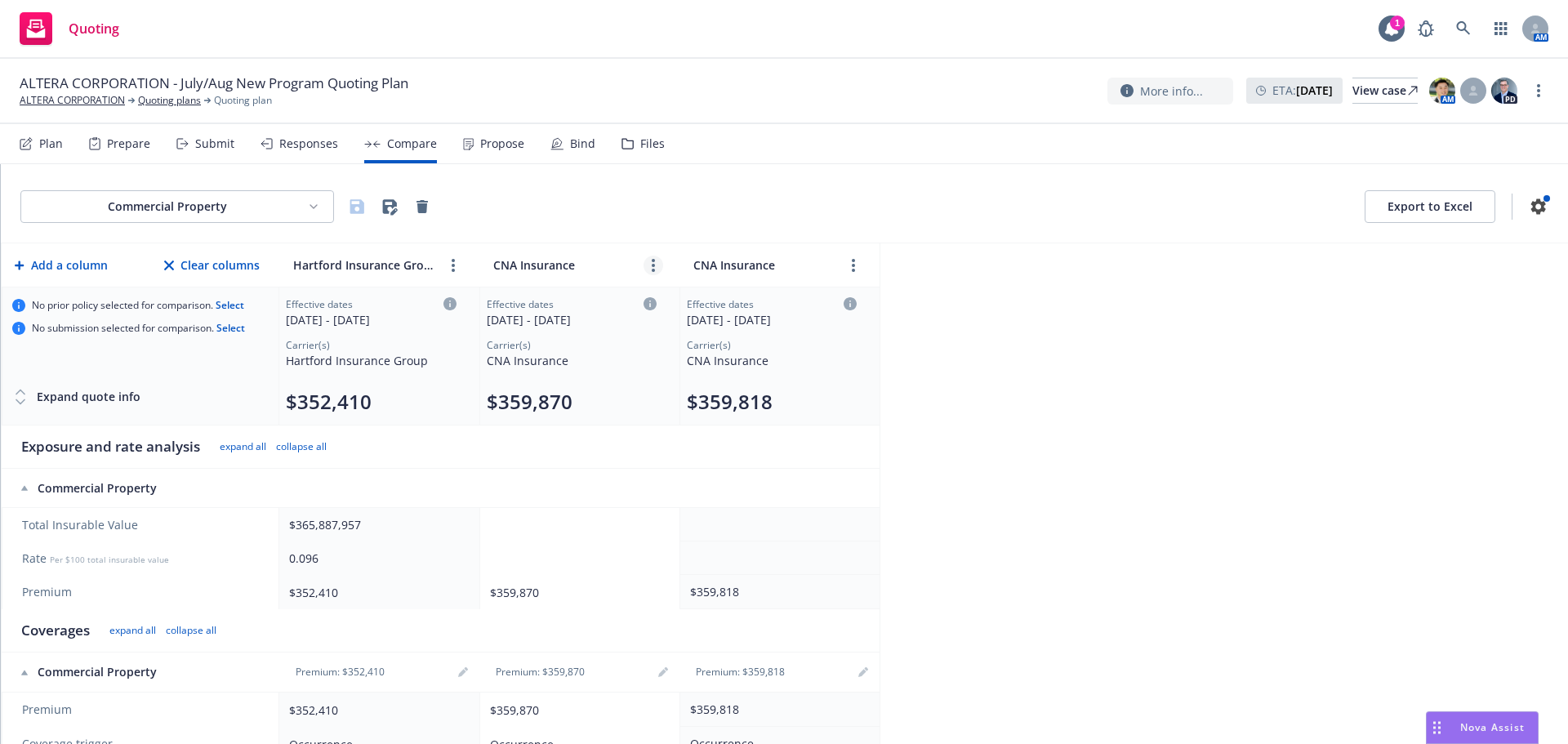
click at [655, 264] on link "more" at bounding box center [653, 265] width 19 height 19
click at [1044, 323] on div "Commercial Property Export to Excel Add a column Clear columns Hartford Insuran…" at bounding box center [784, 455] width 1567 height 581
click at [174, 200] on html "Quoting 1 AM ALTERA CORPORATION - July/Aug New Program Quoting Plan ALTERA CORP…" at bounding box center [784, 372] width 1568 height 744
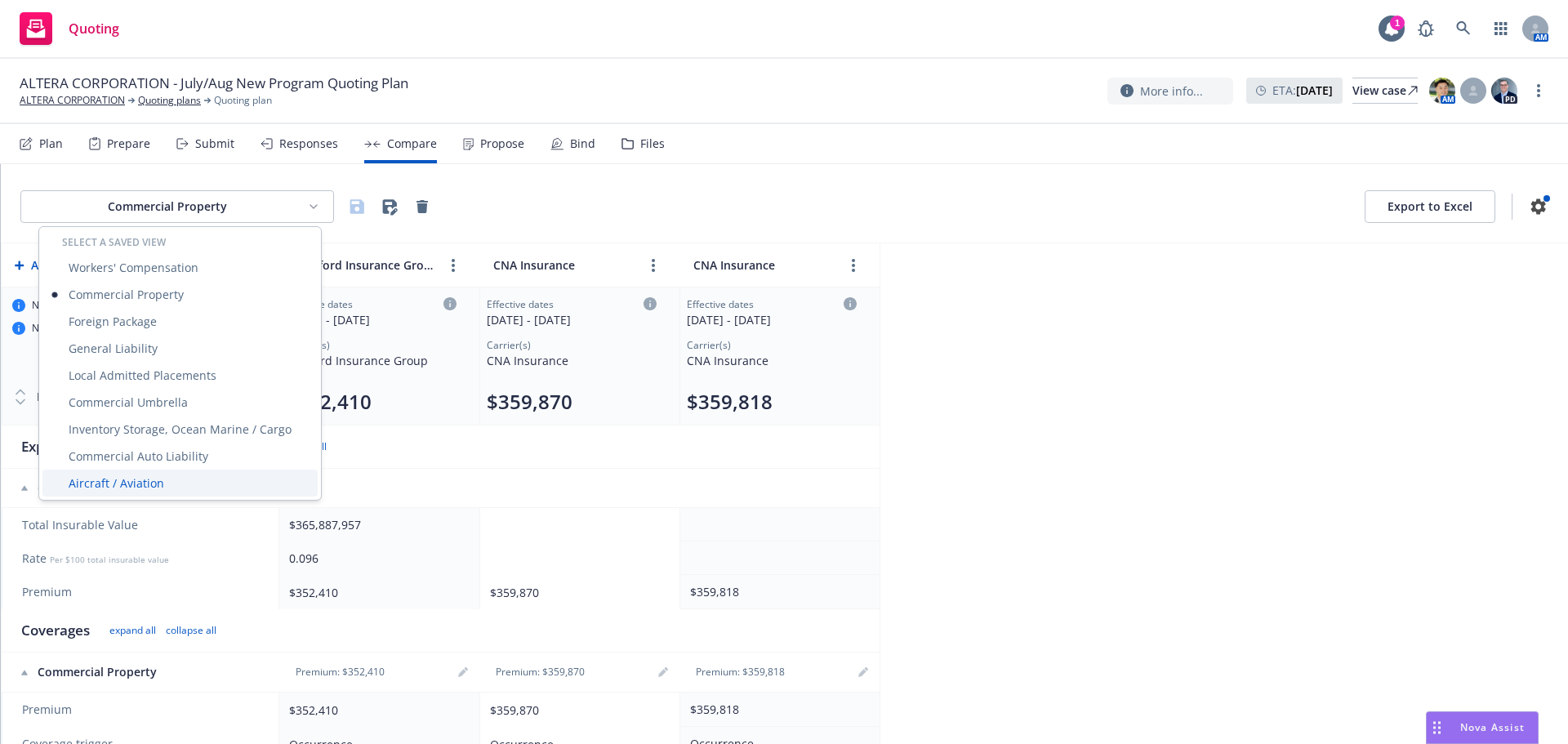
click at [137, 475] on div "Aircraft / Aviation" at bounding box center [180, 482] width 275 height 27
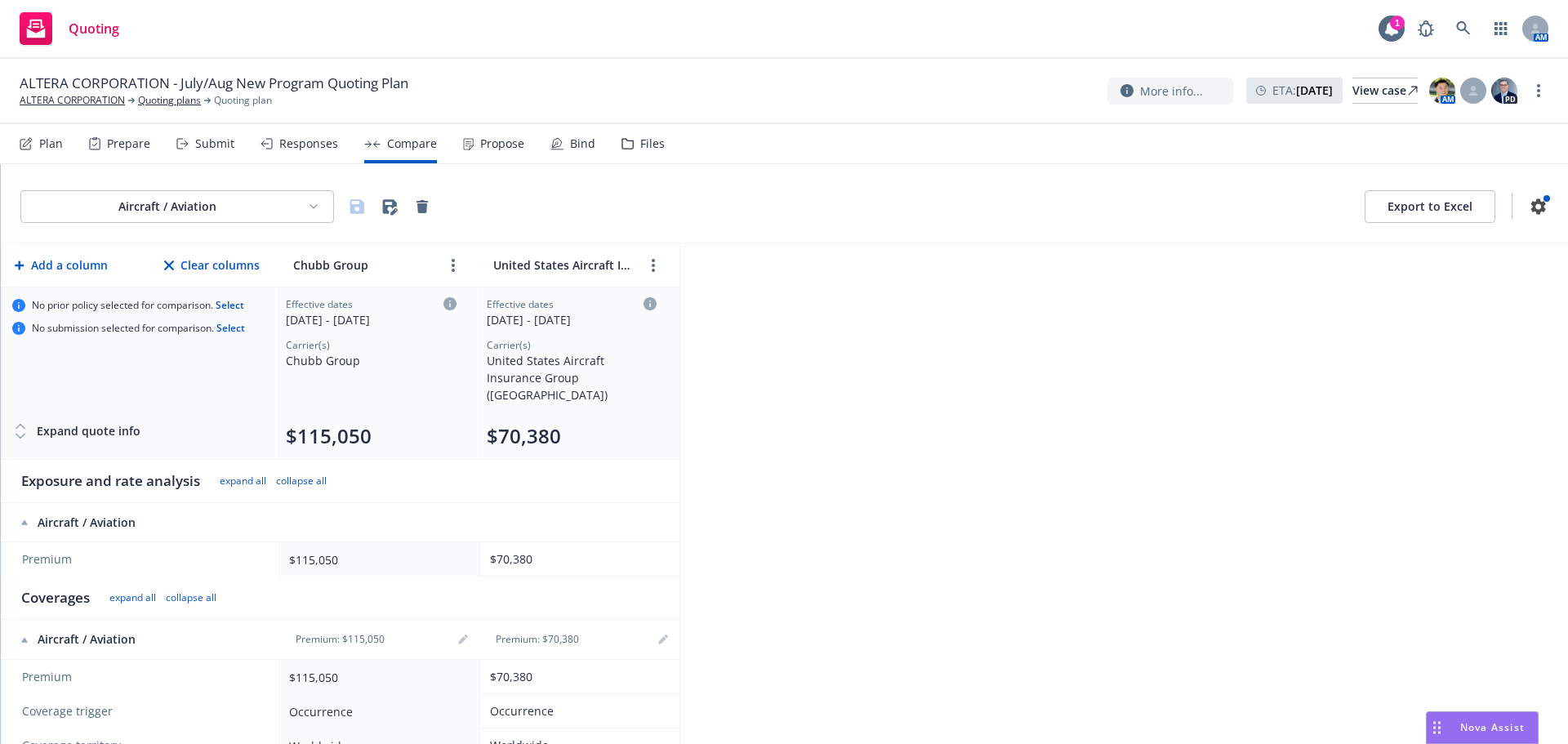
click at [298, 207] on html "Quoting 1 AM ALTERA CORPORATION - July/Aug New Program Quoting Plan ALTERA CORP…" at bounding box center [784, 372] width 1568 height 744
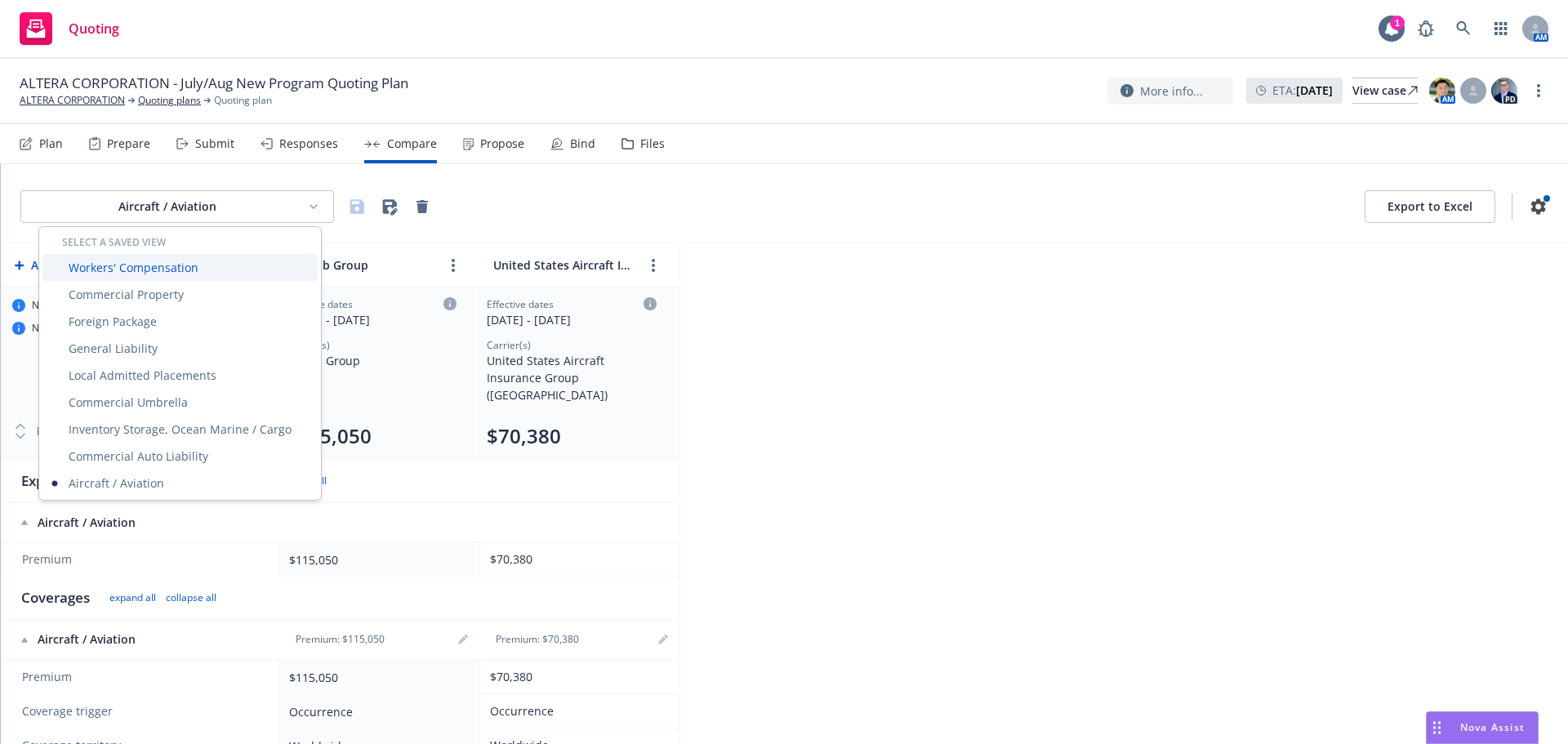
click at [223, 256] on div "Workers' Compensation" at bounding box center [180, 267] width 275 height 27
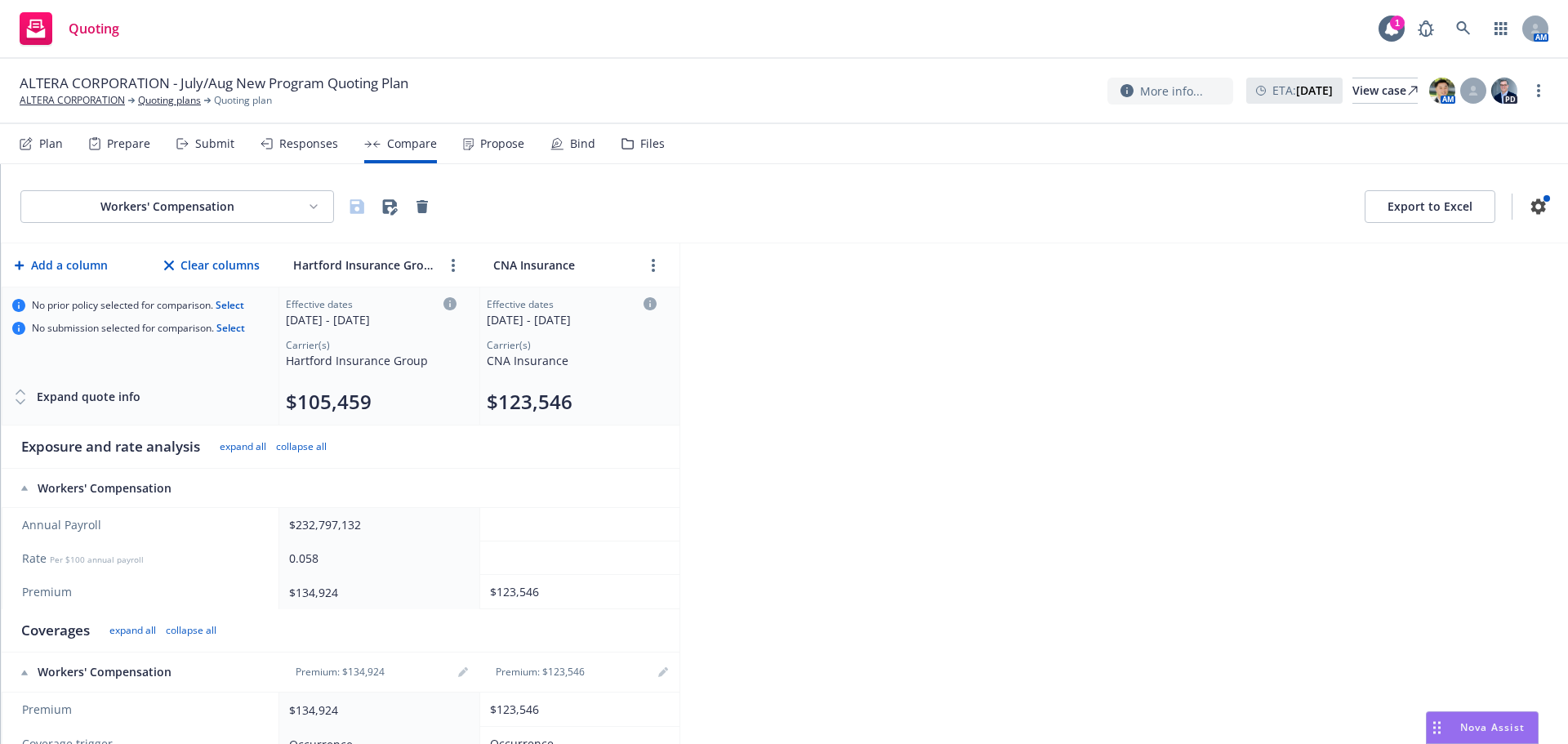
click at [221, 208] on html "Quoting 1 AM ALTERA CORPORATION - July/Aug New Program Quoting Plan ALTERA CORP…" at bounding box center [784, 372] width 1568 height 744
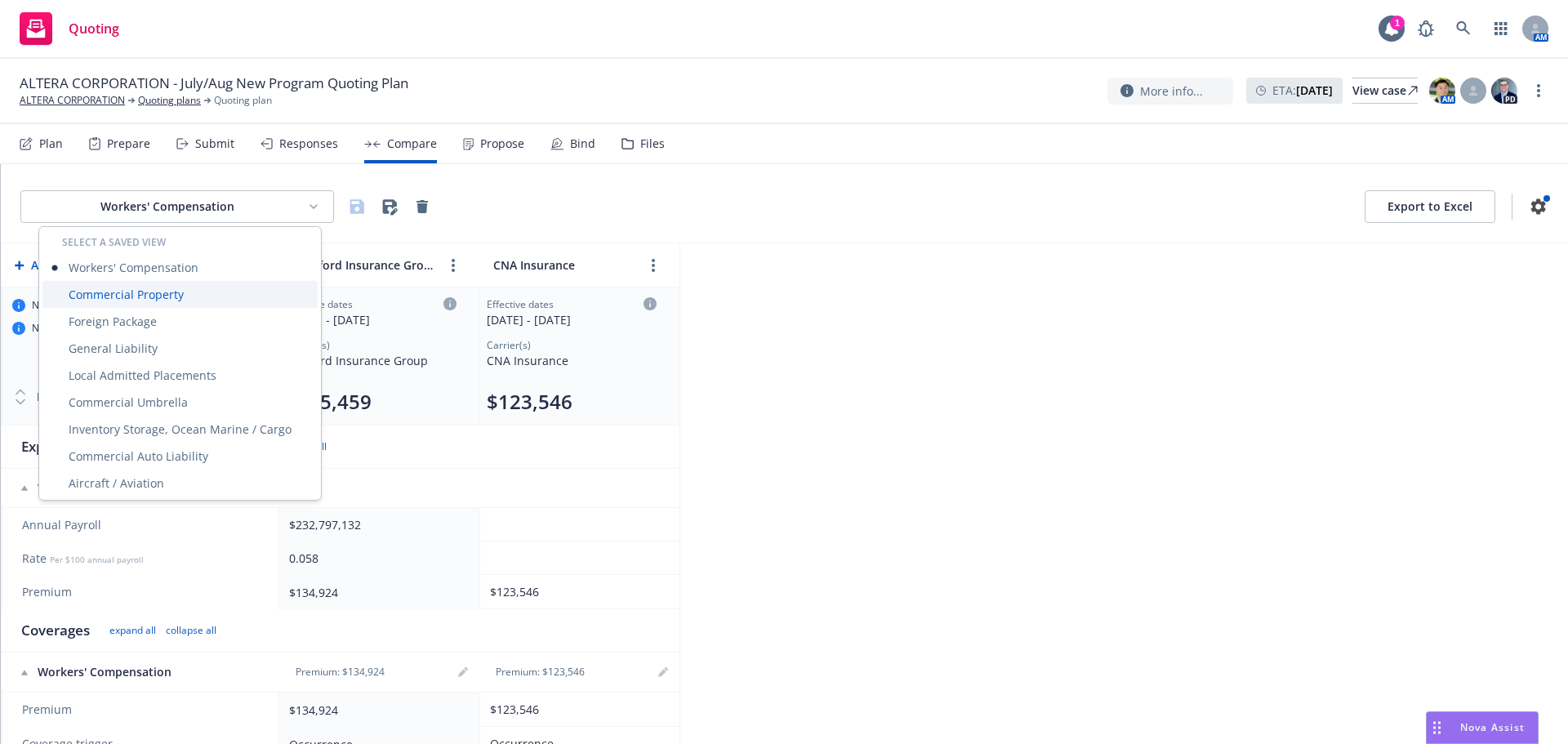
click at [179, 291] on div "Commercial Property" at bounding box center [180, 294] width 275 height 27
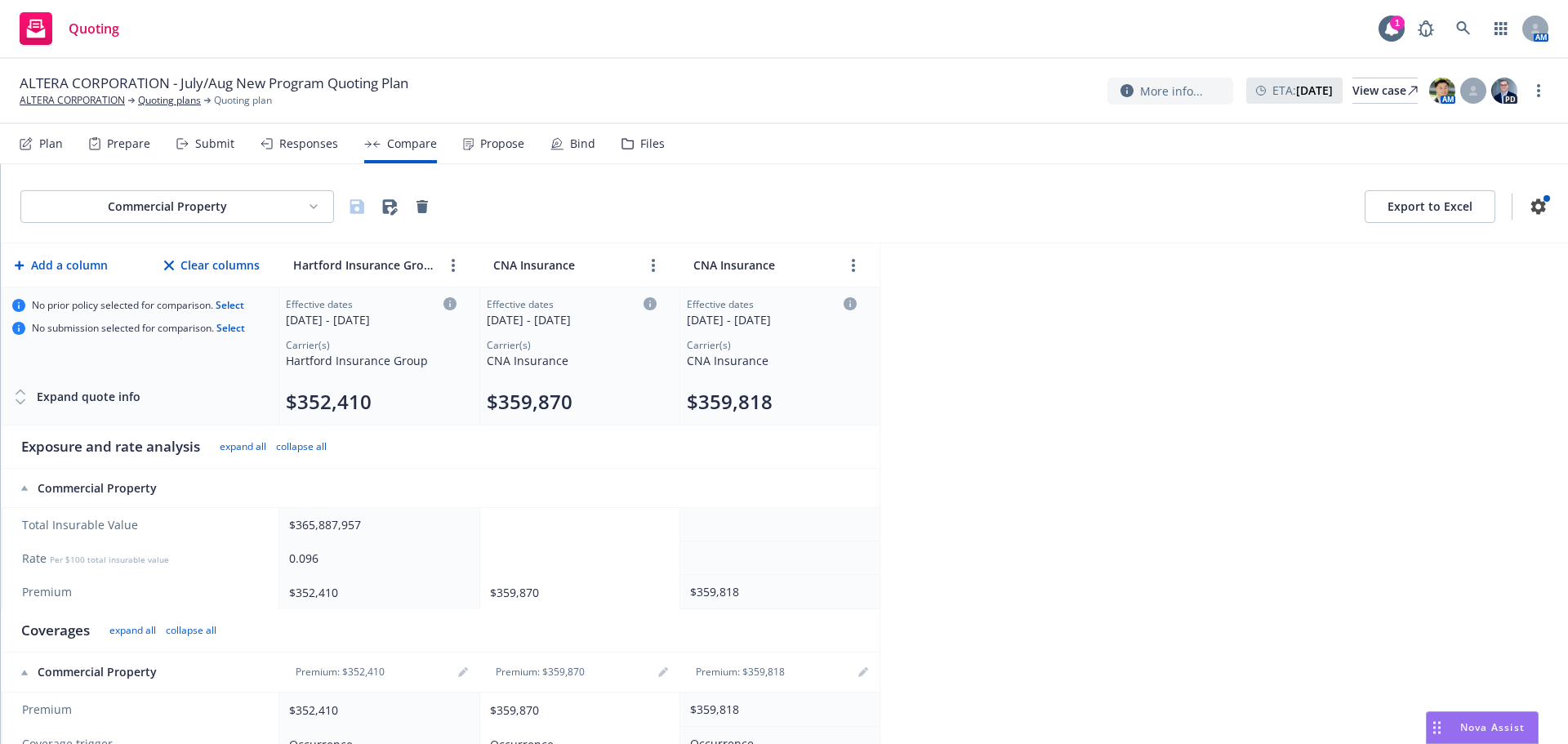
click at [225, 149] on div "Submit" at bounding box center [215, 143] width 39 height 13
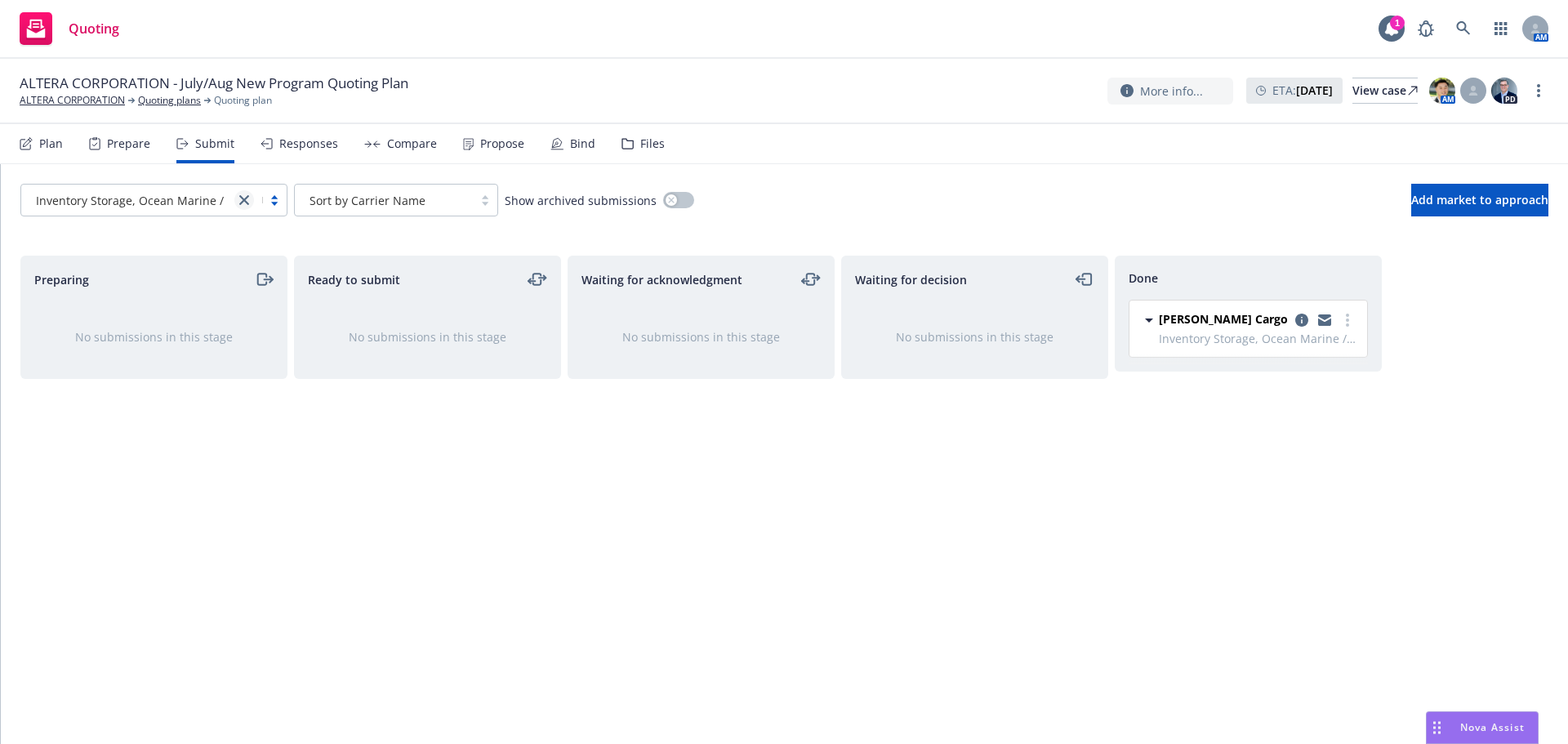
click at [245, 203] on icon "close" at bounding box center [244, 200] width 10 height 10
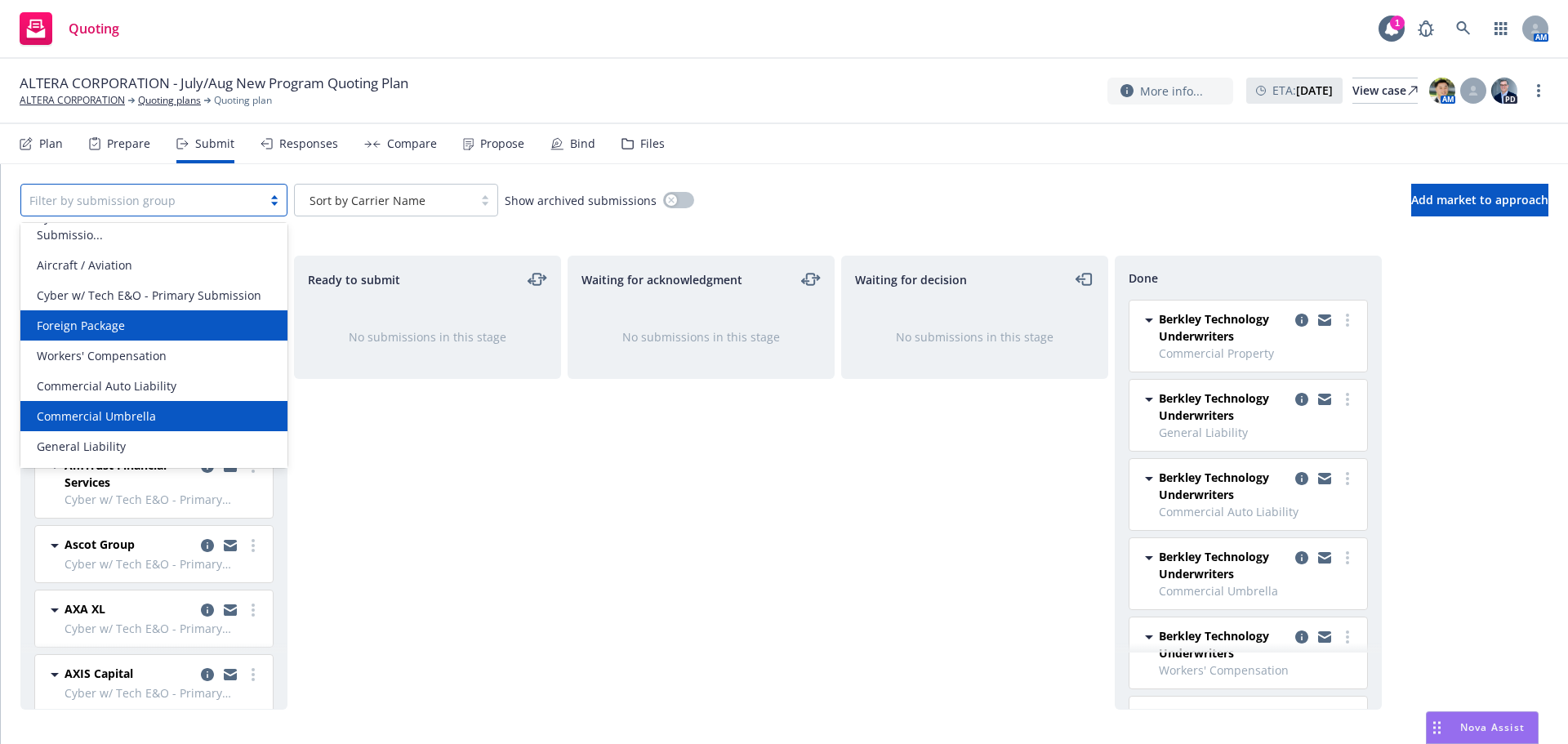
scroll to position [82, 0]
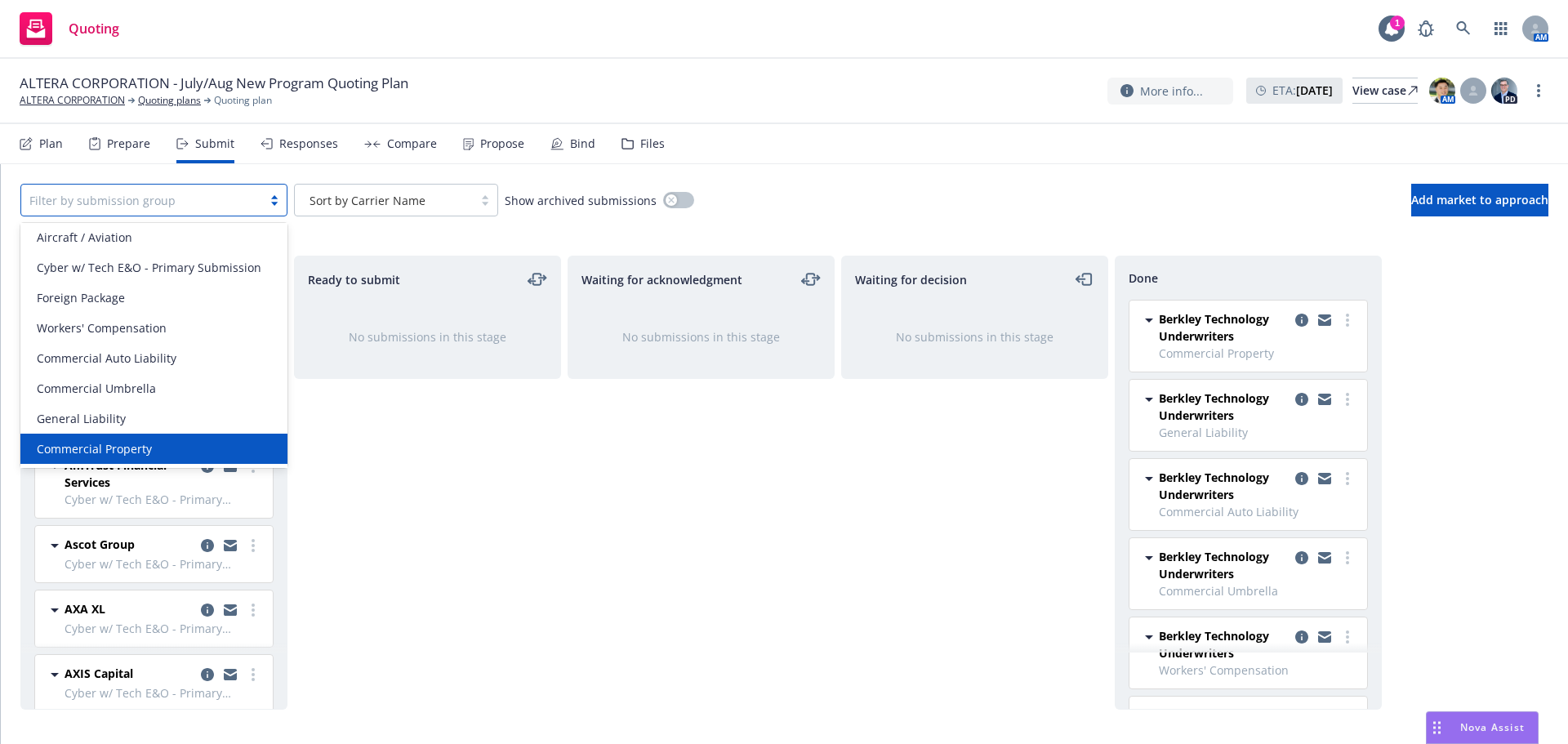
click at [136, 440] on span "Commercial Property" at bounding box center [94, 448] width 115 height 17
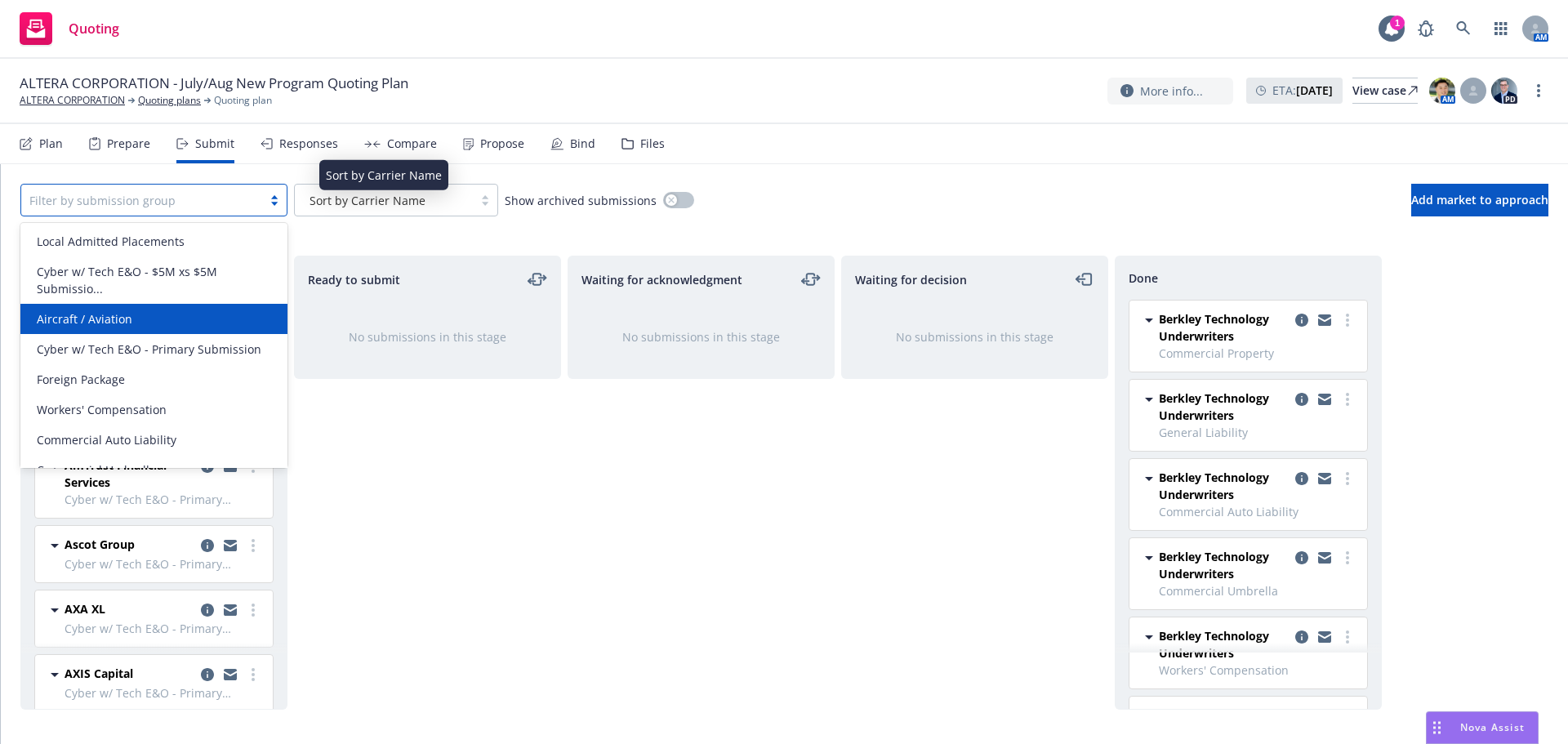
click at [398, 223] on div "All selected options have been cleared. option Aircraft / Aviation focused, 3 o…" at bounding box center [784, 200] width 1567 height 72
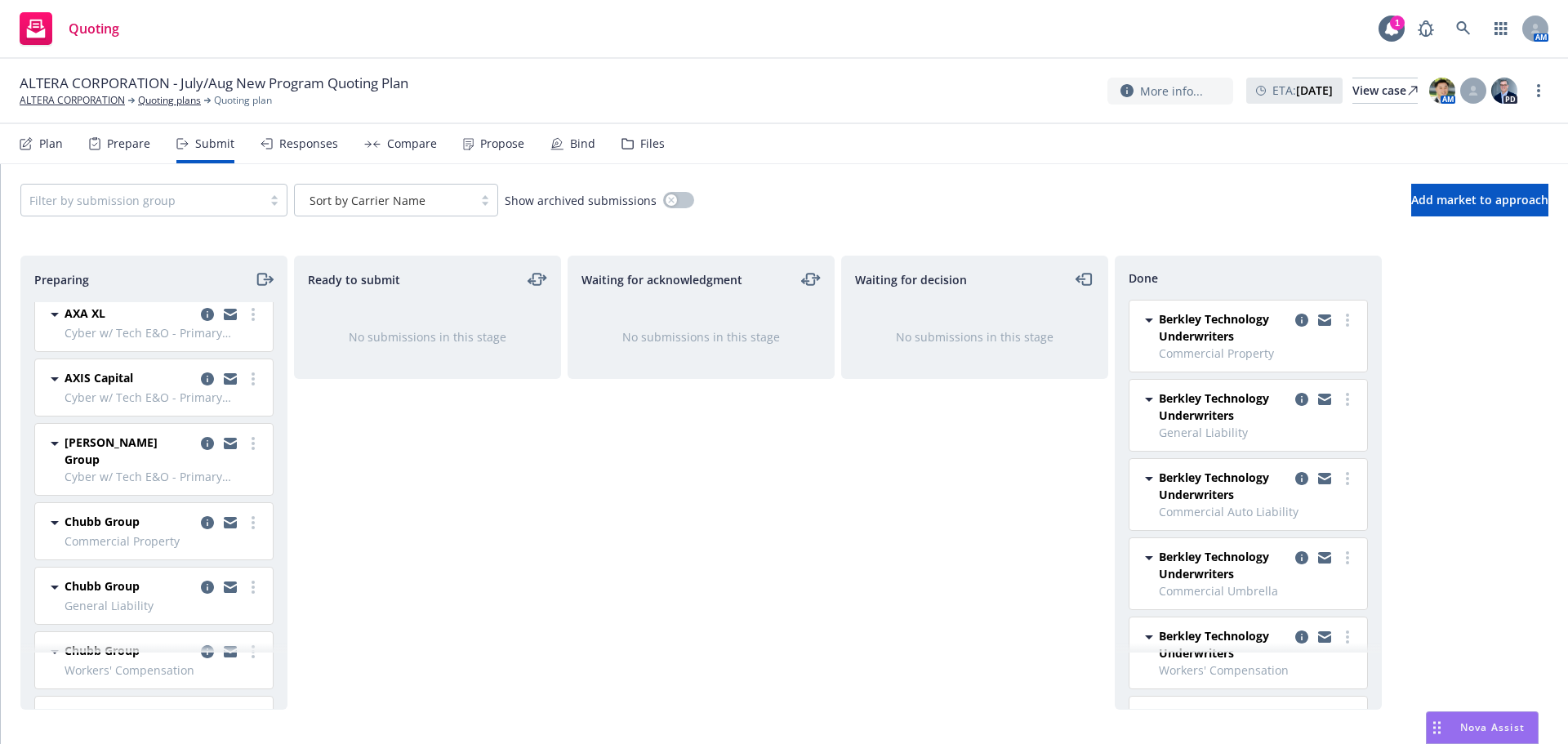
scroll to position [409, 0]
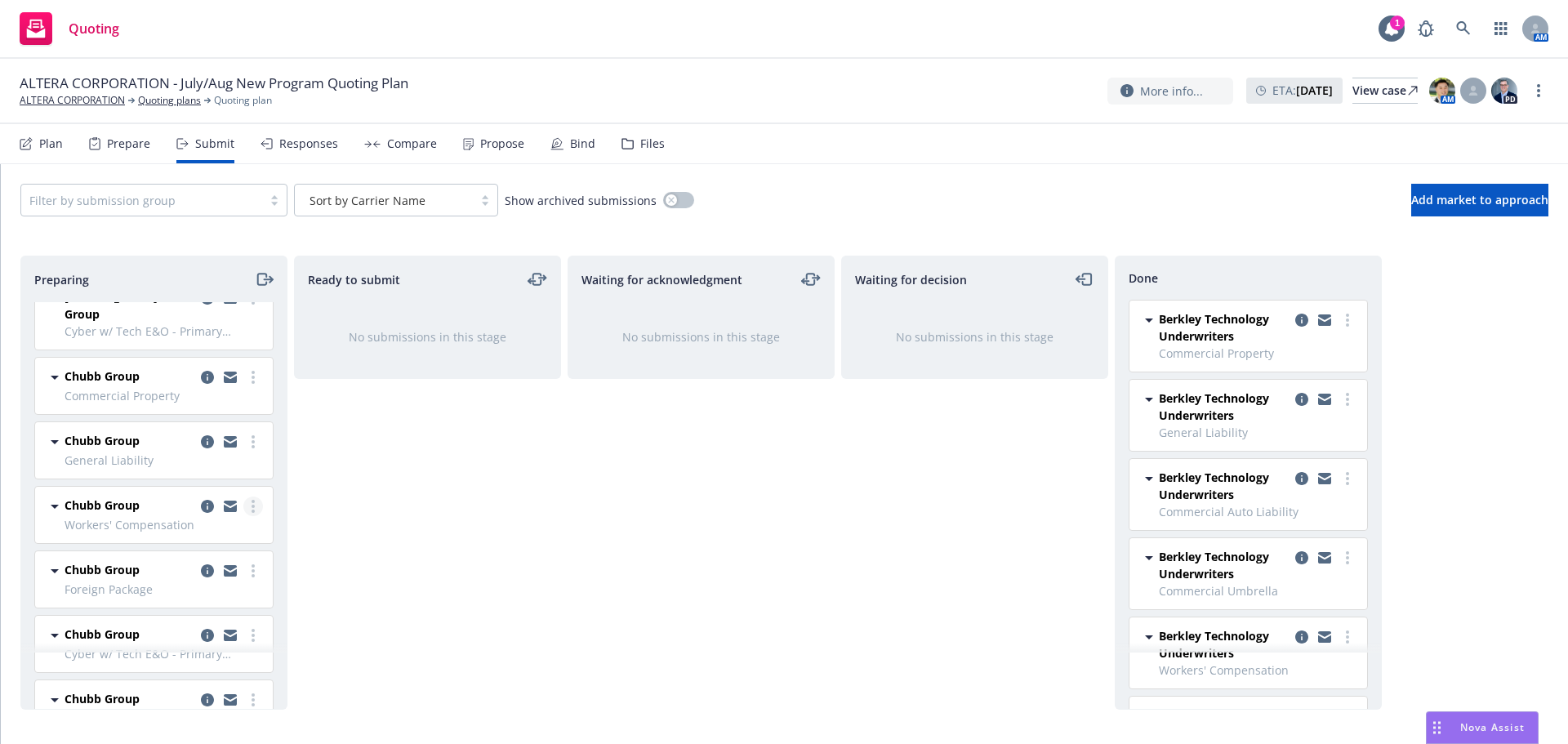
click at [243, 497] on link "more" at bounding box center [252, 506] width 19 height 19
click at [211, 626] on span "Add accepted decision" at bounding box center [168, 623] width 163 height 16
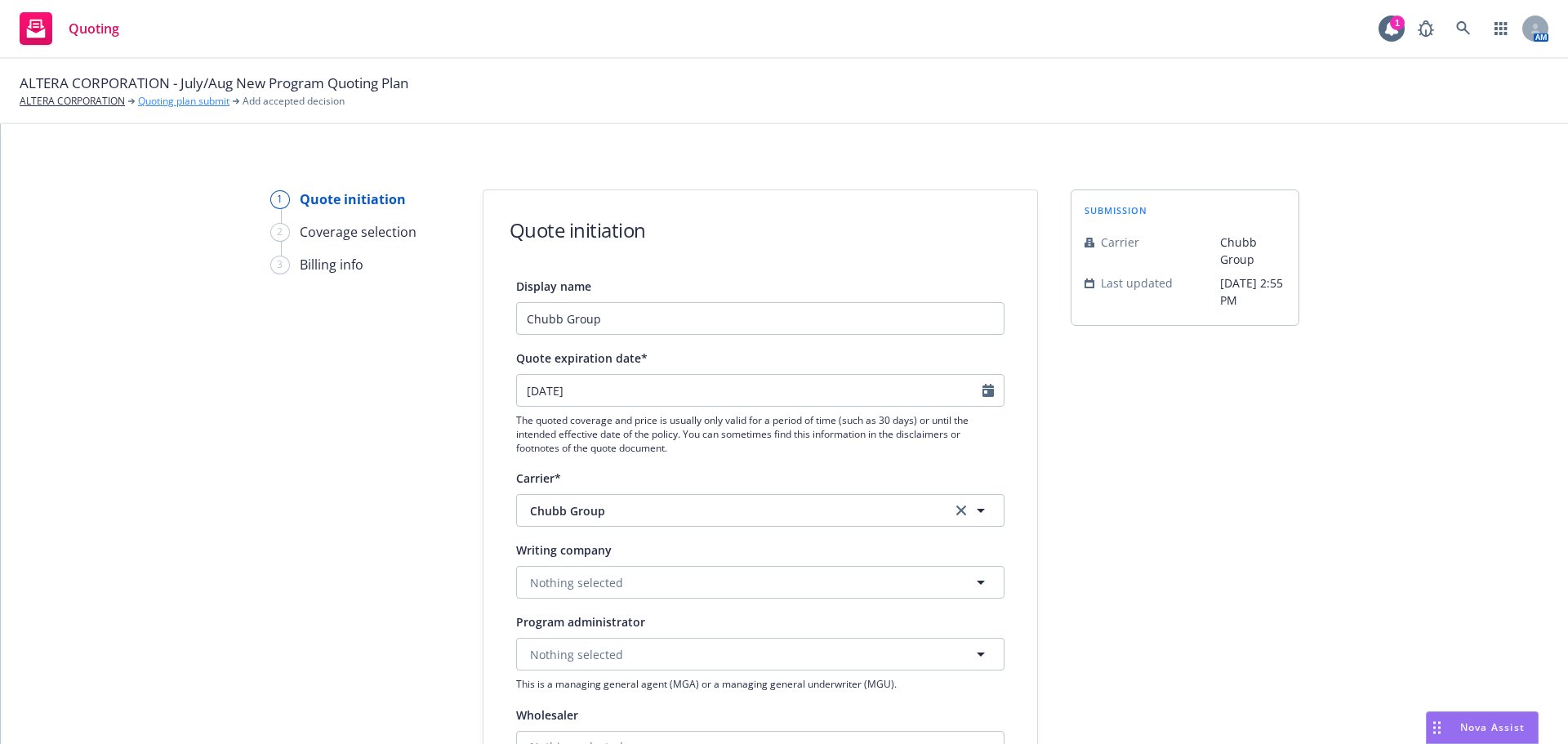
drag, startPoint x: 174, startPoint y: 100, endPoint x: 202, endPoint y: 108, distance: 29.1
click at [174, 100] on link "Quoting plan submit" at bounding box center [184, 101] width 92 height 15
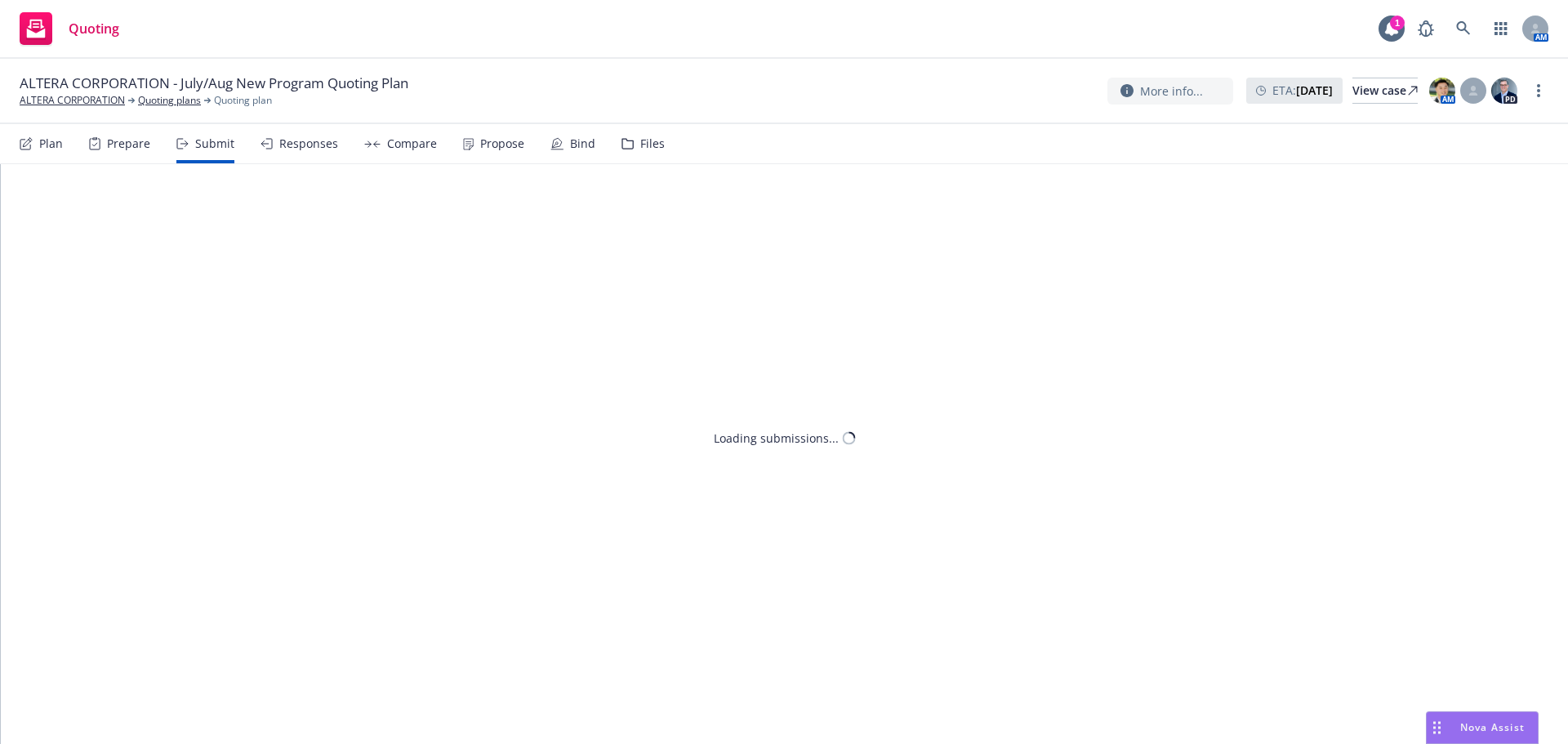
click at [418, 144] on div "Compare" at bounding box center [412, 143] width 50 height 13
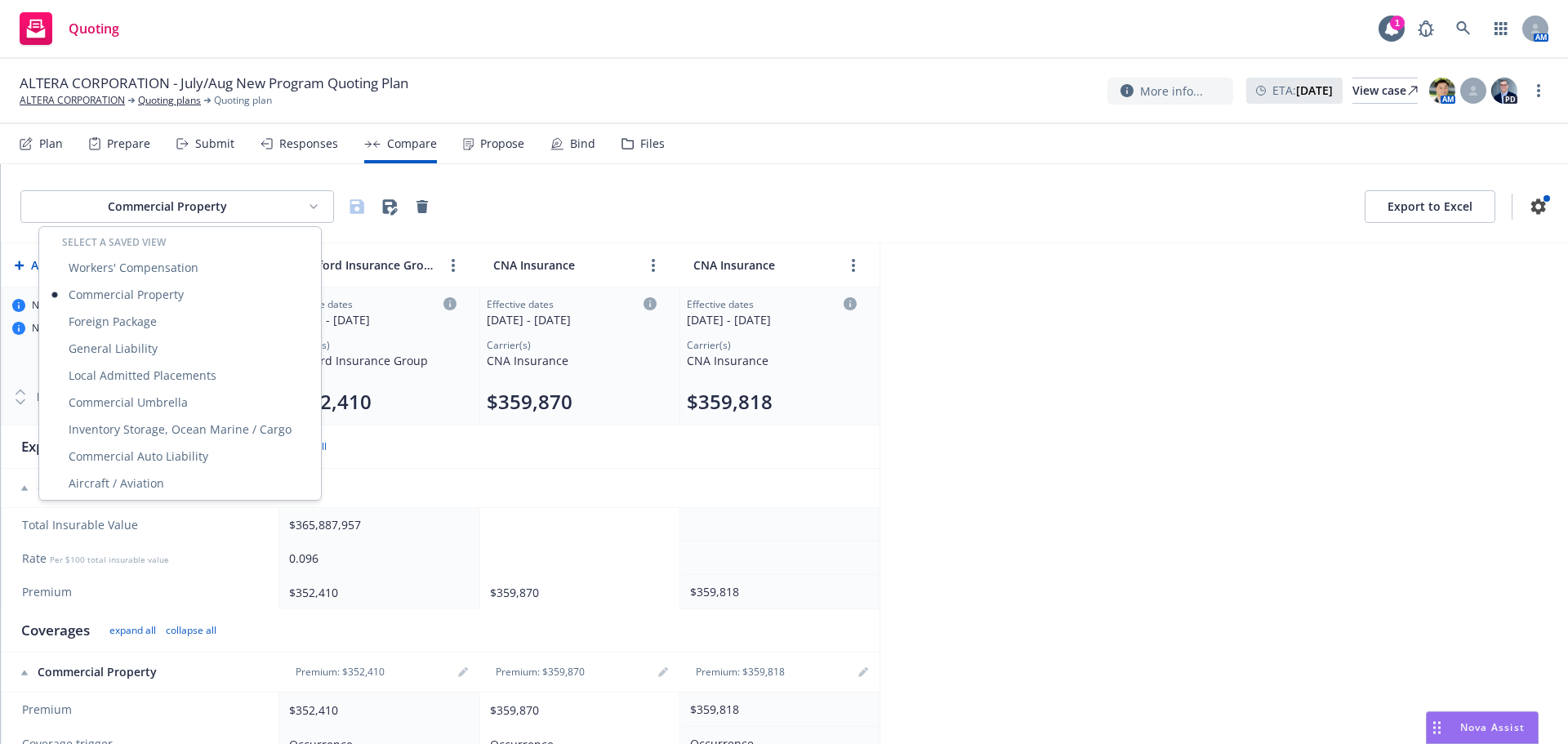
click at [281, 213] on html "Quoting 1 AM ALTERA CORPORATION - July/Aug New Program Quoting Plan ALTERA CORP…" at bounding box center [784, 372] width 1568 height 744
click at [166, 266] on div "Workers' Compensation" at bounding box center [180, 267] width 275 height 27
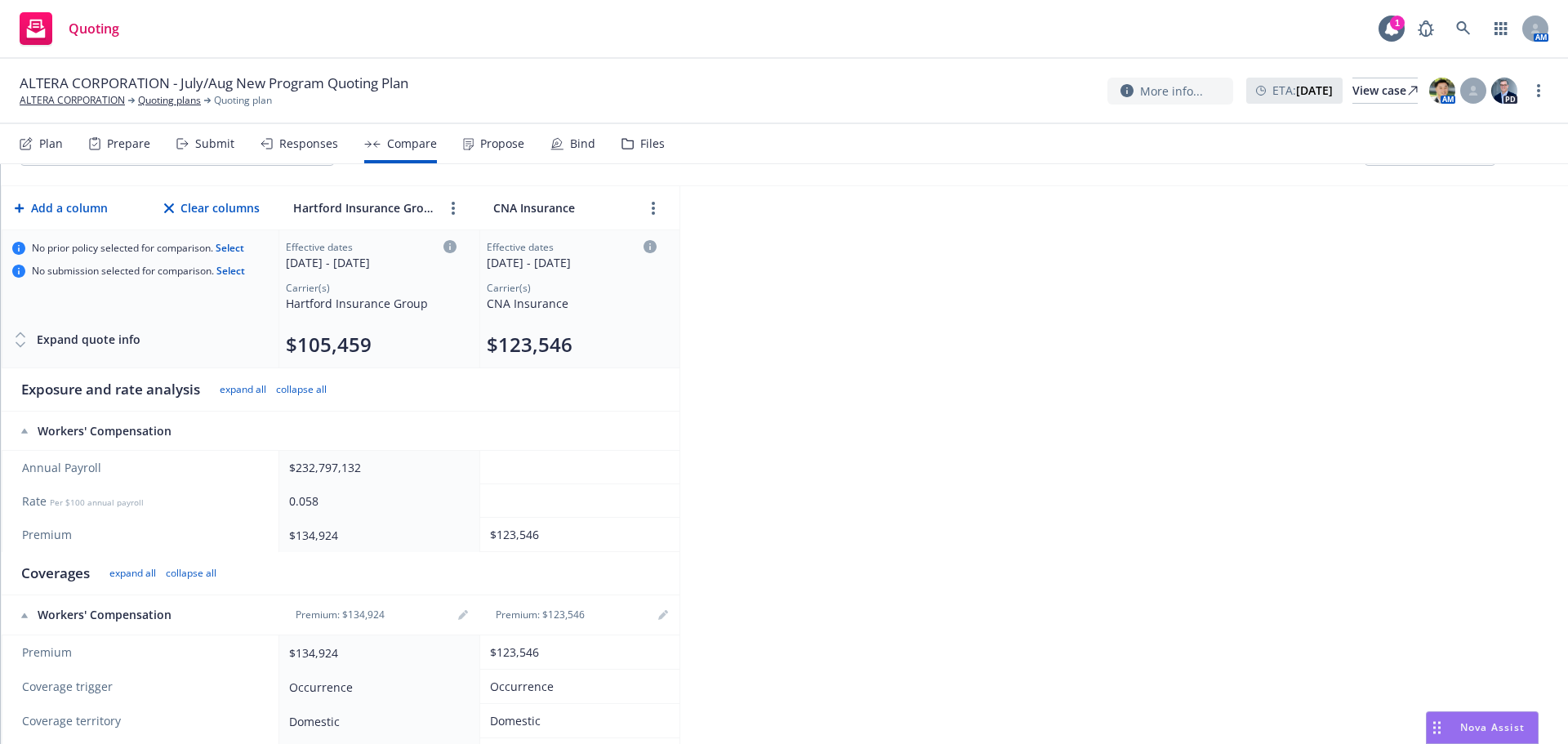
scroll to position [82, 0]
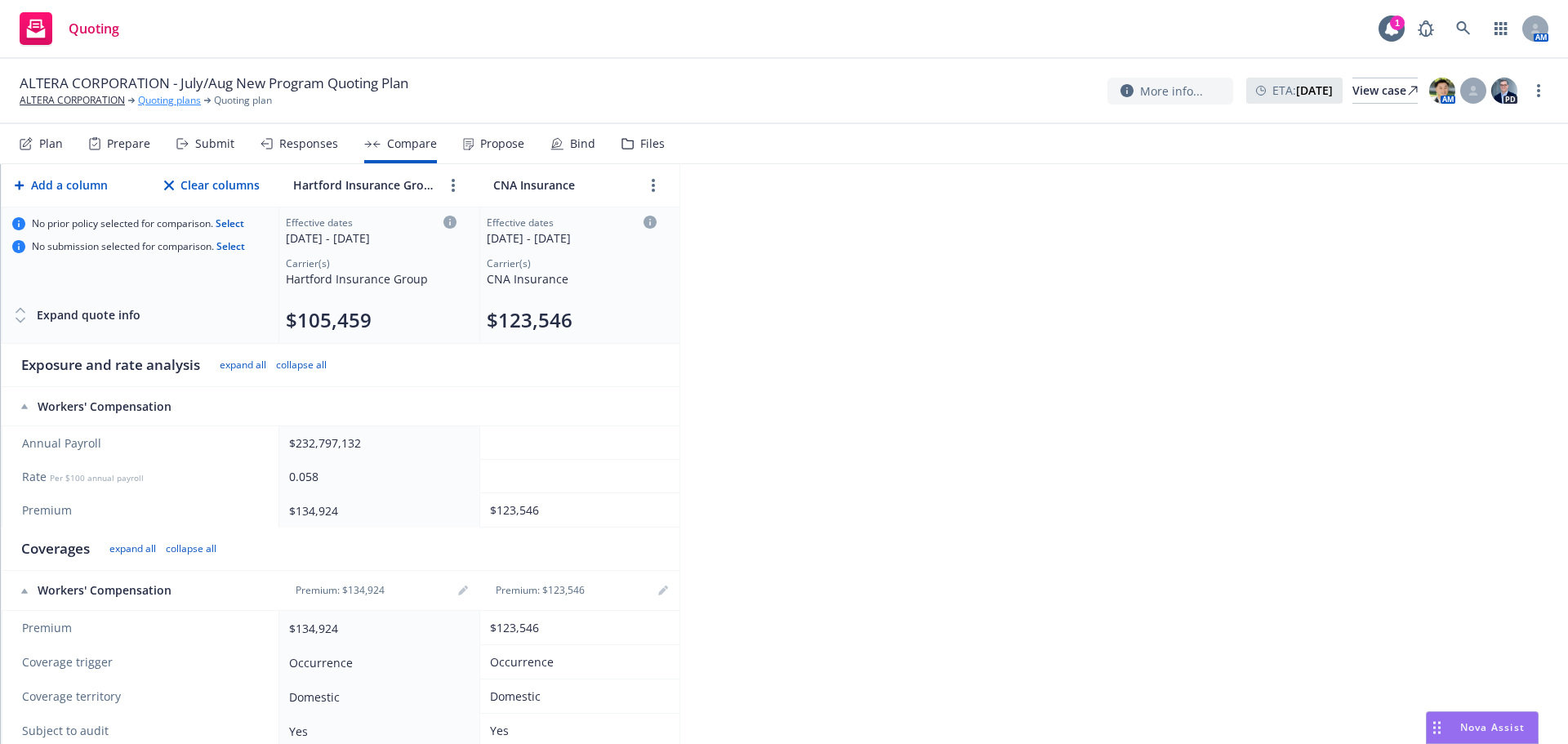
click at [157, 100] on link "Quoting plans" at bounding box center [169, 100] width 62 height 15
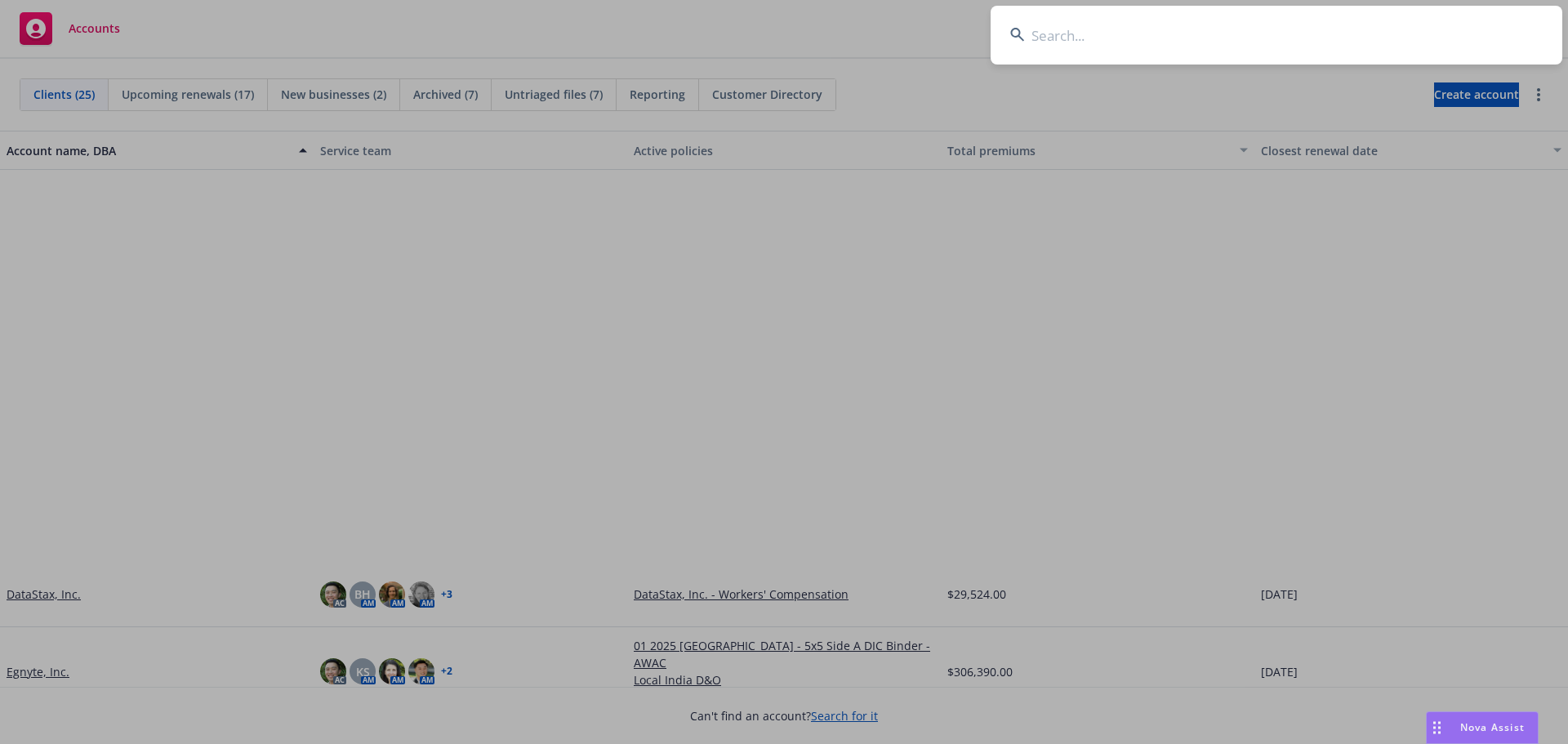
scroll to position [515, 0]
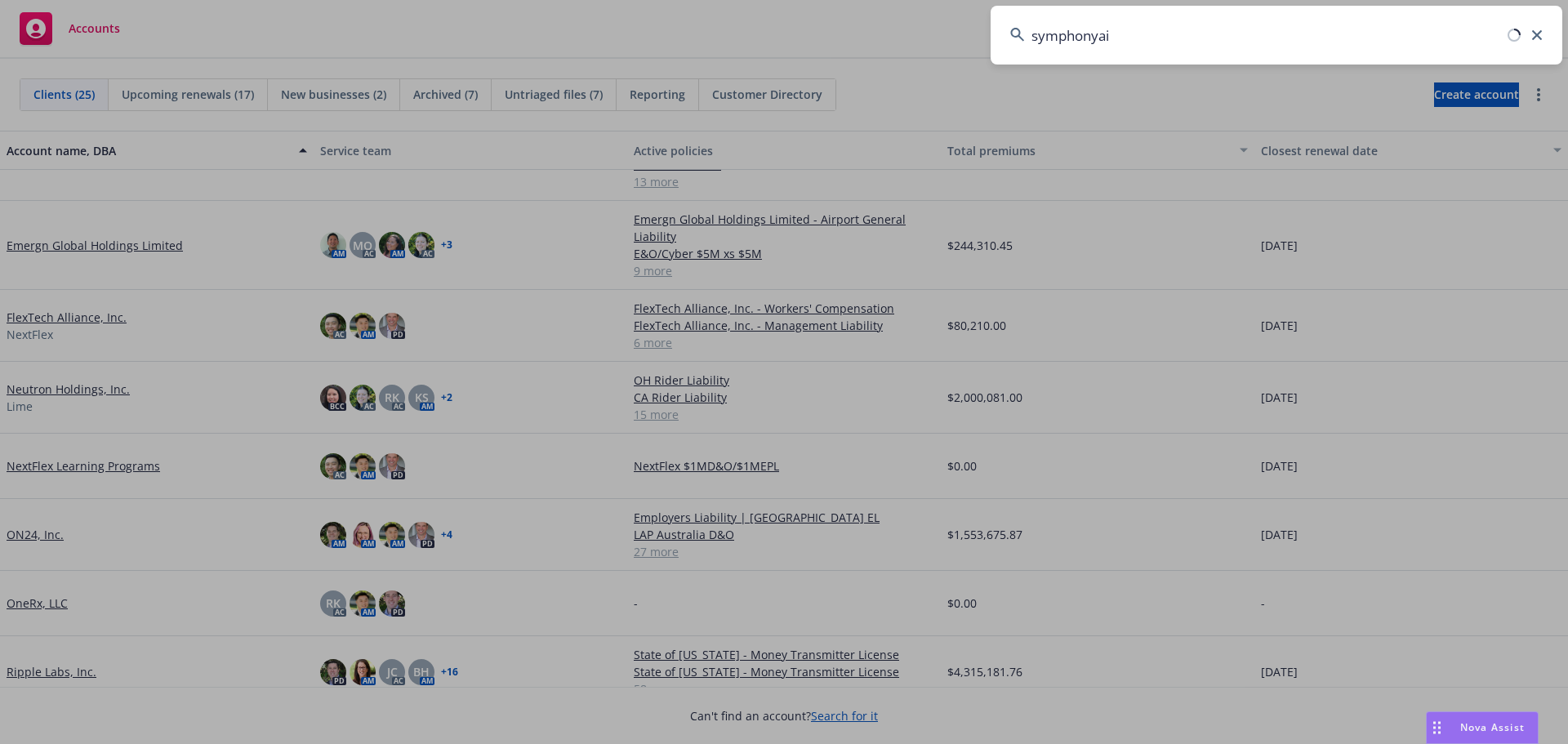
type input "symphonyai"
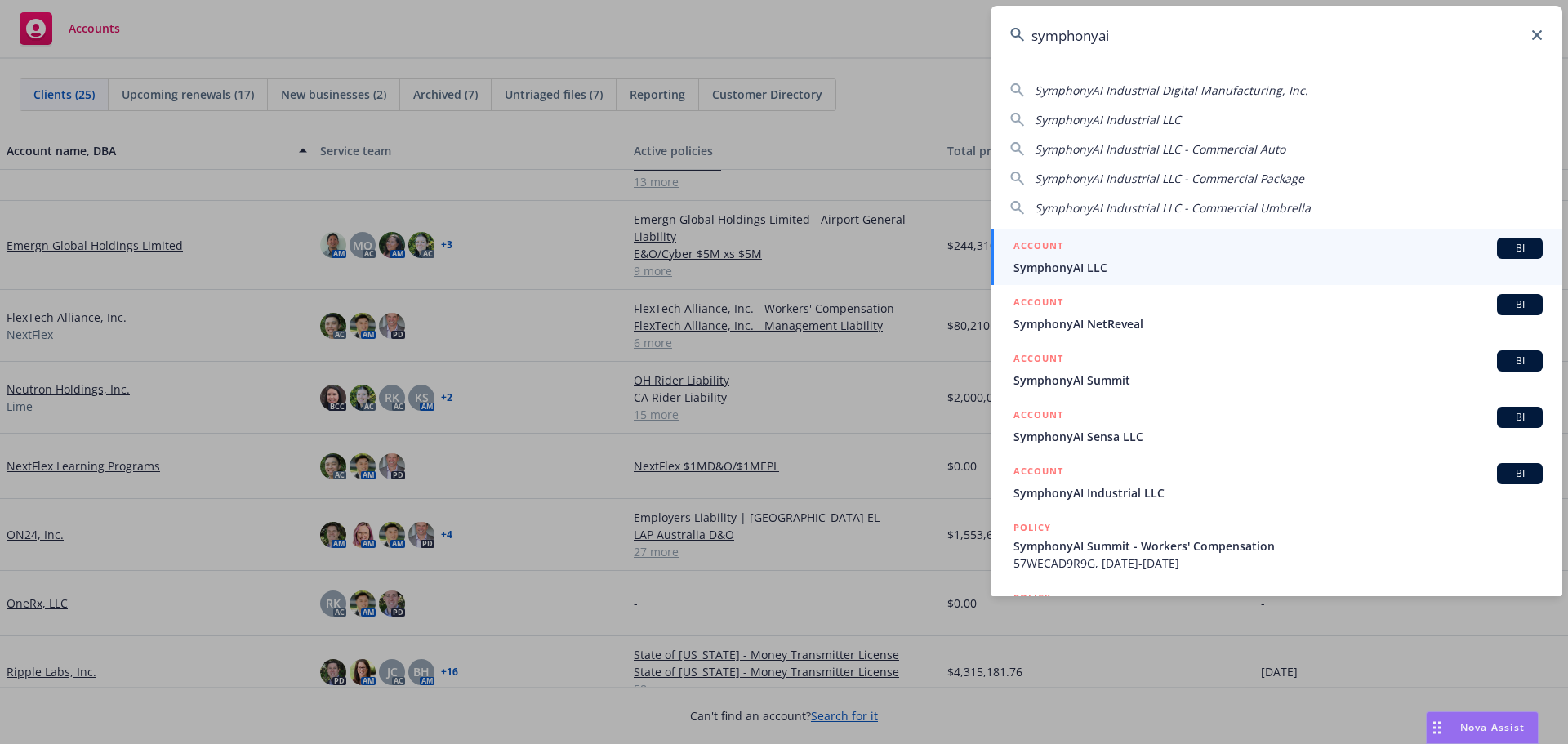
drag, startPoint x: 1127, startPoint y: 256, endPoint x: 1134, endPoint y: 264, distance: 10.6
click at [1127, 255] on div "ACCOUNT BI" at bounding box center [1278, 248] width 529 height 21
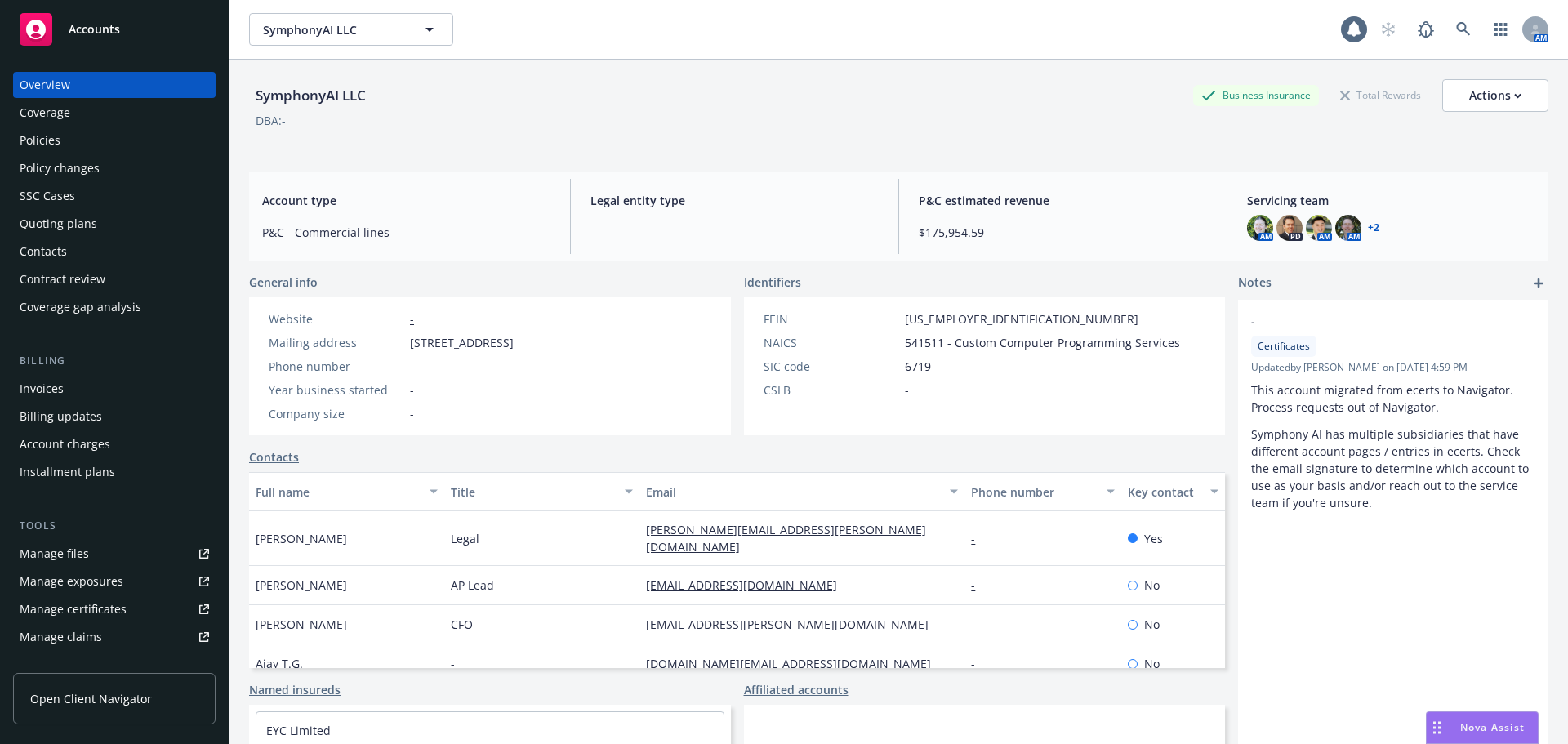
click at [36, 137] on div "Policies" at bounding box center [39, 141] width 40 height 26
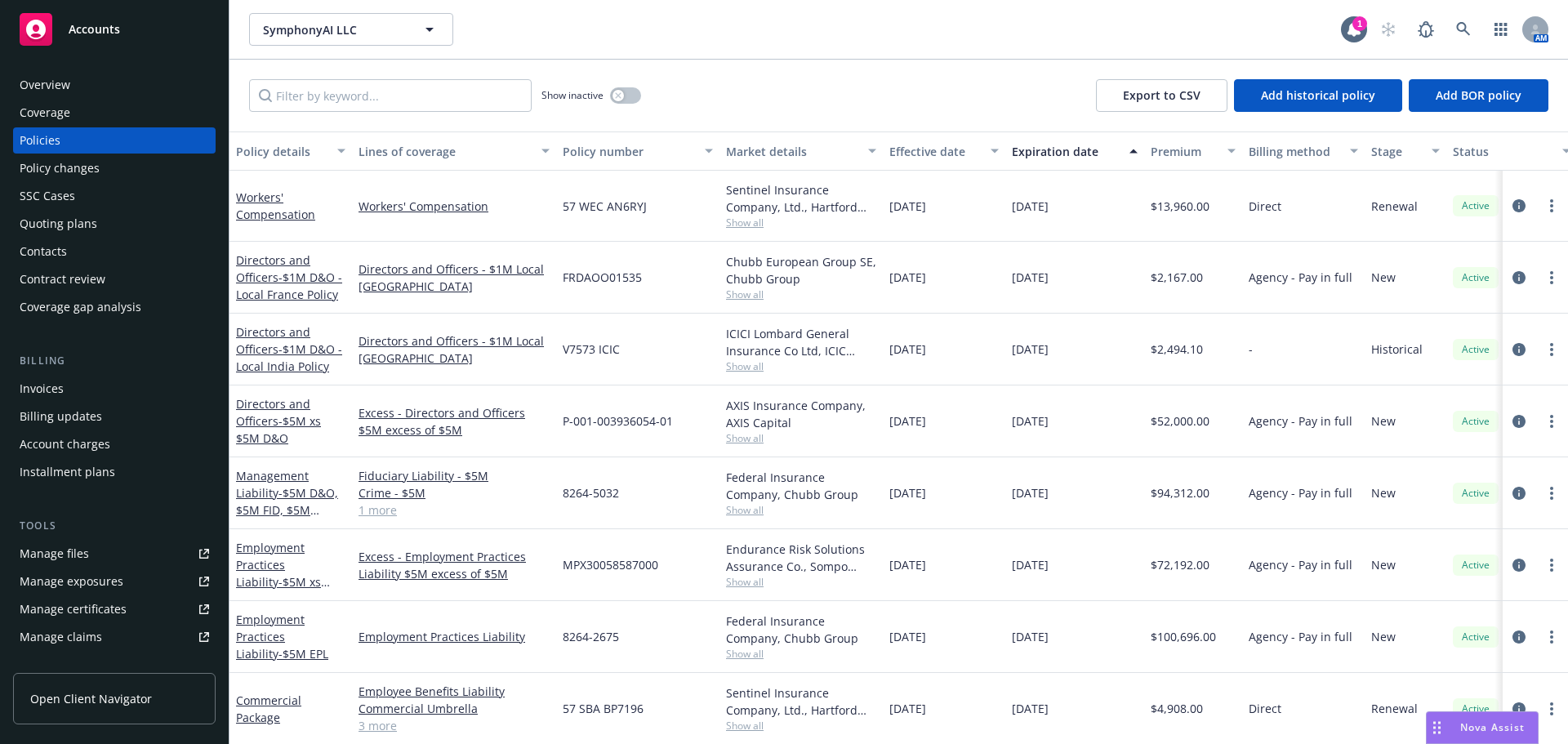
click at [70, 27] on span "Accounts" at bounding box center [95, 29] width 51 height 13
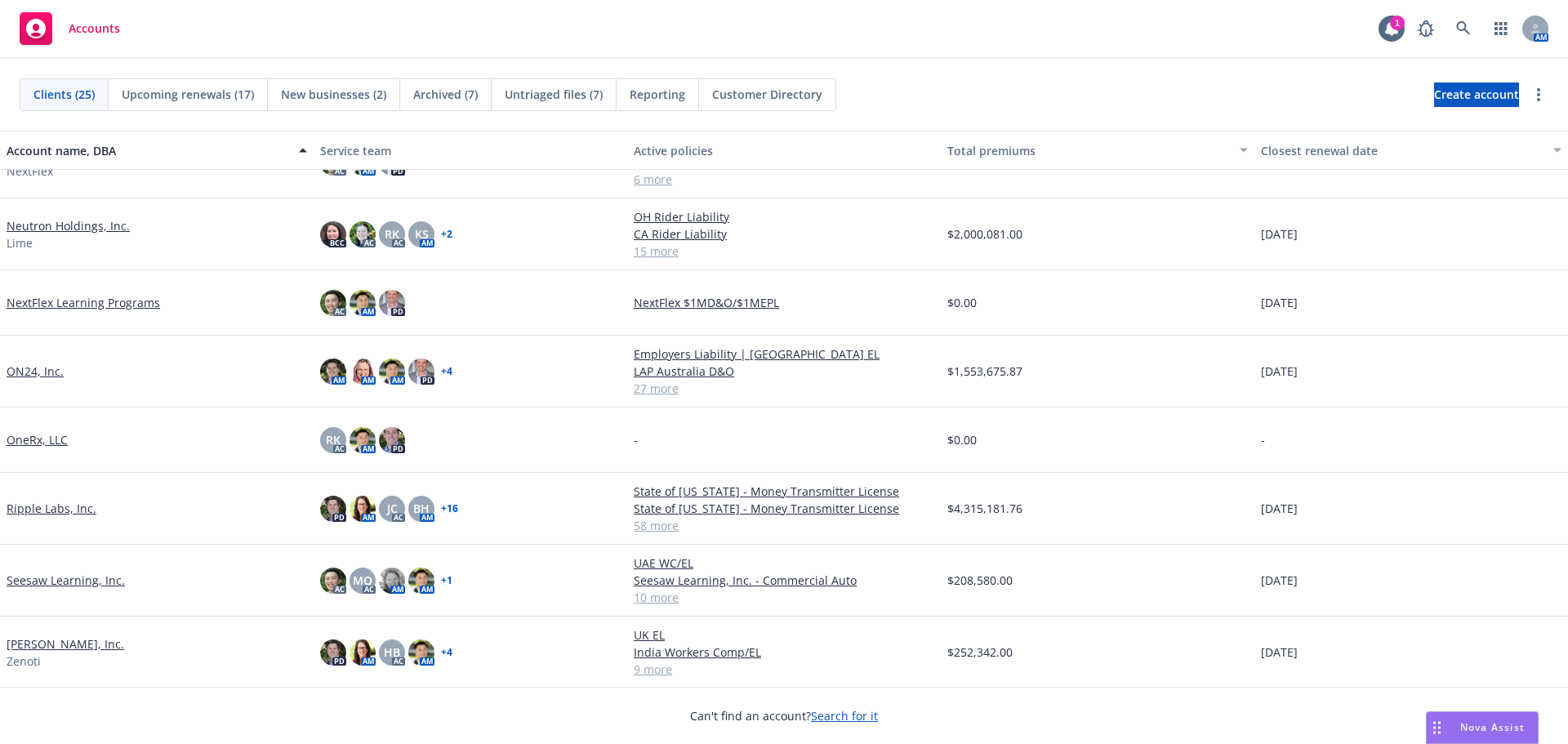
scroll to position [434, 0]
